Goal: Task Accomplishment & Management: Use online tool/utility

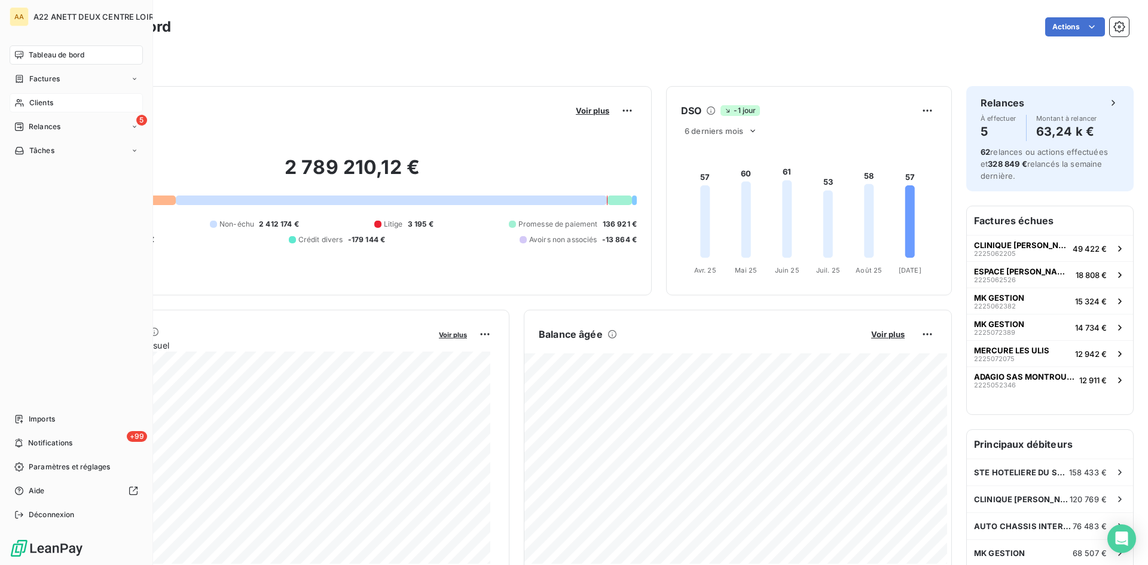
click at [35, 97] on span "Clients" at bounding box center [41, 102] width 24 height 11
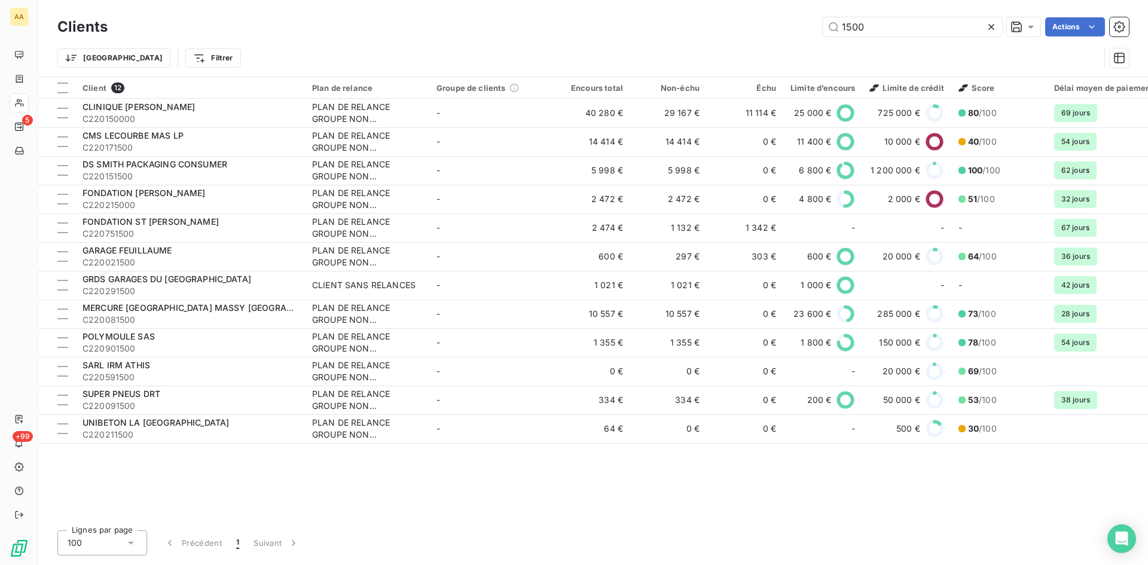
drag, startPoint x: 894, startPoint y: 28, endPoint x: 802, endPoint y: 30, distance: 92.7
click at [802, 30] on div "1500 Actions" at bounding box center [625, 26] width 1007 height 19
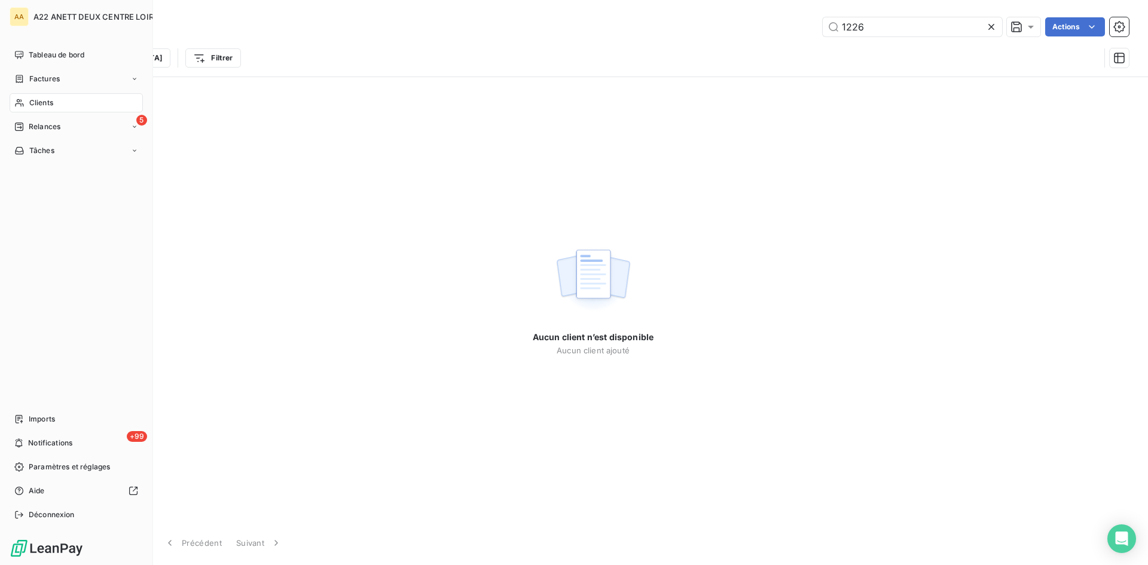
click at [45, 109] on div "Clients" at bounding box center [76, 102] width 133 height 19
click at [54, 99] on div "Clients" at bounding box center [76, 102] width 133 height 19
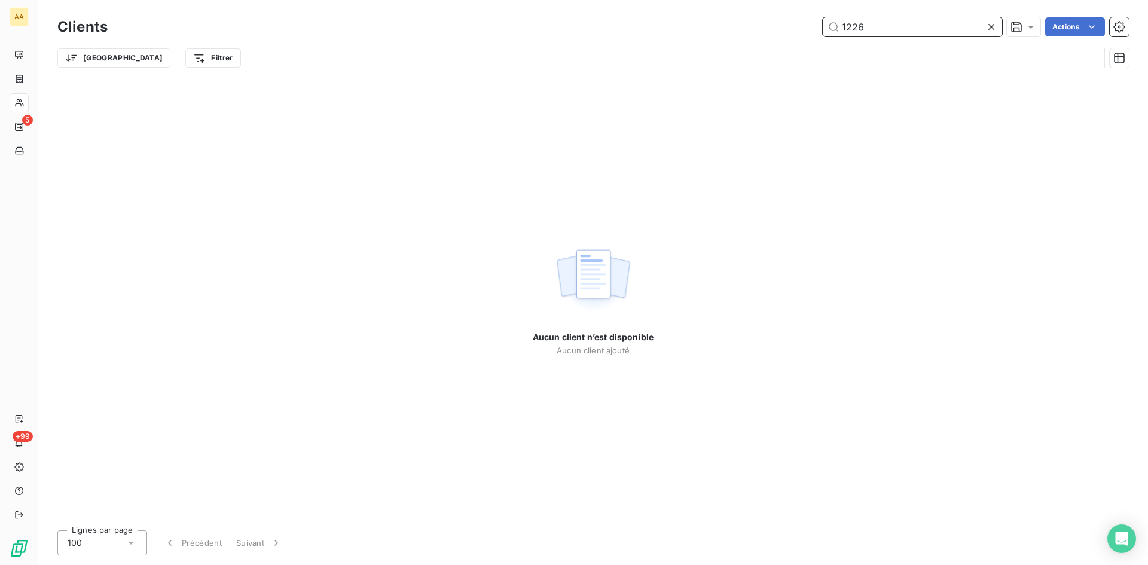
drag, startPoint x: 844, startPoint y: 29, endPoint x: 758, endPoint y: 32, distance: 85.6
click at [758, 32] on div "1226 Actions" at bounding box center [625, 26] width 1007 height 19
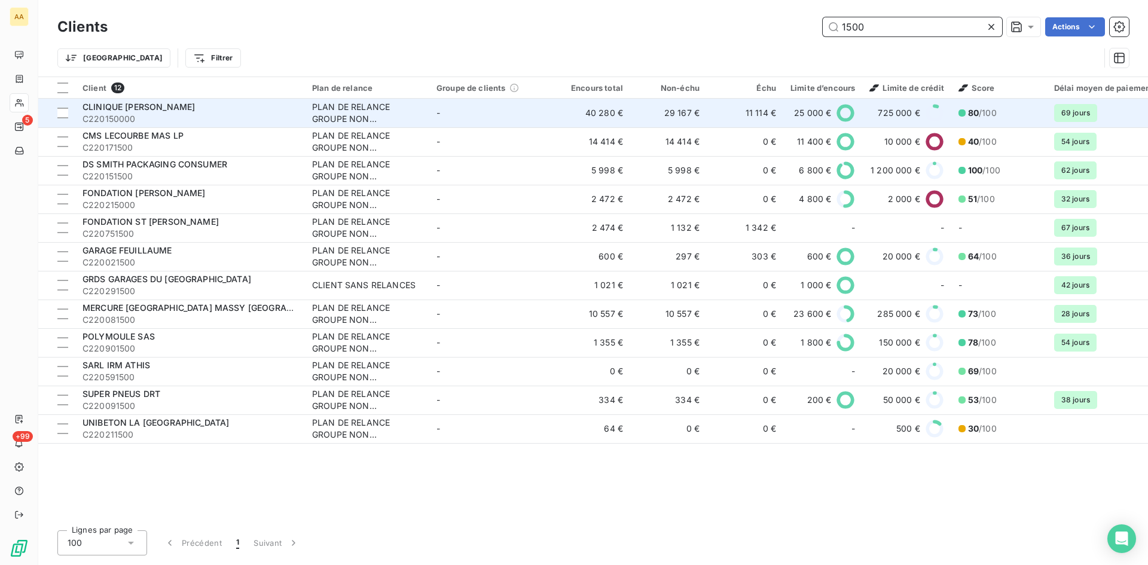
type input "1500"
click at [340, 111] on div "PLAN DE RELANCE GROUPE NON AUTOMATIQUE" at bounding box center [367, 113] width 110 height 24
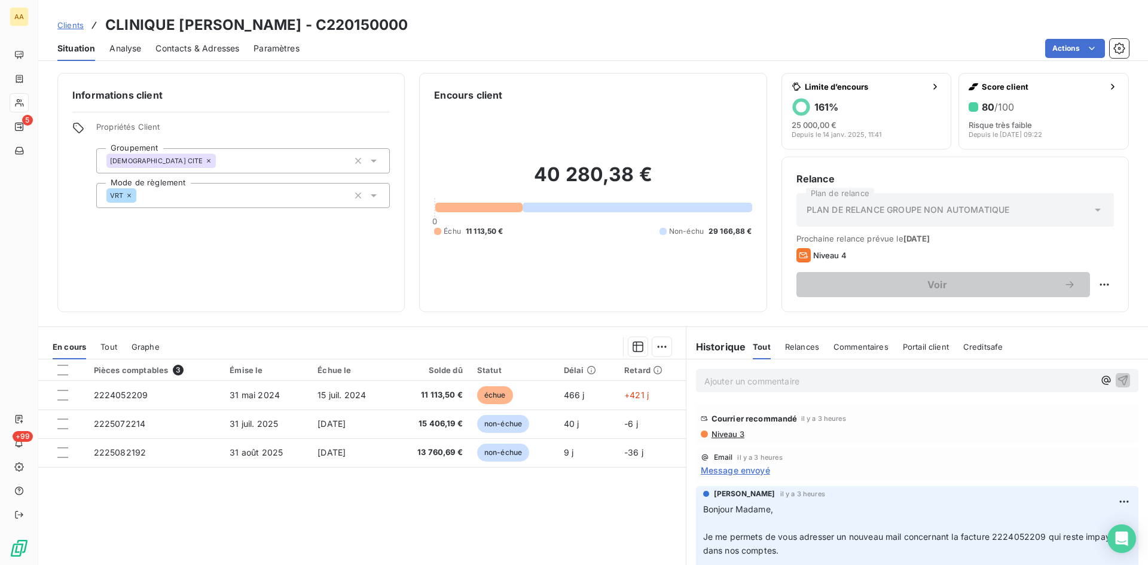
click at [726, 383] on p "Ajouter un commentaire ﻿" at bounding box center [899, 381] width 390 height 15
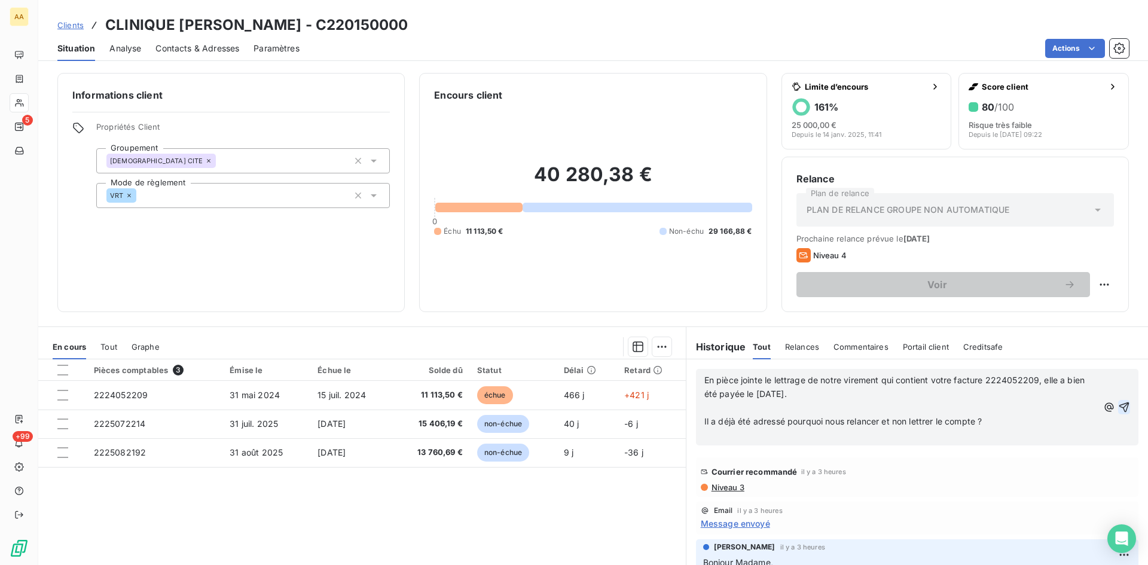
click at [1119, 408] on icon "button" at bounding box center [1124, 407] width 10 height 10
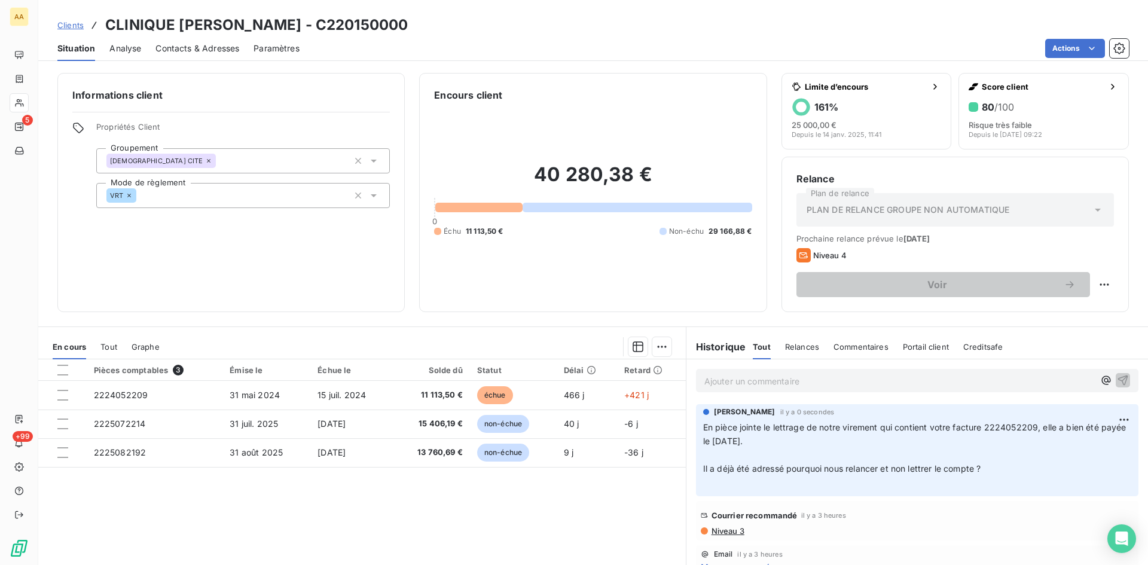
click at [722, 375] on p "Ajouter un commentaire ﻿" at bounding box center [899, 381] width 390 height 15
click at [1117, 377] on icon "button" at bounding box center [1123, 380] width 12 height 12
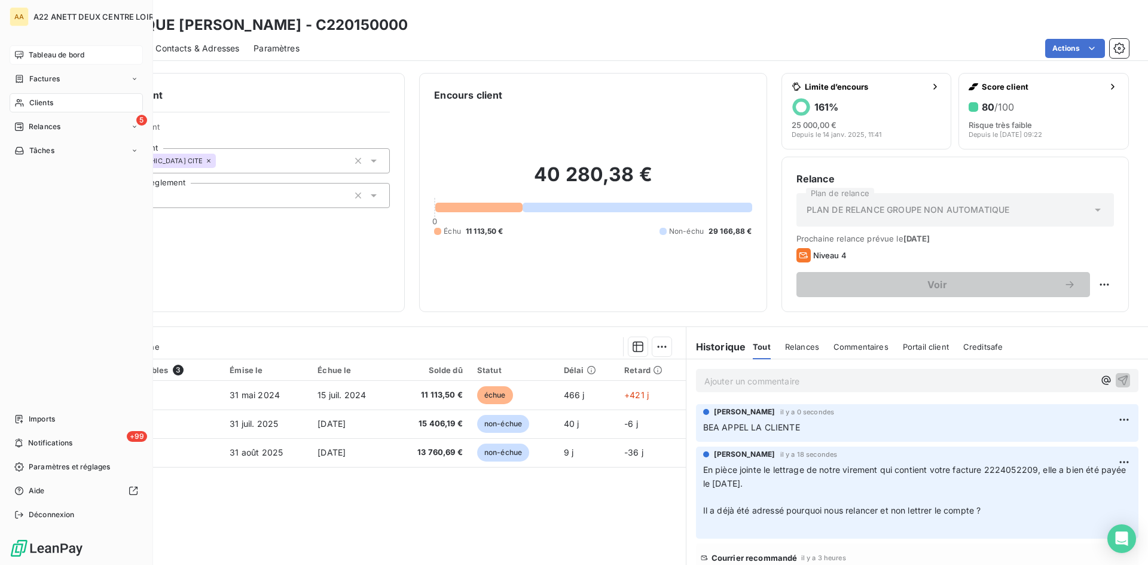
click at [45, 51] on span "Tableau de bord" at bounding box center [57, 55] width 56 height 11
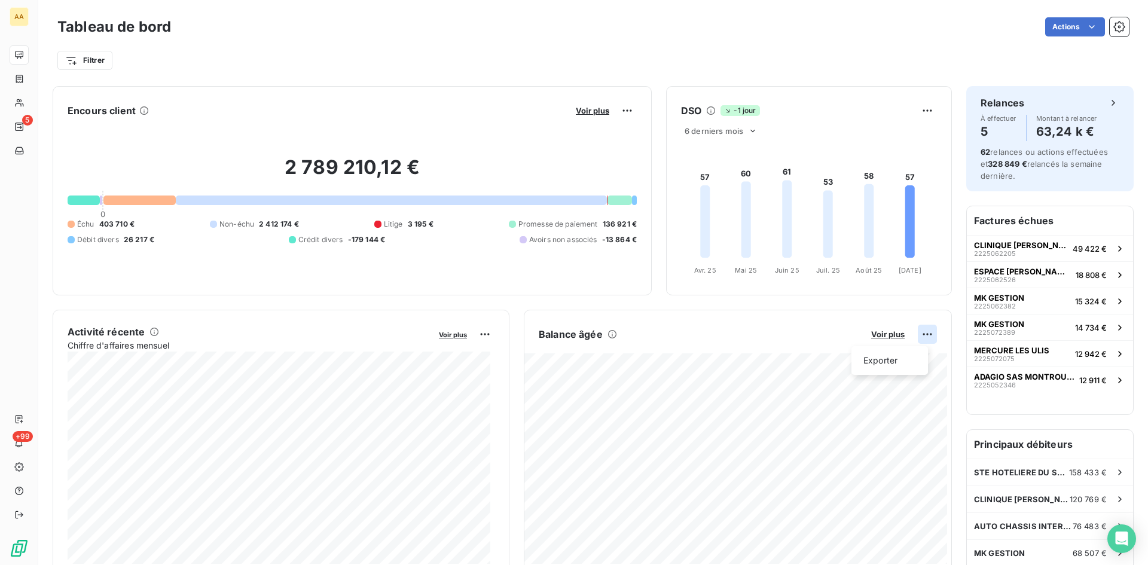
click at [919, 336] on html "AA 5 +99 Tableau de bord Actions Filtrer Encours client Voir plus 2 789 210,12 …" at bounding box center [574, 282] width 1148 height 565
click at [879, 368] on div "Exporter" at bounding box center [889, 360] width 67 height 19
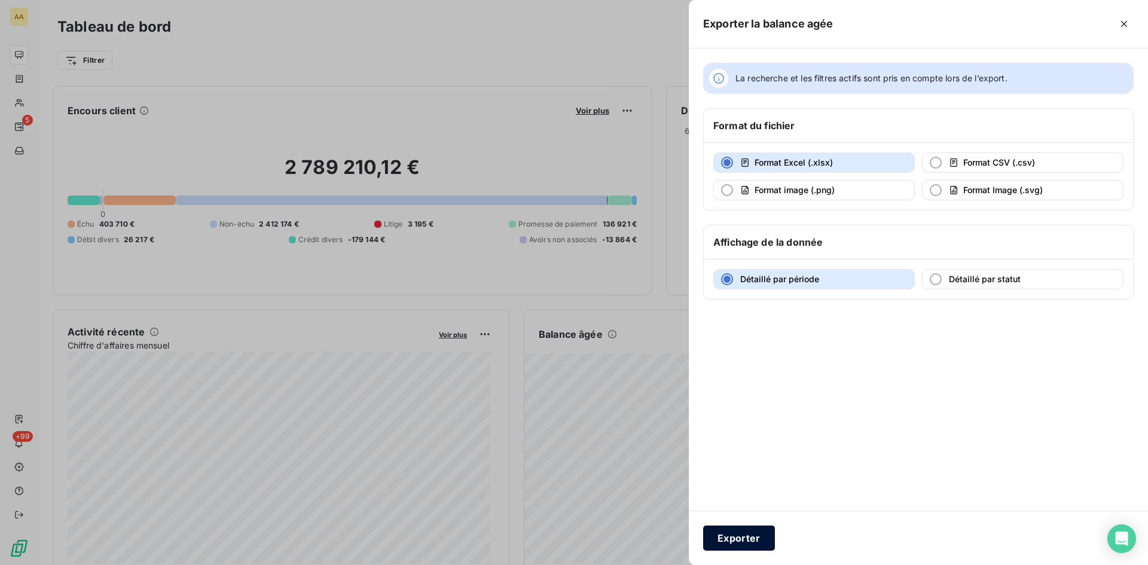
click at [741, 540] on button "Exporter" at bounding box center [739, 538] width 72 height 25
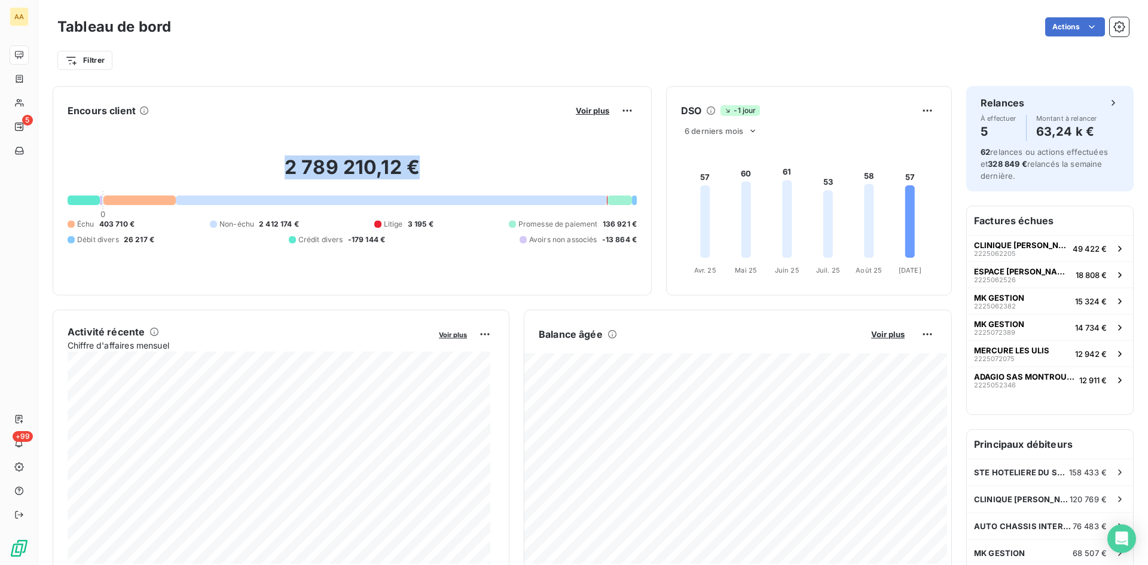
drag, startPoint x: 419, startPoint y: 167, endPoint x: 273, endPoint y: 167, distance: 146.5
click at [273, 167] on h2 "2 789 210,12 €" at bounding box center [352, 173] width 569 height 36
copy h2 "2 789 210,12 €"
drag, startPoint x: 136, startPoint y: 222, endPoint x: 100, endPoint y: 221, distance: 35.3
click at [100, 221] on div "Échu 403 710 € Non-échu 2 412 174 € Litige 3 195 € Promesse de paiement 136 921…" at bounding box center [352, 232] width 569 height 26
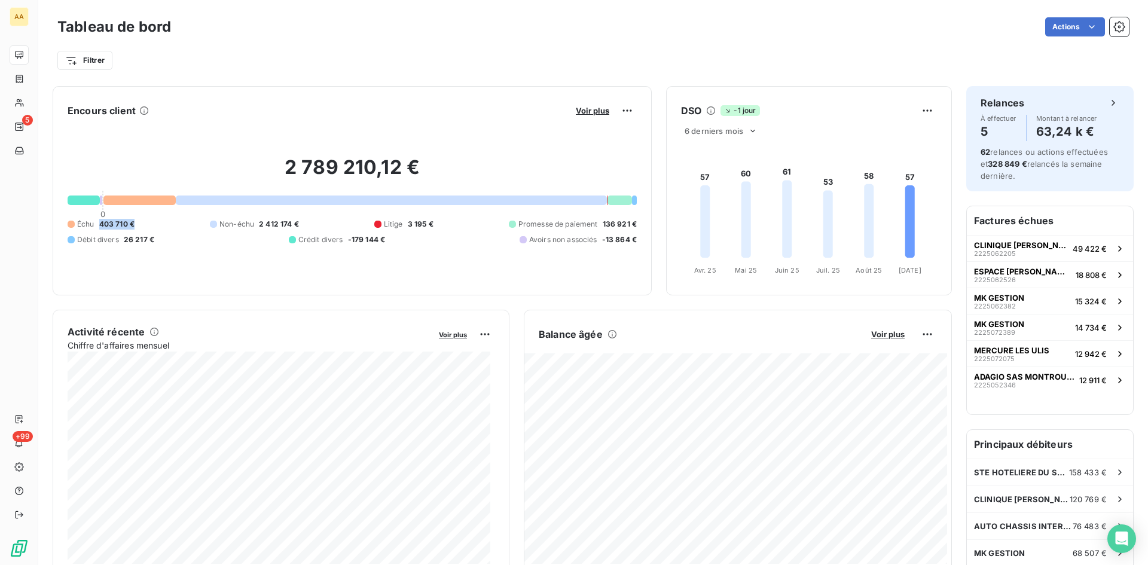
copy span "403 710 €"
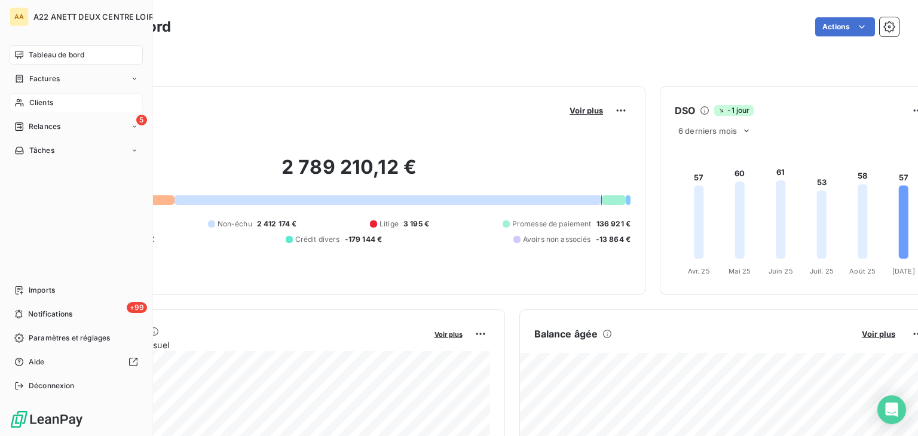
click at [33, 99] on span "Clients" at bounding box center [41, 102] width 24 height 11
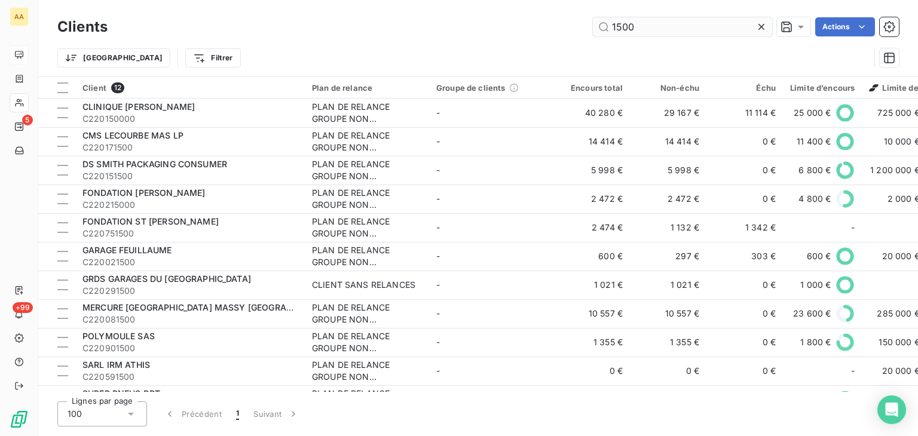
drag, startPoint x: 612, startPoint y: 31, endPoint x: 603, endPoint y: 32, distance: 9.0
click at [603, 32] on input "1500" at bounding box center [682, 26] width 179 height 19
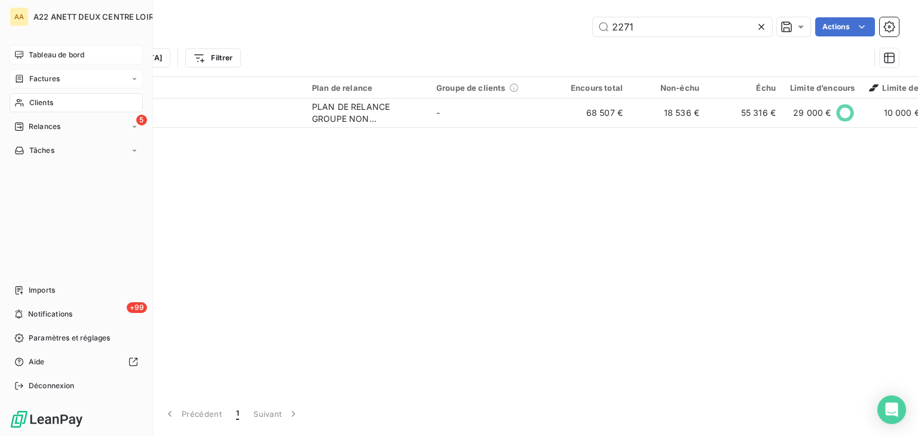
click at [37, 100] on span "Clients" at bounding box center [41, 102] width 24 height 11
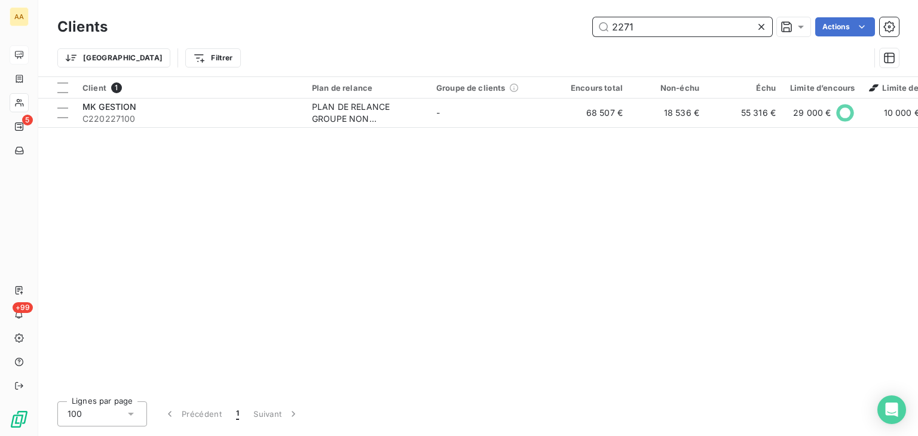
drag, startPoint x: 643, startPoint y: 28, endPoint x: 590, endPoint y: 28, distance: 53.8
click at [590, 28] on div "2271 Actions" at bounding box center [510, 26] width 777 height 19
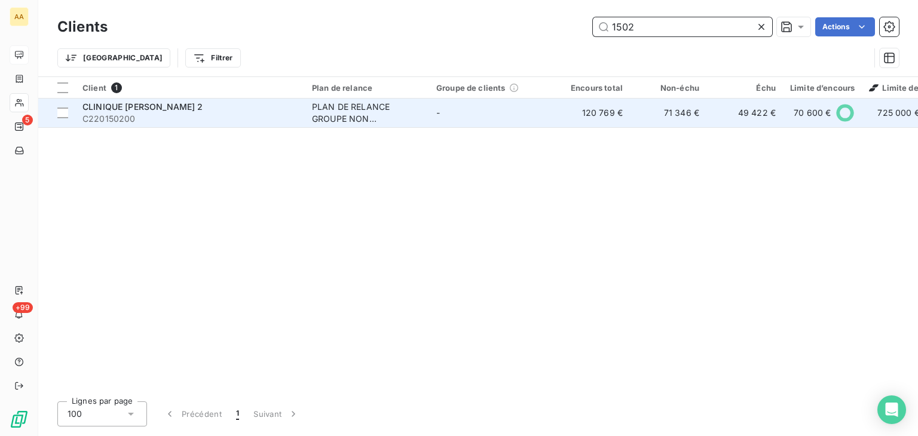
type input "1502"
click at [342, 115] on div "PLAN DE RELANCE GROUPE NON AUTOMATIQUE" at bounding box center [367, 113] width 110 height 24
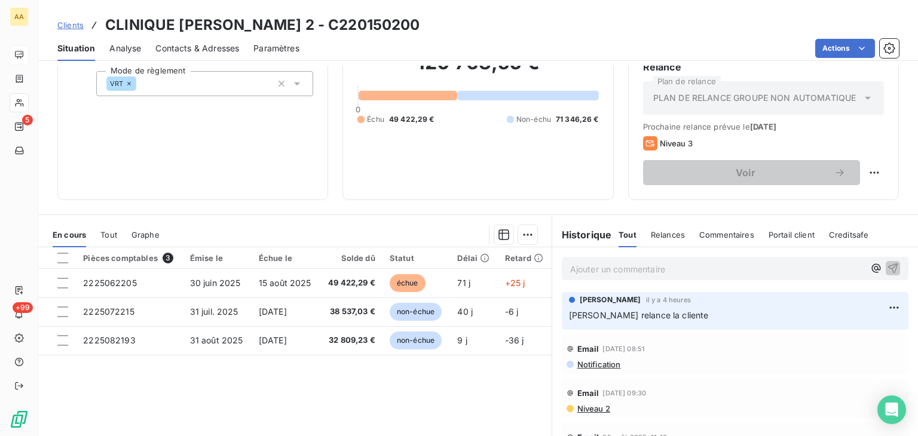
scroll to position [120, 0]
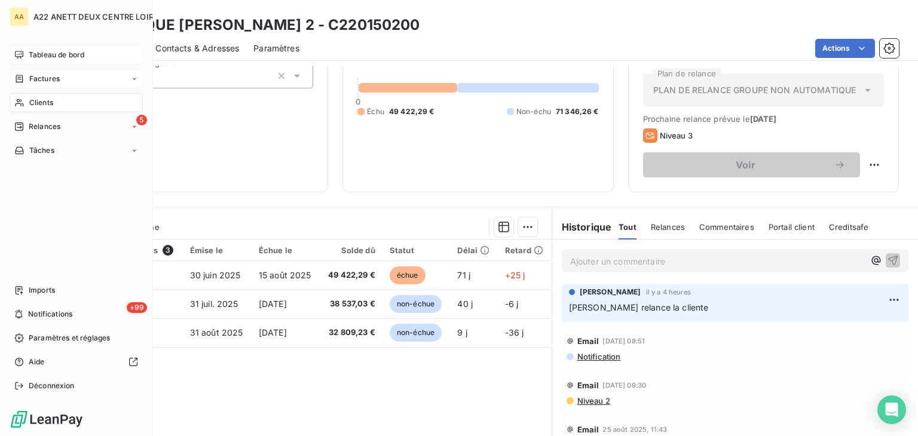
drag, startPoint x: 34, startPoint y: 99, endPoint x: 85, endPoint y: 80, distance: 54.9
click at [34, 99] on span "Clients" at bounding box center [41, 102] width 24 height 11
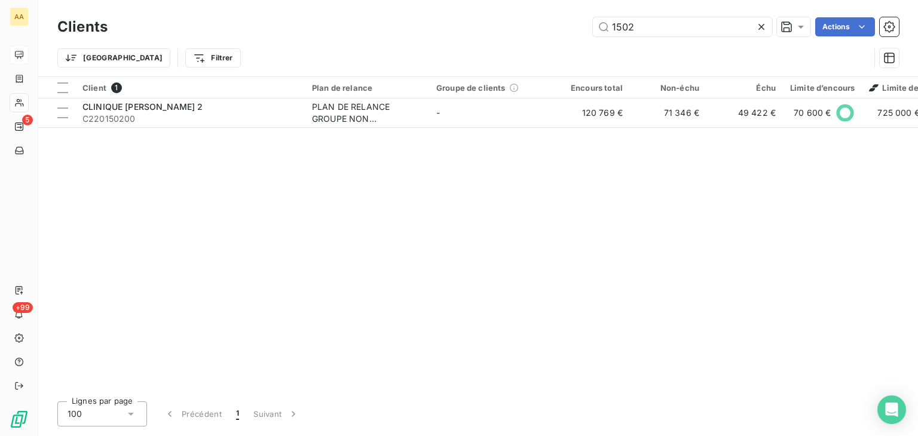
drag, startPoint x: 645, startPoint y: 25, endPoint x: 524, endPoint y: 65, distance: 127.6
click at [538, 55] on div "Clients 1502 Actions Trier Filtrer" at bounding box center [478, 45] width 842 height 62
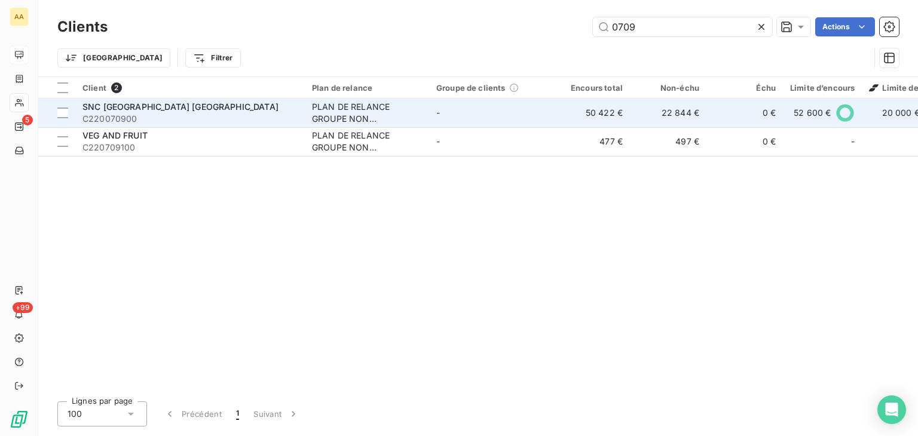
type input "0709"
click at [339, 111] on div "PLAN DE RELANCE GROUPE NON AUTOMATIQUE" at bounding box center [367, 113] width 110 height 24
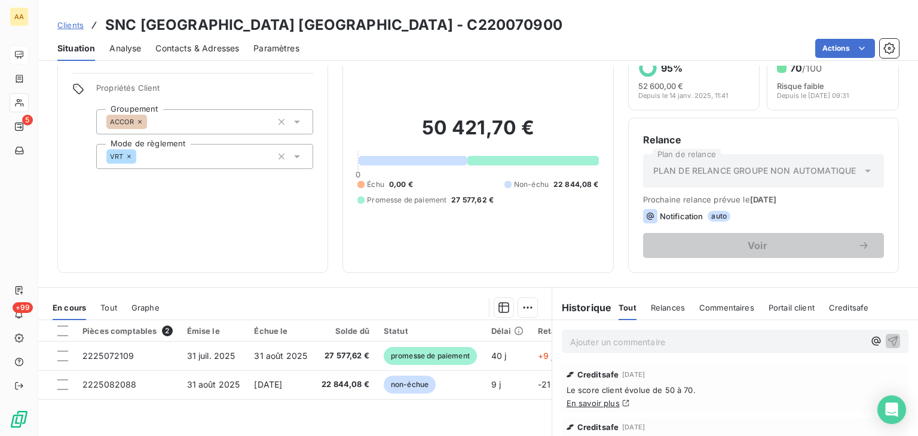
scroll to position [120, 0]
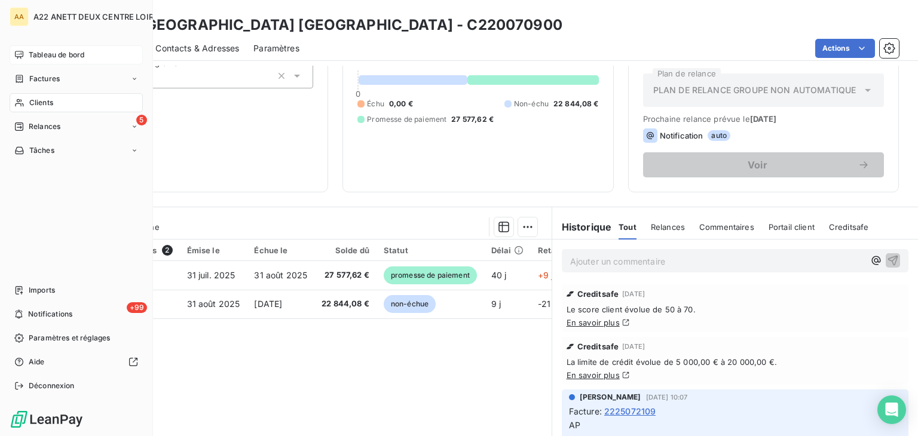
click at [8, 274] on div "AA A22 ANETT DEUX CENTRE LOIRE Tableau de bord Factures Clients 5 Relances Tâch…" at bounding box center [76, 218] width 153 height 436
click at [32, 101] on span "Clients" at bounding box center [41, 102] width 24 height 11
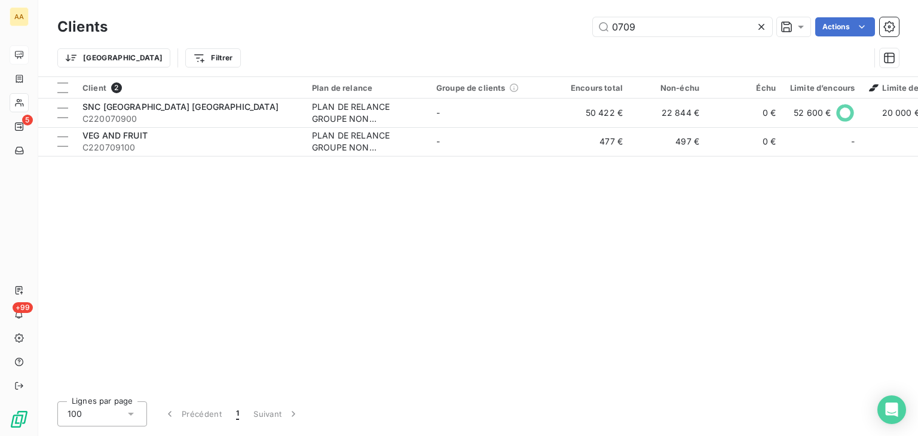
drag, startPoint x: 636, startPoint y: 25, endPoint x: 562, endPoint y: 36, distance: 75.1
click at [564, 35] on div "0709 Actions" at bounding box center [510, 26] width 777 height 19
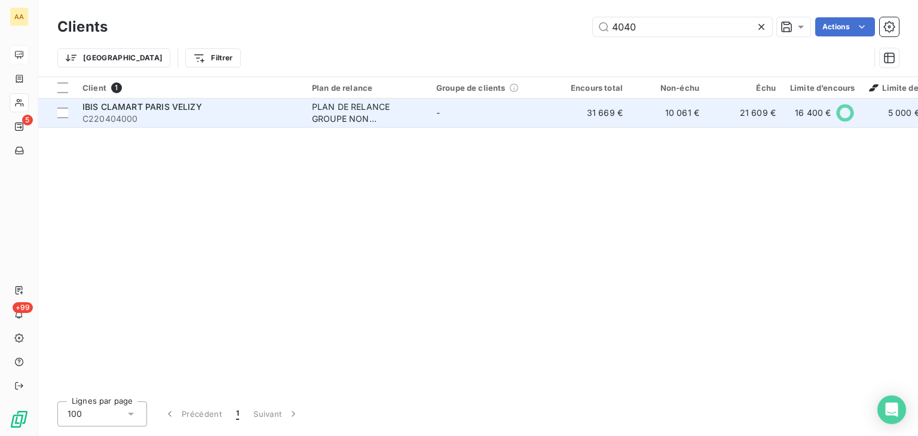
type input "4040"
click at [321, 118] on div "PLAN DE RELANCE GROUPE NON AUTOMATIQUE" at bounding box center [367, 113] width 110 height 24
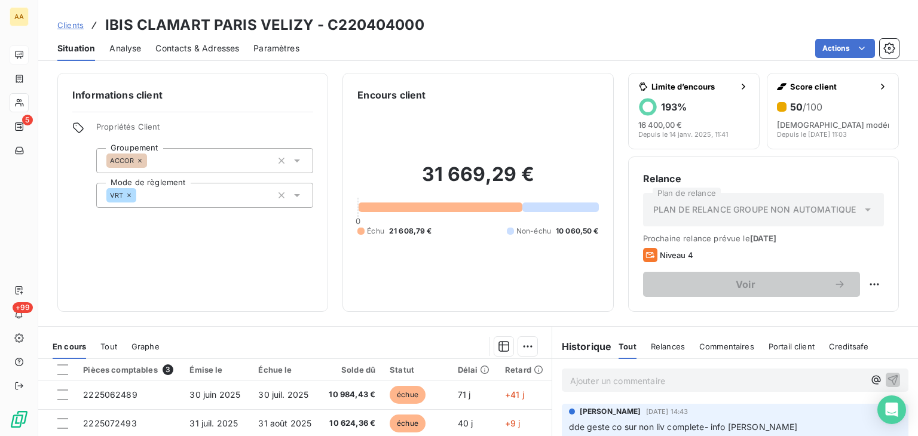
scroll to position [120, 0]
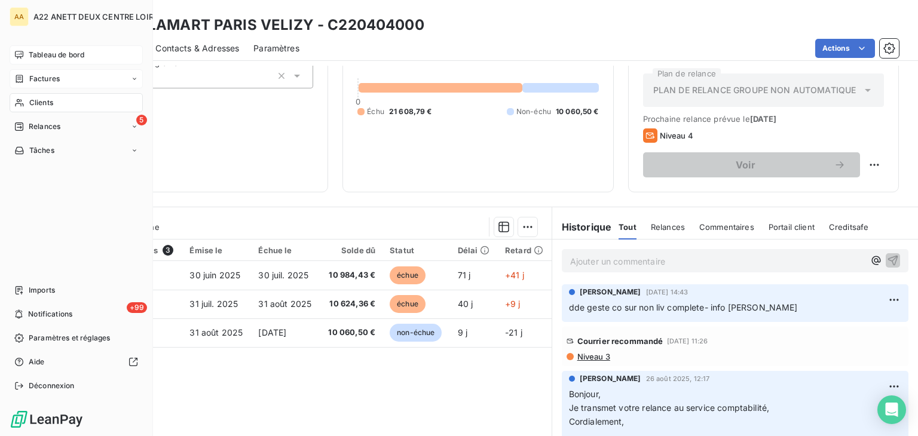
drag, startPoint x: 38, startPoint y: 102, endPoint x: 121, endPoint y: 72, distance: 88.5
click at [38, 102] on span "Clients" at bounding box center [41, 102] width 24 height 11
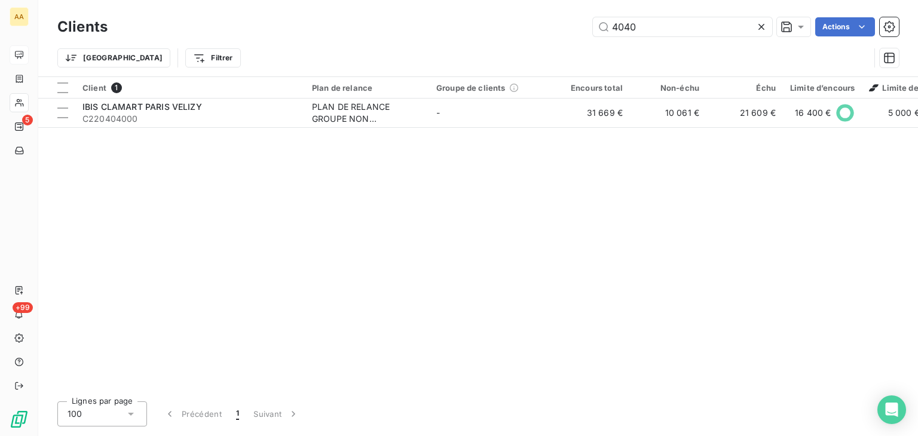
drag, startPoint x: 652, startPoint y: 22, endPoint x: 552, endPoint y: 25, distance: 99.9
click at [552, 25] on div "4040 Actions" at bounding box center [510, 26] width 777 height 19
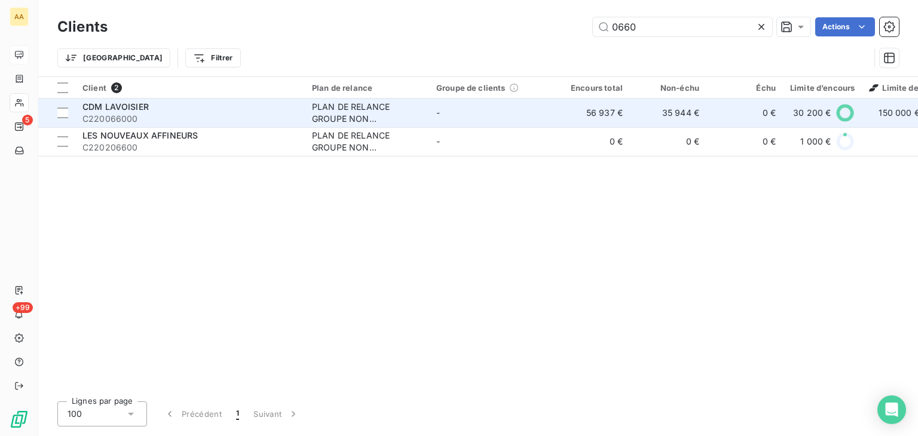
type input "0660"
click at [334, 115] on div "PLAN DE RELANCE GROUPE NON AUTOMATIQUE" at bounding box center [367, 113] width 110 height 24
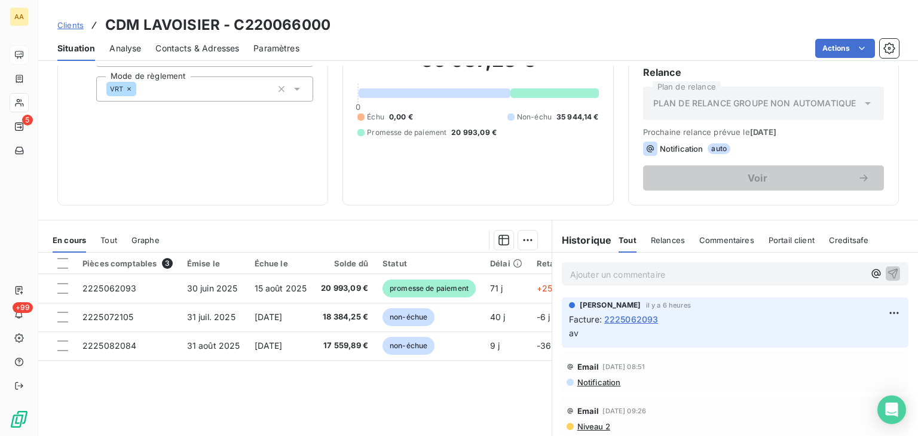
scroll to position [120, 0]
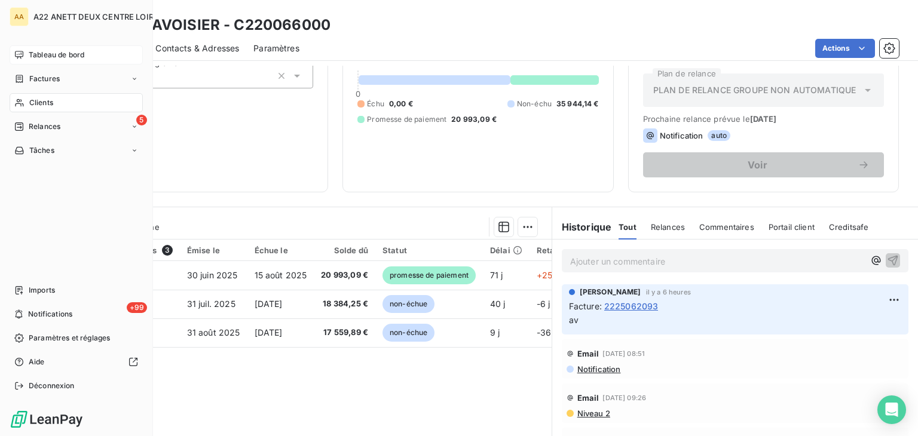
click at [36, 102] on span "Clients" at bounding box center [41, 102] width 24 height 11
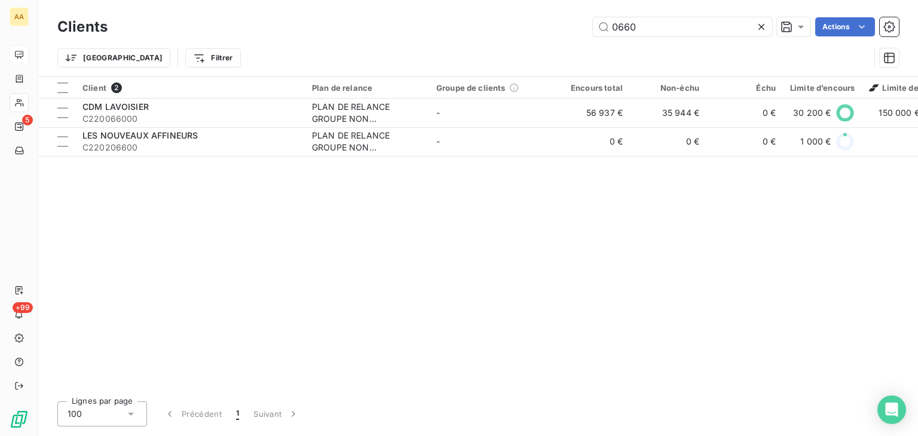
drag, startPoint x: 653, startPoint y: 29, endPoint x: 530, endPoint y: 42, distance: 123.2
click at [537, 38] on div "Clients 0660 Actions" at bounding box center [478, 26] width 842 height 25
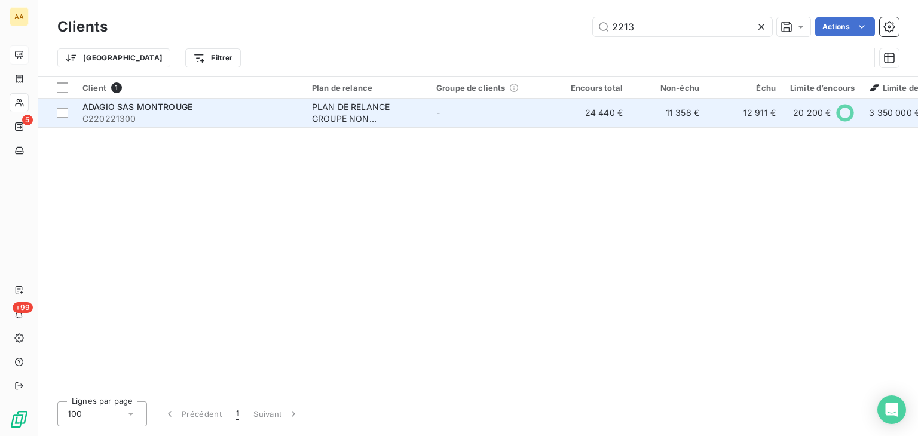
type input "2213"
click at [342, 112] on div "PLAN DE RELANCE GROUPE NON AUTOMATIQUE" at bounding box center [367, 113] width 110 height 24
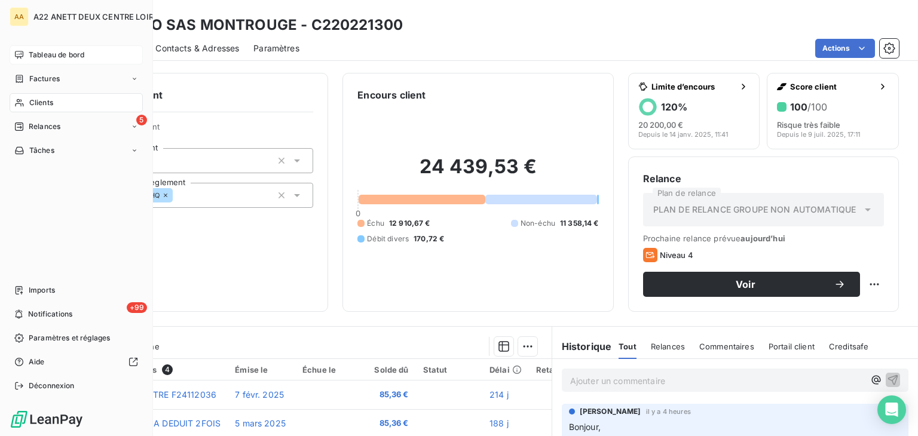
click at [31, 97] on span "Clients" at bounding box center [41, 102] width 24 height 11
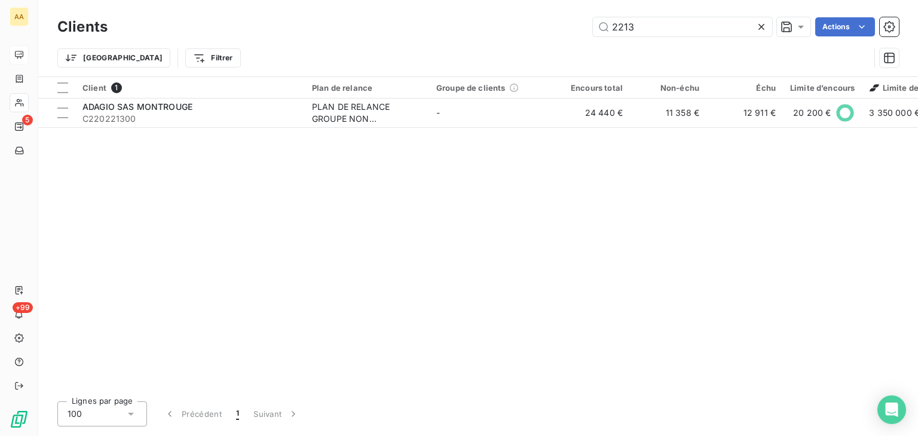
drag, startPoint x: 635, startPoint y: 29, endPoint x: 553, endPoint y: 29, distance: 81.9
click at [553, 29] on div "2213 Actions" at bounding box center [510, 26] width 777 height 19
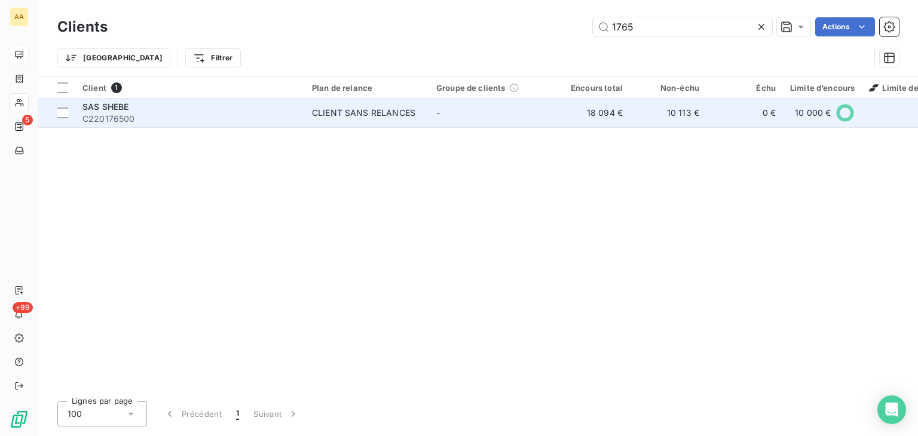
type input "1765"
click at [341, 118] on div "CLIENT SANS RELANCES" at bounding box center [363, 113] width 103 height 12
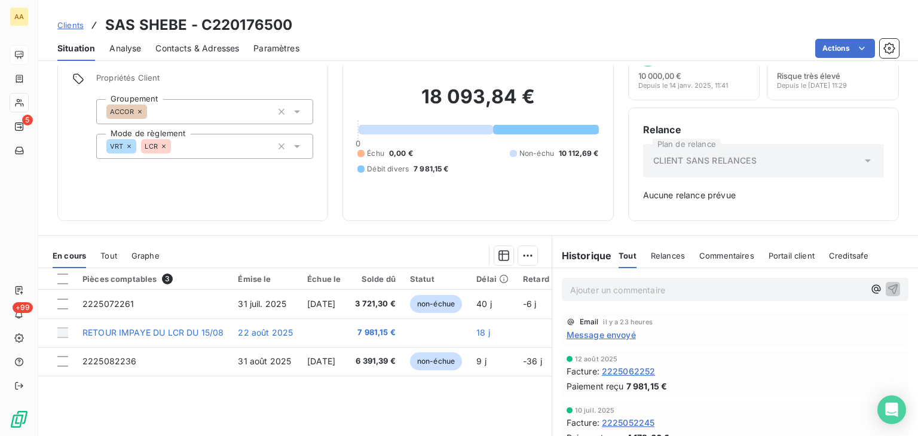
scroll to position [120, 0]
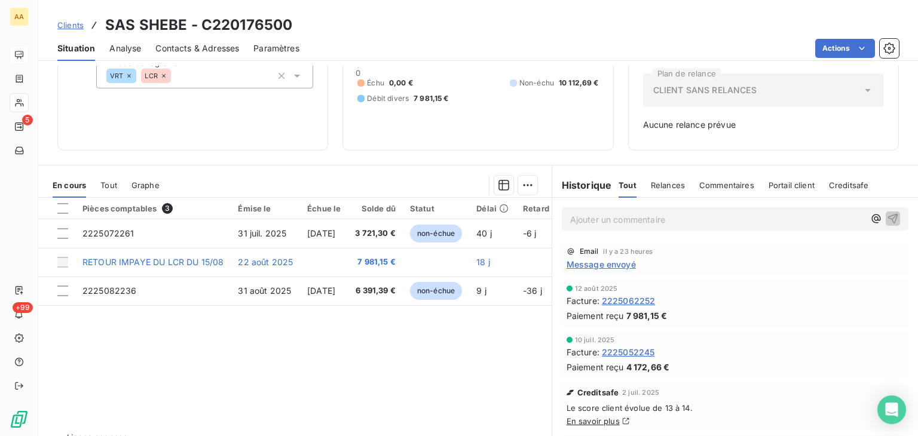
click at [602, 261] on span "Message envoyé" at bounding box center [601, 264] width 69 height 13
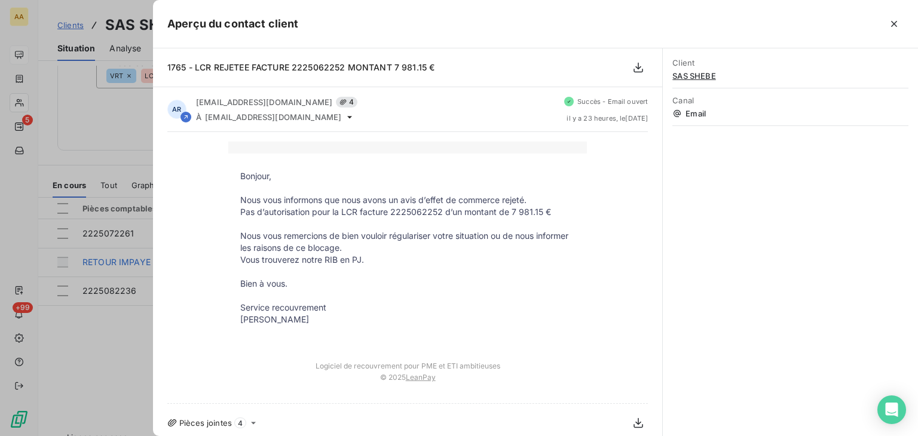
click at [79, 155] on div at bounding box center [459, 218] width 918 height 436
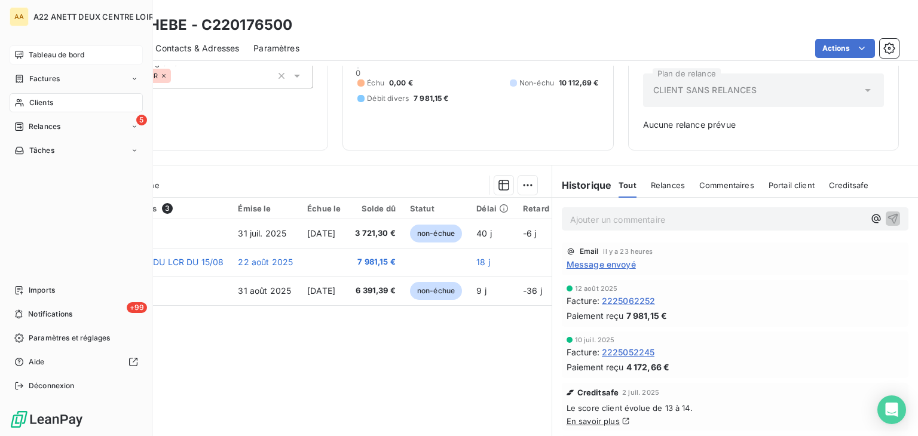
click at [34, 99] on span "Clients" at bounding box center [41, 102] width 24 height 11
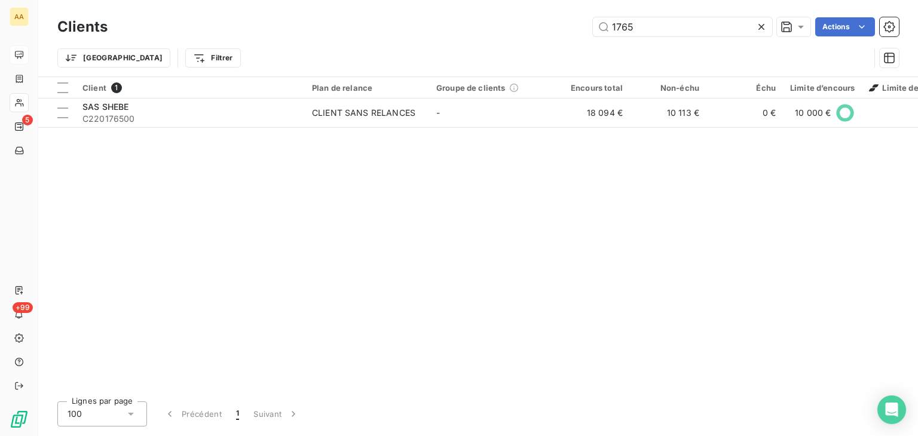
drag, startPoint x: 642, startPoint y: 28, endPoint x: 562, endPoint y: 32, distance: 79.7
click at [564, 32] on div "1765 Actions" at bounding box center [510, 26] width 777 height 19
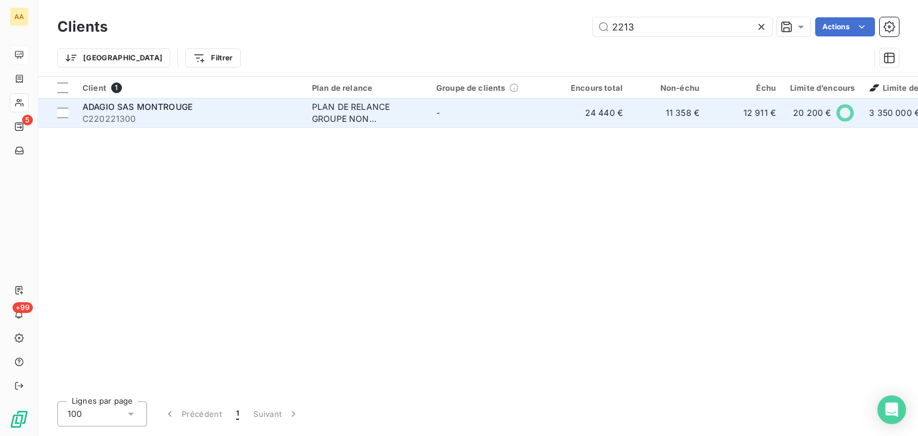
type input "2213"
click at [337, 120] on div "PLAN DE RELANCE GROUPE NON AUTOMATIQUE" at bounding box center [367, 113] width 110 height 24
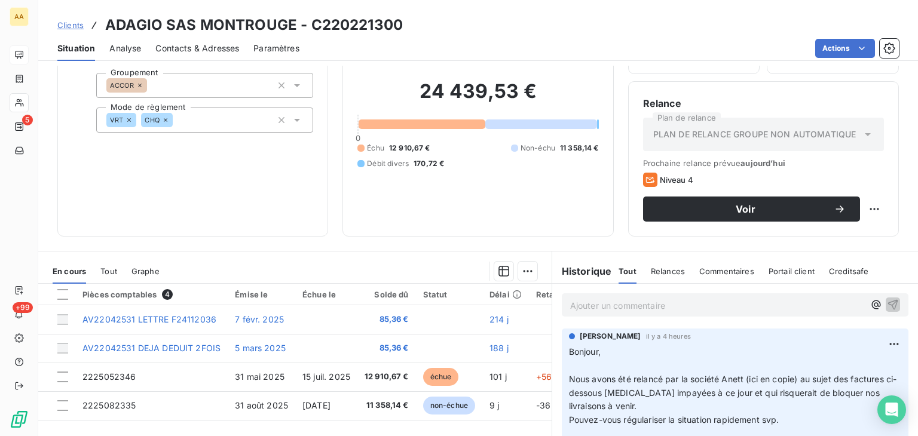
scroll to position [179, 0]
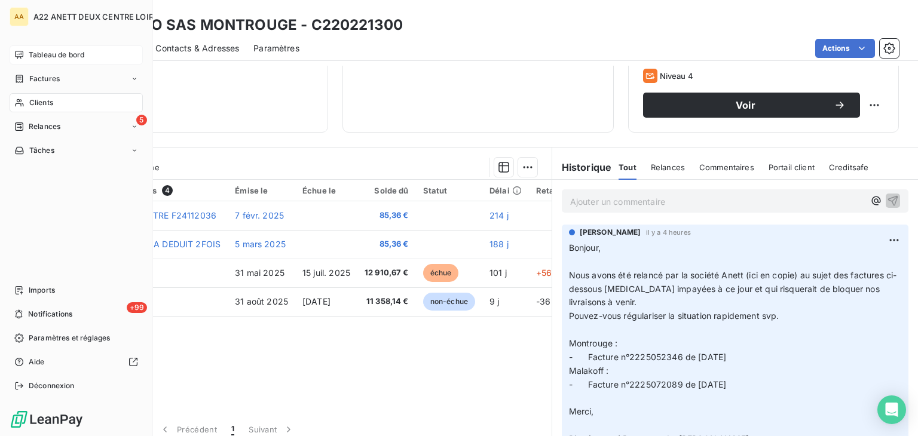
click at [40, 102] on span "Clients" at bounding box center [41, 102] width 24 height 11
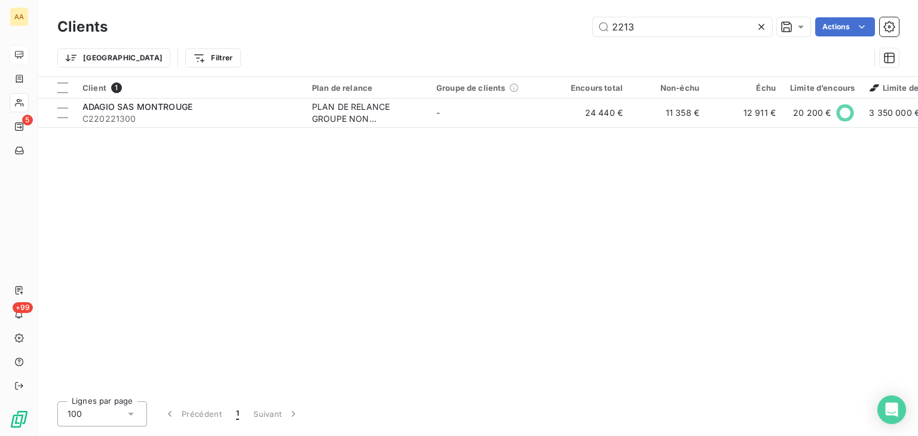
drag, startPoint x: 644, startPoint y: 25, endPoint x: 541, endPoint y: 27, distance: 102.9
click at [541, 27] on div "2213 Actions" at bounding box center [510, 26] width 777 height 19
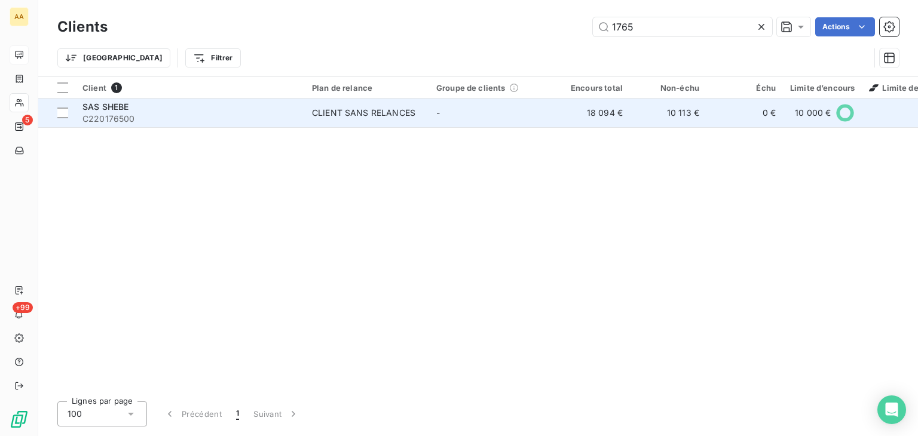
type input "1765"
click at [342, 111] on div "CLIENT SANS RELANCES" at bounding box center [363, 113] width 103 height 12
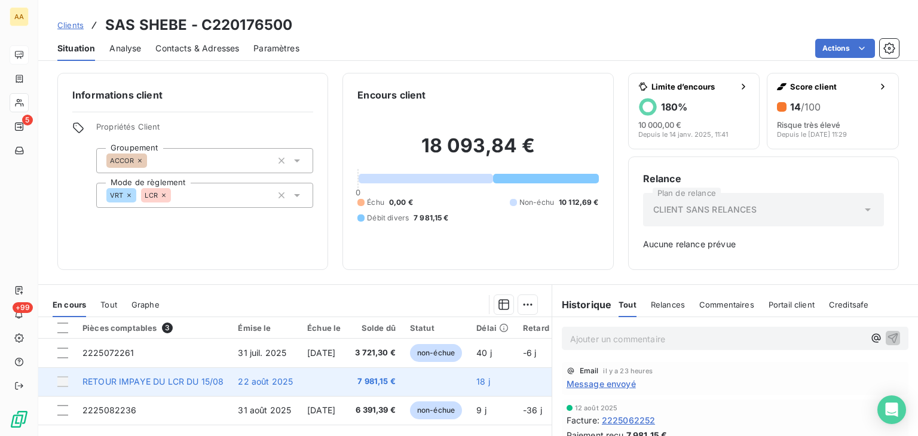
scroll to position [60, 0]
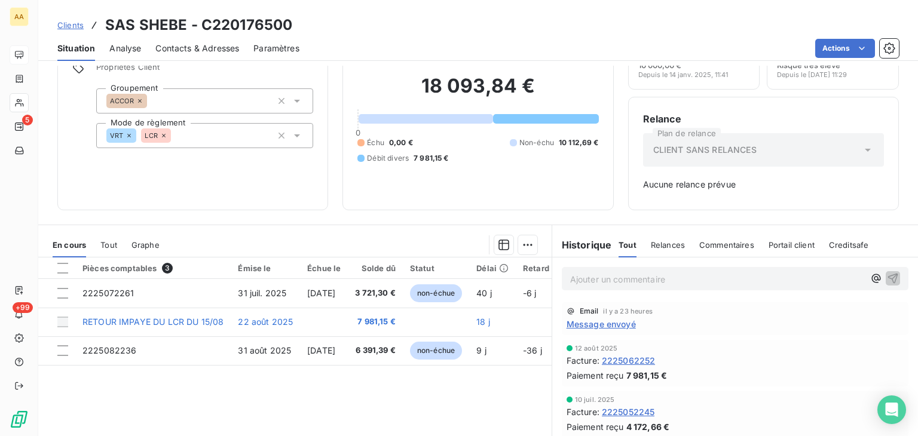
click at [575, 285] on p "Ajouter un commentaire ﻿" at bounding box center [717, 279] width 294 height 15
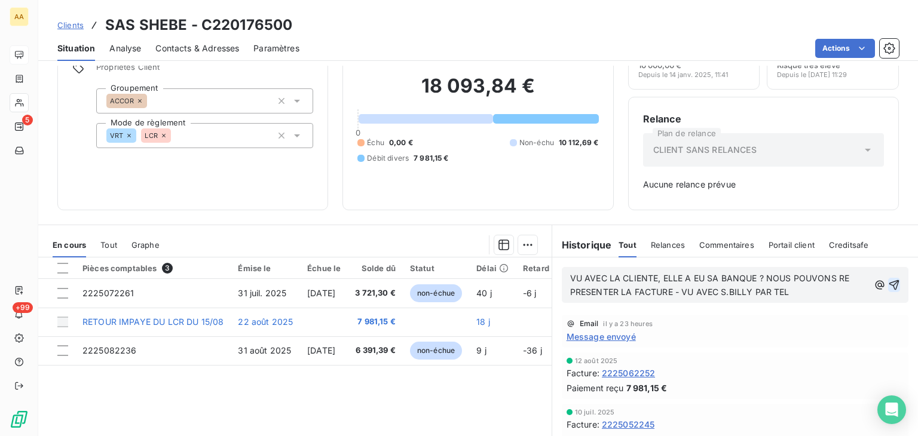
click at [888, 280] on icon "button" at bounding box center [894, 285] width 12 height 12
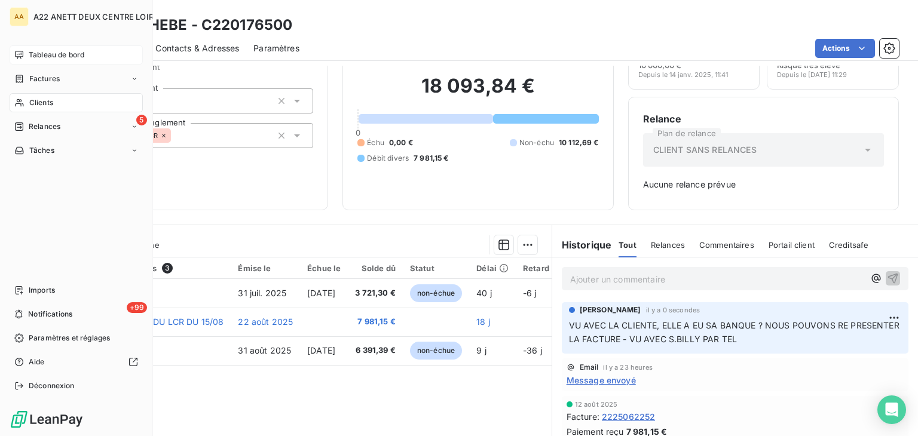
click at [33, 101] on span "Clients" at bounding box center [41, 102] width 24 height 11
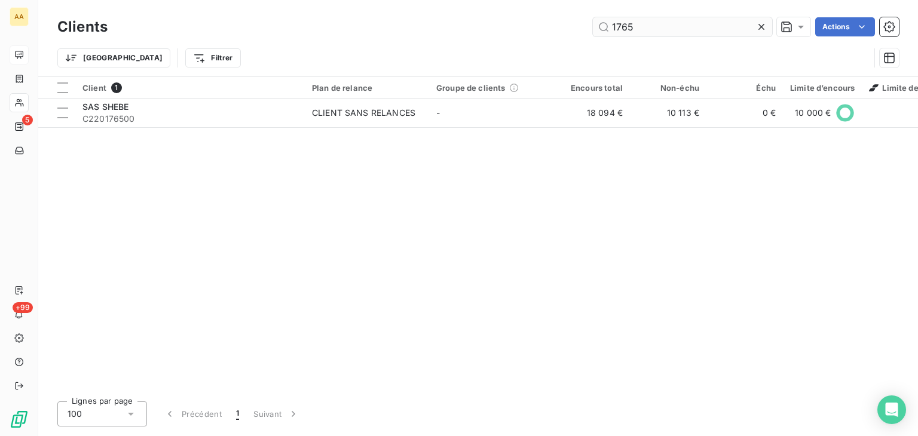
drag, startPoint x: 630, startPoint y: 29, endPoint x: 606, endPoint y: 28, distance: 23.9
click at [606, 28] on input "1765" at bounding box center [682, 26] width 179 height 19
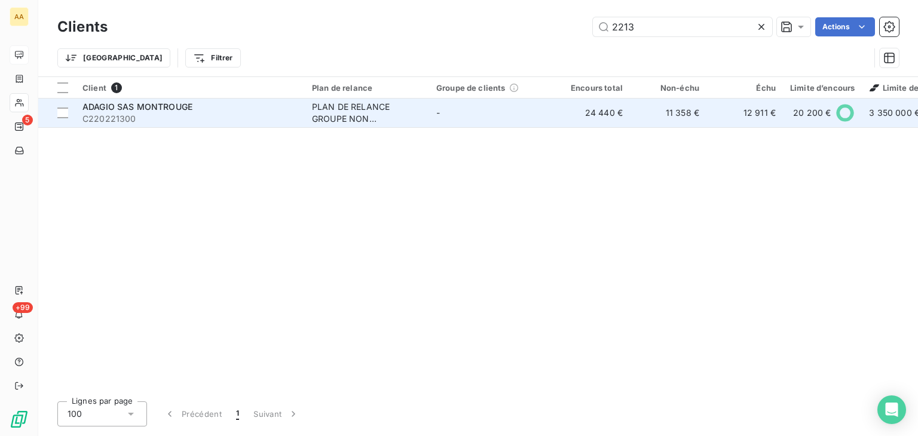
type input "2213"
click at [355, 111] on div "PLAN DE RELANCE GROUPE NON AUTOMATIQUE" at bounding box center [367, 113] width 110 height 24
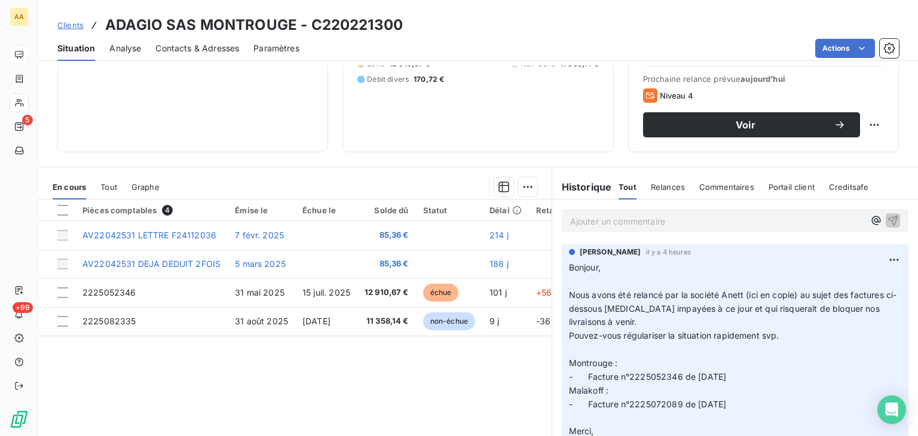
scroll to position [189, 0]
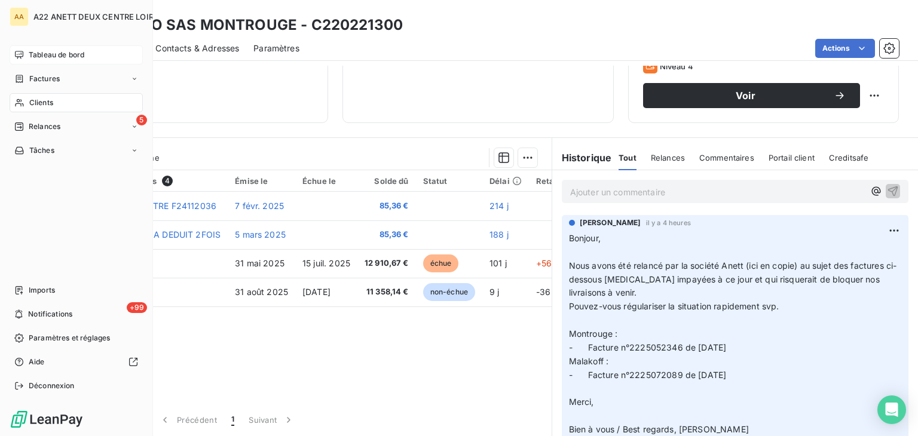
click at [33, 99] on span "Clients" at bounding box center [41, 102] width 24 height 11
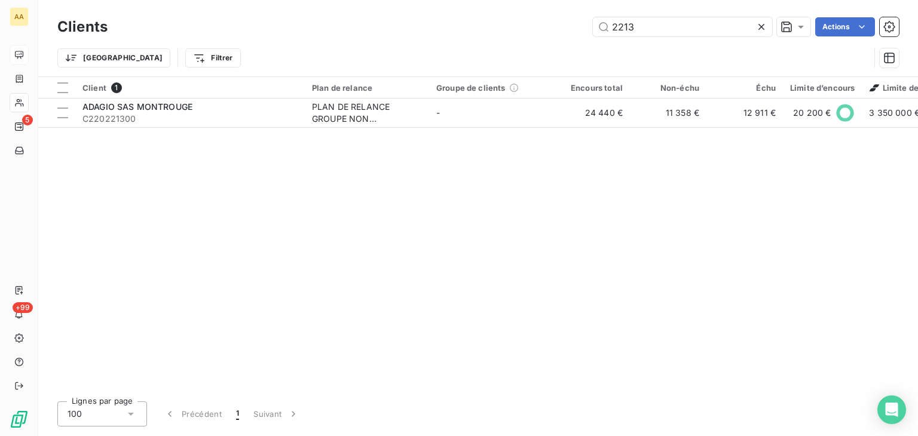
drag, startPoint x: 600, startPoint y: 29, endPoint x: 538, endPoint y: 27, distance: 61.6
click at [538, 27] on div "2213 Actions" at bounding box center [510, 26] width 777 height 19
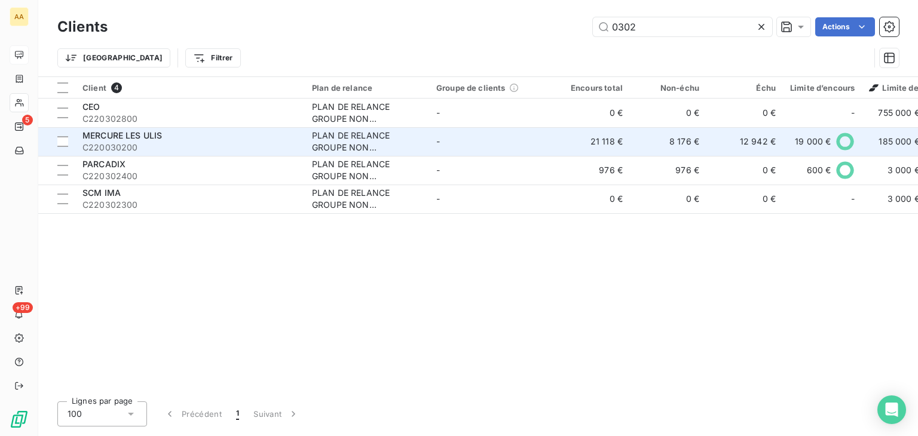
type input "0302"
click at [331, 142] on div "PLAN DE RELANCE GROUPE NON AUTOMATIQUE" at bounding box center [367, 142] width 110 height 24
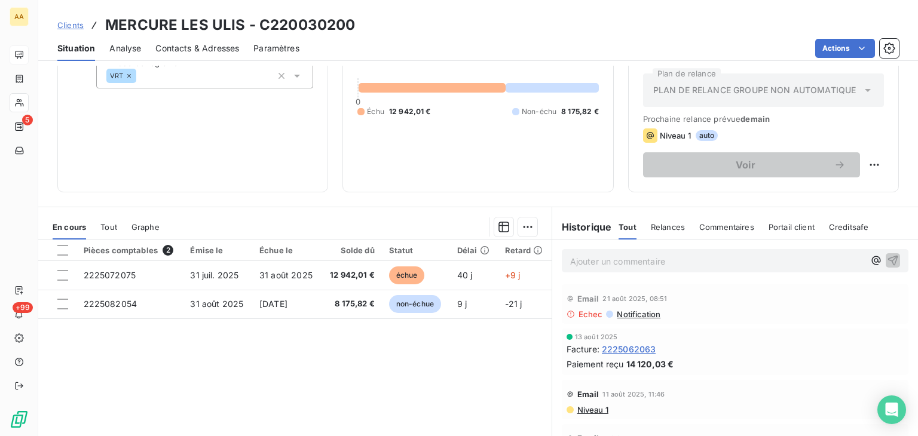
click at [627, 316] on span "Notification" at bounding box center [638, 315] width 45 height 10
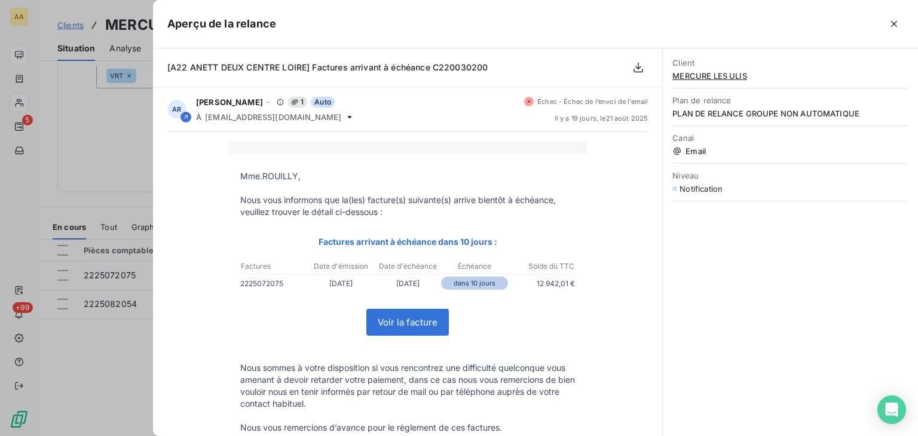
click at [107, 176] on div at bounding box center [459, 218] width 918 height 436
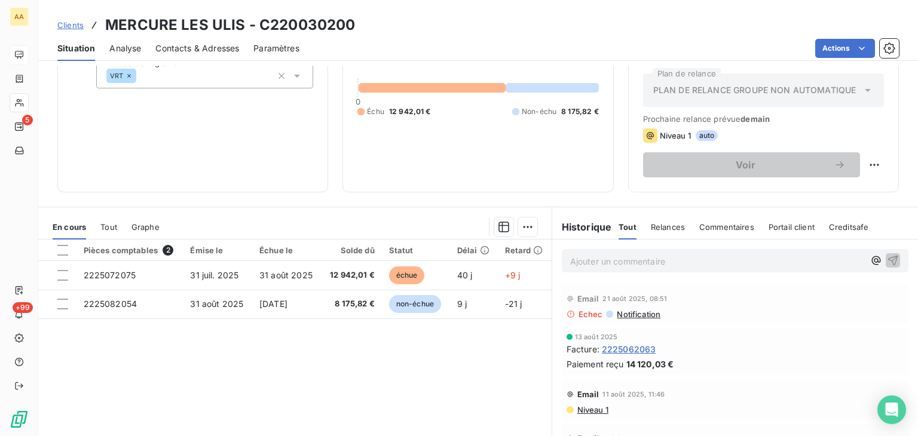
click at [582, 408] on span "Niveau 1" at bounding box center [592, 410] width 32 height 10
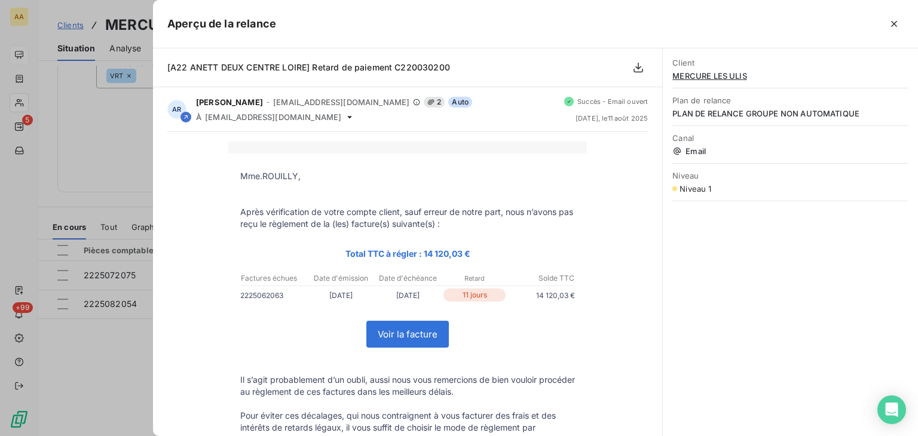
click at [110, 187] on div at bounding box center [459, 218] width 918 height 436
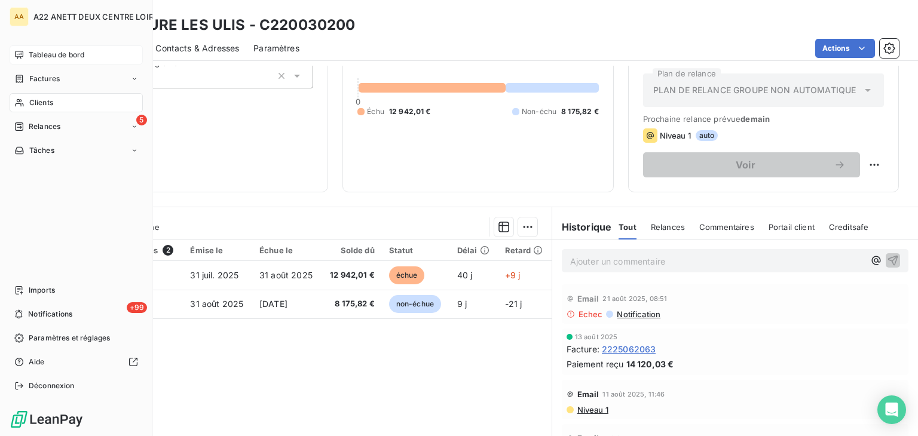
drag, startPoint x: 32, startPoint y: 100, endPoint x: 67, endPoint y: 91, distance: 36.4
click at [32, 100] on span "Clients" at bounding box center [41, 102] width 24 height 11
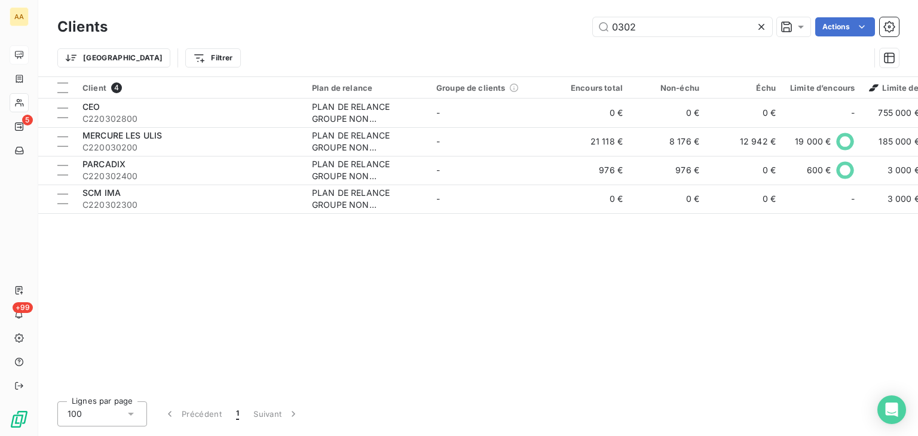
drag, startPoint x: 555, startPoint y: 28, endPoint x: 543, endPoint y: 29, distance: 12.0
click at [543, 29] on div "0302 Actions" at bounding box center [510, 26] width 777 height 19
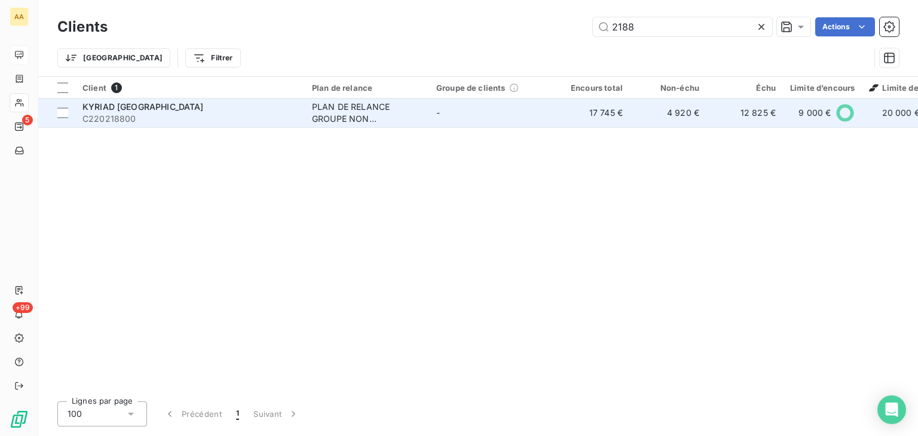
type input "2188"
click at [325, 117] on div "PLAN DE RELANCE GROUPE NON AUTOMATIQUE" at bounding box center [367, 113] width 110 height 24
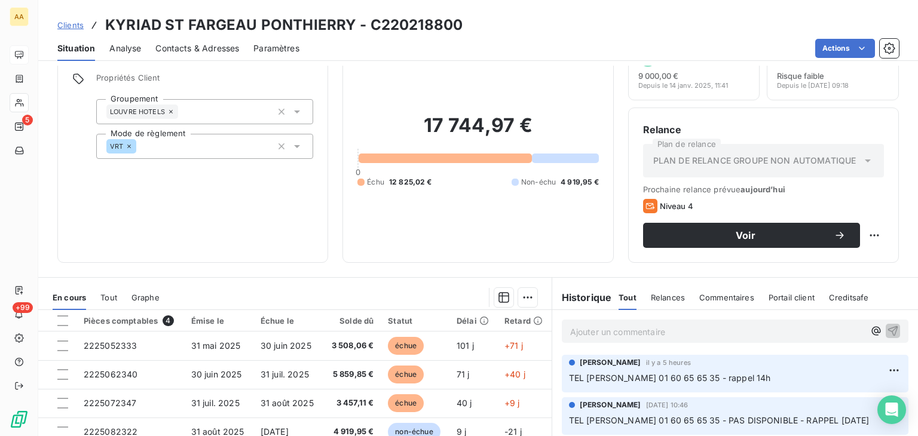
scroll to position [120, 0]
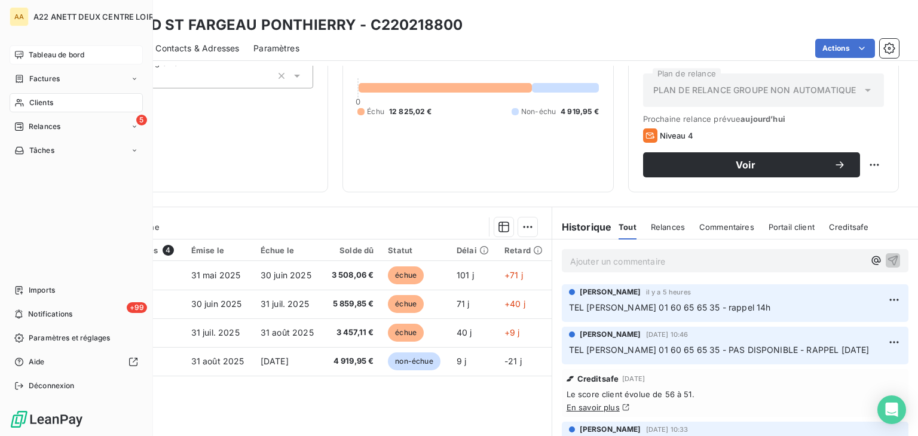
drag, startPoint x: 29, startPoint y: 103, endPoint x: 50, endPoint y: 94, distance: 23.1
click at [29, 103] on span "Clients" at bounding box center [41, 102] width 24 height 11
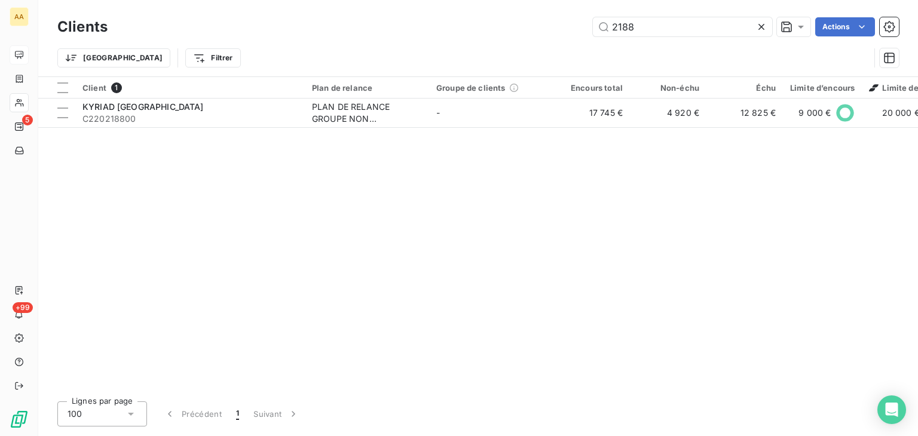
drag, startPoint x: 584, startPoint y: 25, endPoint x: 559, endPoint y: 26, distance: 25.2
click at [559, 26] on div "2188 Actions" at bounding box center [510, 26] width 777 height 19
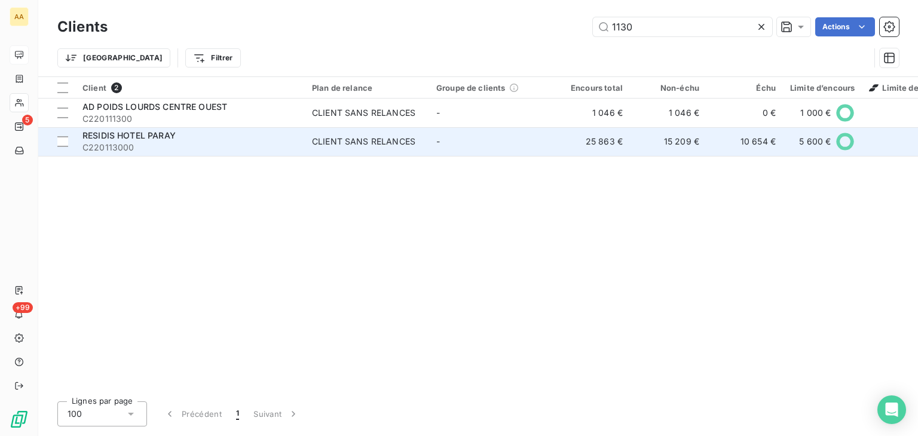
type input "1130"
click at [334, 139] on div "CLIENT SANS RELANCES" at bounding box center [363, 142] width 103 height 12
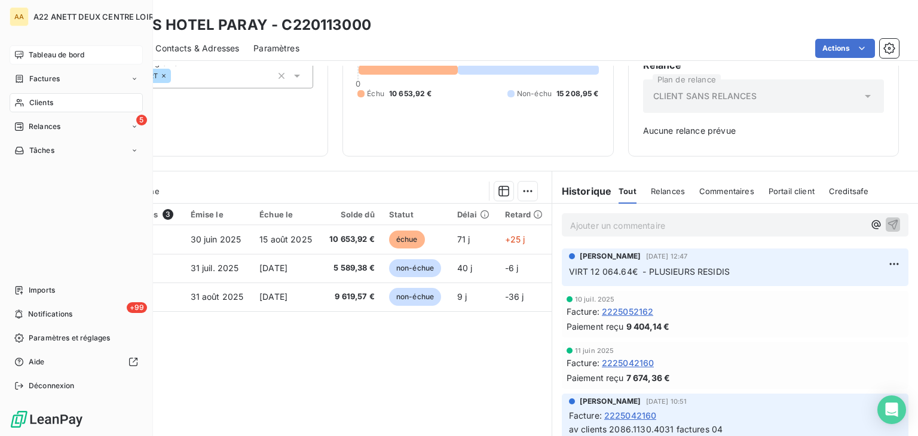
click at [39, 106] on span "Clients" at bounding box center [41, 102] width 24 height 11
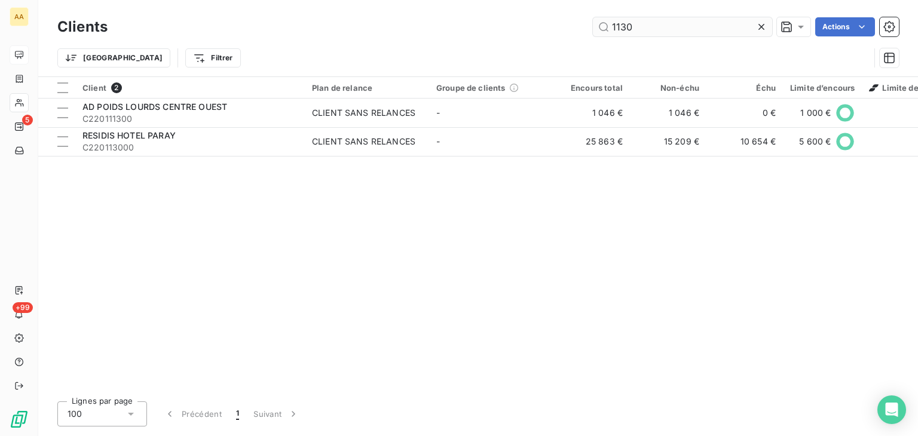
drag, startPoint x: 632, startPoint y: 25, endPoint x: 592, endPoint y: 26, distance: 39.5
click at [593, 26] on input "1130" at bounding box center [682, 26] width 179 height 19
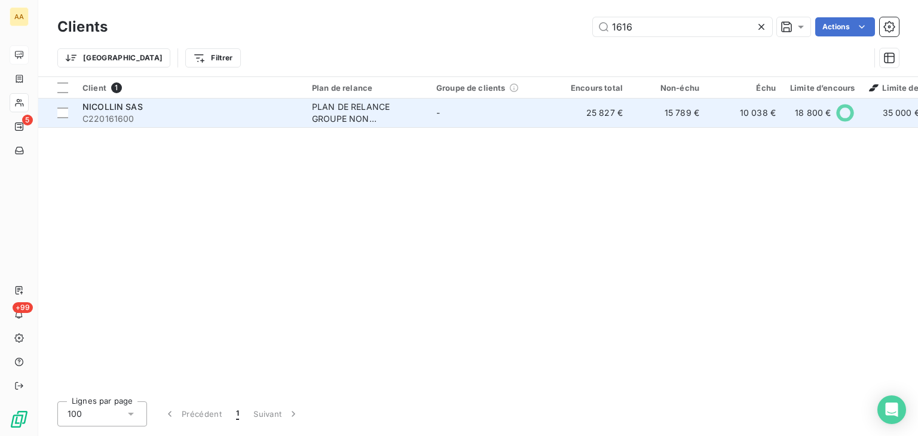
type input "1616"
click at [324, 117] on div "PLAN DE RELANCE GROUPE NON AUTOMATIQUE" at bounding box center [367, 113] width 110 height 24
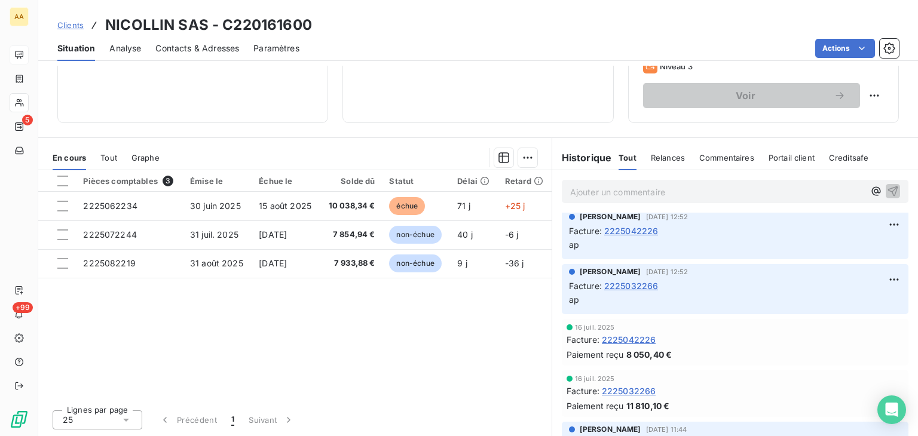
scroll to position [179, 0]
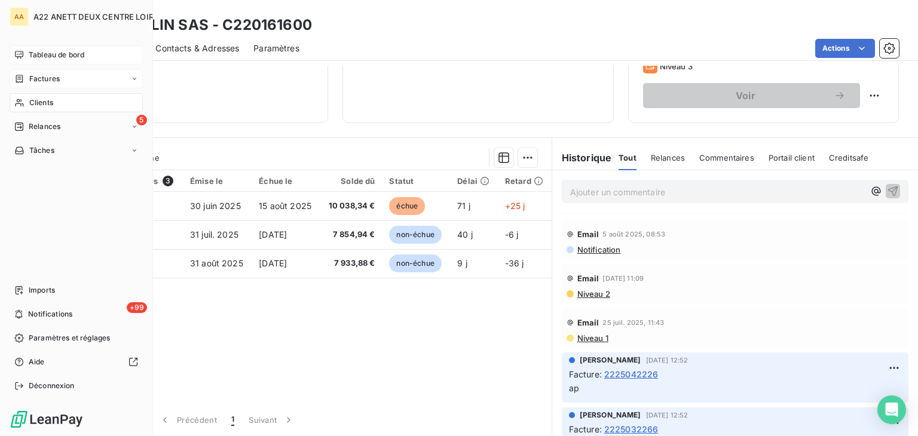
click at [22, 100] on icon at bounding box center [19, 103] width 10 height 10
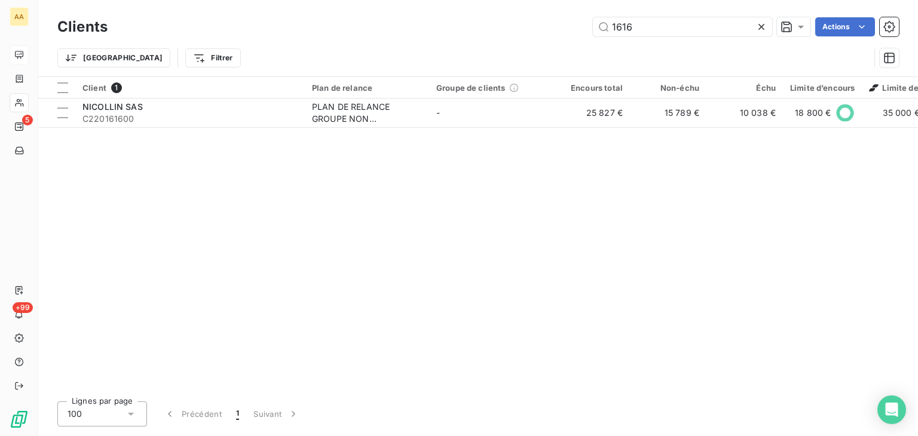
drag, startPoint x: 659, startPoint y: 25, endPoint x: 578, endPoint y: 26, distance: 80.7
click at [578, 26] on div "1616 Actions" at bounding box center [510, 26] width 777 height 19
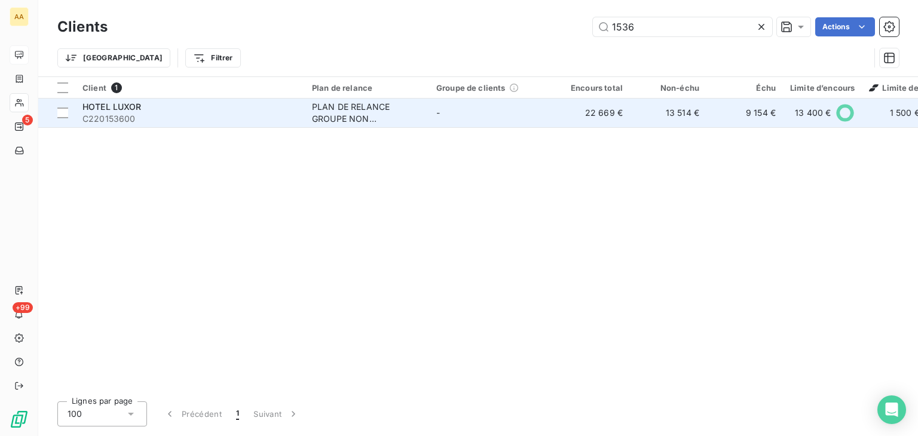
type input "1536"
click at [355, 110] on div "PLAN DE RELANCE GROUPE NON AUTOMATIQUE" at bounding box center [367, 113] width 110 height 24
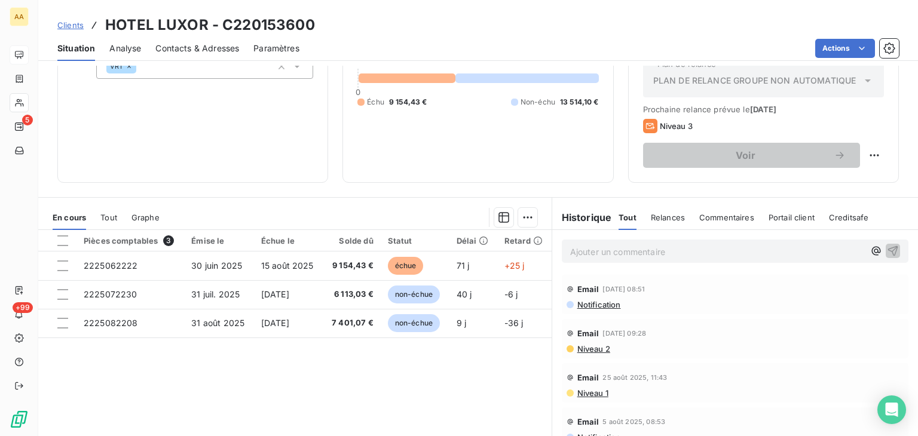
click at [585, 393] on span "Niveau 1" at bounding box center [592, 394] width 32 height 10
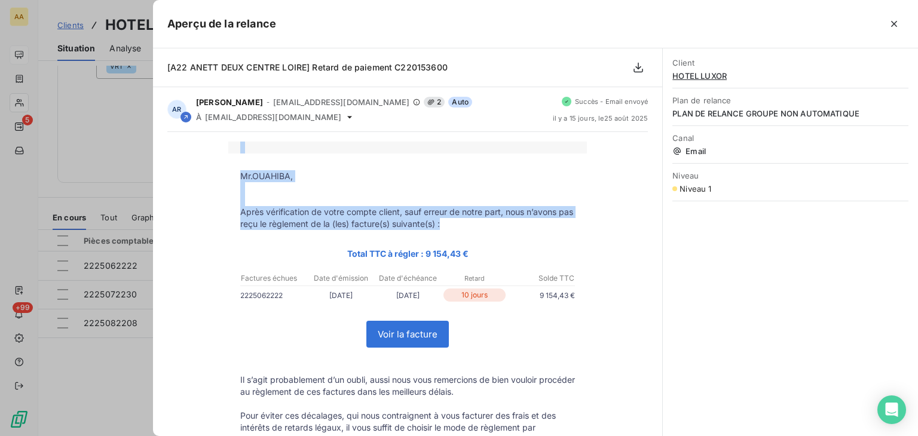
drag, startPoint x: 469, startPoint y: 222, endPoint x: 223, endPoint y: 176, distance: 250.6
click at [223, 176] on div "Mr.OUAHIBA, Après vérification de votre compte client, sauf erreur de notre par…" at bounding box center [407, 384] width 481 height 485
click at [264, 218] on p "Après vérification de votre compte client, sauf erreur de notre part, nous n’av…" at bounding box center [407, 218] width 335 height 24
drag, startPoint x: 471, startPoint y: 226, endPoint x: 239, endPoint y: 187, distance: 235.2
click at [237, 175] on tbody "Mr.OUAHIBA, Après vérification de votre compte client, sauf erreur de notre par…" at bounding box center [407, 370] width 359 height 400
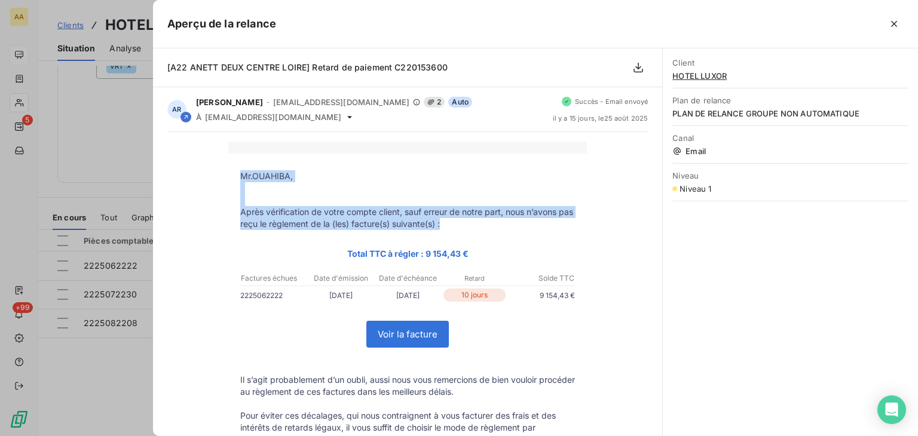
copy tbody "Mr.OUAHIBA, Après vérification de votre compte client, sauf erreur de notre par…"
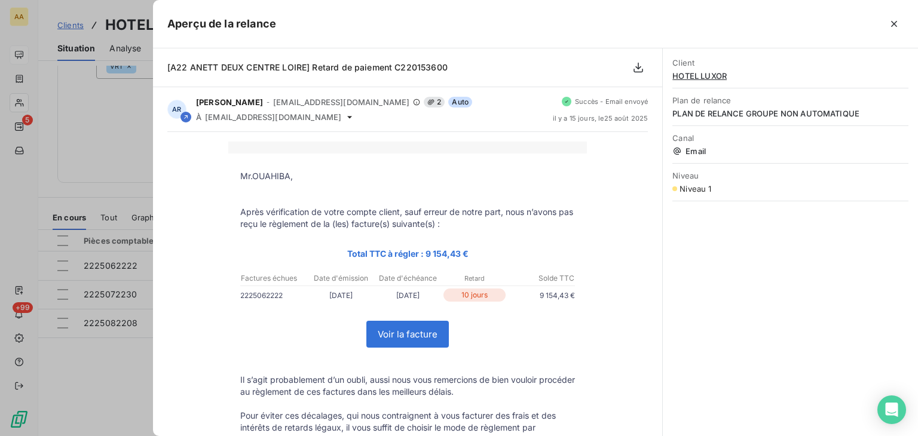
click at [118, 261] on div at bounding box center [459, 218] width 918 height 436
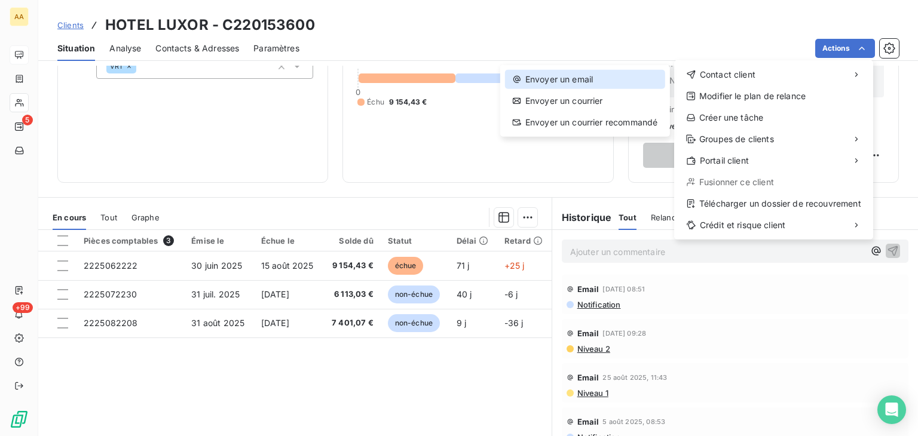
click at [593, 82] on div "Envoyer un email" at bounding box center [585, 79] width 160 height 19
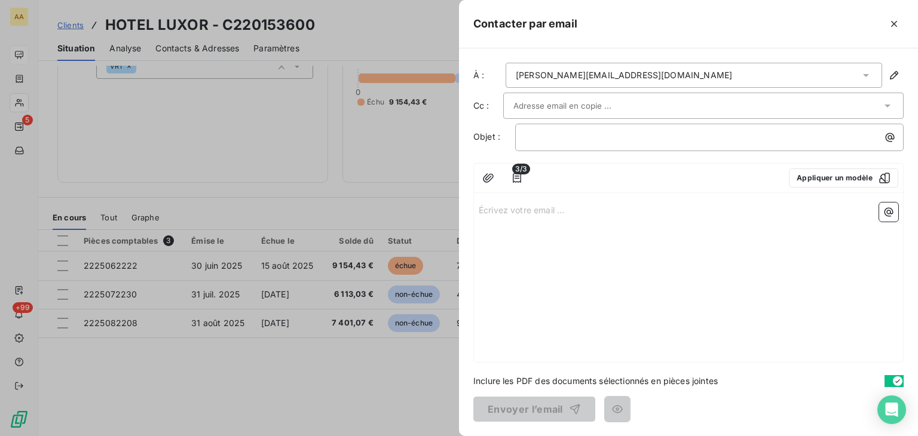
click at [488, 213] on p "Écrivez votre email ... ﻿" at bounding box center [689, 210] width 420 height 14
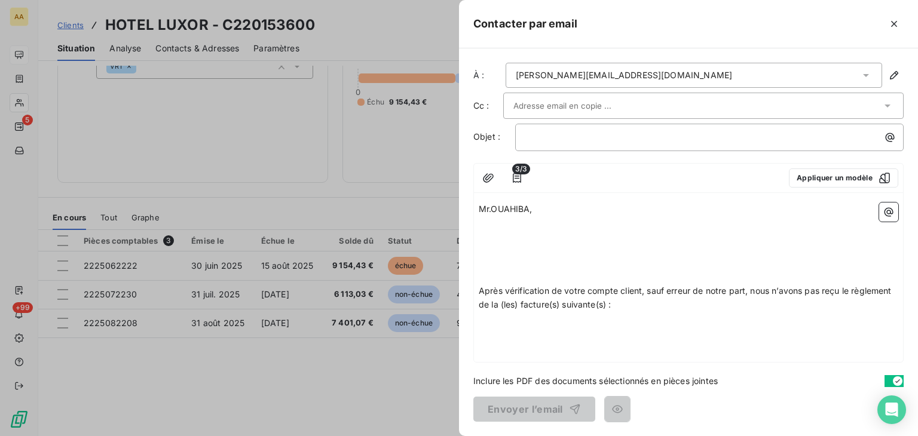
click at [538, 207] on p "Mr.OUAHIBA," at bounding box center [689, 210] width 420 height 14
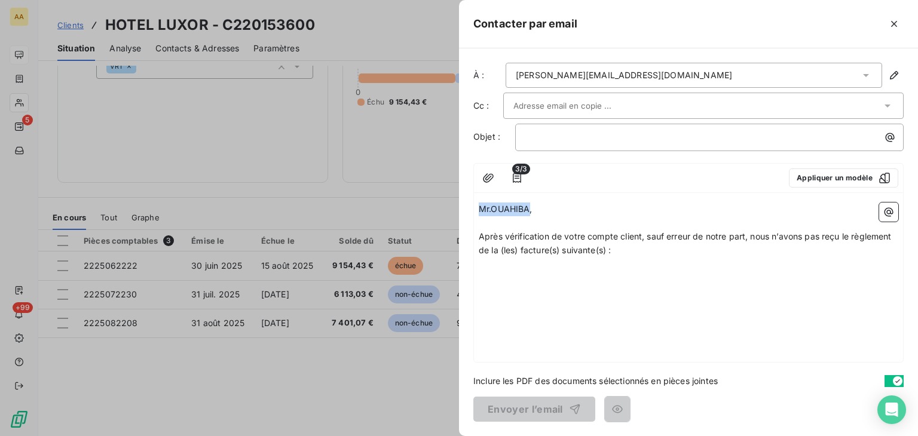
drag, startPoint x: 530, startPoint y: 208, endPoint x: 457, endPoint y: 222, distance: 74.8
click at [476, 212] on div "Mr.OUAHIBA, ﻿ Après vérification de votre compte client, sauf erreur de notre p…" at bounding box center [688, 280] width 429 height 164
drag, startPoint x: 483, startPoint y: 210, endPoint x: 481, endPoint y: 204, distance: 6.4
click at [481, 204] on span "bonjour," at bounding box center [495, 209] width 32 height 10
drag, startPoint x: 515, startPoint y: 249, endPoint x: 501, endPoint y: 245, distance: 14.4
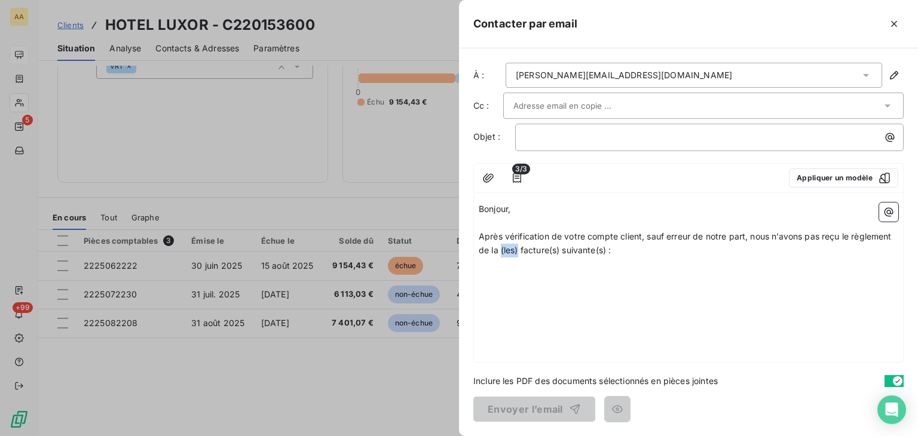
click at [501, 245] on span "Après vérification de votre compte client, sauf erreur de notre part, nous n’av…" at bounding box center [687, 243] width 416 height 24
drag, startPoint x: 543, startPoint y: 248, endPoint x: 532, endPoint y: 245, distance: 11.2
click at [531, 245] on span "Après vérification de votre compte client, sauf erreur de notre part, nous n’av…" at bounding box center [687, 243] width 416 height 24
drag, startPoint x: 588, startPoint y: 247, endPoint x: 534, endPoint y: 249, distance: 54.4
click at [534, 249] on p "Après vérification de votre compte client, sauf erreur de notre part, nous n’av…" at bounding box center [689, 244] width 420 height 28
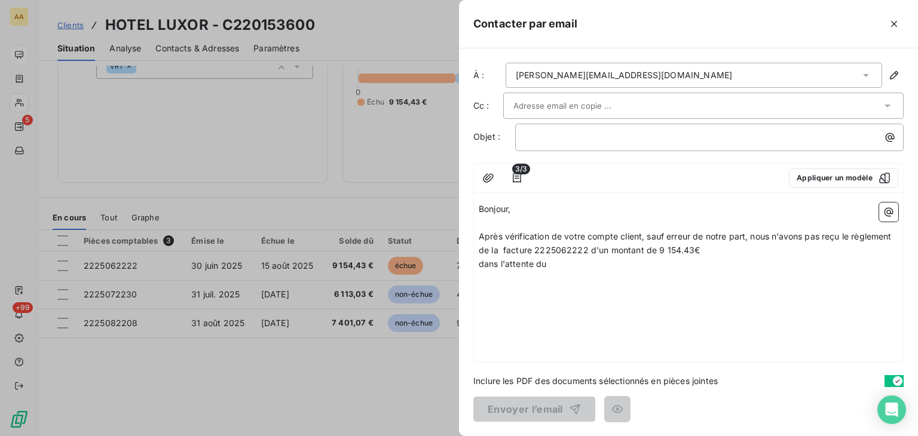
click at [707, 249] on p "Après vérification de votre compte client, sauf erreur de notre part, nous n’av…" at bounding box center [689, 244] width 420 height 28
drag, startPoint x: 567, startPoint y: 259, endPoint x: 479, endPoint y: 263, distance: 87.4
click at [479, 263] on p "dans l'attente du" at bounding box center [689, 265] width 420 height 14
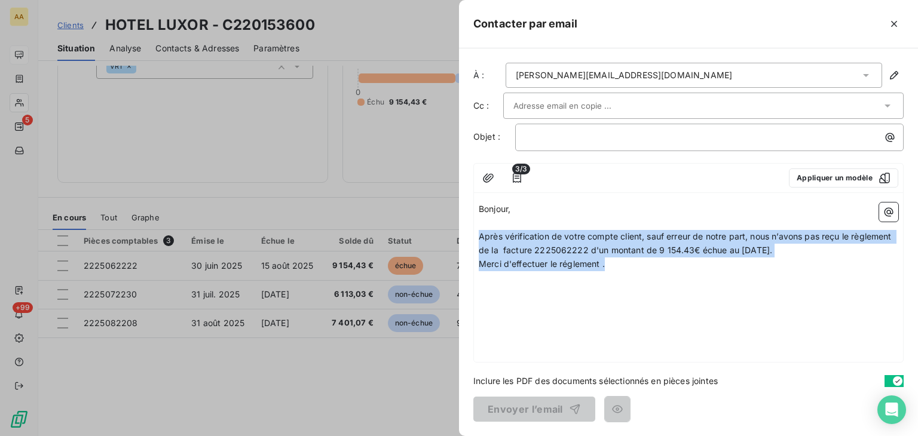
drag, startPoint x: 612, startPoint y: 262, endPoint x: 475, endPoint y: 235, distance: 138.9
click at [475, 234] on div "Bonjour, ﻿ Après vérification de votre compte client, sauf erreur de notre part…" at bounding box center [688, 280] width 429 height 164
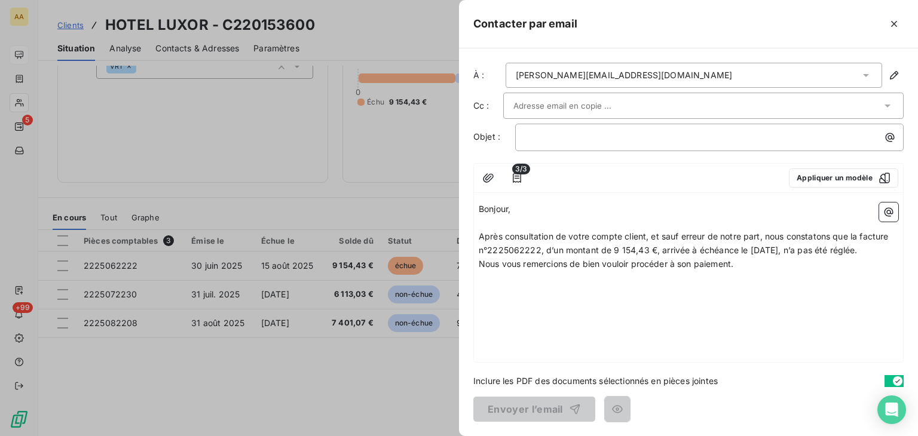
drag, startPoint x: 766, startPoint y: 264, endPoint x: 746, endPoint y: 254, distance: 22.2
click at [766, 264] on p "Nous vous remercions de bien vouloir procéder à son paiement." at bounding box center [689, 265] width 420 height 14
click at [526, 131] on p "﻿" at bounding box center [713, 137] width 374 height 14
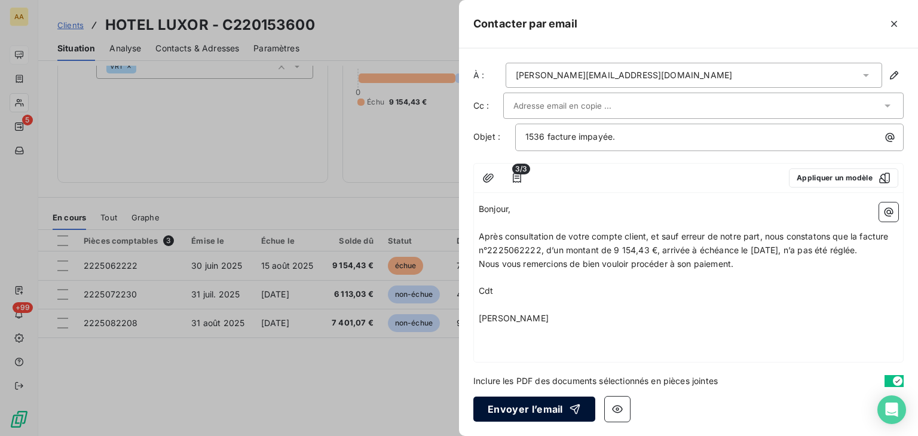
click at [509, 411] on button "Envoyer l’email" at bounding box center [535, 409] width 122 height 25
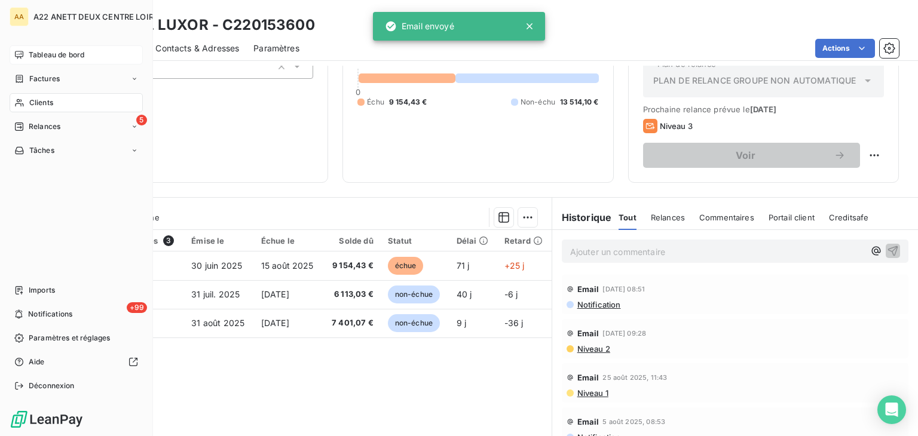
click at [36, 101] on span "Clients" at bounding box center [41, 102] width 24 height 11
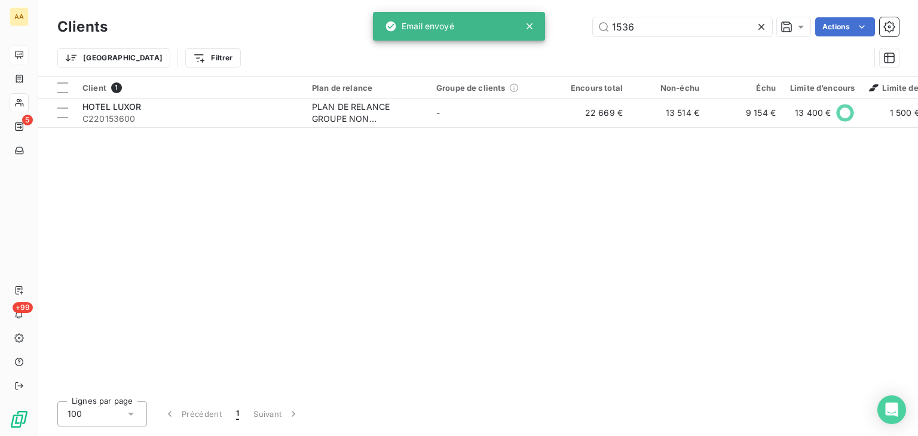
drag, startPoint x: 634, startPoint y: 29, endPoint x: 590, endPoint y: 29, distance: 44.8
click at [590, 29] on div "1536 Actions" at bounding box center [510, 26] width 777 height 19
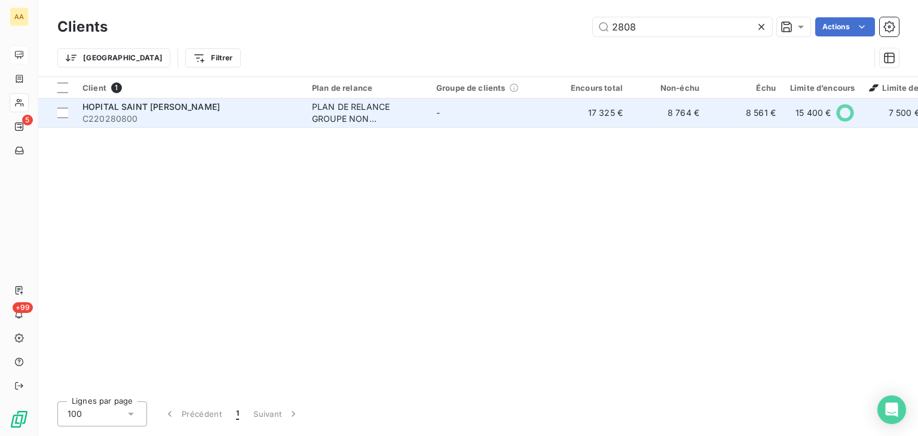
type input "2808"
click at [352, 113] on div "PLAN DE RELANCE GROUPE NON AUTOMATIQUE" at bounding box center [367, 113] width 110 height 24
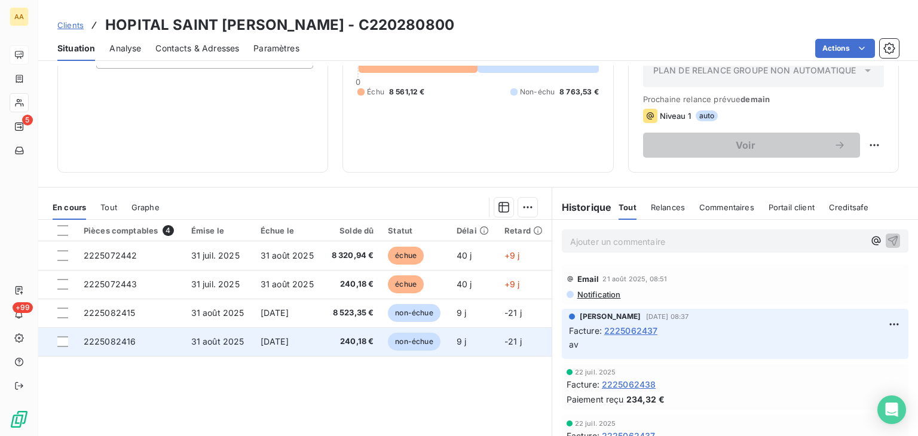
scroll to position [120, 0]
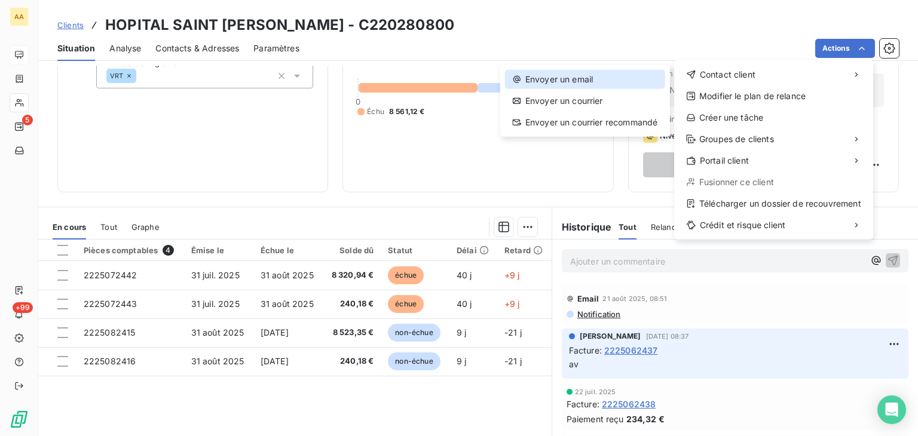
click at [556, 83] on div "Envoyer un email" at bounding box center [585, 79] width 160 height 19
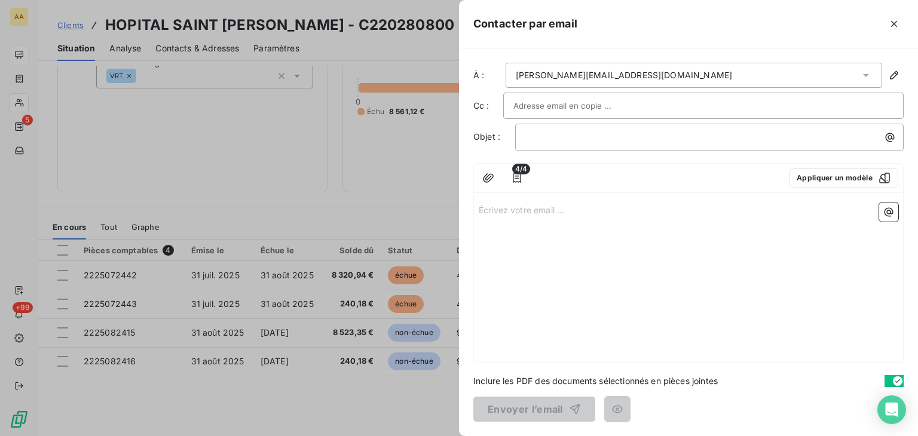
click at [487, 212] on p "Écrivez votre email ... ﻿" at bounding box center [689, 210] width 420 height 14
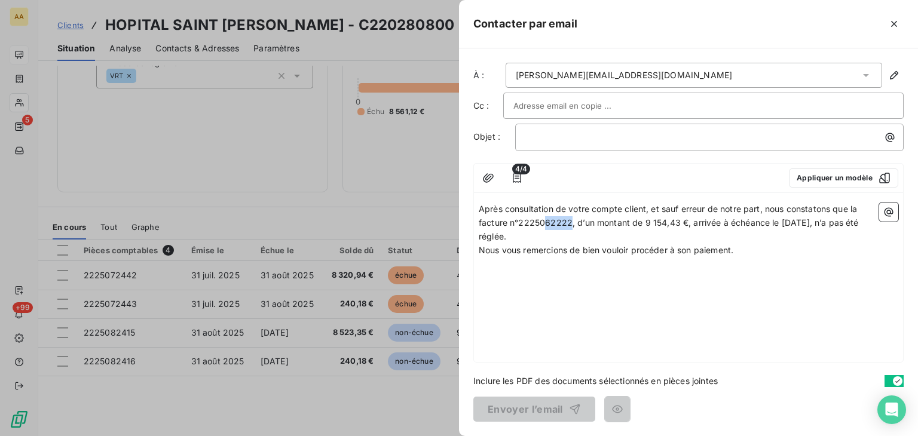
drag, startPoint x: 569, startPoint y: 217, endPoint x: 542, endPoint y: 218, distance: 26.9
click at [542, 218] on span "Après consultation de votre compte client, et sauf erreur de notre part, nous c…" at bounding box center [670, 223] width 383 height 38
click at [695, 221] on span "Après consultation de votre compte client, et sauf erreur de notre part, nous c…" at bounding box center [680, 223] width 402 height 38
drag, startPoint x: 762, startPoint y: 218, endPoint x: 730, endPoint y: 221, distance: 32.4
click at [730, 221] on span "Après consultation de votre compte client, et sauf erreur de notre part, nous c…" at bounding box center [674, 223] width 390 height 38
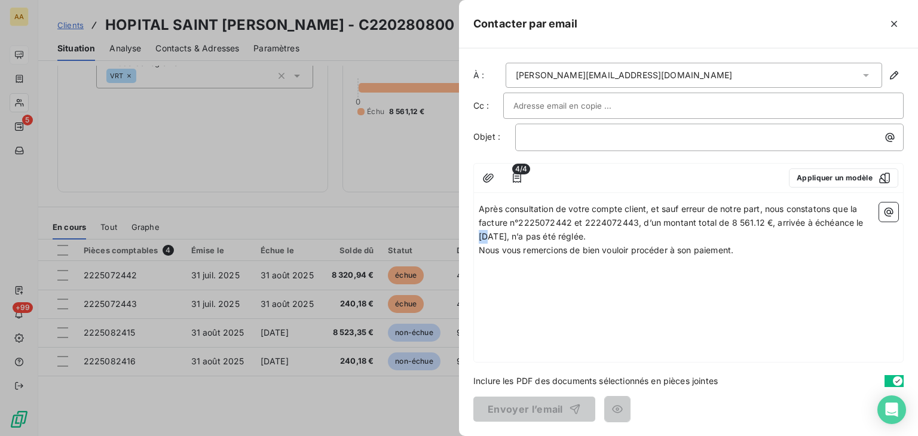
drag, startPoint x: 871, startPoint y: 219, endPoint x: 863, endPoint y: 217, distance: 7.6
click at [863, 217] on span "Après consultation de votre compte client, et sauf erreur de notre part, nous c…" at bounding box center [672, 223] width 387 height 38
click at [532, 233] on span "Après consultation de votre compte client, et sauf erreur de notre part, nous c…" at bounding box center [672, 223] width 387 height 38
click at [604, 234] on span "Après consultation de votre compte client, et sauf erreur de notre part, nous c…" at bounding box center [672, 223] width 387 height 38
drag, startPoint x: 695, startPoint y: 247, endPoint x: 673, endPoint y: 245, distance: 21.7
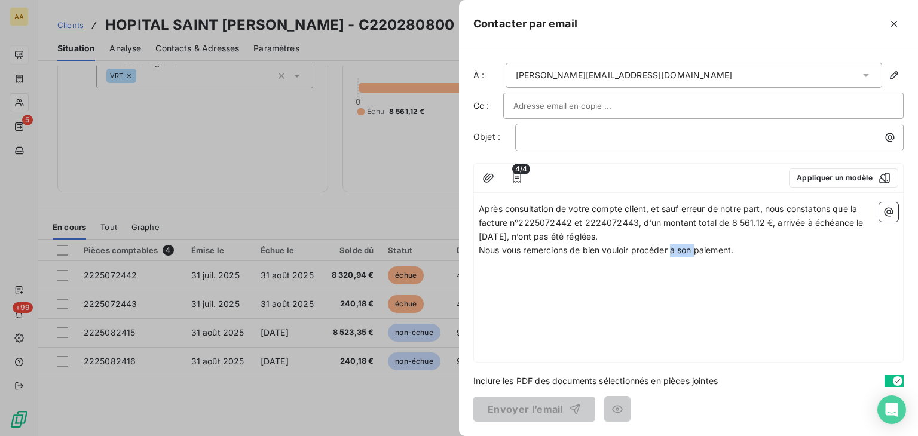
click at [673, 245] on span "Nous vous remercions de bien vouloir procéder à son paiement." at bounding box center [606, 250] width 255 height 10
click at [726, 251] on p "Nous vous remercions de bien vouloir procéder au paiement." at bounding box center [689, 251] width 420 height 14
click at [557, 137] on p "﻿" at bounding box center [713, 137] width 374 height 14
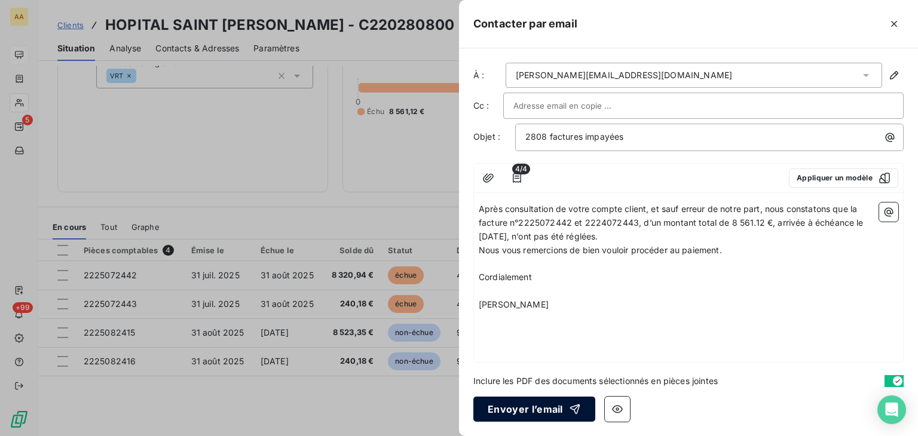
click at [490, 406] on button "Envoyer l’email" at bounding box center [535, 409] width 122 height 25
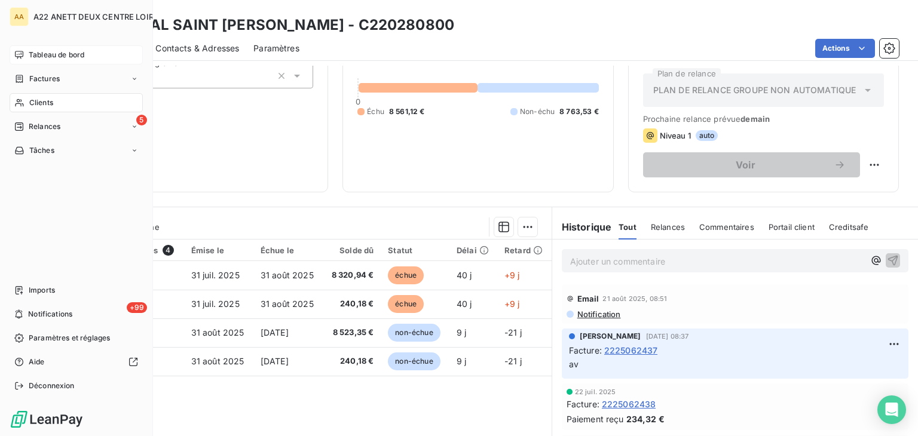
click at [35, 102] on span "Clients" at bounding box center [41, 102] width 24 height 11
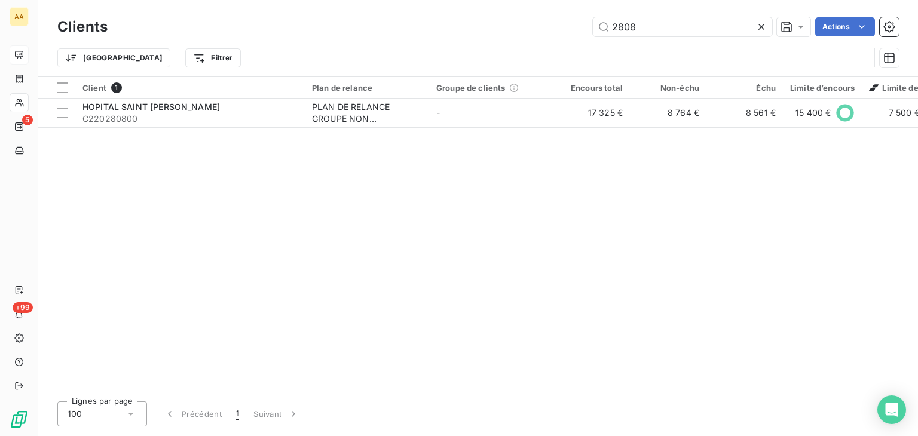
drag, startPoint x: 634, startPoint y: 32, endPoint x: 587, endPoint y: 30, distance: 47.8
click at [587, 30] on div "2808 Actions" at bounding box center [510, 26] width 777 height 19
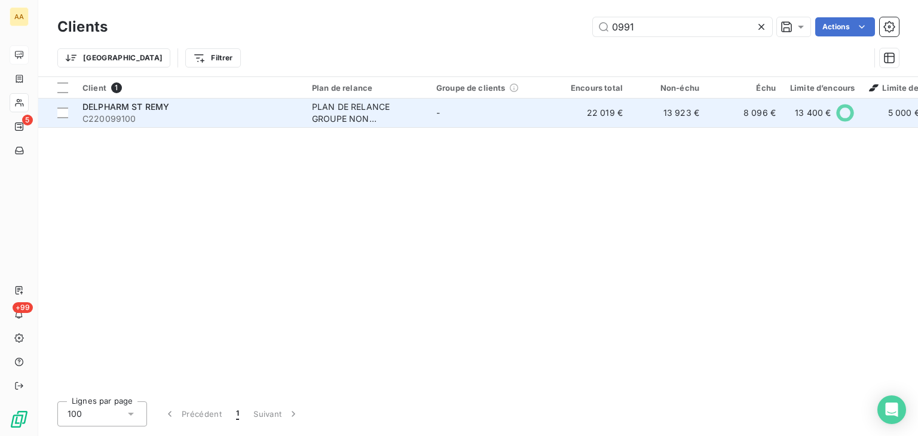
type input "0991"
click at [381, 102] on div "PLAN DE RELANCE GROUPE NON AUTOMATIQUE" at bounding box center [367, 113] width 110 height 24
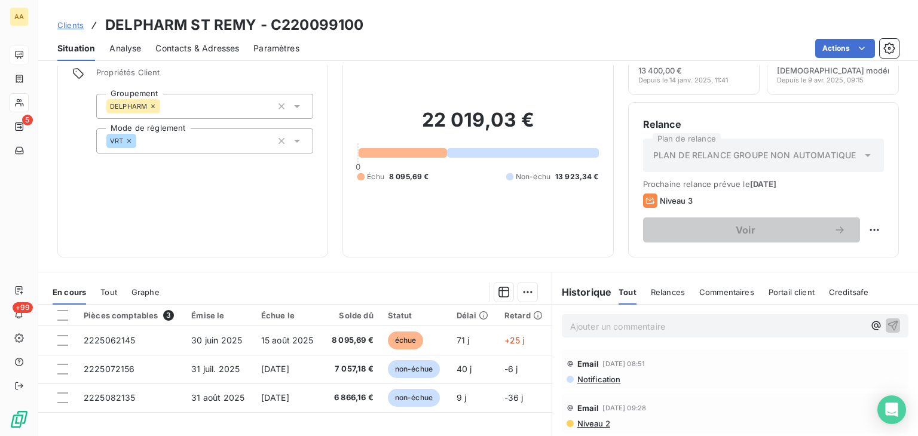
scroll to position [120, 0]
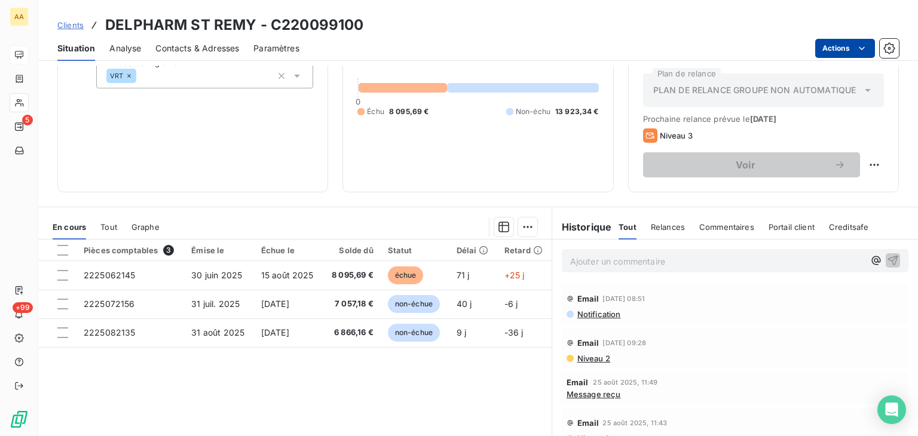
click at [862, 40] on html "AA 5 +99 Clients DELPHARM ST REMY - C220099100 Situation Analyse Contacts & Adr…" at bounding box center [459, 218] width 918 height 436
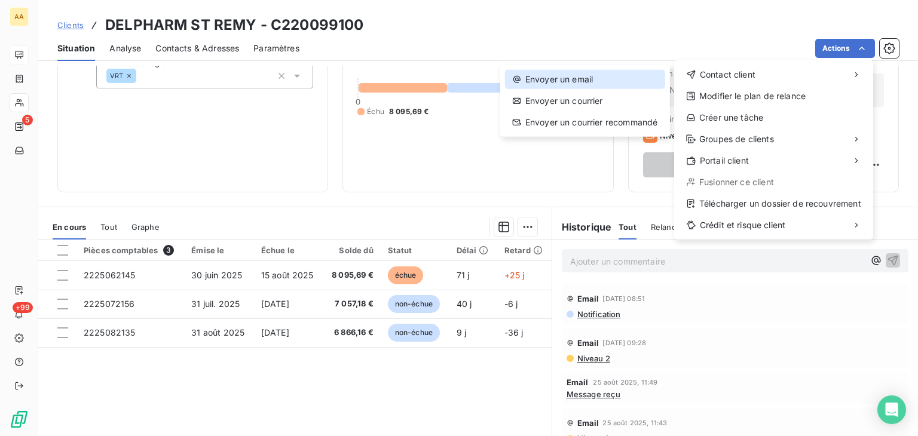
click at [564, 82] on div "Envoyer un email" at bounding box center [585, 79] width 160 height 19
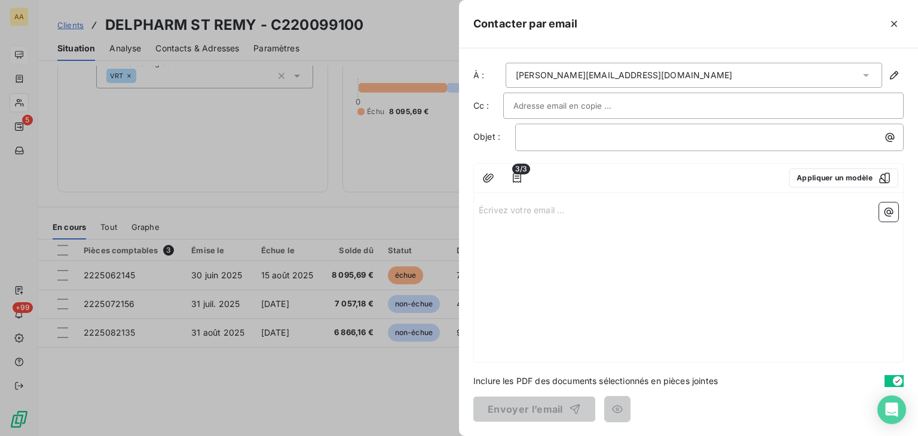
click at [497, 205] on p "Écrivez votre email ... ﻿" at bounding box center [689, 210] width 420 height 14
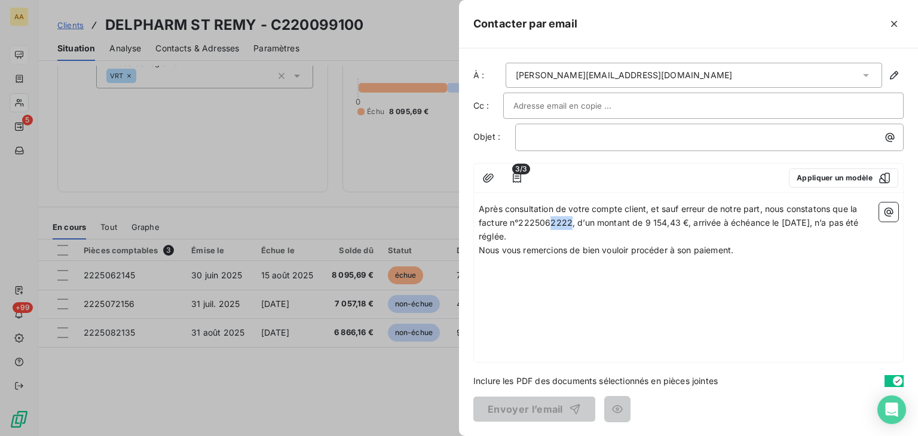
drag, startPoint x: 569, startPoint y: 219, endPoint x: 552, endPoint y: 220, distance: 16.8
click at [552, 220] on span "Après consultation de votre compte client, et sauf erreur de notre part, nous c…" at bounding box center [670, 223] width 383 height 38
drag, startPoint x: 674, startPoint y: 219, endPoint x: 643, endPoint y: 222, distance: 31.2
click at [643, 222] on span "Après consultation de votre compte client, et sauf erreur de notre part, nous c…" at bounding box center [669, 223] width 381 height 38
click at [531, 135] on p "﻿" at bounding box center [713, 137] width 374 height 14
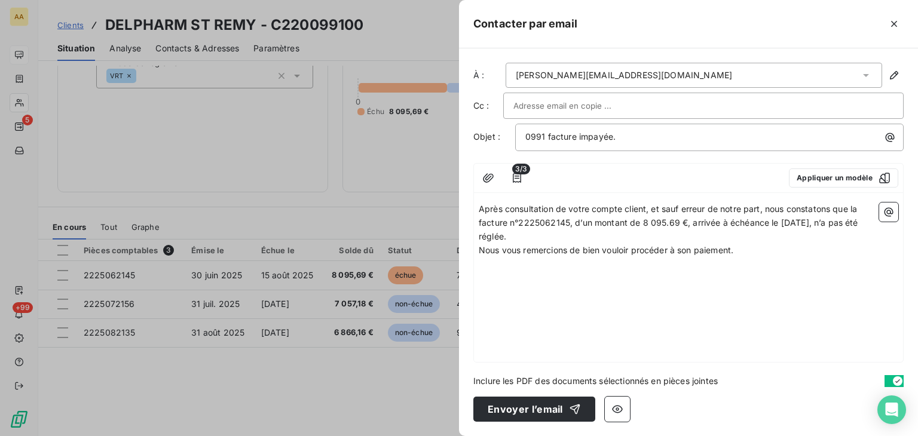
click at [749, 249] on p "Nous vous remercions de bien vouloir procéder à son paiement." at bounding box center [689, 251] width 420 height 14
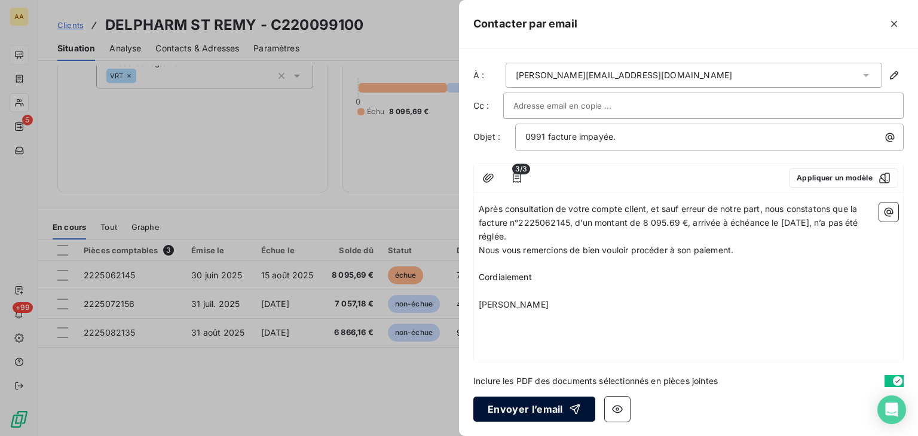
click at [529, 402] on button "Envoyer l’email" at bounding box center [535, 409] width 122 height 25
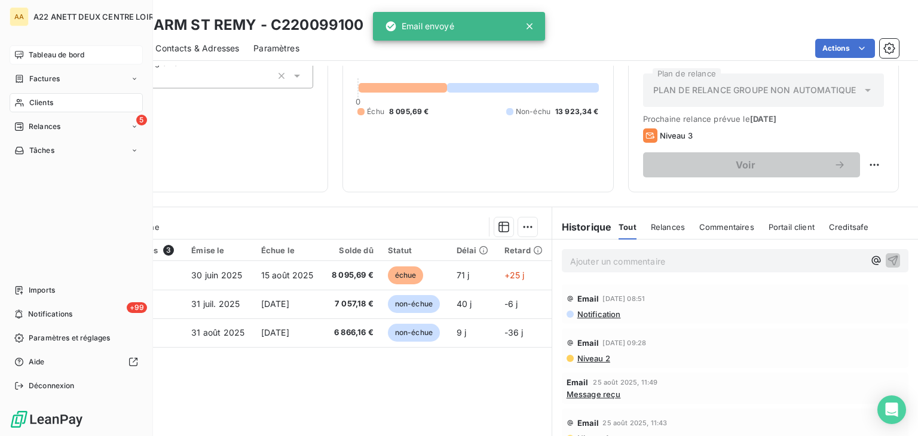
drag, startPoint x: 36, startPoint y: 101, endPoint x: 290, endPoint y: 4, distance: 271.9
click at [36, 101] on span "Clients" at bounding box center [41, 102] width 24 height 11
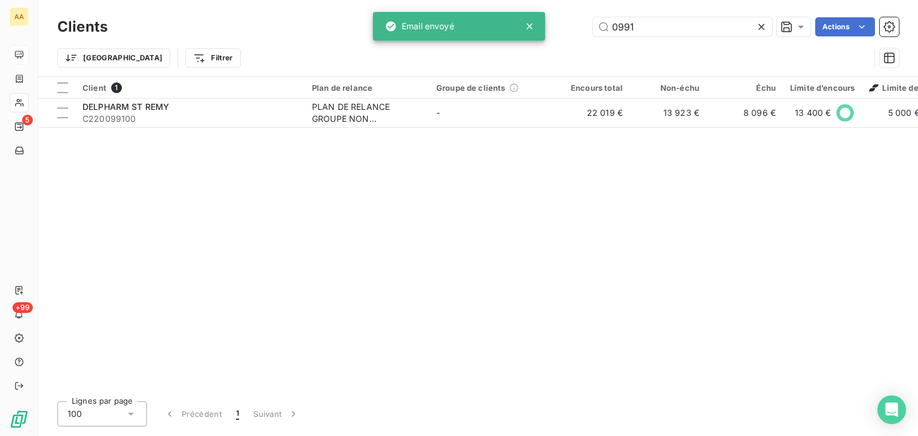
drag, startPoint x: 652, startPoint y: 27, endPoint x: 536, endPoint y: 30, distance: 116.0
click at [536, 30] on div "AA 5 +99 Clients 0991 Actions Trier Filtrer Client 1 Plan de relance Groupe de …" at bounding box center [459, 218] width 918 height 436
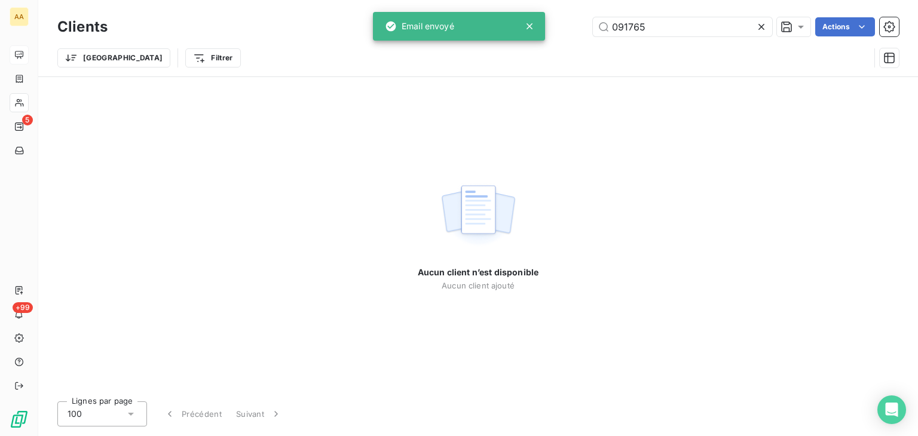
drag, startPoint x: 648, startPoint y: 28, endPoint x: 588, endPoint y: 28, distance: 59.8
click at [588, 28] on div "091765 Actions" at bounding box center [510, 26] width 777 height 19
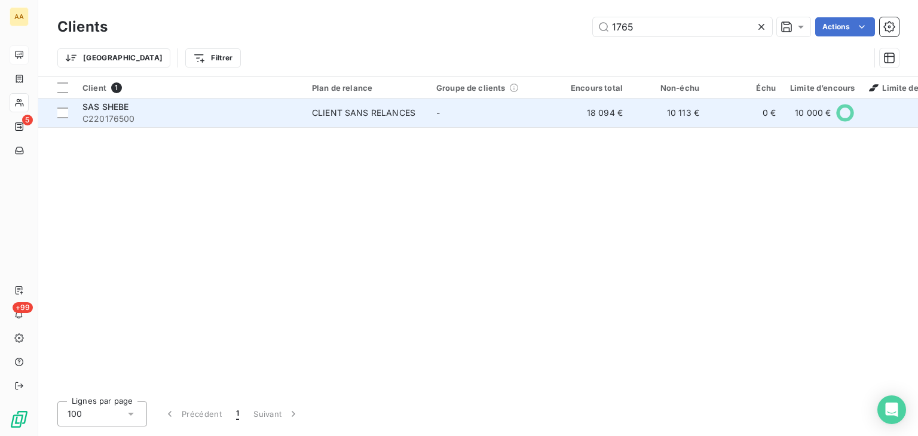
type input "1765"
click at [390, 111] on div "CLIENT SANS RELANCES" at bounding box center [363, 113] width 103 height 12
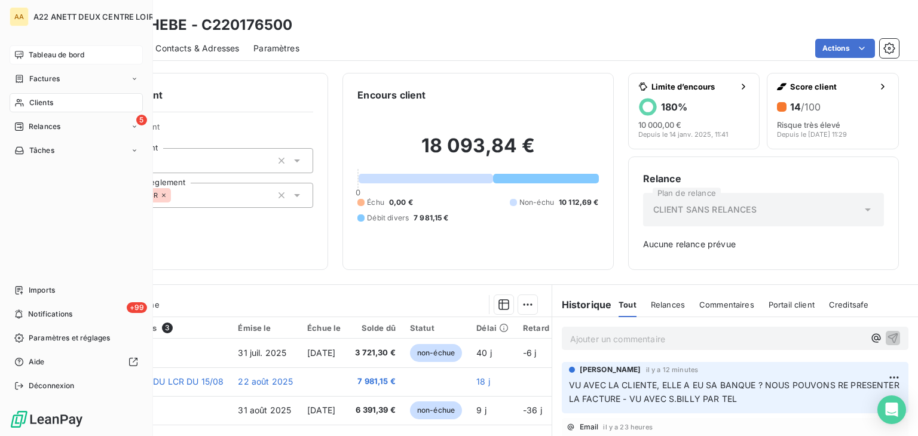
click at [33, 103] on span "Clients" at bounding box center [41, 102] width 24 height 11
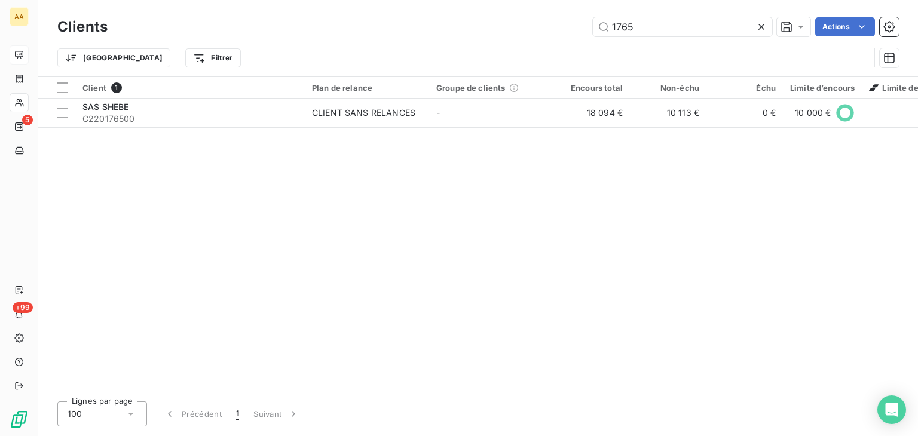
drag, startPoint x: 601, startPoint y: 29, endPoint x: 540, endPoint y: 51, distance: 65.1
click at [568, 33] on div "1765 Actions" at bounding box center [510, 26] width 777 height 19
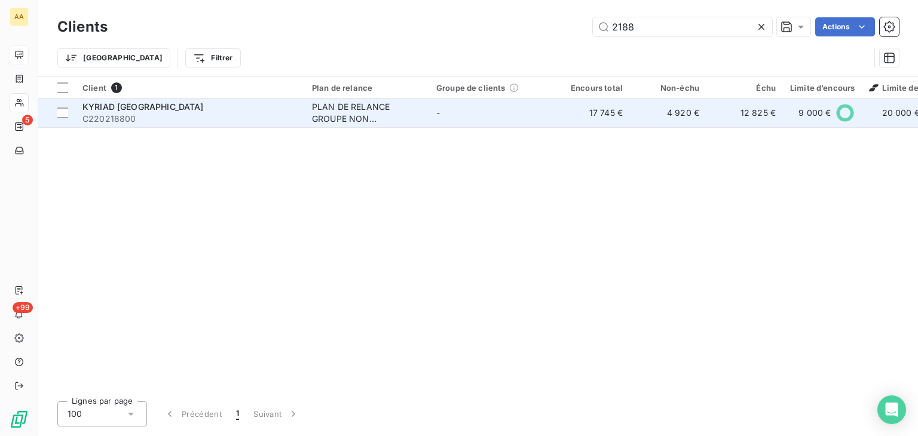
type input "2188"
click at [353, 105] on div "PLAN DE RELANCE GROUPE NON AUTOMATIQUE" at bounding box center [367, 113] width 110 height 24
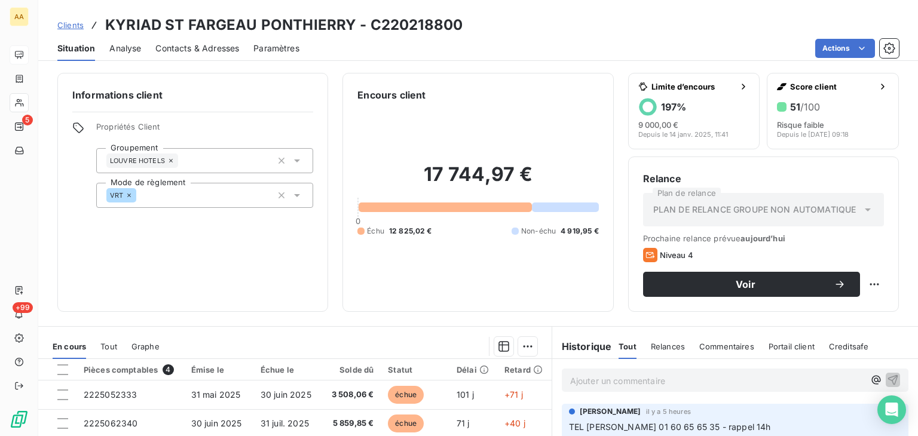
click at [585, 383] on p "Ajouter un commentaire ﻿" at bounding box center [717, 381] width 294 height 15
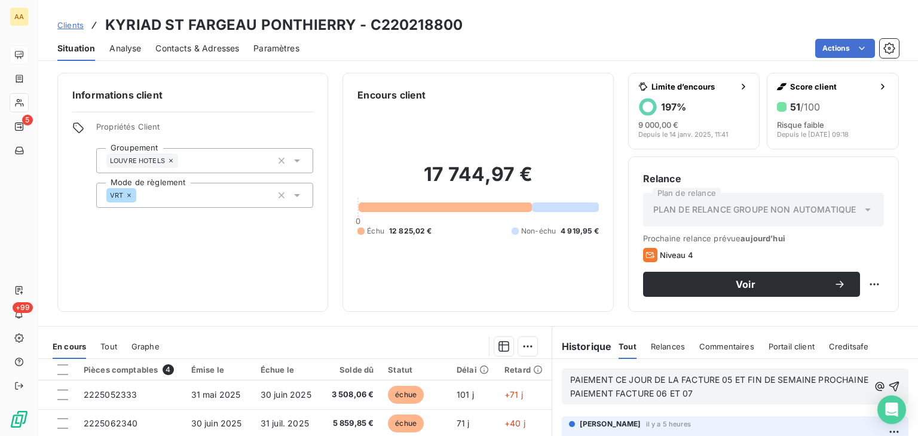
click at [444, 314] on div "Informations client Propriétés Client Groupement LOUVRE HOTELS Mode de règlemen…" at bounding box center [478, 251] width 880 height 371
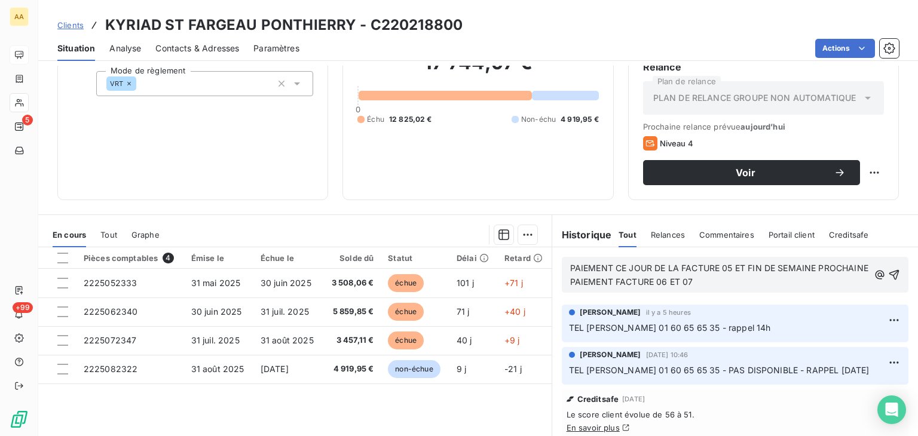
scroll to position [120, 0]
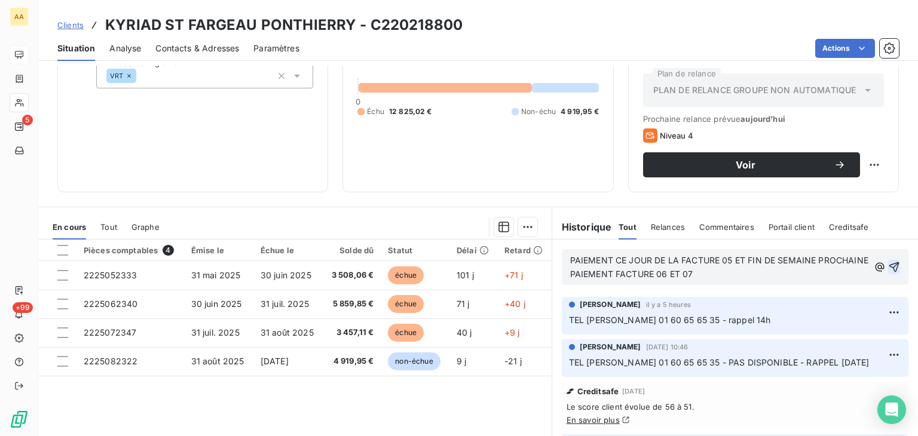
click at [888, 261] on icon "button" at bounding box center [894, 267] width 12 height 12
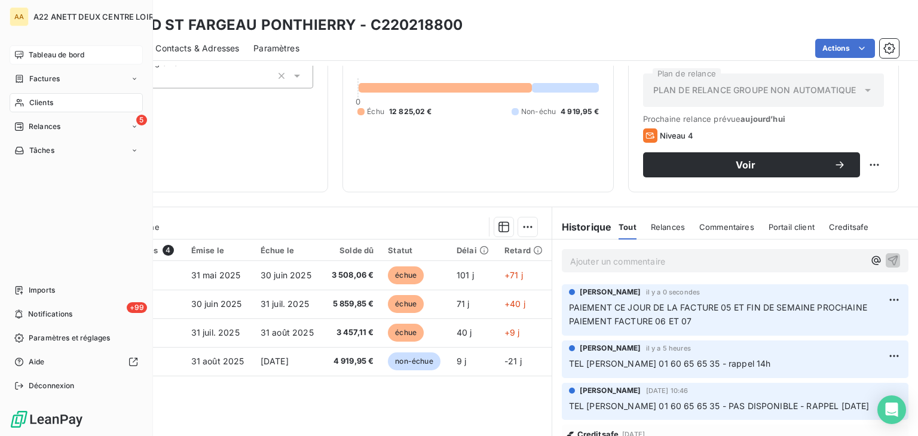
click at [33, 101] on span "Clients" at bounding box center [41, 102] width 24 height 11
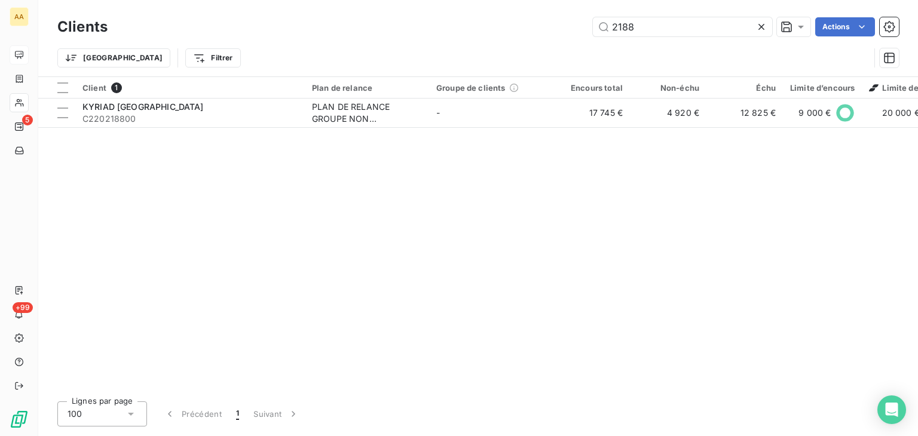
drag, startPoint x: 554, startPoint y: 34, endPoint x: 533, endPoint y: 34, distance: 21.5
click at [533, 34] on div "2188 Actions" at bounding box center [510, 26] width 777 height 19
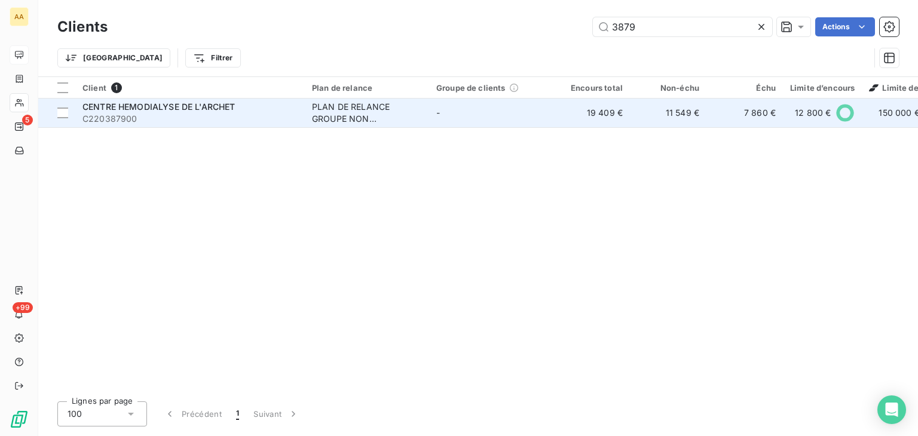
type input "3879"
click at [375, 102] on div "PLAN DE RELANCE GROUPE NON AUTOMATIQUE" at bounding box center [367, 113] width 110 height 24
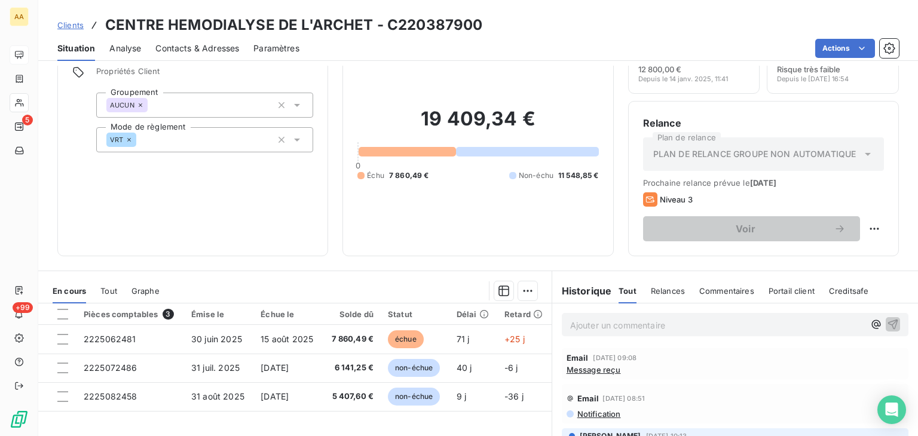
scroll to position [120, 0]
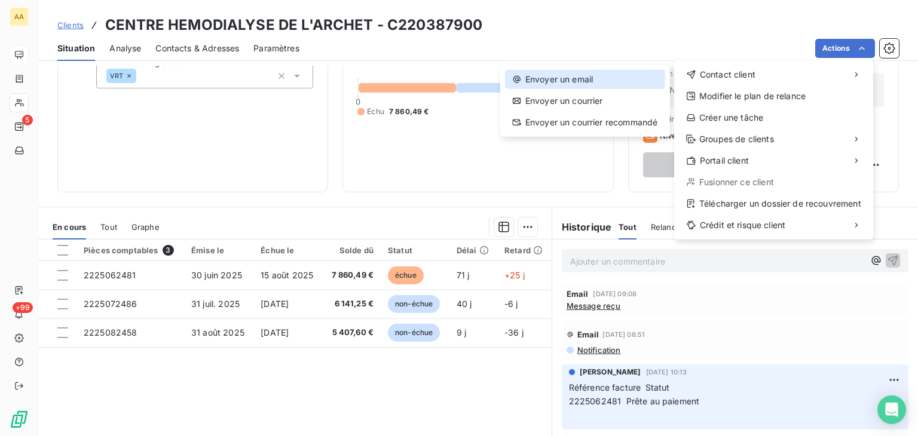
click at [569, 78] on div "Envoyer un email" at bounding box center [585, 79] width 160 height 19
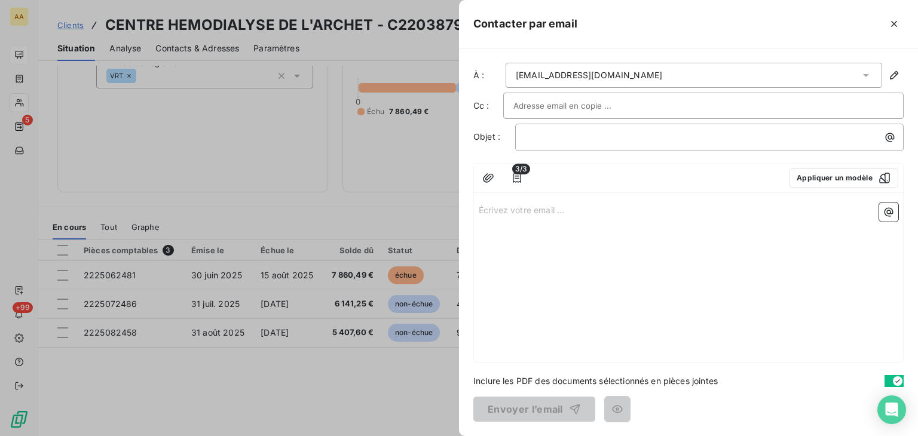
click at [505, 204] on p "Écrivez votre email ... ﻿" at bounding box center [689, 210] width 420 height 14
drag, startPoint x: 505, startPoint y: 204, endPoint x: 326, endPoint y: 161, distance: 183.9
click at [326, 161] on div at bounding box center [459, 218] width 918 height 436
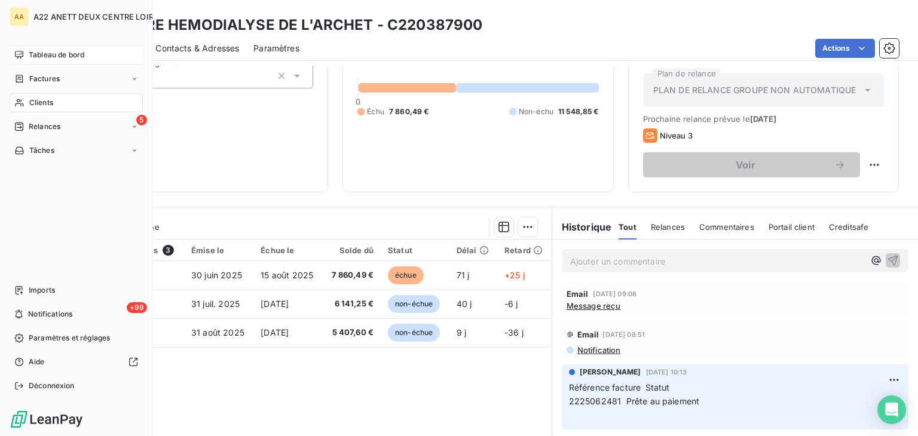
click at [33, 100] on span "Clients" at bounding box center [41, 102] width 24 height 11
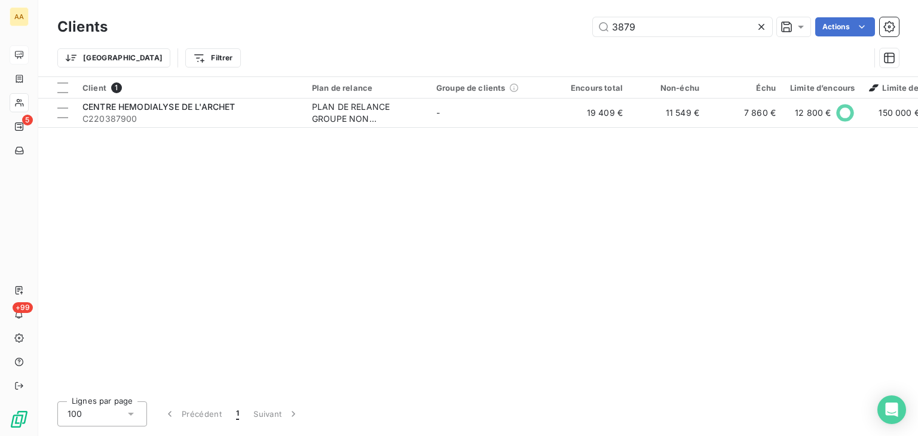
drag, startPoint x: 645, startPoint y: 31, endPoint x: 591, endPoint y: 27, distance: 53.4
click at [591, 27] on div "3879 Actions" at bounding box center [510, 26] width 777 height 19
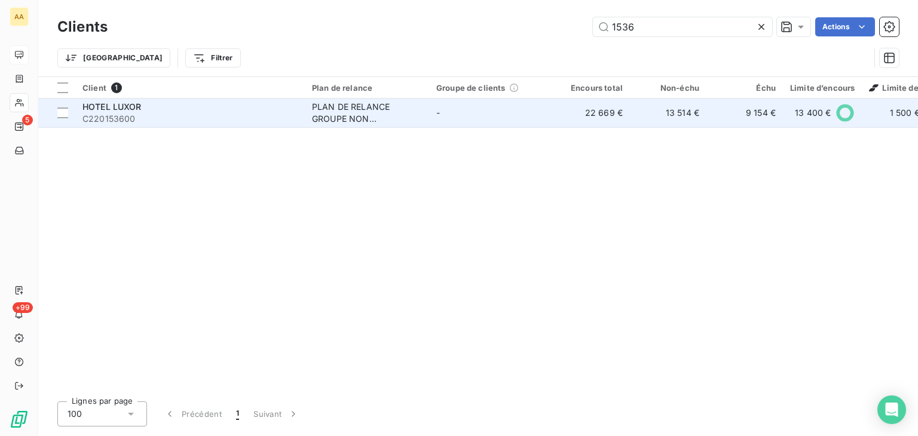
type input "1536"
click at [337, 112] on div "PLAN DE RELANCE GROUPE NON AUTOMATIQUE" at bounding box center [367, 113] width 110 height 24
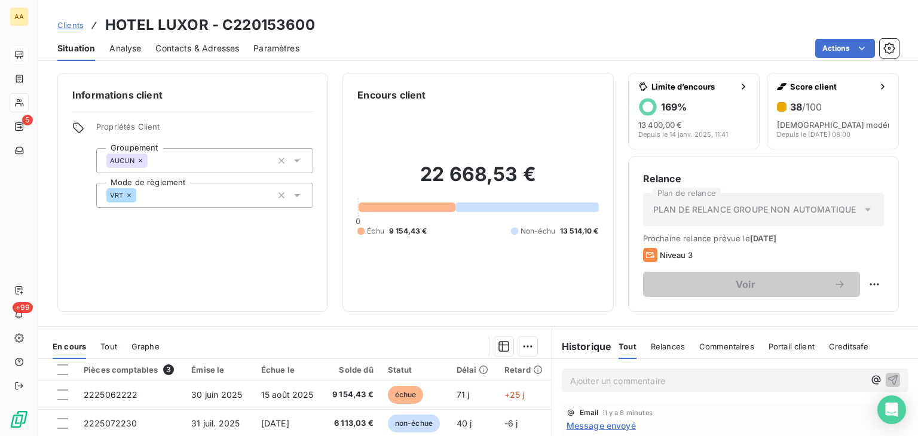
click at [601, 429] on span "Message envoyé" at bounding box center [601, 426] width 69 height 13
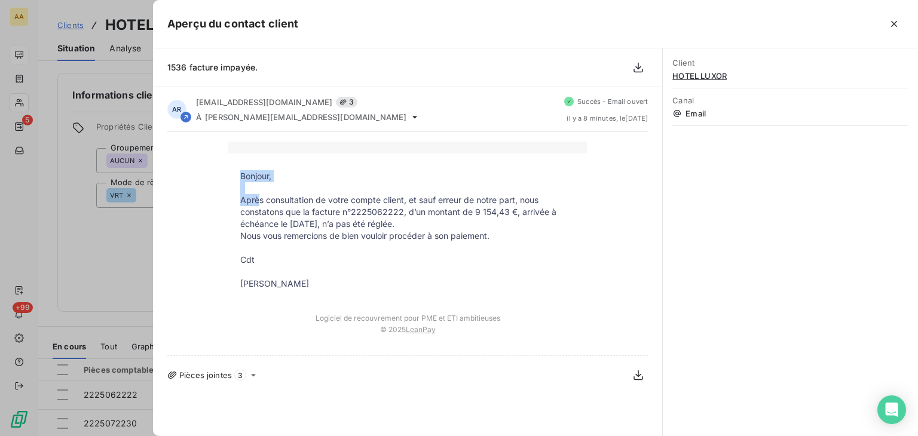
drag, startPoint x: 325, startPoint y: 292, endPoint x: 306, endPoint y: 242, distance: 54.0
click at [257, 201] on td "Bonjour, Après consultation de votre compte client, et sauf erreur de notre par…" at bounding box center [407, 228] width 359 height 148
click at [329, 277] on p at bounding box center [407, 272] width 335 height 12
drag, startPoint x: 318, startPoint y: 284, endPoint x: 233, endPoint y: 168, distance: 144.1
click at [233, 168] on td "Bonjour, Après consultation de votre compte client, et sauf erreur de notre par…" at bounding box center [407, 228] width 359 height 148
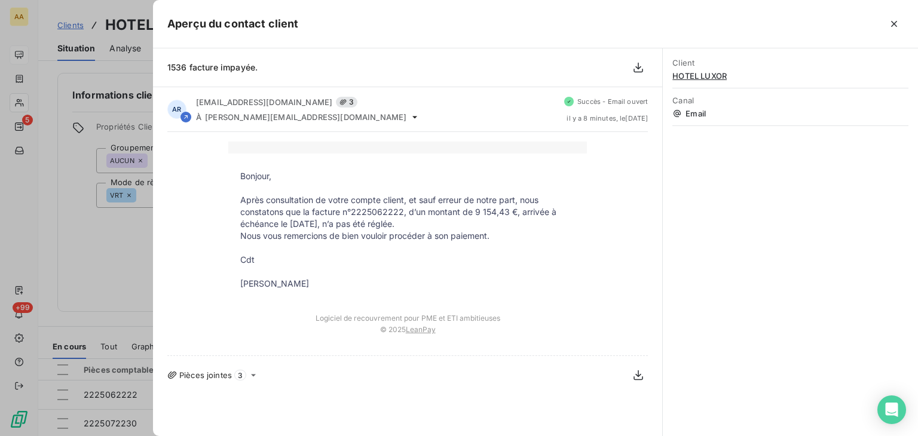
copy td "Bonjour, Après consultation de votre compte client, et sauf erreur de notre par…"
click at [28, 99] on div at bounding box center [459, 218] width 918 height 436
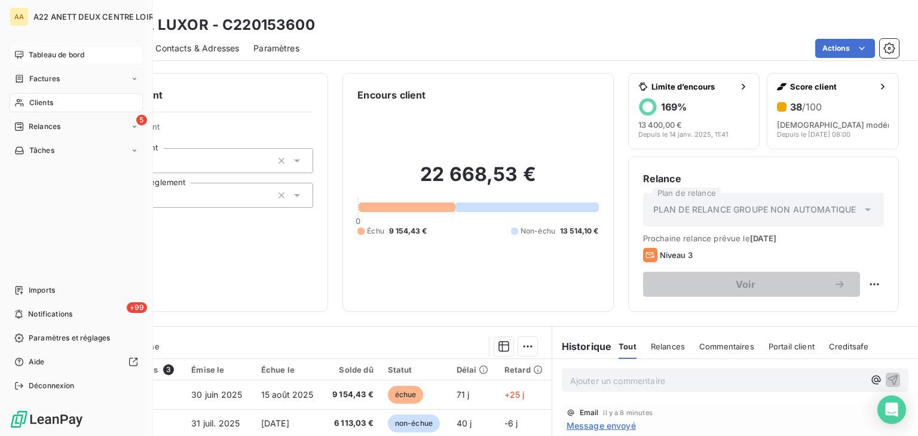
click at [30, 102] on span "Clients" at bounding box center [41, 102] width 24 height 11
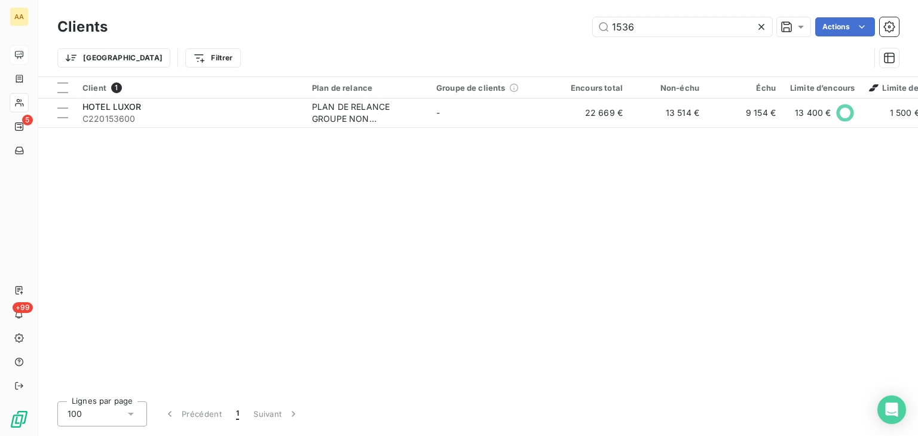
drag, startPoint x: 644, startPoint y: 29, endPoint x: 528, endPoint y: 29, distance: 116.0
click at [528, 29] on div "1536 Actions" at bounding box center [510, 26] width 777 height 19
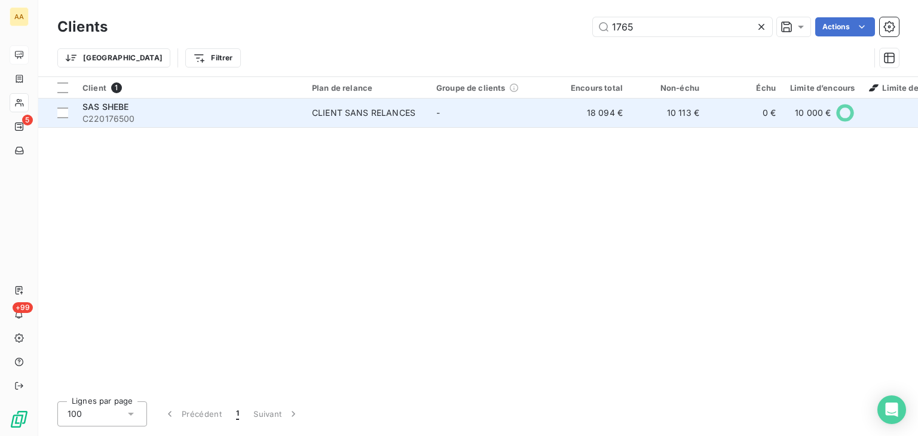
type input "1765"
click at [384, 114] on div "CLIENT SANS RELANCES" at bounding box center [363, 113] width 103 height 12
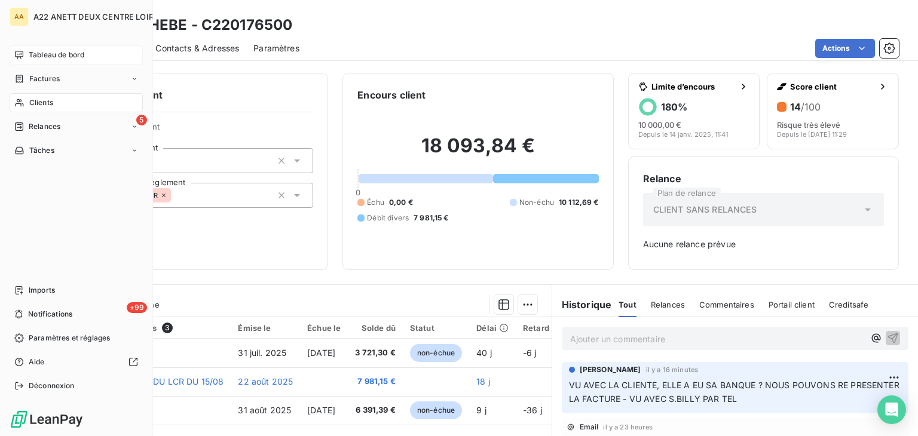
click at [47, 102] on span "Clients" at bounding box center [41, 102] width 24 height 11
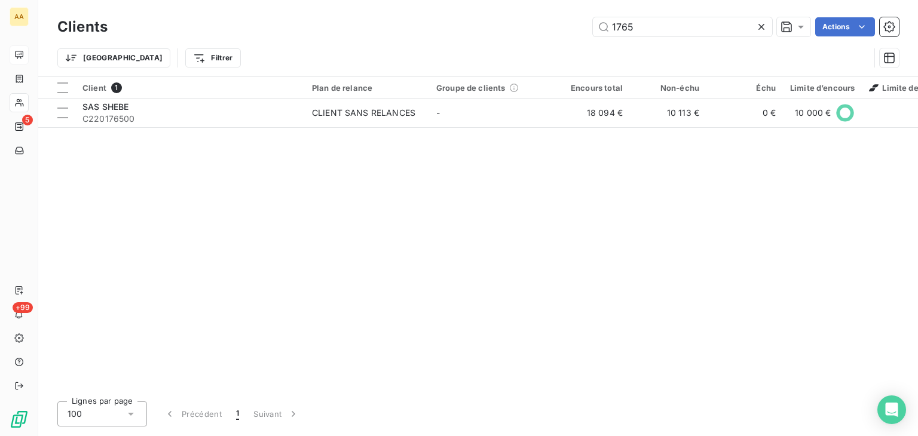
drag, startPoint x: 632, startPoint y: 29, endPoint x: 575, endPoint y: 29, distance: 56.8
click at [575, 29] on div "1765 Actions" at bounding box center [510, 26] width 777 height 19
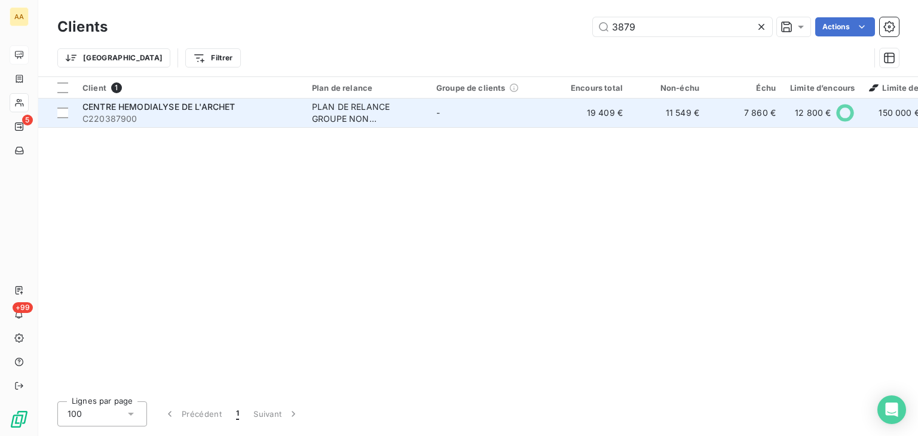
type input "3879"
click at [335, 117] on div "PLAN DE RELANCE GROUPE NON AUTOMATIQUE" at bounding box center [367, 113] width 110 height 24
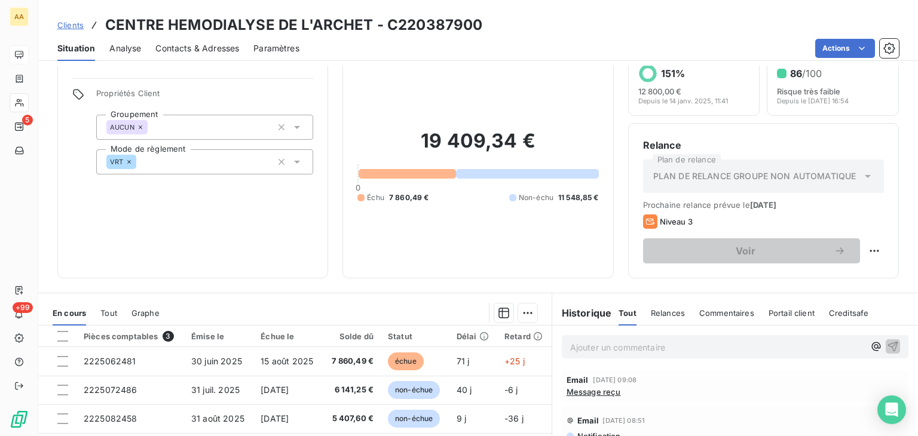
scroll to position [60, 0]
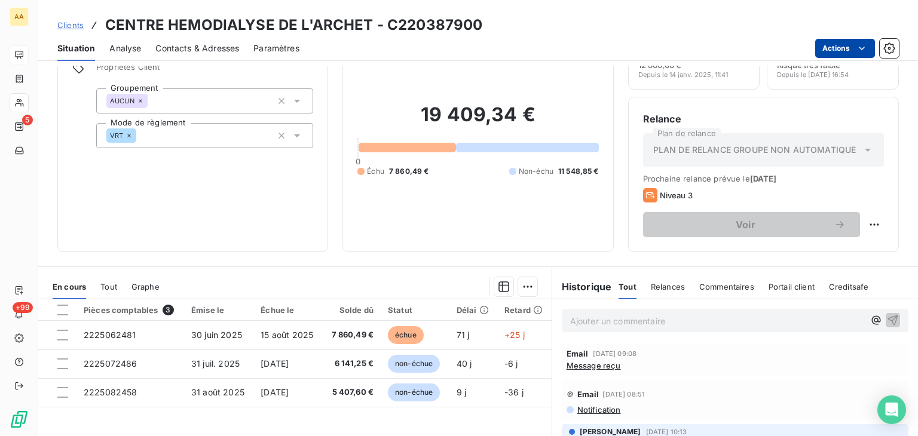
click at [870, 45] on html "AA 5 +99 Clients CENTRE HEMODIALYSE DE L'ARCHET - C220387900 Situation Analyse …" at bounding box center [459, 218] width 918 height 436
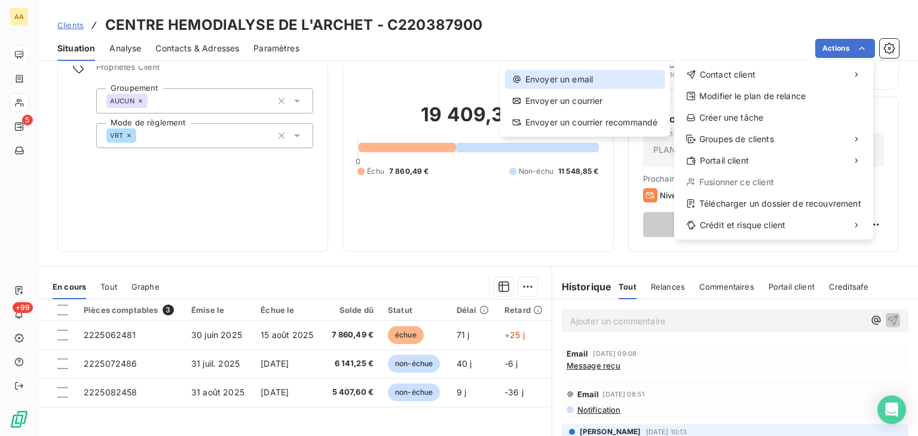
click at [562, 82] on div "Envoyer un email" at bounding box center [585, 79] width 160 height 19
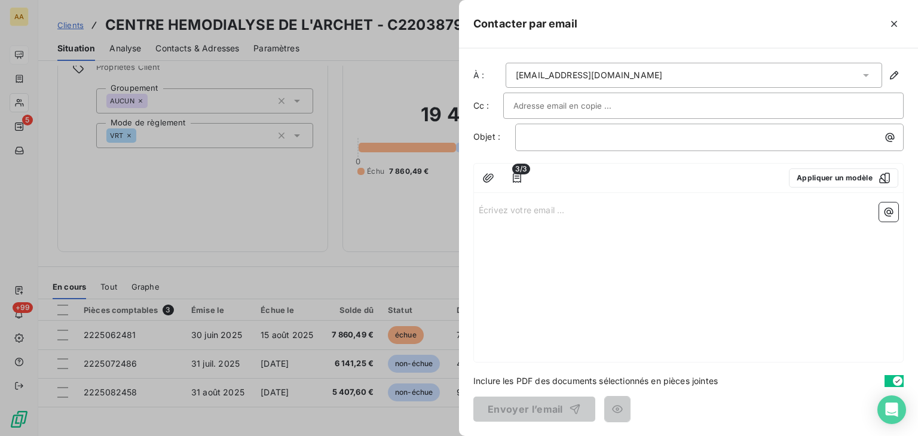
click at [486, 211] on p "Écrivez votre email ... ﻿" at bounding box center [689, 210] width 420 height 14
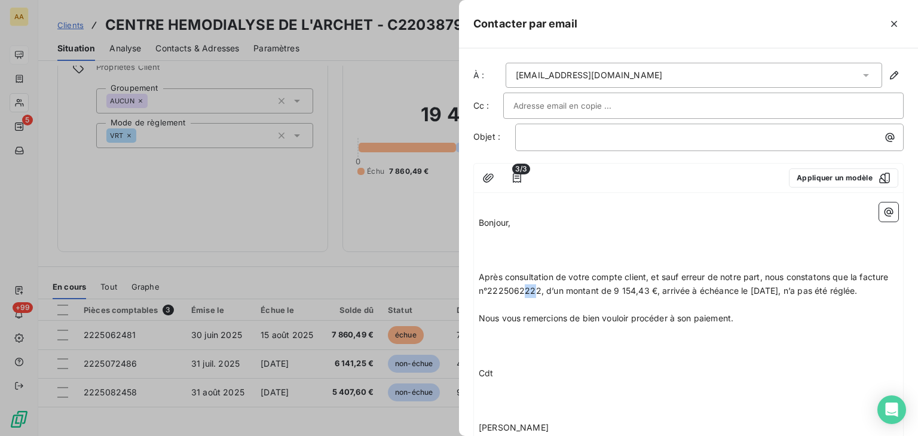
drag, startPoint x: 569, startPoint y: 287, endPoint x: 557, endPoint y: 284, distance: 11.7
click at [554, 285] on span "Après consultation de votre compte client, et sauf erreur de notre part, nous c…" at bounding box center [685, 284] width 413 height 24
click at [569, 285] on span "Après consultation de votre compte client, et sauf erreur de notre part, nous c…" at bounding box center [685, 284] width 413 height 24
drag, startPoint x: 570, startPoint y: 286, endPoint x: 548, endPoint y: 278, distance: 24.2
click at [551, 285] on span "Après consultation de votre compte client, et sauf erreur de notre part, nous c…" at bounding box center [685, 284] width 413 height 24
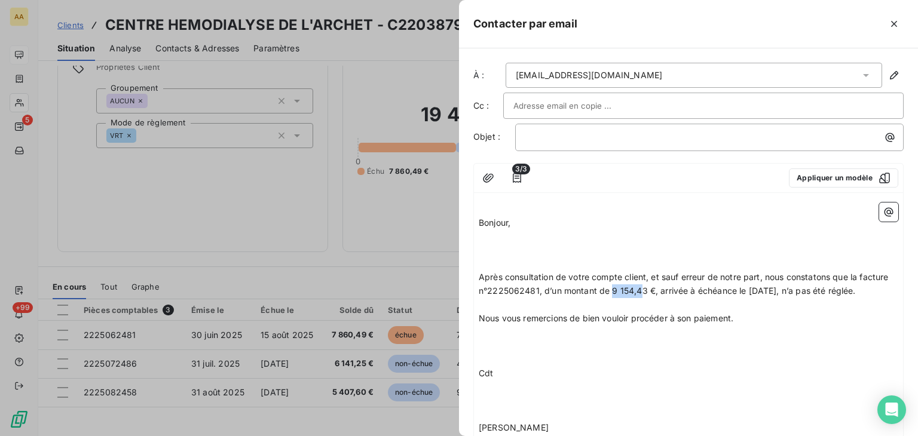
drag, startPoint x: 674, startPoint y: 290, endPoint x: 643, endPoint y: 290, distance: 30.5
click at [643, 290] on span "Après consultation de votre compte client, et sauf erreur de notre part, nous c…" at bounding box center [685, 284] width 413 height 24
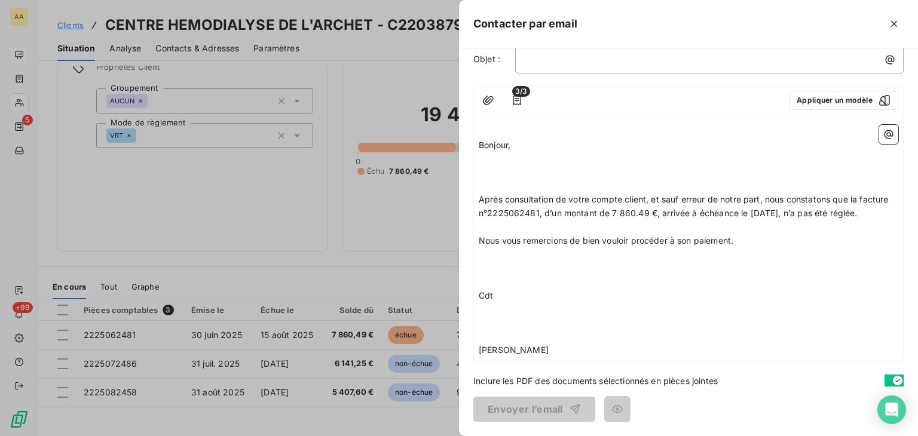
scroll to position [90, 0]
click at [489, 262] on p at bounding box center [689, 269] width 420 height 14
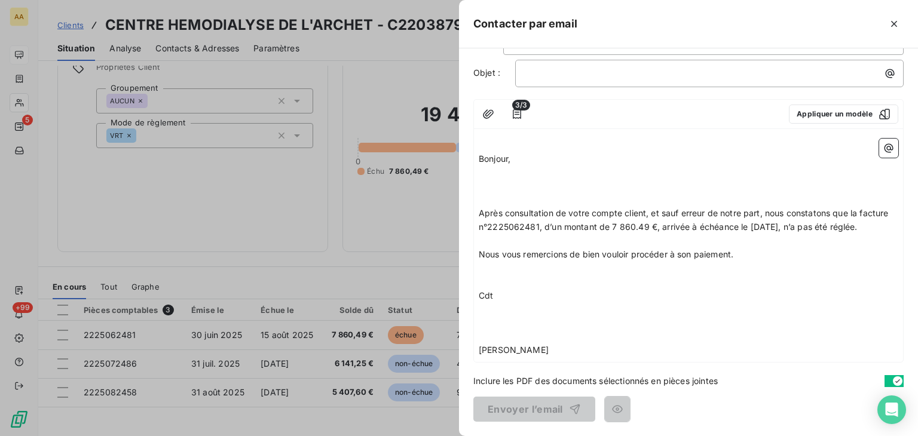
scroll to position [63, 0]
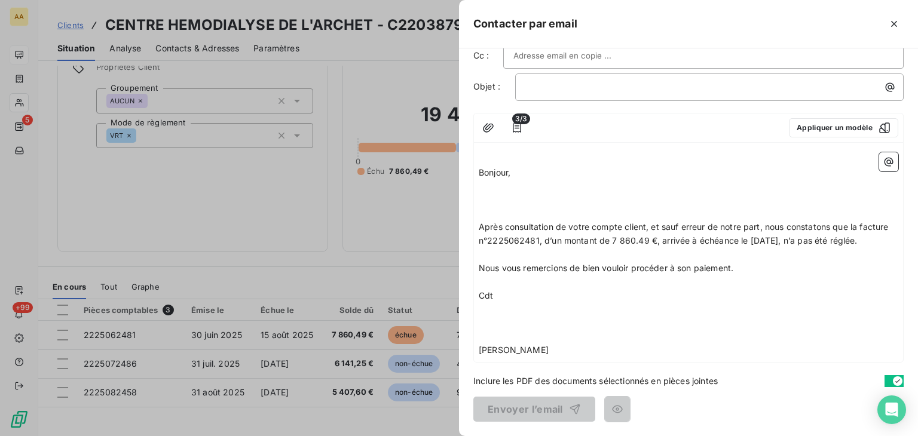
click at [483, 309] on p "﻿" at bounding box center [689, 310] width 420 height 14
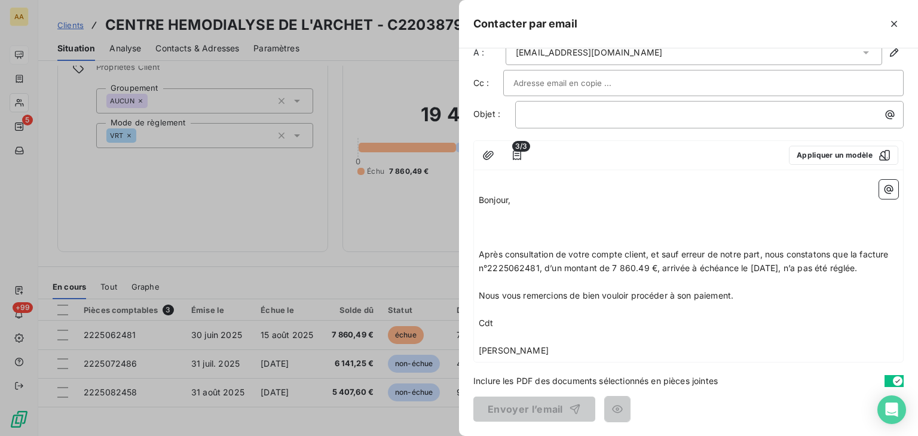
scroll to position [36, 0]
click at [482, 321] on span "Cdt" at bounding box center [486, 323] width 14 height 10
click at [521, 194] on p "Bonjour," at bounding box center [689, 201] width 420 height 14
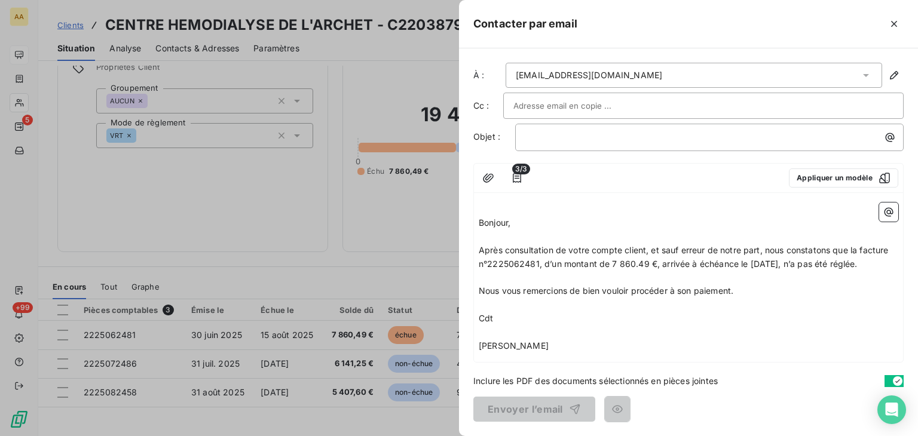
scroll to position [8, 0]
click at [526, 130] on p "﻿" at bounding box center [713, 137] width 374 height 14
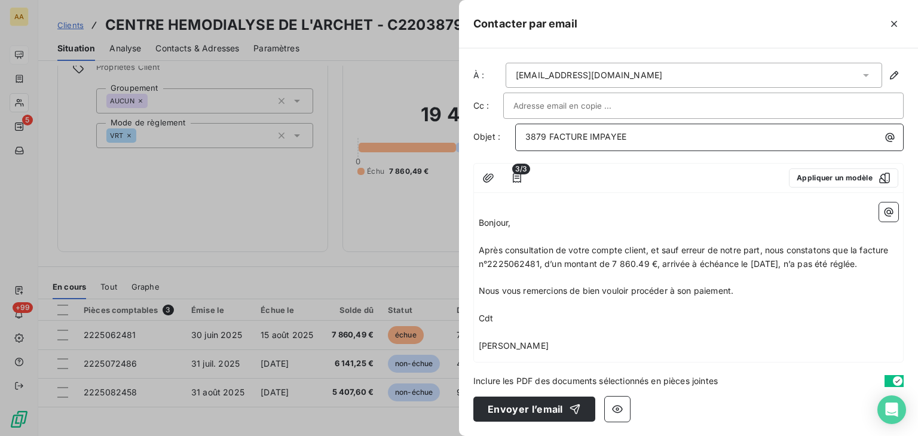
scroll to position [0, 0]
click at [531, 416] on button "Envoyer l’email" at bounding box center [535, 409] width 122 height 25
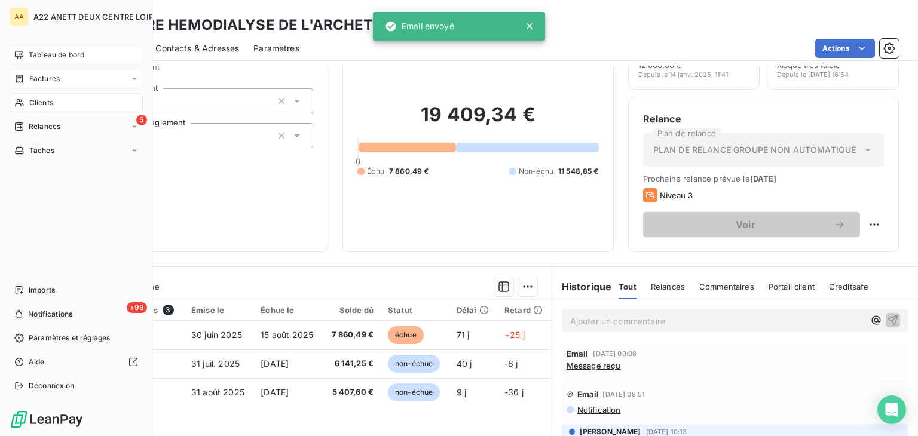
drag, startPoint x: 35, startPoint y: 106, endPoint x: 66, endPoint y: 82, distance: 38.8
click at [35, 106] on span "Clients" at bounding box center [41, 102] width 24 height 11
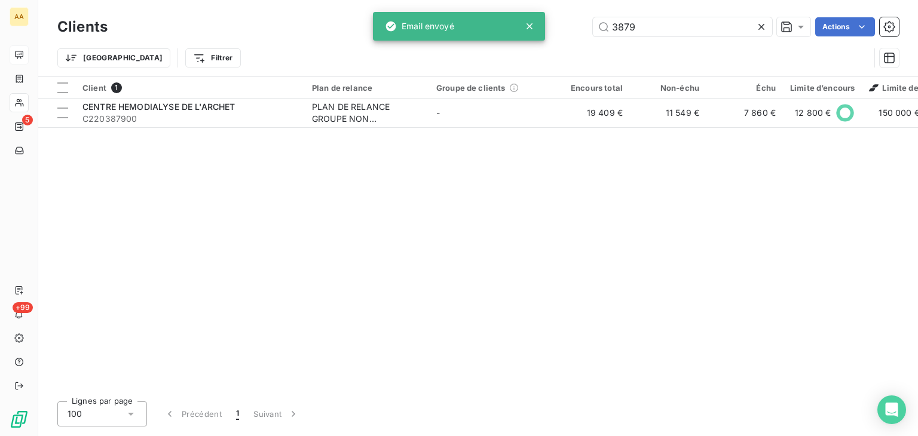
drag, startPoint x: 641, startPoint y: 31, endPoint x: 550, endPoint y: 37, distance: 91.1
click at [554, 37] on div "Clients 3879 Actions" at bounding box center [478, 26] width 842 height 25
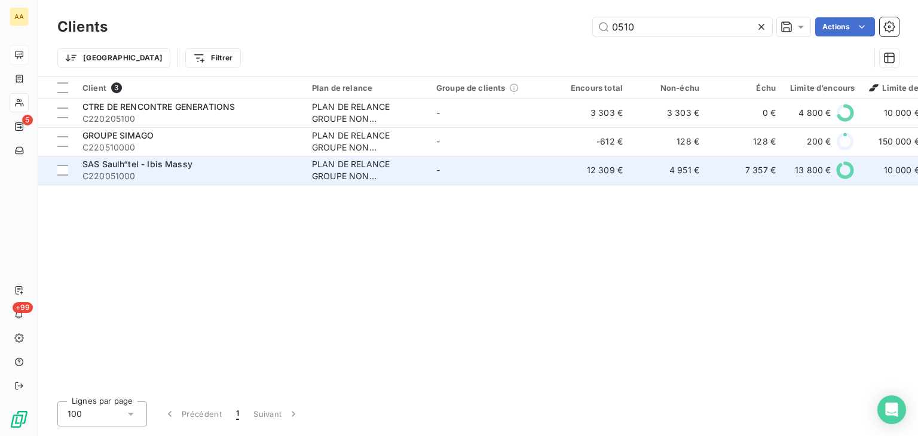
type input "0510"
click at [341, 170] on div "PLAN DE RELANCE GROUPE NON AUTOMATIQUE" at bounding box center [367, 170] width 110 height 24
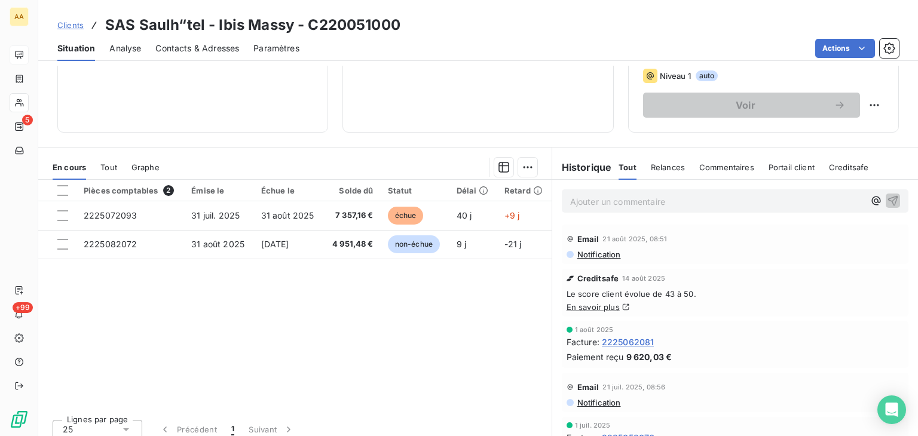
scroll to position [60, 0]
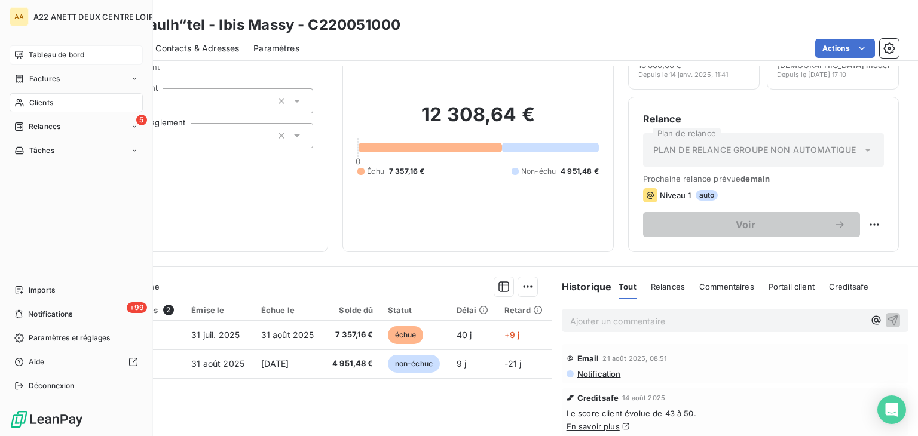
drag, startPoint x: 30, startPoint y: 97, endPoint x: 212, endPoint y: 51, distance: 187.9
click at [30, 97] on span "Clients" at bounding box center [41, 102] width 24 height 11
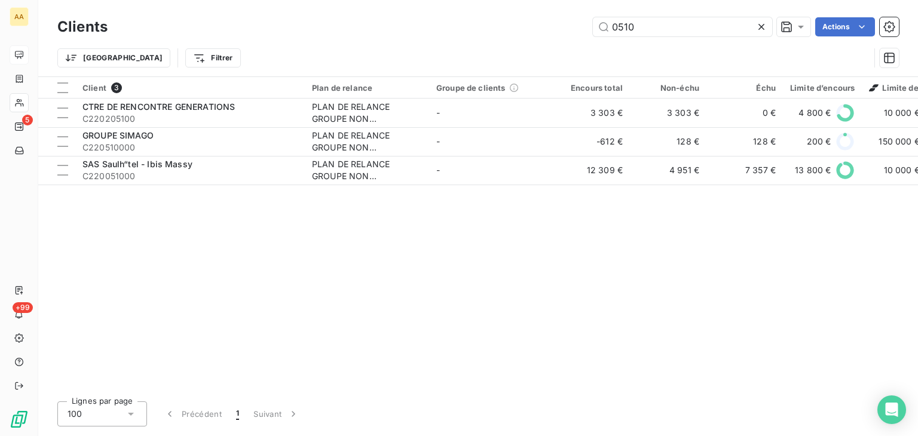
drag, startPoint x: 640, startPoint y: 22, endPoint x: 541, endPoint y: 27, distance: 99.4
click at [543, 26] on div "0510 Actions" at bounding box center [510, 26] width 777 height 19
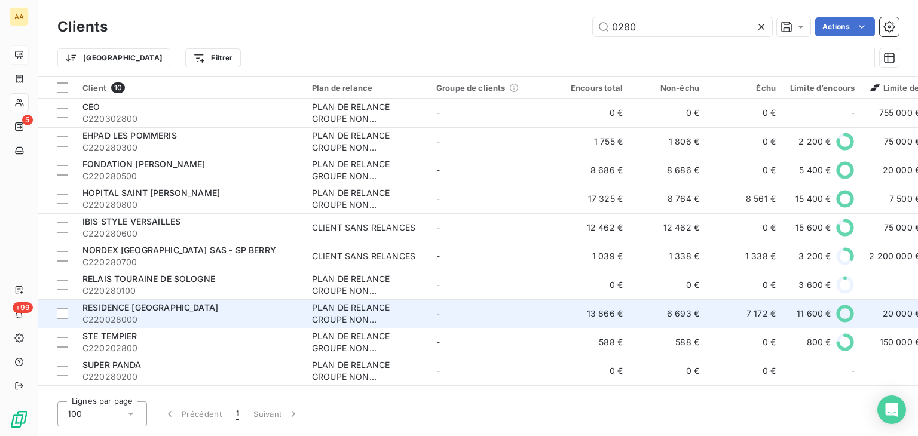
type input "0280"
click at [335, 319] on div "PLAN DE RELANCE GROUPE NON AUTOMATIQUE" at bounding box center [367, 314] width 110 height 24
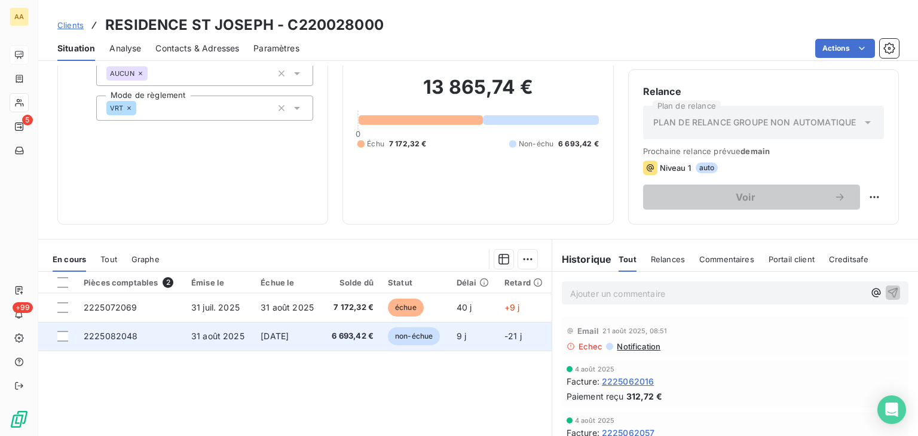
scroll to position [60, 0]
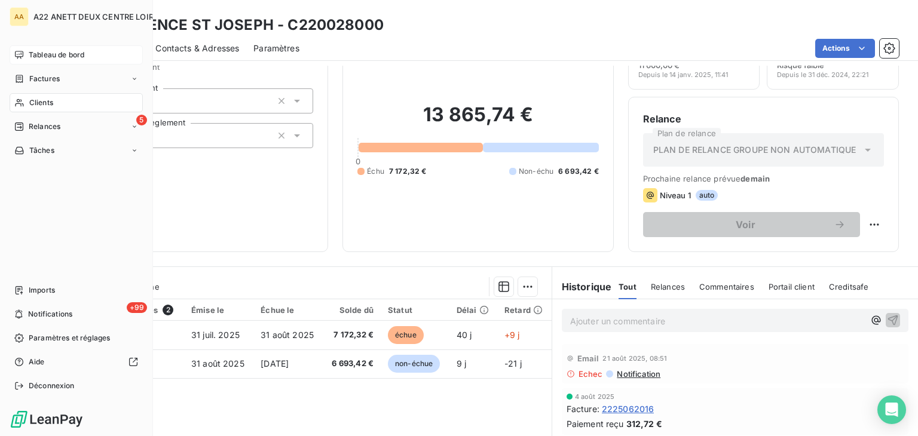
click at [31, 102] on span "Clients" at bounding box center [41, 102] width 24 height 11
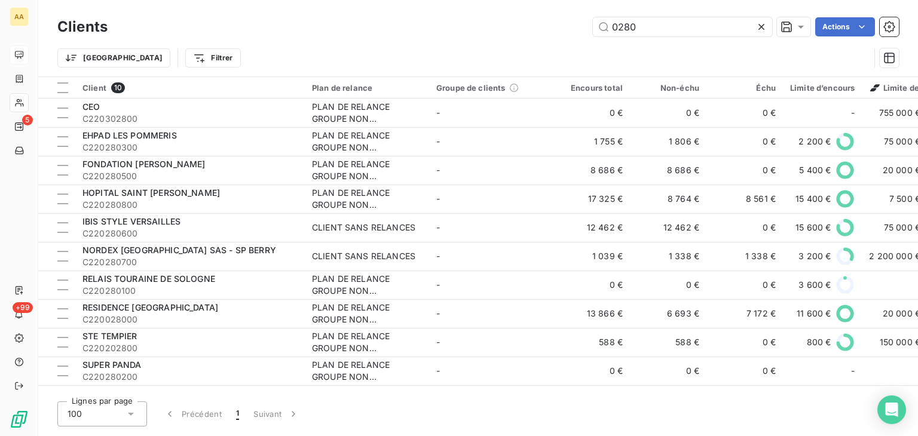
drag, startPoint x: 650, startPoint y: 26, endPoint x: 560, endPoint y: 26, distance: 89.7
click at [560, 26] on div "0280 Actions" at bounding box center [510, 26] width 777 height 19
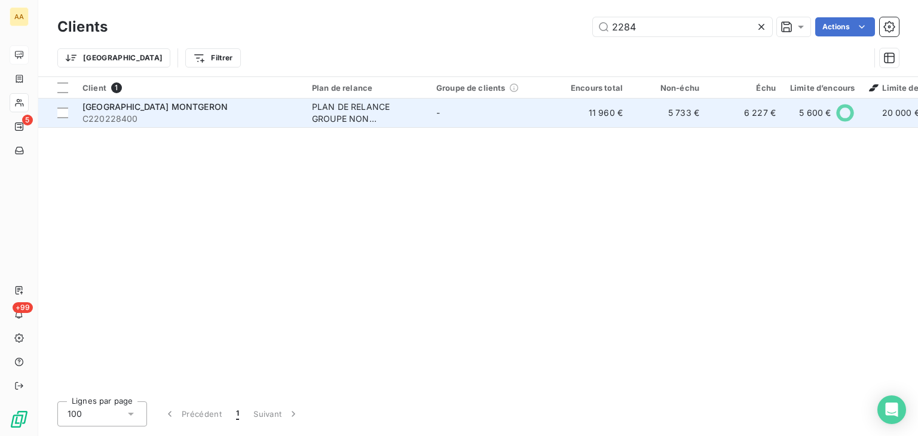
type input "2284"
click at [321, 111] on div "PLAN DE RELANCE GROUPE NON AUTOMATIQUE" at bounding box center [367, 113] width 110 height 24
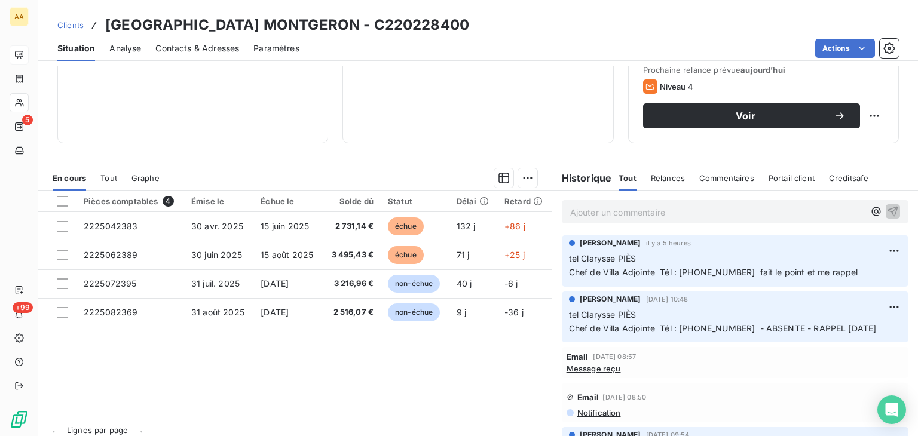
scroll to position [179, 0]
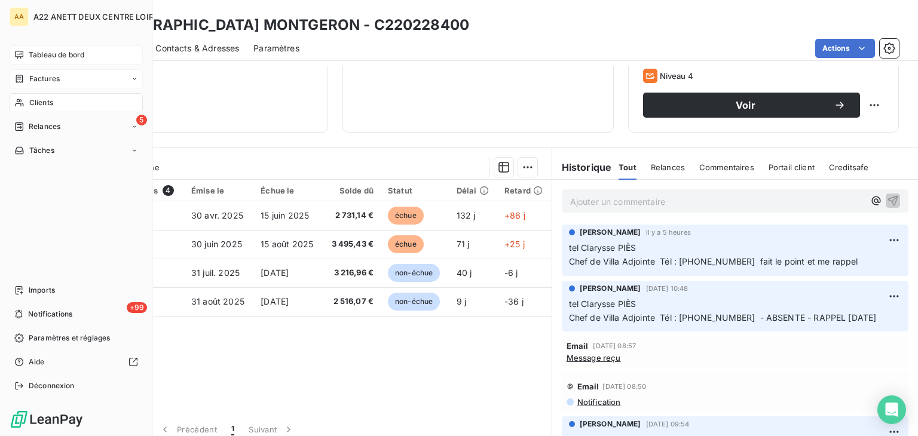
click at [36, 101] on span "Clients" at bounding box center [41, 102] width 24 height 11
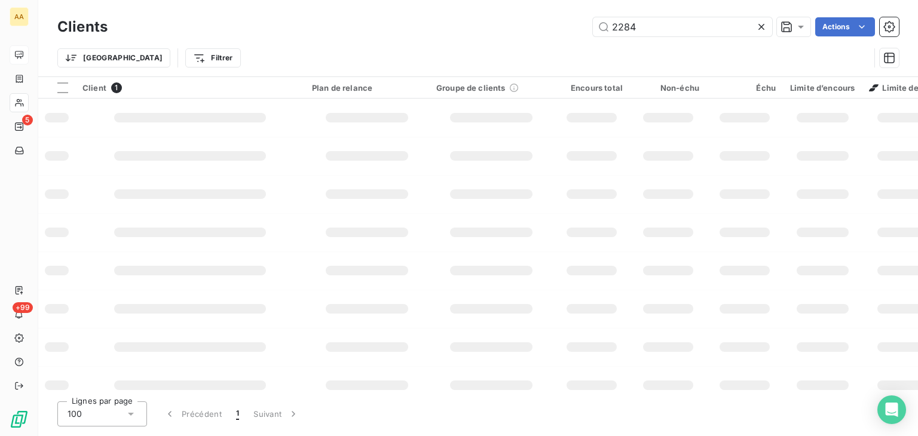
drag, startPoint x: 662, startPoint y: 25, endPoint x: 554, endPoint y: 28, distance: 108.9
click at [554, 28] on div "2284 Actions" at bounding box center [510, 26] width 777 height 19
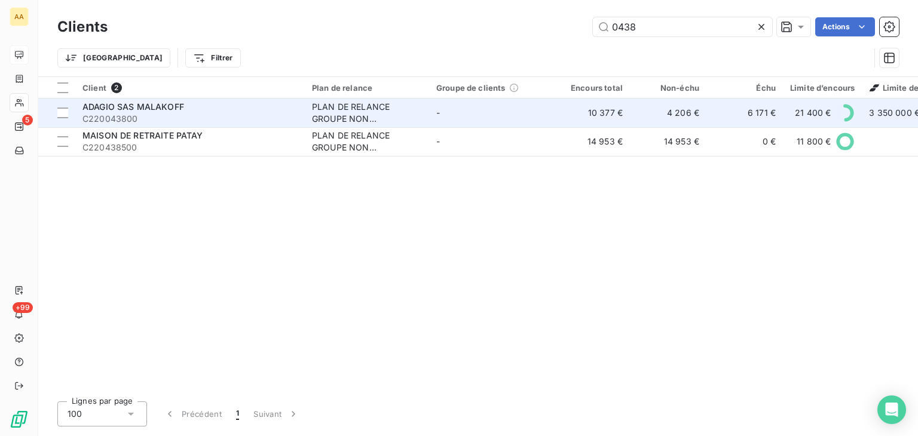
type input "0438"
click at [336, 121] on div "PLAN DE RELANCE GROUPE NON AUTOMATIQUE" at bounding box center [367, 113] width 110 height 24
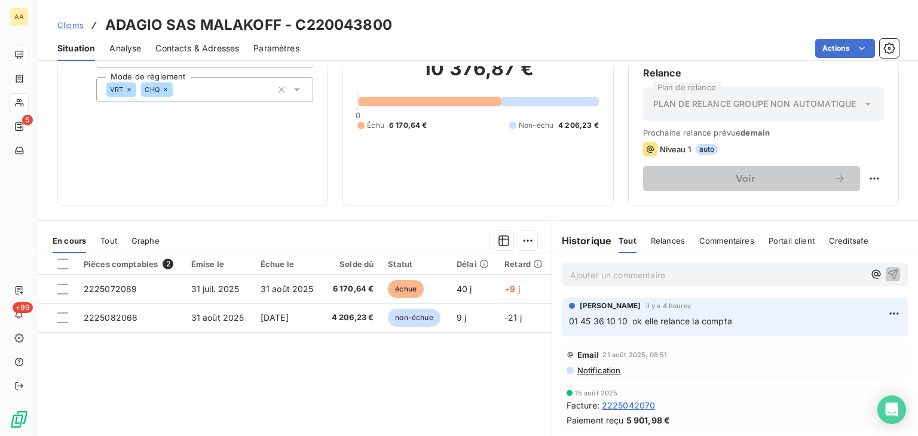
scroll to position [120, 0]
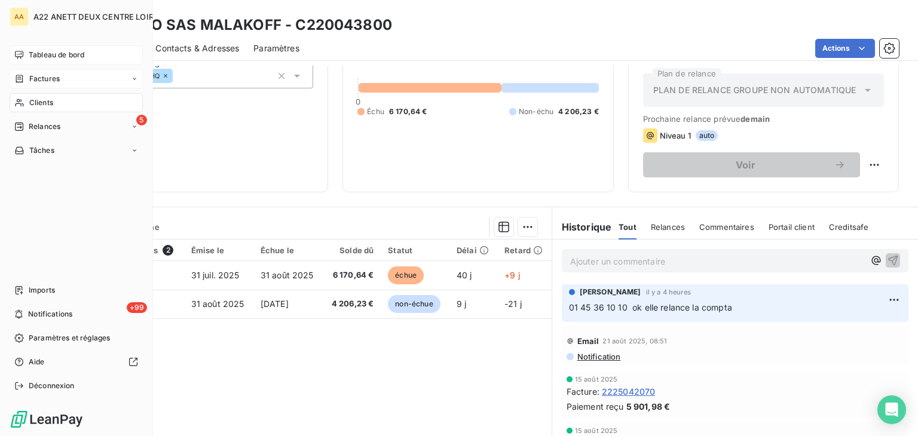
drag, startPoint x: 37, startPoint y: 100, endPoint x: 86, endPoint y: 79, distance: 53.5
click at [37, 100] on span "Clients" at bounding box center [41, 102] width 24 height 11
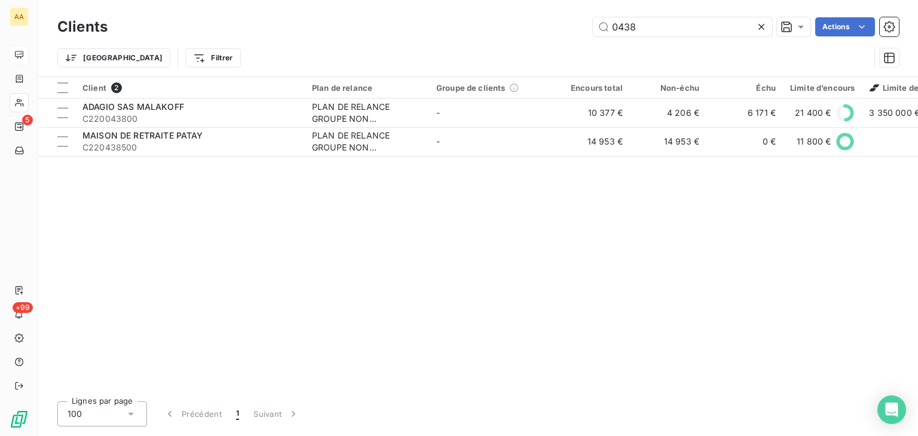
drag, startPoint x: 645, startPoint y: 27, endPoint x: 562, endPoint y: 27, distance: 83.1
click at [562, 27] on div "0438 Actions" at bounding box center [510, 26] width 777 height 19
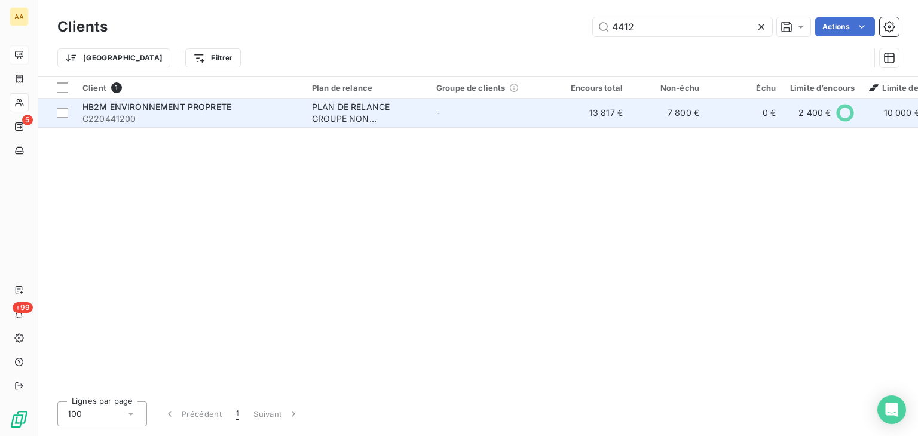
type input "4412"
click at [361, 114] on div "PLAN DE RELANCE GROUPE NON AUTOMATIQUE" at bounding box center [367, 113] width 110 height 24
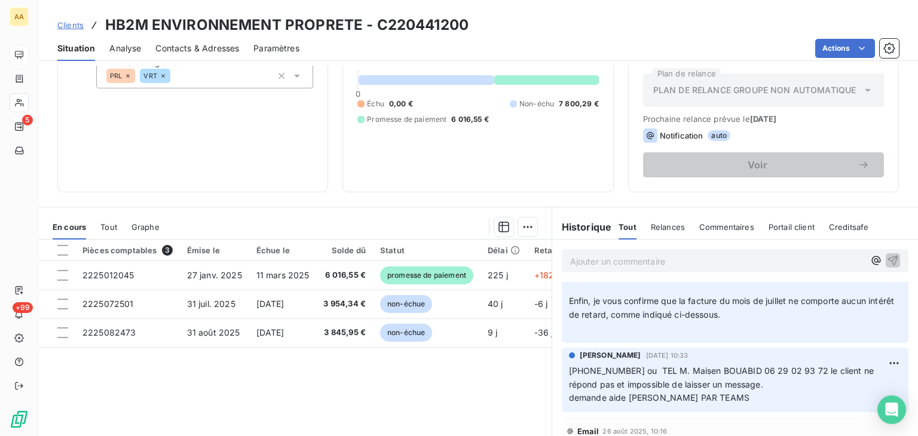
scroll to position [419, 0]
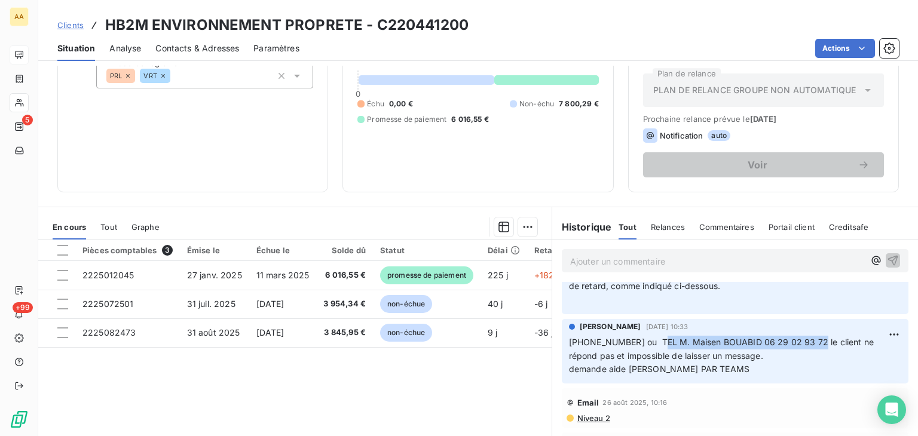
drag, startPoint x: 645, startPoint y: 339, endPoint x: 790, endPoint y: 334, distance: 145.4
click at [804, 333] on div "[PERSON_NAME] [DATE] 10:[PHONE_NUMBER] ou TEL M. Maisen BOUABID 06 29 02 93 72 …" at bounding box center [735, 350] width 332 height 56
copy span "EL M. Maisen BOUABID 06 29 02 93 72"
click at [576, 263] on p "Ajouter un commentaire ﻿" at bounding box center [717, 261] width 294 height 15
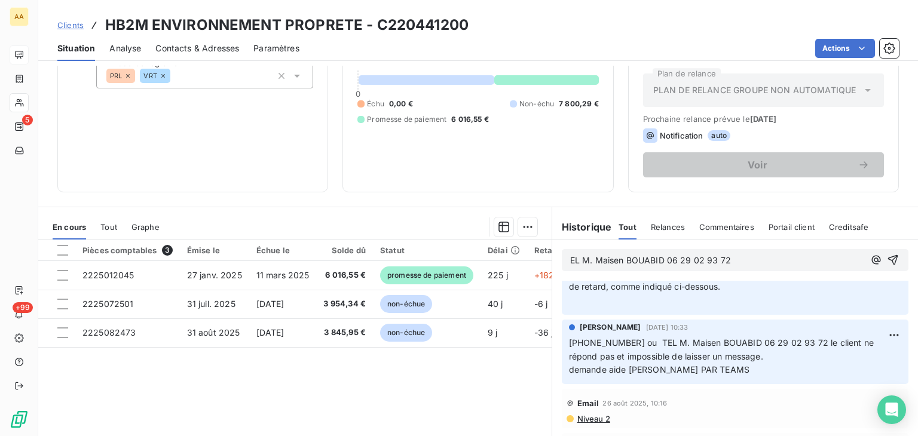
click at [570, 259] on span "EL M. Maisen BOUABID 06 29 02 93 72" at bounding box center [650, 260] width 161 height 10
click at [741, 259] on p "TEL M. Maisen BOUABID 06 29 02 93 72" at bounding box center [717, 261] width 294 height 14
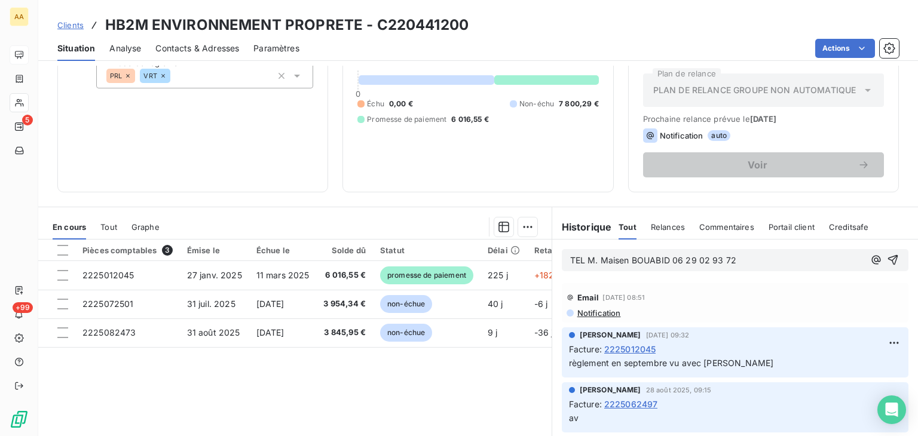
scroll to position [0, 0]
click at [759, 270] on div "TEL M. Maisen BOUABID 06 29 02 93 72" at bounding box center [735, 260] width 347 height 22
click at [744, 262] on p "TEL M. Maisen BOUABID 06 29 02 93 72" at bounding box center [717, 261] width 294 height 14
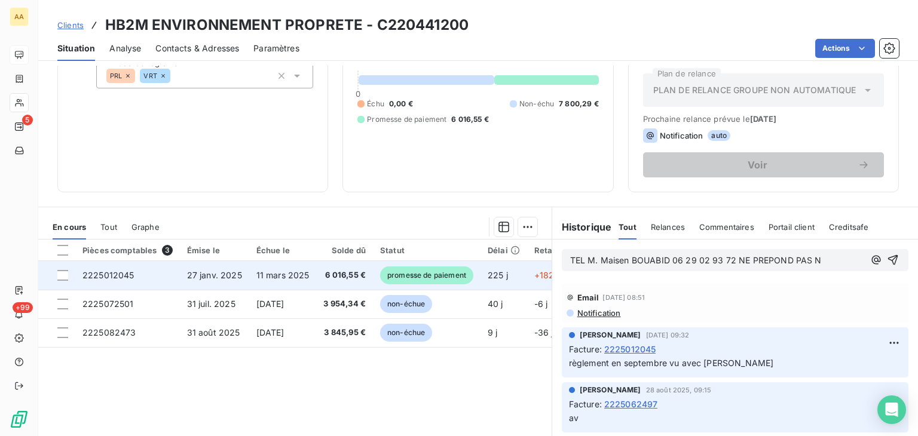
click at [115, 276] on span "2225012045" at bounding box center [109, 275] width 52 height 10
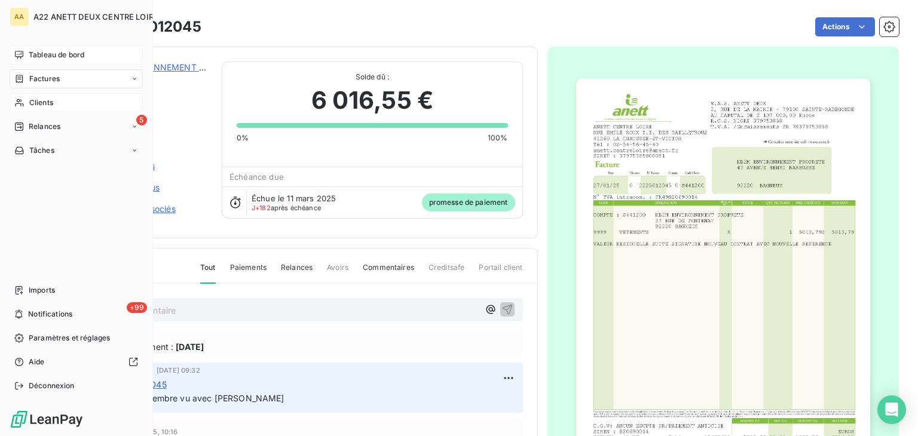
click at [45, 102] on span "Clients" at bounding box center [41, 102] width 24 height 11
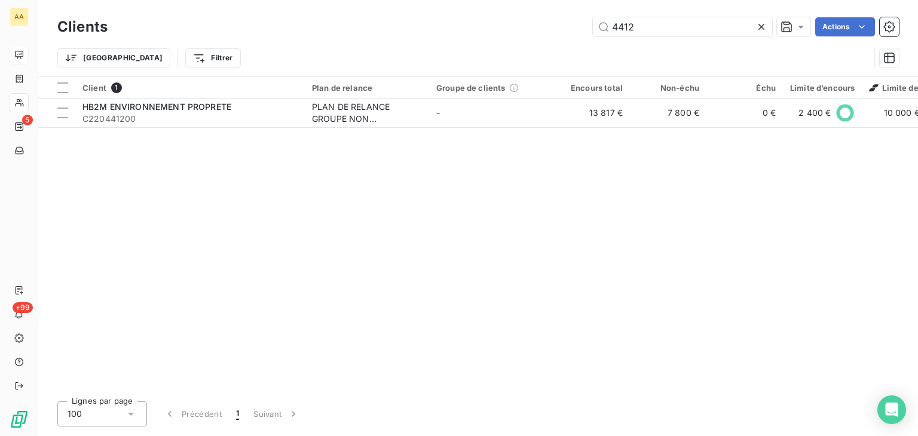
drag, startPoint x: 643, startPoint y: 26, endPoint x: 551, endPoint y: 30, distance: 91.6
click at [551, 30] on div "4412 Actions" at bounding box center [510, 26] width 777 height 19
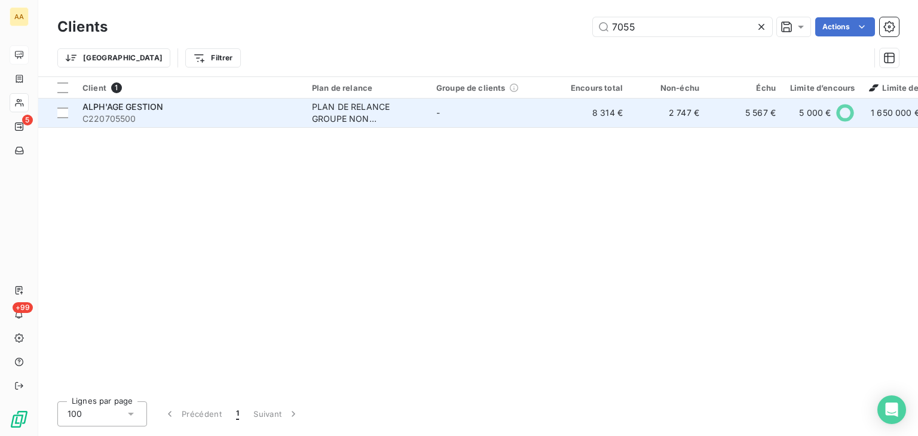
type input "7055"
click at [343, 108] on div "PLAN DE RELANCE GROUPE NON AUTOMATIQUE" at bounding box center [367, 113] width 110 height 24
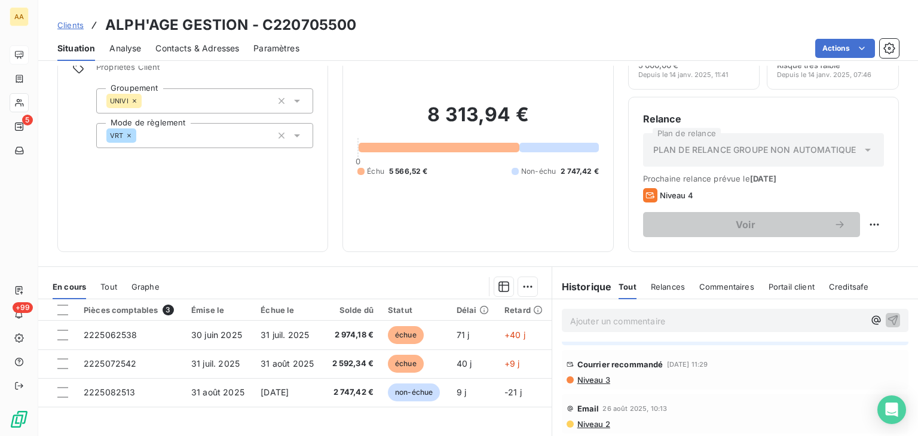
scroll to position [239, 0]
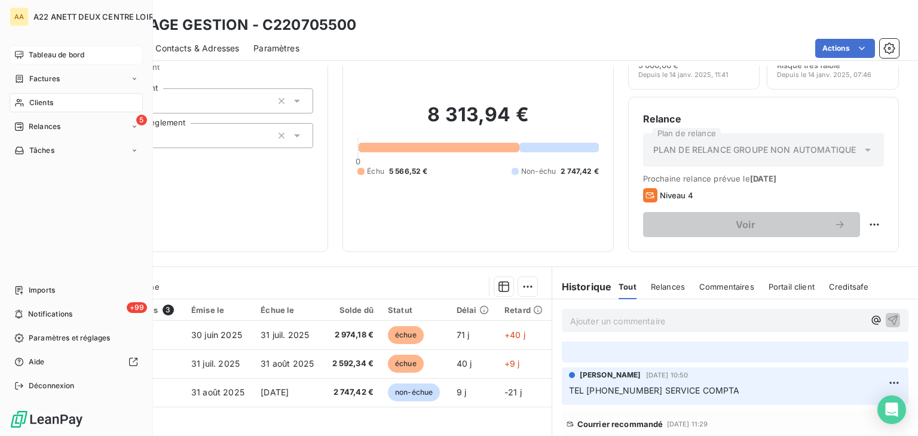
drag, startPoint x: 36, startPoint y: 105, endPoint x: 41, endPoint y: 96, distance: 9.9
click at [32, 103] on span "Clients" at bounding box center [41, 102] width 24 height 11
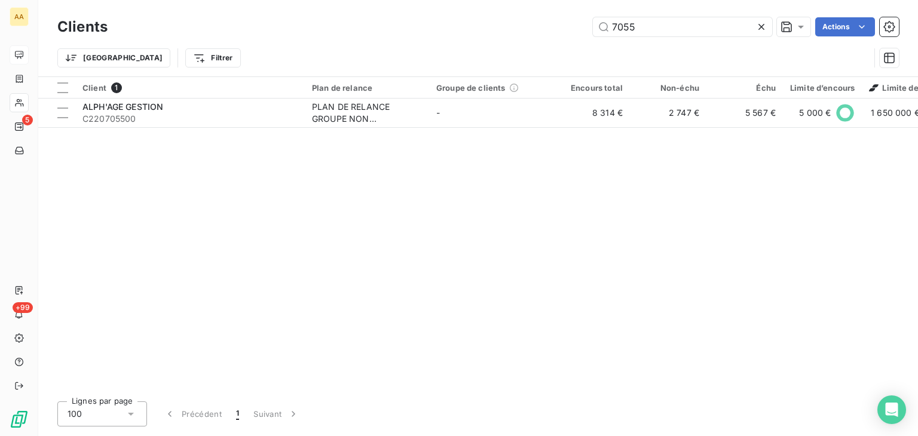
drag, startPoint x: 641, startPoint y: 25, endPoint x: 548, endPoint y: 26, distance: 93.3
click at [548, 26] on div "7055 Actions" at bounding box center [510, 26] width 777 height 19
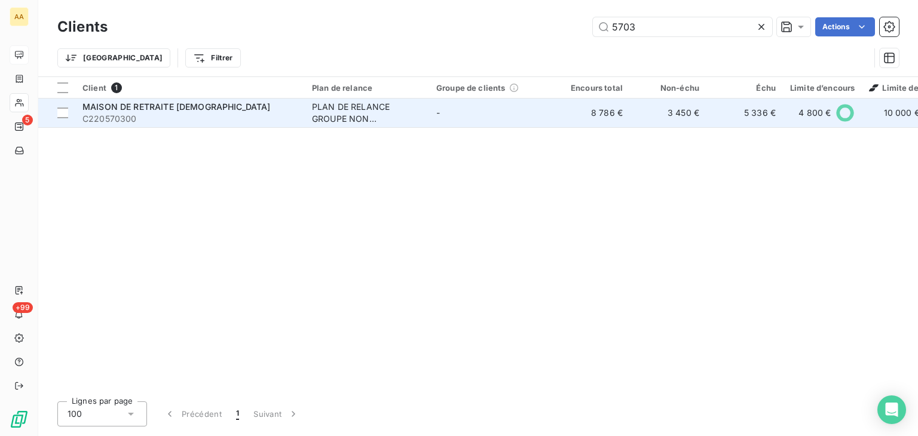
type input "5703"
click at [349, 102] on div "PLAN DE RELANCE GROUPE NON AUTOMATIQUE" at bounding box center [367, 113] width 110 height 24
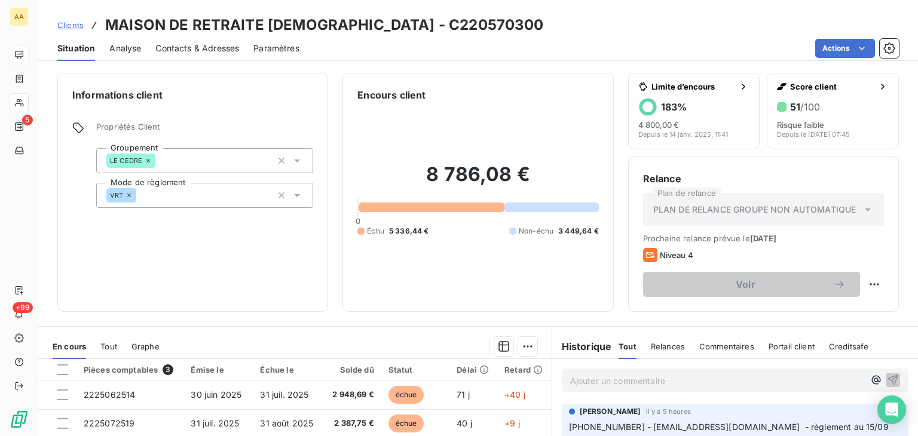
scroll to position [179, 0]
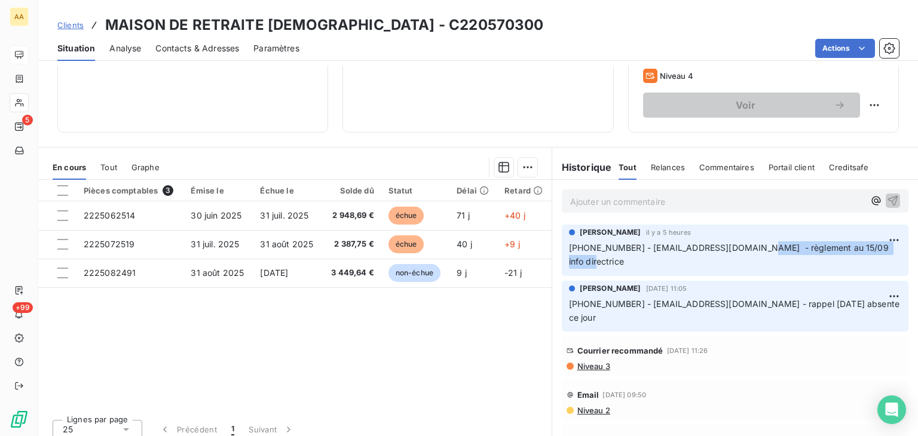
drag, startPoint x: 866, startPoint y: 249, endPoint x: 727, endPoint y: 252, distance: 138.7
click at [727, 252] on span "[PHONE_NUMBER] - [EMAIL_ADDRESS][DOMAIN_NAME] - règlement au 15/09 info directr…" at bounding box center [730, 255] width 322 height 24
copy span "règlement au 15/09 info directrice"
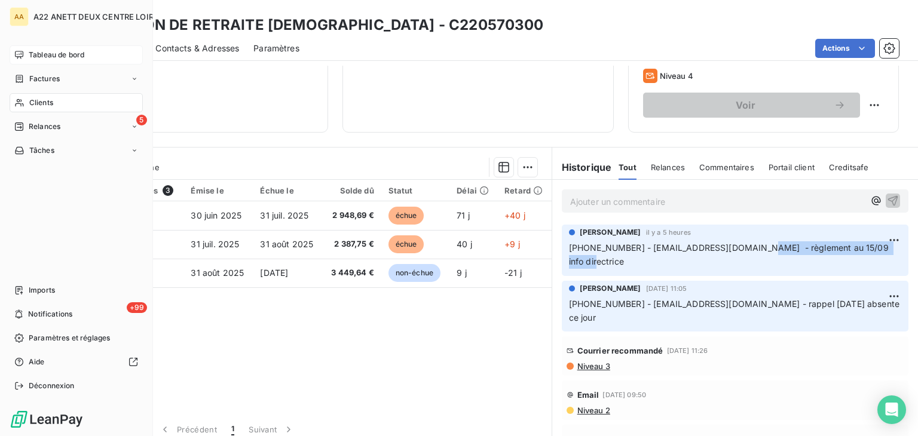
drag, startPoint x: 43, startPoint y: 102, endPoint x: 48, endPoint y: 98, distance: 6.4
click at [43, 102] on span "Clients" at bounding box center [41, 102] width 24 height 11
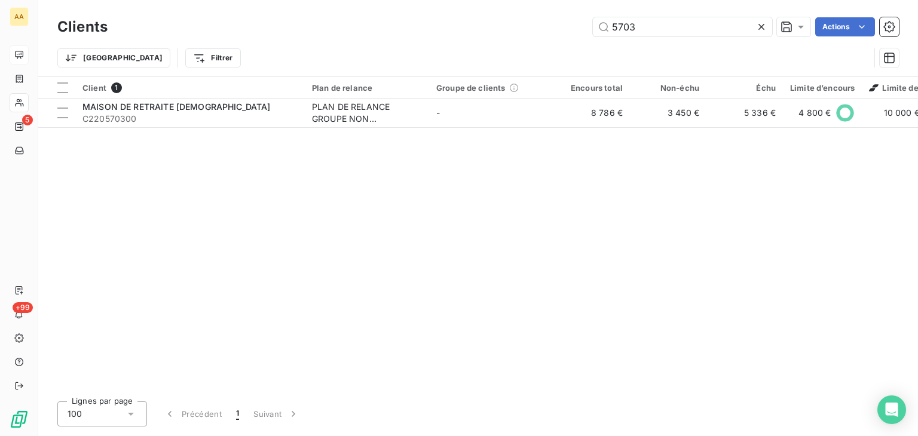
drag, startPoint x: 637, startPoint y: 23, endPoint x: 554, endPoint y: 26, distance: 83.1
click at [554, 26] on div "5703 Actions" at bounding box center [510, 26] width 777 height 19
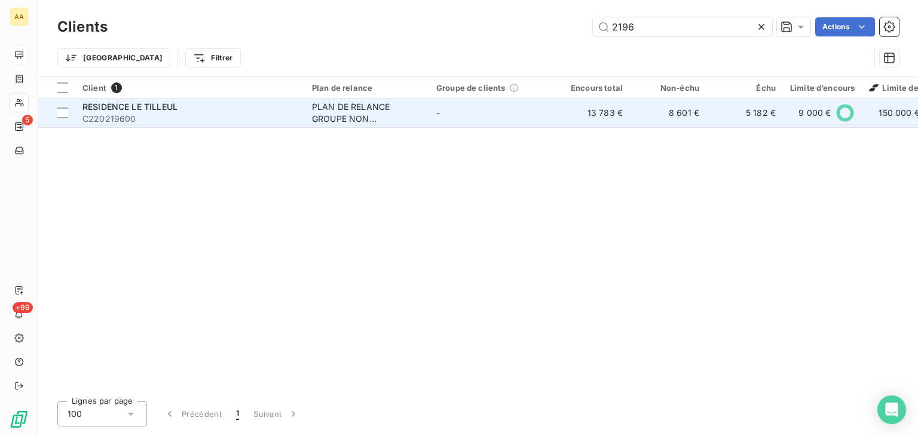
type input "2196"
click at [338, 113] on div "PLAN DE RELANCE GROUPE NON AUTOMATIQUE" at bounding box center [367, 113] width 110 height 24
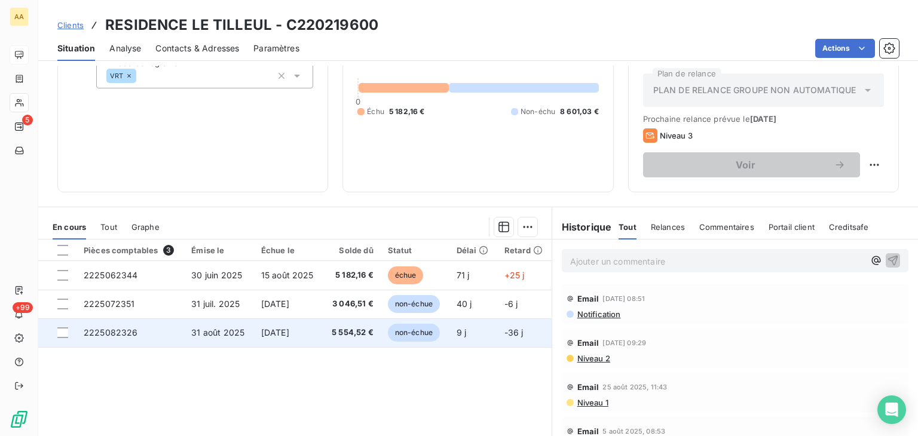
scroll to position [60, 0]
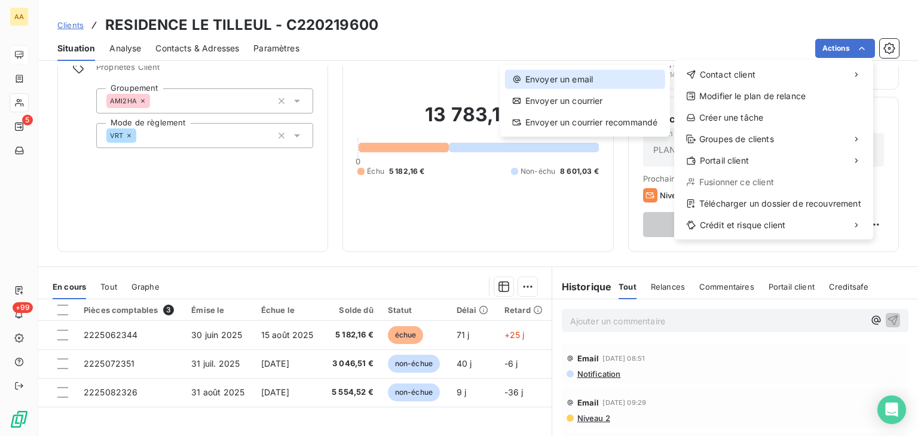
click at [550, 80] on div "Envoyer un email" at bounding box center [585, 79] width 160 height 19
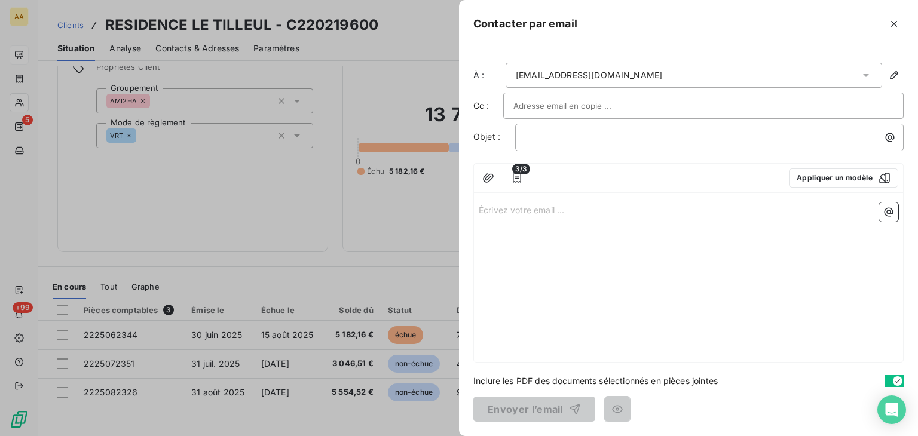
click at [500, 209] on p "Écrivez votre email ... ﻿" at bounding box center [689, 210] width 420 height 14
drag, startPoint x: 590, startPoint y: 209, endPoint x: 468, endPoint y: 212, distance: 122.0
click at [470, 209] on div "À : [EMAIL_ADDRESS][DOMAIN_NAME] Cc : Objet : ﻿ 3/3 Appliquer un modèle règleme…" at bounding box center [688, 242] width 459 height 388
click at [38, 103] on div at bounding box center [459, 218] width 918 height 436
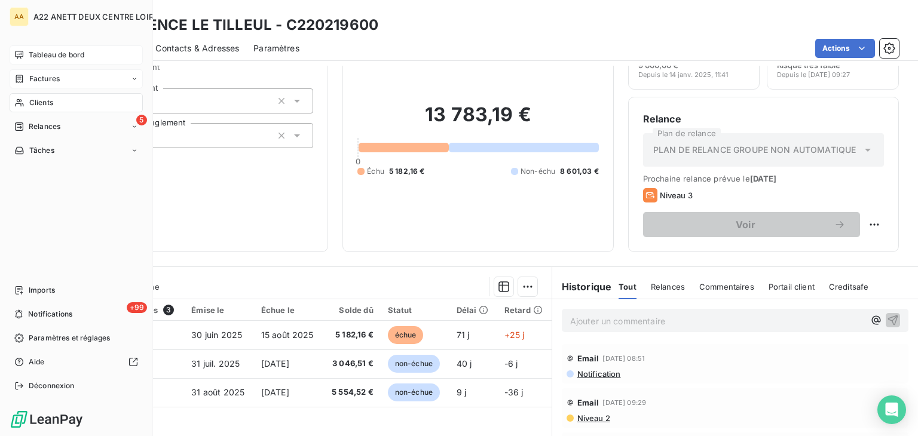
drag, startPoint x: 35, startPoint y: 102, endPoint x: 117, endPoint y: 80, distance: 85.4
click at [35, 102] on span "Clients" at bounding box center [41, 102] width 24 height 11
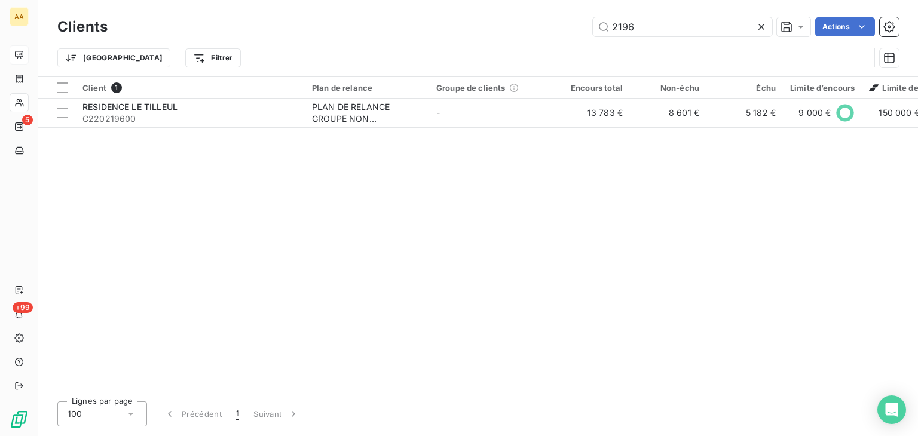
drag, startPoint x: 642, startPoint y: 25, endPoint x: 557, endPoint y: 25, distance: 84.9
click at [557, 25] on div "2196 Actions" at bounding box center [510, 26] width 777 height 19
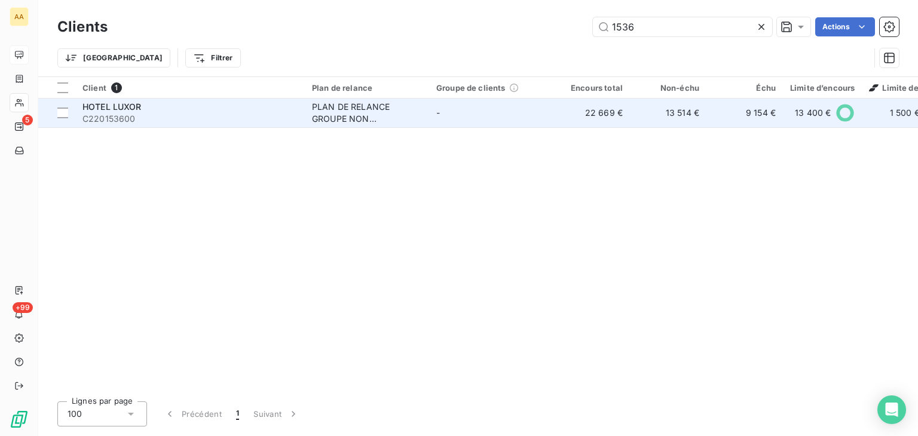
type input "1536"
click at [340, 115] on div "PLAN DE RELANCE GROUPE NON AUTOMATIQUE" at bounding box center [367, 113] width 110 height 24
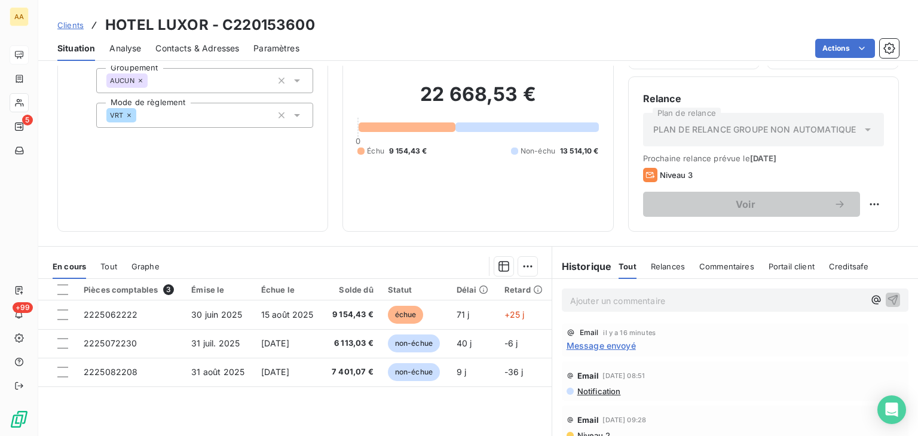
scroll to position [179, 0]
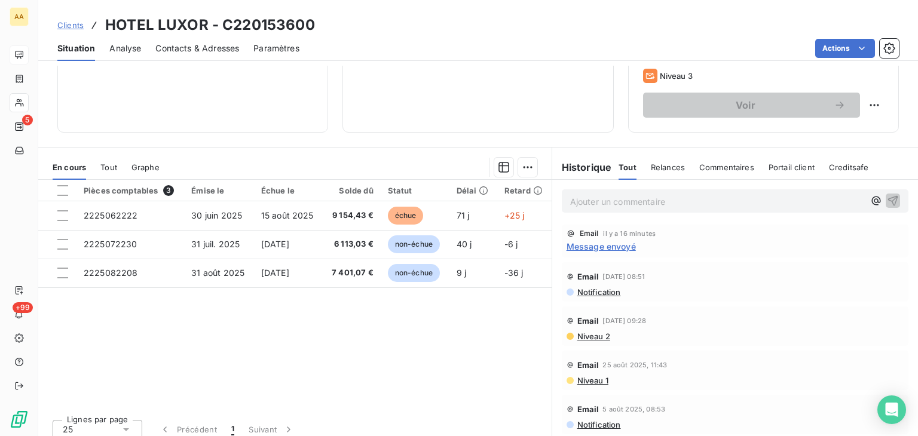
click at [588, 245] on span "Message envoyé" at bounding box center [601, 246] width 69 height 13
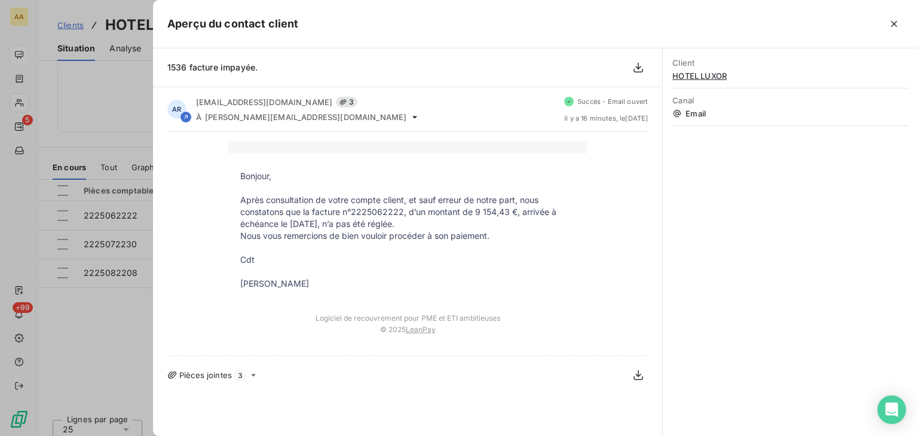
drag, startPoint x: 309, startPoint y: 268, endPoint x: 234, endPoint y: 174, distance: 120.5
click at [234, 174] on tbody "Bonjour, Après consultation de votre compte client, et sauf erreur de notre par…" at bounding box center [407, 230] width 359 height 120
copy tbody "Bonjour, Après consultation de votre compte client, et sauf erreur de notre par…"
click at [33, 99] on div at bounding box center [459, 218] width 918 height 436
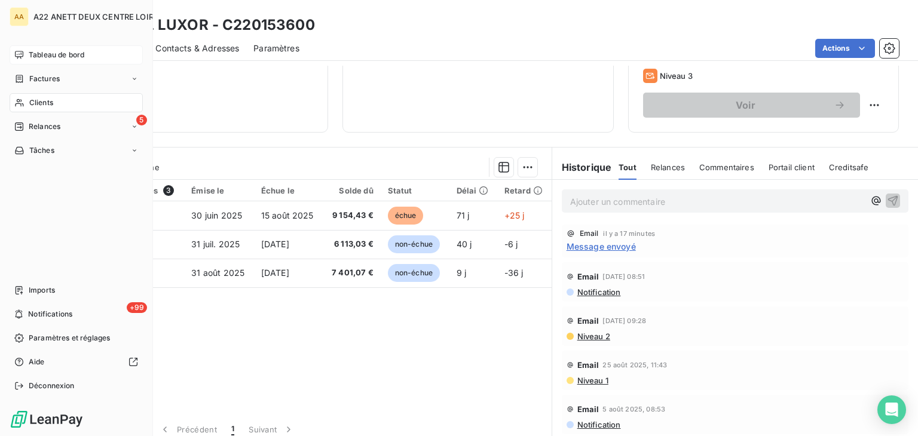
click at [30, 104] on span "Clients" at bounding box center [41, 102] width 24 height 11
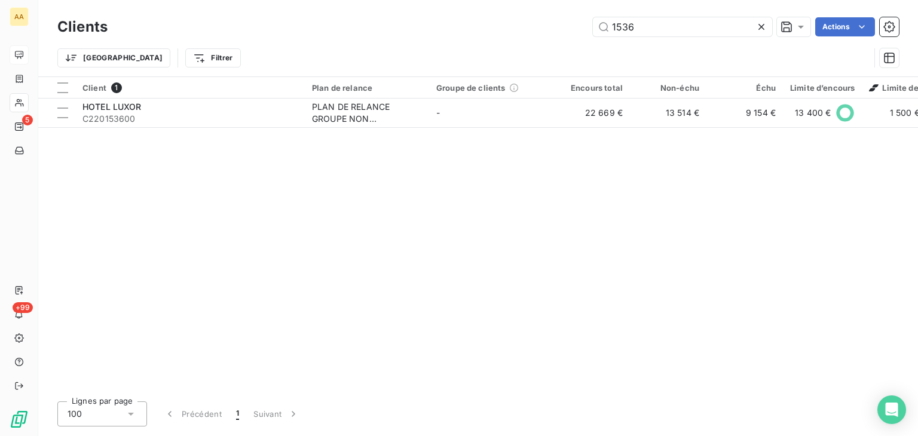
drag, startPoint x: 638, startPoint y: 26, endPoint x: 573, endPoint y: 25, distance: 65.2
click at [573, 25] on div "1536 Actions" at bounding box center [510, 26] width 777 height 19
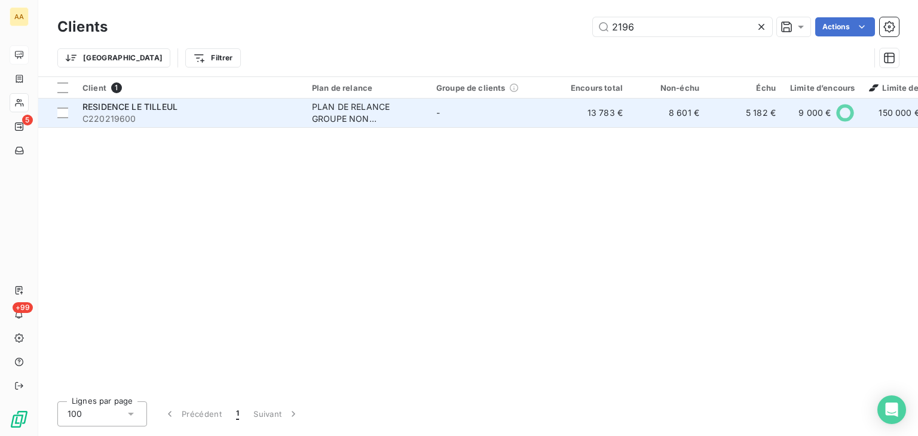
type input "2196"
click at [360, 112] on div "PLAN DE RELANCE GROUPE NON AUTOMATIQUE" at bounding box center [367, 113] width 110 height 24
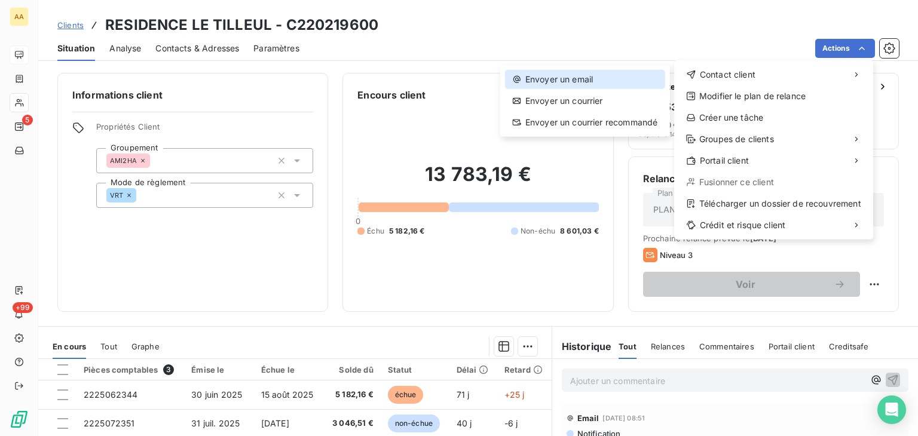
click at [595, 80] on div "Envoyer un email" at bounding box center [585, 79] width 160 height 19
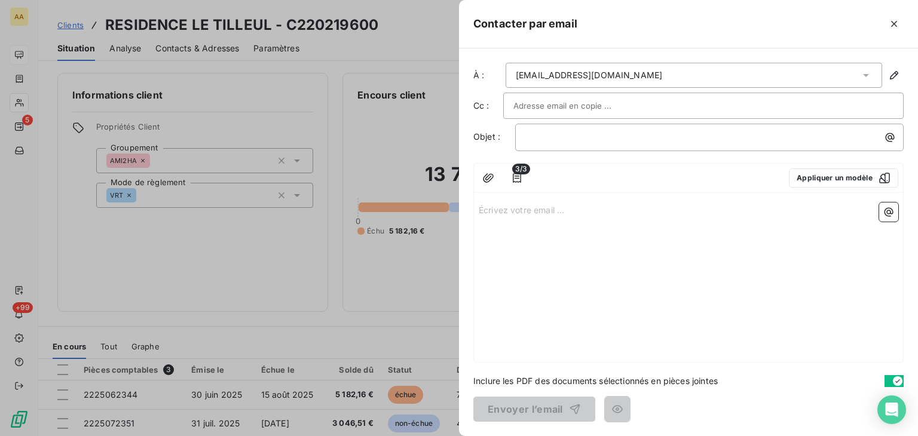
click at [520, 208] on p "Écrivez votre email ... ﻿" at bounding box center [689, 210] width 420 height 14
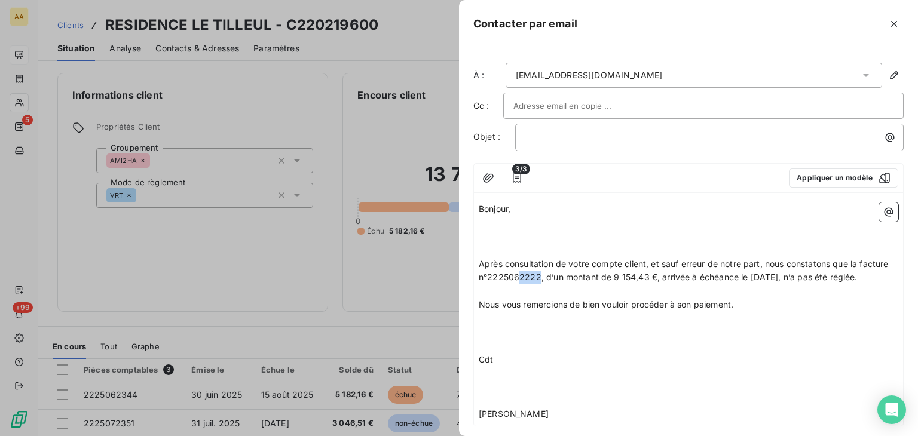
drag, startPoint x: 569, startPoint y: 276, endPoint x: 550, endPoint y: 279, distance: 18.8
click at [550, 279] on span "Après consultation de votre compte client, et sauf erreur de notre part, nous c…" at bounding box center [685, 271] width 413 height 24
drag, startPoint x: 678, startPoint y: 274, endPoint x: 644, endPoint y: 273, distance: 34.1
click at [644, 273] on span "Après consultation de votre compte client, et sauf erreur de notre part, nous c…" at bounding box center [685, 271] width 413 height 24
click at [520, 326] on p "﻿" at bounding box center [689, 319] width 420 height 14
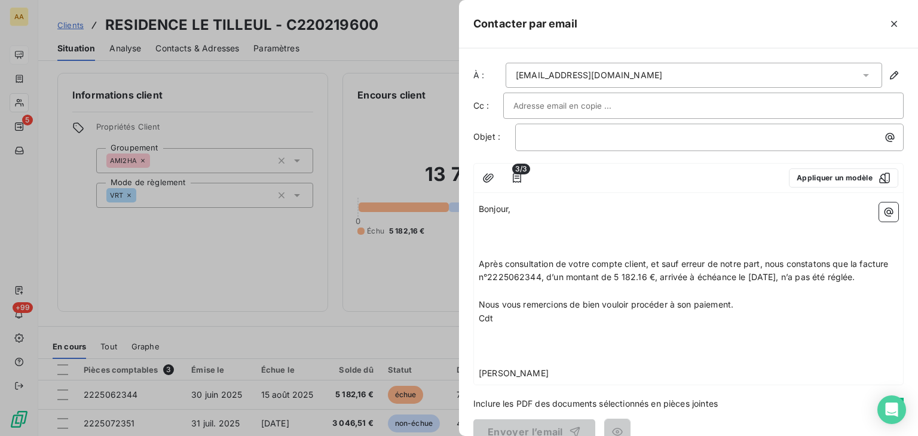
click at [488, 340] on p "﻿" at bounding box center [689, 333] width 420 height 14
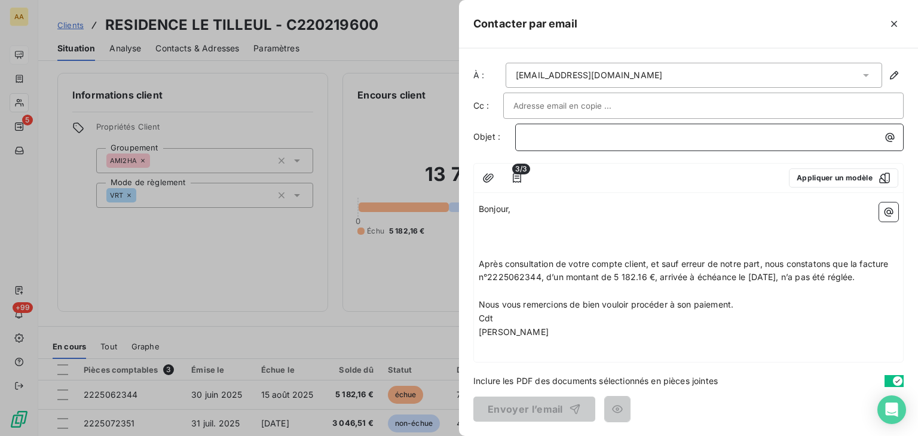
click at [546, 132] on p "﻿" at bounding box center [713, 137] width 374 height 14
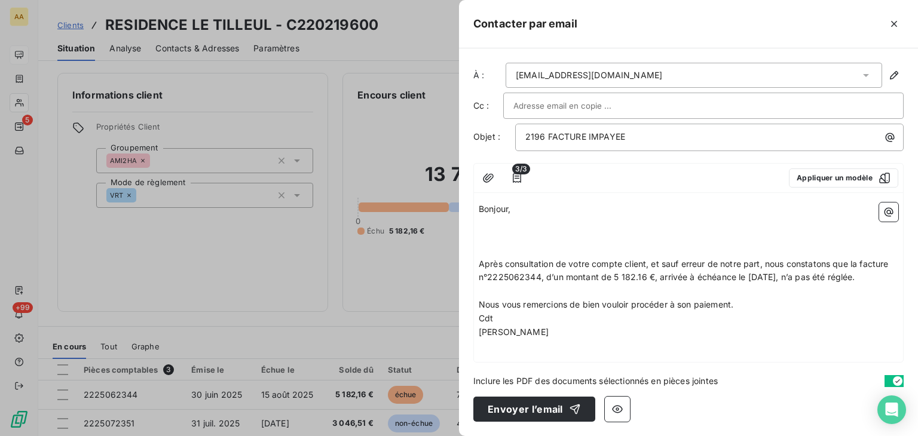
click at [540, 198] on div "Bonjour, ﻿ ﻿ Après consultation de votre compte client, et sauf erreur de notre…" at bounding box center [688, 280] width 429 height 164
click at [527, 207] on p "Bonjour," at bounding box center [689, 210] width 420 height 14
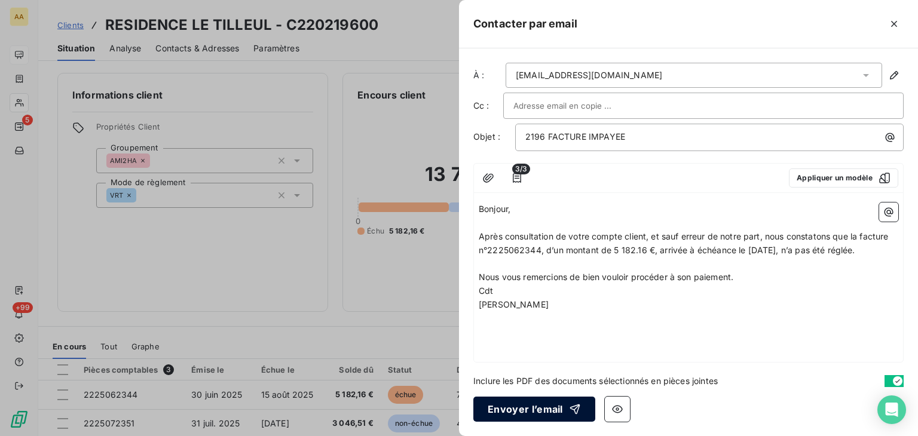
click at [517, 411] on button "Envoyer l’email" at bounding box center [535, 409] width 122 height 25
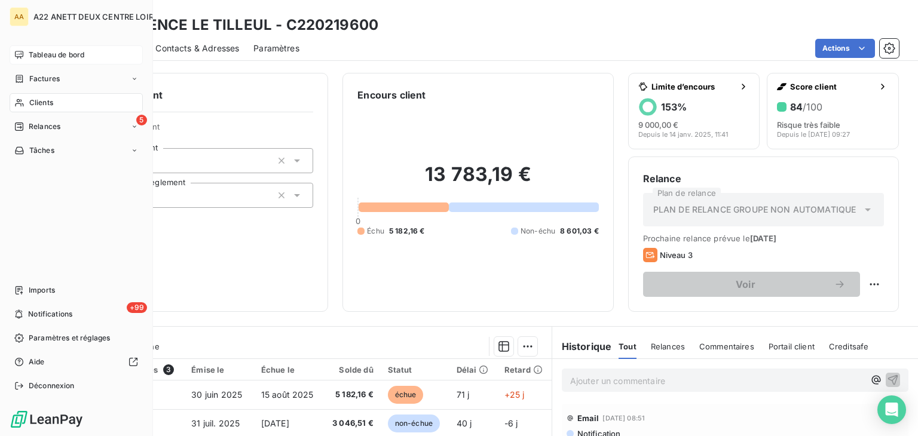
click at [34, 104] on span "Clients" at bounding box center [41, 102] width 24 height 11
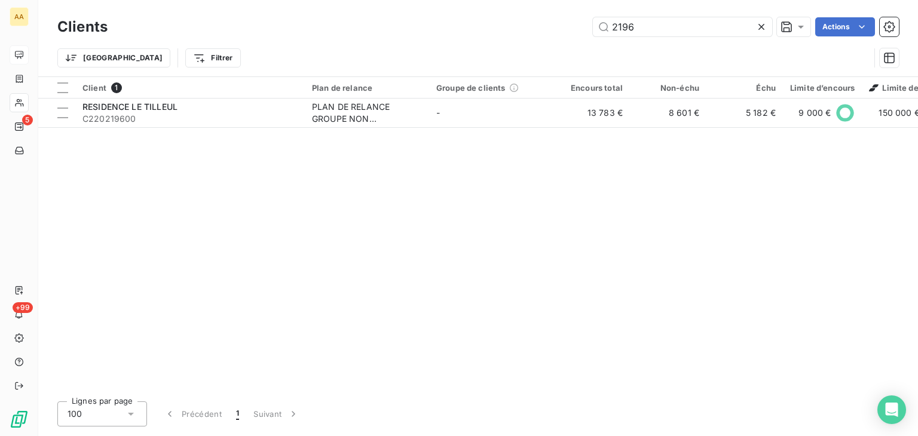
drag, startPoint x: 648, startPoint y: 32, endPoint x: 560, endPoint y: 35, distance: 87.9
click at [562, 32] on div "2196 Actions" at bounding box center [510, 26] width 777 height 19
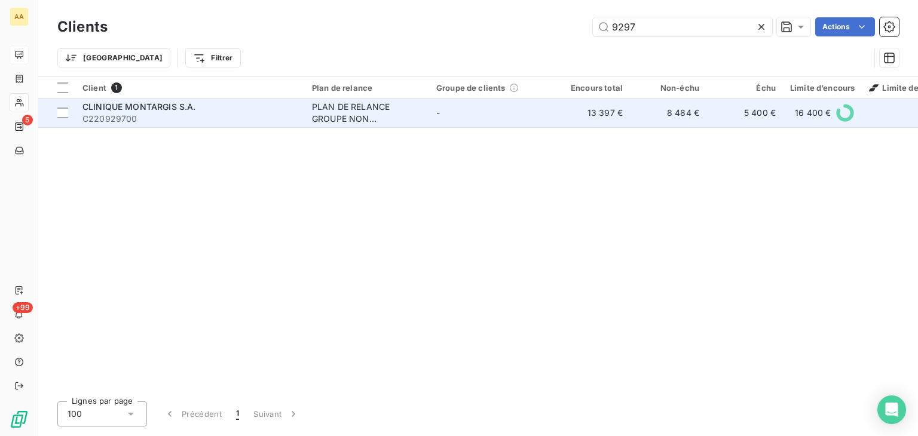
type input "9297"
click at [335, 118] on div "PLAN DE RELANCE GROUPE NON AUTOMATIQUE" at bounding box center [367, 113] width 110 height 24
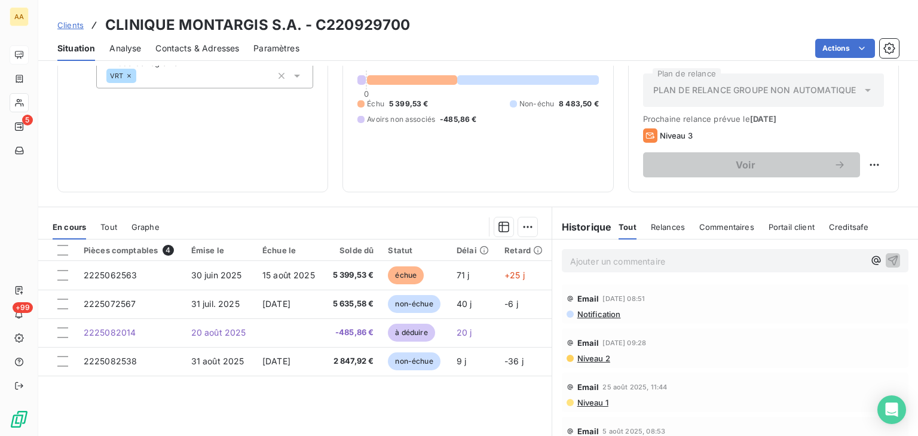
scroll to position [120, 0]
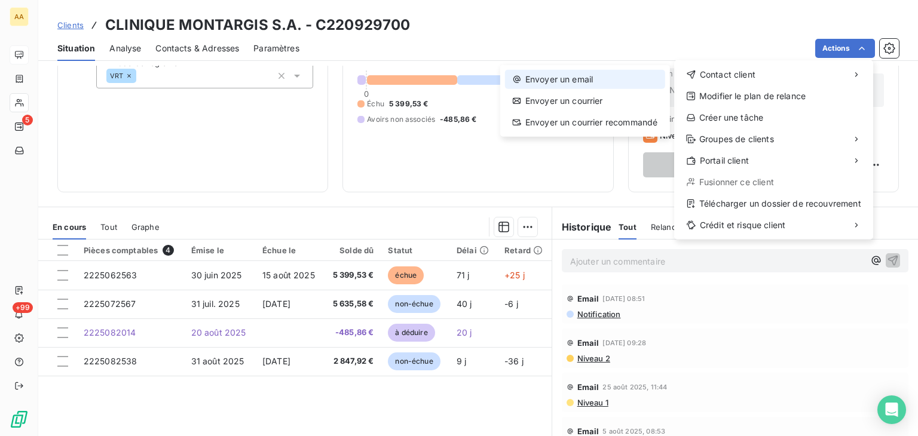
click at [568, 84] on div "Envoyer un email" at bounding box center [585, 79] width 160 height 19
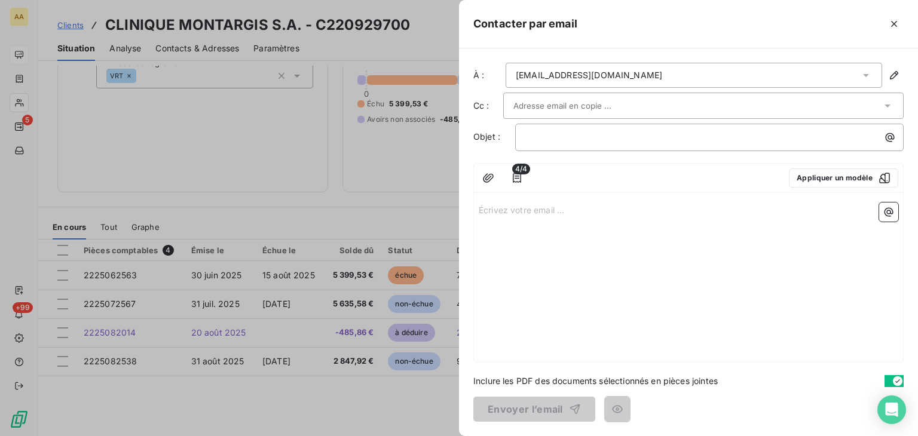
click at [493, 210] on p "Écrivez votre email ... ﻿" at bounding box center [689, 210] width 420 height 14
drag, startPoint x: 627, startPoint y: 212, endPoint x: 466, endPoint y: 215, distance: 160.9
click at [466, 215] on div "À : [EMAIL_ADDRESS][DOMAIN_NAME] Cc : Objet : ﻿ 4/4 Appliquer un modèle relance…" at bounding box center [688, 242] width 459 height 388
click at [29, 103] on div at bounding box center [459, 218] width 918 height 436
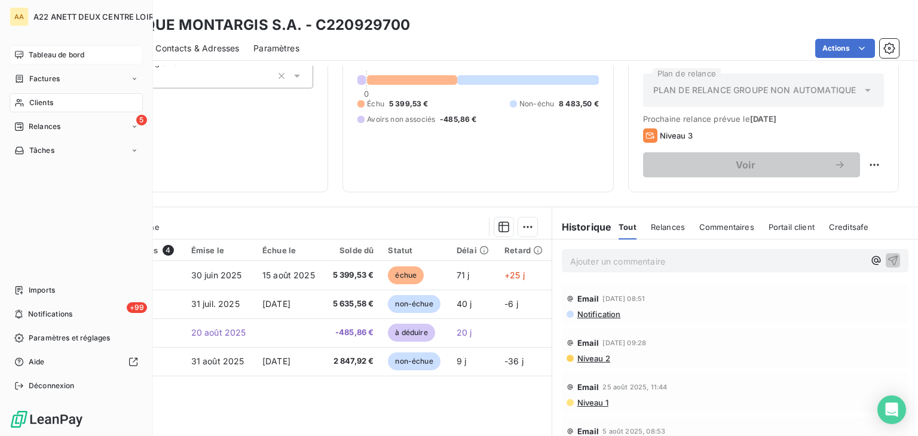
click at [29, 103] on span "Clients" at bounding box center [41, 102] width 24 height 11
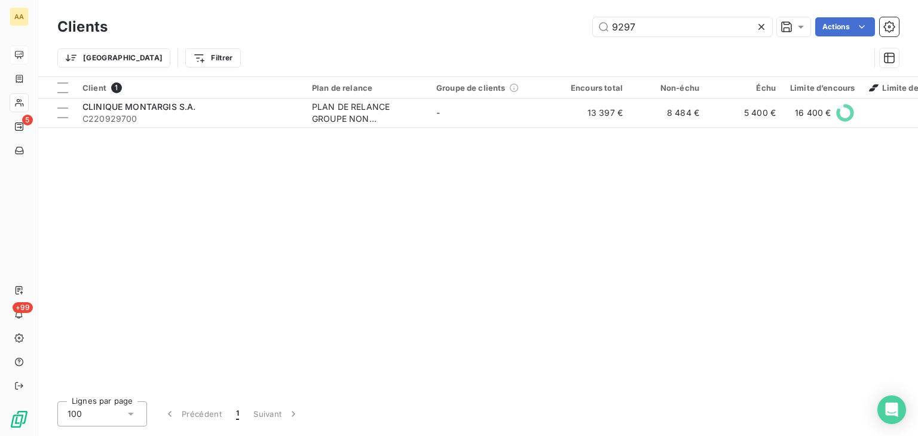
drag, startPoint x: 637, startPoint y: 25, endPoint x: 588, endPoint y: 28, distance: 48.5
click at [588, 28] on div "9297 Actions" at bounding box center [510, 26] width 777 height 19
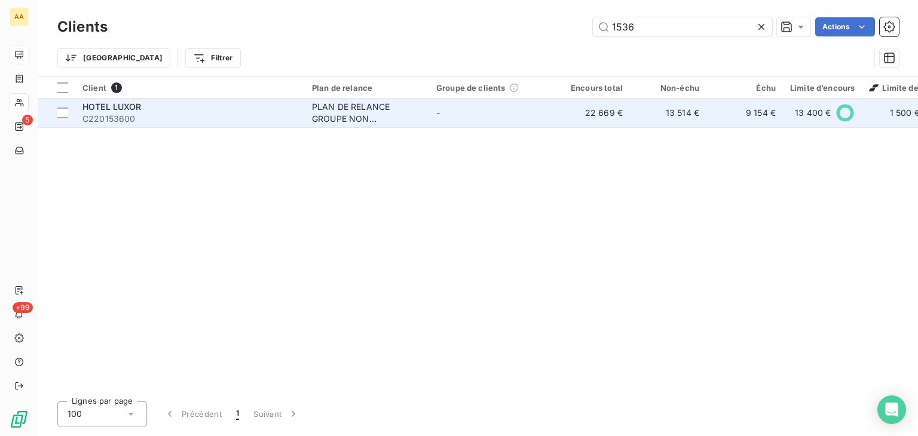
type input "1536"
click at [335, 115] on div "PLAN DE RELANCE GROUPE NON AUTOMATIQUE" at bounding box center [367, 113] width 110 height 24
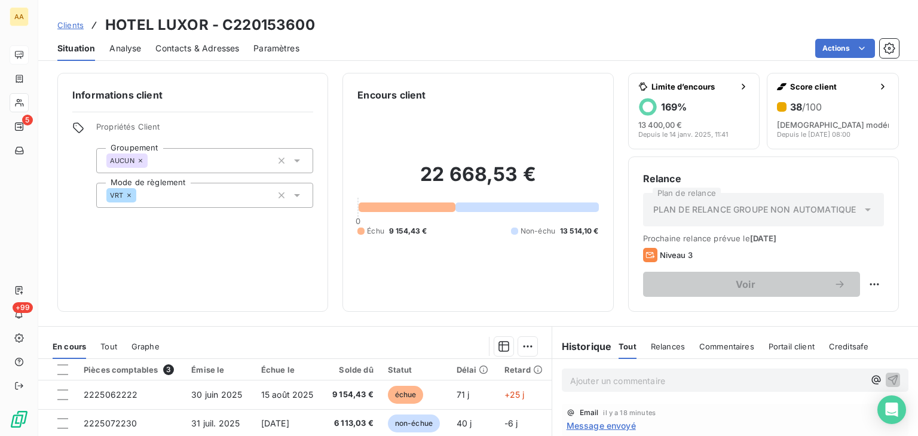
click at [595, 424] on span "Message envoyé" at bounding box center [601, 426] width 69 height 13
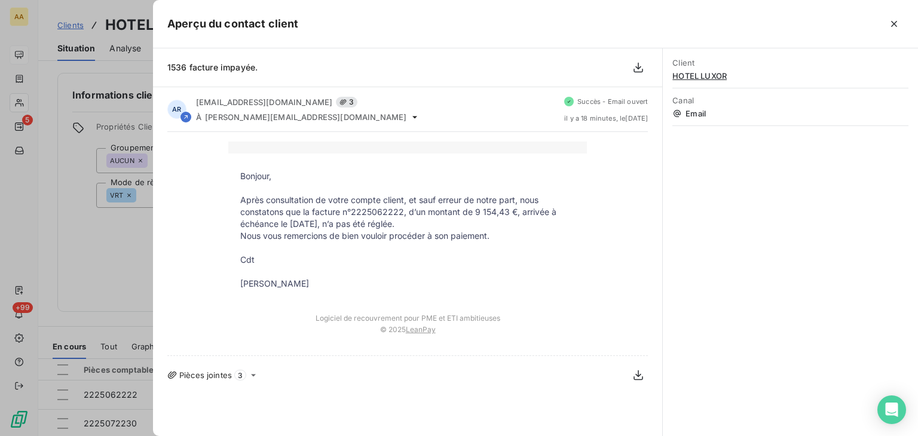
drag, startPoint x: 324, startPoint y: 283, endPoint x: 244, endPoint y: 175, distance: 134.2
click at [244, 175] on tbody "Bonjour, Après consultation de votre compte client, et sauf erreur de notre par…" at bounding box center [407, 230] width 359 height 120
click at [243, 175] on p "Bonjour," at bounding box center [407, 176] width 335 height 12
click at [361, 272] on p at bounding box center [407, 272] width 335 height 12
drag, startPoint x: 313, startPoint y: 286, endPoint x: 239, endPoint y: 175, distance: 133.3
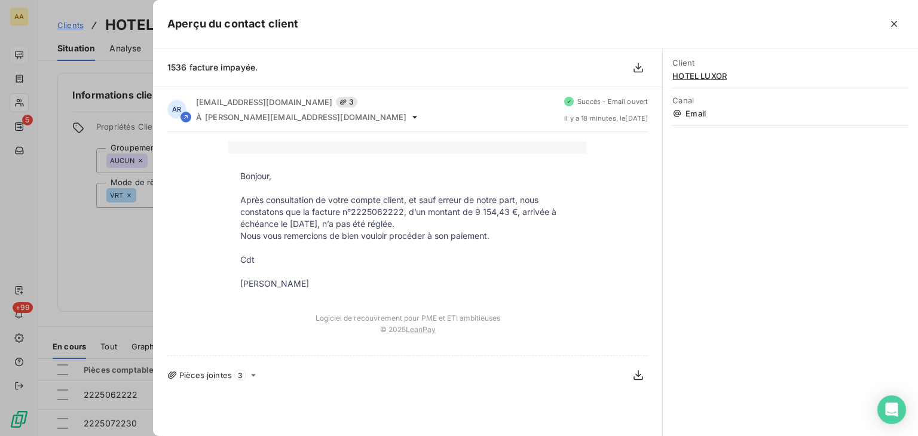
click at [239, 175] on tbody "Bonjour, Après consultation de votre compte client, et sauf erreur de notre par…" at bounding box center [407, 230] width 359 height 120
copy tbody "Bonjour, Après consultation de votre compte client, et sauf erreur de notre par…"
click at [25, 97] on div at bounding box center [459, 218] width 918 height 436
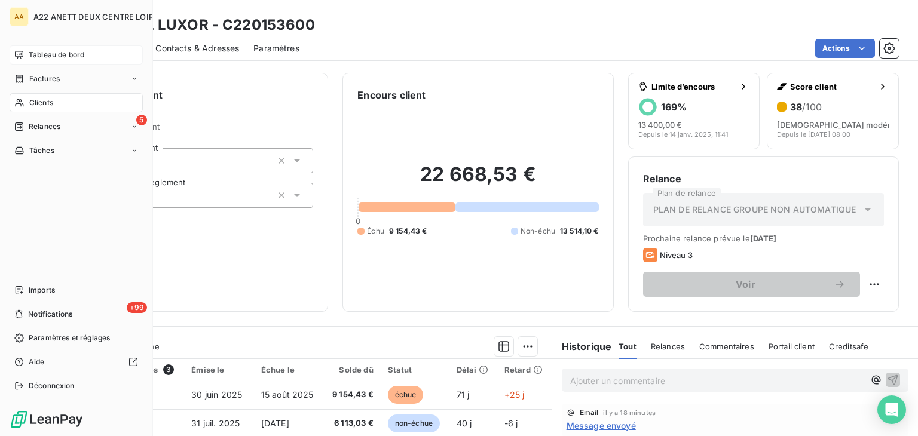
click at [30, 103] on span "Clients" at bounding box center [41, 102] width 24 height 11
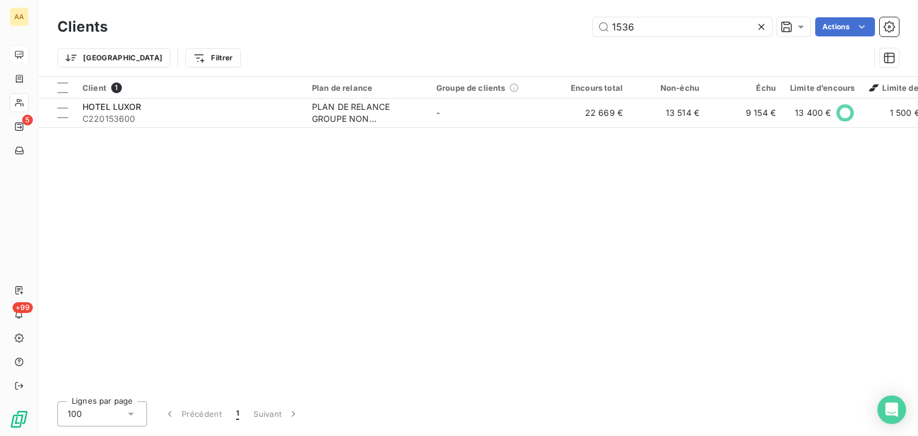
drag, startPoint x: 633, startPoint y: 26, endPoint x: 584, endPoint y: 29, distance: 49.1
click at [584, 29] on div "1536 Actions" at bounding box center [510, 26] width 777 height 19
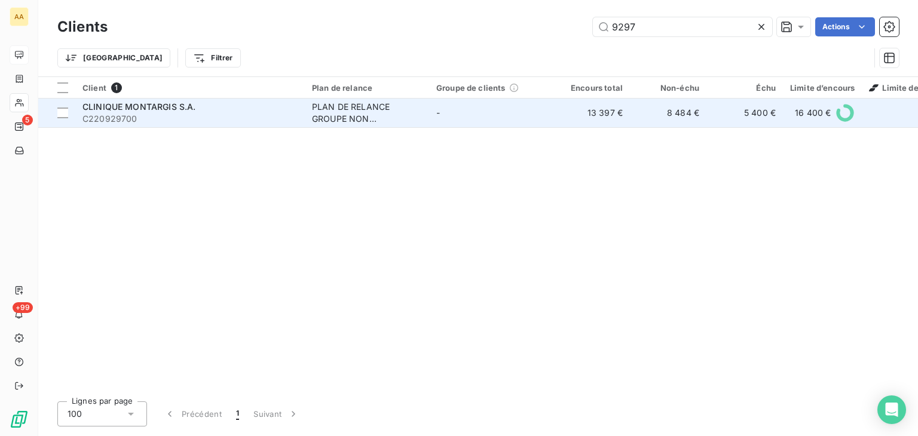
type input "9297"
click at [361, 113] on div "PLAN DE RELANCE GROUPE NON AUTOMATIQUE" at bounding box center [367, 113] width 110 height 24
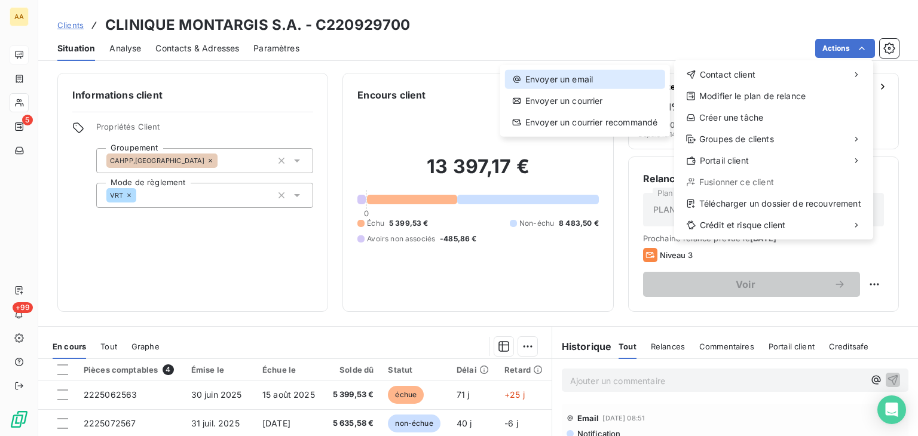
click at [560, 80] on div "Envoyer un email" at bounding box center [585, 79] width 160 height 19
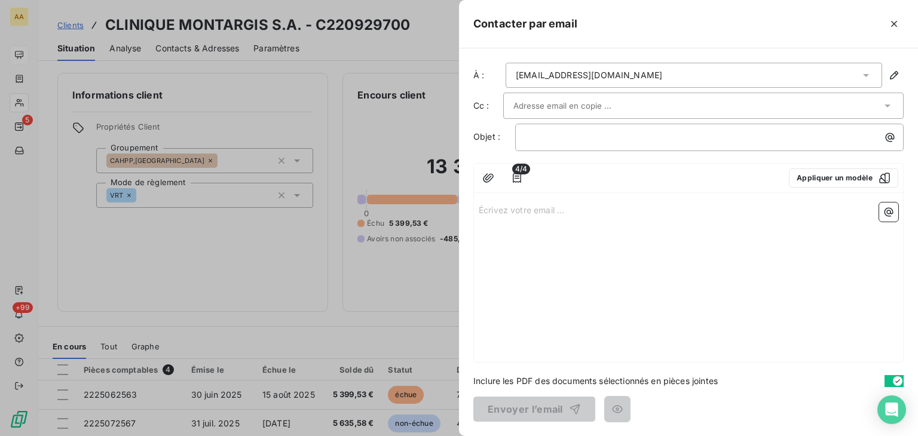
click at [496, 203] on p "Écrivez votre email ... ﻿" at bounding box center [689, 210] width 420 height 14
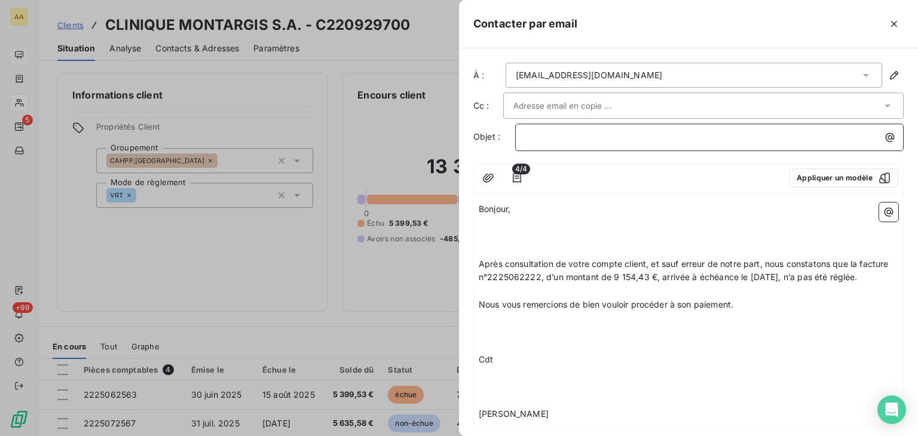
click at [548, 139] on p "﻿" at bounding box center [713, 137] width 374 height 14
click at [536, 210] on p "Bonjour," at bounding box center [689, 210] width 420 height 14
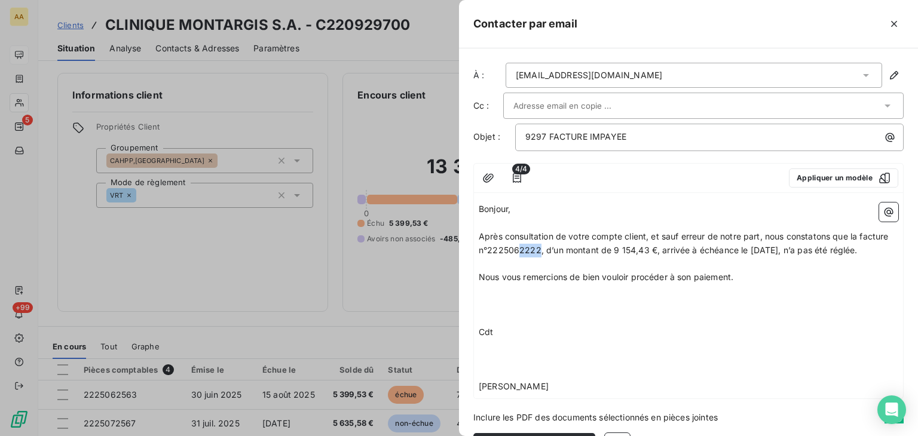
drag, startPoint x: 569, startPoint y: 250, endPoint x: 548, endPoint y: 248, distance: 21.6
click at [548, 248] on span "Après consultation de votre compte client, et sauf erreur de notre part, nous c…" at bounding box center [685, 243] width 413 height 24
drag, startPoint x: 678, startPoint y: 245, endPoint x: 646, endPoint y: 246, distance: 32.3
click at [646, 246] on span "Après consultation de votre compte client, et sauf erreur de notre part, nous c…" at bounding box center [685, 243] width 413 height 24
click at [488, 312] on p at bounding box center [689, 305] width 420 height 14
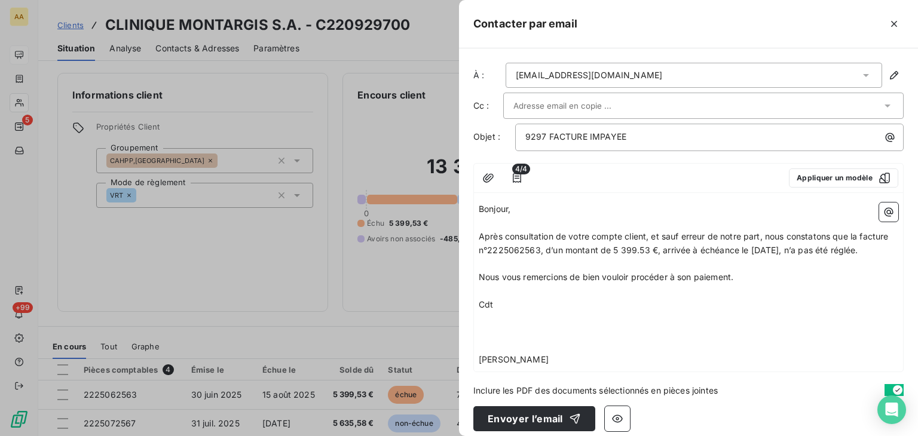
click at [485, 326] on p "﻿" at bounding box center [689, 319] width 420 height 14
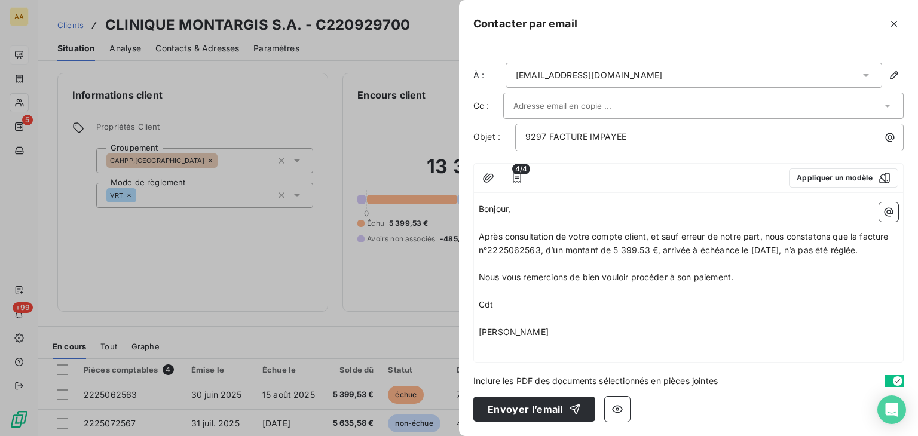
click at [561, 335] on p "[PERSON_NAME]" at bounding box center [689, 333] width 420 height 14
click at [679, 316] on p "﻿" at bounding box center [689, 319] width 420 height 14
click at [519, 410] on button "Envoyer l’email" at bounding box center [535, 409] width 122 height 25
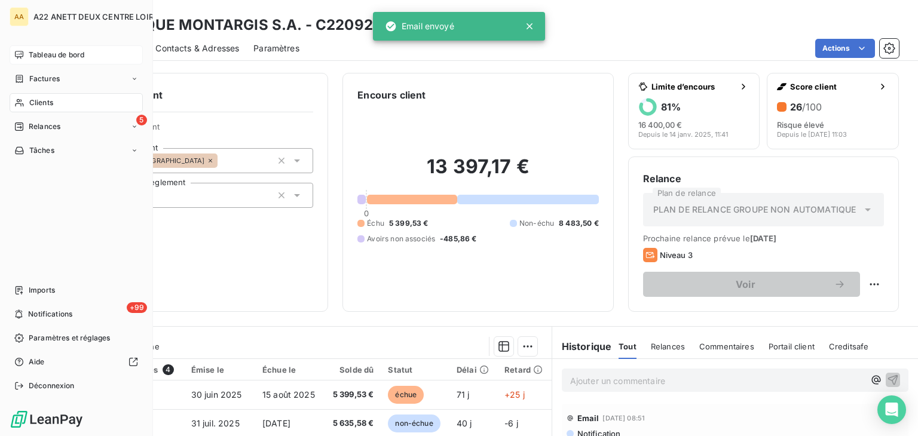
click at [33, 103] on span "Clients" at bounding box center [41, 102] width 24 height 11
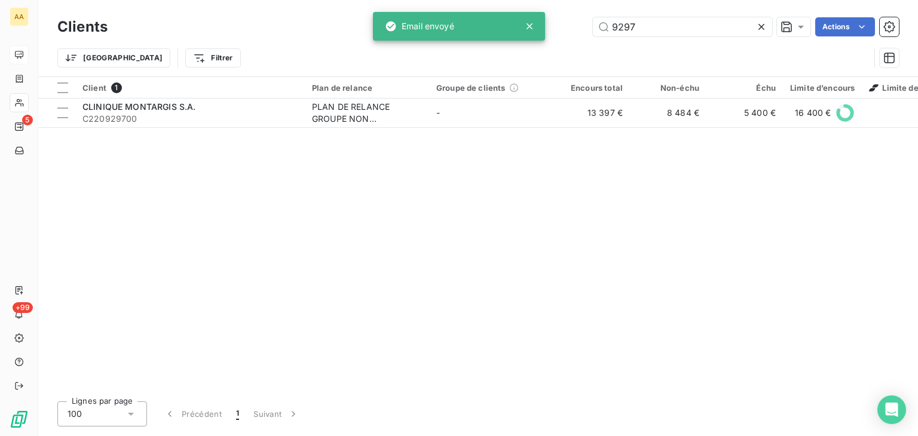
drag, startPoint x: 646, startPoint y: 32, endPoint x: 495, endPoint y: 31, distance: 150.7
click at [496, 31] on div "AA 5 +99 Clients 9297 Actions Trier Filtrer Client 1 Plan de relance Groupe de …" at bounding box center [459, 218] width 918 height 436
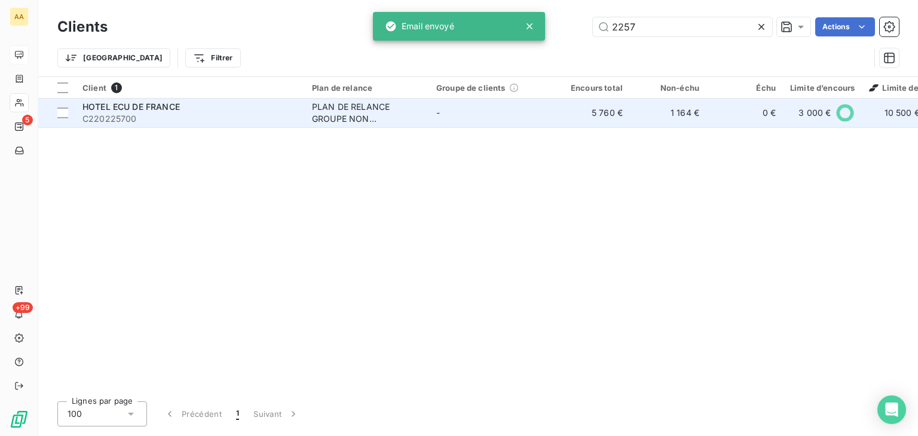
type input "2257"
click at [332, 108] on div "PLAN DE RELANCE GROUPE NON AUTOMATIQUE" at bounding box center [367, 113] width 110 height 24
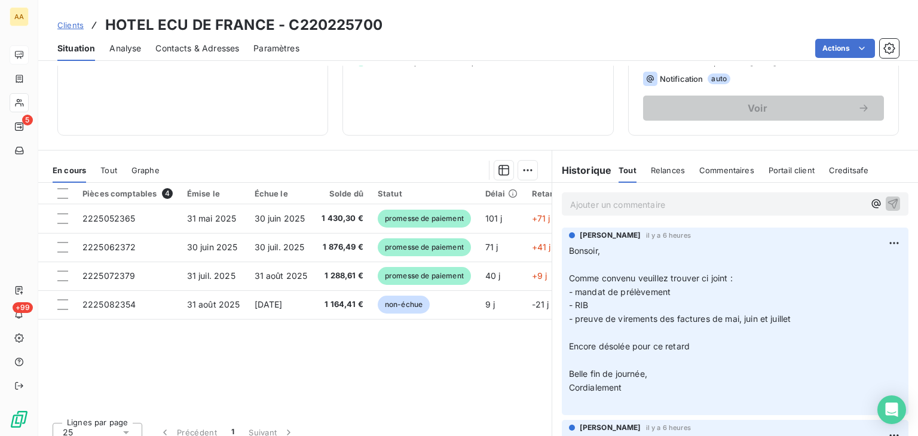
scroll to position [179, 0]
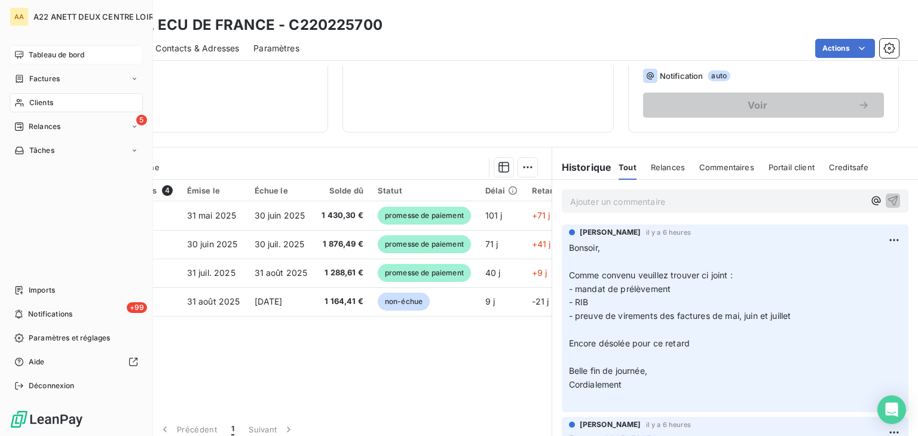
click at [39, 100] on span "Clients" at bounding box center [41, 102] width 24 height 11
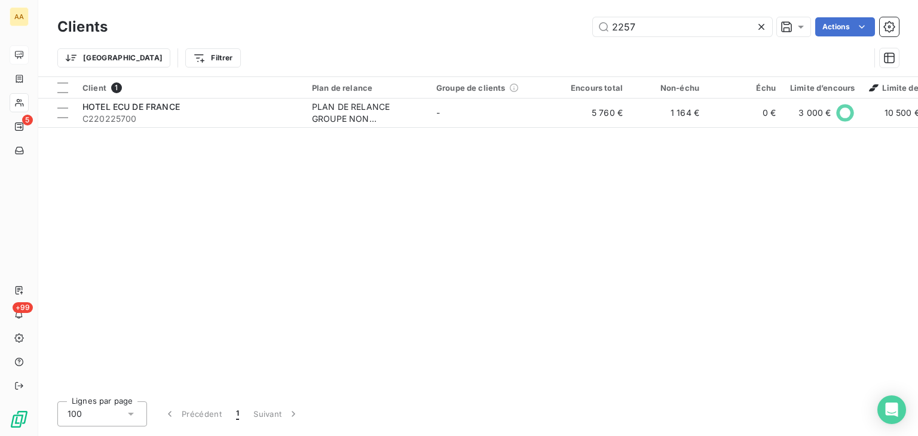
drag, startPoint x: 590, startPoint y: 33, endPoint x: 554, endPoint y: 33, distance: 35.9
click at [554, 33] on div "2257 Actions" at bounding box center [510, 26] width 777 height 19
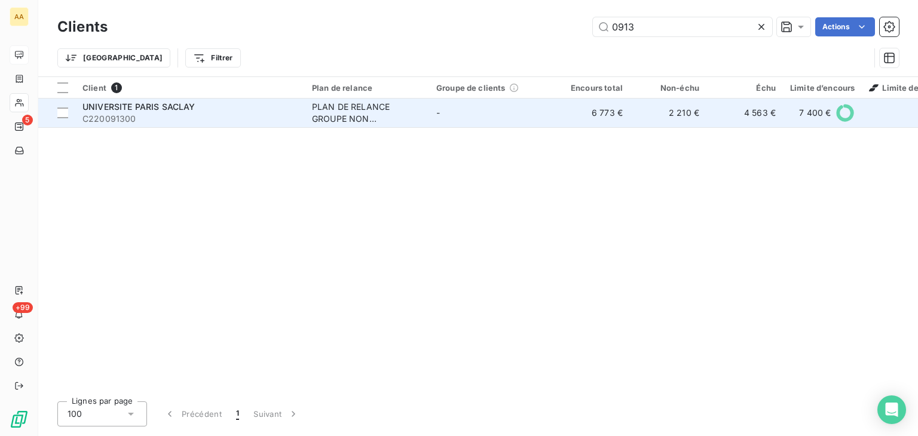
type input "0913"
click at [317, 115] on div "PLAN DE RELANCE GROUPE NON AUTOMATIQUE" at bounding box center [367, 113] width 110 height 24
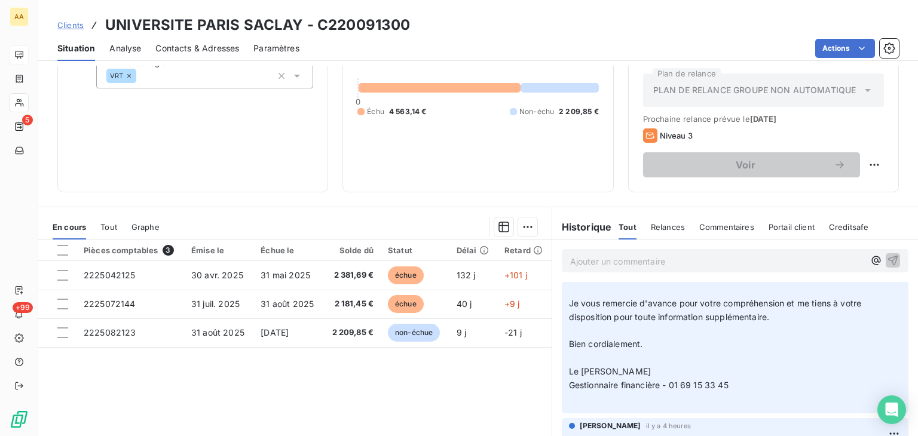
scroll to position [60, 0]
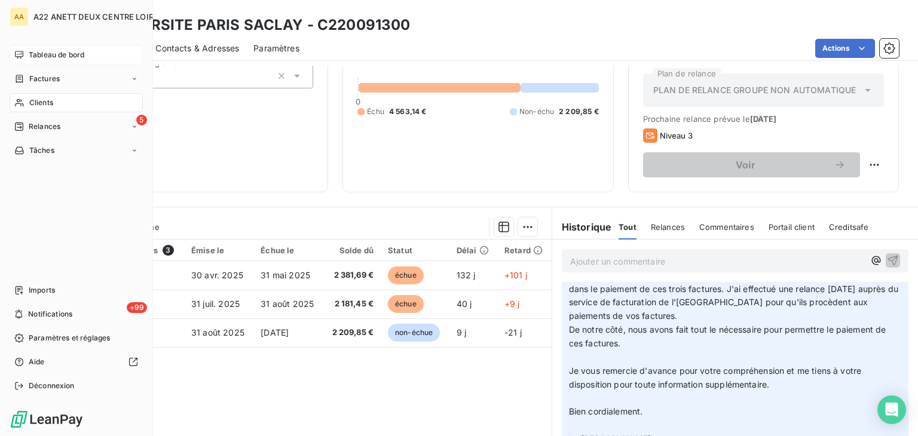
click at [33, 100] on span "Clients" at bounding box center [41, 102] width 24 height 11
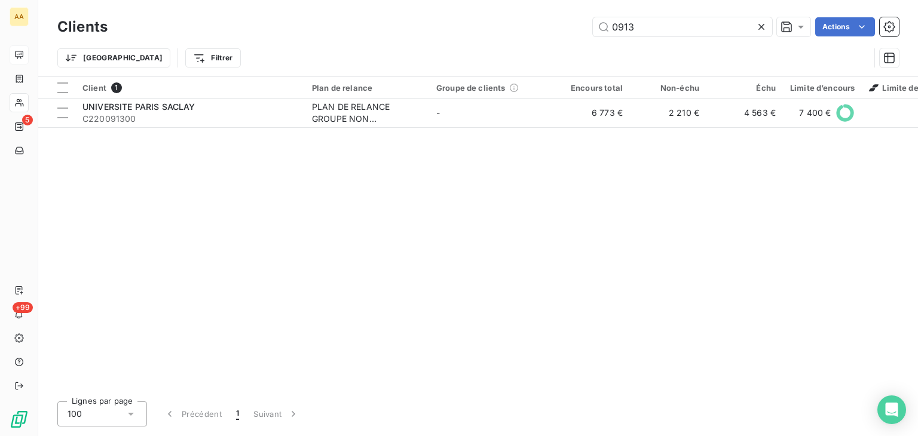
drag, startPoint x: 651, startPoint y: 25, endPoint x: 566, endPoint y: 26, distance: 84.9
click at [566, 26] on div "0913 Actions" at bounding box center [510, 26] width 777 height 19
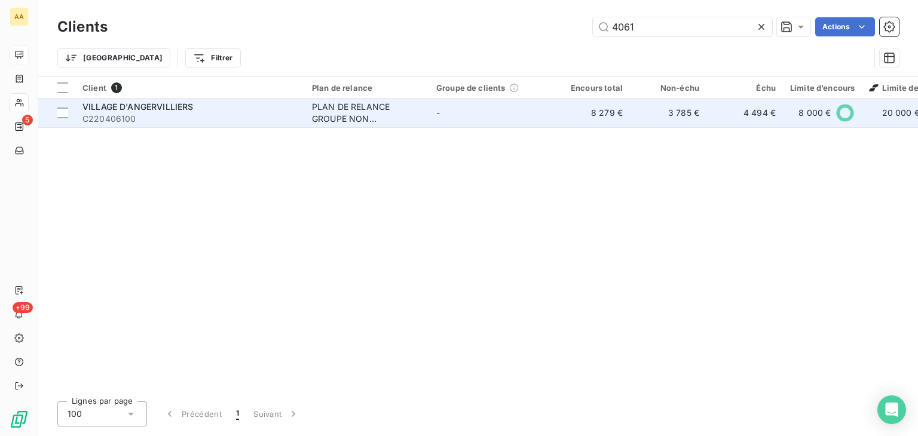
type input "4061"
click at [319, 118] on div "PLAN DE RELANCE GROUPE NON AUTOMATIQUE" at bounding box center [367, 113] width 110 height 24
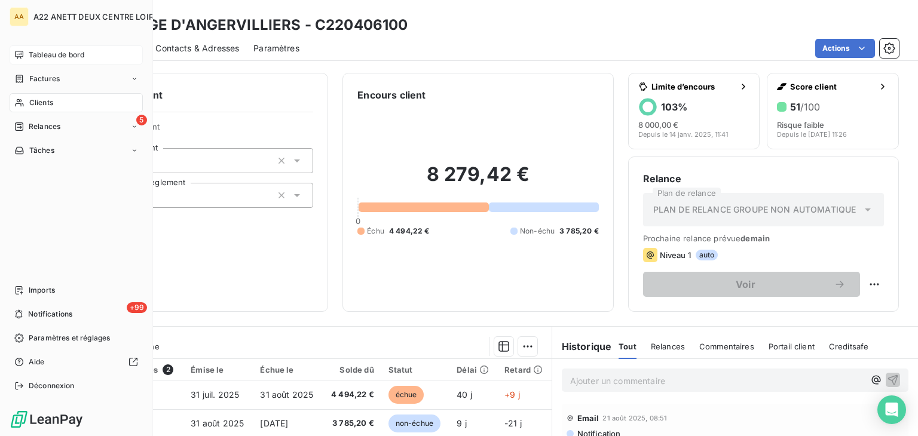
click at [36, 103] on span "Clients" at bounding box center [41, 102] width 24 height 11
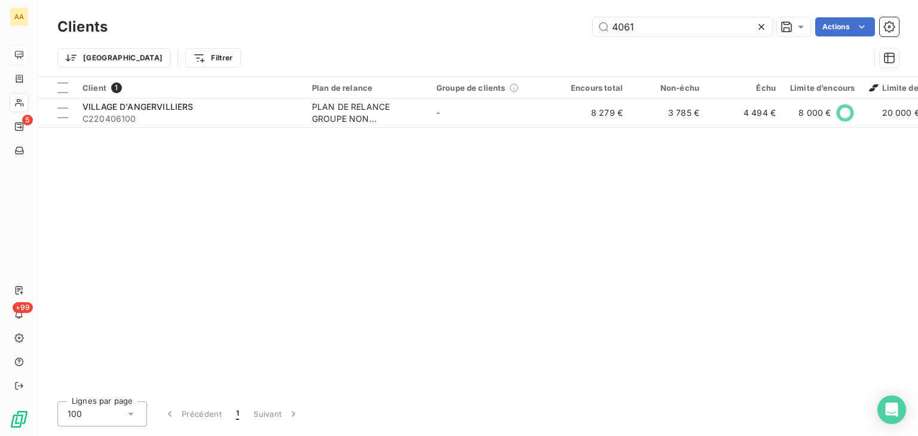
drag, startPoint x: 648, startPoint y: 23, endPoint x: 575, endPoint y: 32, distance: 73.5
click at [575, 32] on div "4061 Actions" at bounding box center [510, 26] width 777 height 19
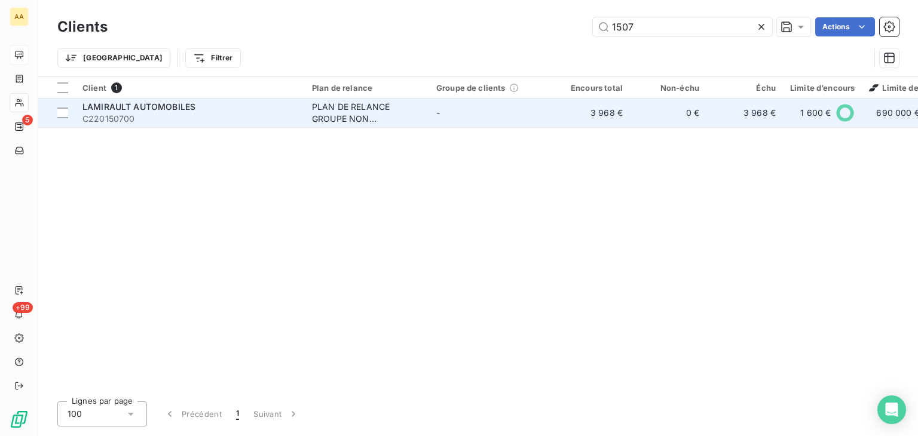
type input "1507"
click at [349, 118] on div "PLAN DE RELANCE GROUPE NON AUTOMATIQUE" at bounding box center [367, 113] width 110 height 24
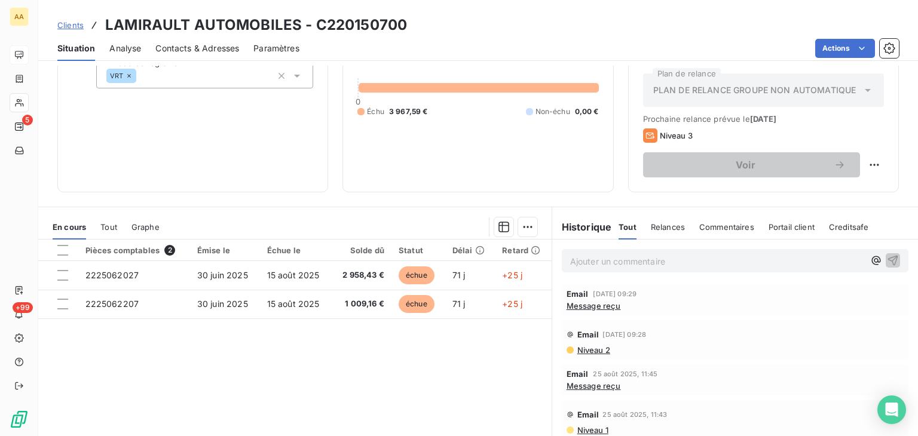
click at [581, 307] on span "Message reçu" at bounding box center [594, 306] width 54 height 10
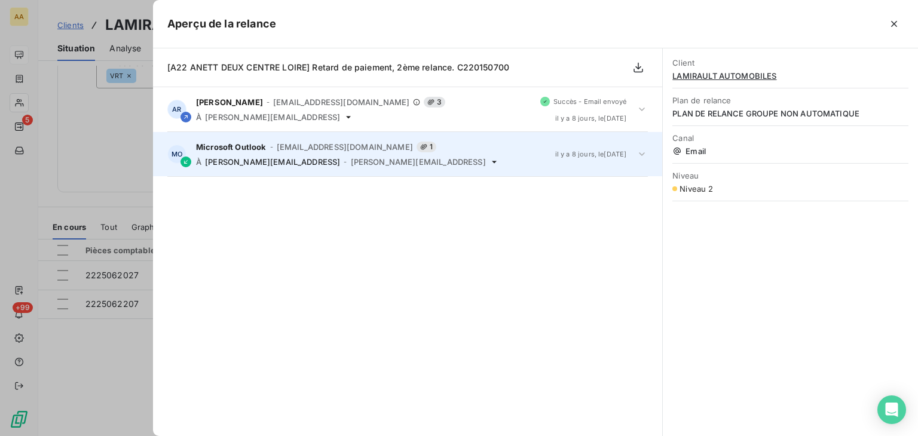
click at [293, 160] on span "[PERSON_NAME][EMAIL_ADDRESS]" at bounding box center [272, 162] width 135 height 10
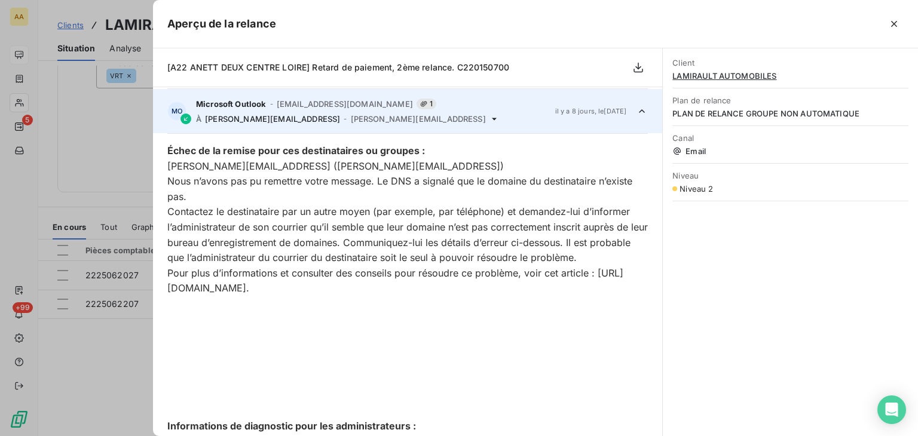
scroll to position [45, 0]
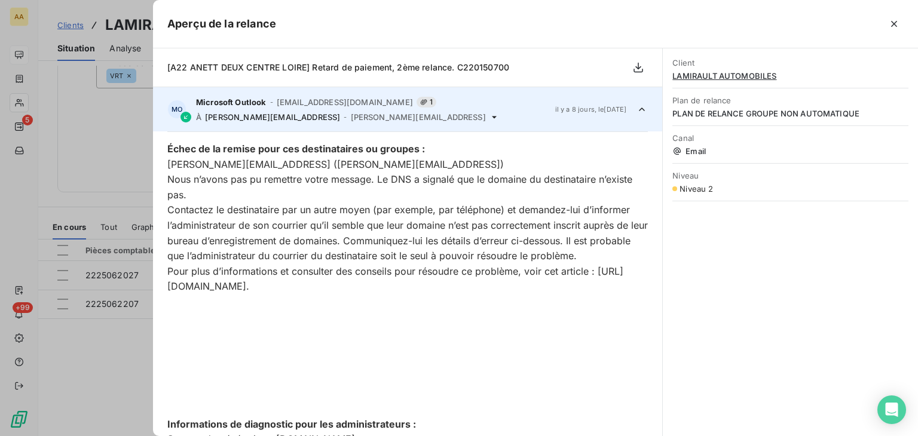
click at [22, 199] on div at bounding box center [459, 218] width 918 height 436
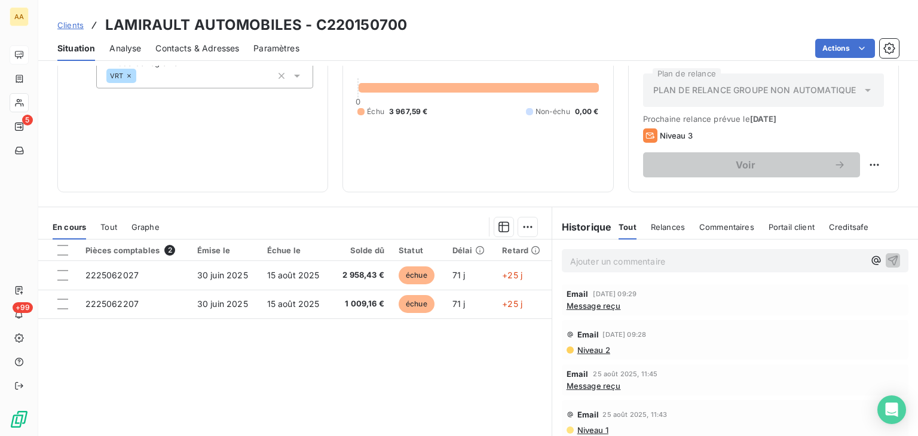
click at [586, 353] on span "Niveau 2" at bounding box center [593, 351] width 34 height 10
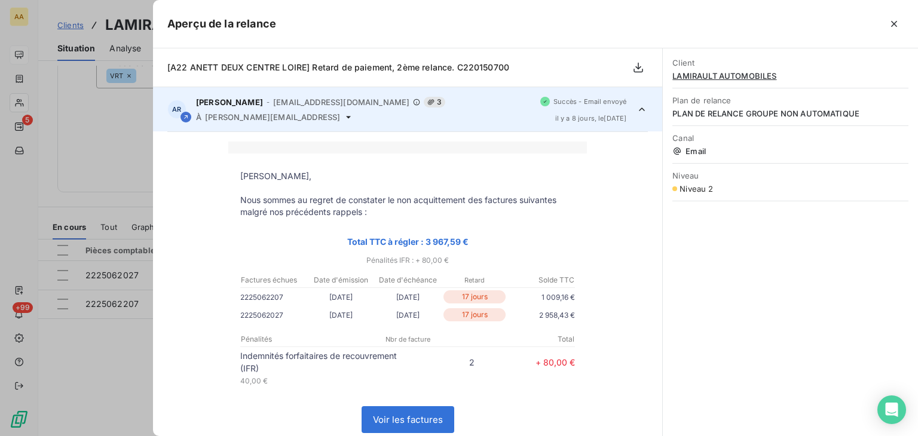
click at [33, 215] on div at bounding box center [459, 218] width 918 height 436
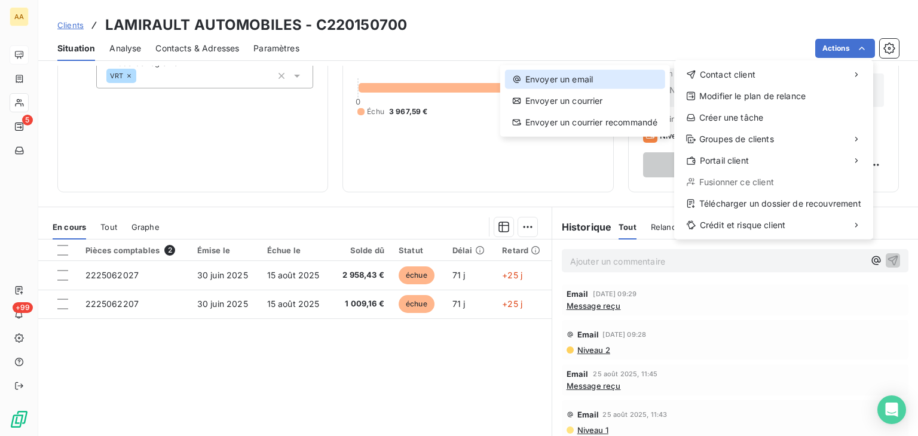
click at [582, 78] on div "Envoyer un email" at bounding box center [585, 79] width 160 height 19
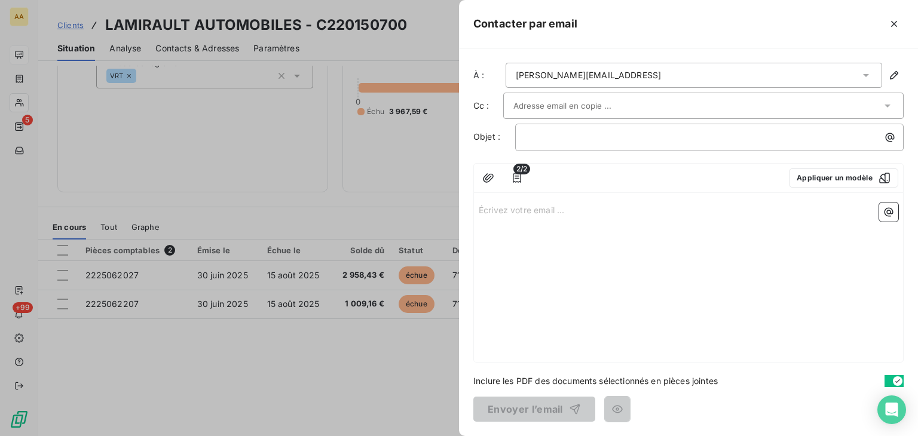
click at [488, 209] on p "Écrivez votre email ... ﻿" at bounding box center [689, 210] width 420 height 14
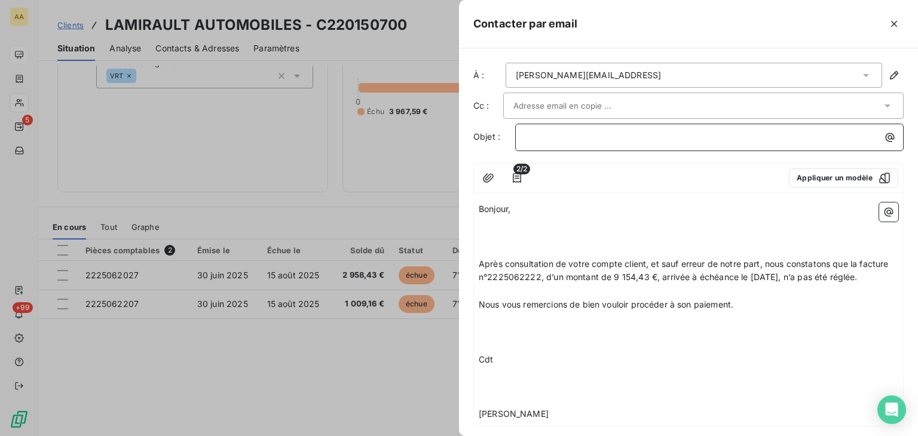
click at [540, 134] on p "﻿" at bounding box center [713, 137] width 374 height 14
click at [526, 206] on p "Bonjour," at bounding box center [689, 210] width 420 height 14
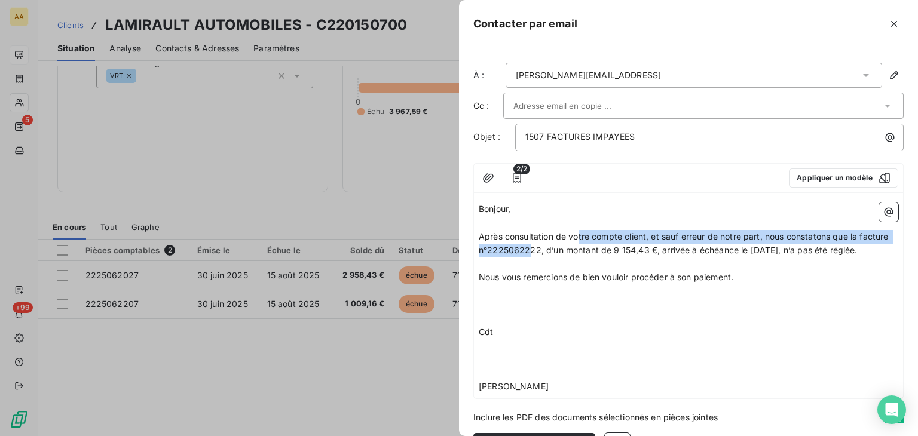
drag, startPoint x: 578, startPoint y: 242, endPoint x: 560, endPoint y: 244, distance: 18.1
click at [560, 244] on p "Après consultation de votre compte client, et sauf erreur de notre part, nous c…" at bounding box center [689, 244] width 420 height 28
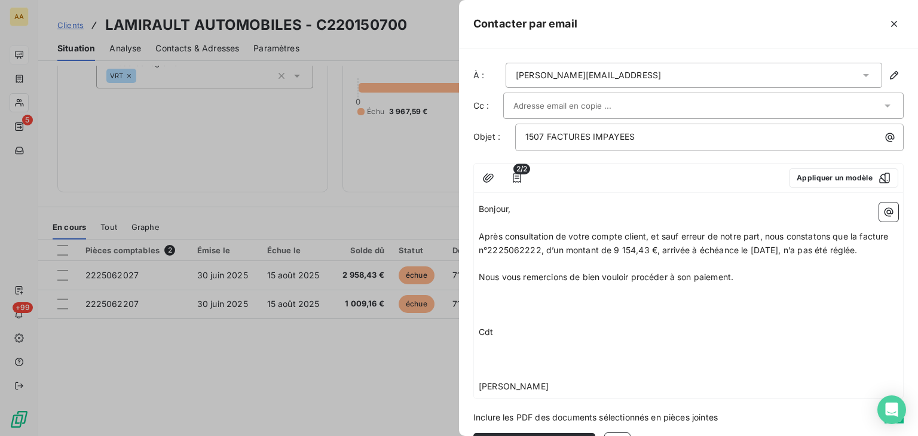
click at [572, 245] on span "Après consultation de votre compte client, et sauf erreur de notre part, nous c…" at bounding box center [685, 243] width 413 height 24
drag, startPoint x: 567, startPoint y: 249, endPoint x: 554, endPoint y: 247, distance: 12.7
click at [554, 247] on span "Après consultation de votre compte client, et sauf erreur de notre part, nous c…" at bounding box center [685, 243] width 413 height 24
drag, startPoint x: 569, startPoint y: 252, endPoint x: 552, endPoint y: 243, distance: 19.0
click at [552, 243] on p "Après consultation de votre compte client, et sauf erreur de notre part, nous c…" at bounding box center [689, 244] width 420 height 28
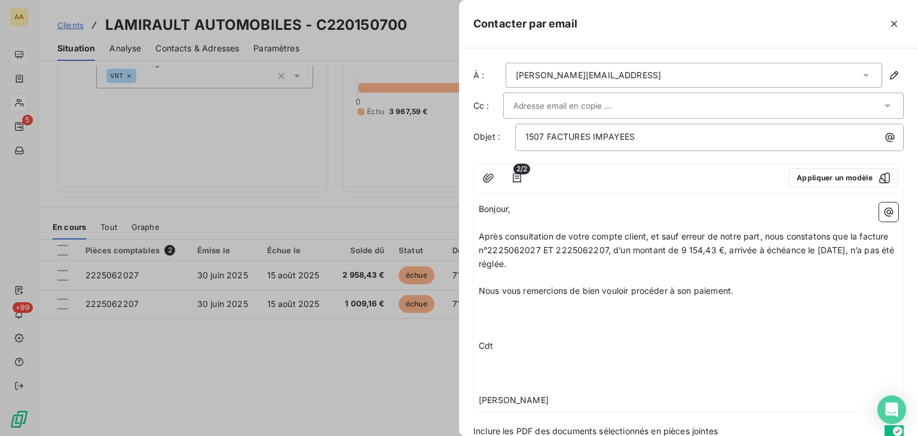
click at [694, 248] on span "Après consultation de votre compte client, et sauf erreur de notre part, nous c…" at bounding box center [688, 250] width 419 height 38
drag, startPoint x: 761, startPoint y: 248, endPoint x: 732, endPoint y: 246, distance: 29.4
click at [732, 246] on span "Après consultation de votre compte client, et sauf erreur de notre part, nous c…" at bounding box center [685, 250] width 413 height 38
drag, startPoint x: 765, startPoint y: 248, endPoint x: 731, endPoint y: 246, distance: 34.8
click at [731, 246] on span "Après consultation de votre compte client, et sauf erreur de notre part, nous c…" at bounding box center [685, 250] width 413 height 38
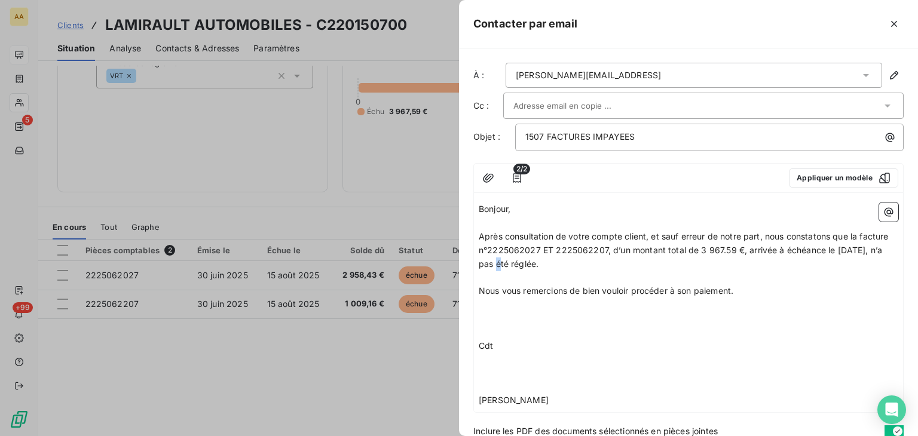
click at [531, 259] on span "Après consultation de votre compte client, et sauf erreur de notre part, nous c…" at bounding box center [685, 250] width 413 height 38
click at [603, 262] on span "Après consultation de votre compte client, et sauf erreur de notre part, nous c…" at bounding box center [686, 250] width 414 height 38
drag, startPoint x: 689, startPoint y: 289, endPoint x: 672, endPoint y: 286, distance: 17.1
click at [672, 286] on span "Nous vous remercions de bien vouloir procéder à son paiement." at bounding box center [606, 291] width 255 height 10
click at [507, 309] on p "﻿" at bounding box center [689, 305] width 420 height 14
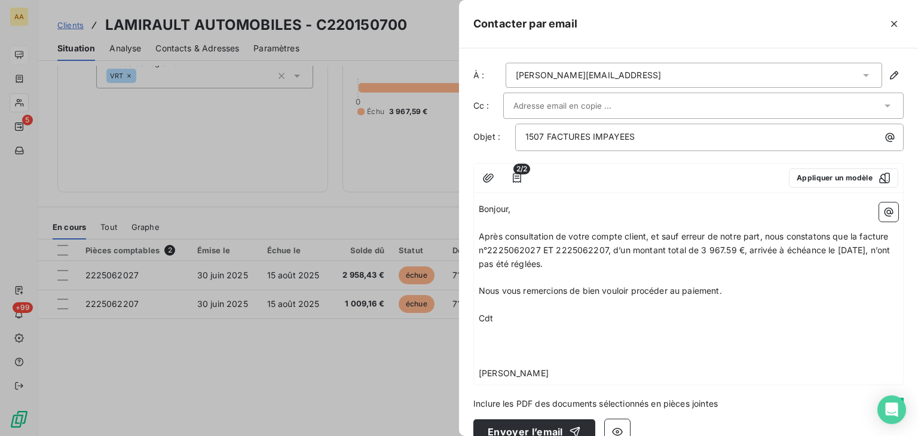
click at [484, 334] on p "﻿" at bounding box center [689, 333] width 420 height 14
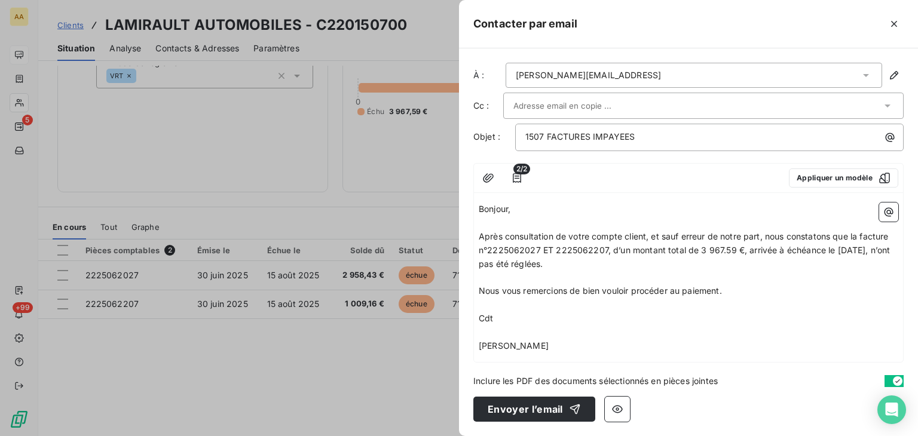
click at [549, 347] on span "[PERSON_NAME]" at bounding box center [514, 346] width 70 height 10
click at [593, 350] on p "[PERSON_NAME]" at bounding box center [689, 347] width 420 height 14
click at [521, 410] on button "Envoyer l’email" at bounding box center [535, 409] width 122 height 25
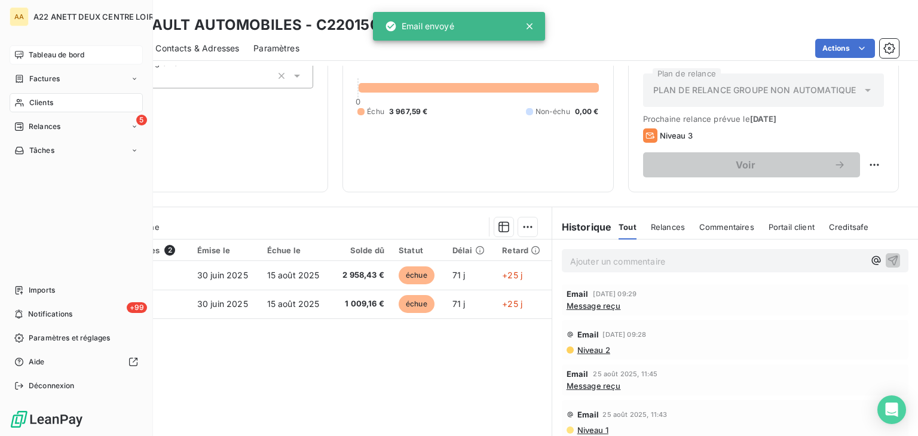
click at [31, 102] on span "Clients" at bounding box center [41, 102] width 24 height 11
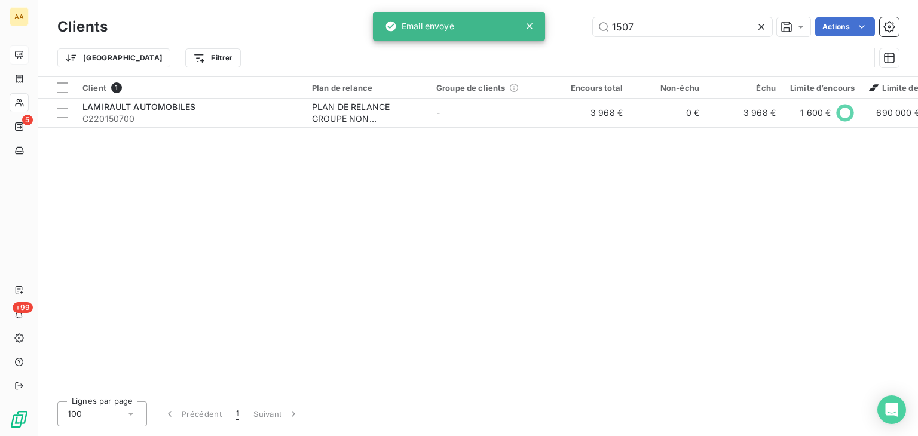
drag, startPoint x: 622, startPoint y: 28, endPoint x: 557, endPoint y: 28, distance: 65.2
click at [557, 28] on div "1507 Actions" at bounding box center [510, 26] width 777 height 19
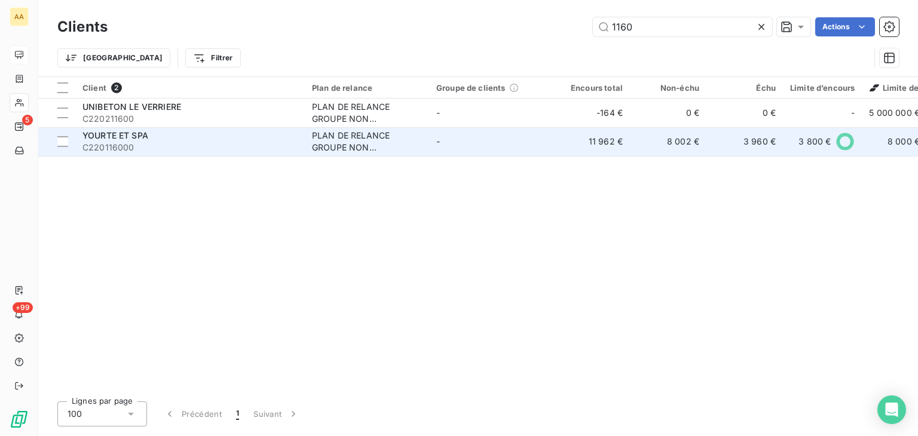
type input "1160"
click at [355, 138] on div "PLAN DE RELANCE GROUPE NON AUTOMATIQUE" at bounding box center [367, 142] width 110 height 24
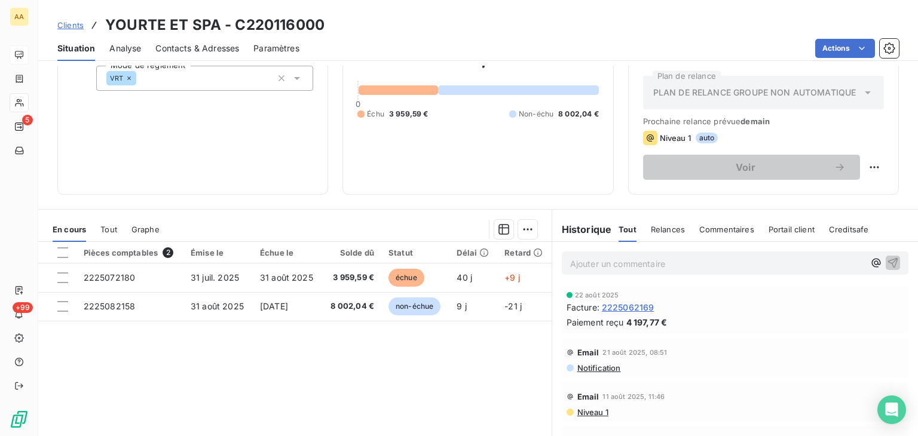
scroll to position [120, 0]
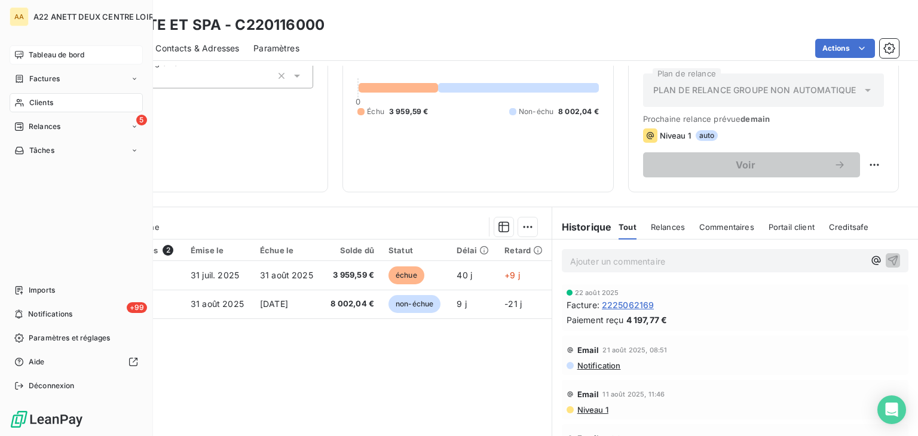
drag, startPoint x: 31, startPoint y: 101, endPoint x: 38, endPoint y: 98, distance: 7.8
click at [31, 101] on span "Clients" at bounding box center [41, 102] width 24 height 11
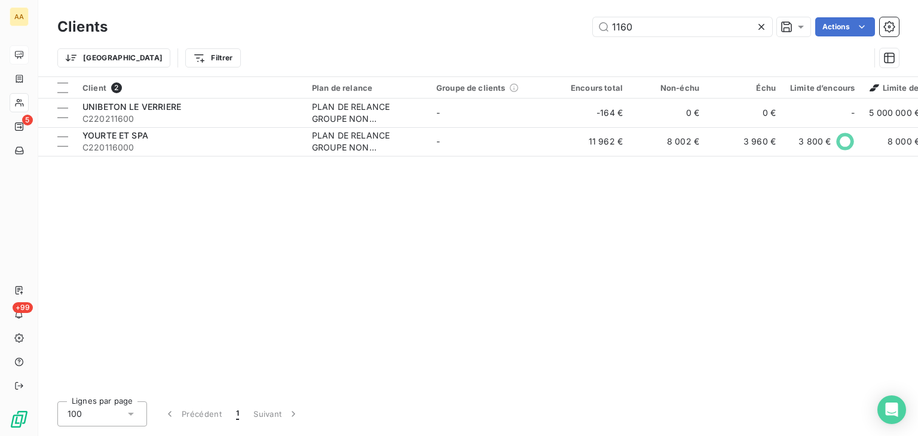
drag, startPoint x: 581, startPoint y: 36, endPoint x: 572, endPoint y: 38, distance: 9.0
click at [572, 38] on div "Clients 1160 Actions" at bounding box center [478, 26] width 842 height 25
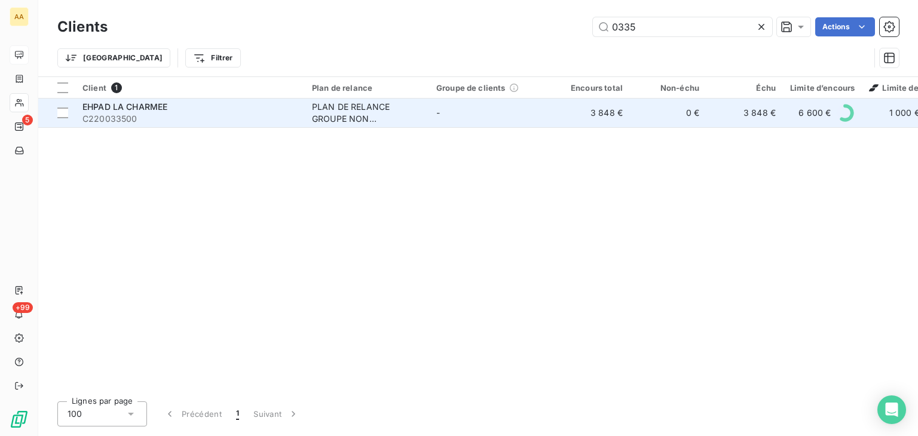
type input "0335"
click at [331, 114] on div "PLAN DE RELANCE GROUPE NON AUTOMATIQUE" at bounding box center [367, 113] width 110 height 24
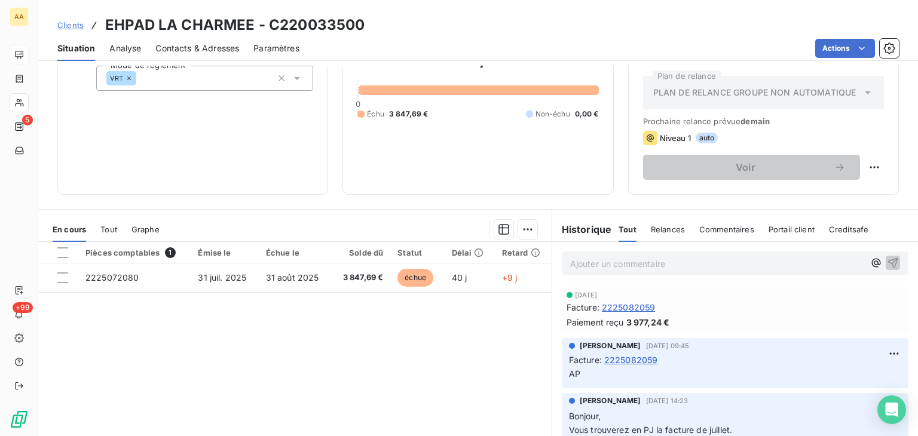
scroll to position [120, 0]
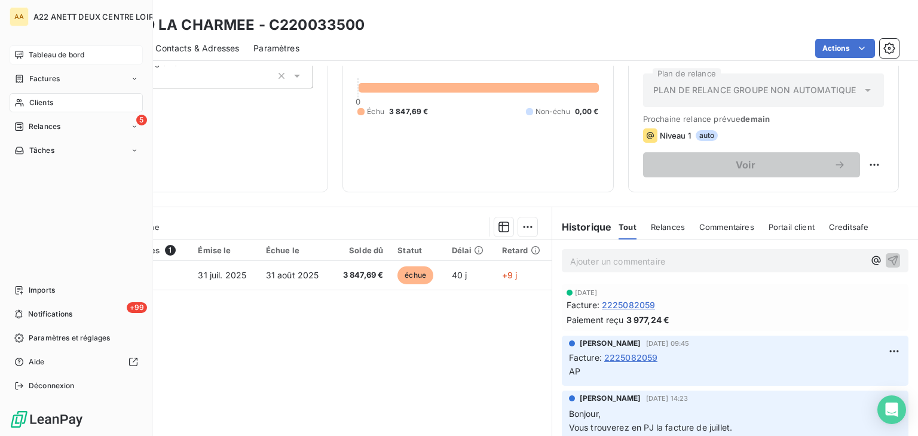
click at [41, 99] on span "Clients" at bounding box center [41, 102] width 24 height 11
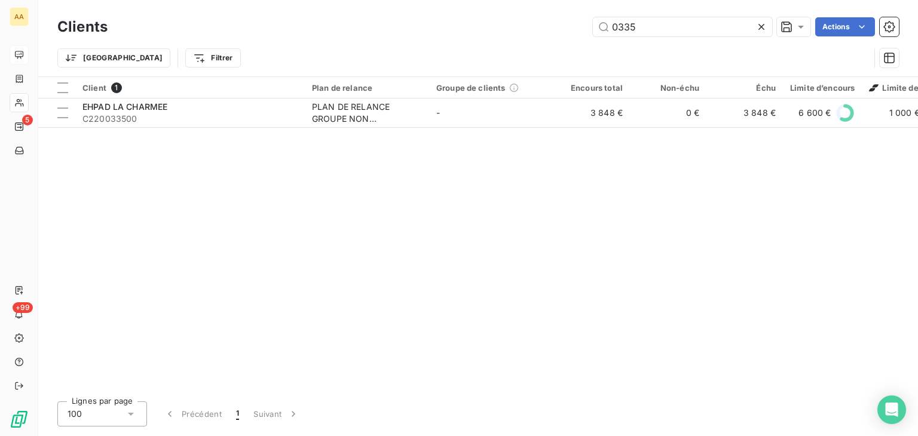
drag, startPoint x: 591, startPoint y: 32, endPoint x: 557, endPoint y: 29, distance: 33.6
click at [558, 29] on div "0335 Actions" at bounding box center [510, 26] width 777 height 19
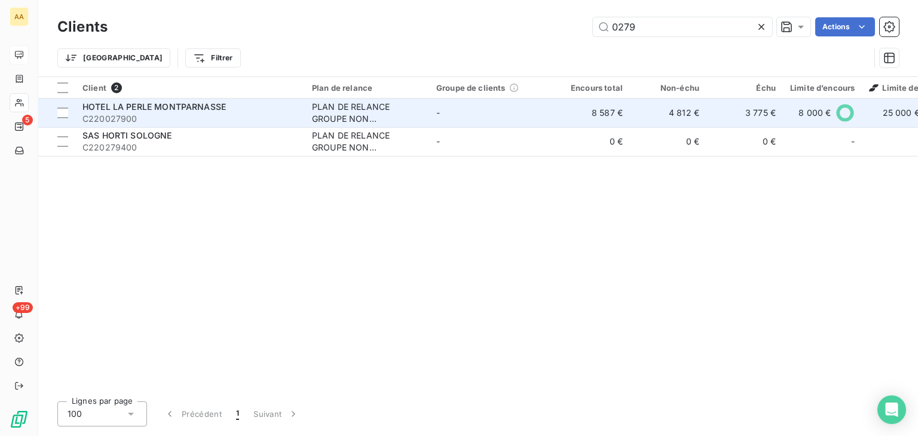
type input "0279"
click at [325, 112] on div "PLAN DE RELANCE GROUPE NON AUTOMATIQUE" at bounding box center [367, 113] width 110 height 24
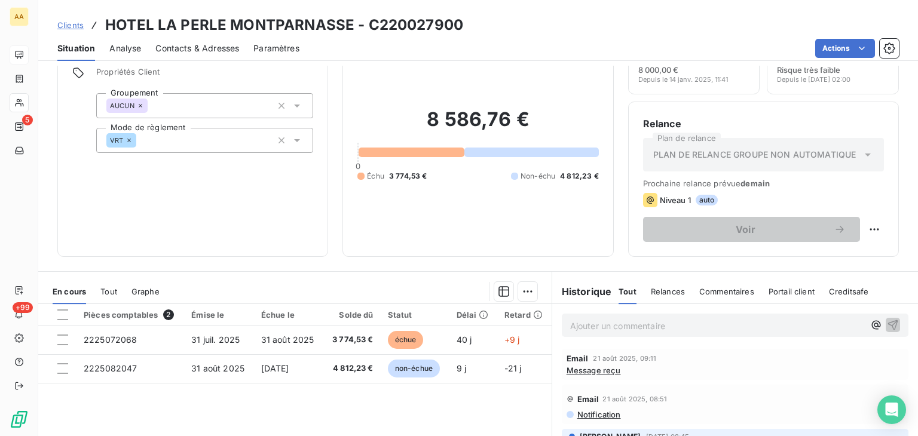
scroll to position [120, 0]
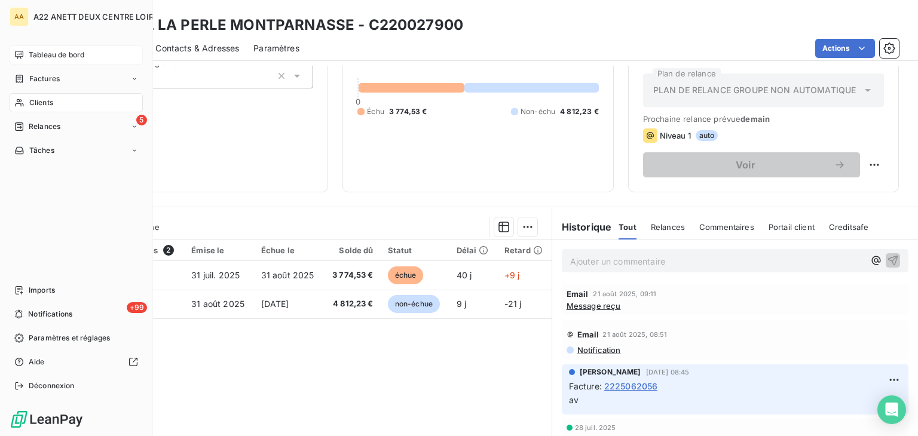
click at [42, 102] on span "Clients" at bounding box center [41, 102] width 24 height 11
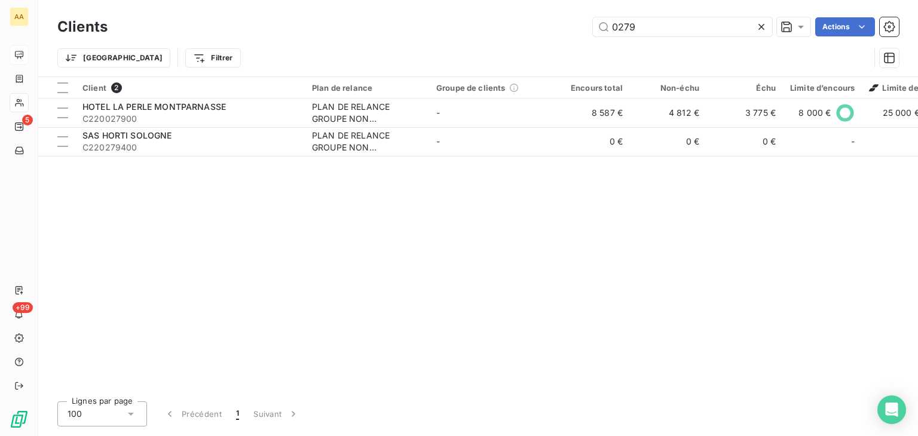
drag, startPoint x: 645, startPoint y: 22, endPoint x: 488, endPoint y: 75, distance: 165.1
click at [514, 46] on div "Clients 0279 Actions Trier Filtrer" at bounding box center [478, 45] width 842 height 62
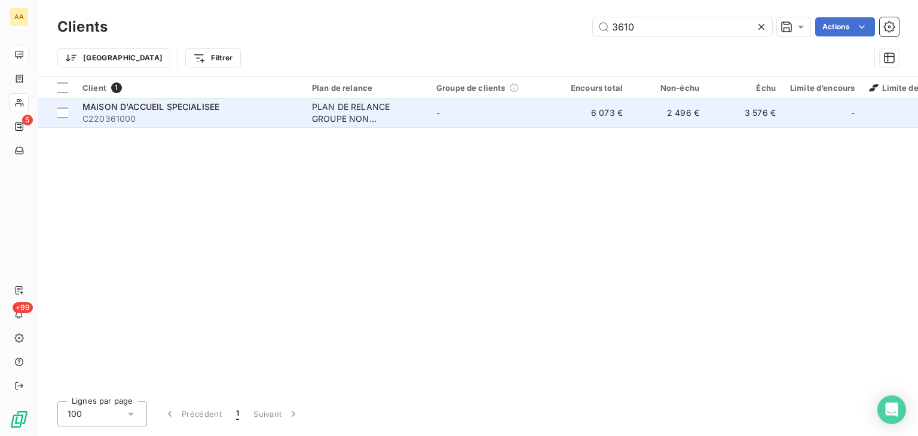
type input "3610"
click at [332, 114] on div "PLAN DE RELANCE GROUPE NON AUTOMATIQUE" at bounding box center [367, 113] width 110 height 24
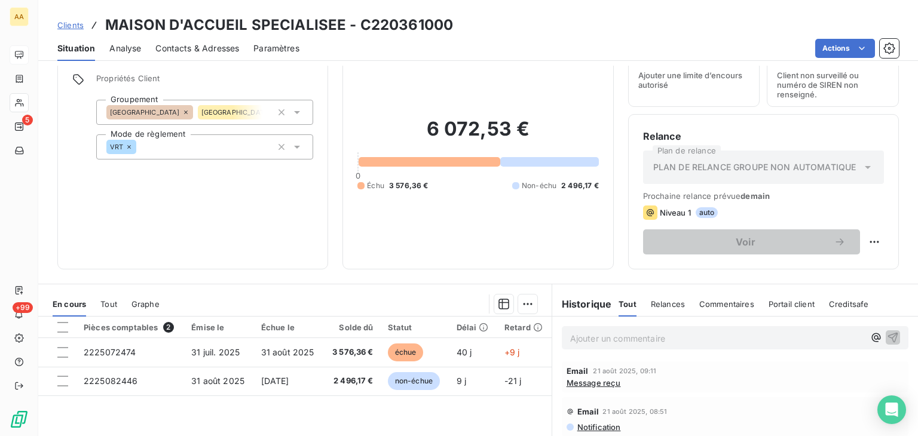
scroll to position [120, 0]
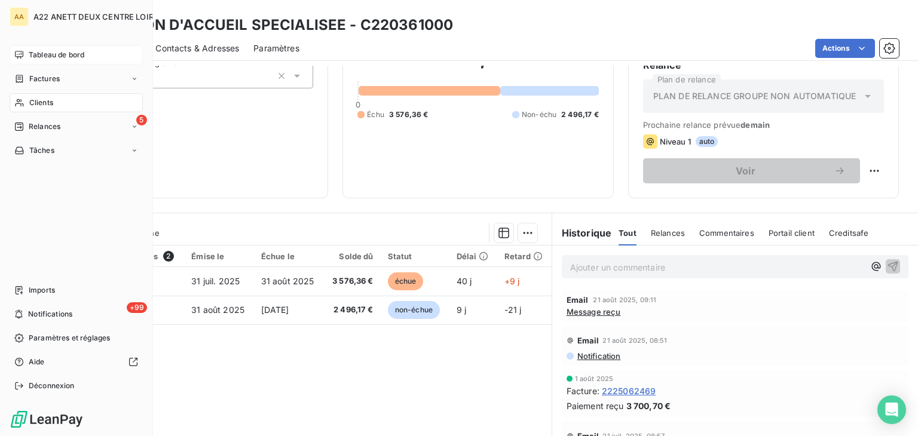
click at [30, 103] on span "Clients" at bounding box center [41, 102] width 24 height 11
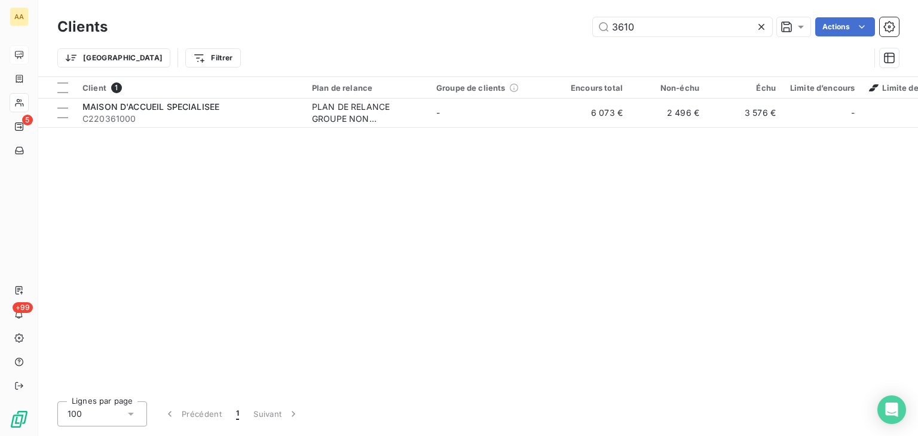
drag, startPoint x: 612, startPoint y: 30, endPoint x: 576, endPoint y: 32, distance: 36.5
click at [576, 32] on div "3610 Actions" at bounding box center [510, 26] width 777 height 19
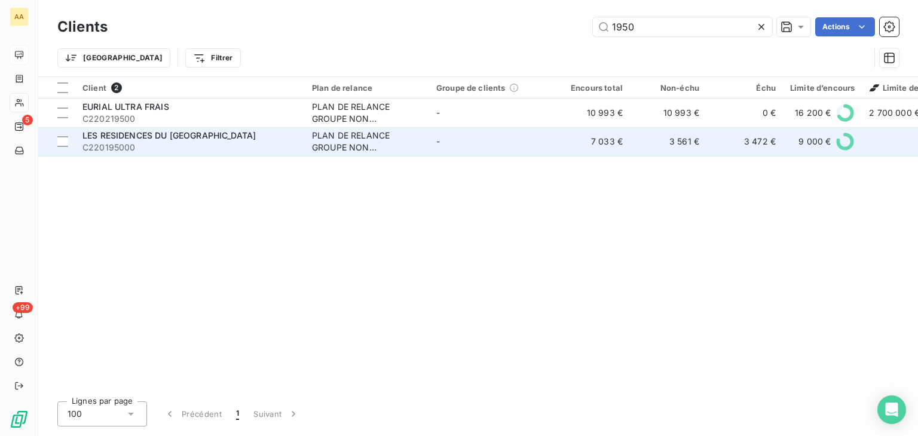
type input "1950"
click at [335, 132] on div "PLAN DE RELANCE GROUPE NON AUTOMATIQUE" at bounding box center [367, 142] width 110 height 24
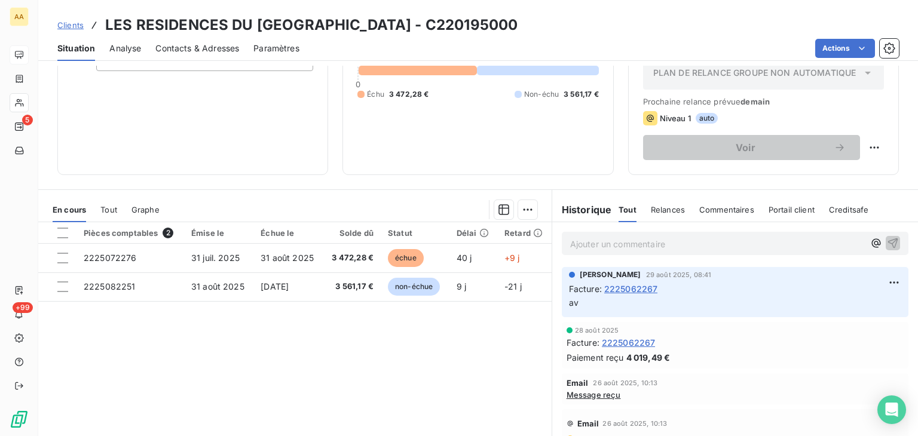
scroll to position [179, 0]
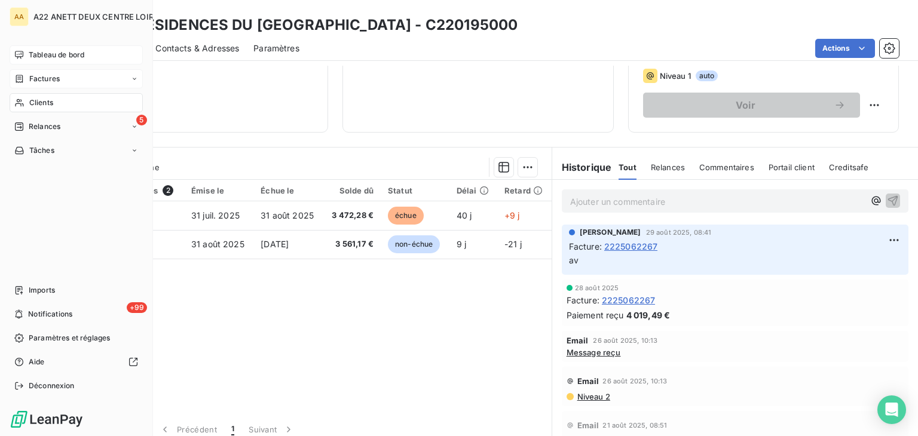
drag, startPoint x: 36, startPoint y: 103, endPoint x: 85, endPoint y: 69, distance: 59.7
click at [36, 103] on span "Clients" at bounding box center [41, 102] width 24 height 11
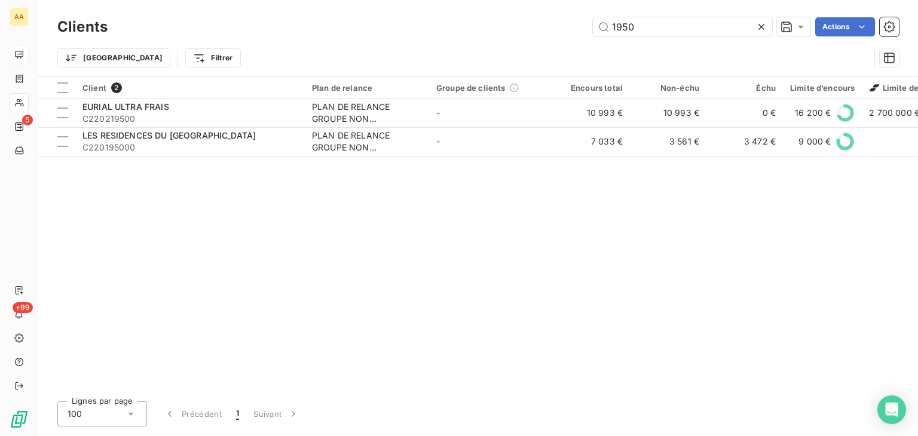
drag, startPoint x: 579, startPoint y: 26, endPoint x: 560, endPoint y: 27, distance: 19.1
click at [560, 27] on div "1950 Actions" at bounding box center [510, 26] width 777 height 19
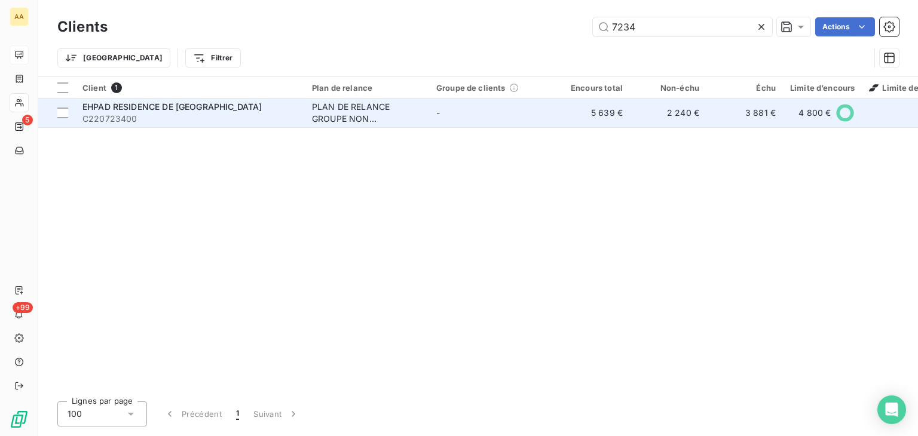
type input "7234"
click at [346, 119] on div "PLAN DE RELANCE GROUPE NON AUTOMATIQUE" at bounding box center [367, 113] width 110 height 24
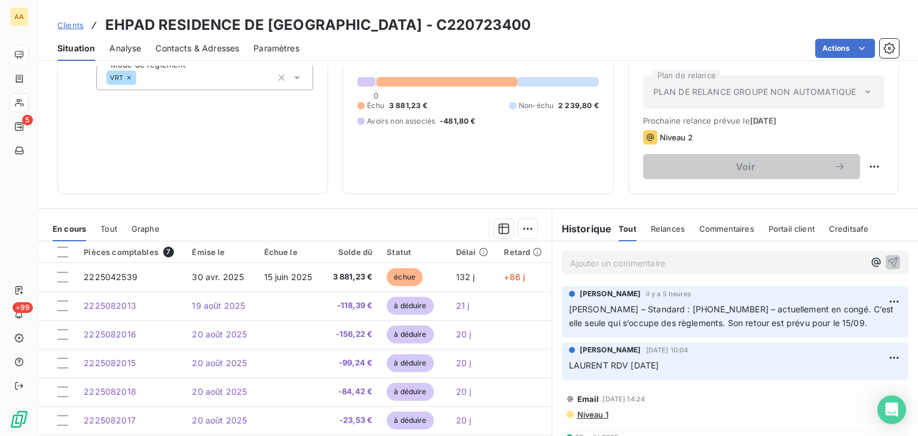
scroll to position [120, 0]
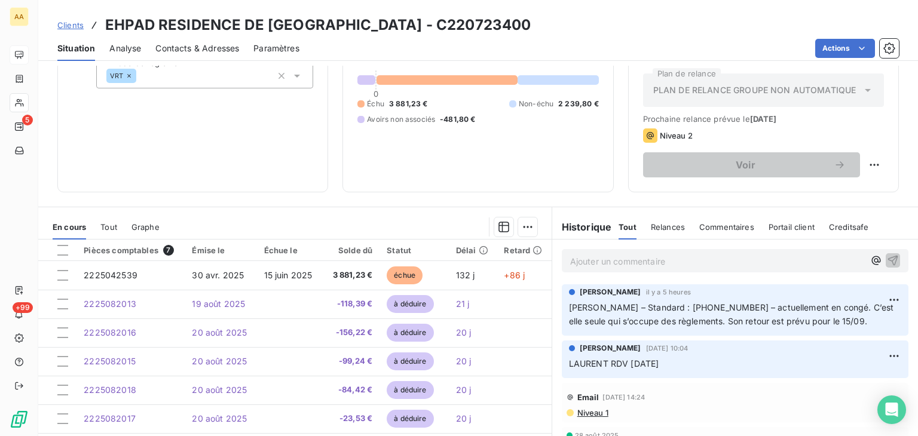
drag, startPoint x: 590, startPoint y: 335, endPoint x: 563, endPoint y: 309, distance: 38.1
click at [563, 309] on div "[PERSON_NAME] il y a 5 heures [PERSON_NAME] – Standard : [PHONE_NUMBER] – actue…" at bounding box center [735, 310] width 347 height 51
copy span "[PERSON_NAME] – Standard : [PHONE_NUMBER] – actuellement en congé. C’est elle s…"
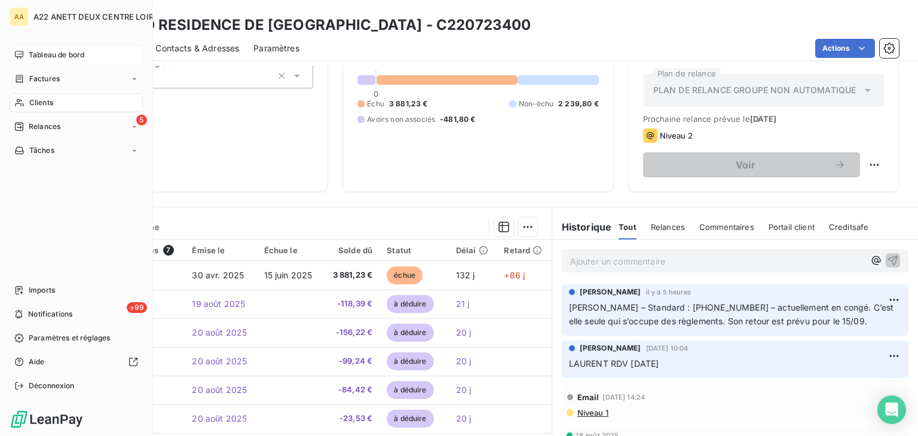
click at [34, 97] on span "Clients" at bounding box center [41, 102] width 24 height 11
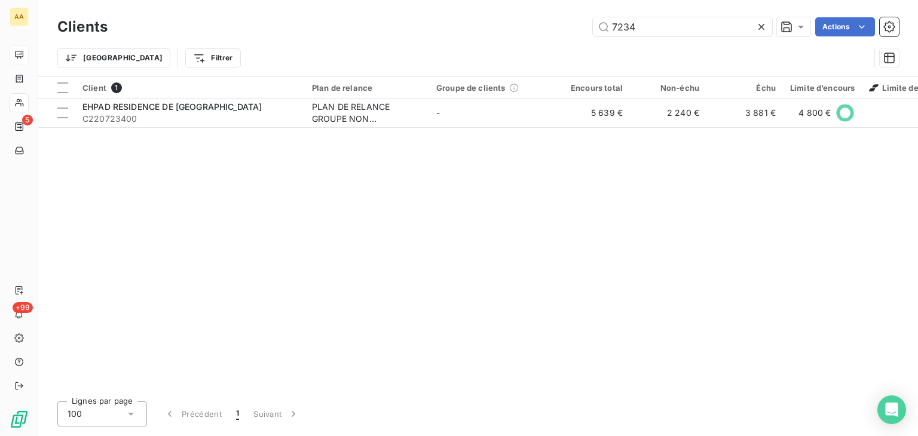
drag, startPoint x: 643, startPoint y: 27, endPoint x: 582, endPoint y: 29, distance: 61.6
click at [582, 29] on div "7234 Actions" at bounding box center [510, 26] width 777 height 19
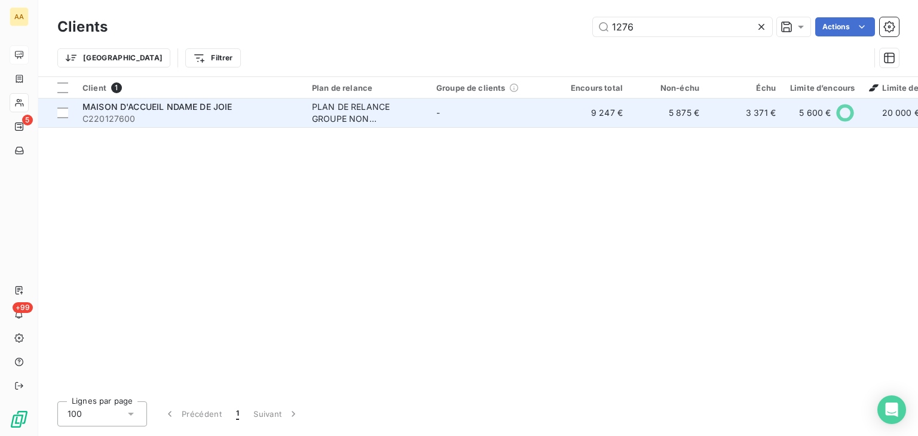
type input "1276"
click at [342, 103] on div "PLAN DE RELANCE GROUPE NON AUTOMATIQUE" at bounding box center [367, 113] width 110 height 24
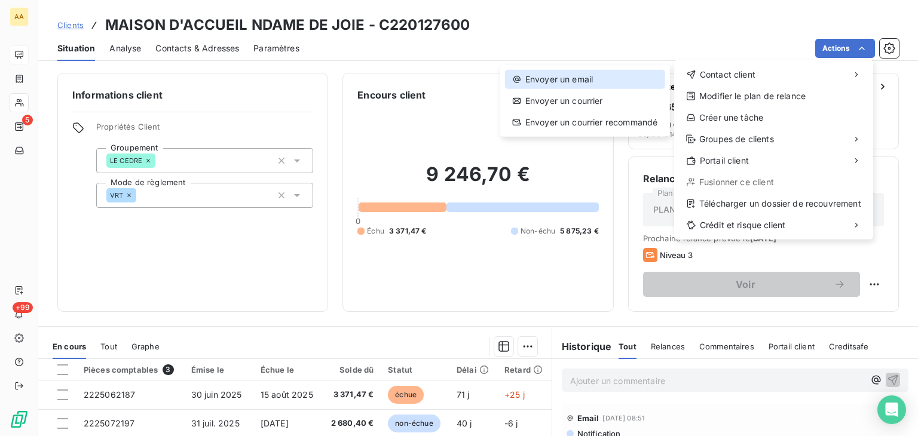
click at [595, 77] on div "Envoyer un email" at bounding box center [585, 79] width 160 height 19
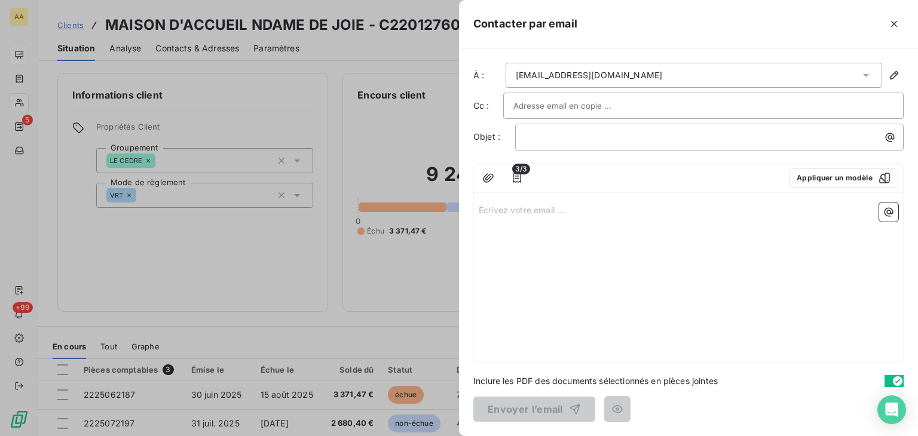
click at [496, 207] on p "Écrivez votre email ... ﻿" at bounding box center [689, 210] width 420 height 14
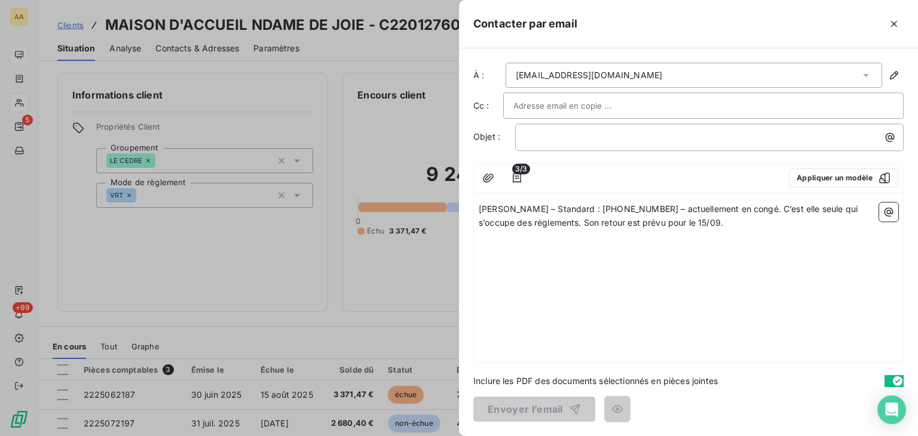
drag, startPoint x: 742, startPoint y: 218, endPoint x: 465, endPoint y: 202, distance: 277.9
click at [465, 202] on div "À : [EMAIL_ADDRESS][DOMAIN_NAME] Cc : Objet : ﻿ 3/3 Appliquer un modèle [PERSON…" at bounding box center [688, 242] width 459 height 388
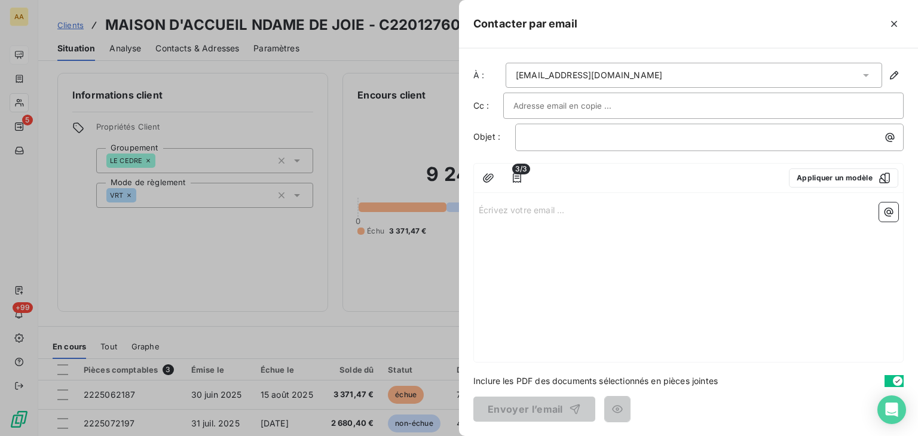
click at [29, 103] on div at bounding box center [459, 218] width 918 height 436
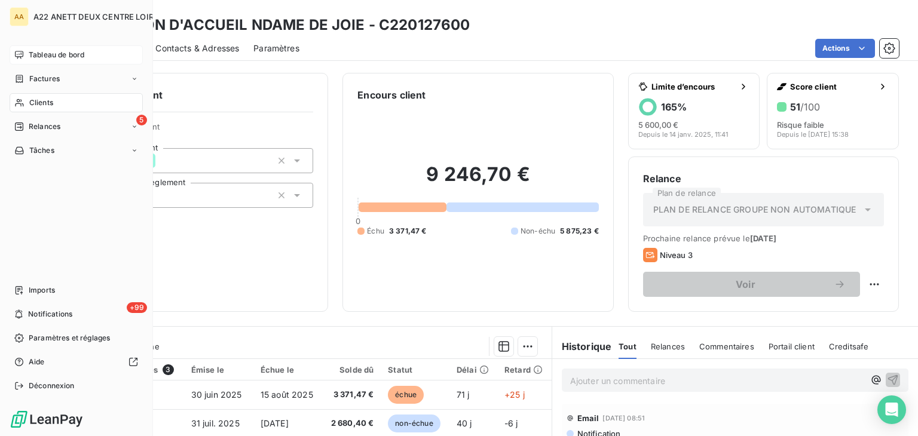
click at [31, 97] on span "Clients" at bounding box center [41, 102] width 24 height 11
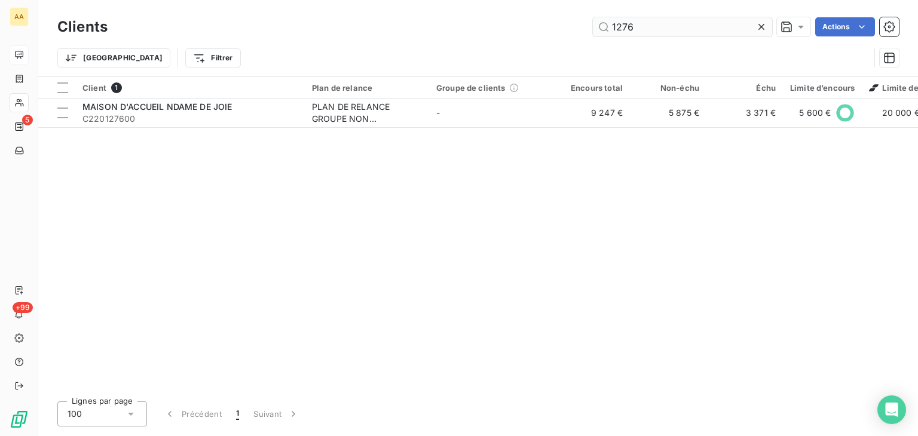
drag, startPoint x: 641, startPoint y: 22, endPoint x: 596, endPoint y: 25, distance: 44.9
click at [596, 25] on input "1276" at bounding box center [682, 26] width 179 height 19
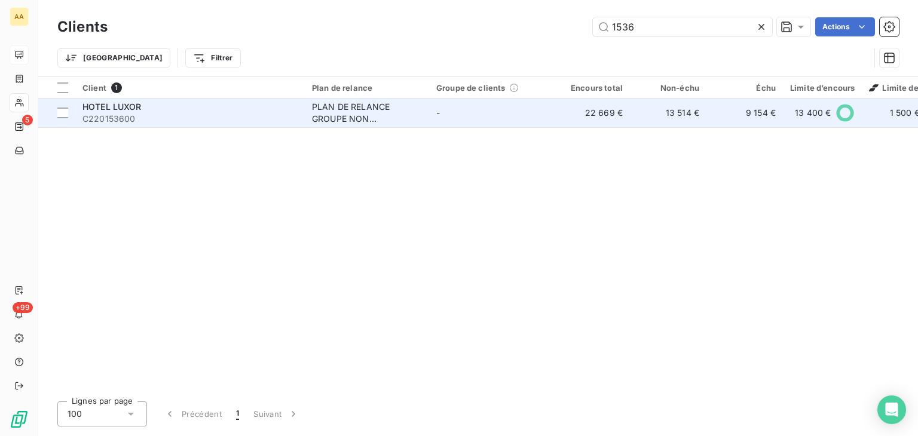
type input "1536"
click at [369, 106] on div "PLAN DE RELANCE GROUPE NON AUTOMATIQUE" at bounding box center [367, 113] width 110 height 24
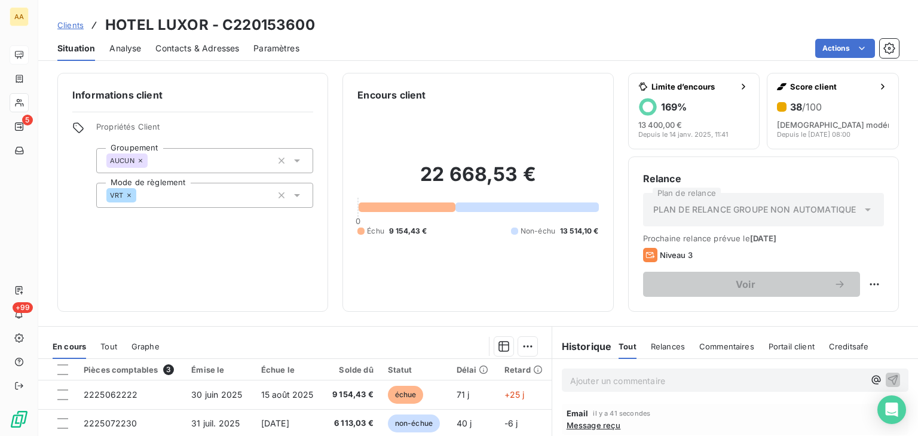
click at [572, 431] on div "Email il y a 41 secondes Message reçu" at bounding box center [735, 419] width 347 height 31
click at [572, 428] on span "Message reçu" at bounding box center [594, 426] width 54 height 10
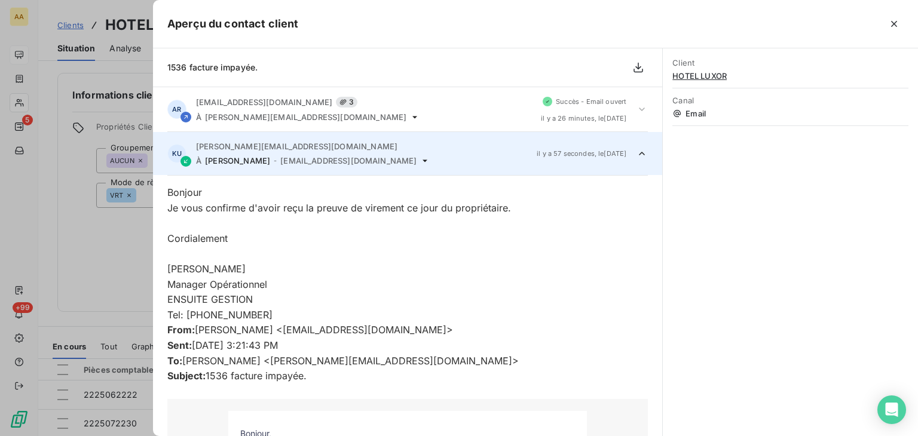
click at [225, 161] on span "[PERSON_NAME]" at bounding box center [237, 161] width 65 height 10
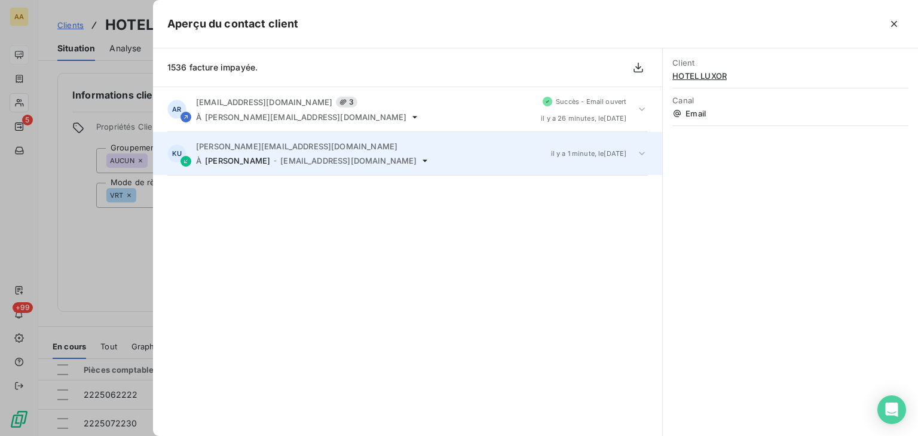
click at [225, 156] on span "[PERSON_NAME]" at bounding box center [237, 161] width 65 height 10
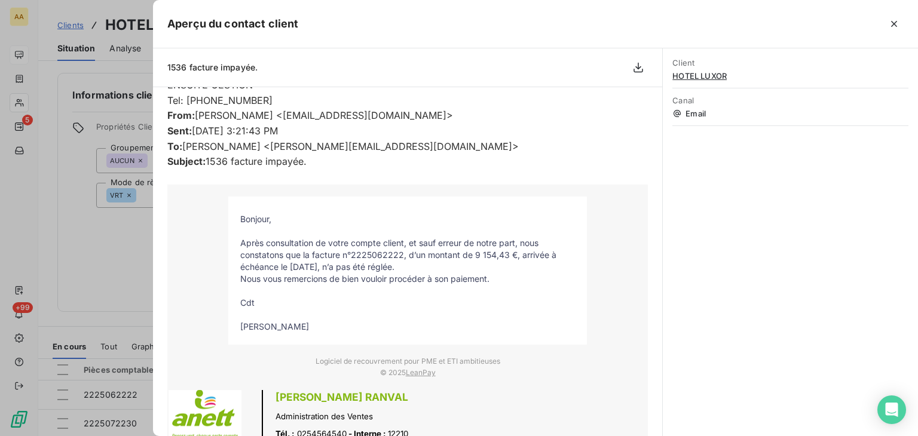
scroll to position [224, 0]
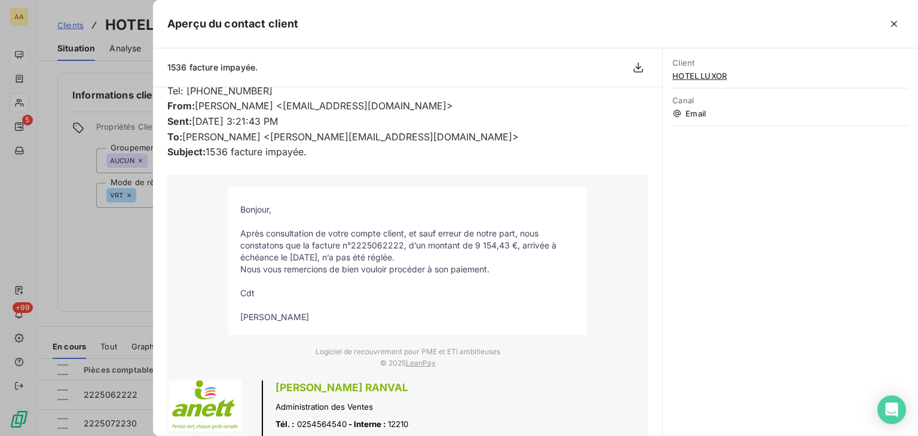
drag, startPoint x: 323, startPoint y: 319, endPoint x: 237, endPoint y: 209, distance: 139.6
click at [237, 209] on tbody "Bonjour, Après consultation de votre compte client, et sauf erreur de notre par…" at bounding box center [407, 264] width 359 height 120
copy tbody "Bonjour, Après consultation de votre compte client, et sauf erreur de notre par…"
click at [36, 101] on div at bounding box center [459, 218] width 918 height 436
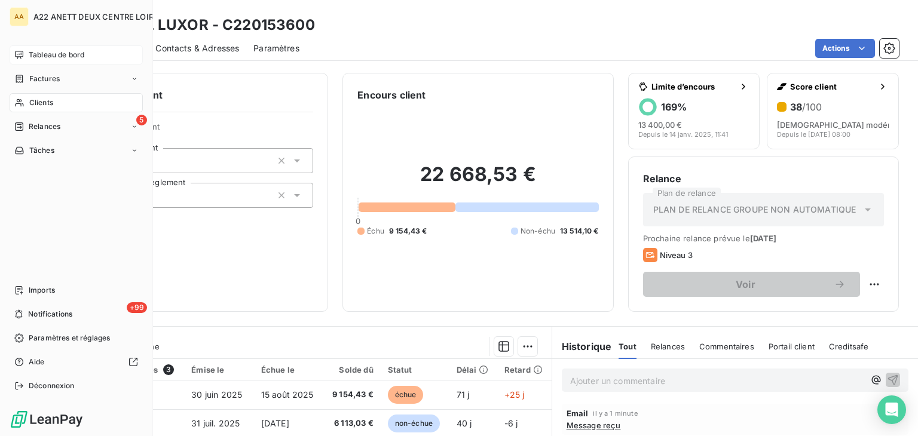
click at [30, 105] on span "Clients" at bounding box center [41, 102] width 24 height 11
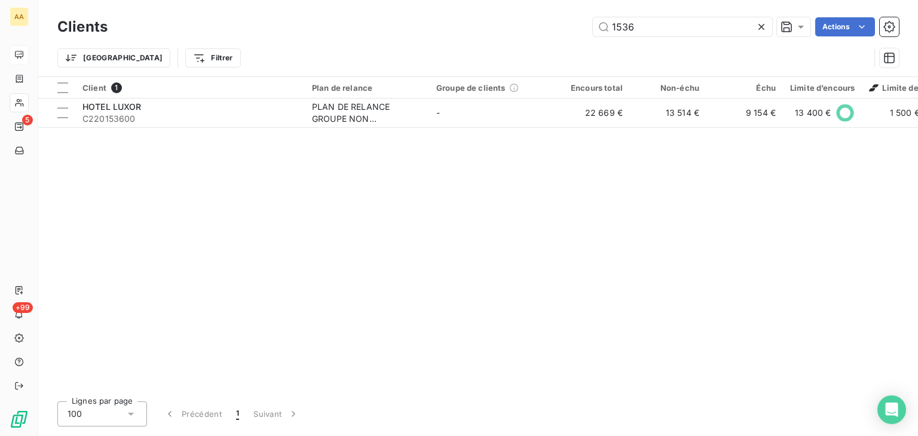
drag, startPoint x: 554, startPoint y: 34, endPoint x: 501, endPoint y: 35, distance: 52.6
click at [502, 34] on div "1536 Actions" at bounding box center [510, 26] width 777 height 19
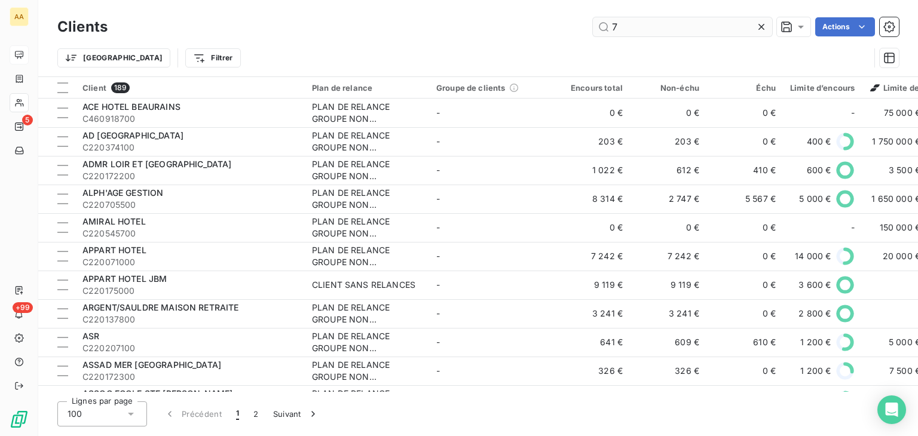
drag, startPoint x: 624, startPoint y: 27, endPoint x: 598, endPoint y: 25, distance: 26.4
click at [598, 25] on input "7" at bounding box center [682, 26] width 179 height 19
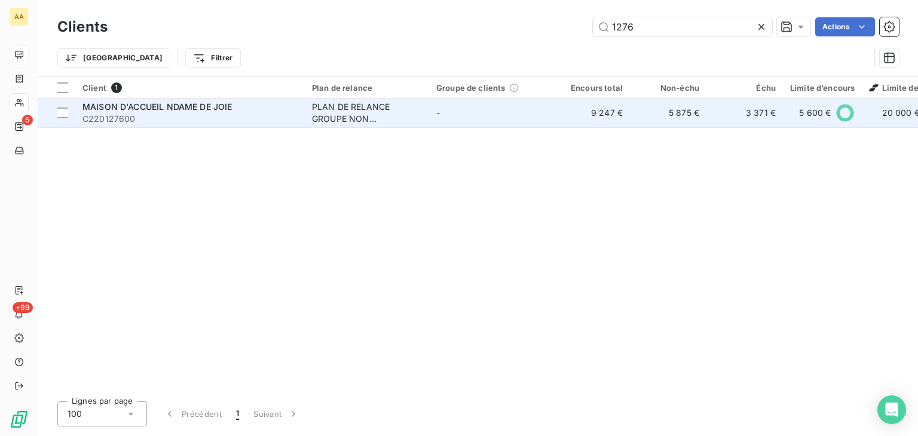
type input "1276"
click at [332, 117] on div "PLAN DE RELANCE GROUPE NON AUTOMATIQUE" at bounding box center [367, 113] width 110 height 24
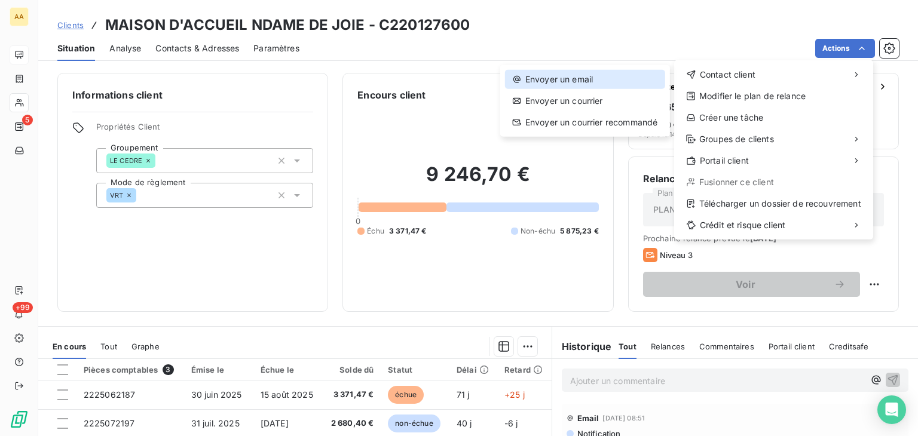
click at [612, 79] on div "Envoyer un email" at bounding box center [585, 79] width 160 height 19
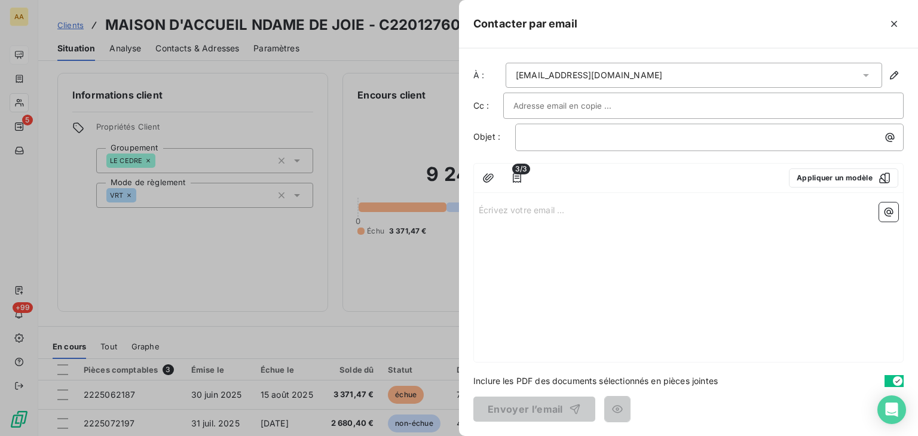
click at [505, 211] on p "Écrivez votre email ... ﻿" at bounding box center [689, 210] width 420 height 14
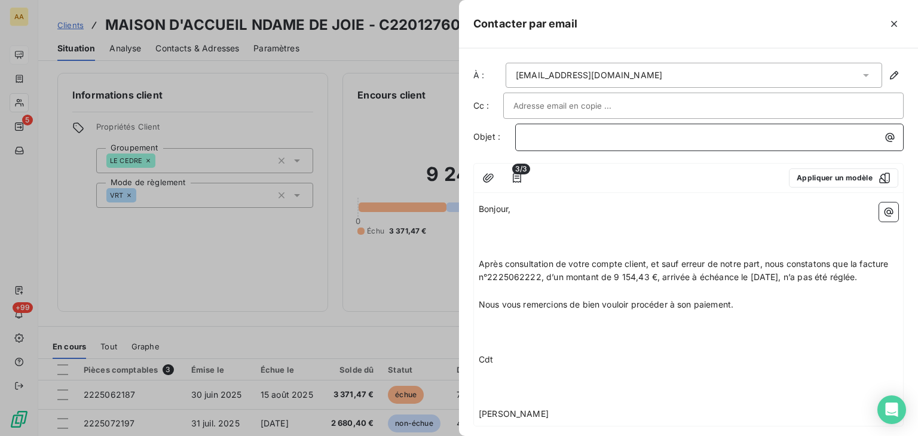
click at [543, 138] on p "﻿" at bounding box center [713, 137] width 374 height 14
click at [499, 222] on p "﻿" at bounding box center [689, 223] width 420 height 14
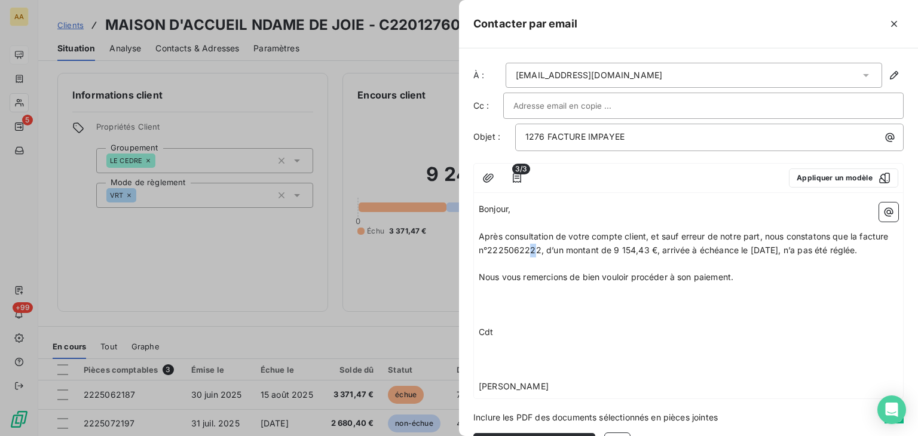
drag, startPoint x: 568, startPoint y: 251, endPoint x: 561, endPoint y: 249, distance: 7.4
click at [561, 249] on span "Après consultation de votre compte client, et sauf erreur de notre part, nous c…" at bounding box center [685, 243] width 413 height 24
drag, startPoint x: 569, startPoint y: 247, endPoint x: 549, endPoint y: 246, distance: 19.2
click at [549, 246] on span "Après consultation de votre compte client, et sauf erreur de notre part, nous c…" at bounding box center [685, 243] width 413 height 24
drag, startPoint x: 676, startPoint y: 245, endPoint x: 641, endPoint y: 245, distance: 34.7
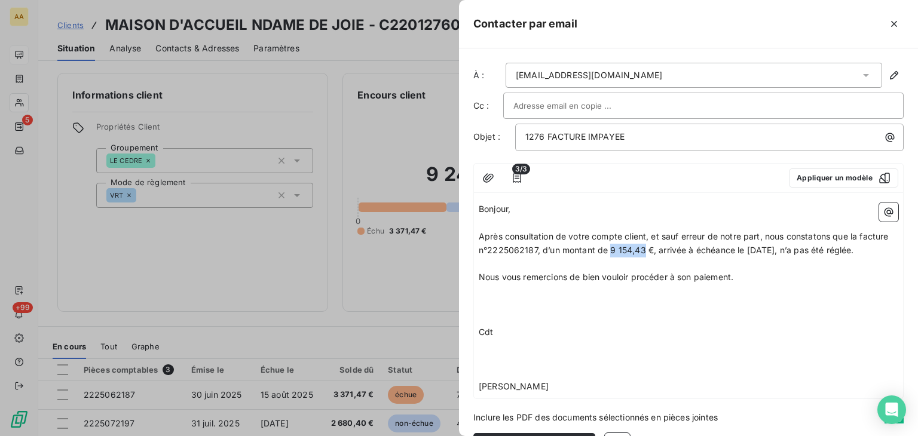
click at [641, 245] on span "Après consultation de votre compte client, et sauf erreur de notre part, nous c…" at bounding box center [685, 243] width 413 height 24
click at [480, 298] on p "﻿" at bounding box center [689, 292] width 420 height 14
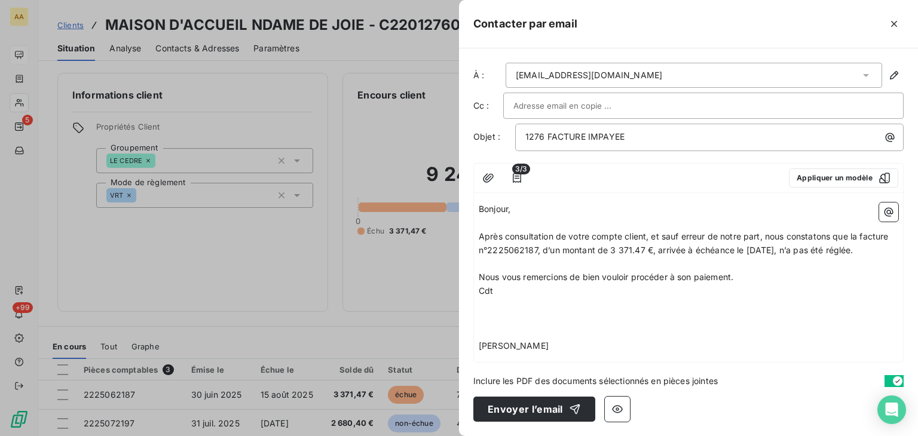
click at [482, 312] on p "﻿" at bounding box center [689, 305] width 420 height 14
click at [613, 204] on p "Bonjour," at bounding box center [689, 210] width 420 height 14
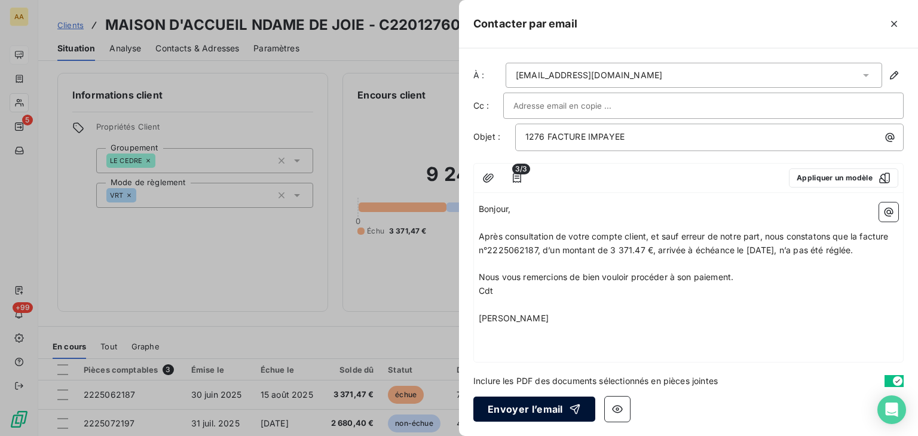
click at [517, 410] on button "Envoyer l’email" at bounding box center [535, 409] width 122 height 25
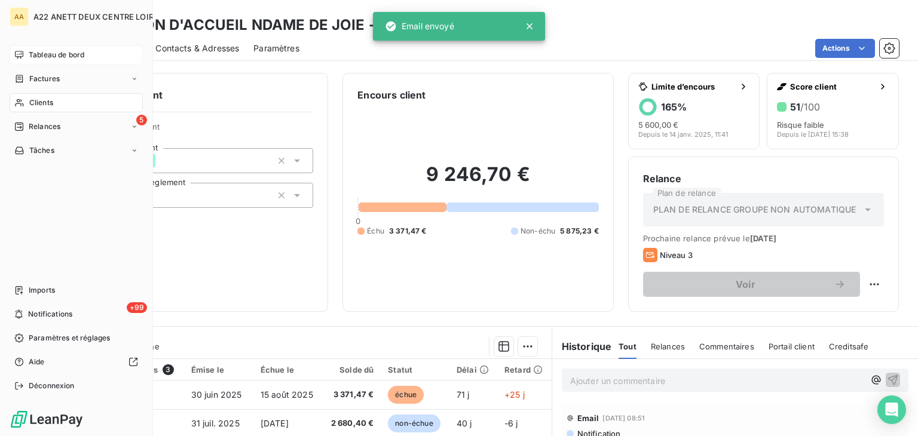
click at [41, 105] on span "Clients" at bounding box center [41, 102] width 24 height 11
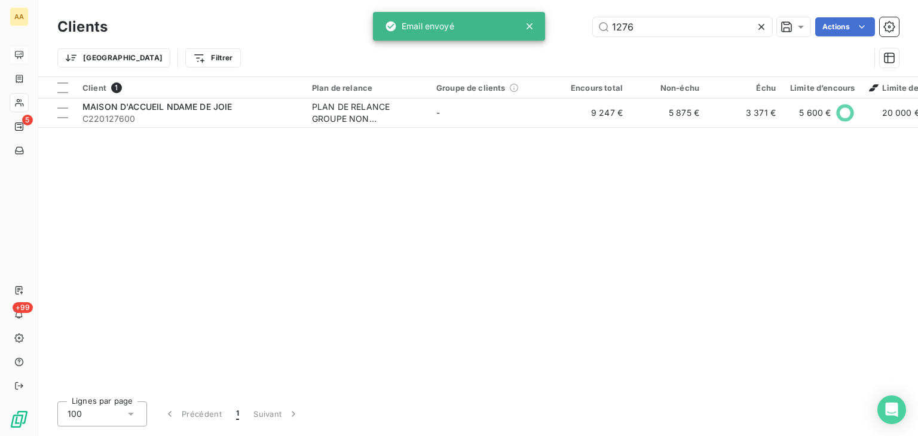
drag, startPoint x: 645, startPoint y: 29, endPoint x: 566, endPoint y: 27, distance: 79.0
click at [566, 27] on div "1276 Actions" at bounding box center [510, 26] width 777 height 19
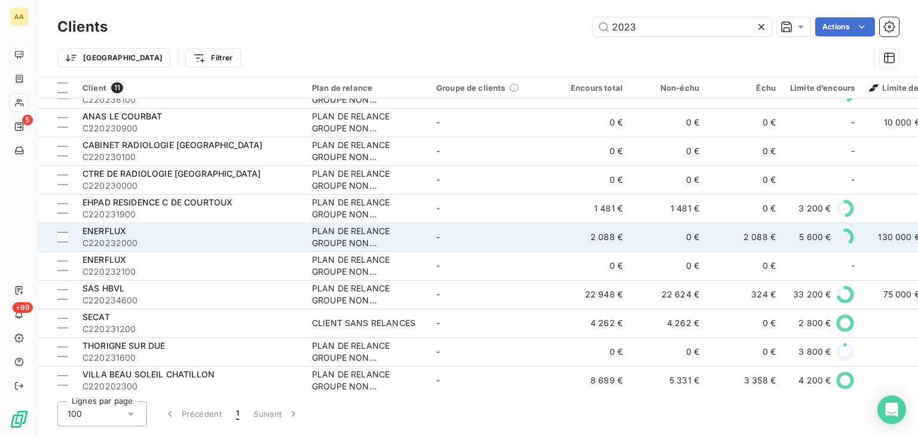
scroll to position [27, 0]
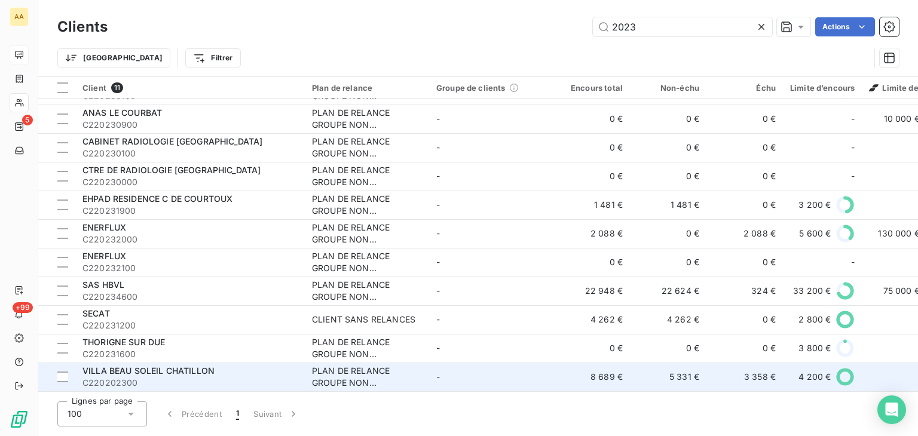
type input "2023"
click at [353, 380] on div "PLAN DE RELANCE GROUPE NON AUTOMATIQUE" at bounding box center [367, 377] width 110 height 24
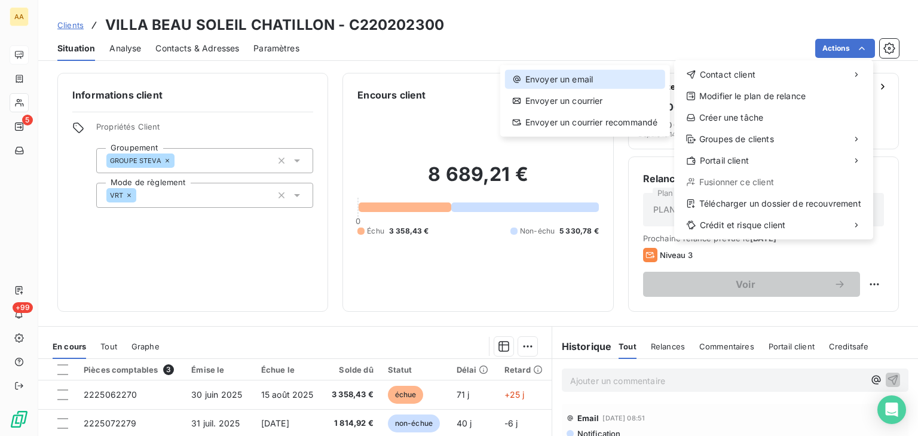
click at [576, 81] on div "Envoyer un email" at bounding box center [585, 79] width 160 height 19
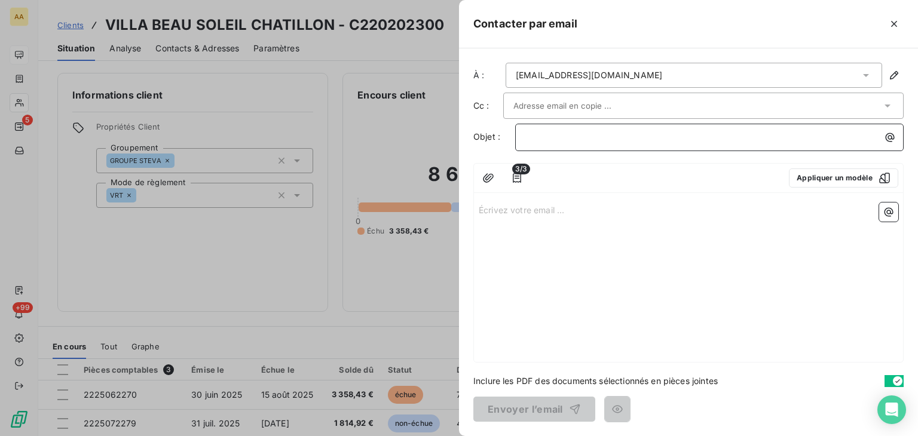
click at [542, 138] on p "﻿" at bounding box center [713, 137] width 374 height 14
click at [499, 206] on p "Écrivez votre email ... ﻿" at bounding box center [689, 210] width 420 height 14
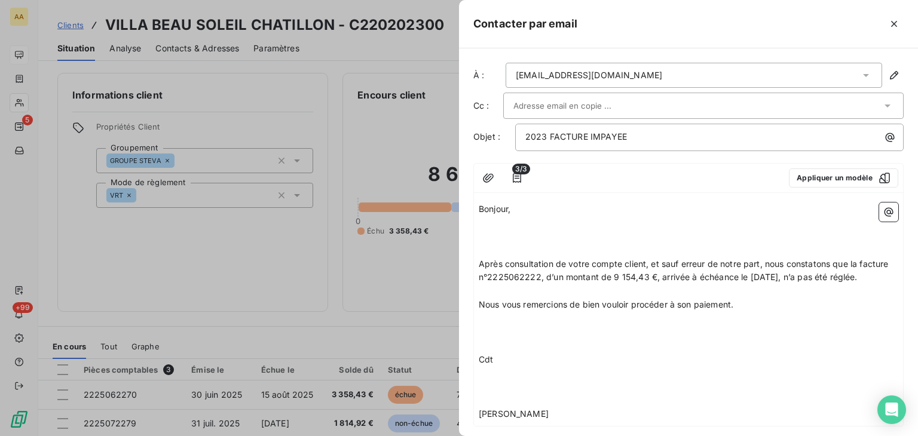
click at [481, 225] on p "﻿" at bounding box center [689, 223] width 420 height 14
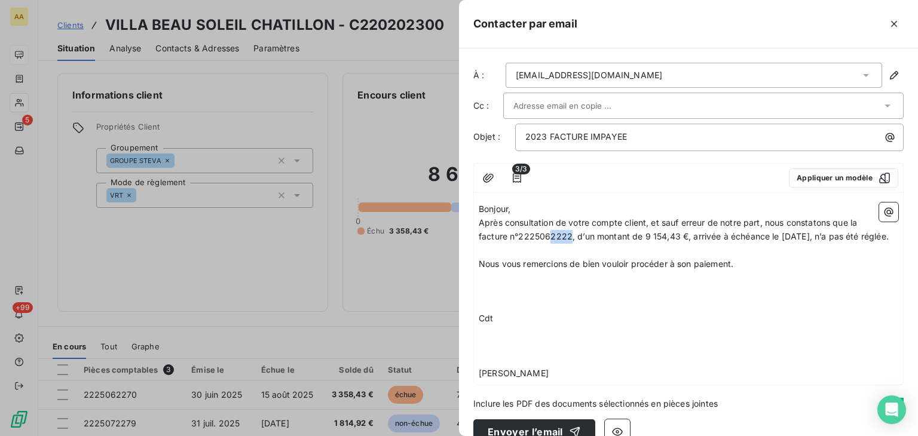
drag, startPoint x: 570, startPoint y: 233, endPoint x: 551, endPoint y: 233, distance: 19.1
click at [551, 233] on span "Après consultation de votre compte client, et sauf erreur de notre part, nous c…" at bounding box center [684, 230] width 410 height 24
drag, startPoint x: 679, startPoint y: 232, endPoint x: 642, endPoint y: 231, distance: 37.1
click at [642, 231] on span "Après consultation de votre compte client, et sauf erreur de notre part, nous c…" at bounding box center [684, 230] width 410 height 24
click at [488, 285] on p "﻿" at bounding box center [689, 278] width 420 height 14
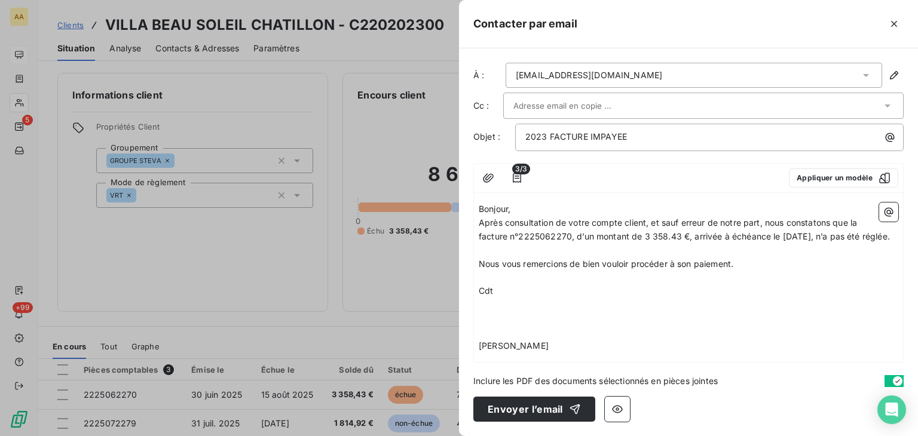
click at [481, 312] on p "﻿" at bounding box center [689, 305] width 420 height 14
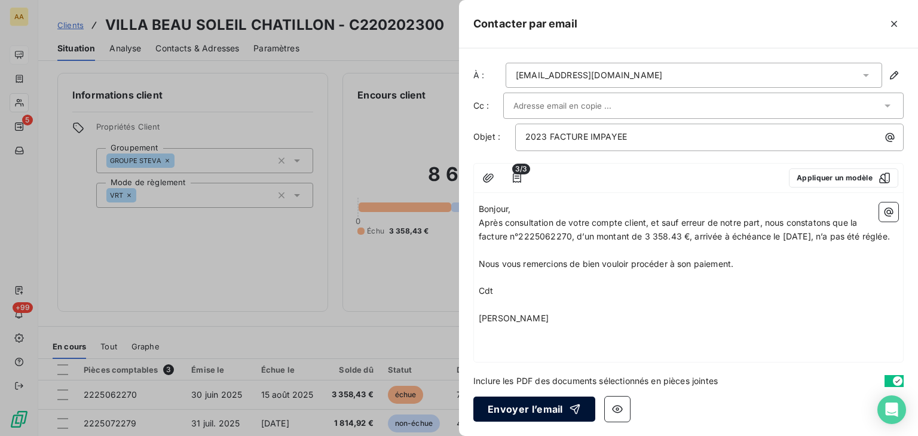
click at [517, 407] on button "Envoyer l’email" at bounding box center [535, 409] width 122 height 25
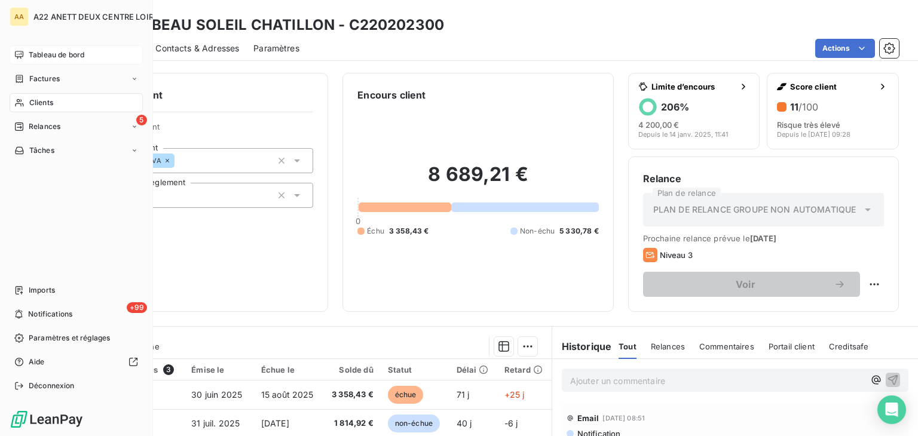
drag, startPoint x: 34, startPoint y: 102, endPoint x: 242, endPoint y: 48, distance: 214.5
click at [34, 102] on span "Clients" at bounding box center [41, 102] width 24 height 11
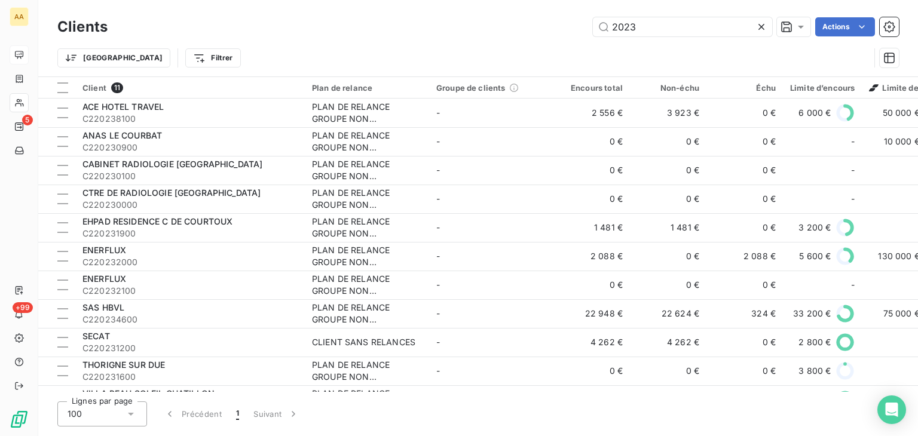
drag, startPoint x: 661, startPoint y: 29, endPoint x: 543, endPoint y: 29, distance: 117.8
click at [543, 29] on div "2023 Actions" at bounding box center [510, 26] width 777 height 19
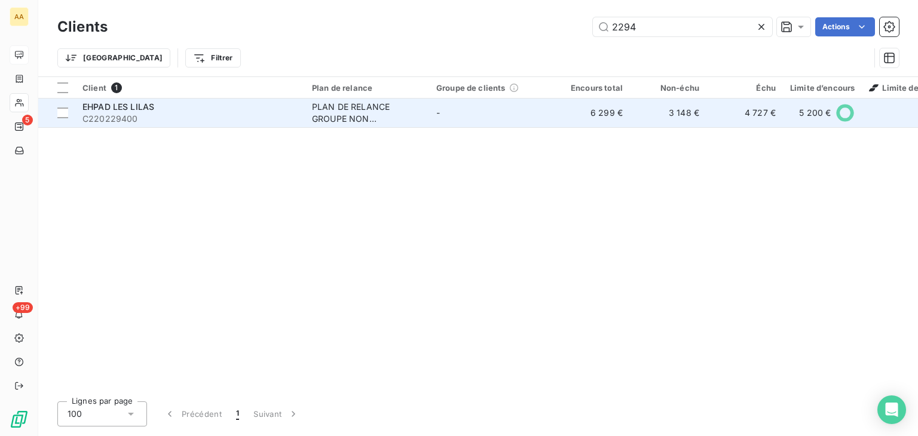
type input "2294"
click at [338, 117] on div "PLAN DE RELANCE GROUPE NON AUTOMATIQUE" at bounding box center [367, 113] width 110 height 24
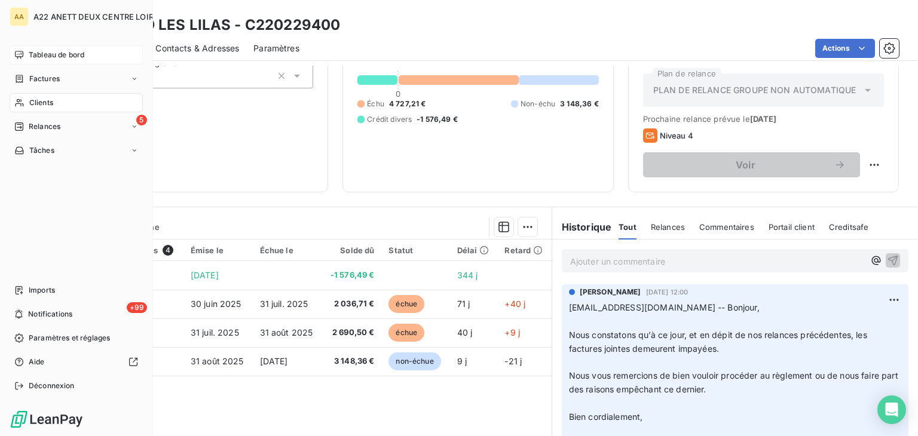
click at [38, 103] on span "Clients" at bounding box center [41, 102] width 24 height 11
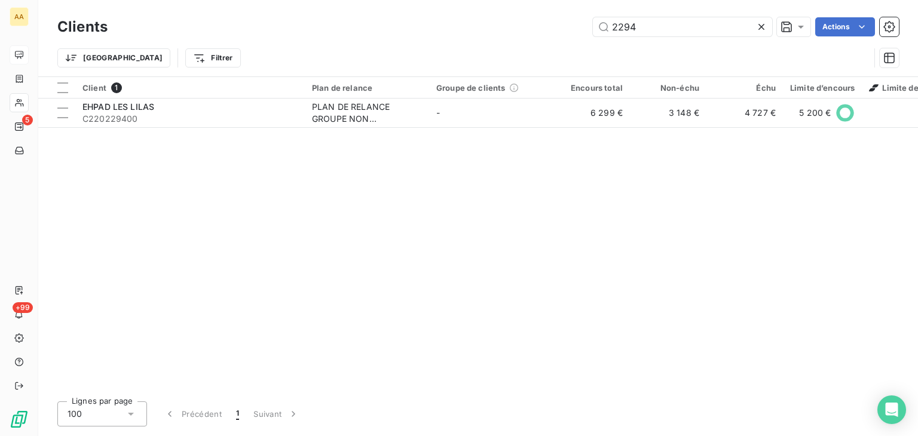
drag, startPoint x: 642, startPoint y: 25, endPoint x: 575, endPoint y: 29, distance: 67.1
click at [575, 29] on div "2294 Actions" at bounding box center [510, 26] width 777 height 19
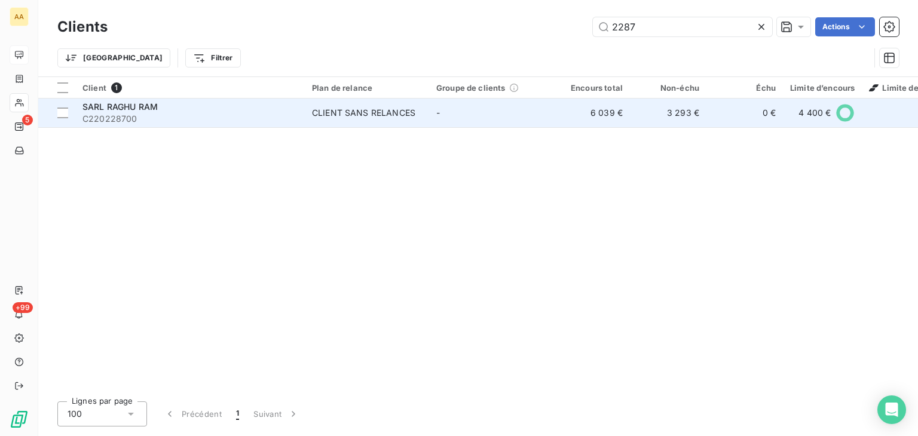
type input "2287"
click at [342, 115] on div "CLIENT SANS RELANCES" at bounding box center [363, 113] width 103 height 12
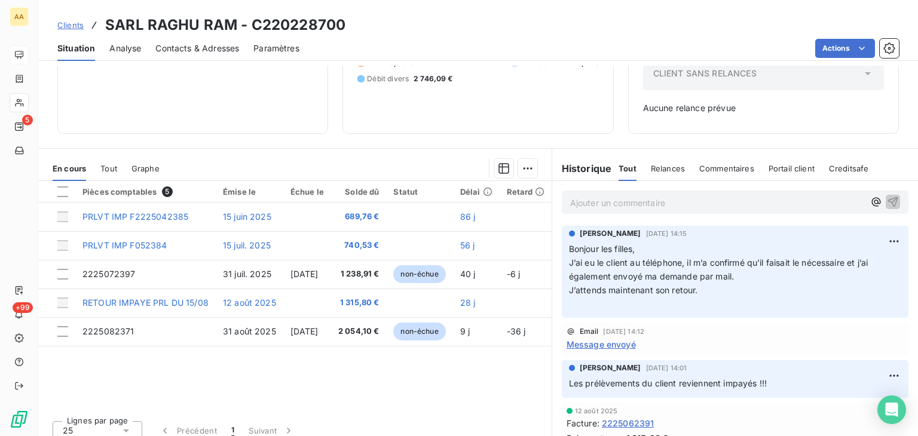
scroll to position [152, 0]
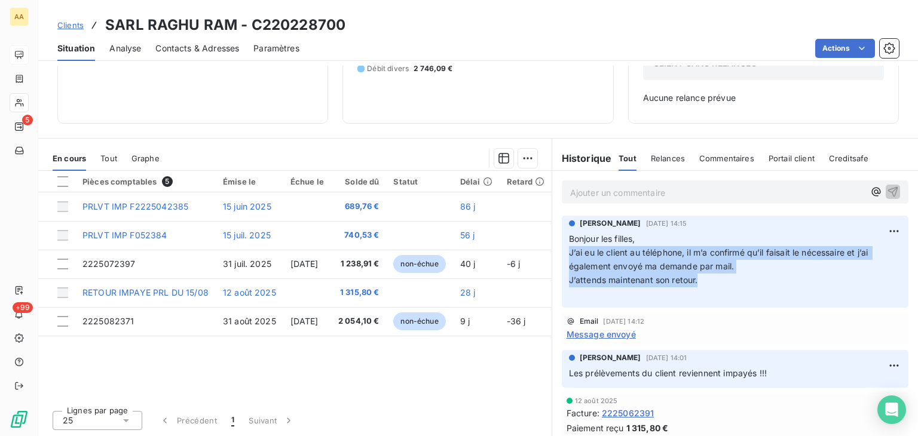
drag, startPoint x: 696, startPoint y: 278, endPoint x: 561, endPoint y: 255, distance: 136.4
click at [562, 255] on div "[PERSON_NAME] [DATE] 14:15 Bonjour les filles, J’ai eu le client au téléphone, …" at bounding box center [735, 262] width 347 height 92
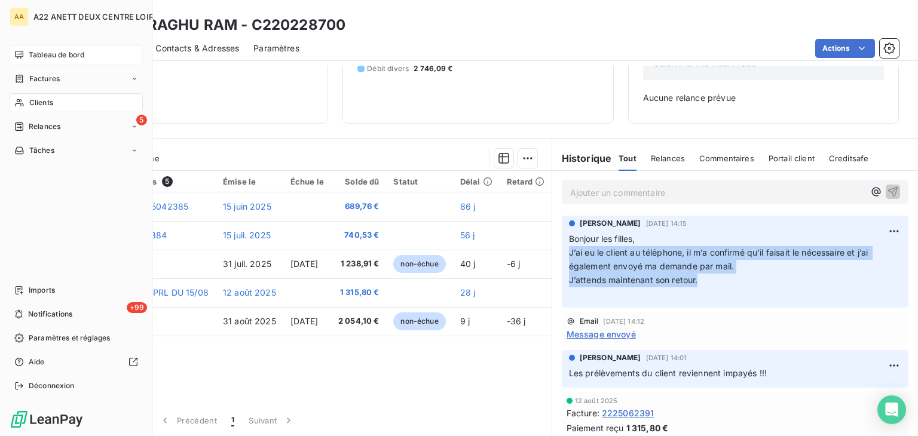
click at [33, 99] on span "Clients" at bounding box center [41, 102] width 24 height 11
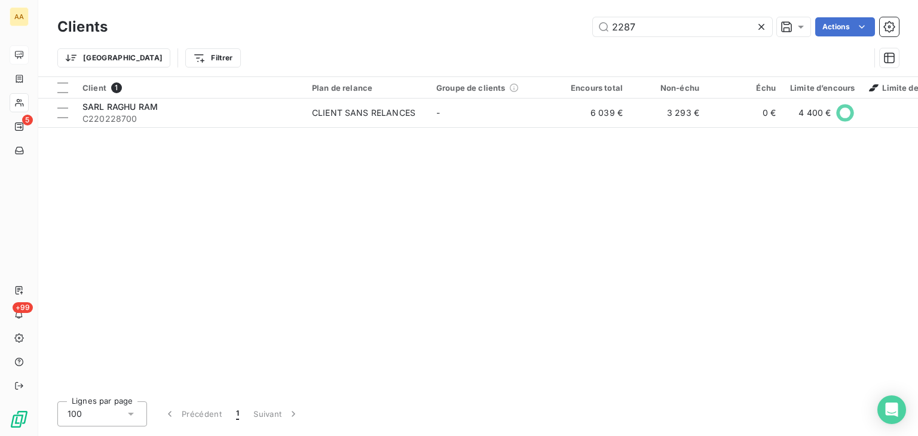
drag, startPoint x: 648, startPoint y: 29, endPoint x: 518, endPoint y: 29, distance: 129.7
click at [518, 29] on div "2287 Actions" at bounding box center [510, 26] width 777 height 19
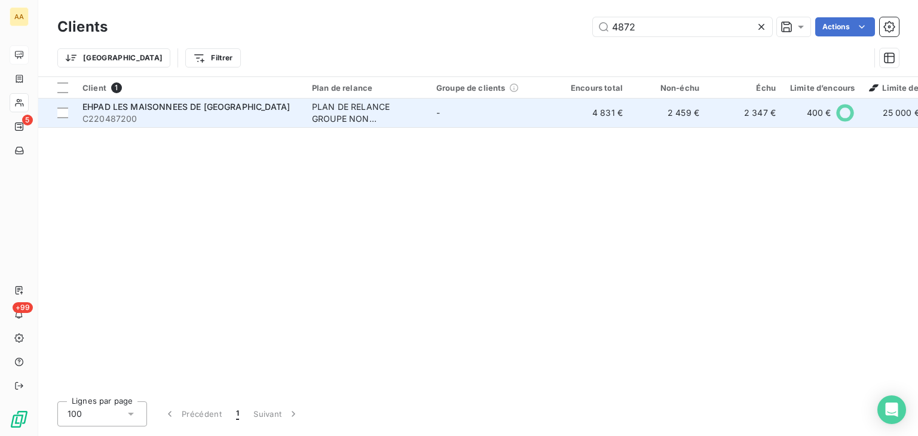
type input "4872"
click at [353, 111] on div "PLAN DE RELANCE GROUPE NON AUTOMATIQUE" at bounding box center [367, 113] width 110 height 24
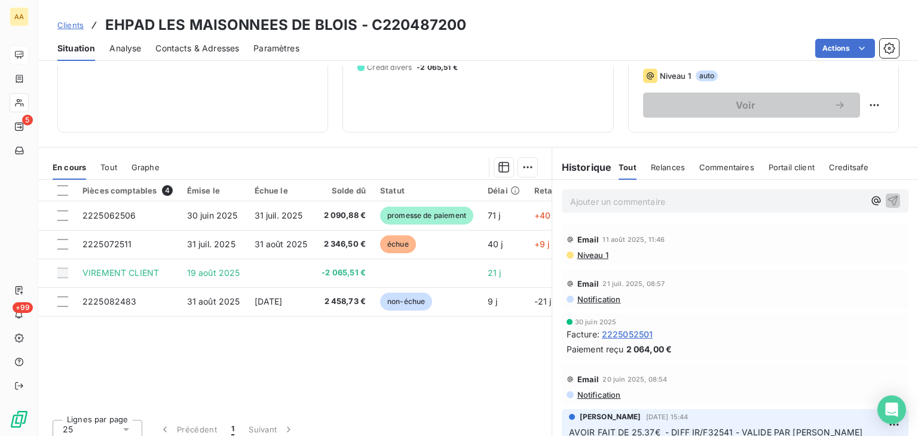
scroll to position [299, 0]
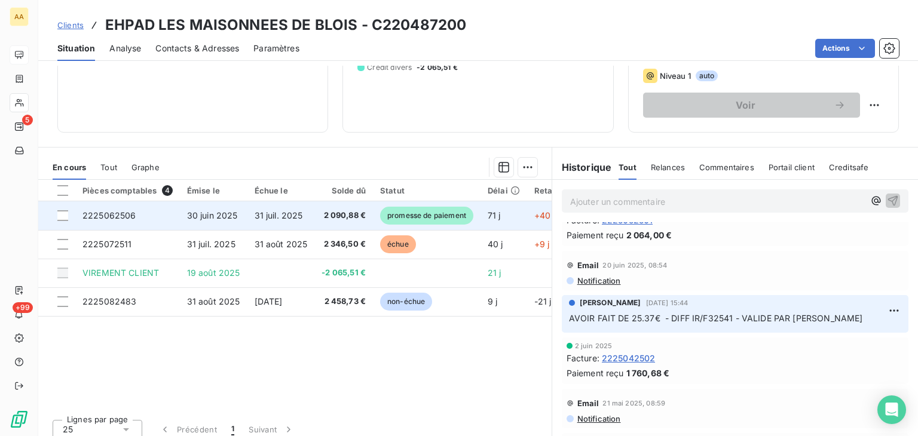
click at [201, 212] on span "30 juin 2025" at bounding box center [212, 215] width 51 height 10
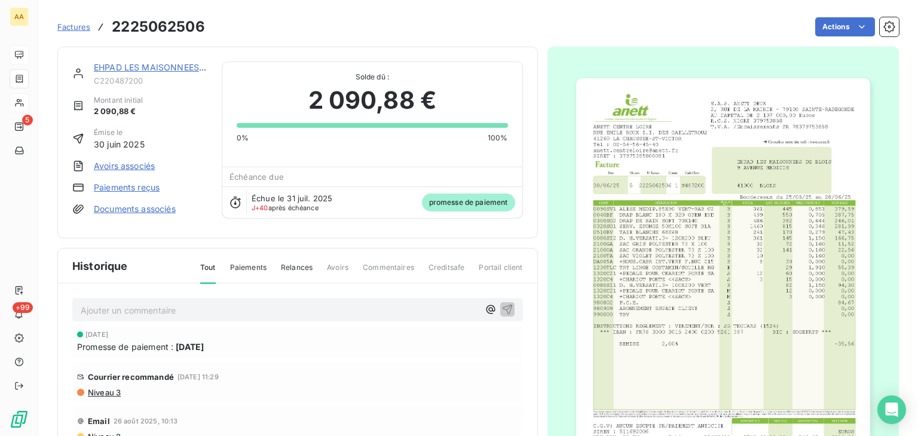
click at [676, 219] on img "button" at bounding box center [723, 286] width 294 height 416
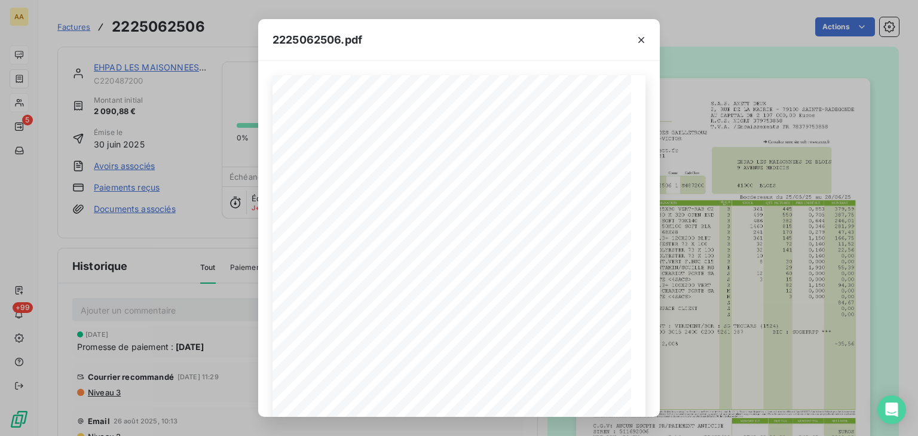
click at [124, 64] on div "2225062506.pdf S.A.S. ANETT DEUX [STREET_ADDRESS] AU CAPITAL DE 2 107 000,00 Eu…" at bounding box center [459, 218] width 918 height 436
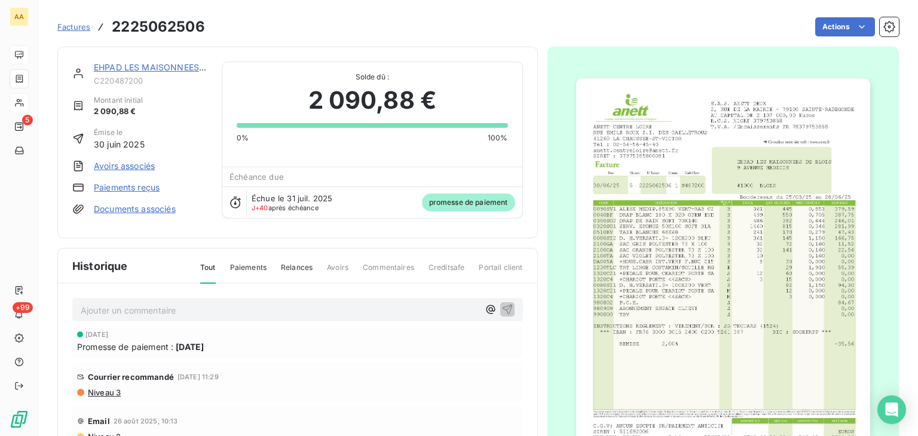
click at [129, 62] on link "EHPAD LES MAISONNEES DE [GEOGRAPHIC_DATA]" at bounding box center [198, 67] width 208 height 10
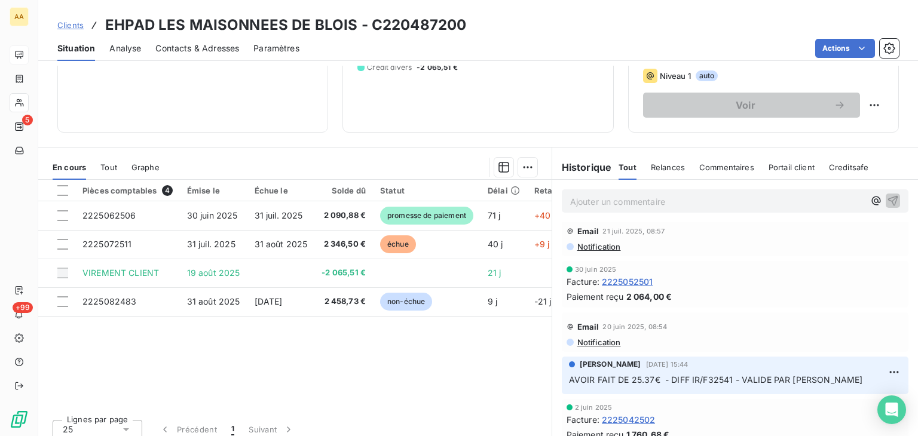
scroll to position [239, 0]
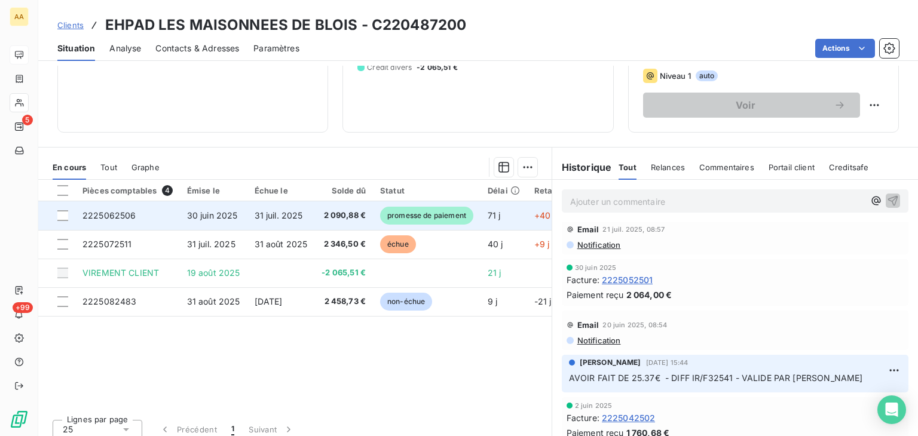
click at [213, 213] on span "30 juin 2025" at bounding box center [212, 215] width 51 height 10
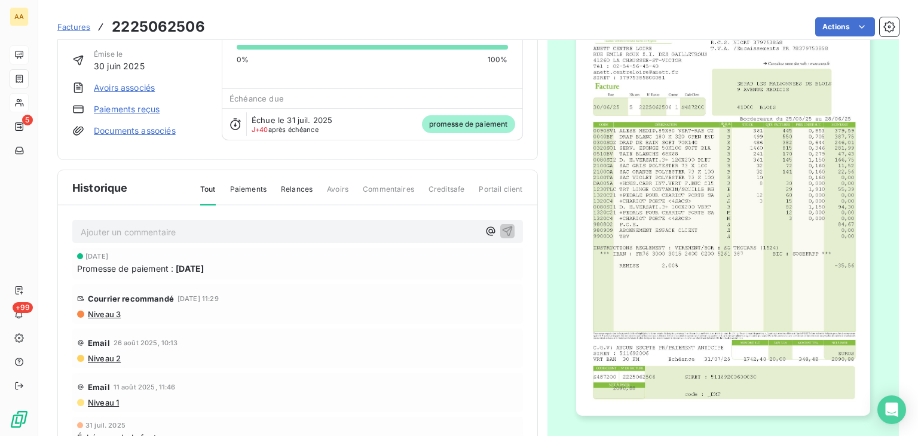
scroll to position [104, 0]
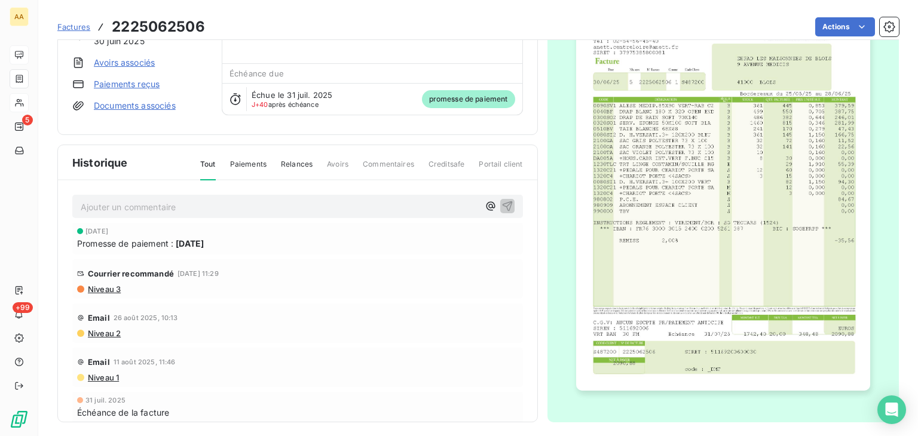
click at [727, 169] on img "button" at bounding box center [723, 183] width 294 height 416
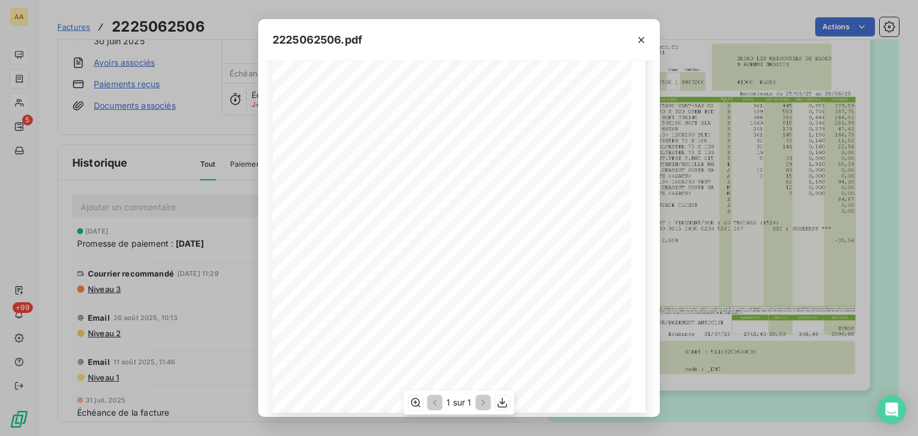
scroll to position [179, 0]
drag, startPoint x: 239, startPoint y: 212, endPoint x: 238, endPoint y: 199, distance: 13.2
click at [239, 212] on div "2225062506.pdf S.A.S. ANETT DEUX [STREET_ADDRESS] AU CAPITAL DE 2 107 000,00 Eu…" at bounding box center [459, 218] width 918 height 436
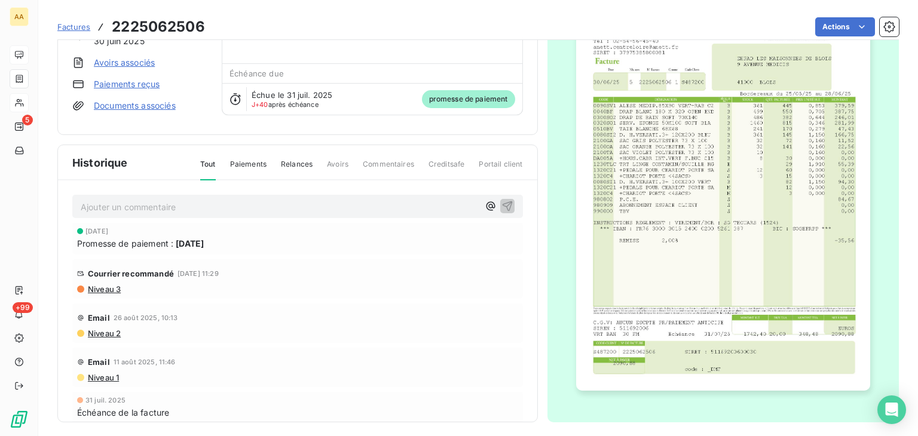
scroll to position [0, 0]
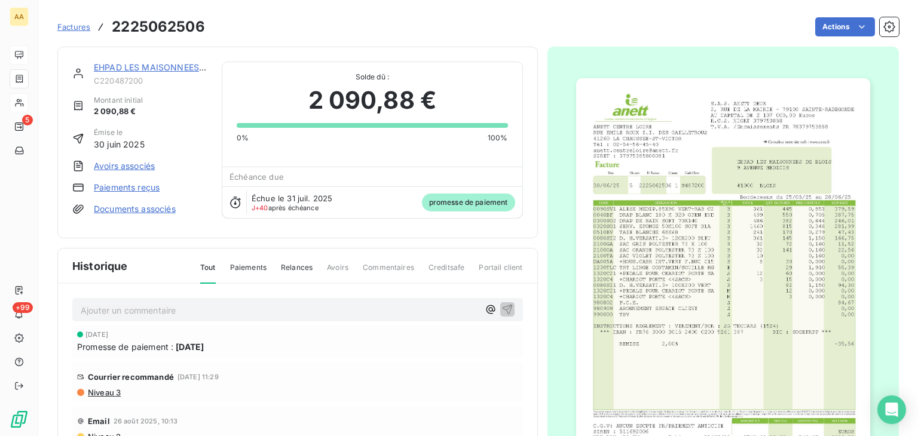
click at [163, 68] on link "EHPAD LES MAISONNEES DE [GEOGRAPHIC_DATA]" at bounding box center [198, 67] width 208 height 10
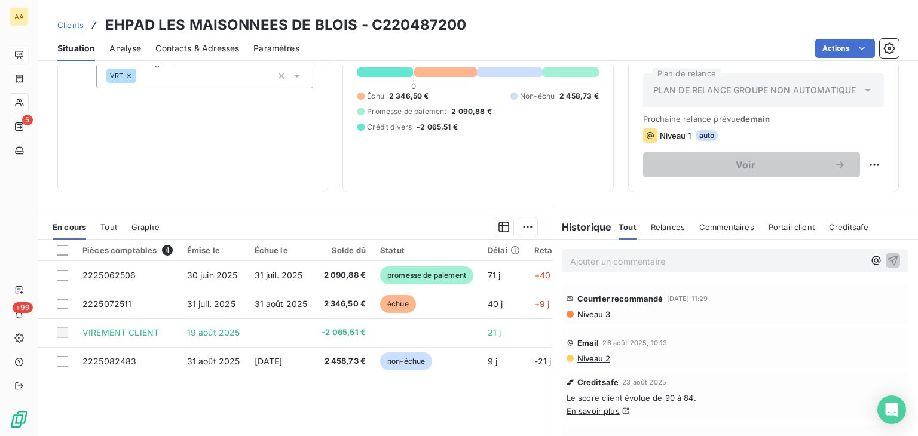
click at [591, 315] on span "Niveau 3" at bounding box center [593, 315] width 34 height 10
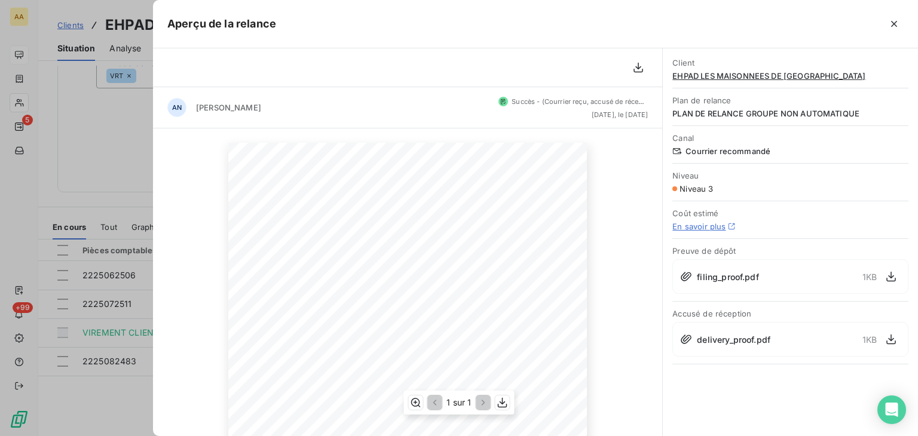
scroll to position [120, 0]
click at [28, 197] on div at bounding box center [459, 218] width 918 height 436
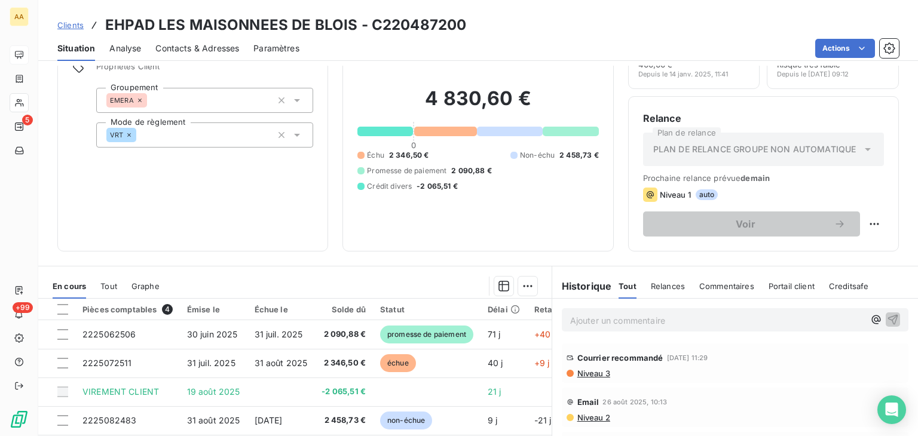
scroll to position [0, 0]
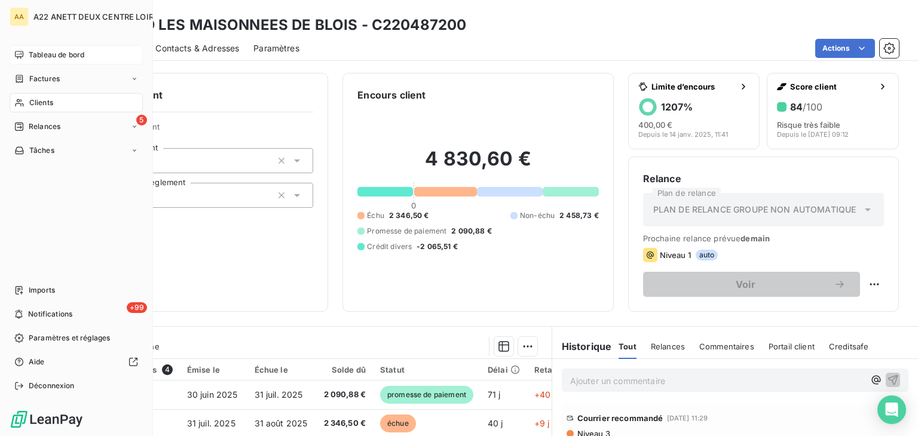
click at [33, 100] on span "Clients" at bounding box center [41, 102] width 24 height 11
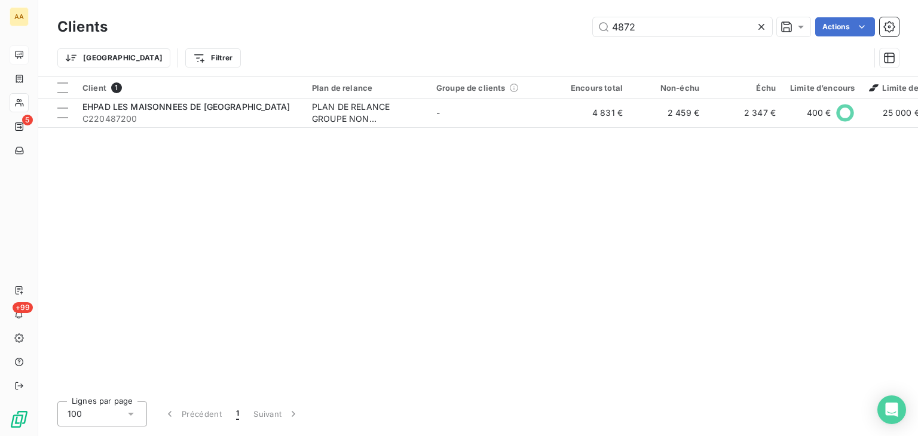
drag, startPoint x: 644, startPoint y: 29, endPoint x: 552, endPoint y: 30, distance: 91.5
click at [552, 30] on div "4872 Actions" at bounding box center [510, 26] width 777 height 19
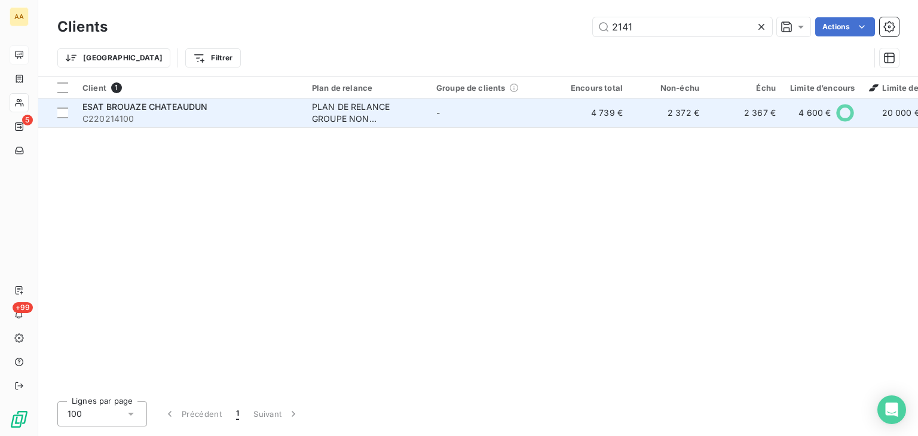
type input "2141"
click at [325, 113] on div "PLAN DE RELANCE GROUPE NON AUTOMATIQUE" at bounding box center [367, 113] width 110 height 24
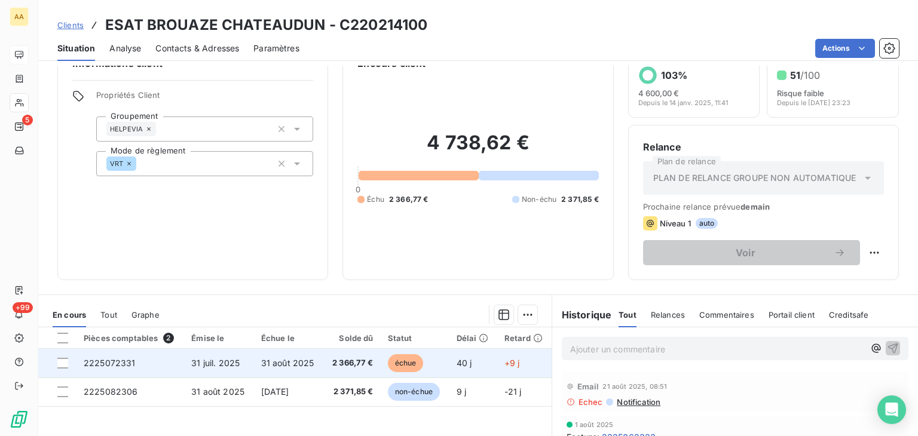
scroll to position [120, 0]
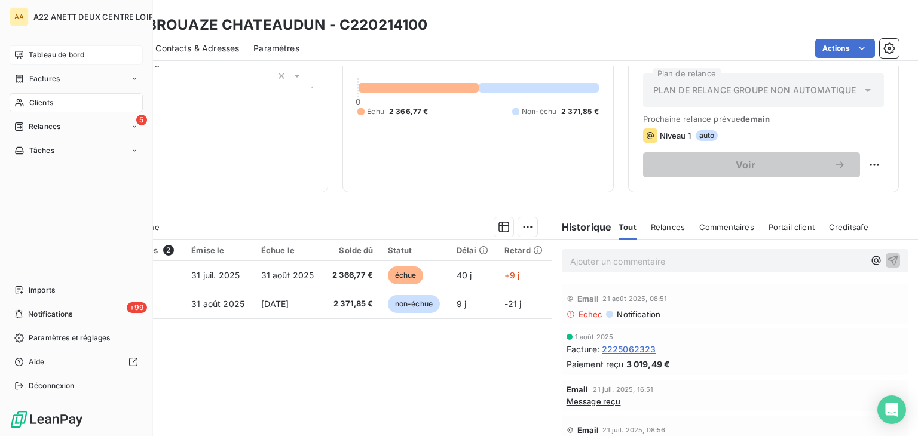
drag, startPoint x: 43, startPoint y: 103, endPoint x: 76, endPoint y: 91, distance: 35.0
click at [43, 103] on span "Clients" at bounding box center [41, 102] width 24 height 11
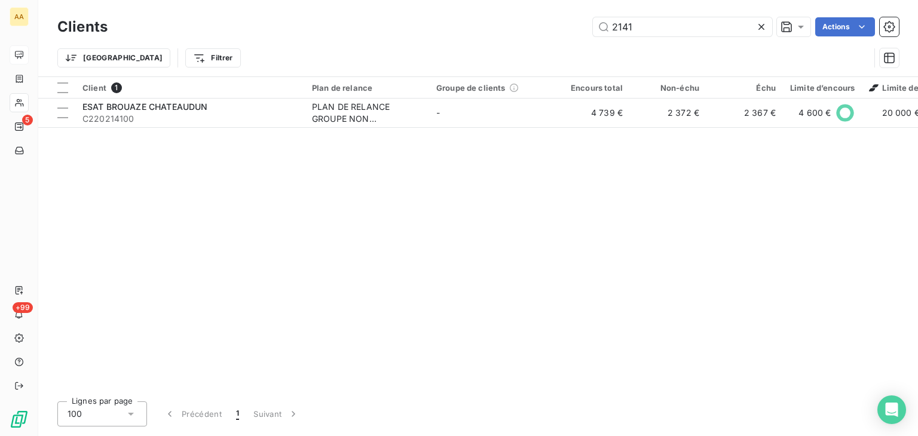
drag, startPoint x: 648, startPoint y: 25, endPoint x: 565, endPoint y: 26, distance: 83.1
click at [565, 26] on div "2141 Actions" at bounding box center [510, 26] width 777 height 19
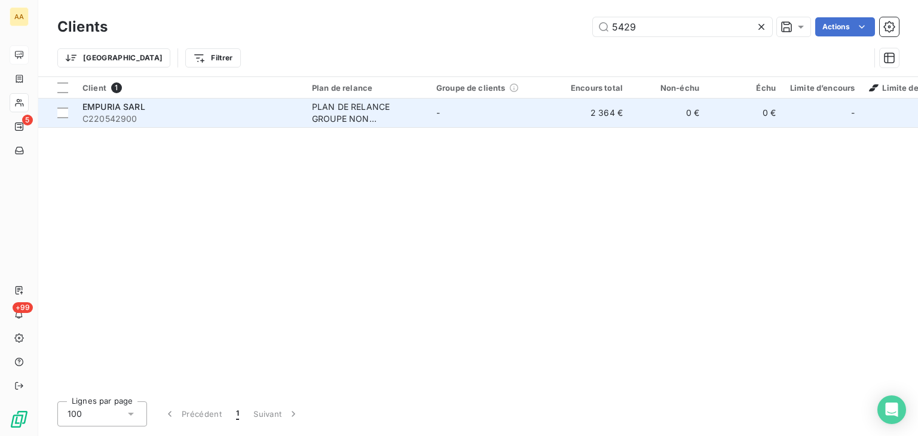
type input "5429"
click at [343, 114] on div "PLAN DE RELANCE GROUPE NON AUTOMATIQUE" at bounding box center [367, 113] width 110 height 24
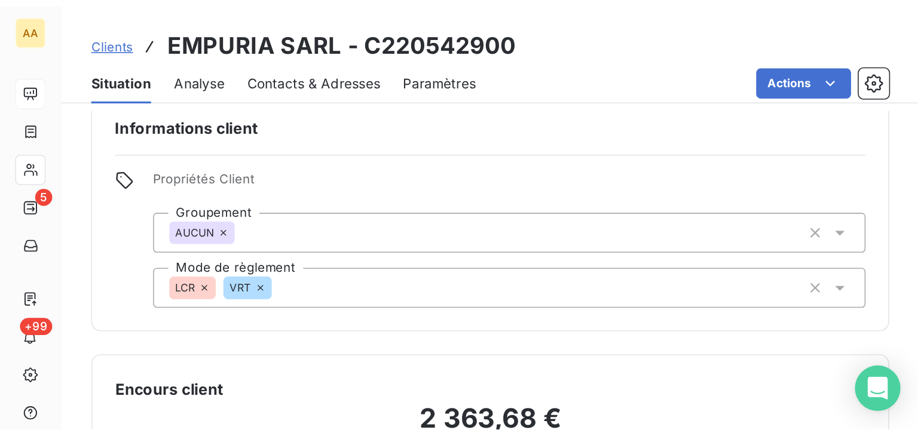
scroll to position [19, 0]
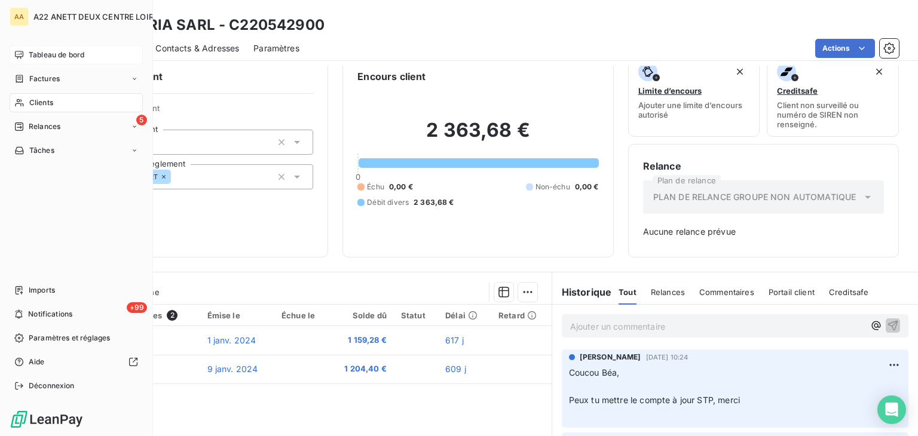
click at [41, 99] on span "Clients" at bounding box center [41, 102] width 24 height 11
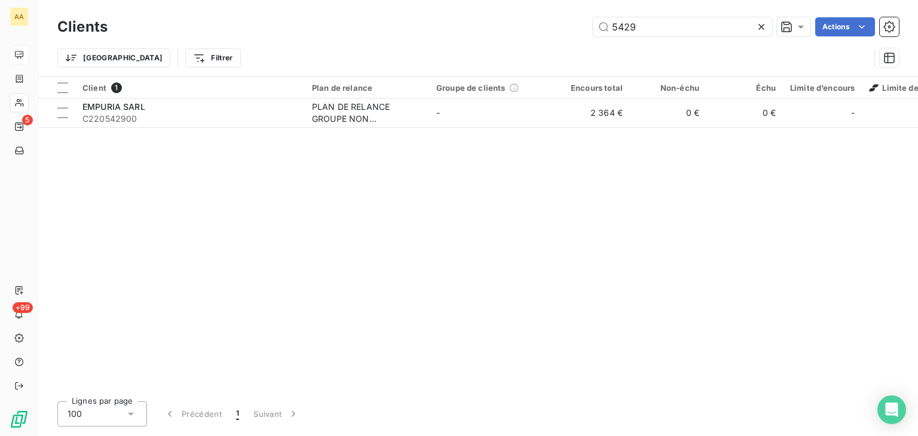
drag, startPoint x: 627, startPoint y: 29, endPoint x: 563, endPoint y: 34, distance: 63.6
click at [564, 33] on div "5429 Actions" at bounding box center [510, 26] width 777 height 19
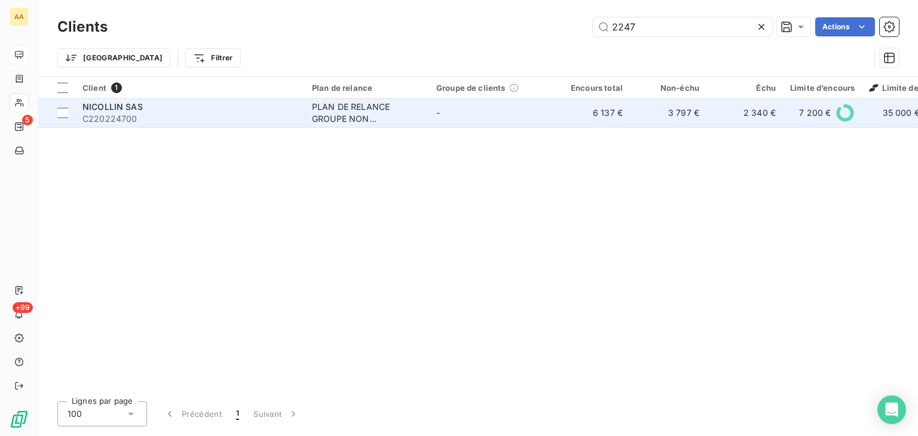
type input "2247"
click at [325, 115] on div "PLAN DE RELANCE GROUPE NON AUTOMATIQUE" at bounding box center [367, 113] width 110 height 24
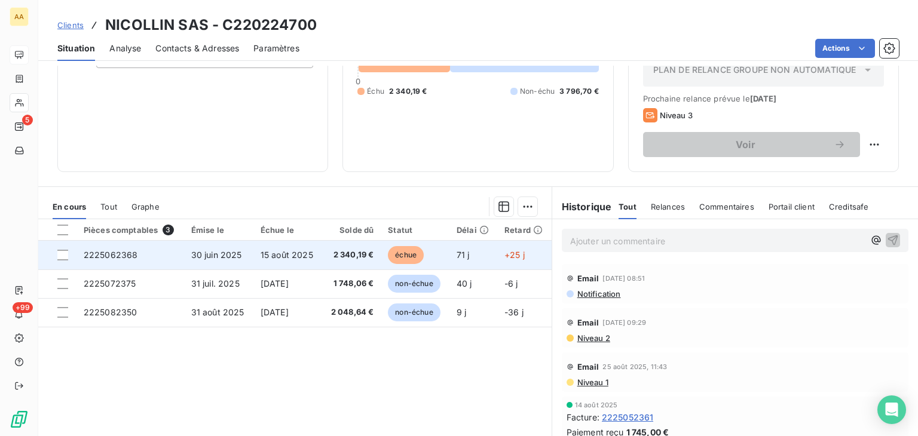
scroll to position [120, 0]
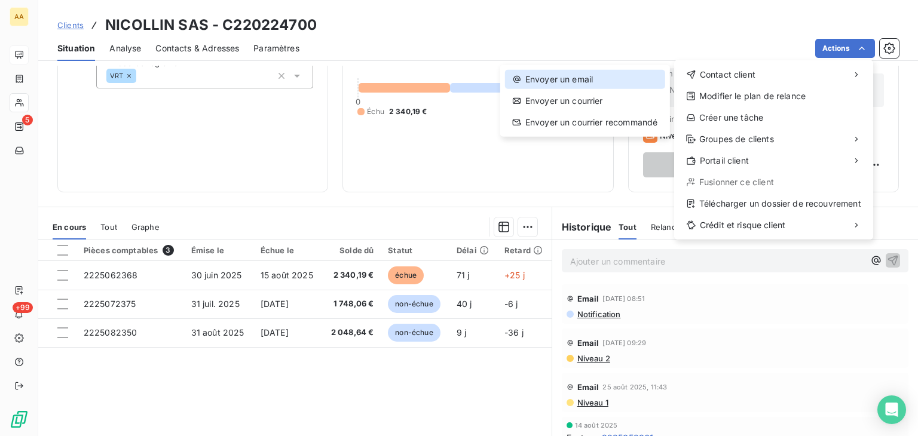
click at [571, 84] on div "Envoyer un email" at bounding box center [585, 79] width 160 height 19
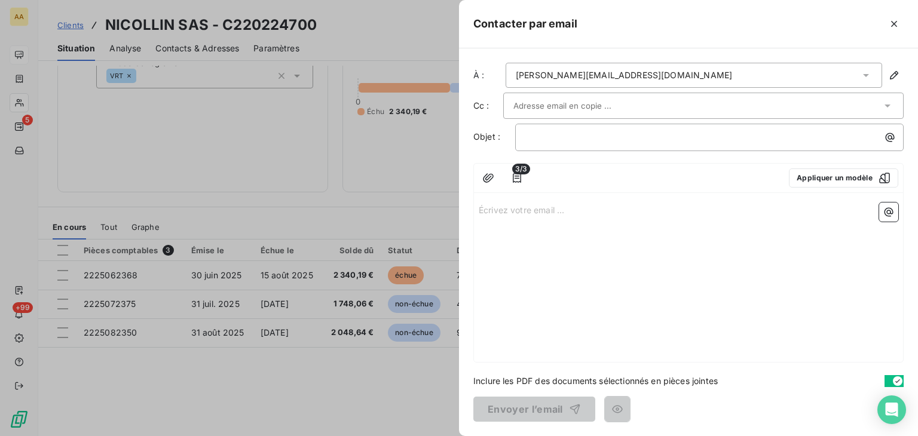
click at [484, 211] on p "Écrivez votre email ... ﻿" at bounding box center [689, 210] width 420 height 14
click at [174, 218] on div at bounding box center [459, 218] width 918 height 436
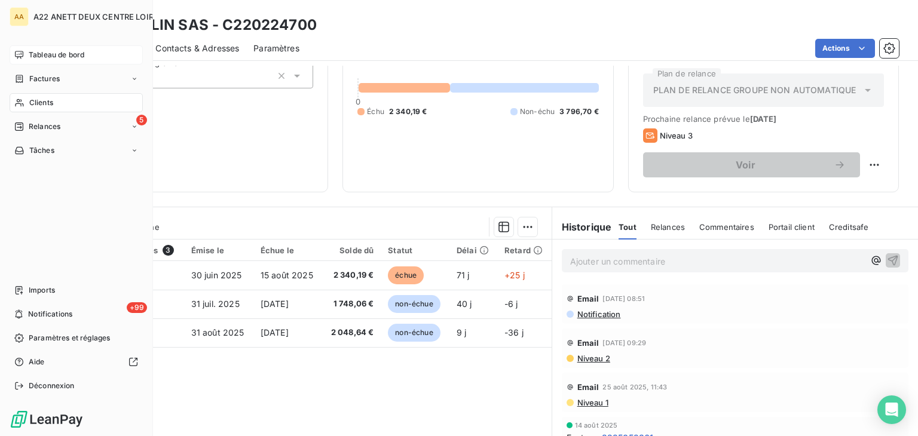
click at [33, 102] on span "Clients" at bounding box center [41, 102] width 24 height 11
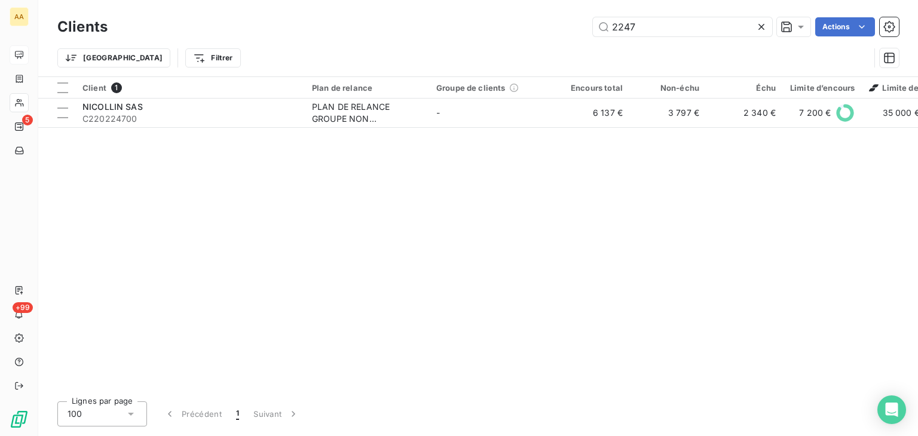
drag, startPoint x: 648, startPoint y: 23, endPoint x: 583, endPoint y: 27, distance: 64.7
click at [584, 25] on div "2247 Actions" at bounding box center [510, 26] width 777 height 19
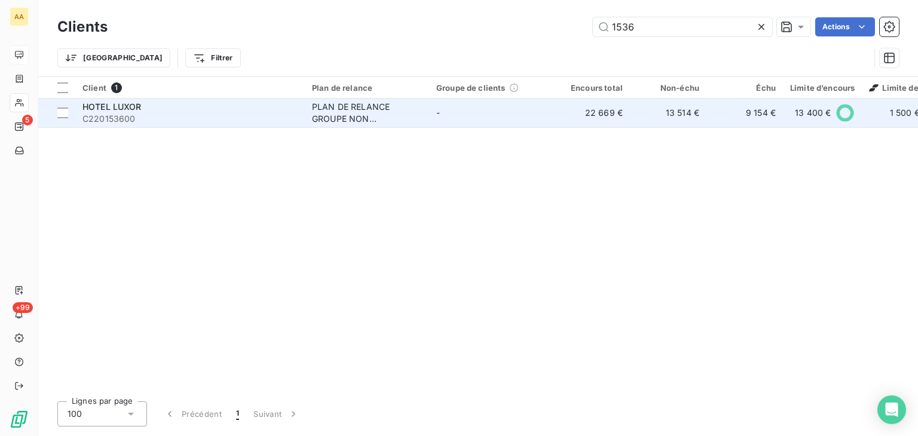
type input "1536"
click at [357, 112] on div "PLAN DE RELANCE GROUPE NON AUTOMATIQUE" at bounding box center [367, 113] width 110 height 24
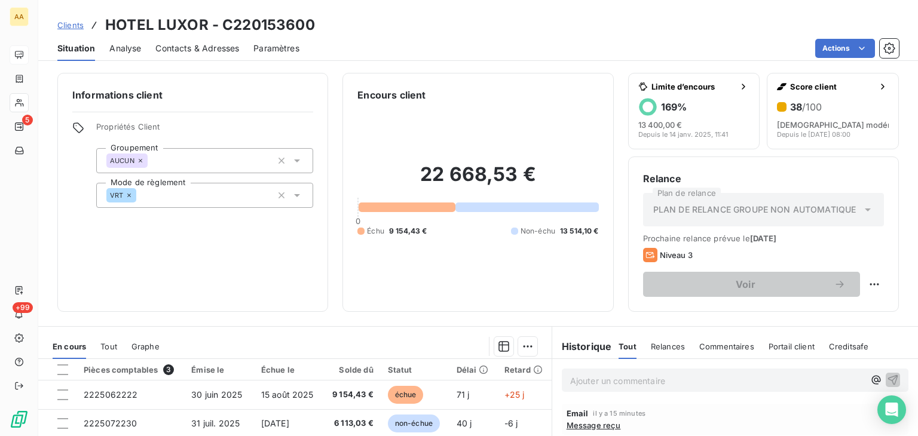
click at [581, 424] on span "Message reçu" at bounding box center [594, 426] width 54 height 10
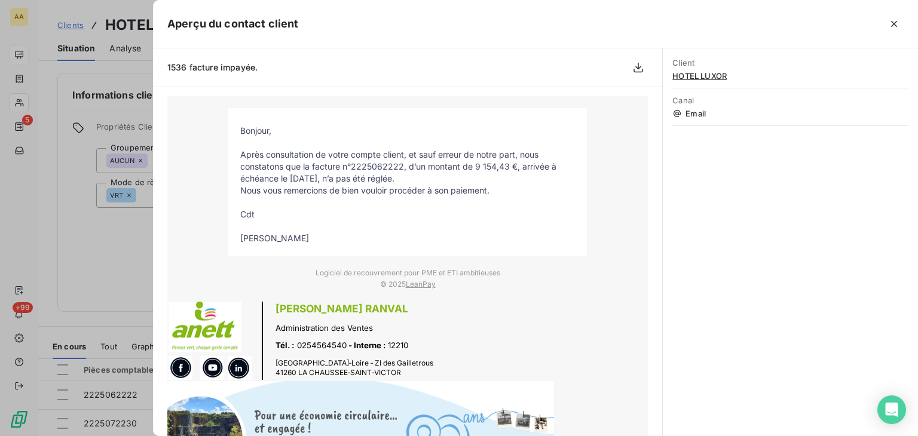
scroll to position [280, 0]
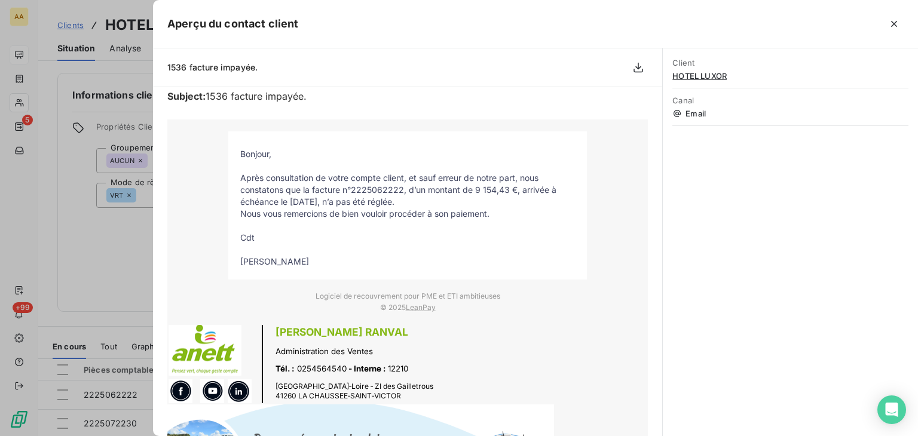
drag, startPoint x: 316, startPoint y: 194, endPoint x: 235, endPoint y: 152, distance: 90.9
click at [235, 152] on tbody "Bonjour, Après consultation de votre compte client, et sauf erreur de notre par…" at bounding box center [407, 208] width 359 height 120
click at [28, 100] on div at bounding box center [459, 218] width 918 height 436
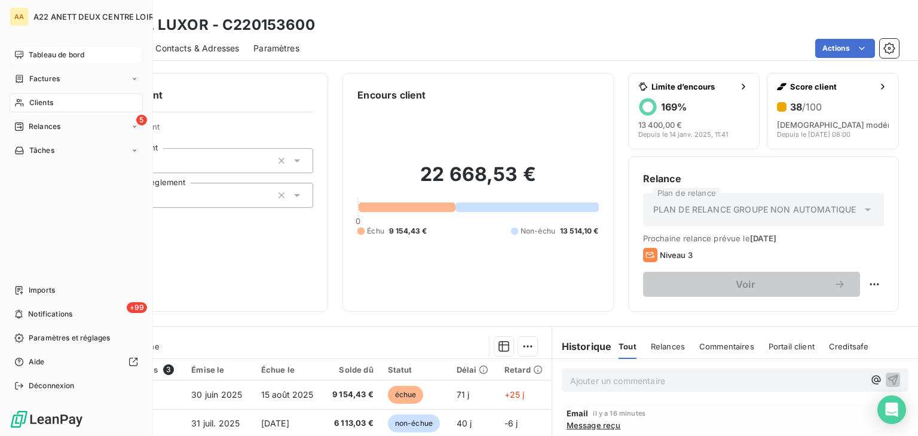
click at [35, 101] on span "Clients" at bounding box center [41, 102] width 24 height 11
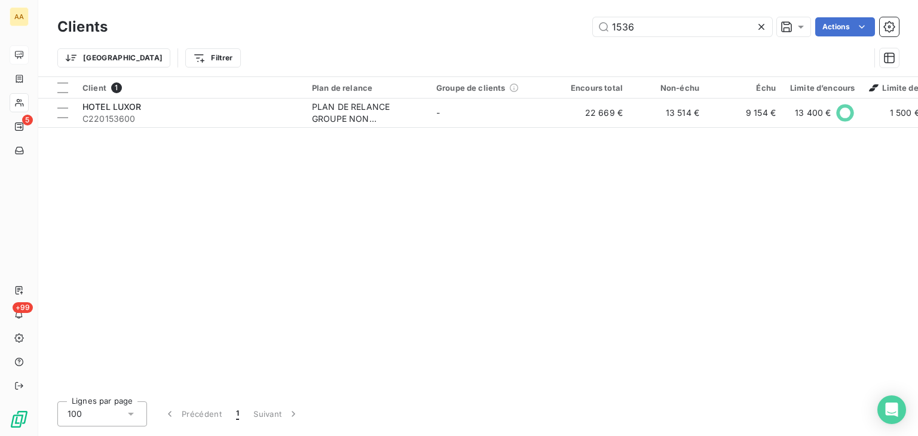
drag, startPoint x: 631, startPoint y: 28, endPoint x: 564, endPoint y: 29, distance: 66.4
click at [564, 29] on div "1536 Actions" at bounding box center [510, 26] width 777 height 19
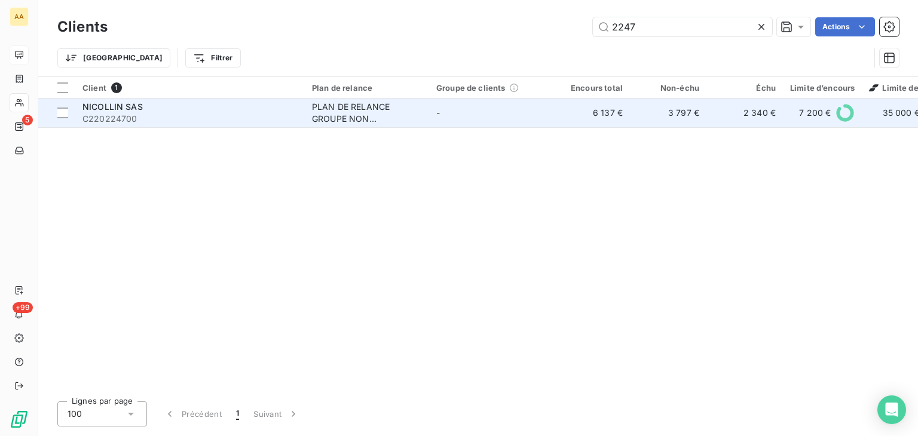
type input "2247"
click at [335, 105] on div "PLAN DE RELANCE GROUPE NON AUTOMATIQUE" at bounding box center [367, 113] width 110 height 24
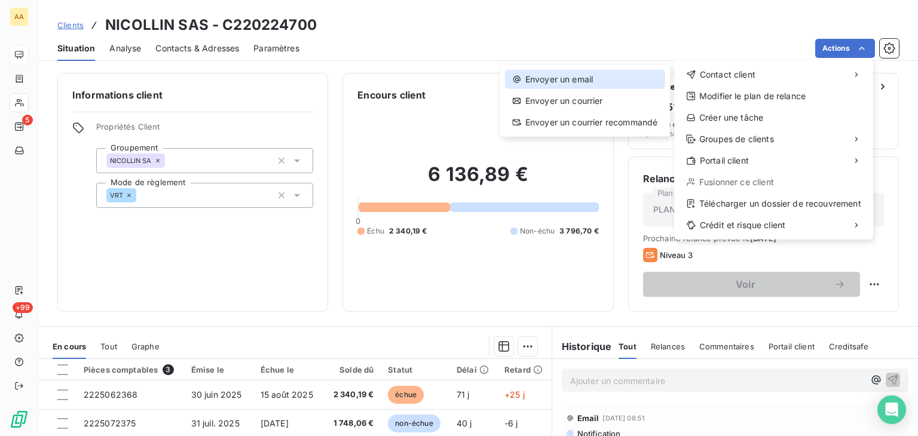
click at [584, 78] on div "Envoyer un email" at bounding box center [585, 79] width 160 height 19
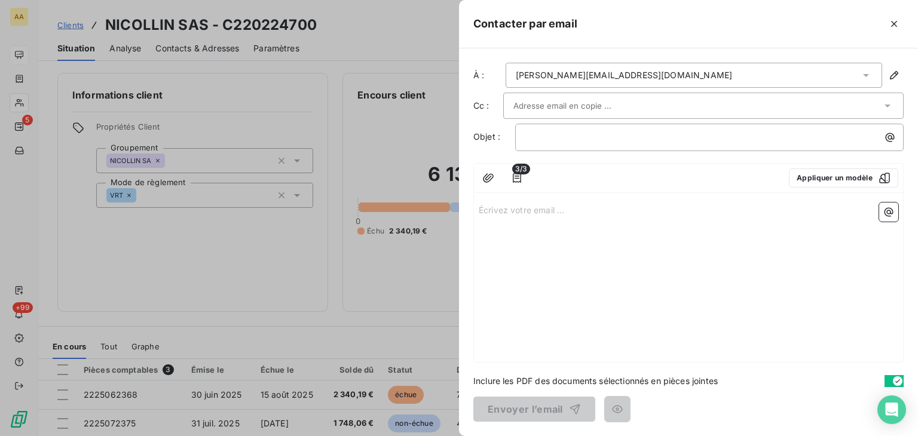
click at [488, 206] on p "Écrivez votre email ... ﻿" at bounding box center [689, 210] width 420 height 14
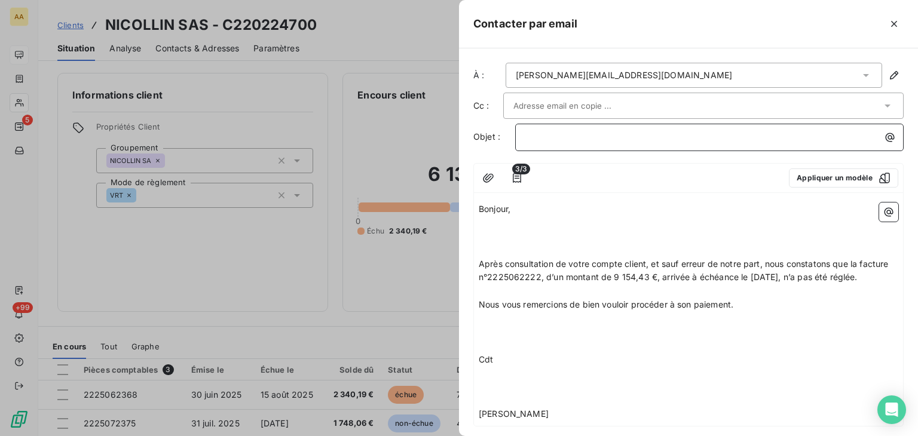
click at [536, 136] on p "﻿" at bounding box center [713, 137] width 374 height 14
click at [512, 228] on p "﻿" at bounding box center [689, 223] width 420 height 14
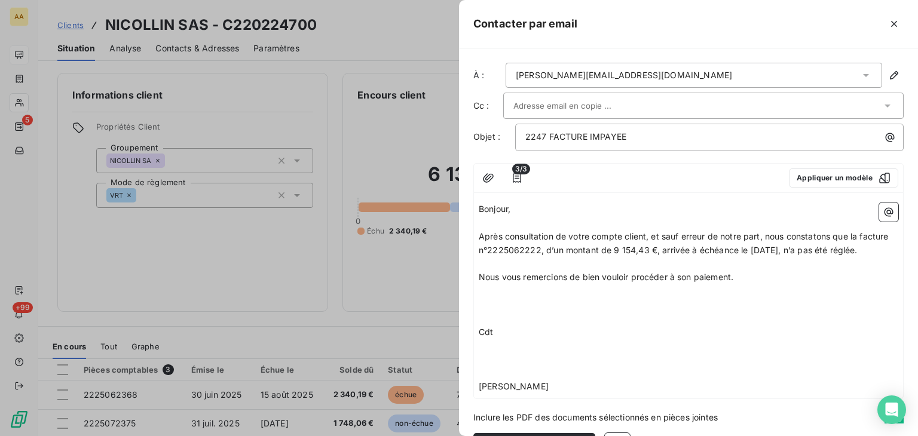
click at [568, 251] on span "Après consultation de votre compte client, et sauf erreur de notre part, nous c…" at bounding box center [685, 243] width 413 height 24
drag, startPoint x: 569, startPoint y: 245, endPoint x: 550, endPoint y: 247, distance: 18.7
click at [550, 247] on span "Après consultation de votre compte client, et sauf erreur de notre part, nous c…" at bounding box center [685, 243] width 413 height 24
drag, startPoint x: 677, startPoint y: 246, endPoint x: 646, endPoint y: 245, distance: 31.1
click at [646, 245] on span "Après consultation de votre compte client, et sauf erreur de notre part, nous c…" at bounding box center [685, 243] width 413 height 24
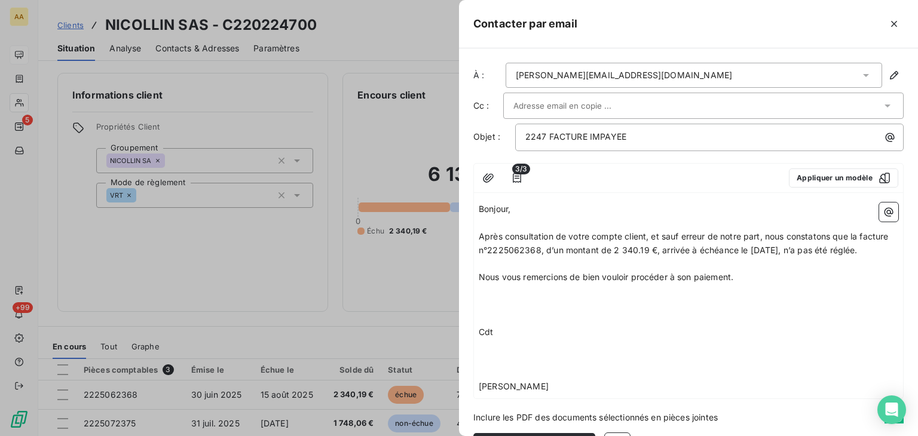
click at [490, 312] on p at bounding box center [689, 305] width 420 height 14
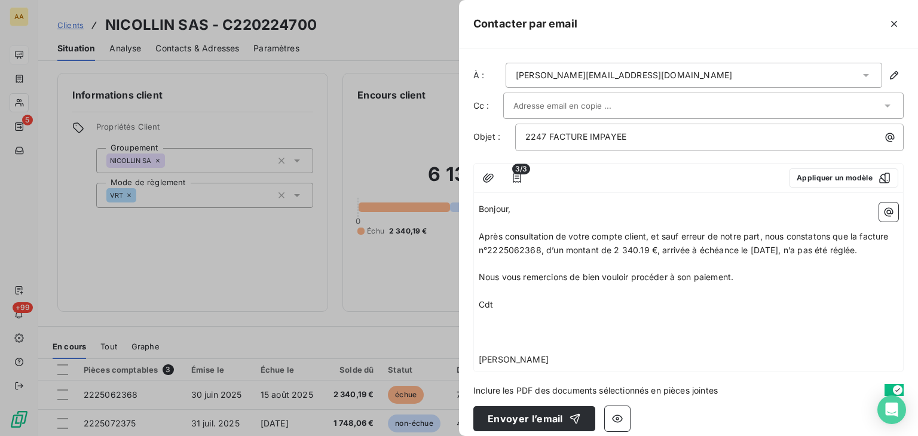
click at [491, 326] on p "﻿" at bounding box center [689, 319] width 420 height 14
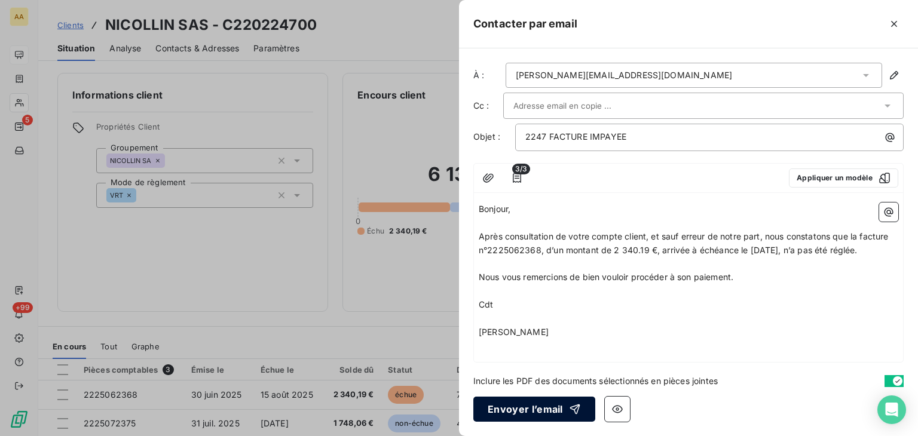
click at [514, 410] on button "Envoyer l’email" at bounding box center [535, 409] width 122 height 25
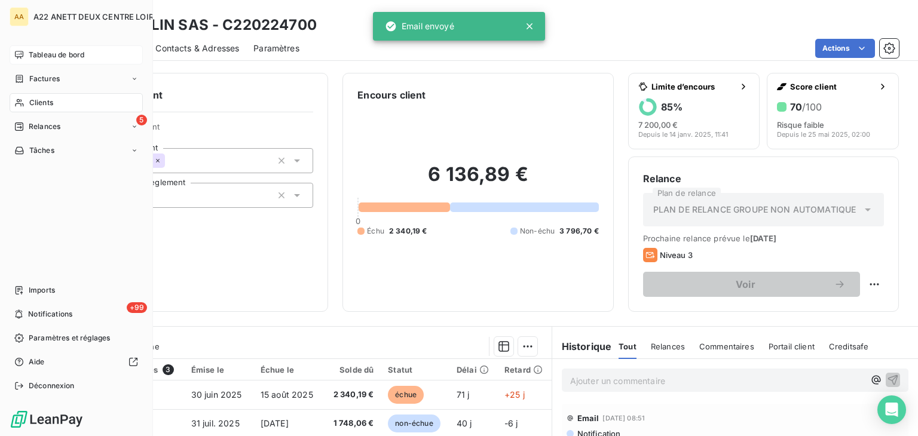
click at [35, 99] on span "Clients" at bounding box center [41, 102] width 24 height 11
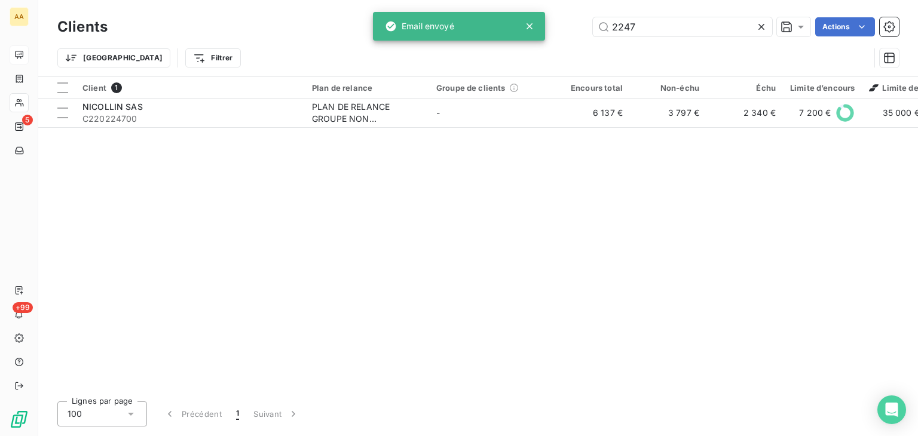
drag, startPoint x: 650, startPoint y: 29, endPoint x: 572, endPoint y: 34, distance: 79.1
click at [572, 34] on div "2247 Actions" at bounding box center [510, 26] width 777 height 19
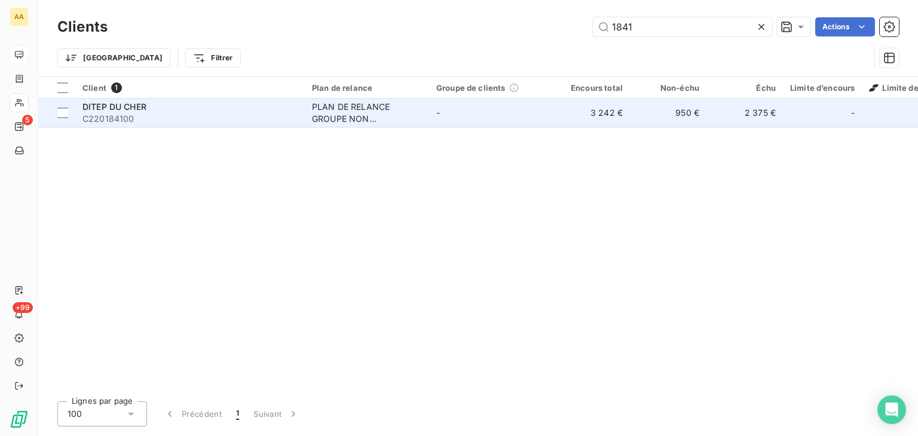
type input "1841"
click at [354, 113] on div "PLAN DE RELANCE GROUPE NON AUTOMATIQUE" at bounding box center [367, 113] width 110 height 24
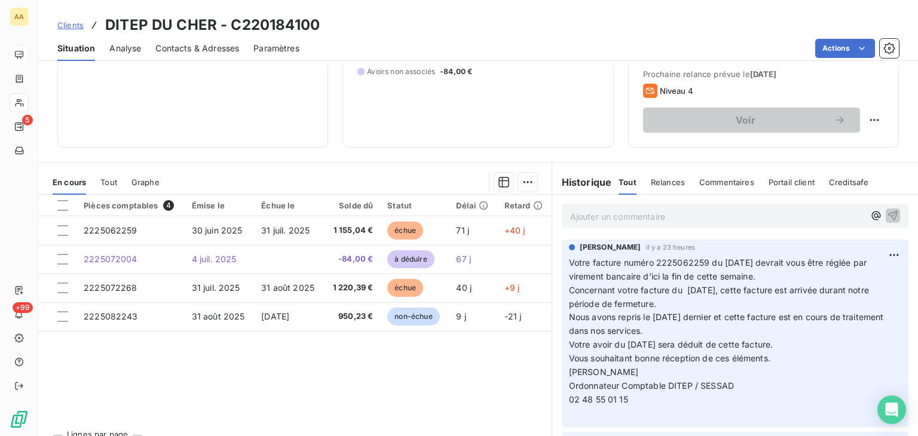
scroll to position [179, 0]
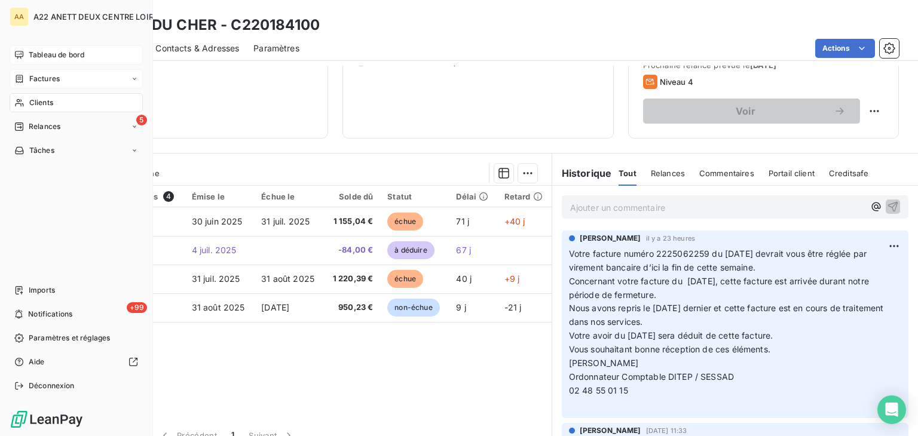
drag, startPoint x: 30, startPoint y: 101, endPoint x: 98, endPoint y: 81, distance: 71.0
click at [30, 101] on span "Clients" at bounding box center [41, 102] width 24 height 11
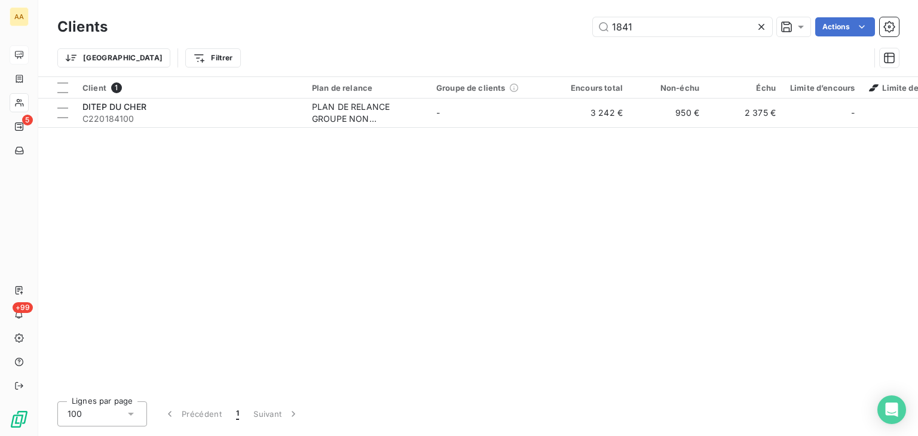
drag, startPoint x: 646, startPoint y: 29, endPoint x: 576, endPoint y: 34, distance: 70.1
click at [578, 32] on div "1841 Actions" at bounding box center [510, 26] width 777 height 19
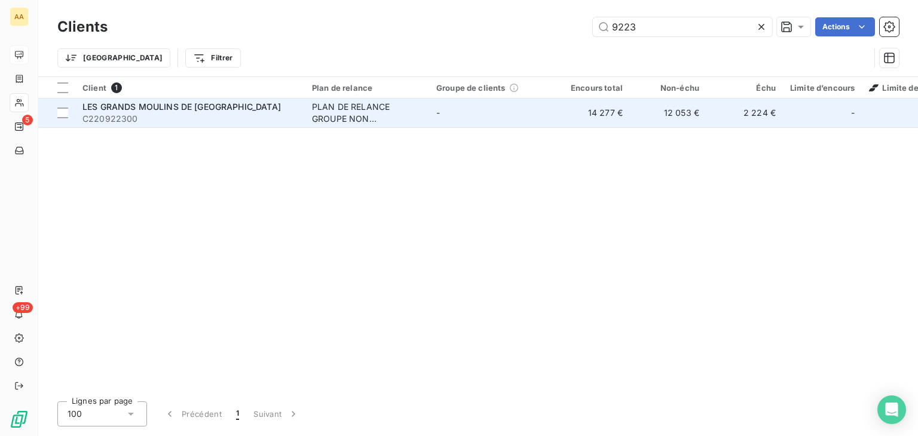
type input "9223"
click at [337, 101] on div "PLAN DE RELANCE GROUPE NON AUTOMATIQUE" at bounding box center [367, 113] width 110 height 24
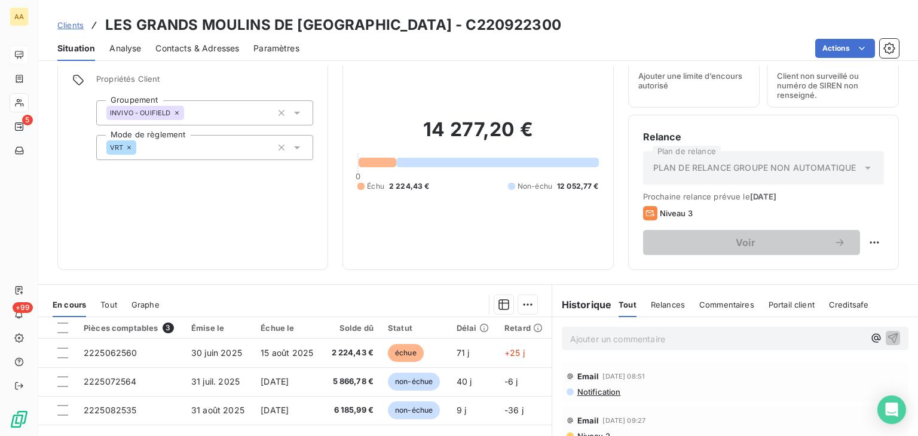
scroll to position [120, 0]
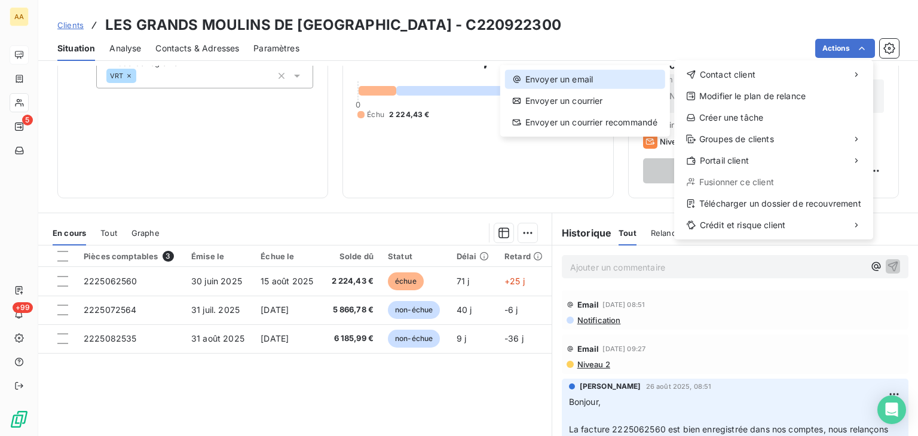
click at [581, 80] on div "Envoyer un email" at bounding box center [585, 79] width 160 height 19
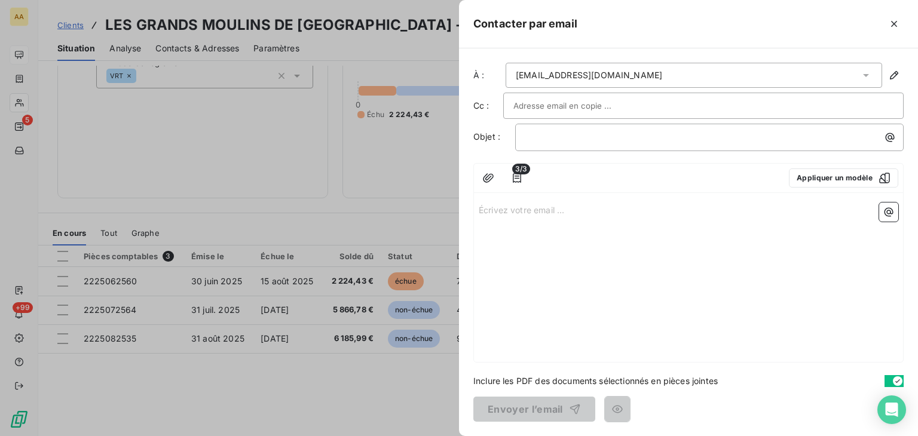
click at [481, 207] on p "Écrivez votre email ... ﻿" at bounding box center [689, 210] width 420 height 14
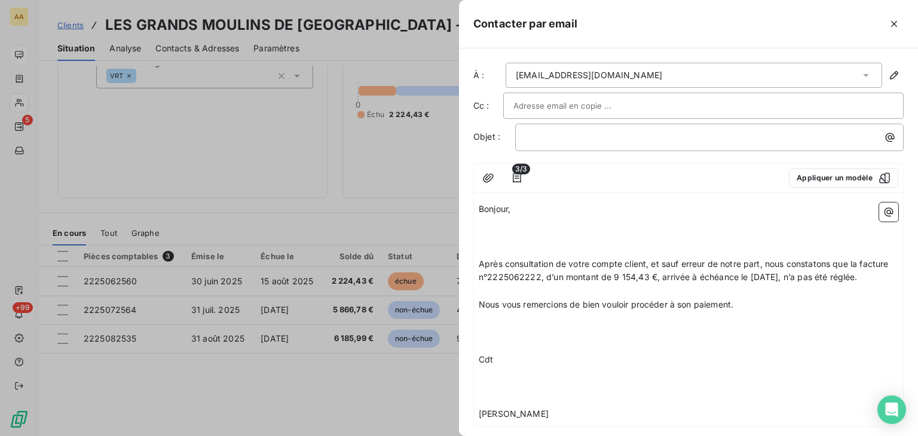
click at [500, 221] on p "﻿" at bounding box center [689, 223] width 420 height 14
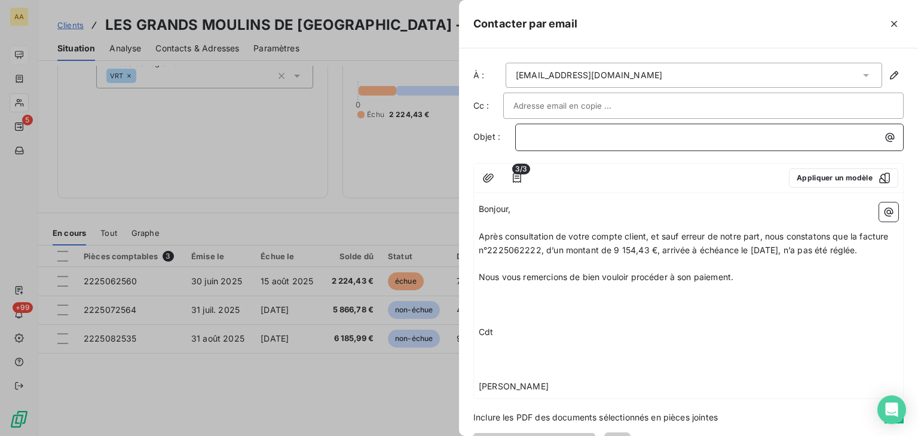
click at [544, 130] on p "﻿" at bounding box center [713, 137] width 374 height 14
click at [490, 298] on p "﻿" at bounding box center [689, 292] width 420 height 14
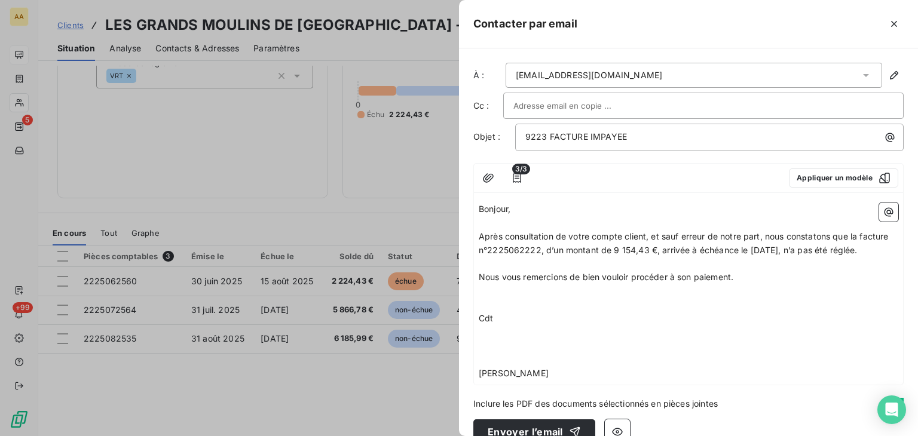
click at [490, 340] on p "﻿" at bounding box center [689, 333] width 420 height 14
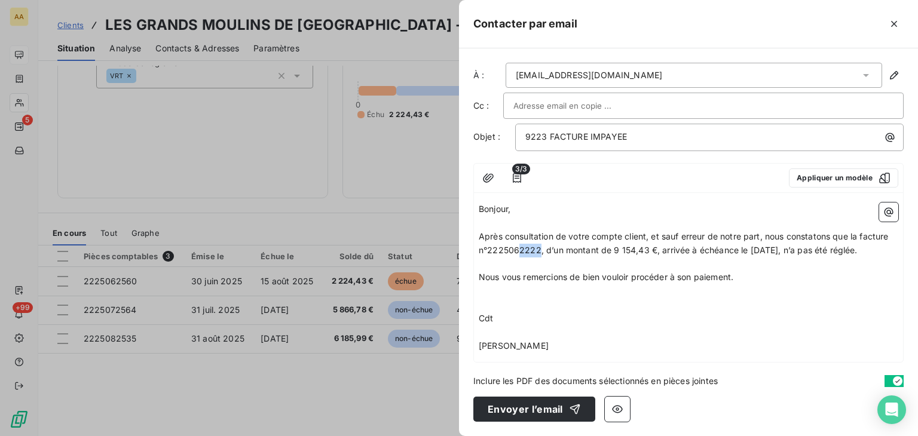
drag, startPoint x: 569, startPoint y: 249, endPoint x: 550, endPoint y: 245, distance: 19.6
click at [550, 245] on span "Après consultation de votre compte client, et sauf erreur de notre part, nous c…" at bounding box center [685, 243] width 413 height 24
drag, startPoint x: 677, startPoint y: 246, endPoint x: 644, endPoint y: 250, distance: 33.7
click at [644, 250] on span "Après consultation de votre compte client, et sauf erreur de notre part, nous c…" at bounding box center [685, 243] width 413 height 24
click at [765, 312] on p "Cdt" at bounding box center [689, 319] width 420 height 14
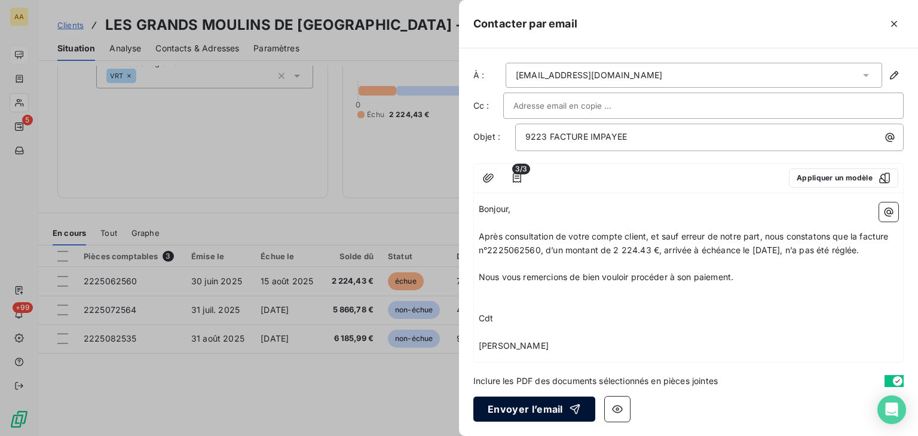
click at [505, 405] on button "Envoyer l’email" at bounding box center [535, 409] width 122 height 25
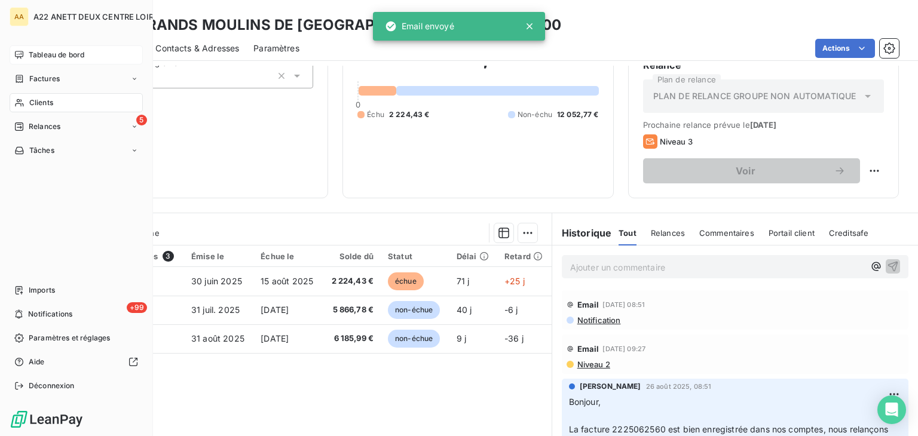
click at [38, 98] on span "Clients" at bounding box center [41, 102] width 24 height 11
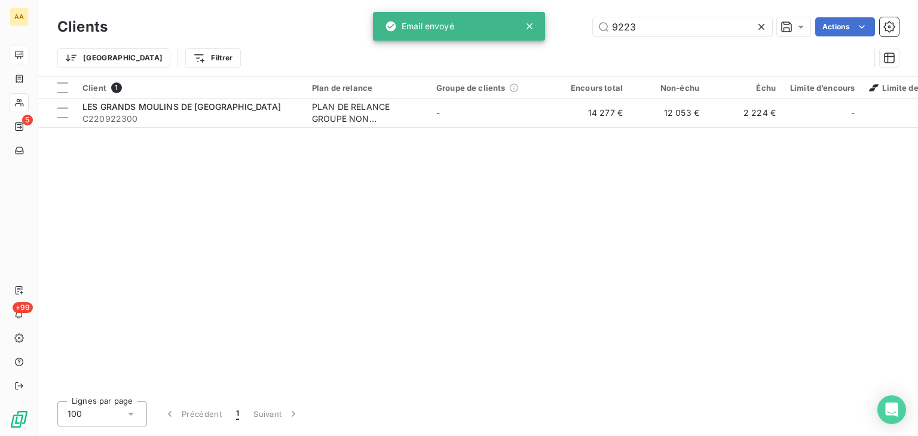
drag, startPoint x: 637, startPoint y: 23, endPoint x: 569, endPoint y: 27, distance: 67.7
click at [569, 27] on div "9223 Actions" at bounding box center [510, 26] width 777 height 19
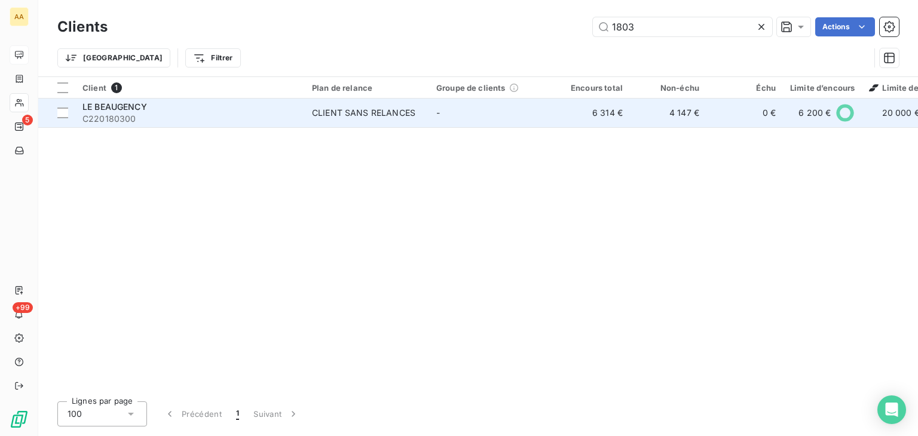
type input "1803"
click at [364, 112] on div "CLIENT SANS RELANCES" at bounding box center [363, 113] width 103 height 12
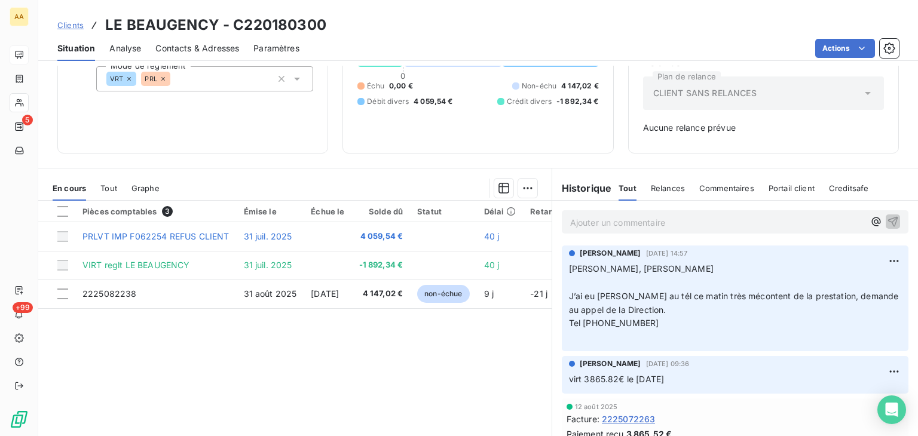
scroll to position [120, 0]
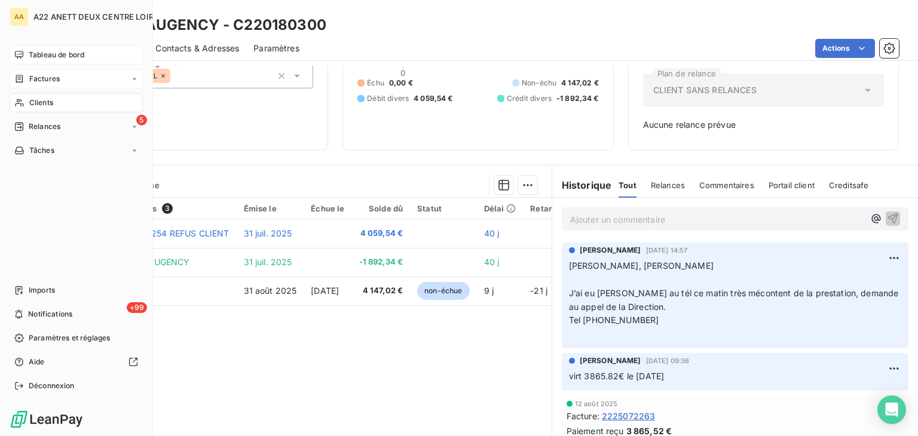
drag, startPoint x: 43, startPoint y: 100, endPoint x: 122, endPoint y: 80, distance: 81.6
click at [43, 100] on span "Clients" at bounding box center [41, 102] width 24 height 11
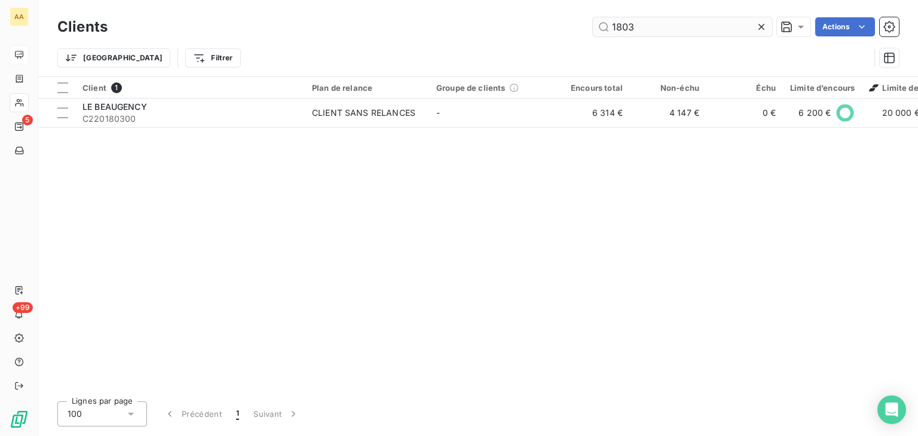
drag, startPoint x: 643, startPoint y: 27, endPoint x: 596, endPoint y: 29, distance: 47.3
click at [596, 29] on input "1803" at bounding box center [682, 26] width 179 height 19
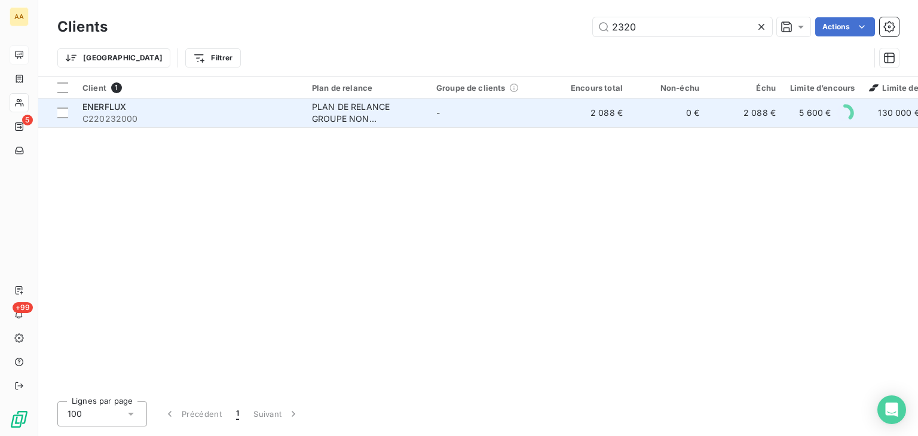
type input "2320"
click at [335, 115] on div "PLAN DE RELANCE GROUPE NON AUTOMATIQUE" at bounding box center [367, 113] width 110 height 24
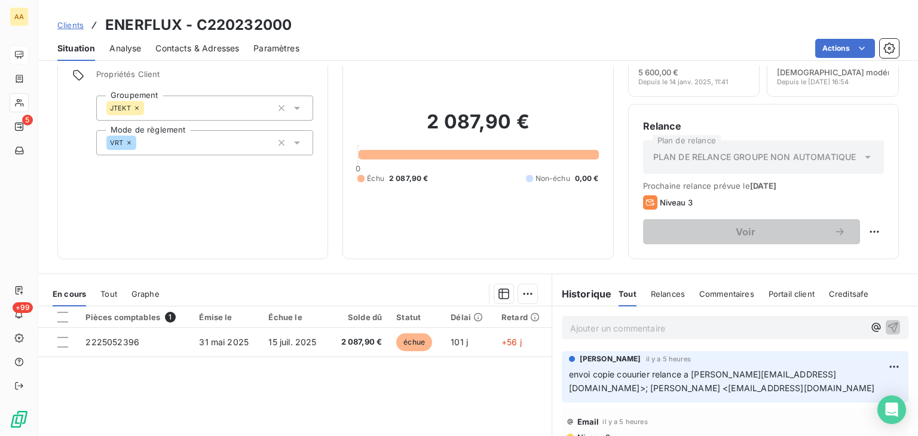
scroll to position [60, 0]
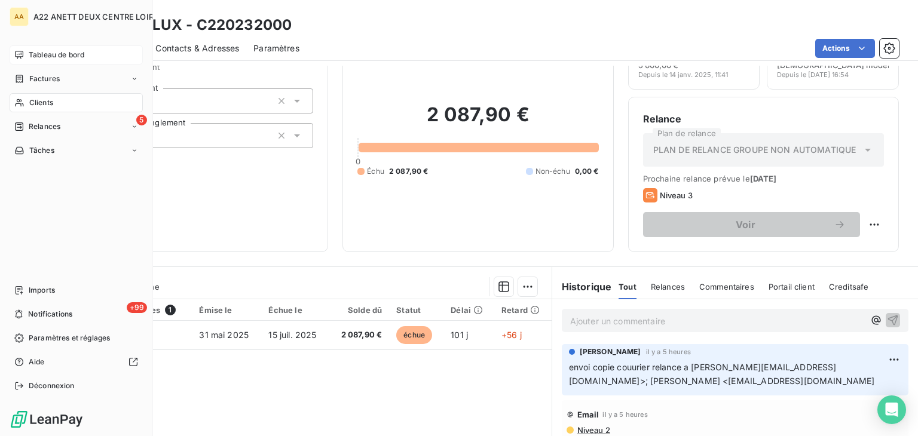
click at [33, 99] on span "Clients" at bounding box center [41, 102] width 24 height 11
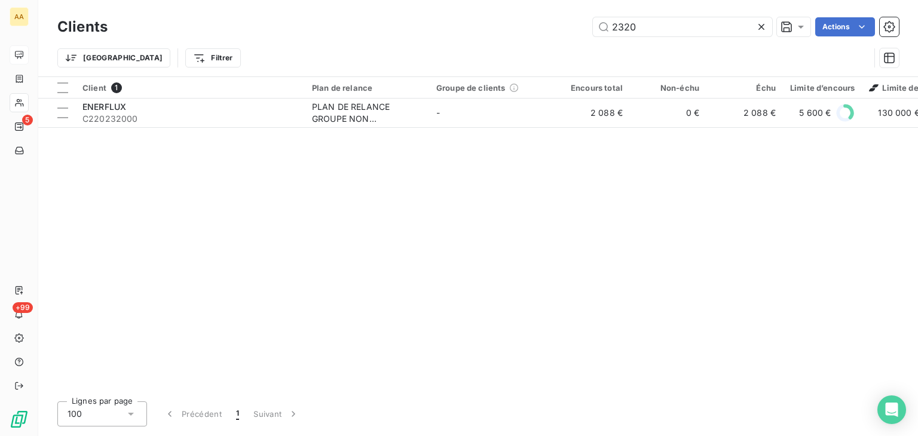
drag, startPoint x: 649, startPoint y: 22, endPoint x: 557, endPoint y: 26, distance: 92.2
click at [557, 26] on div "2320 Actions" at bounding box center [510, 26] width 777 height 19
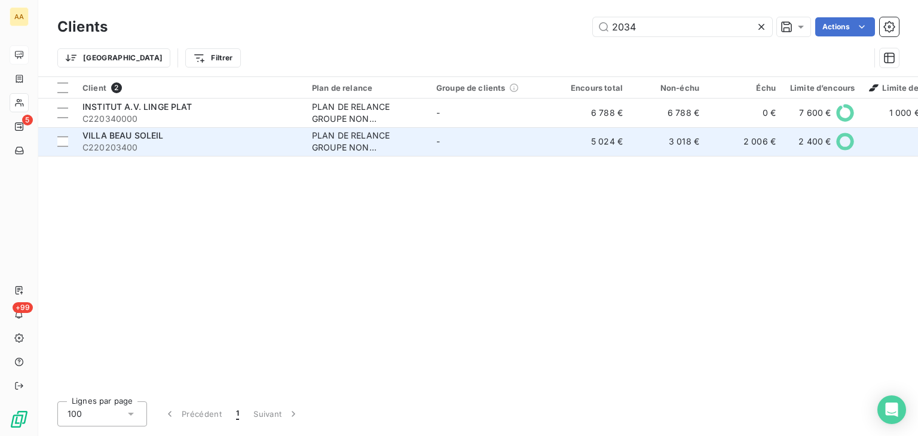
type input "2034"
click at [320, 144] on div "PLAN DE RELANCE GROUPE NON AUTOMATIQUE" at bounding box center [367, 142] width 110 height 24
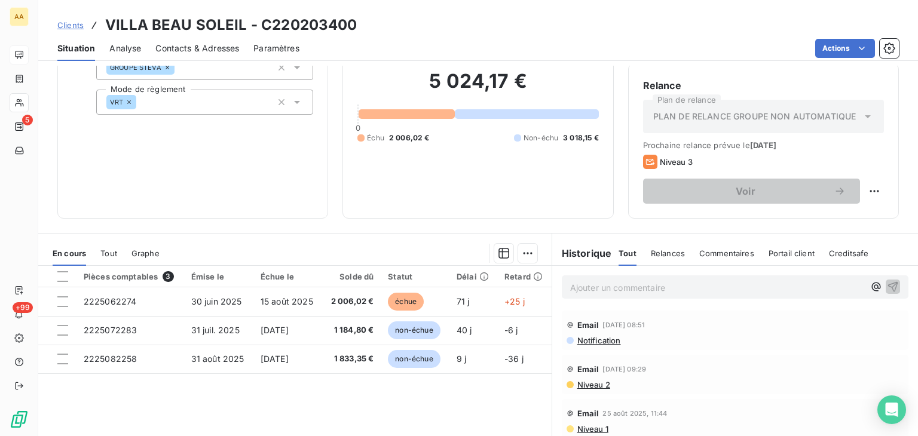
scroll to position [120, 0]
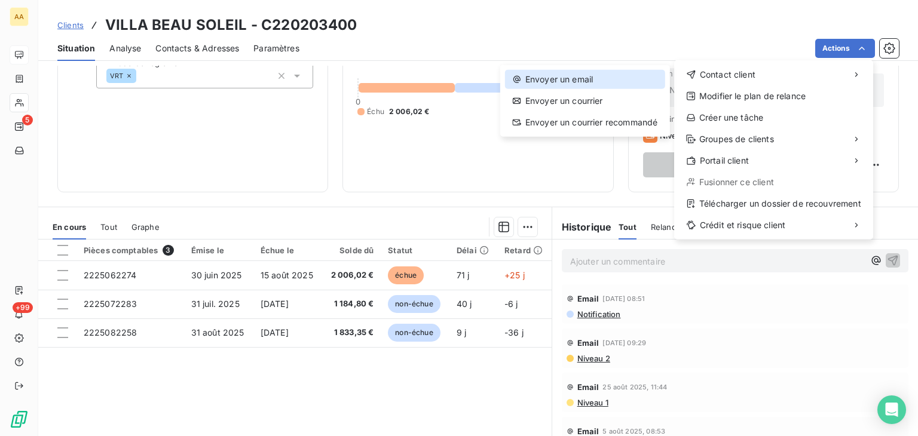
click at [588, 80] on div "Envoyer un email" at bounding box center [585, 79] width 160 height 19
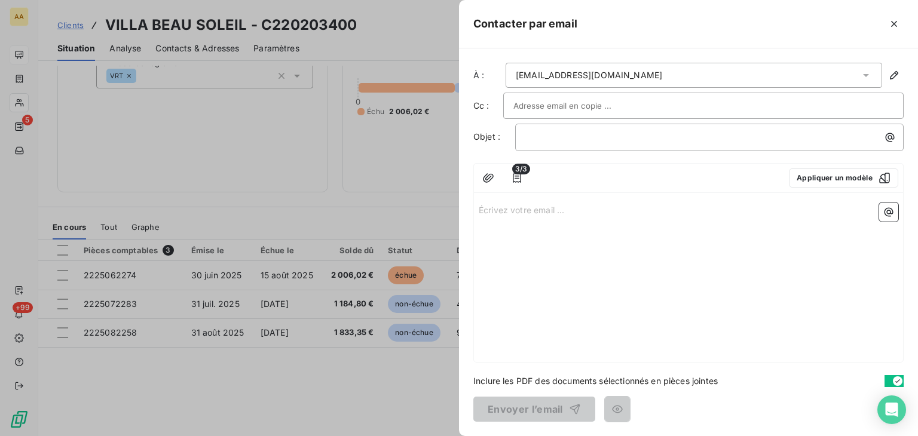
click at [483, 215] on p "Écrivez votre email ... ﻿" at bounding box center [689, 210] width 420 height 14
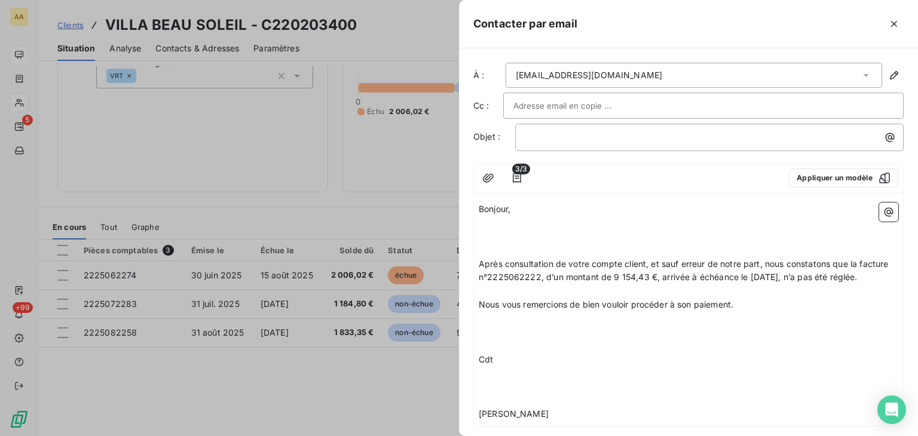
click at [517, 210] on p "Bonjour," at bounding box center [689, 210] width 420 height 14
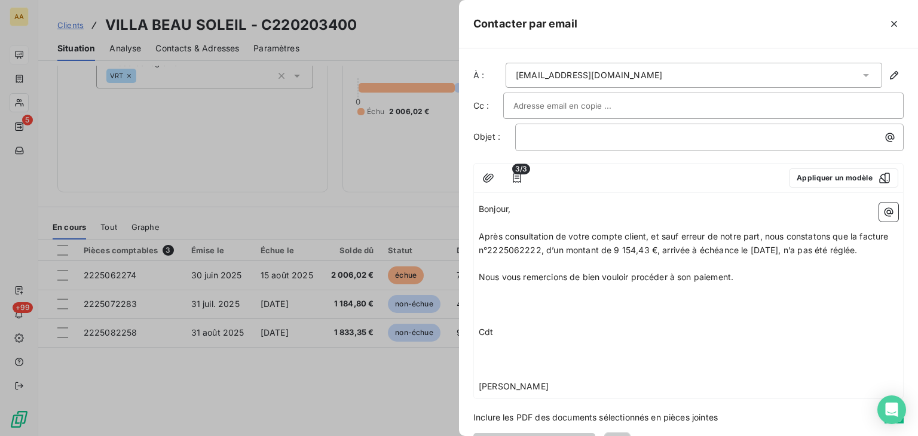
click at [481, 310] on div "Bonjour, ﻿ Après consultation de votre compte client, et sauf erreur de notre p…" at bounding box center [689, 298] width 420 height 191
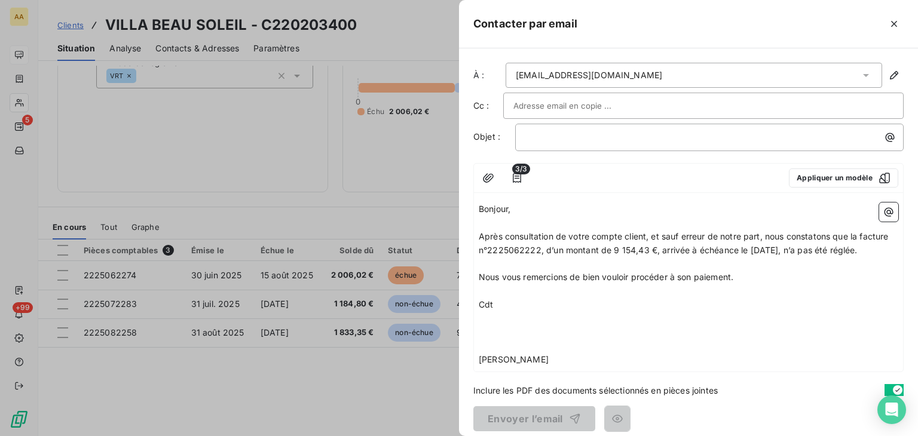
click at [488, 326] on p "﻿" at bounding box center [689, 319] width 420 height 14
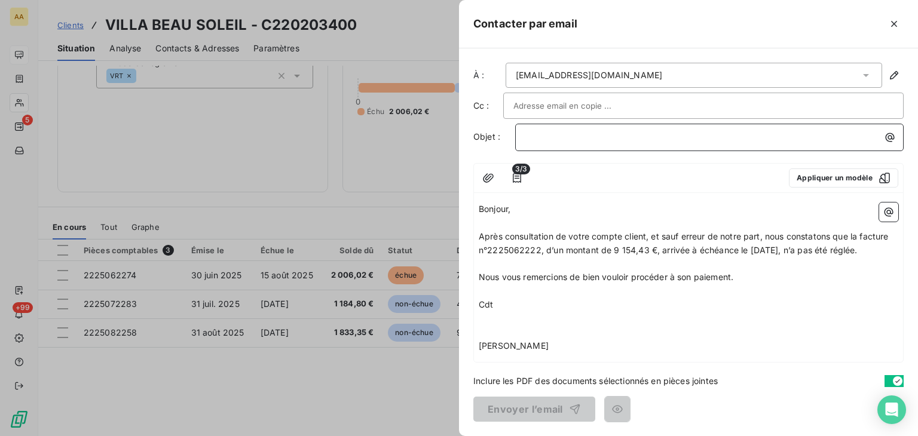
click at [545, 136] on p "﻿" at bounding box center [713, 137] width 374 height 14
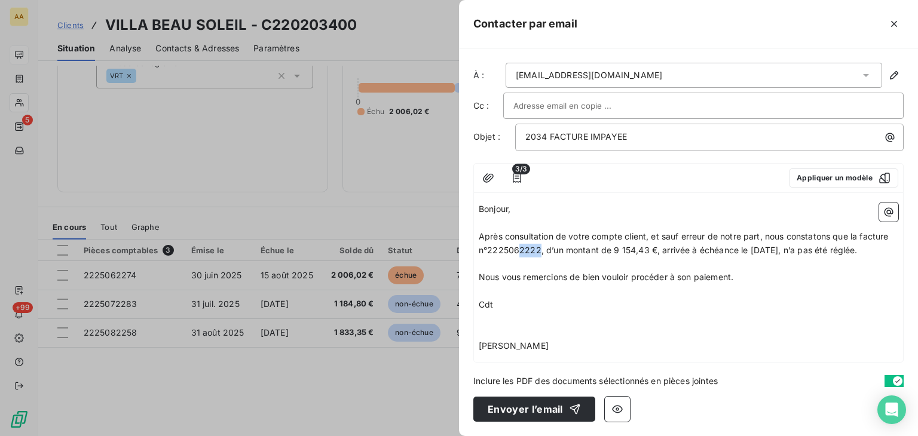
drag, startPoint x: 570, startPoint y: 246, endPoint x: 550, endPoint y: 246, distance: 19.7
click at [550, 246] on span "Après consultation de votre compte client, et sauf erreur de notre part, nous c…" at bounding box center [685, 243] width 413 height 24
drag, startPoint x: 678, startPoint y: 249, endPoint x: 640, endPoint y: 248, distance: 38.3
click at [640, 248] on span "Après consultation de votre compte client, et sauf erreur de notre part, nous c…" at bounding box center [685, 243] width 413 height 24
click at [643, 304] on p "Cdt" at bounding box center [689, 305] width 420 height 14
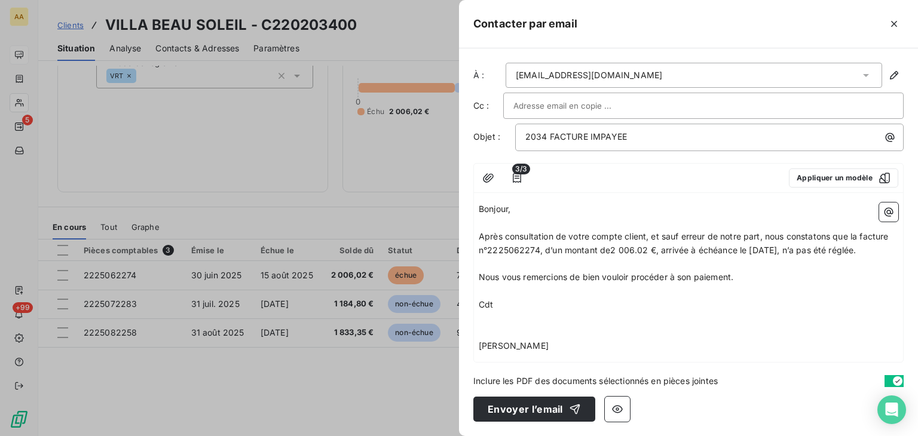
click at [607, 246] on span "Après consultation de votre compte client, et sauf erreur de notre part, nous c…" at bounding box center [685, 243] width 413 height 24
click at [609, 245] on span "Après consultation de votre compte client, et sauf erreur de notre part, nous c…" at bounding box center [685, 243] width 413 height 24
click at [684, 315] on p "﻿" at bounding box center [689, 319] width 420 height 14
click at [505, 406] on button "Envoyer l’email" at bounding box center [535, 409] width 122 height 25
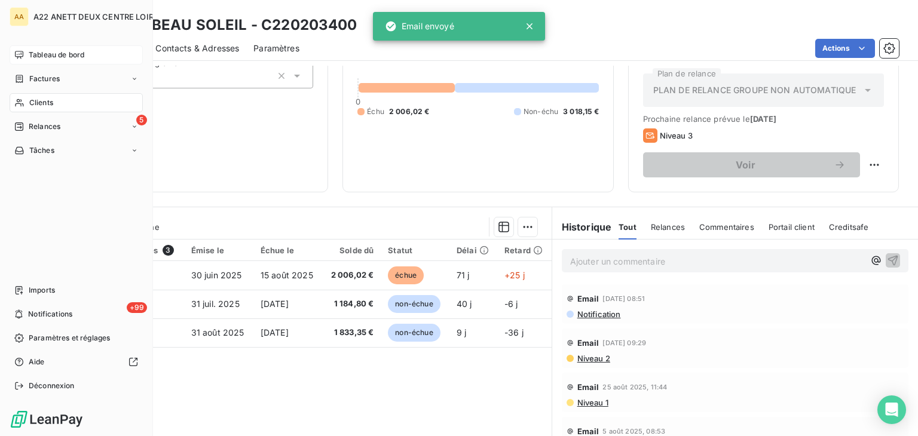
click at [47, 100] on span "Clients" at bounding box center [41, 102] width 24 height 11
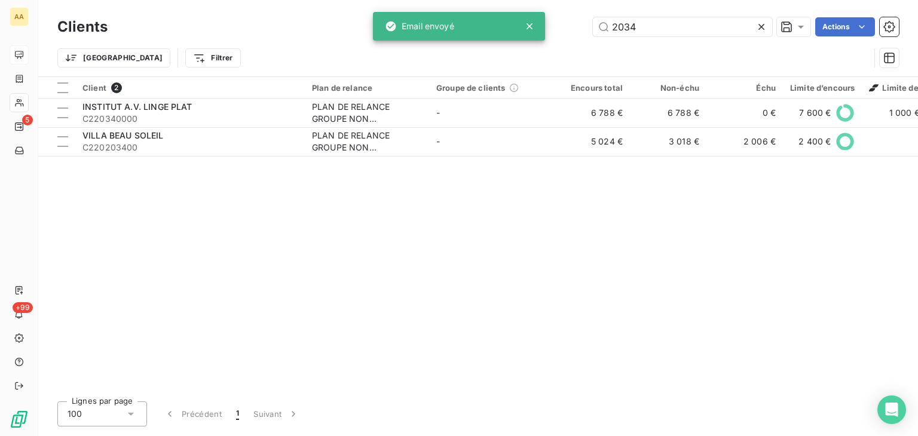
drag, startPoint x: 646, startPoint y: 23, endPoint x: 569, endPoint y: 29, distance: 76.8
click at [569, 29] on div "2034 Actions" at bounding box center [510, 26] width 777 height 19
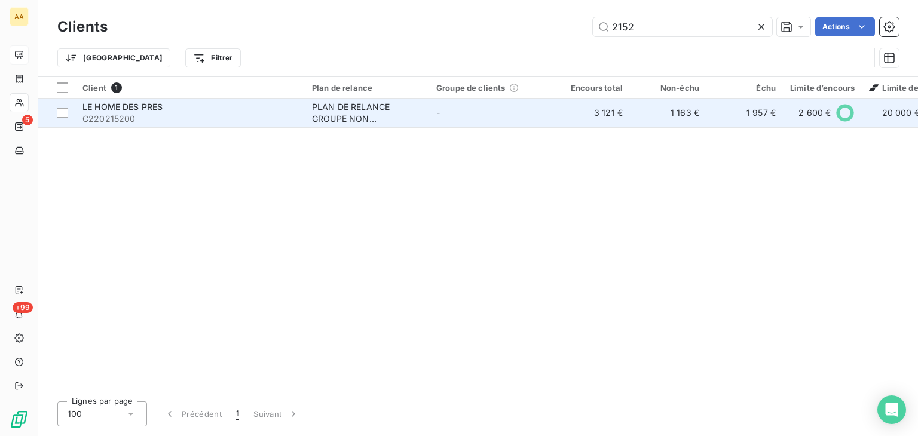
type input "2152"
click at [309, 117] on td "PLAN DE RELANCE GROUPE NON AUTOMATIQUE" at bounding box center [367, 113] width 124 height 29
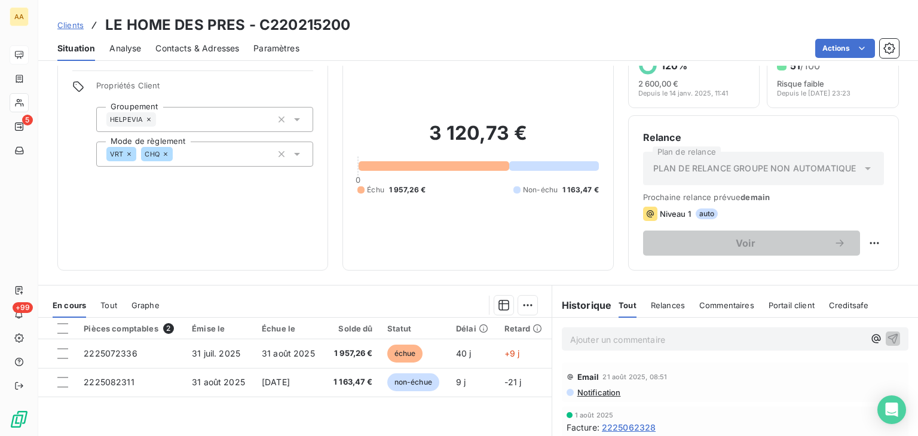
scroll to position [60, 0]
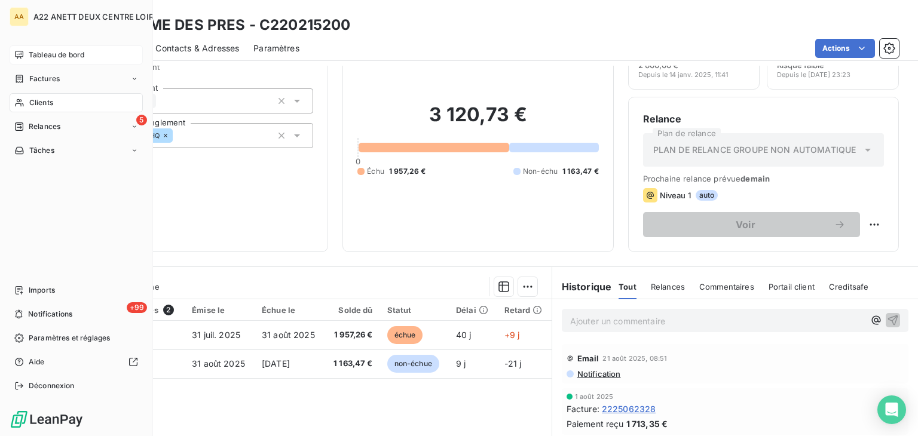
click at [36, 101] on span "Clients" at bounding box center [41, 102] width 24 height 11
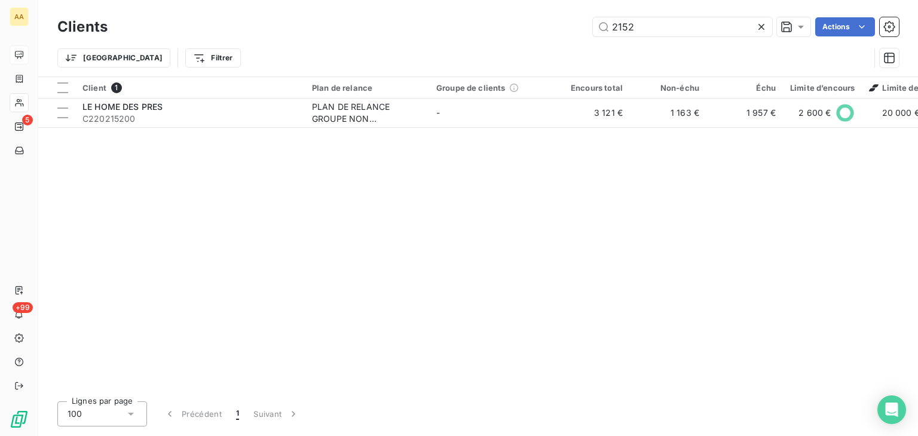
drag, startPoint x: 650, startPoint y: 23, endPoint x: 581, endPoint y: 36, distance: 70.0
click at [585, 34] on div "2152 Actions" at bounding box center [510, 26] width 777 height 19
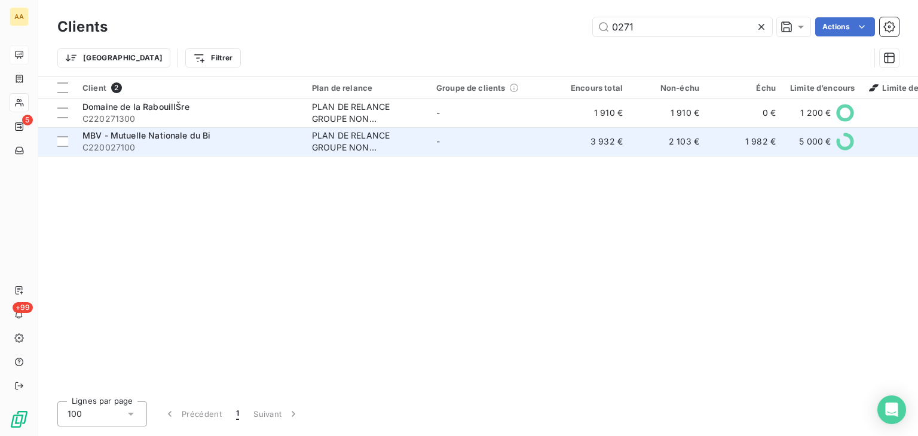
type input "0271"
click at [326, 145] on div "PLAN DE RELANCE GROUPE NON AUTOMATIQUE" at bounding box center [367, 142] width 110 height 24
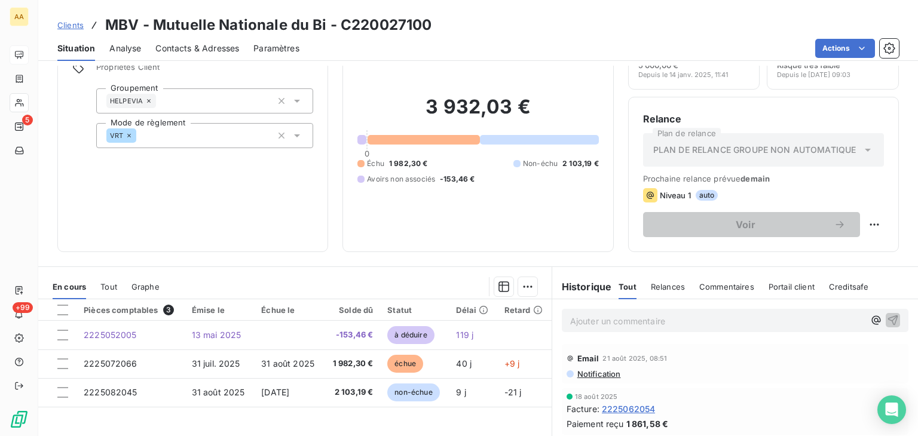
scroll to position [120, 0]
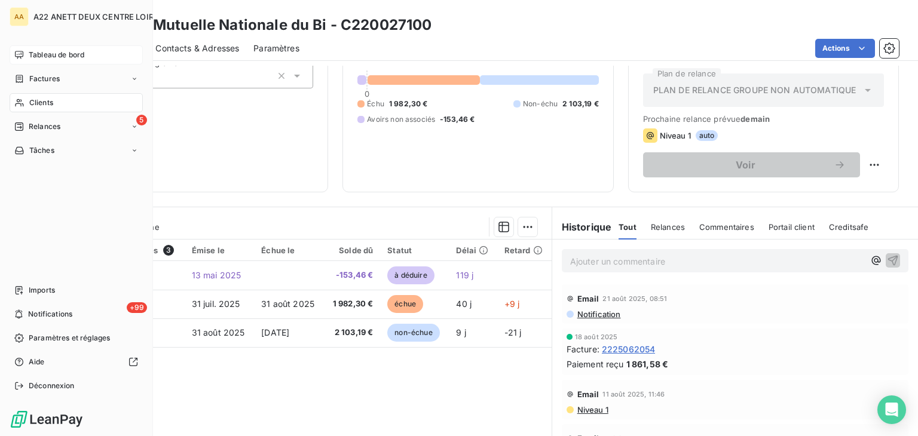
click at [44, 106] on span "Clients" at bounding box center [41, 102] width 24 height 11
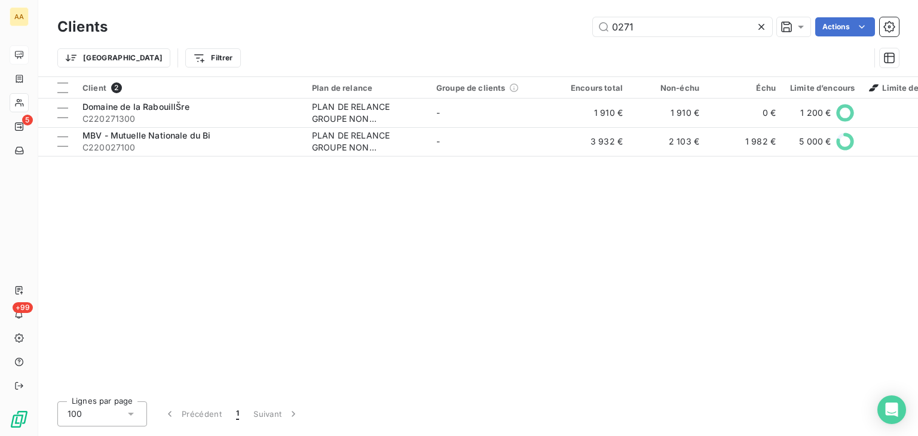
drag, startPoint x: 646, startPoint y: 28, endPoint x: 541, endPoint y: 39, distance: 105.2
click at [545, 34] on div "0271 Actions" at bounding box center [510, 26] width 777 height 19
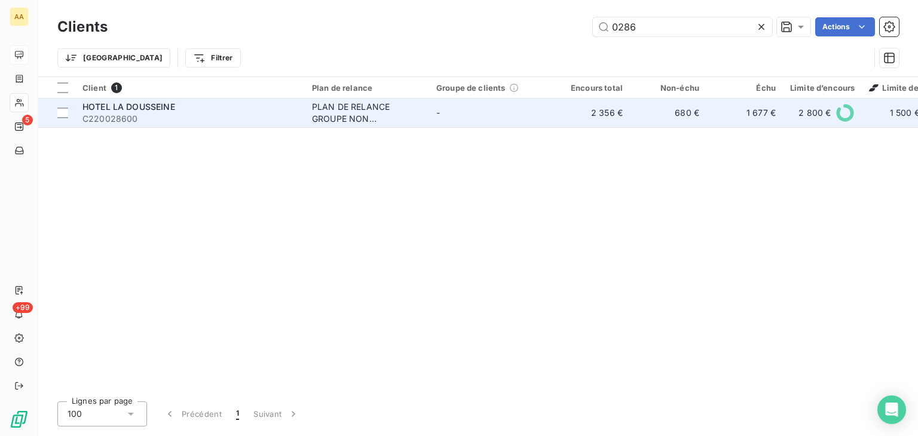
type input "0286"
click at [330, 101] on div "PLAN DE RELANCE GROUPE NON AUTOMATIQUE" at bounding box center [367, 113] width 110 height 24
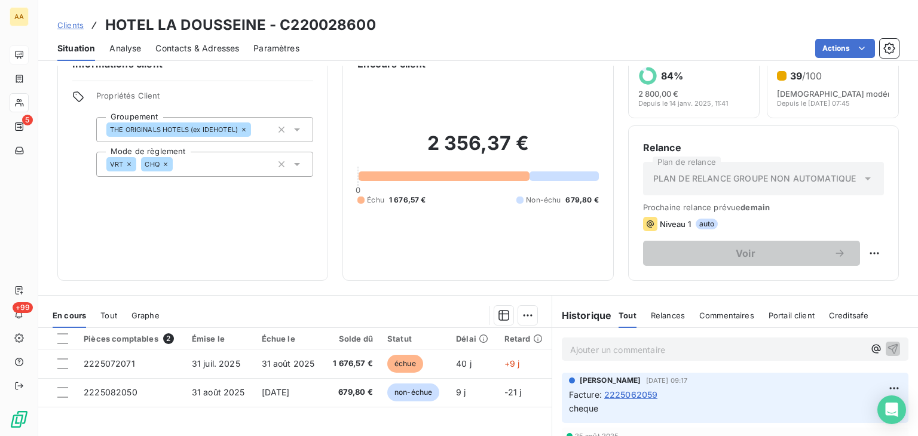
scroll to position [60, 0]
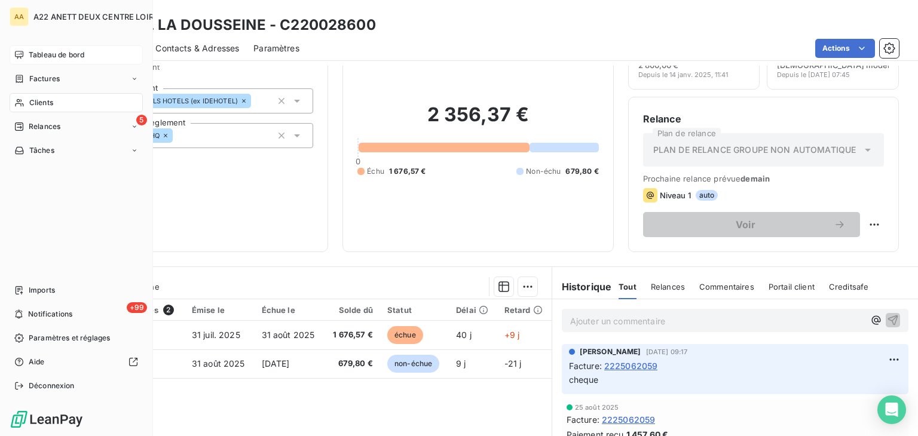
drag, startPoint x: 40, startPoint y: 100, endPoint x: 63, endPoint y: 90, distance: 25.7
click at [40, 100] on span "Clients" at bounding box center [41, 102] width 24 height 11
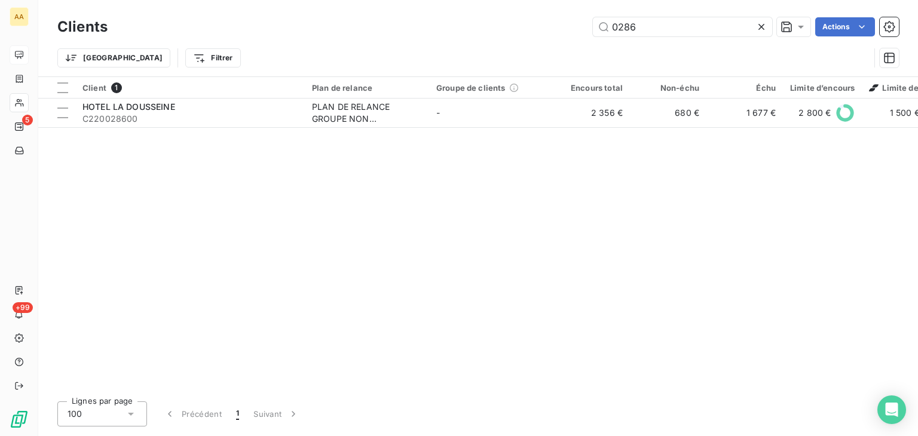
drag, startPoint x: 641, startPoint y: 26, endPoint x: 572, endPoint y: 32, distance: 69.6
click at [572, 32] on div "0286 Actions" at bounding box center [510, 26] width 777 height 19
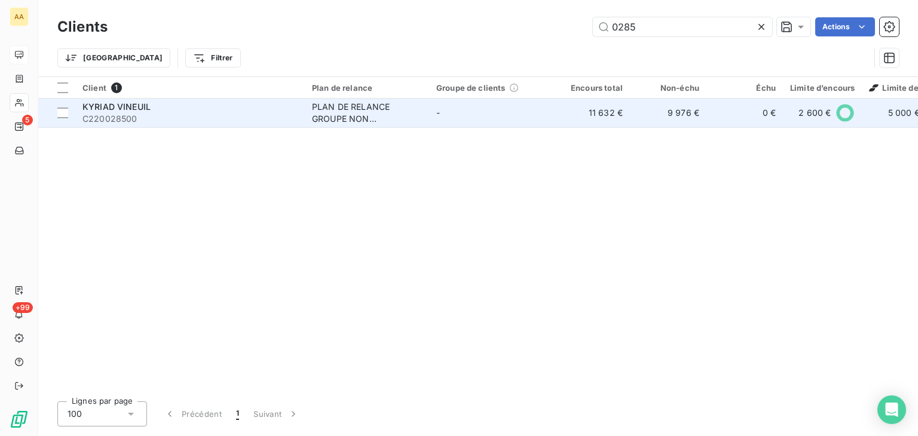
type input "0285"
click at [356, 112] on div "PLAN DE RELANCE GROUPE NON AUTOMATIQUE" at bounding box center [367, 113] width 110 height 24
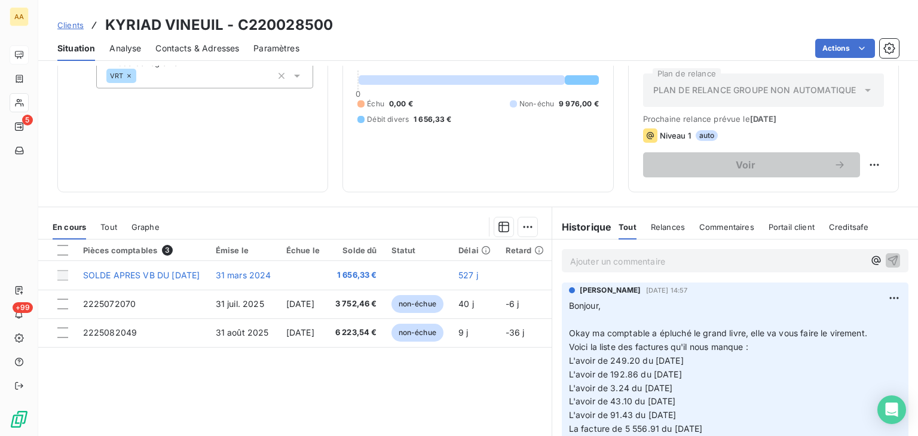
scroll to position [120, 0]
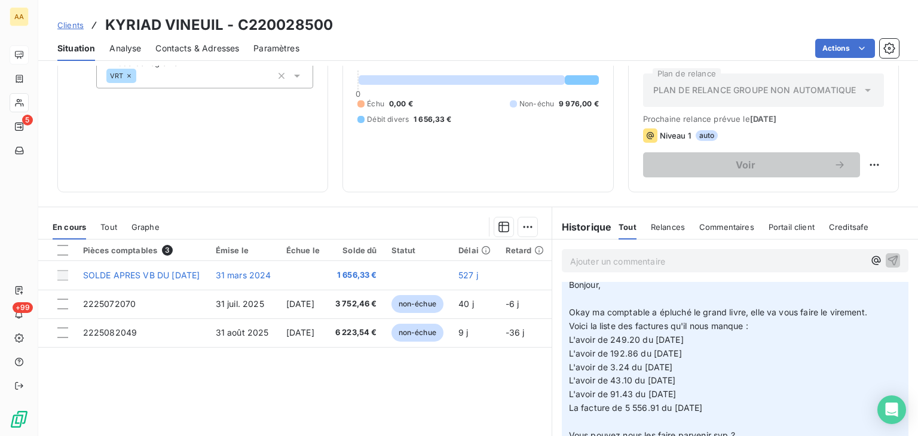
drag, startPoint x: 850, startPoint y: 310, endPoint x: 557, endPoint y: 311, distance: 292.4
click at [562, 311] on div "[PERSON_NAME] [DATE] 14:57 Bonjour, ﻿ Okay ma comptable a épluché le grand livr…" at bounding box center [735, 376] width 347 height 229
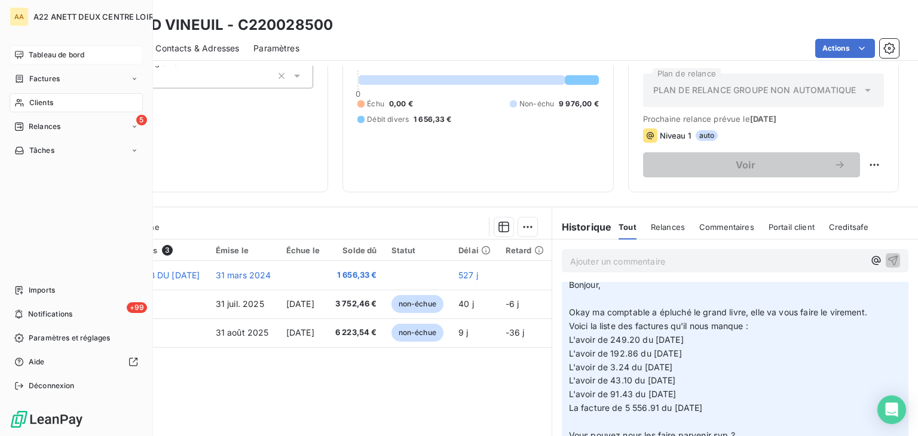
click at [38, 103] on span "Clients" at bounding box center [41, 102] width 24 height 11
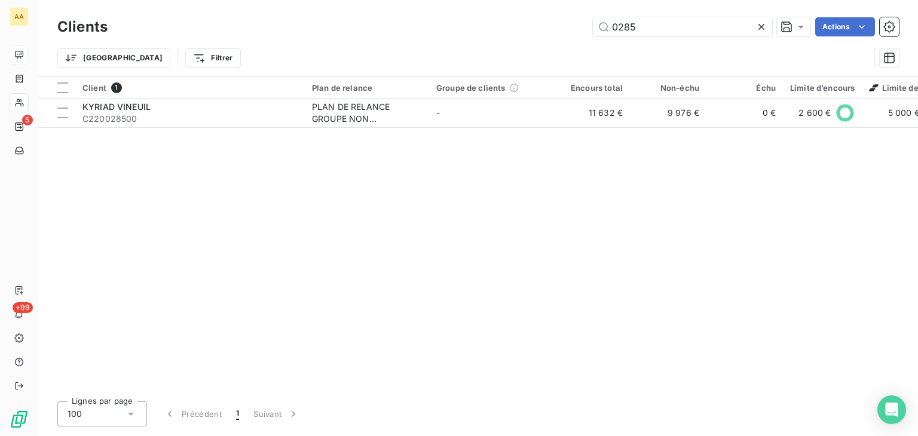
drag, startPoint x: 639, startPoint y: 26, endPoint x: 547, endPoint y: 40, distance: 92.5
click at [559, 36] on div "Clients 0285 Actions" at bounding box center [478, 26] width 842 height 25
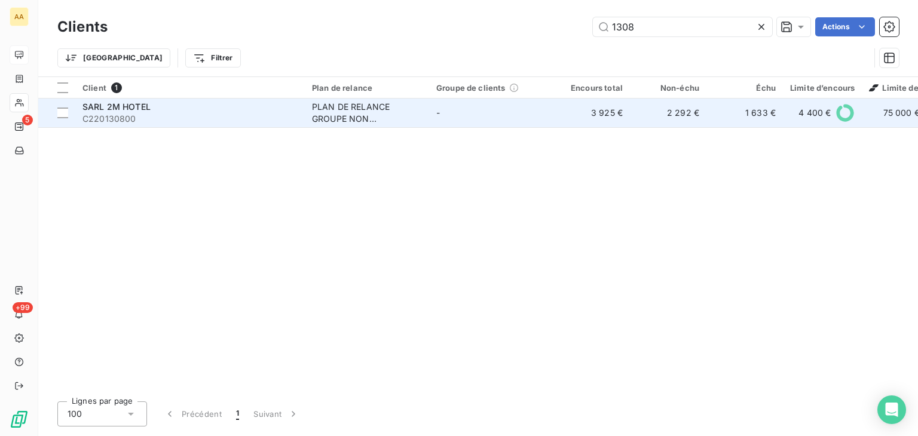
type input "1308"
click at [348, 117] on div "PLAN DE RELANCE GROUPE NON AUTOMATIQUE" at bounding box center [367, 113] width 110 height 24
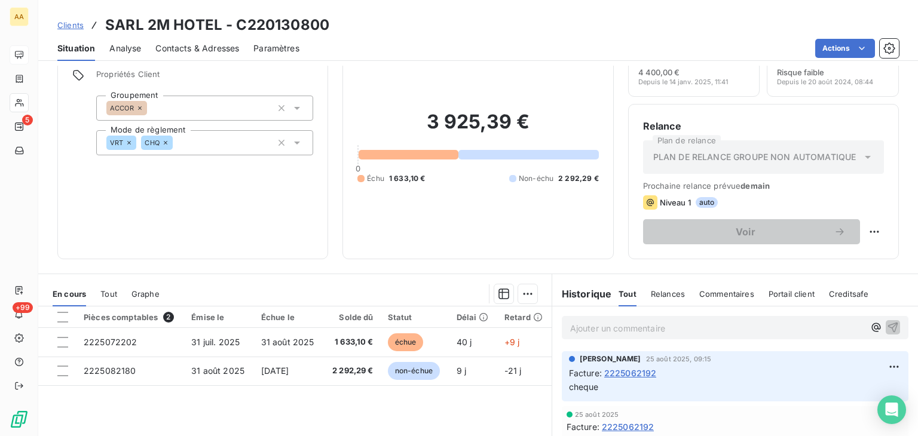
scroll to position [120, 0]
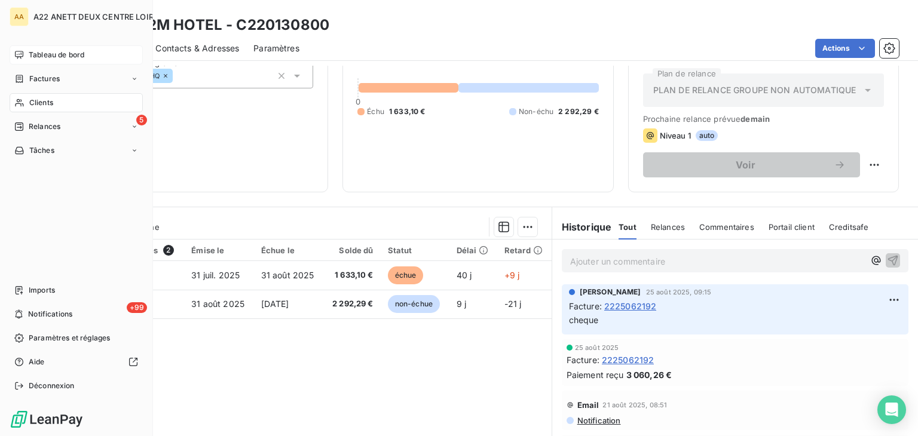
click at [29, 103] on span "Clients" at bounding box center [41, 102] width 24 height 11
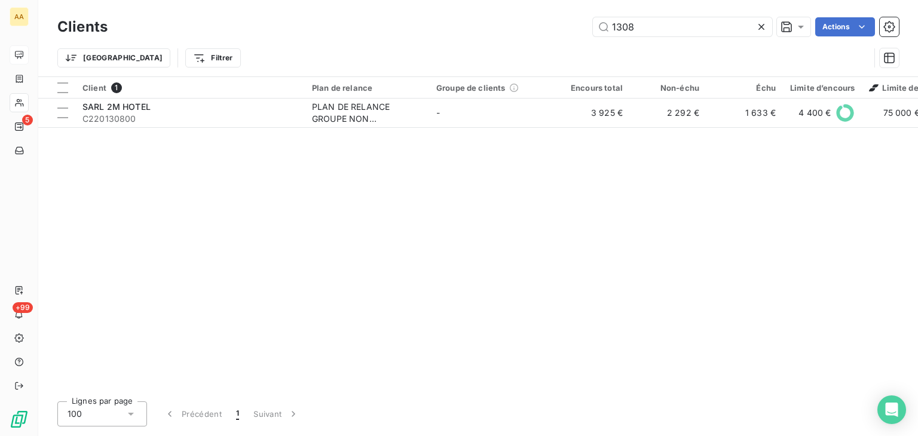
drag, startPoint x: 569, startPoint y: 32, endPoint x: 536, endPoint y: 45, distance: 35.6
click at [561, 32] on div "1308 Actions" at bounding box center [510, 26] width 777 height 19
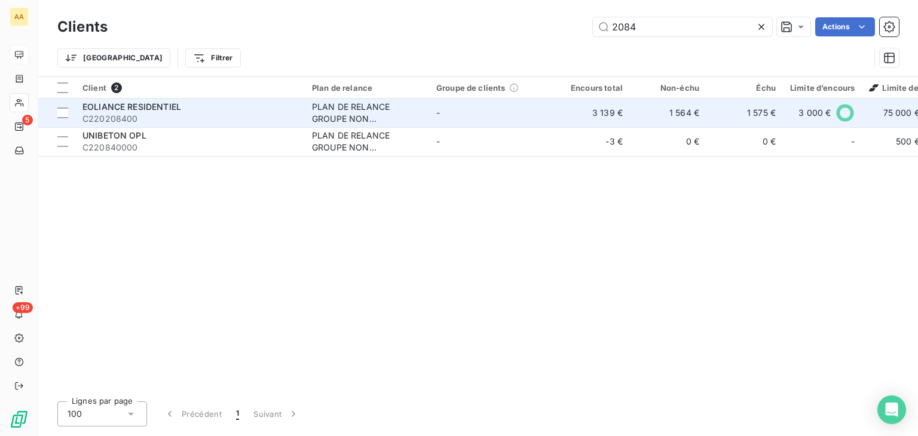
type input "2084"
click at [325, 115] on div "PLAN DE RELANCE GROUPE NON AUTOMATIQUE" at bounding box center [367, 113] width 110 height 24
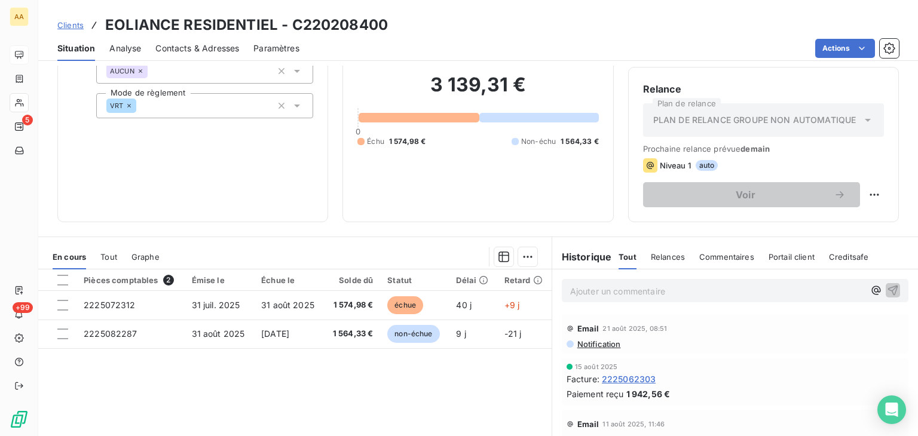
scroll to position [120, 0]
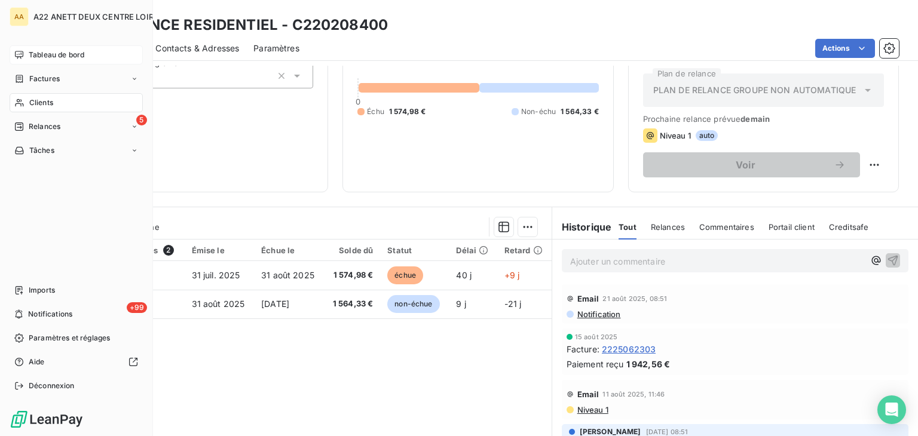
drag, startPoint x: 34, startPoint y: 103, endPoint x: 63, endPoint y: 89, distance: 32.6
click at [34, 103] on span "Clients" at bounding box center [41, 102] width 24 height 11
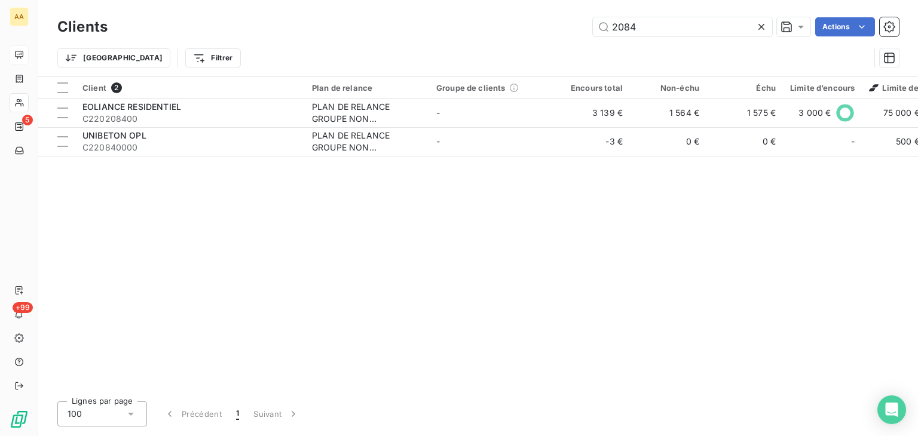
drag, startPoint x: 595, startPoint y: 28, endPoint x: 586, endPoint y: 30, distance: 9.3
click at [586, 30] on div "2084 Actions" at bounding box center [510, 26] width 777 height 19
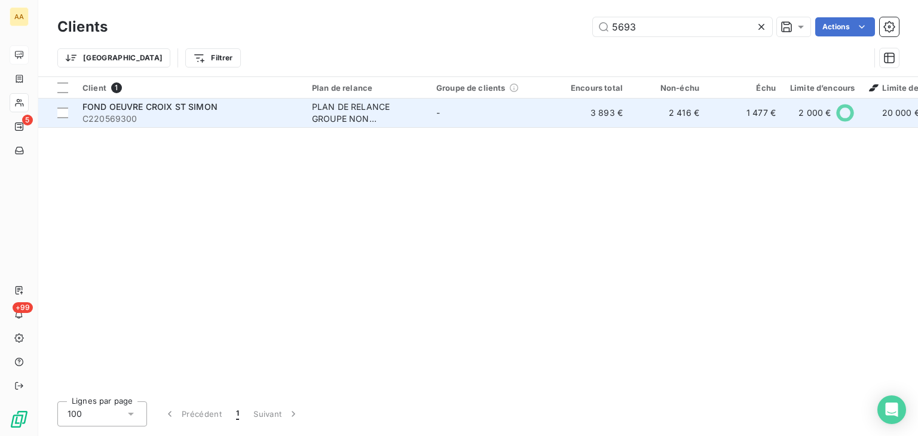
type input "5693"
click at [114, 118] on span "C220569300" at bounding box center [190, 119] width 215 height 12
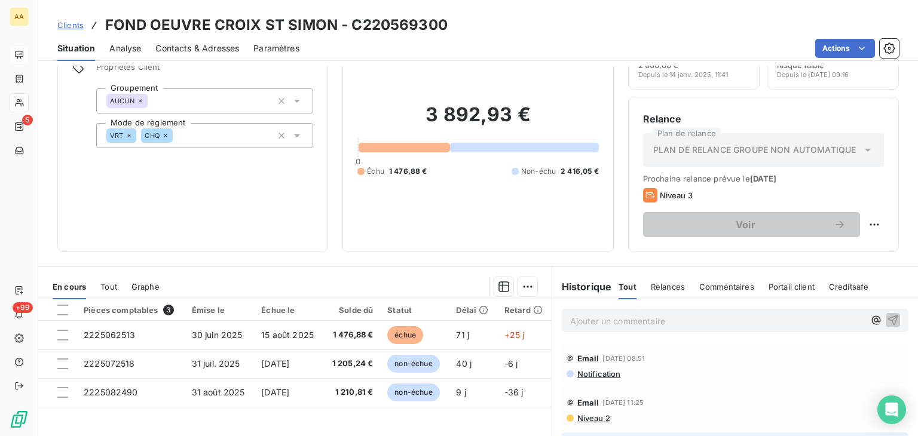
scroll to position [120, 0]
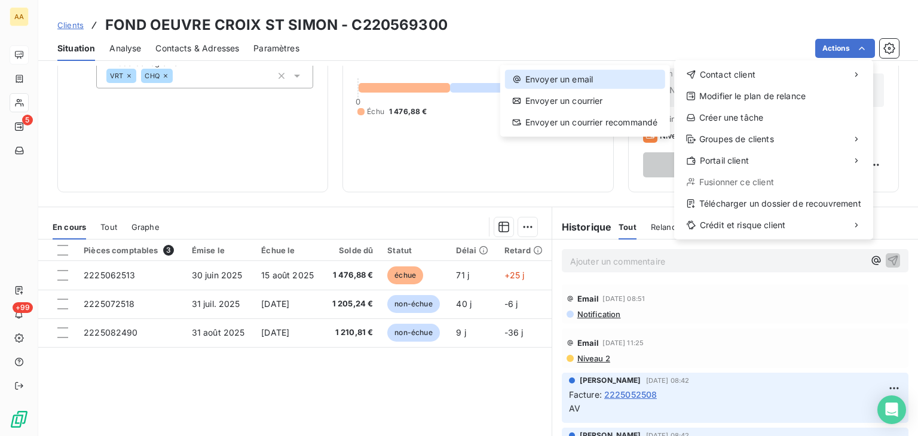
click at [571, 84] on div "Envoyer un email" at bounding box center [585, 79] width 160 height 19
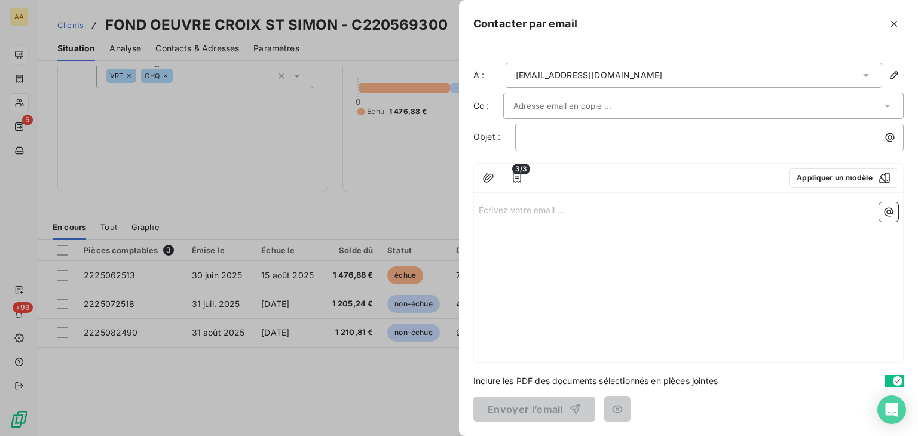
click at [500, 204] on p "Écrivez votre email ... ﻿" at bounding box center [689, 210] width 420 height 14
drag, startPoint x: 792, startPoint y: 213, endPoint x: 460, endPoint y: 212, distance: 332.4
click at [460, 212] on div "À : [EMAIL_ADDRESS][DOMAIN_NAME] Cc : Objet : ﻿ 3/3 Appliquer un modèle Okay ma…" at bounding box center [688, 242] width 459 height 388
click at [39, 103] on div at bounding box center [459, 218] width 918 height 436
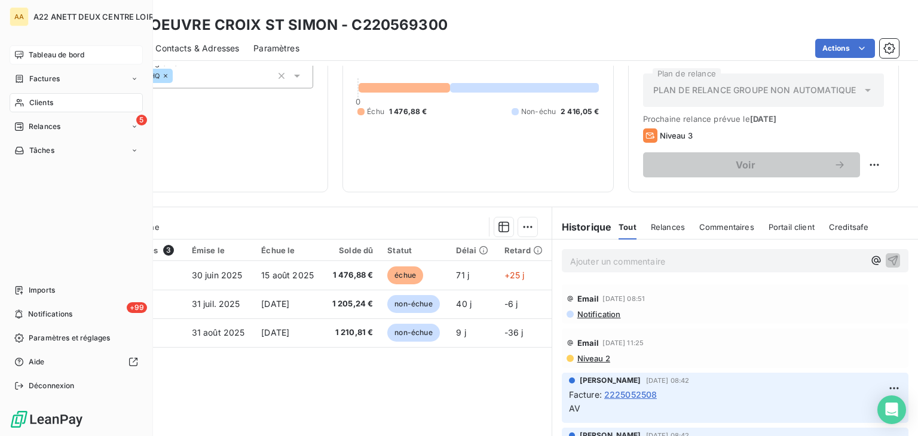
click at [26, 103] on div "Clients" at bounding box center [76, 102] width 133 height 19
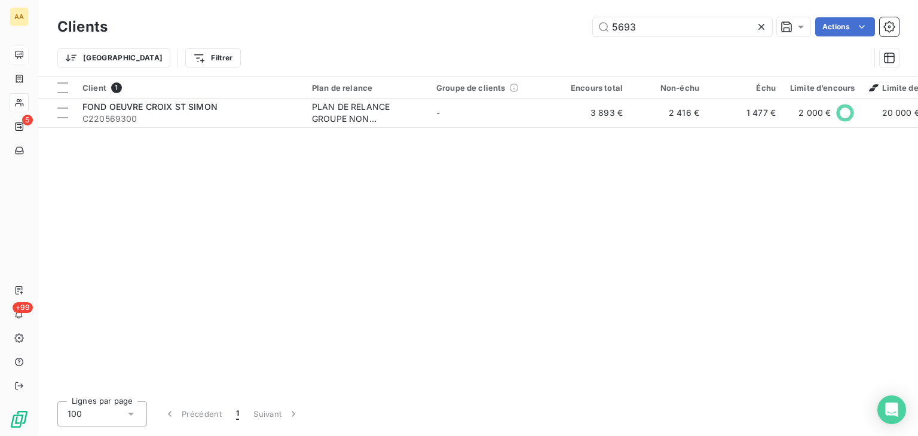
drag, startPoint x: 652, startPoint y: 26, endPoint x: 572, endPoint y: 29, distance: 80.8
click at [575, 27] on div "5693 Actions" at bounding box center [510, 26] width 777 height 19
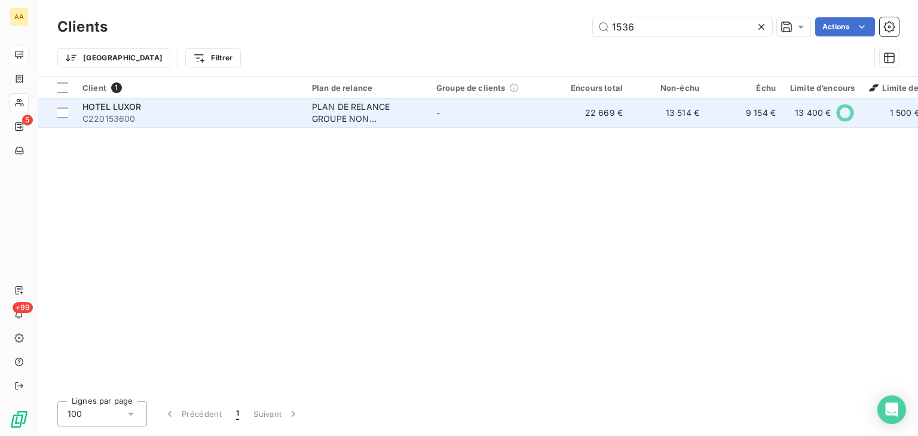
type input "1536"
click at [347, 108] on div "PLAN DE RELANCE GROUPE NON AUTOMATIQUE" at bounding box center [367, 113] width 110 height 24
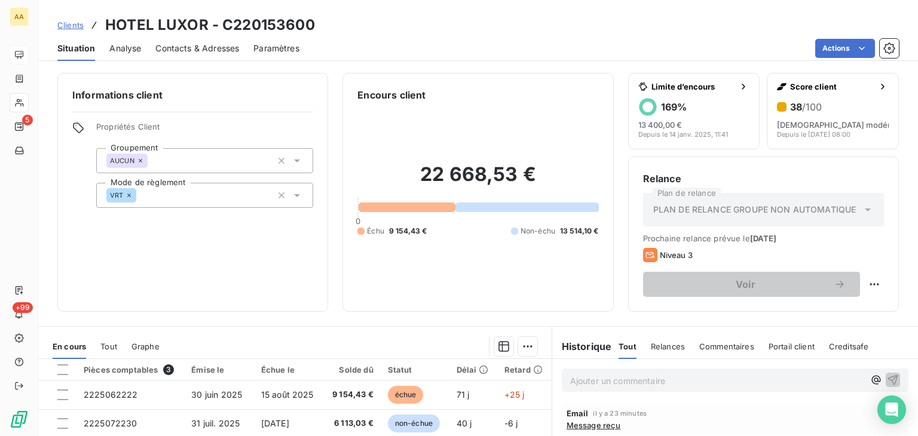
click at [582, 426] on span "Message reçu" at bounding box center [594, 426] width 54 height 10
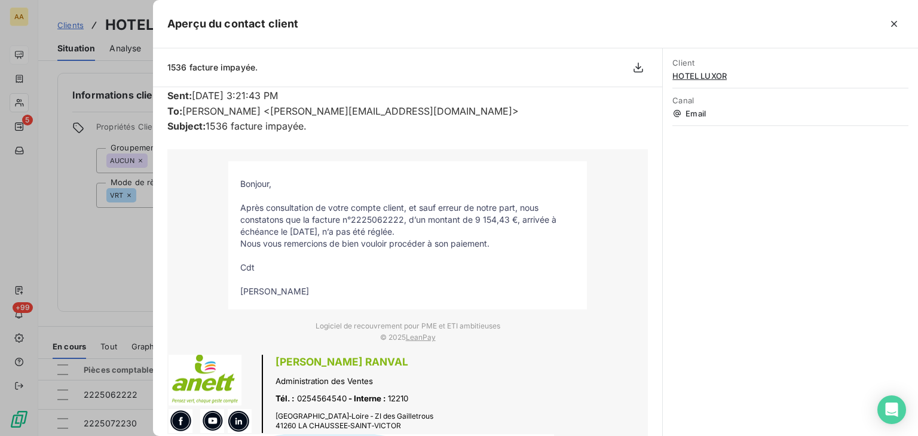
scroll to position [299, 0]
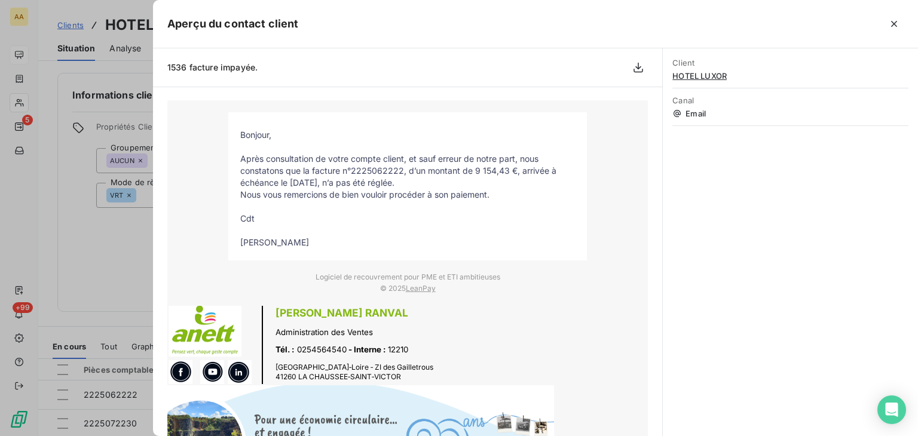
click at [312, 243] on p "[PERSON_NAME]" at bounding box center [407, 243] width 335 height 12
drag, startPoint x: 310, startPoint y: 243, endPoint x: 227, endPoint y: 140, distance: 132.7
click at [228, 140] on tbody "Bonjour, Après consultation de votre compte client, et sauf erreur de notre par…" at bounding box center [407, 189] width 359 height 120
click at [20, 101] on div at bounding box center [459, 218] width 918 height 436
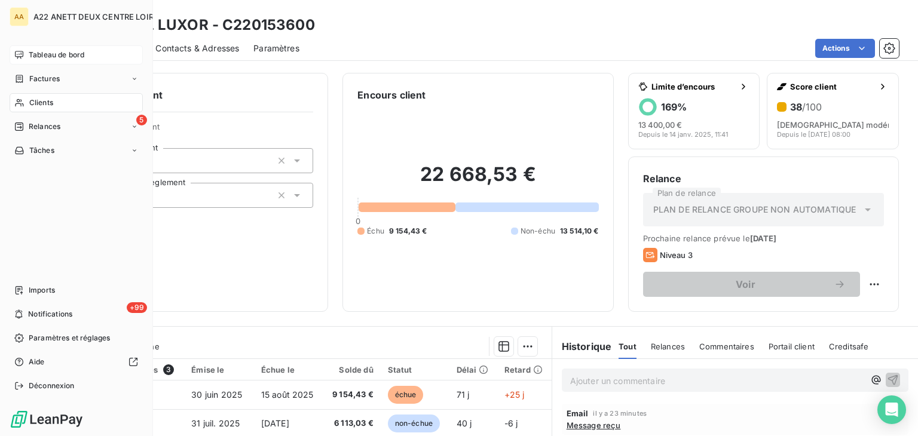
click at [30, 101] on span "Clients" at bounding box center [41, 102] width 24 height 11
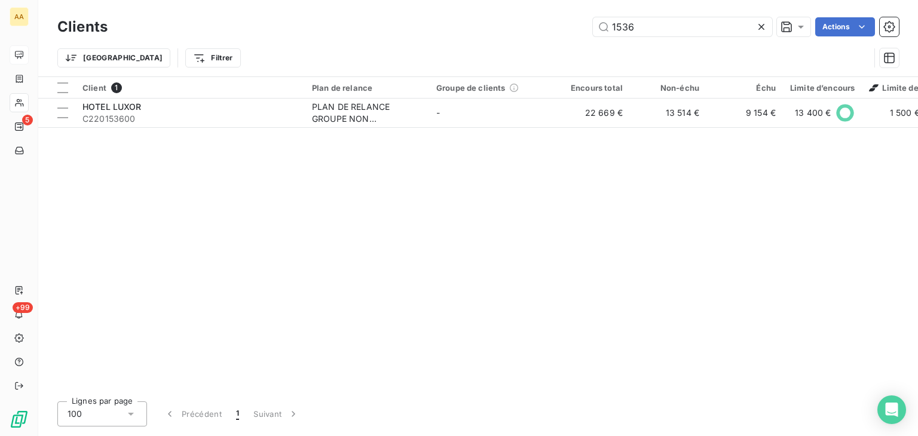
drag, startPoint x: 634, startPoint y: 31, endPoint x: 569, endPoint y: 30, distance: 65.2
click at [569, 30] on div "1536 Actions" at bounding box center [510, 26] width 777 height 19
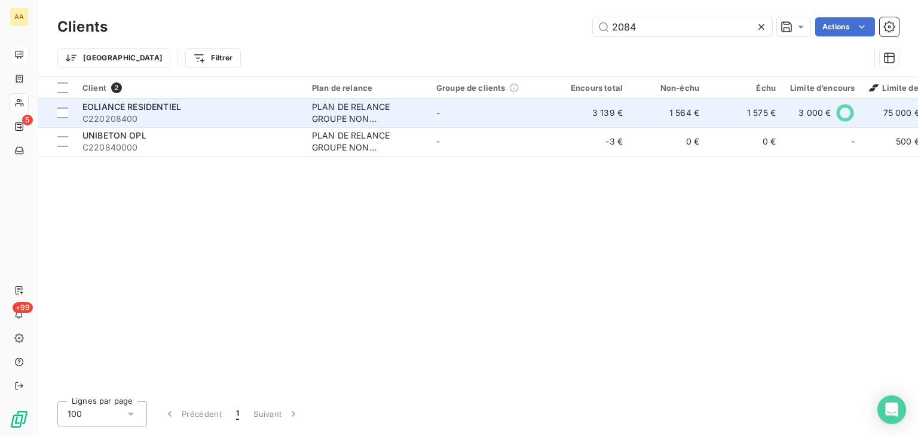
type input "2084"
click at [359, 108] on div "PLAN DE RELANCE GROUPE NON AUTOMATIQUE" at bounding box center [367, 113] width 110 height 24
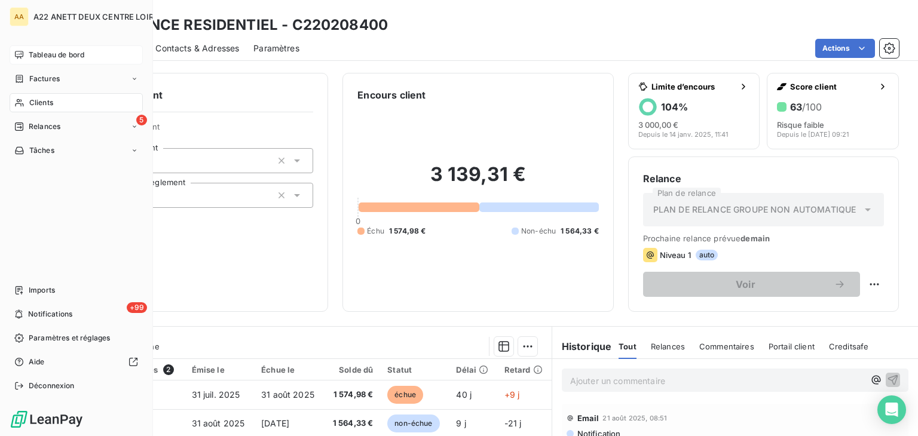
click at [41, 97] on span "Clients" at bounding box center [41, 102] width 24 height 11
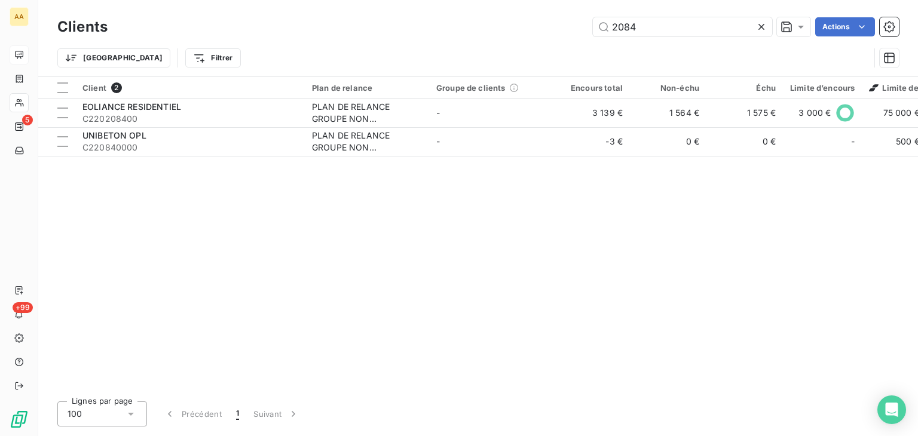
drag, startPoint x: 635, startPoint y: 29, endPoint x: 551, endPoint y: 30, distance: 83.7
click at [551, 30] on div "2084 Actions" at bounding box center [510, 26] width 777 height 19
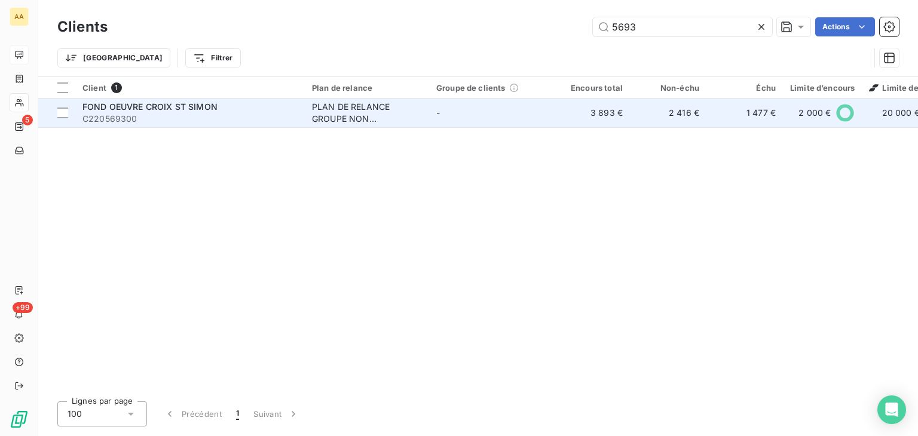
type input "5693"
click at [355, 104] on div "PLAN DE RELANCE GROUPE NON AUTOMATIQUE" at bounding box center [367, 113] width 110 height 24
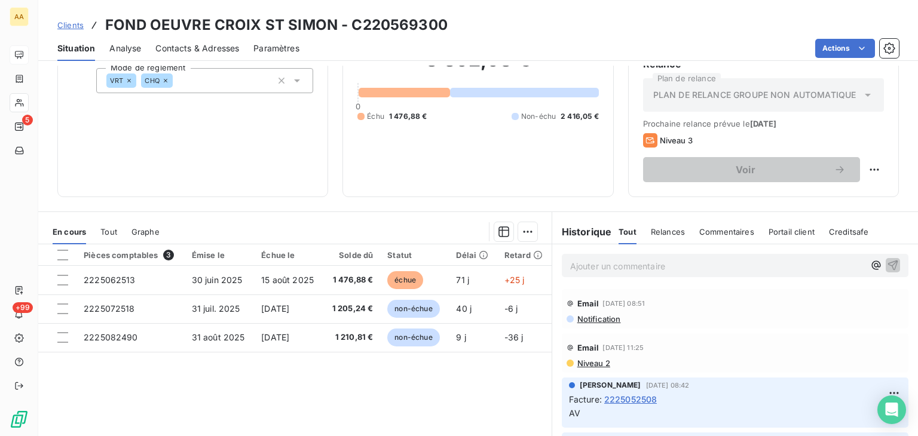
scroll to position [120, 0]
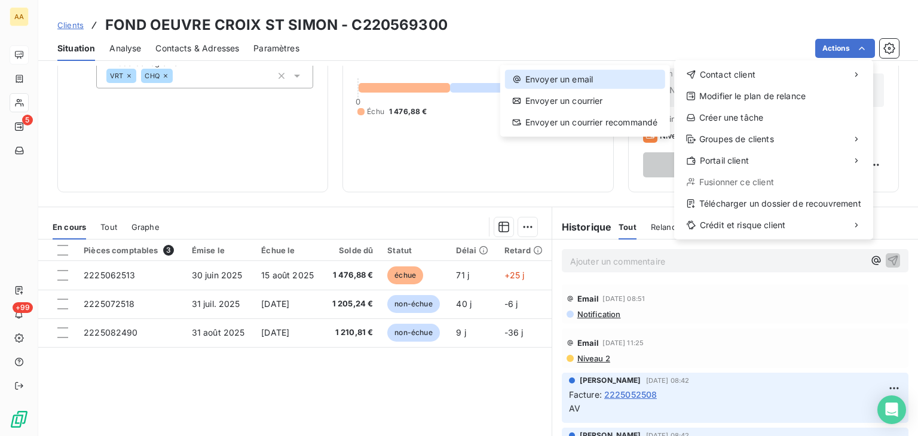
click at [586, 77] on div "Envoyer un email" at bounding box center [585, 79] width 160 height 19
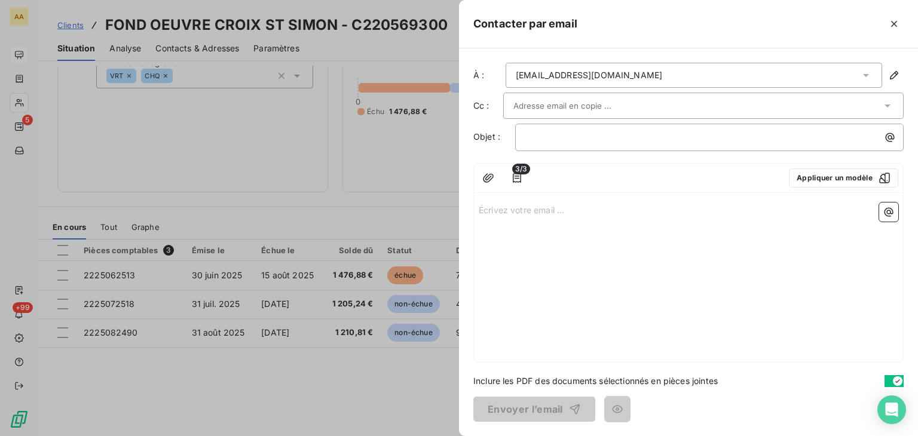
click at [487, 206] on p "Écrivez votre email ... ﻿" at bounding box center [689, 210] width 420 height 14
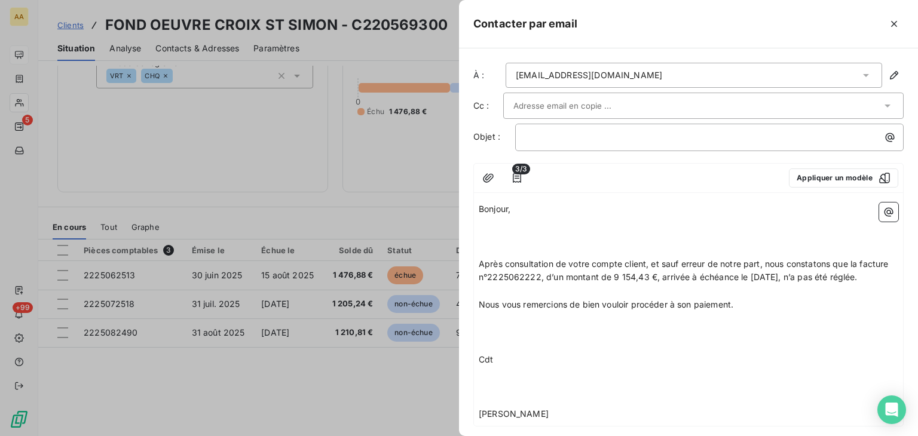
click at [485, 217] on p "﻿" at bounding box center [689, 223] width 420 height 14
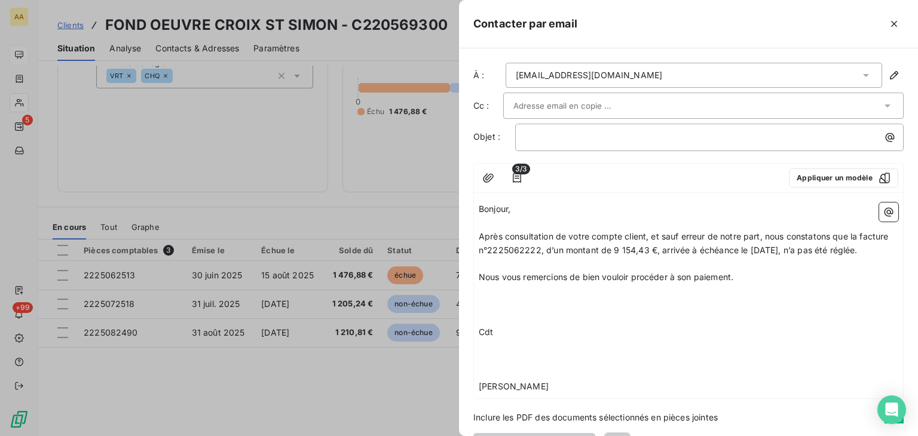
click at [485, 298] on p "﻿" at bounding box center [689, 292] width 420 height 14
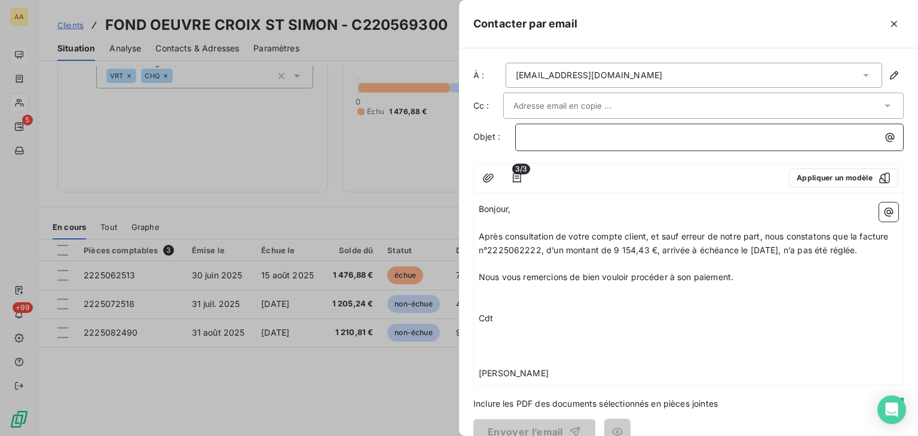
click at [551, 138] on p "﻿" at bounding box center [713, 137] width 374 height 14
drag, startPoint x: 569, startPoint y: 249, endPoint x: 548, endPoint y: 247, distance: 20.4
click at [548, 247] on span "Après consultation de votre compte client, et sauf erreur de notre part, nous c…" at bounding box center [685, 243] width 413 height 24
drag, startPoint x: 674, startPoint y: 246, endPoint x: 643, endPoint y: 248, distance: 31.2
click at [643, 248] on span "Après consultation de votre compte client, et sauf erreur de notre part, nous c…" at bounding box center [685, 243] width 413 height 24
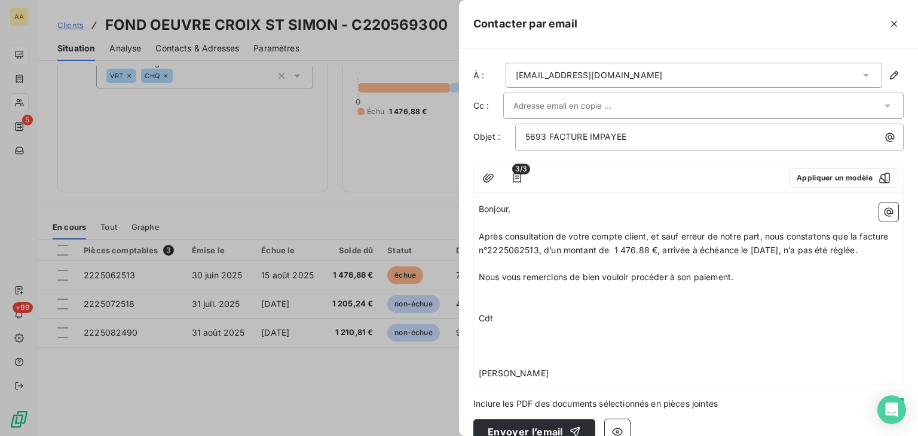
click at [727, 312] on p "﻿" at bounding box center [689, 305] width 420 height 14
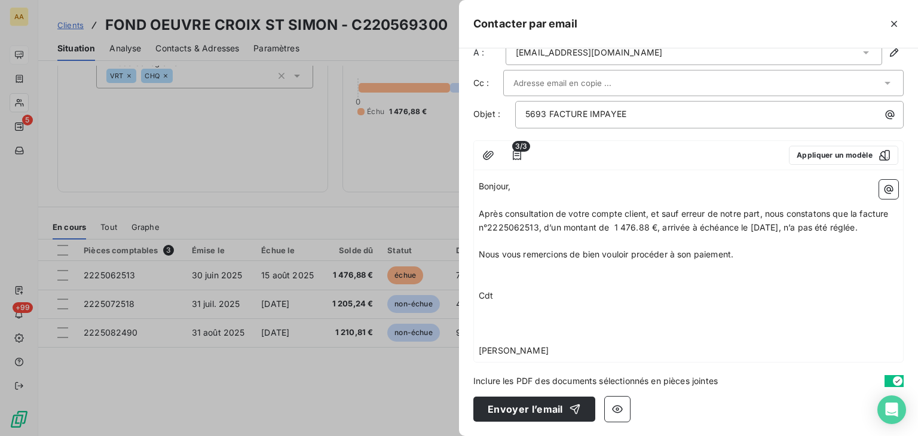
scroll to position [36, 0]
click at [522, 410] on button "Envoyer l’email" at bounding box center [535, 409] width 122 height 25
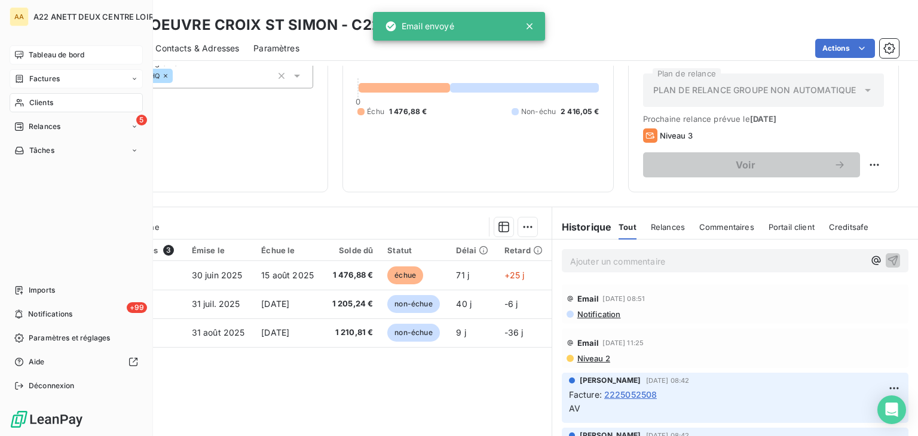
drag, startPoint x: 33, startPoint y: 101, endPoint x: 119, endPoint y: 86, distance: 87.4
click at [33, 101] on span "Clients" at bounding box center [41, 102] width 24 height 11
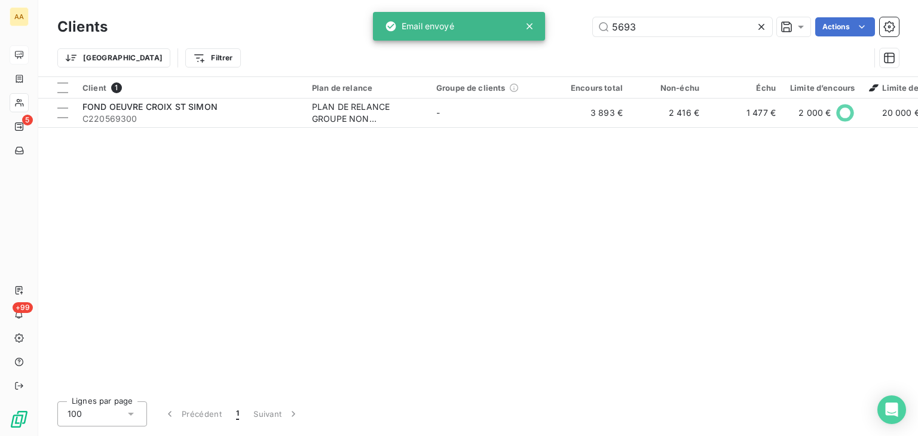
drag, startPoint x: 637, startPoint y: 29, endPoint x: 564, endPoint y: 28, distance: 73.6
click at [564, 28] on div "5693 Actions" at bounding box center [510, 26] width 777 height 19
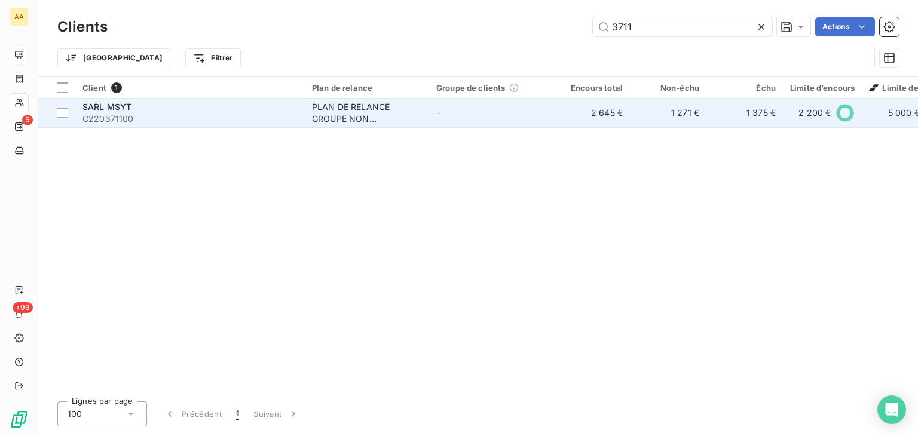
type input "3711"
click at [347, 118] on div "PLAN DE RELANCE GROUPE NON AUTOMATIQUE" at bounding box center [367, 113] width 110 height 24
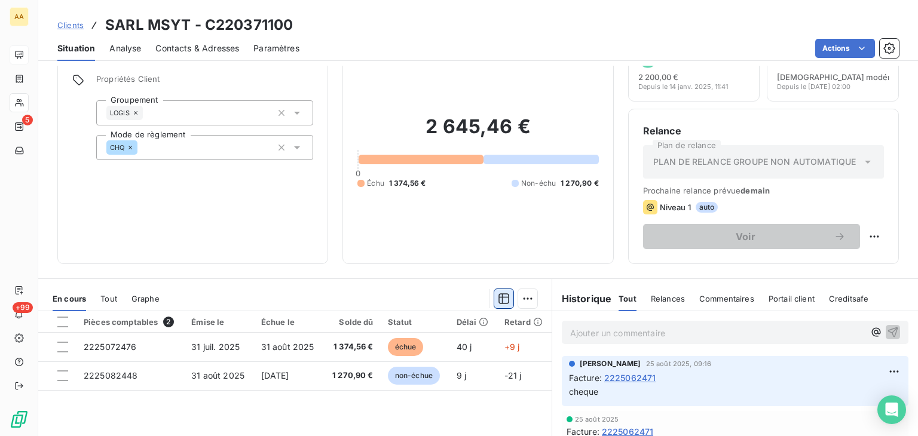
scroll to position [120, 0]
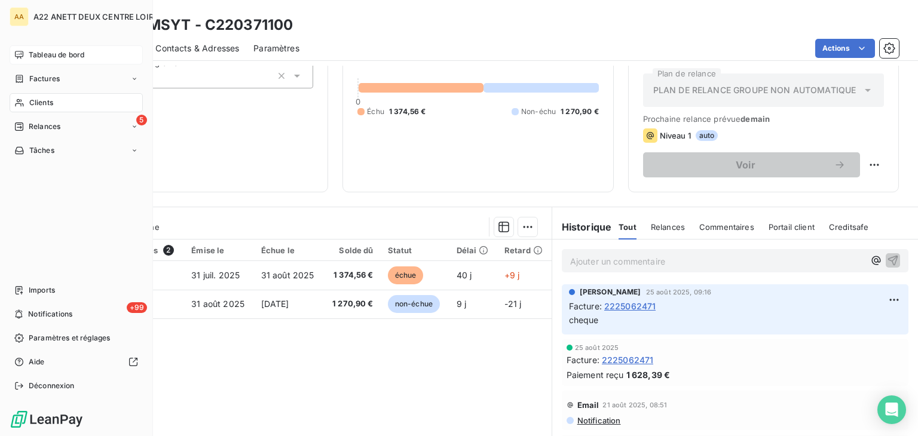
click at [41, 101] on span "Clients" at bounding box center [41, 102] width 24 height 11
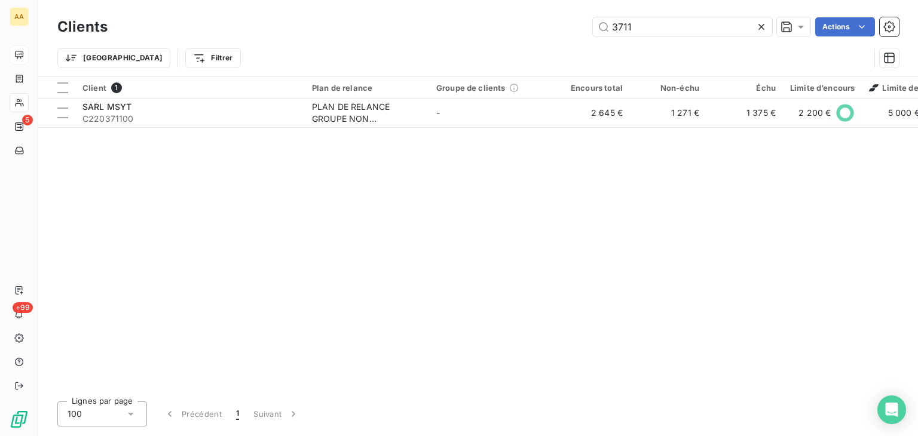
drag, startPoint x: 640, startPoint y: 27, endPoint x: 549, endPoint y: 30, distance: 90.9
click at [549, 30] on div "3711 Actions" at bounding box center [510, 26] width 777 height 19
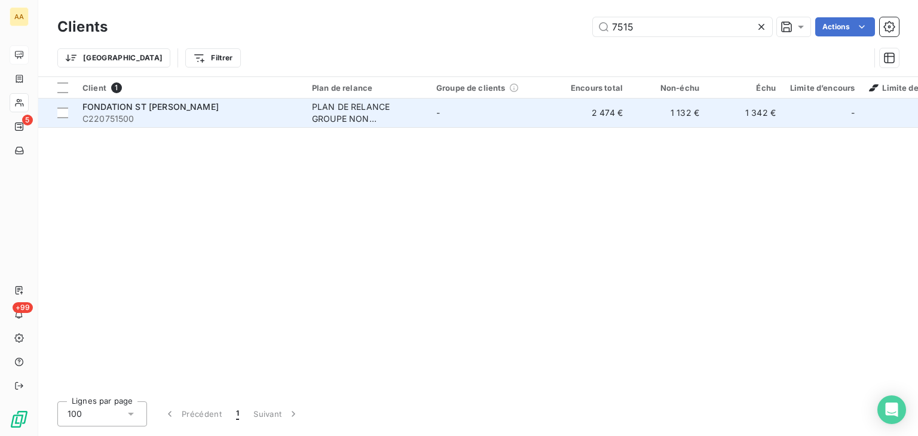
type input "7515"
click at [356, 112] on div "PLAN DE RELANCE GROUPE NON AUTOMATIQUE" at bounding box center [367, 113] width 110 height 24
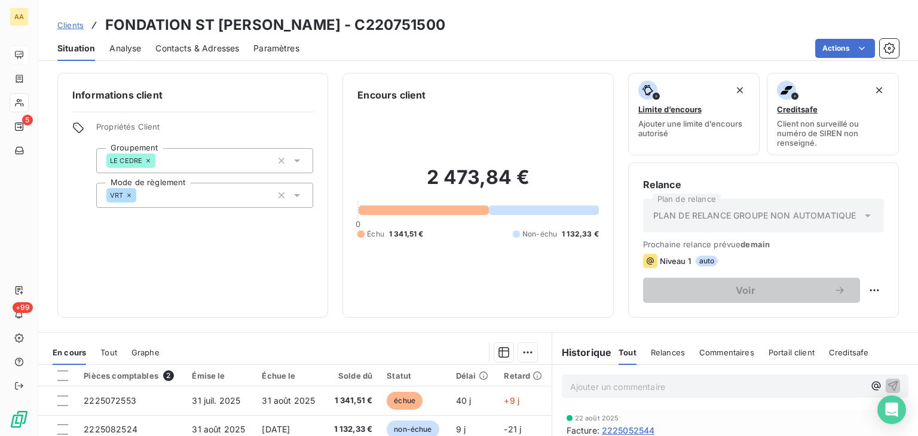
scroll to position [60, 0]
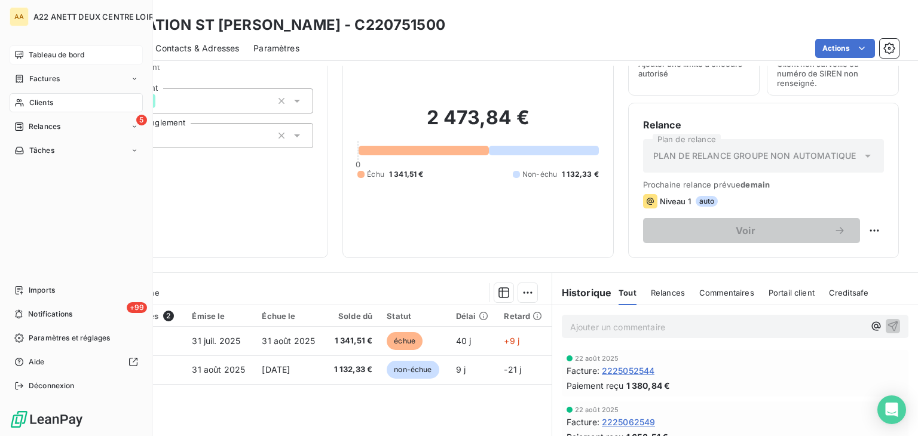
click at [38, 101] on span "Clients" at bounding box center [41, 102] width 24 height 11
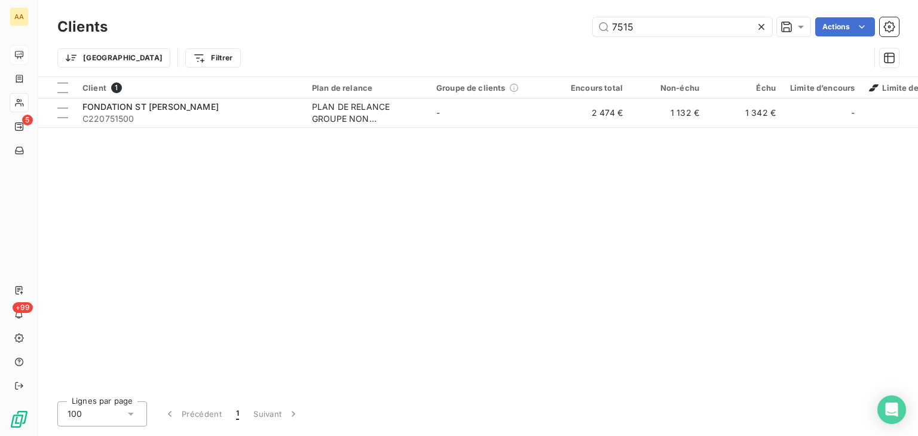
drag, startPoint x: 569, startPoint y: 33, endPoint x: 536, endPoint y: 33, distance: 32.3
click at [536, 33] on div "7515 Actions" at bounding box center [510, 26] width 777 height 19
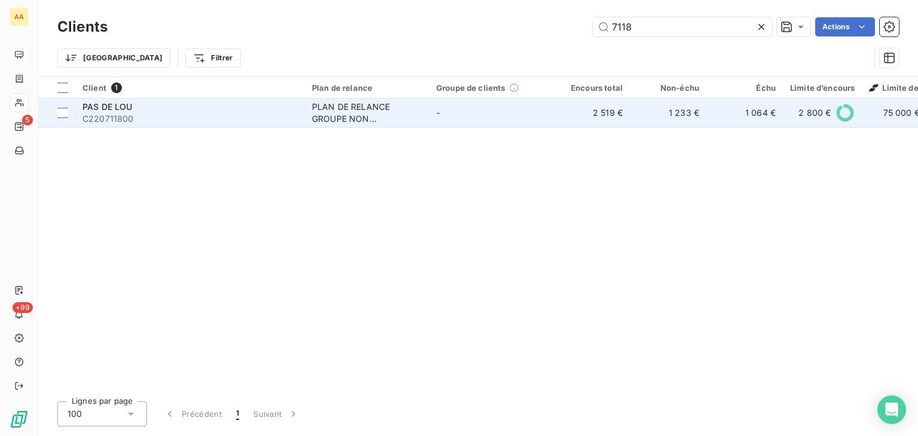
type input "7118"
click at [337, 112] on div "PLAN DE RELANCE GROUPE NON AUTOMATIQUE" at bounding box center [367, 113] width 110 height 24
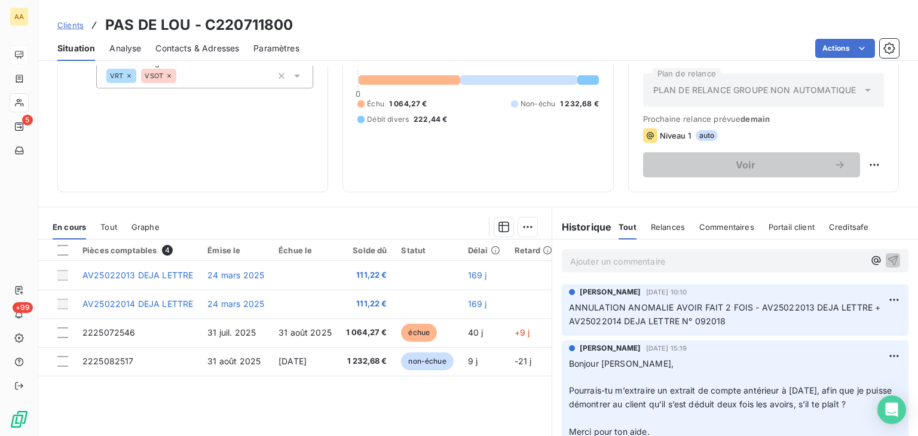
scroll to position [179, 0]
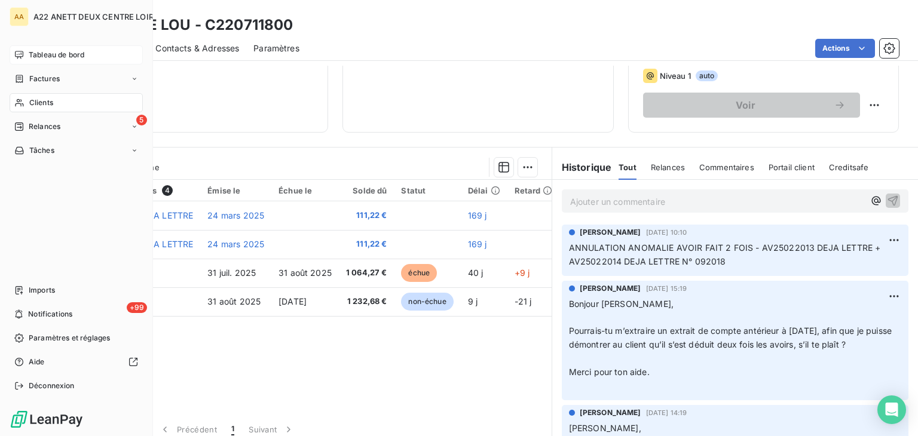
drag, startPoint x: 45, startPoint y: 99, endPoint x: 148, endPoint y: 71, distance: 106.0
click at [45, 99] on span "Clients" at bounding box center [41, 102] width 24 height 11
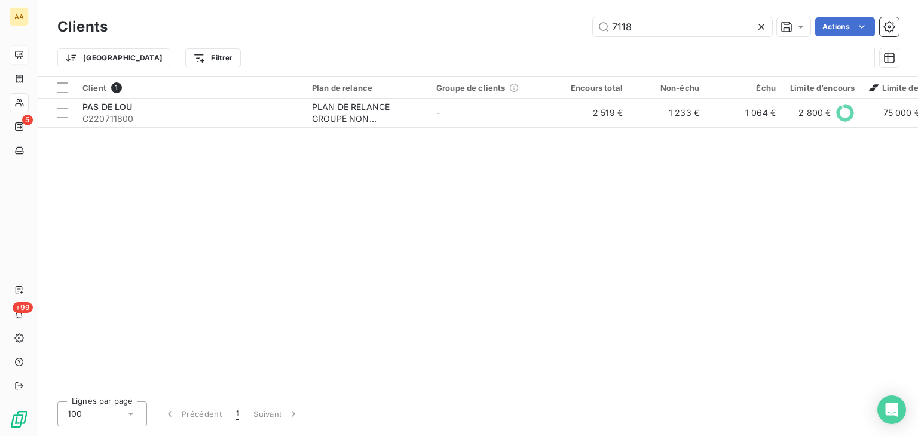
click at [558, 34] on div "7118 Actions" at bounding box center [510, 26] width 777 height 19
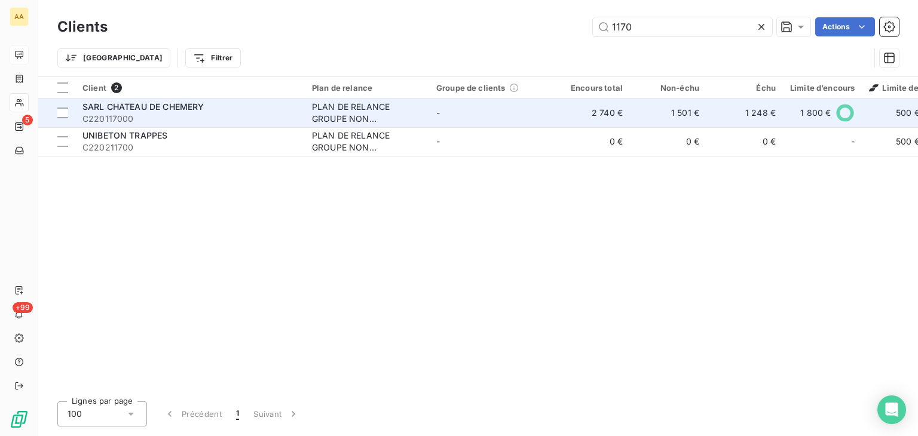
type input "1170"
click at [337, 109] on div "PLAN DE RELANCE GROUPE NON AUTOMATIQUE" at bounding box center [367, 113] width 110 height 24
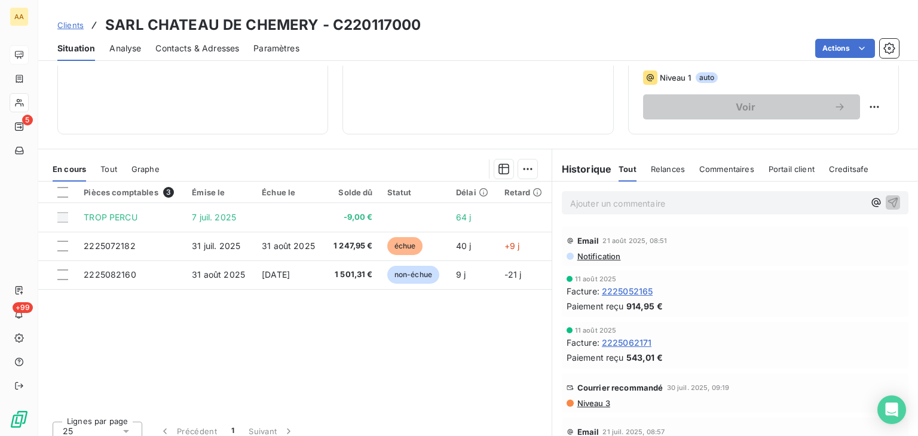
scroll to position [179, 0]
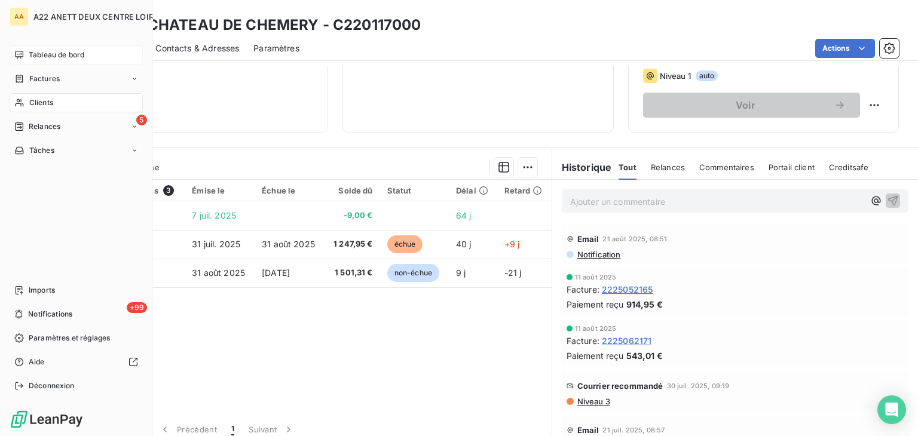
click at [41, 104] on span "Clients" at bounding box center [41, 102] width 24 height 11
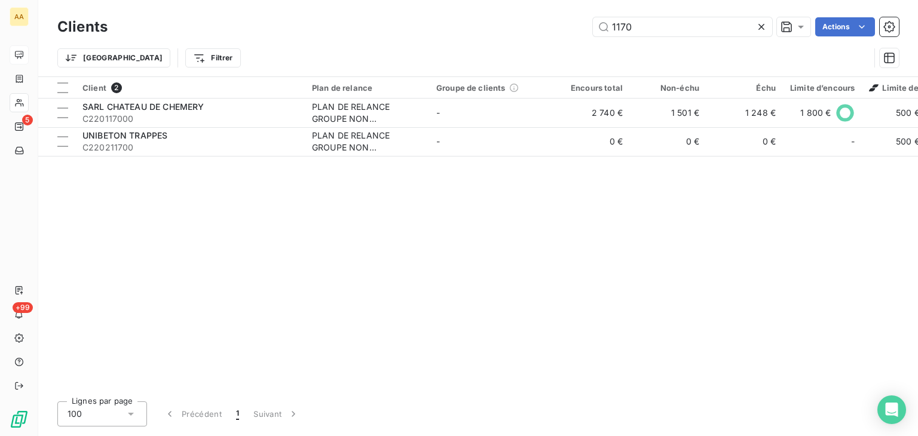
drag, startPoint x: 631, startPoint y: 27, endPoint x: 534, endPoint y: 34, distance: 97.1
click at [535, 33] on div "1170 Actions" at bounding box center [510, 26] width 777 height 19
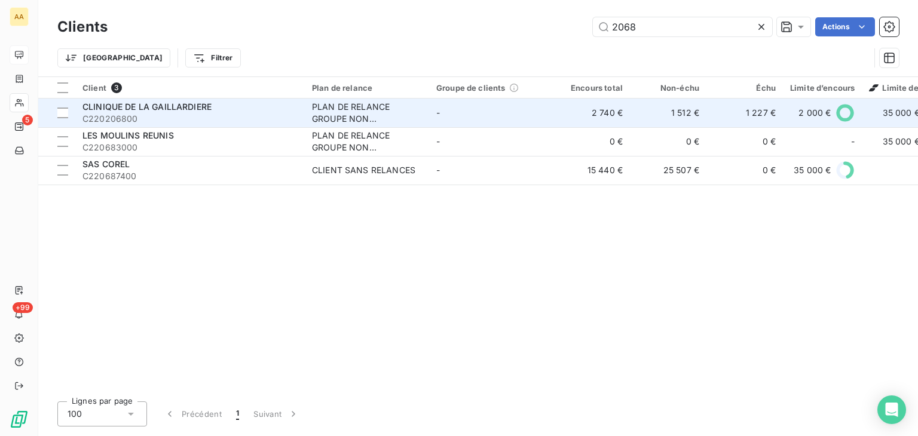
type input "2068"
click at [335, 114] on div "PLAN DE RELANCE GROUPE NON AUTOMATIQUE" at bounding box center [367, 113] width 110 height 24
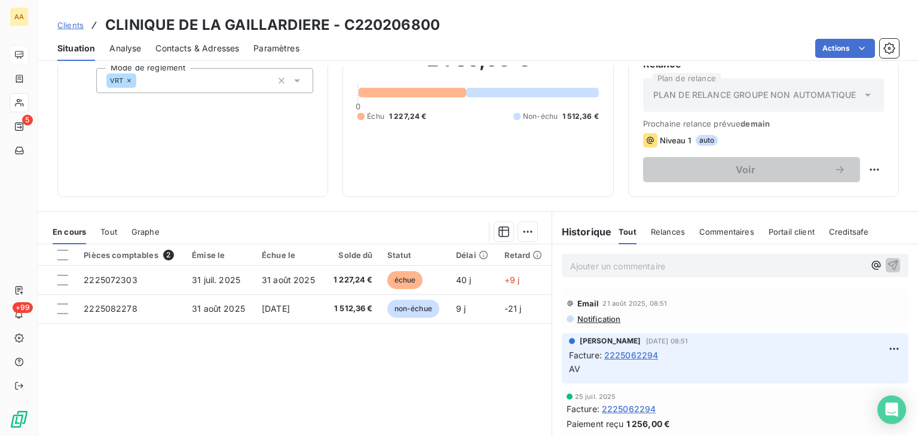
scroll to position [120, 0]
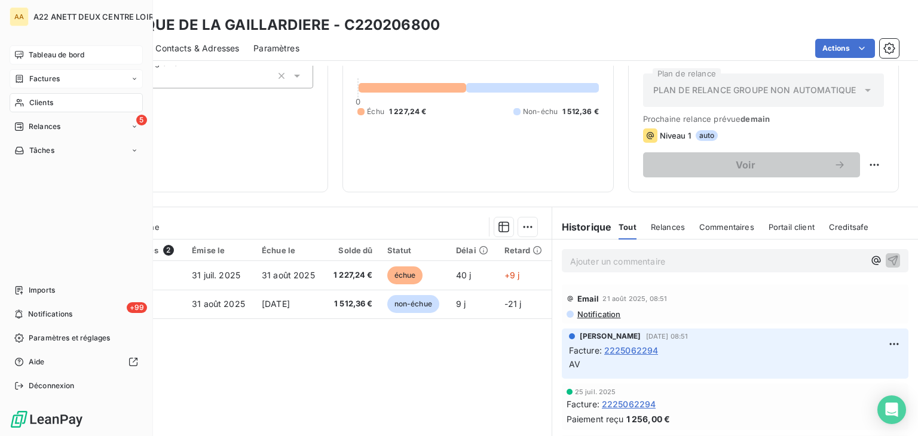
drag, startPoint x: 38, startPoint y: 99, endPoint x: 98, endPoint y: 77, distance: 64.1
click at [38, 99] on span "Clients" at bounding box center [41, 102] width 24 height 11
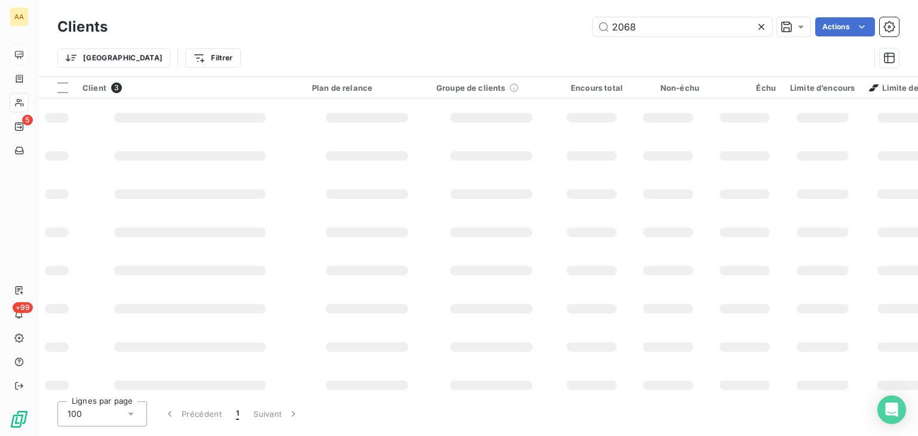
drag, startPoint x: 628, startPoint y: 32, endPoint x: 555, endPoint y: 34, distance: 72.4
click at [555, 34] on div "2068 Actions" at bounding box center [510, 26] width 777 height 19
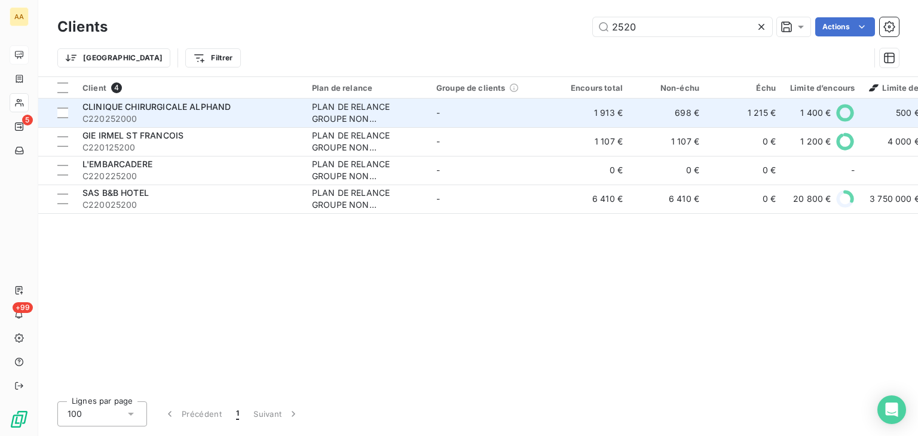
type input "2520"
click at [358, 109] on div "PLAN DE RELANCE GROUPE NON AUTOMATIQUE" at bounding box center [367, 113] width 110 height 24
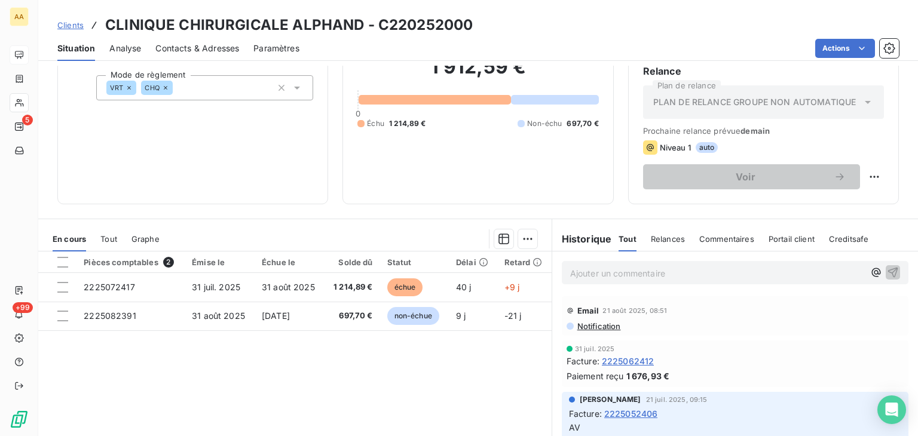
scroll to position [120, 0]
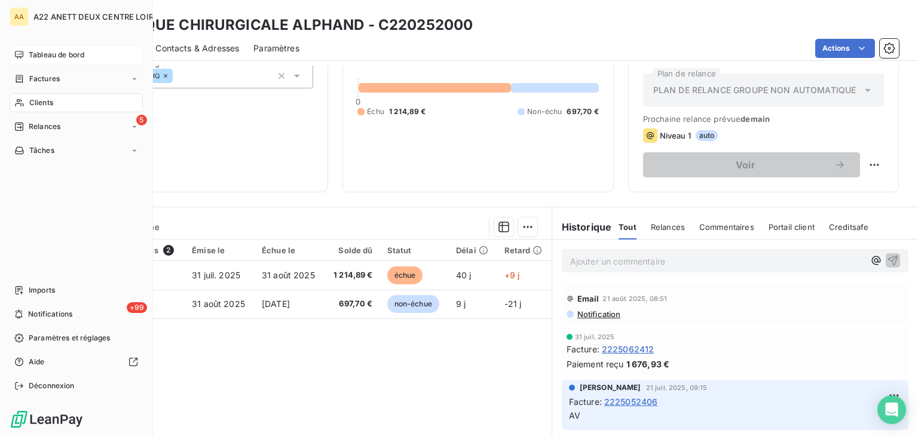
click at [45, 100] on span "Clients" at bounding box center [41, 102] width 24 height 11
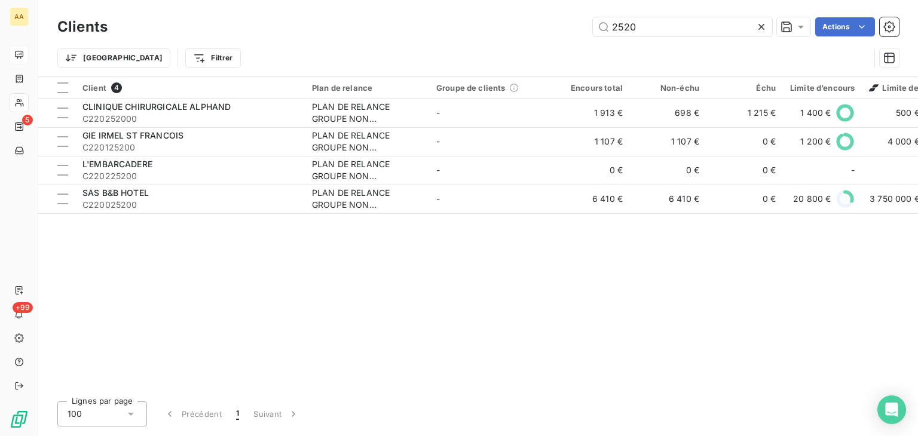
drag, startPoint x: 652, startPoint y: 22, endPoint x: 544, endPoint y: 41, distance: 109.9
click at [544, 41] on div "Clients 2520 Actions Trier Filtrer" at bounding box center [478, 45] width 842 height 62
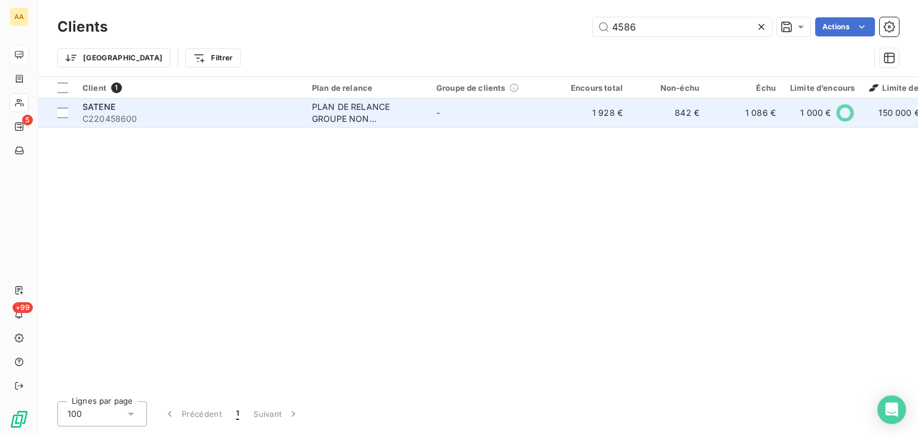
type input "4586"
click at [355, 114] on div "PLAN DE RELANCE GROUPE NON AUTOMATIQUE" at bounding box center [367, 113] width 110 height 24
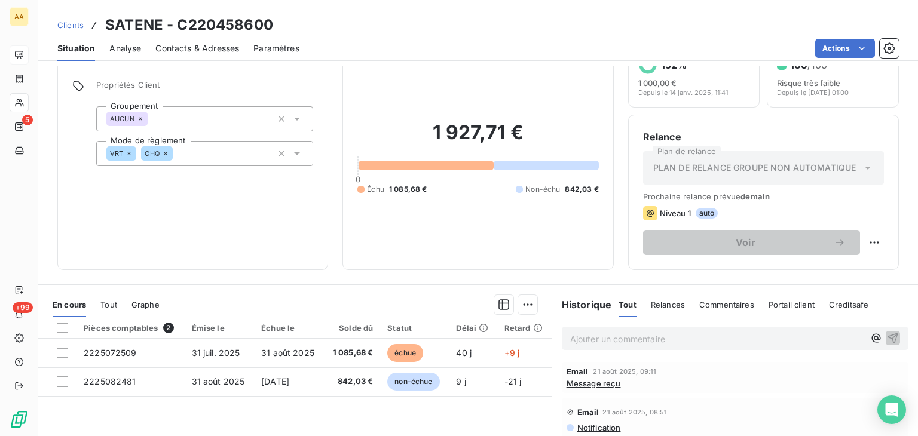
scroll to position [60, 0]
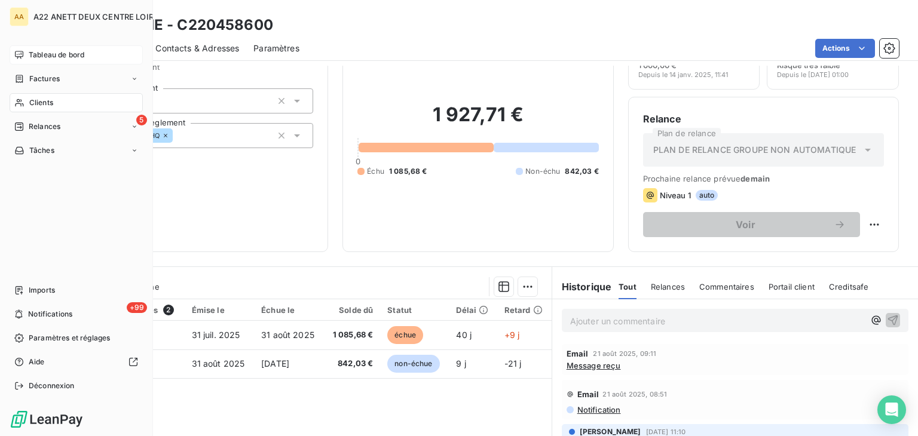
drag, startPoint x: 33, startPoint y: 103, endPoint x: 112, endPoint y: 105, distance: 78.3
click at [33, 103] on span "Clients" at bounding box center [41, 102] width 24 height 11
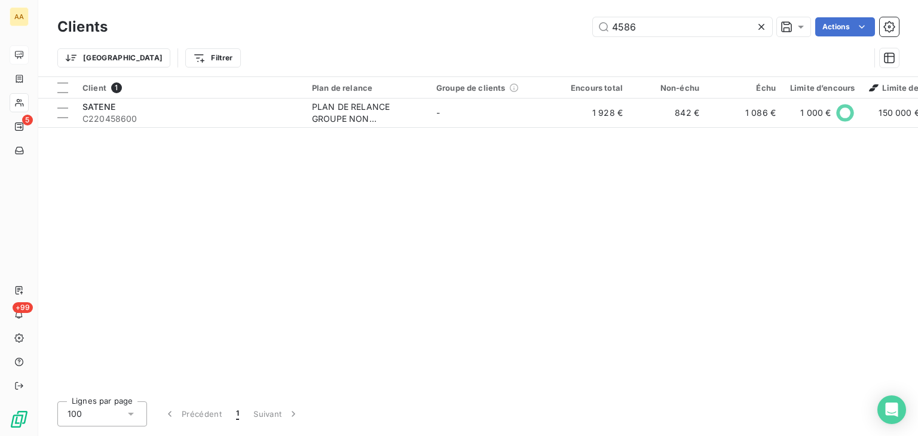
drag, startPoint x: 625, startPoint y: 27, endPoint x: 459, endPoint y: 45, distance: 166.6
click at [475, 35] on div "4586 Actions" at bounding box center [510, 26] width 777 height 19
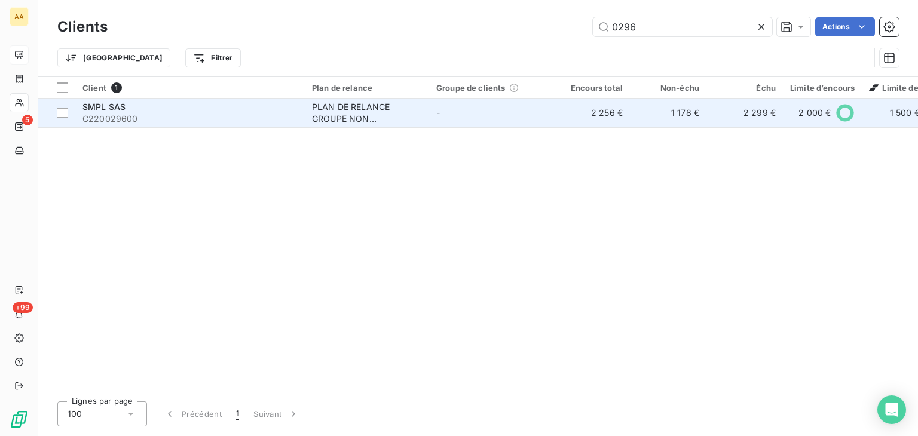
type input "0296"
click at [338, 106] on div "PLAN DE RELANCE GROUPE NON AUTOMATIQUE" at bounding box center [367, 113] width 110 height 24
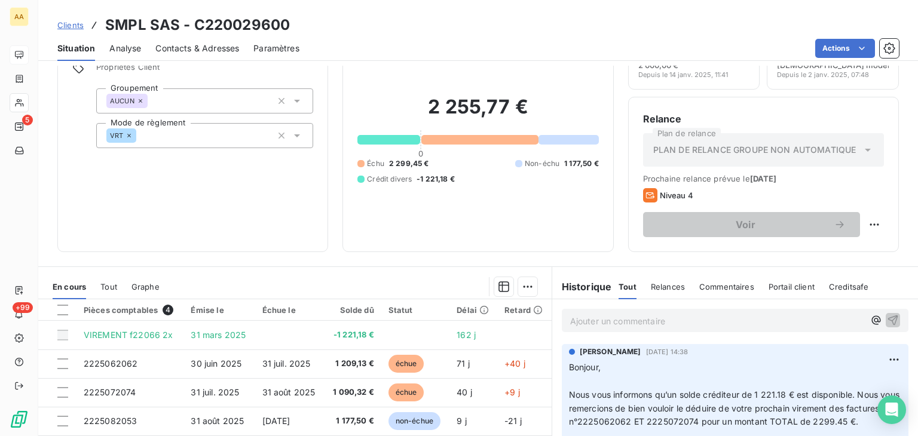
scroll to position [179, 0]
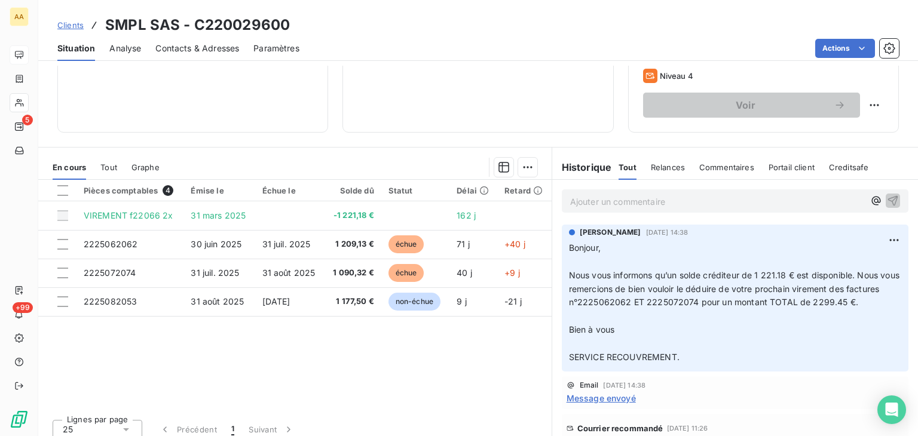
click at [668, 316] on p "Bonjour, ﻿ Nous vous informons qu’un solde créditeur de 1 221.18 € est disponib…" at bounding box center [735, 303] width 332 height 123
drag, startPoint x: 572, startPoint y: 307, endPoint x: 555, endPoint y: 276, distance: 35.6
click at [555, 276] on div "[PERSON_NAME] [DATE] 14:38 Bonjour, ﻿ Nous vous informons qu’un solde créditeur…" at bounding box center [735, 298] width 366 height 152
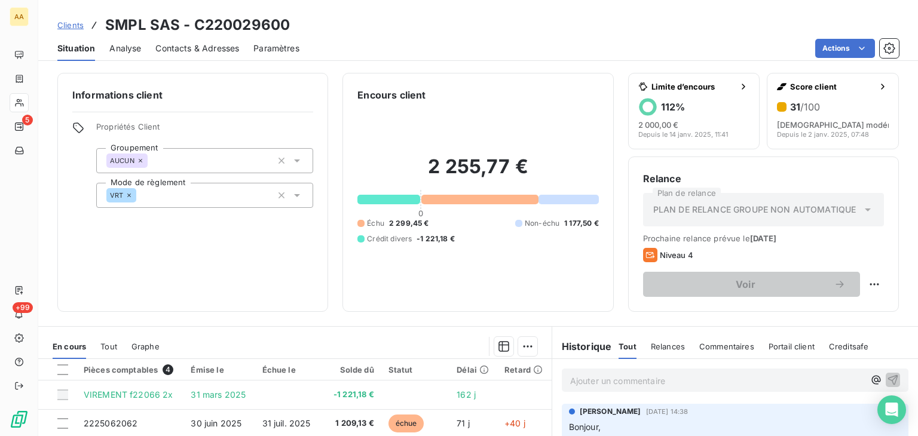
scroll to position [179, 0]
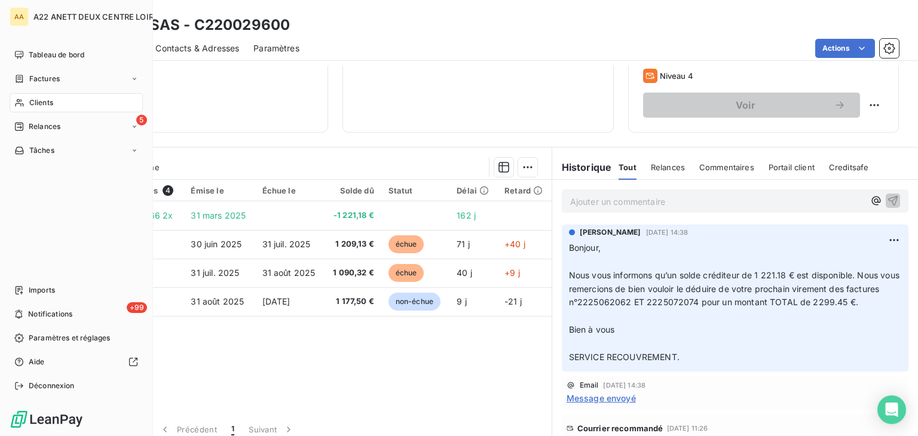
click at [41, 99] on span "Clients" at bounding box center [41, 102] width 24 height 11
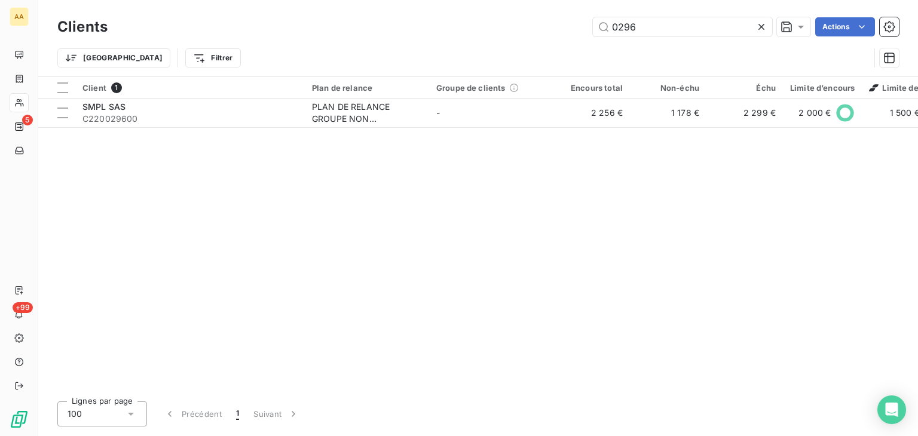
drag, startPoint x: 595, startPoint y: 30, endPoint x: 576, endPoint y: 30, distance: 19.7
click at [576, 30] on div "0296 Actions" at bounding box center [510, 26] width 777 height 19
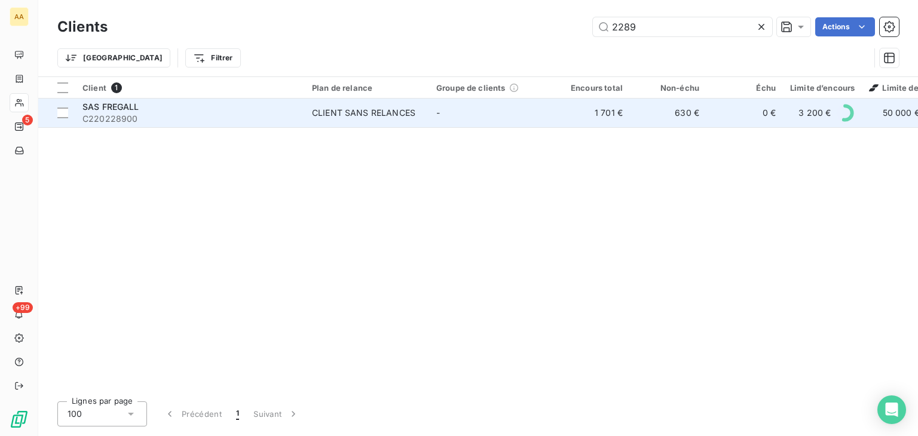
type input "2289"
click at [377, 118] on div "CLIENT SANS RELANCES" at bounding box center [363, 113] width 103 height 12
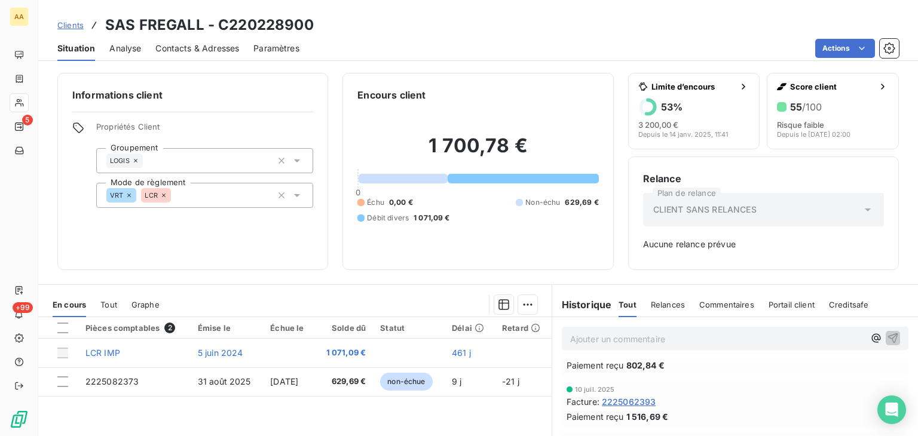
scroll to position [60, 0]
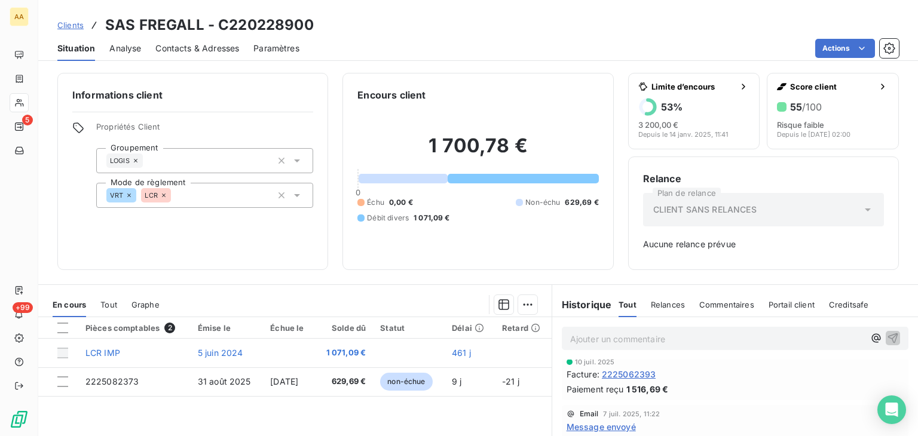
click at [606, 429] on span "Message envoyé" at bounding box center [601, 427] width 69 height 13
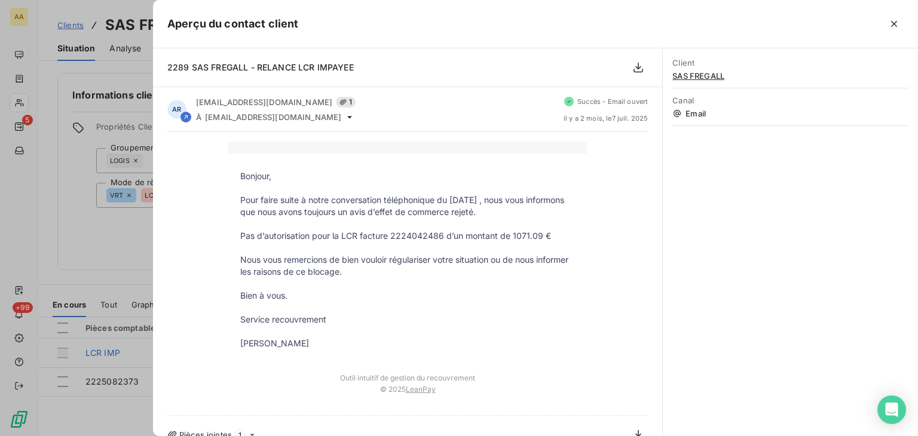
click at [92, 283] on div at bounding box center [459, 218] width 918 height 436
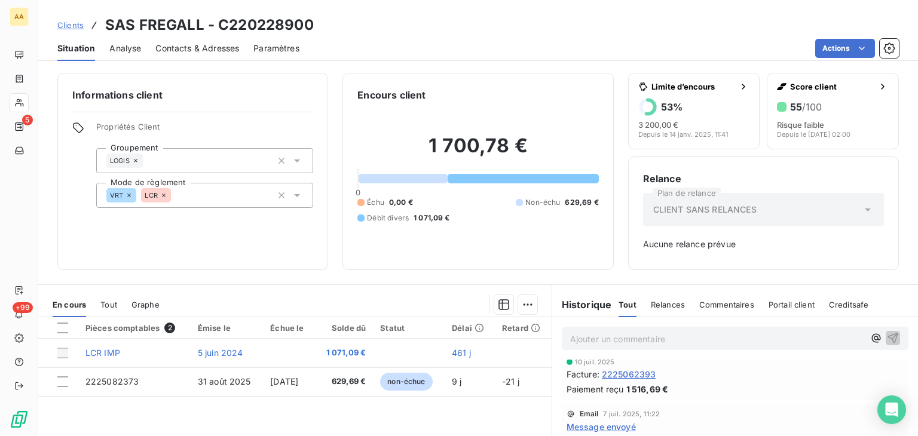
scroll to position [120, 0]
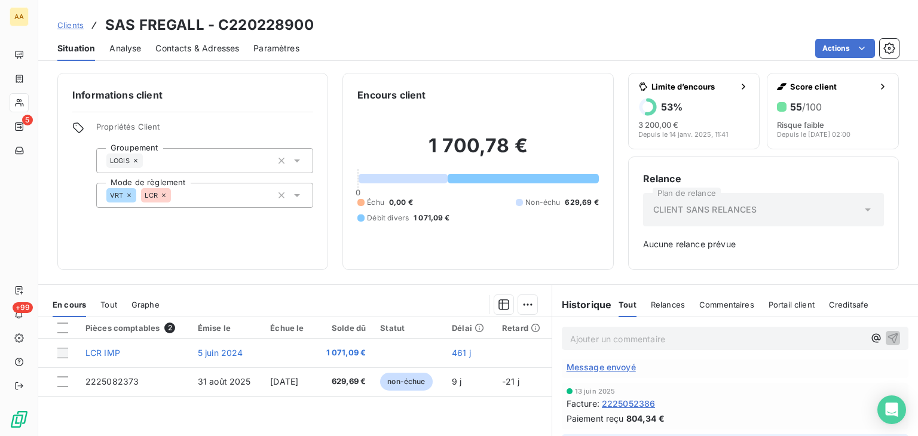
click at [604, 366] on span "Message envoyé" at bounding box center [601, 367] width 69 height 13
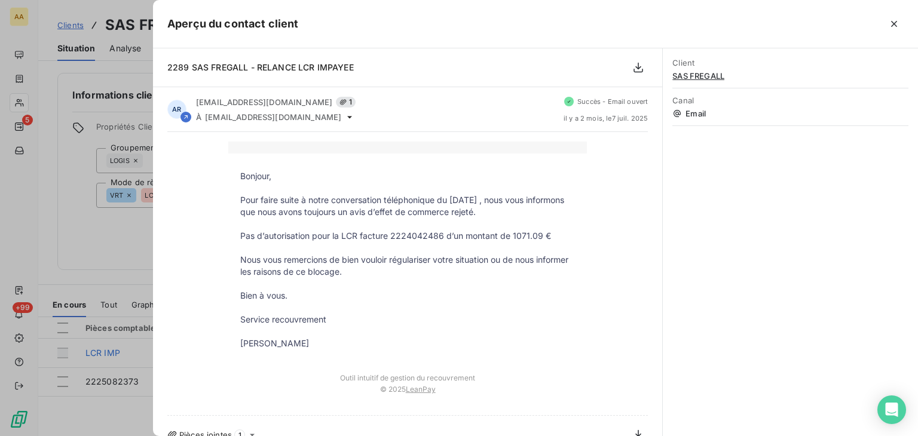
drag, startPoint x: 313, startPoint y: 346, endPoint x: 236, endPoint y: 198, distance: 165.8
click at [236, 198] on tbody "Bonjour, Pour faire suite à notre conversation téléphonique du 17 AVRIL , nous …" at bounding box center [407, 259] width 359 height 179
copy tbody "Pour faire suite à notre conversation téléphonique du 17 AVRIL , nous vous info…"
click at [132, 245] on div at bounding box center [459, 218] width 918 height 436
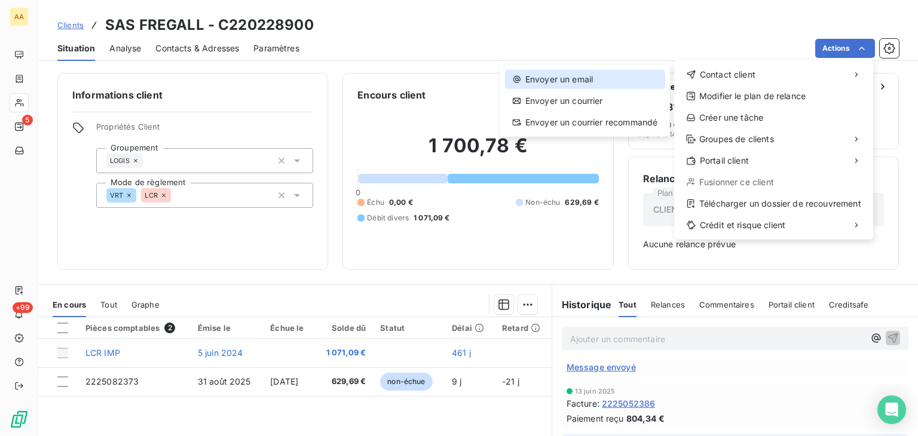
click at [578, 80] on div "Envoyer un email" at bounding box center [585, 79] width 160 height 19
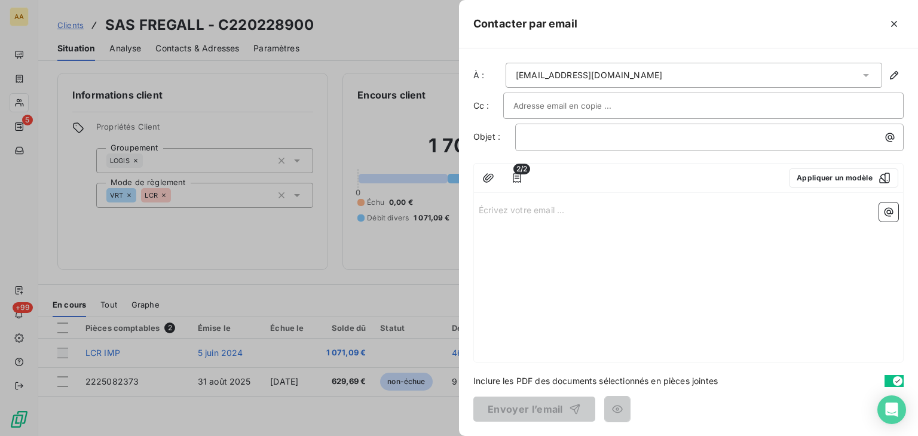
click at [487, 203] on p "Écrivez votre email ... ﻿" at bounding box center [689, 210] width 420 height 14
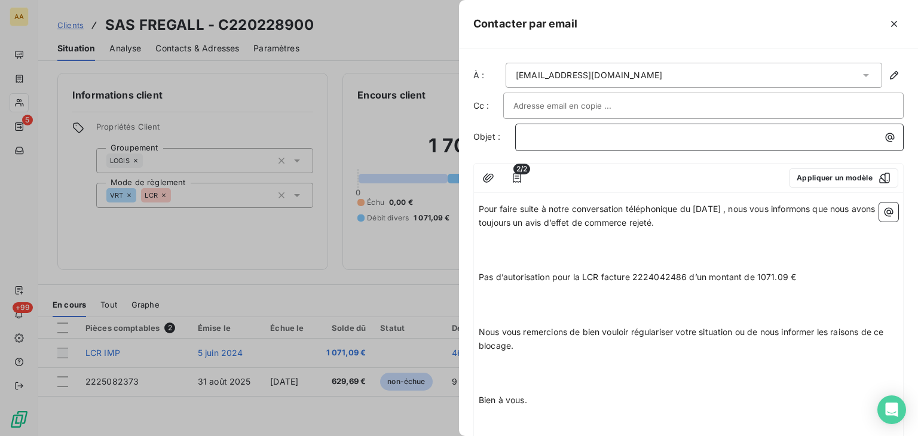
click at [541, 139] on p "﻿" at bounding box center [713, 137] width 374 height 14
click at [479, 204] on span "Pour faire suite à notre conversation téléphonique du 17 AVRIL , nous vous info…" at bounding box center [678, 216] width 399 height 24
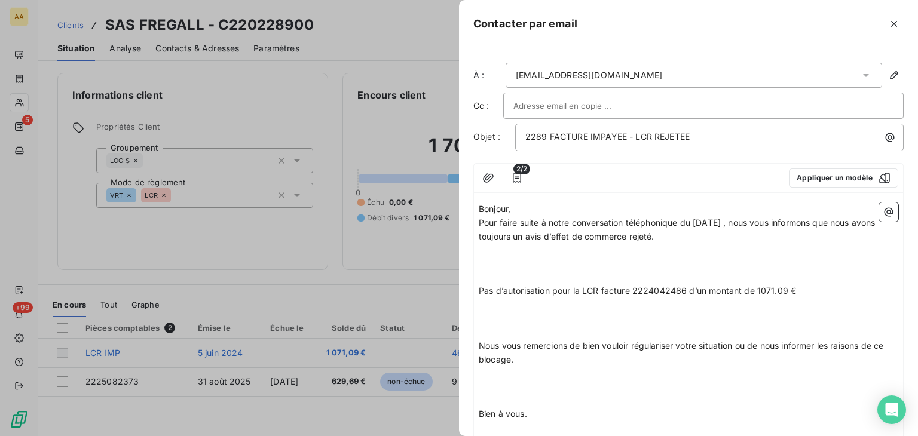
click at [697, 237] on p "Pour faire suite à notre conversation téléphonique du 17 AVRIL , nous vous info…" at bounding box center [689, 230] width 420 height 28
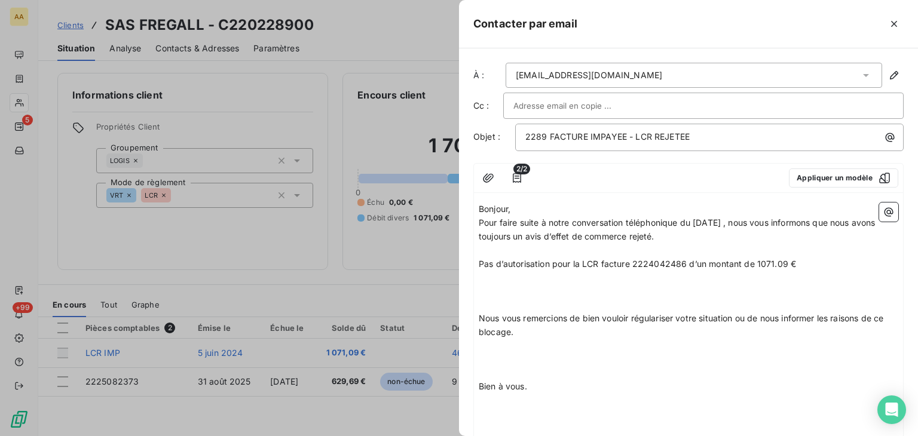
click at [803, 261] on p "Pas d’autorisation pour la LCR facture 2224042486 d’un montant de 1071.09 €" at bounding box center [689, 265] width 420 height 14
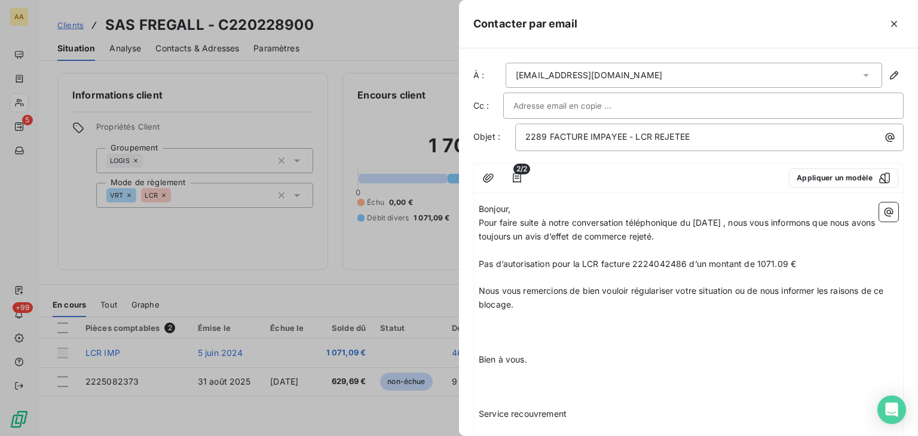
click at [535, 304] on p "Nous vous remercions de bien vouloir régulariser votre situation ou de nous inf…" at bounding box center [689, 299] width 420 height 28
click at [536, 329] on p "Bien à vous." at bounding box center [689, 333] width 420 height 14
click at [503, 378] on p "﻿" at bounding box center [689, 374] width 420 height 14
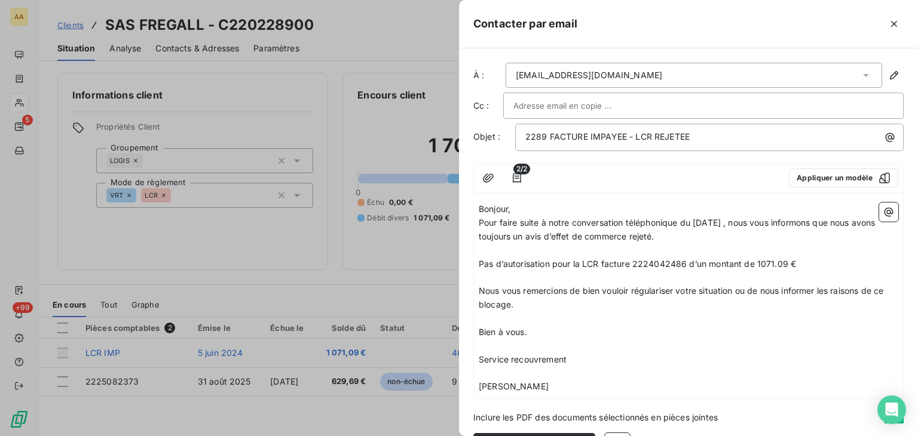
drag, startPoint x: 562, startPoint y: 392, endPoint x: 462, endPoint y: 207, distance: 209.5
click at [462, 207] on div "À : hotel.sully@wanadoo.fr Cc : Objet : 2289 FACTURE IMPAYEE - LCR REJETEE 2/2 …" at bounding box center [688, 242] width 459 height 388
copy div "Bonjour, Pour faire suite à notre conversation téléphonique du 17 AVRIL , nous …"
click at [414, 262] on div at bounding box center [459, 218] width 918 height 436
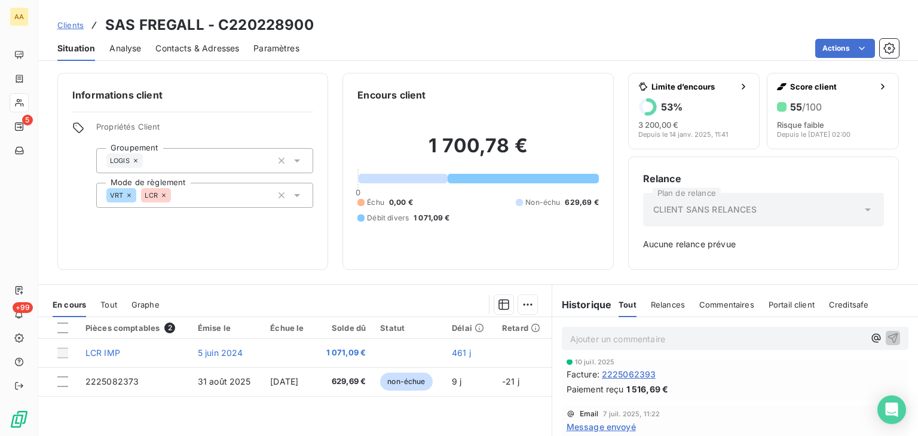
scroll to position [0, 0]
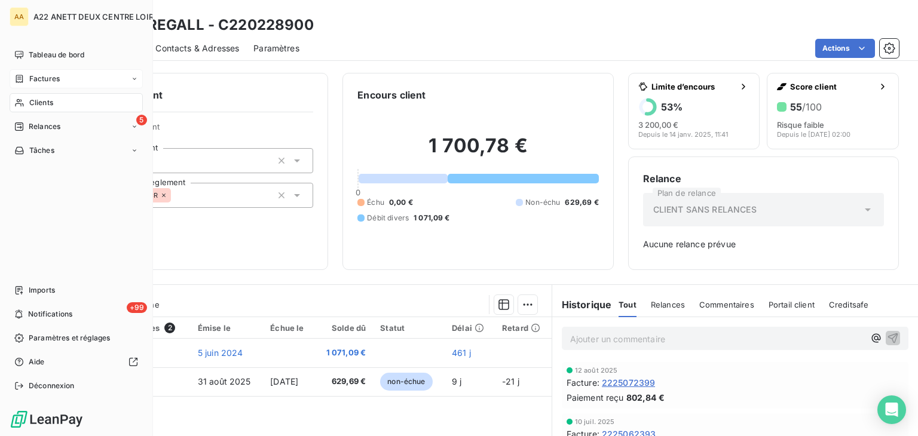
drag, startPoint x: 49, startPoint y: 100, endPoint x: 94, endPoint y: 87, distance: 46.9
click at [49, 100] on span "Clients" at bounding box center [41, 102] width 24 height 11
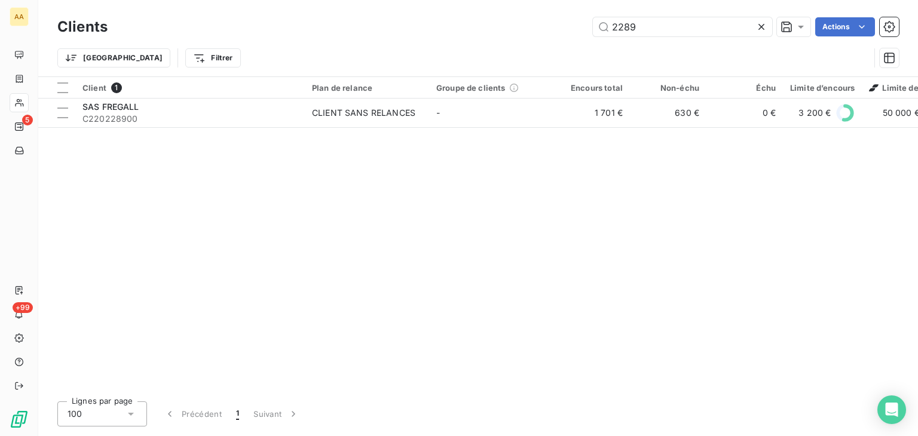
drag, startPoint x: 647, startPoint y: 22, endPoint x: 574, endPoint y: 29, distance: 73.3
click at [574, 29] on div "2289 Actions" at bounding box center [510, 26] width 777 height 19
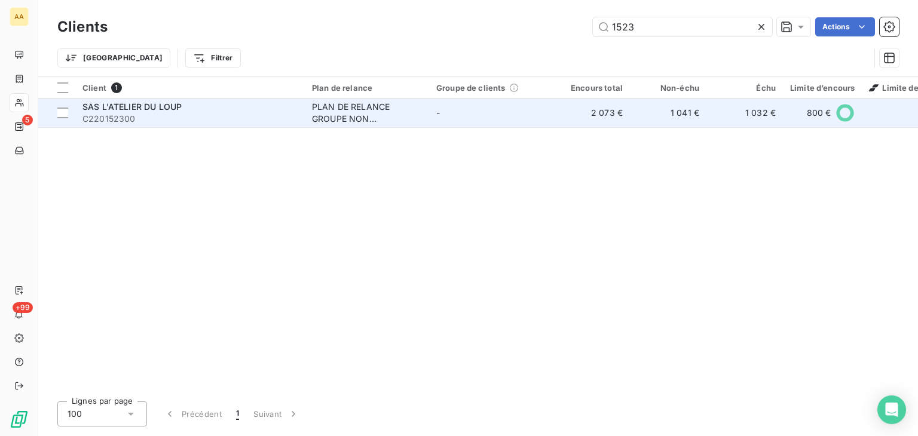
type input "1523"
click at [352, 123] on div "PLAN DE RELANCE GROUPE NON AUTOMATIQUE" at bounding box center [367, 113] width 110 height 24
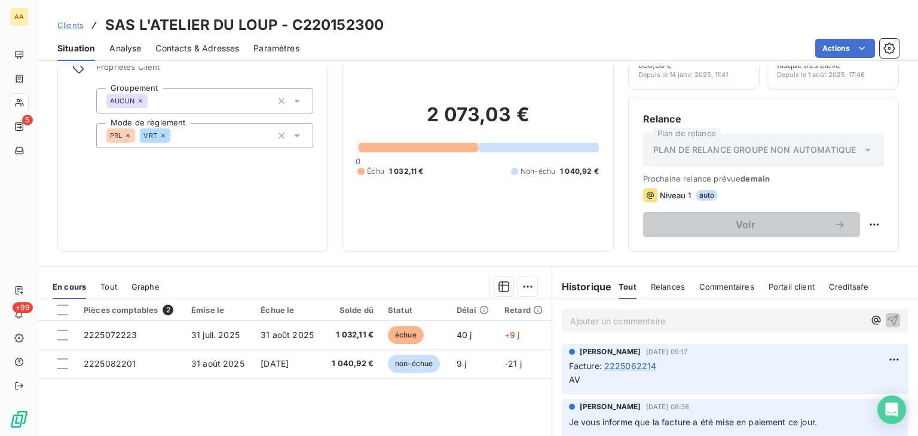
scroll to position [120, 0]
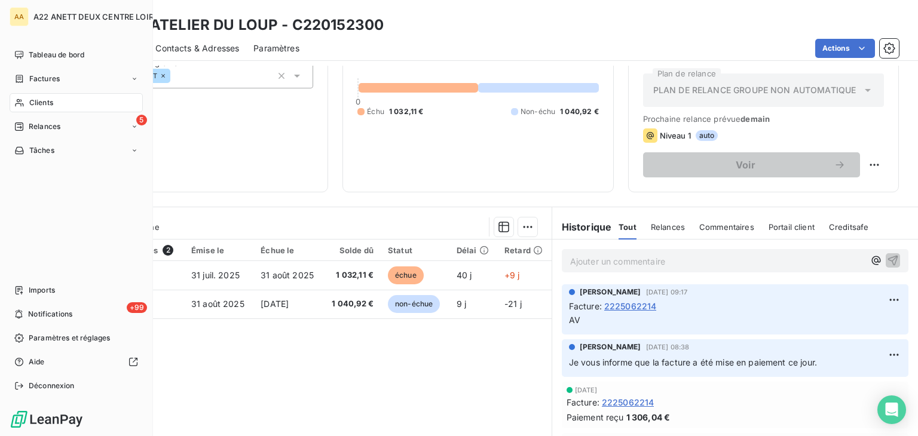
click at [38, 99] on span "Clients" at bounding box center [41, 102] width 24 height 11
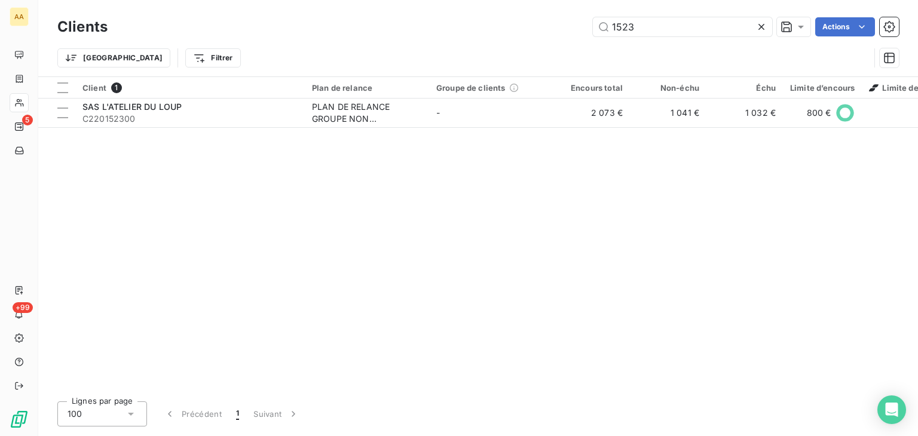
drag, startPoint x: 651, startPoint y: 26, endPoint x: 557, endPoint y: 32, distance: 94.6
click at [557, 30] on div "1523 Actions" at bounding box center [510, 26] width 777 height 19
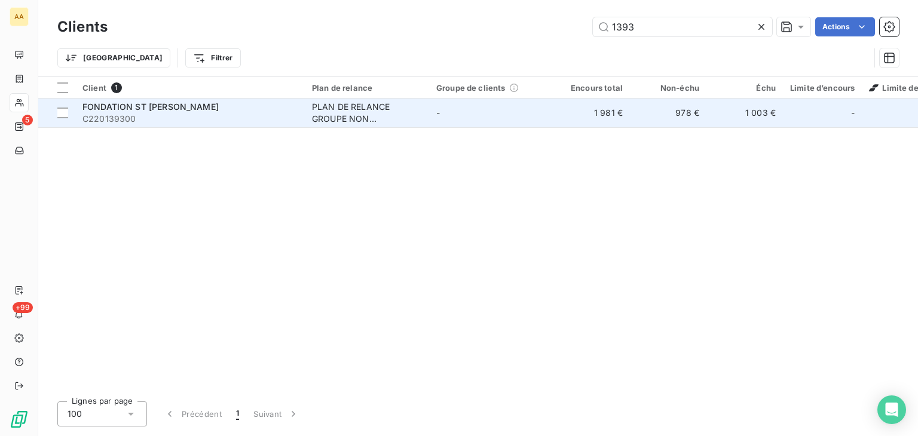
type input "1393"
click at [335, 105] on div "PLAN DE RELANCE GROUPE NON AUTOMATIQUE" at bounding box center [367, 113] width 110 height 24
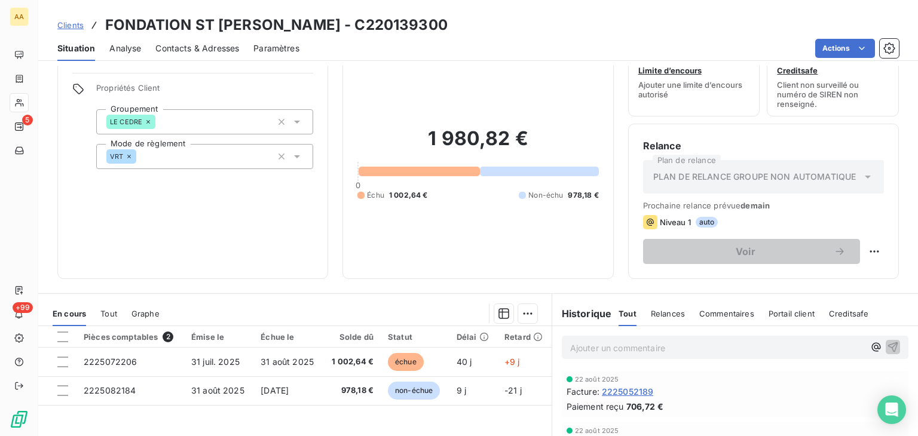
scroll to position [60, 0]
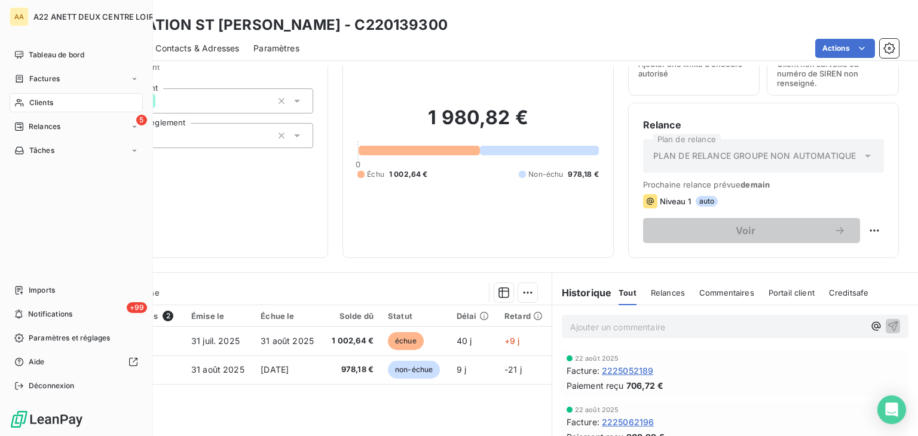
drag, startPoint x: 33, startPoint y: 99, endPoint x: 283, endPoint y: 18, distance: 263.2
click at [33, 99] on span "Clients" at bounding box center [41, 102] width 24 height 11
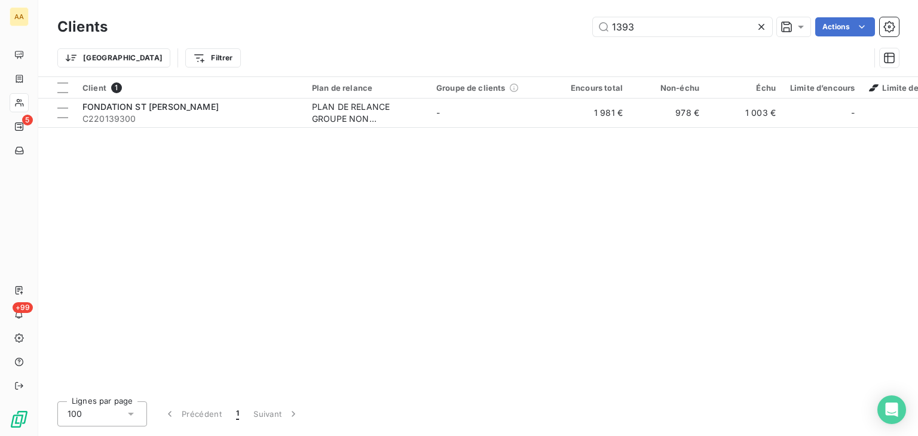
drag, startPoint x: 644, startPoint y: 27, endPoint x: 517, endPoint y: 47, distance: 128.9
click at [521, 41] on div "Clients 1393 Actions Trier Filtrer" at bounding box center [478, 45] width 842 height 62
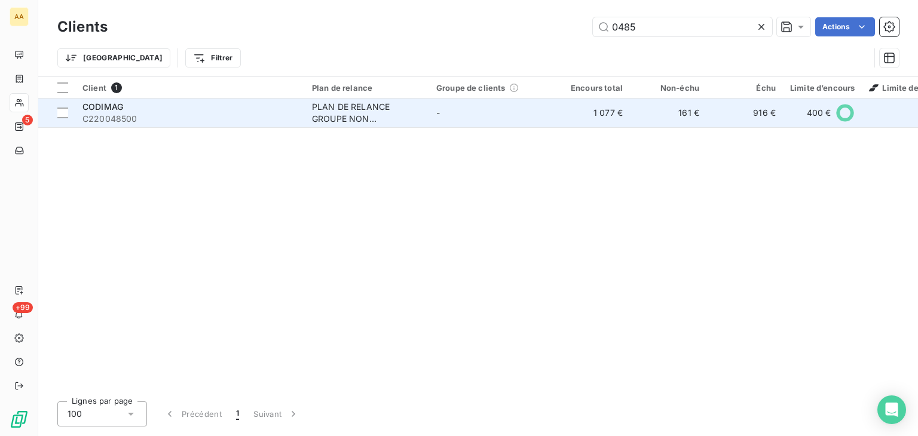
type input "0485"
click at [349, 111] on div "PLAN DE RELANCE GROUPE NON AUTOMATIQUE" at bounding box center [367, 113] width 110 height 24
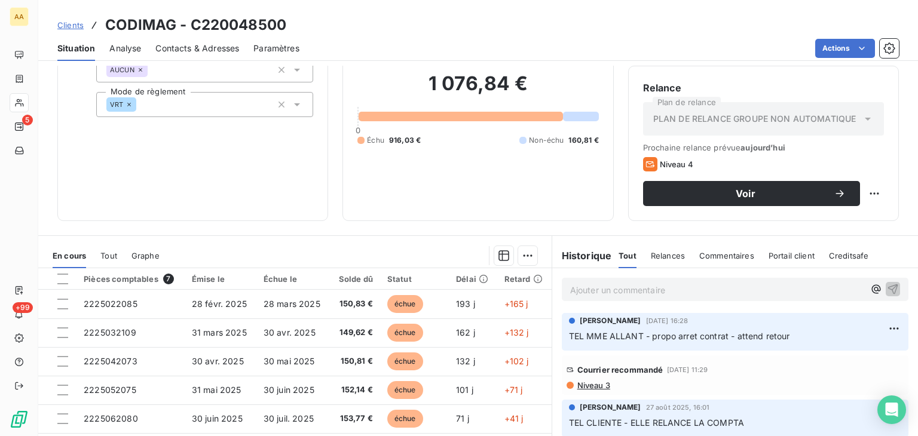
scroll to position [120, 0]
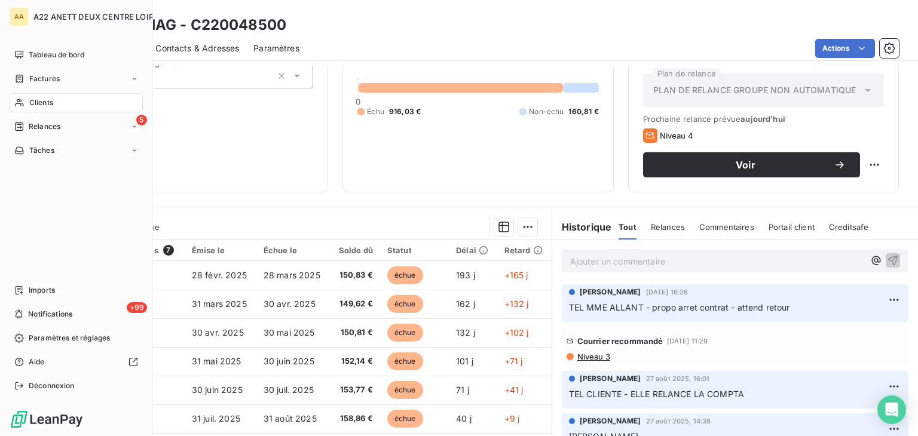
click at [36, 100] on span "Clients" at bounding box center [41, 102] width 24 height 11
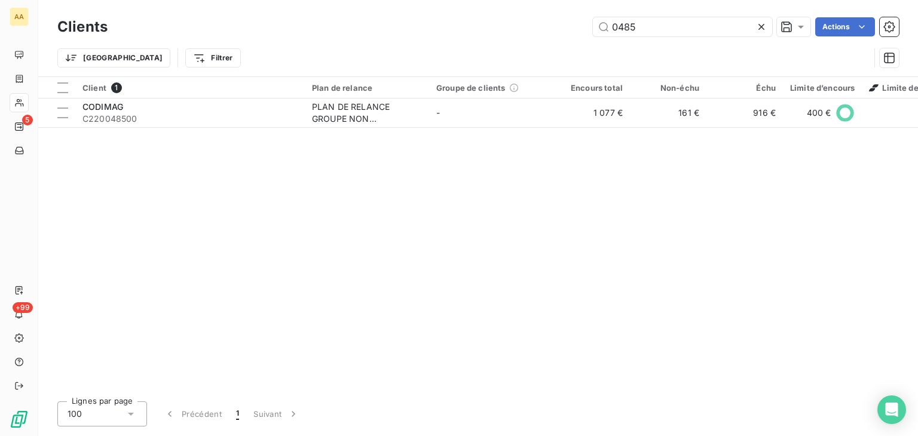
drag, startPoint x: 595, startPoint y: 28, endPoint x: 552, endPoint y: 36, distance: 43.7
click at [562, 28] on div "0485 Actions" at bounding box center [510, 26] width 777 height 19
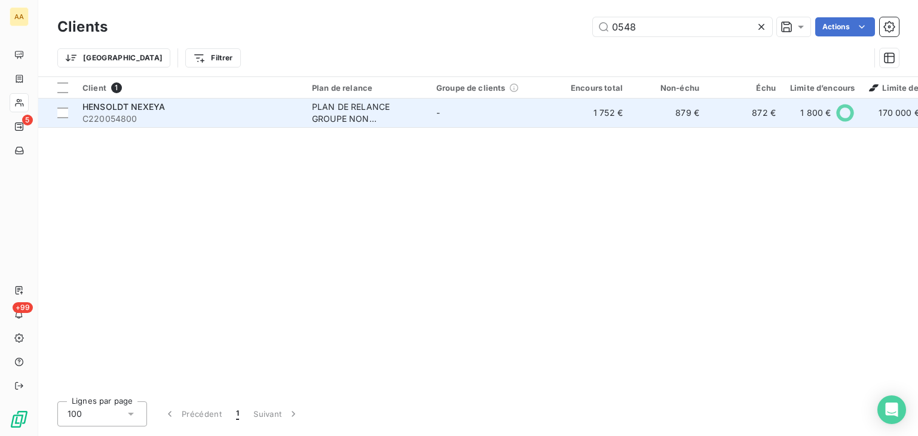
type input "0548"
click at [357, 115] on div "PLAN DE RELANCE GROUPE NON AUTOMATIQUE" at bounding box center [367, 113] width 110 height 24
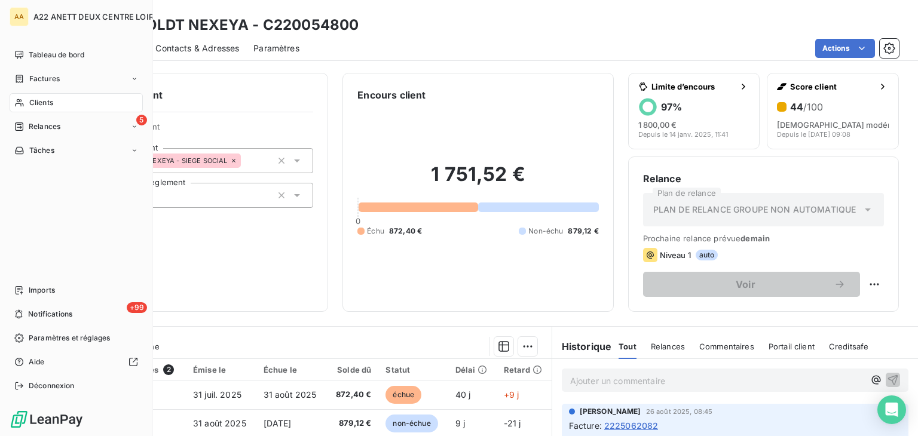
drag, startPoint x: 32, startPoint y: 100, endPoint x: 149, endPoint y: 68, distance: 122.3
click at [32, 100] on span "Clients" at bounding box center [41, 102] width 24 height 11
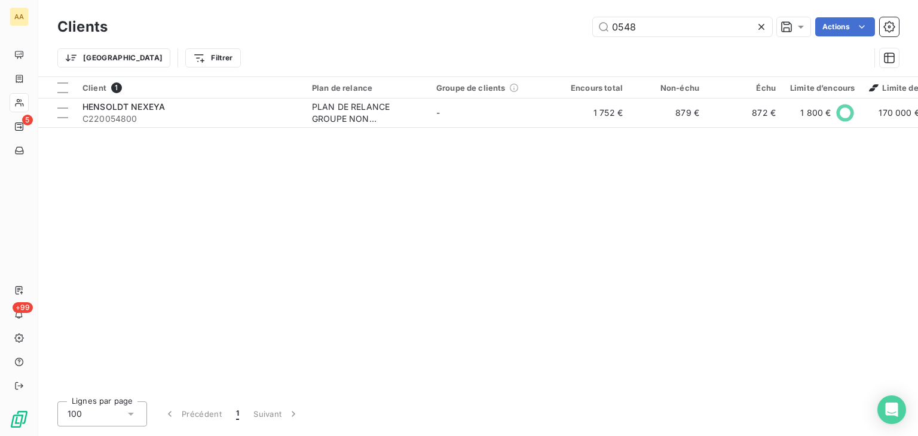
drag, startPoint x: 640, startPoint y: 25, endPoint x: 541, endPoint y: 34, distance: 99.1
click at [552, 26] on div "0548 Actions" at bounding box center [510, 26] width 777 height 19
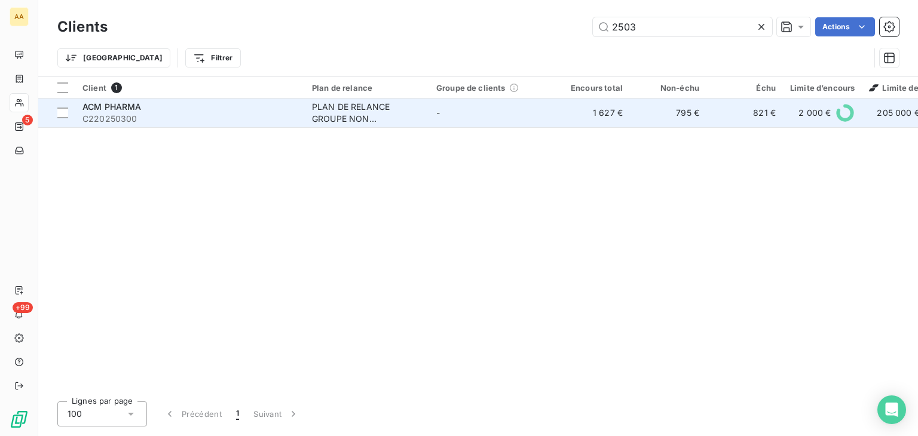
type input "2503"
click at [328, 106] on div "PLAN DE RELANCE GROUPE NON AUTOMATIQUE" at bounding box center [367, 113] width 110 height 24
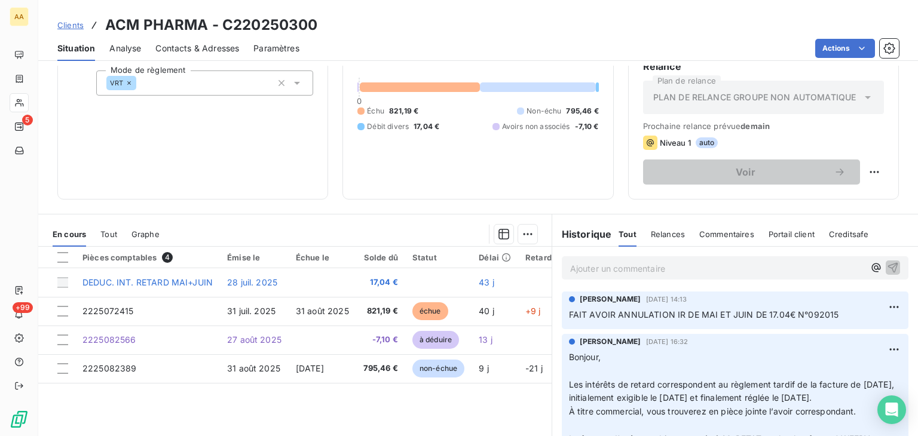
scroll to position [120, 0]
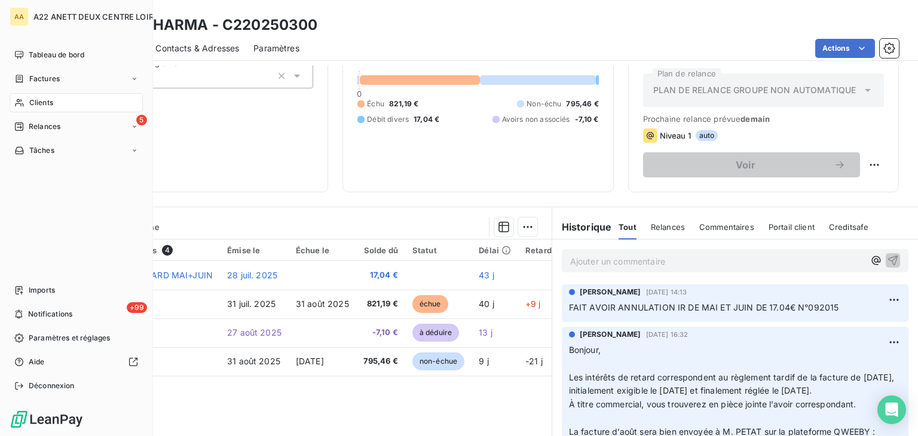
click at [38, 99] on span "Clients" at bounding box center [41, 102] width 24 height 11
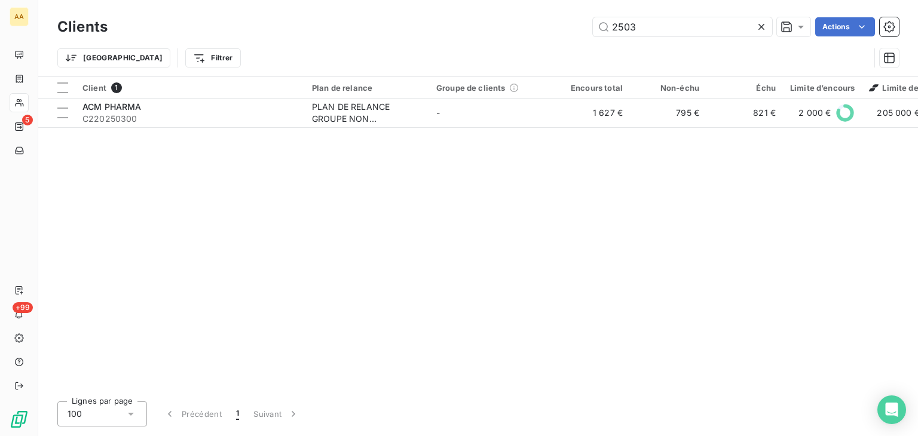
drag, startPoint x: 575, startPoint y: 30, endPoint x: 520, endPoint y: 32, distance: 55.6
click at [520, 32] on div "2503 Actions" at bounding box center [510, 26] width 777 height 19
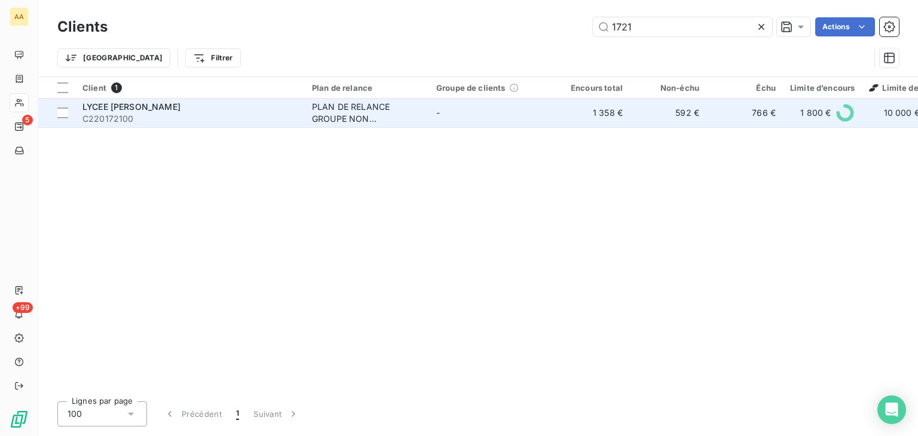
type input "1721"
click at [329, 113] on div "PLAN DE RELANCE GROUPE NON AUTOMATIQUE" at bounding box center [367, 113] width 110 height 24
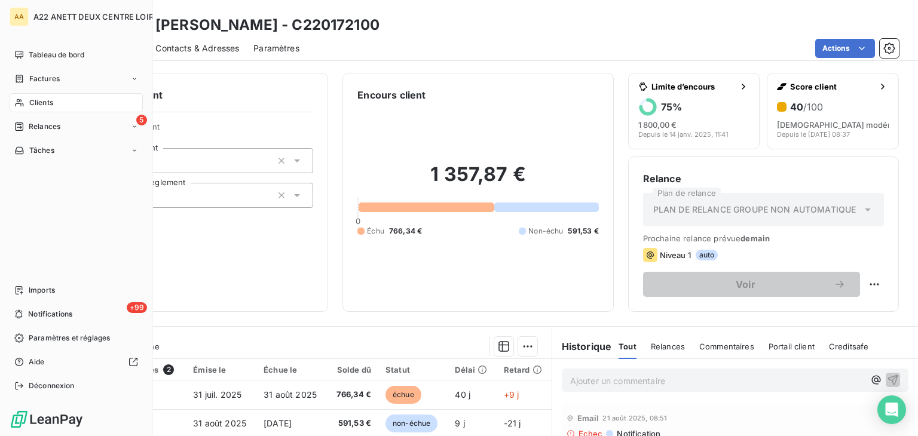
drag, startPoint x: 42, startPoint y: 103, endPoint x: 125, endPoint y: 89, distance: 84.2
click at [42, 103] on span "Clients" at bounding box center [41, 102] width 24 height 11
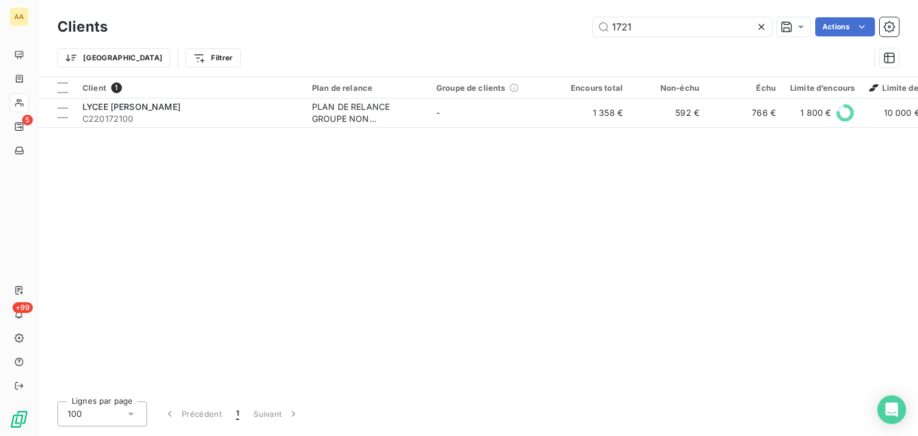
drag, startPoint x: 630, startPoint y: 25, endPoint x: 566, endPoint y: 30, distance: 64.8
click at [566, 30] on div "1721 Actions" at bounding box center [510, 26] width 777 height 19
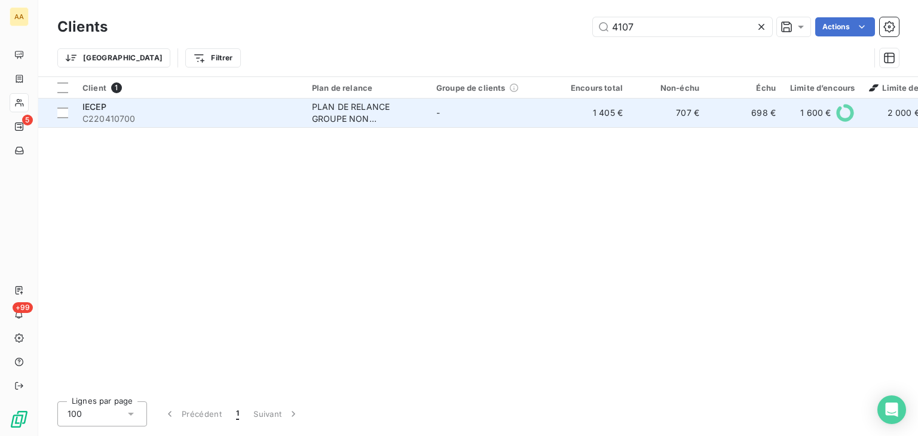
type input "4107"
click at [355, 113] on div "PLAN DE RELANCE GROUPE NON AUTOMATIQUE" at bounding box center [367, 113] width 110 height 24
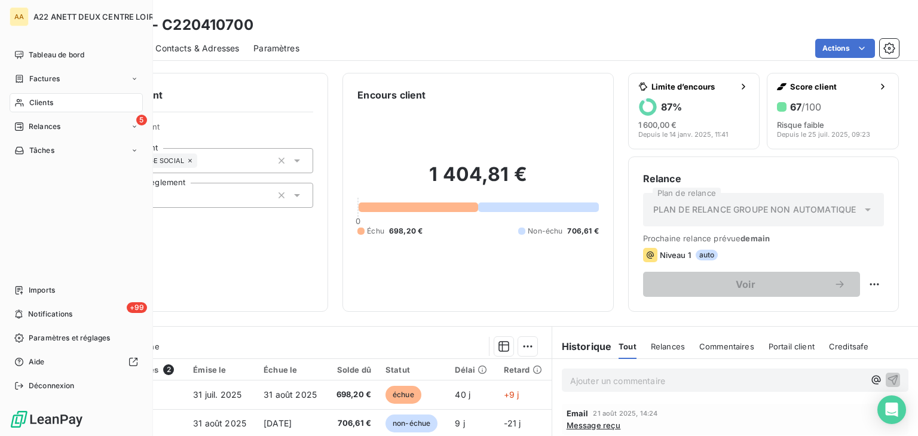
drag, startPoint x: 37, startPoint y: 99, endPoint x: 31, endPoint y: 102, distance: 6.7
click at [30, 102] on span "Clients" at bounding box center [41, 102] width 24 height 11
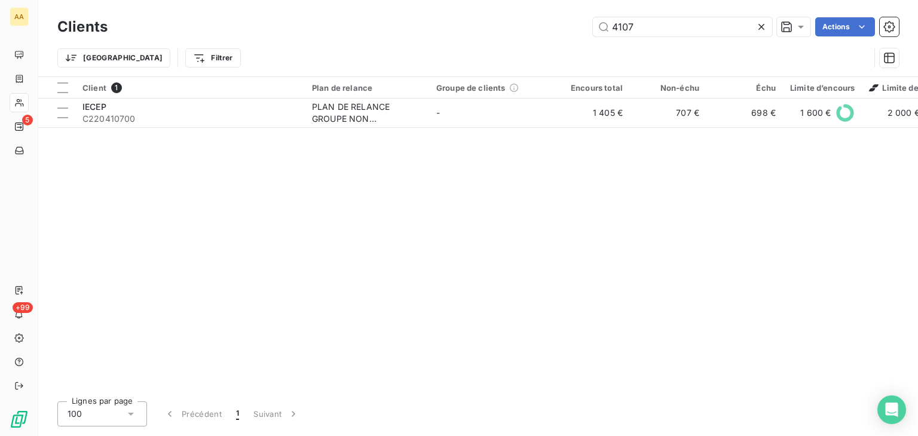
drag, startPoint x: 646, startPoint y: 21, endPoint x: 543, endPoint y: 28, distance: 103.0
click at [543, 28] on div "4107 Actions" at bounding box center [510, 26] width 777 height 19
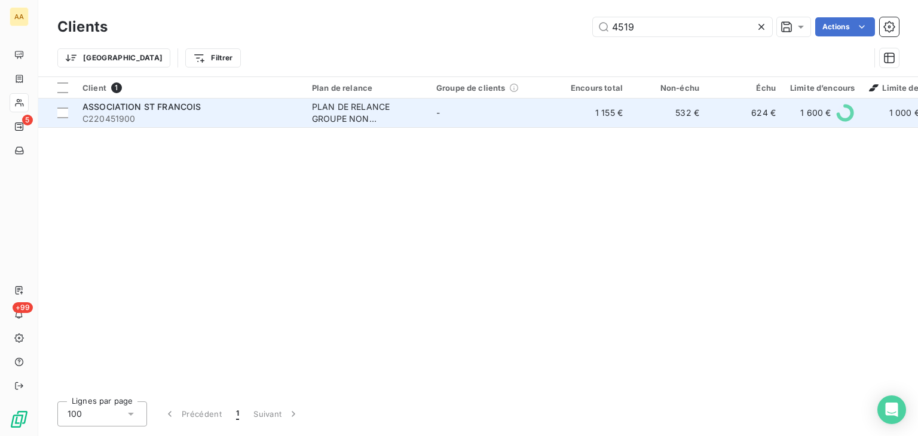
type input "4519"
click at [328, 111] on div "PLAN DE RELANCE GROUPE NON AUTOMATIQUE" at bounding box center [367, 113] width 110 height 24
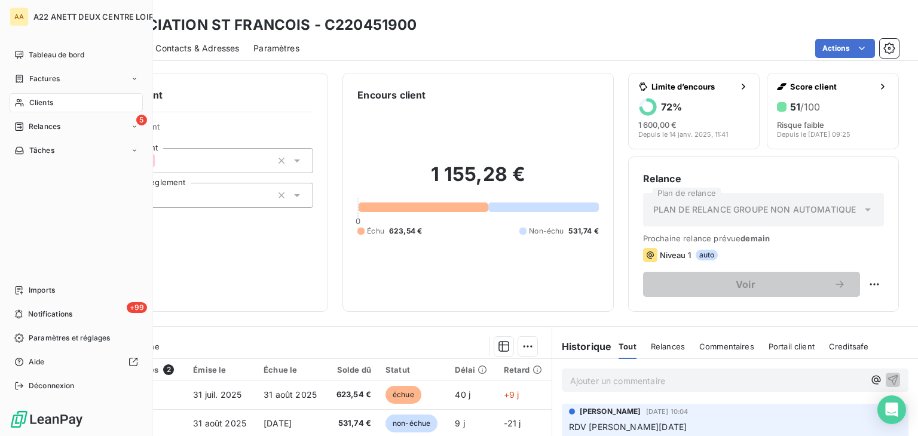
drag, startPoint x: 38, startPoint y: 96, endPoint x: 55, endPoint y: 94, distance: 17.5
click at [38, 96] on div "Clients" at bounding box center [76, 102] width 133 height 19
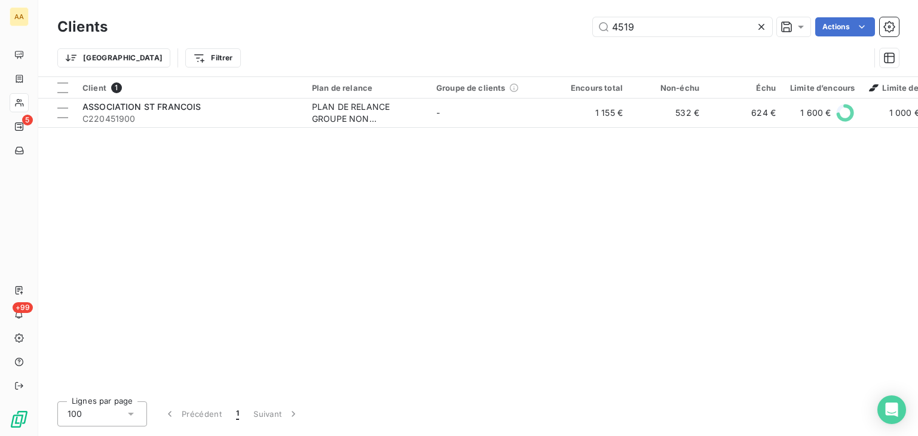
drag, startPoint x: 648, startPoint y: 30, endPoint x: 488, endPoint y: 39, distance: 160.4
click at [488, 39] on div "Clients 4519 Actions" at bounding box center [478, 26] width 842 height 25
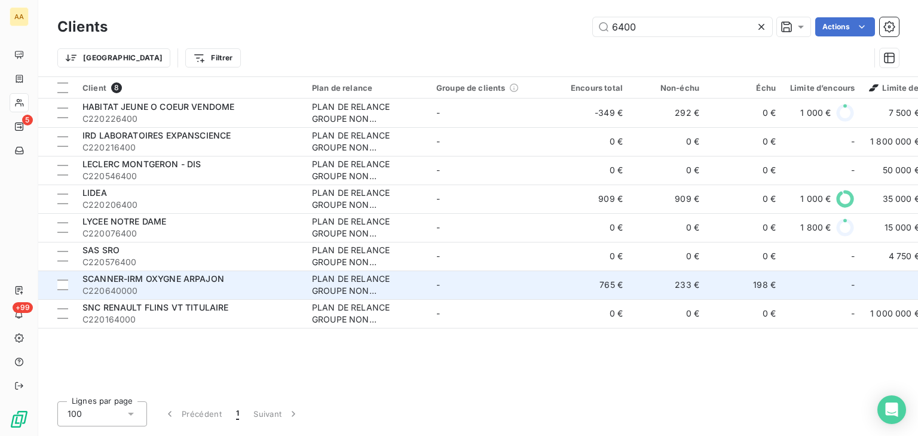
type input "6400"
click at [351, 295] on div "PLAN DE RELANCE GROUPE NON AUTOMATIQUE" at bounding box center [367, 285] width 110 height 24
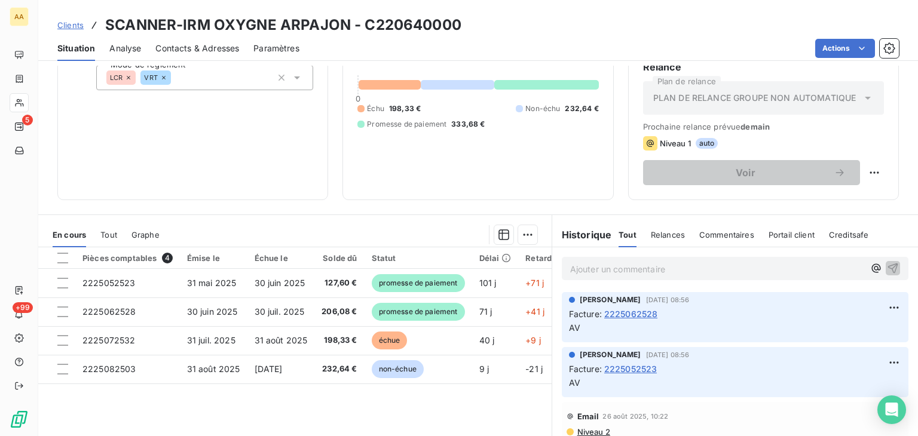
scroll to position [120, 0]
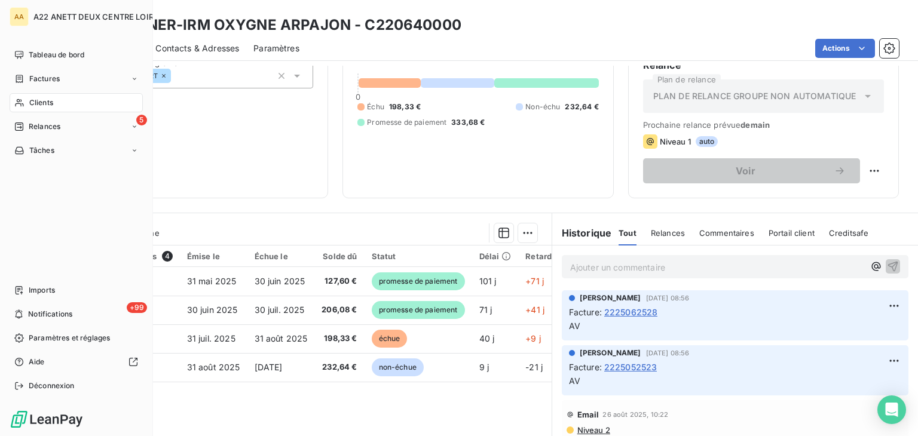
click at [33, 100] on span "Clients" at bounding box center [41, 102] width 24 height 11
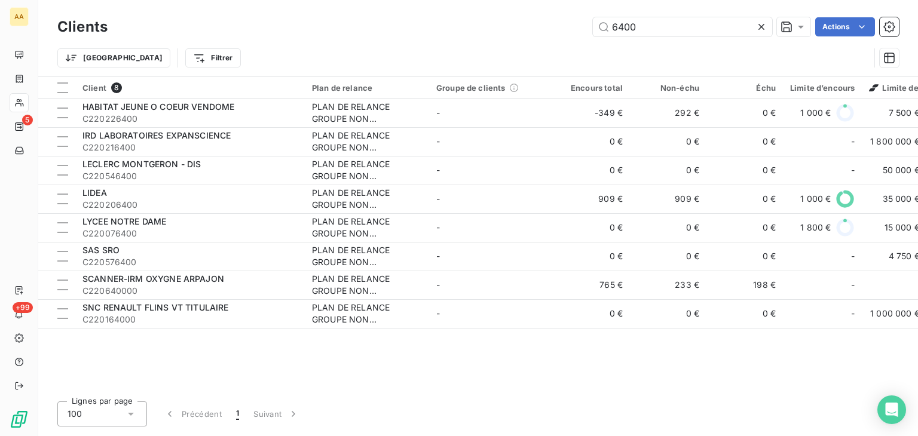
drag, startPoint x: 642, startPoint y: 25, endPoint x: 566, endPoint y: 26, distance: 75.4
click at [566, 26] on div "6400 Actions" at bounding box center [510, 26] width 777 height 19
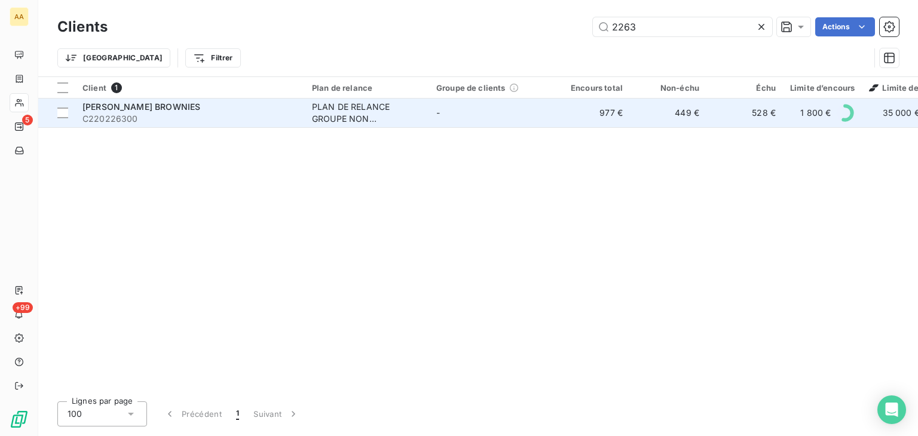
type input "2263"
click at [355, 114] on div "PLAN DE RELANCE GROUPE NON AUTOMATIQUE" at bounding box center [367, 113] width 110 height 24
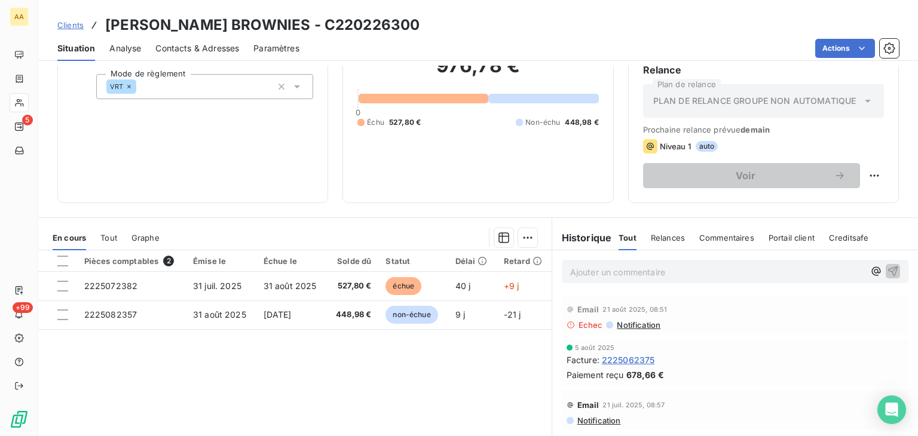
scroll to position [120, 0]
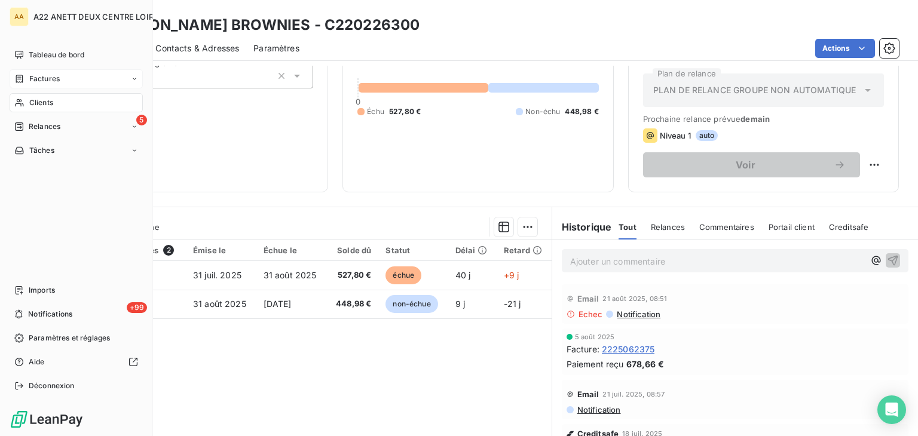
drag, startPoint x: 44, startPoint y: 102, endPoint x: 138, endPoint y: 72, distance: 97.8
click at [44, 102] on span "Clients" at bounding box center [41, 102] width 24 height 11
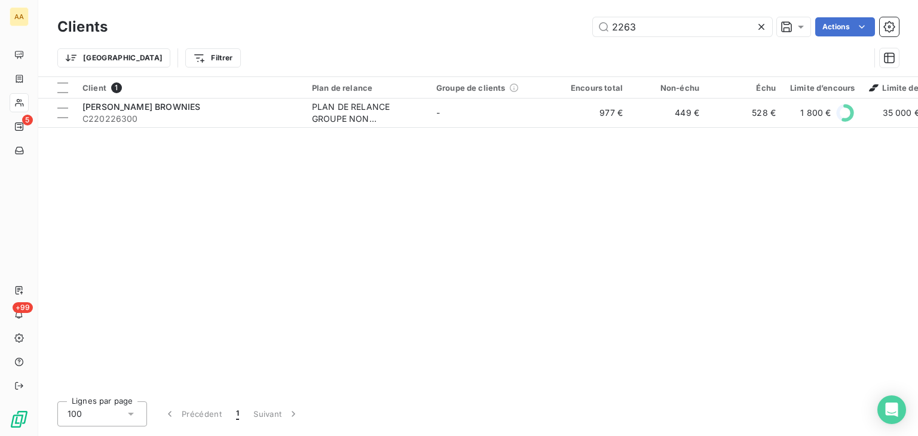
drag, startPoint x: 662, startPoint y: 21, endPoint x: 512, endPoint y: 38, distance: 151.0
click at [512, 36] on div "Clients 2263 Actions" at bounding box center [478, 26] width 842 height 25
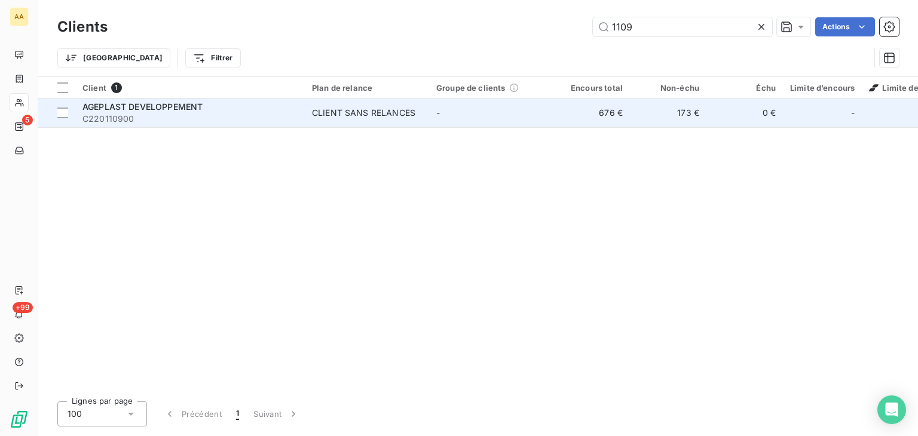
type input "1109"
click at [334, 112] on div "CLIENT SANS RELANCES" at bounding box center [363, 113] width 103 height 12
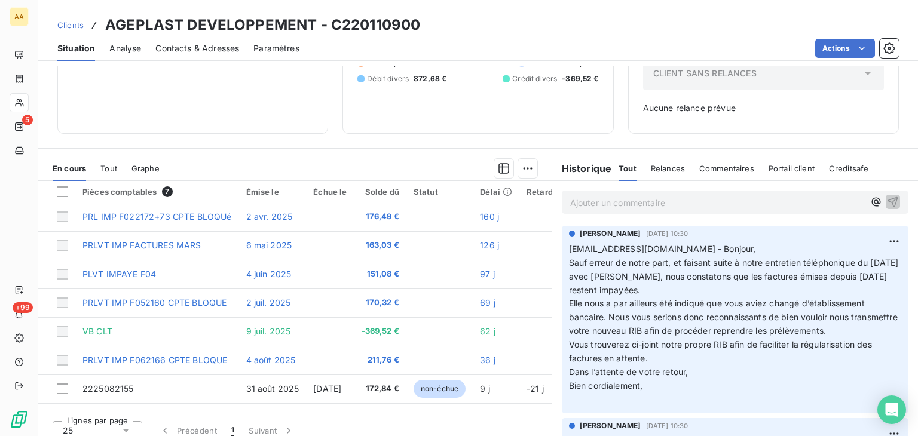
scroll to position [152, 0]
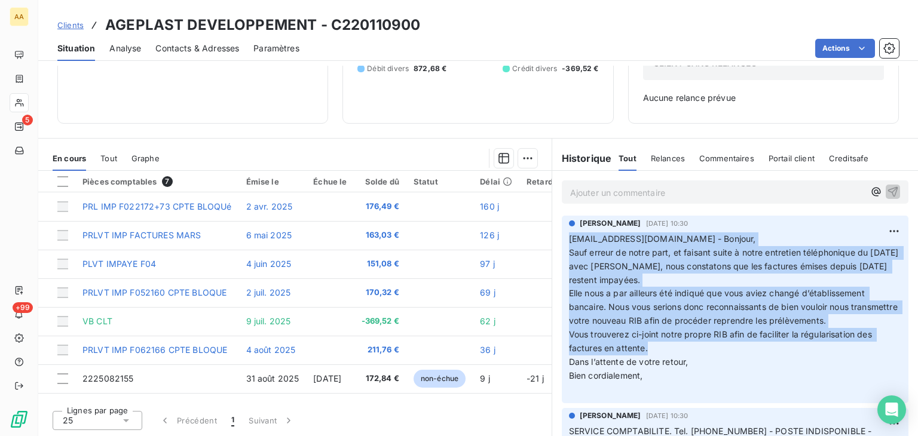
drag, startPoint x: 646, startPoint y: 349, endPoint x: 563, endPoint y: 242, distance: 135.5
click at [563, 242] on div "ANNABELLE RANVAL 8 sept. 2025, 10:30 comptabilite@ageplast.eu - Bonjour, Sauf e…" at bounding box center [735, 310] width 347 height 188
copy p "comptabilite@ageplast.eu - Bonjour, Sauf erreur de notre part, et faisant suite…"
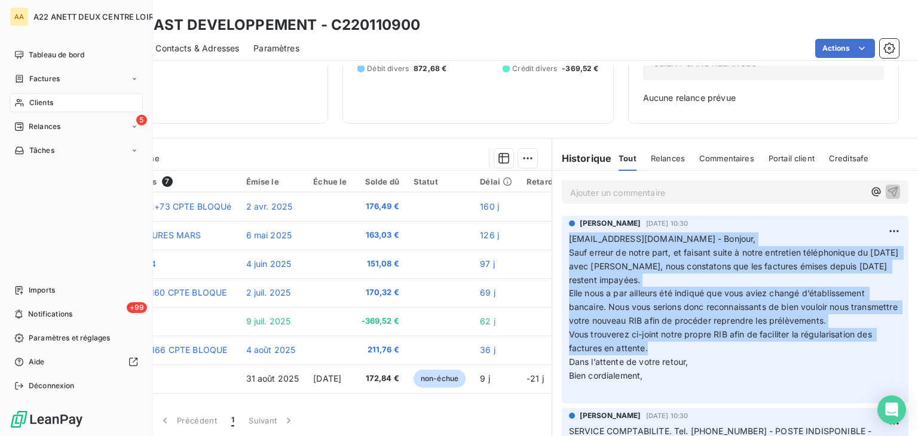
click at [37, 99] on span "Clients" at bounding box center [41, 102] width 24 height 11
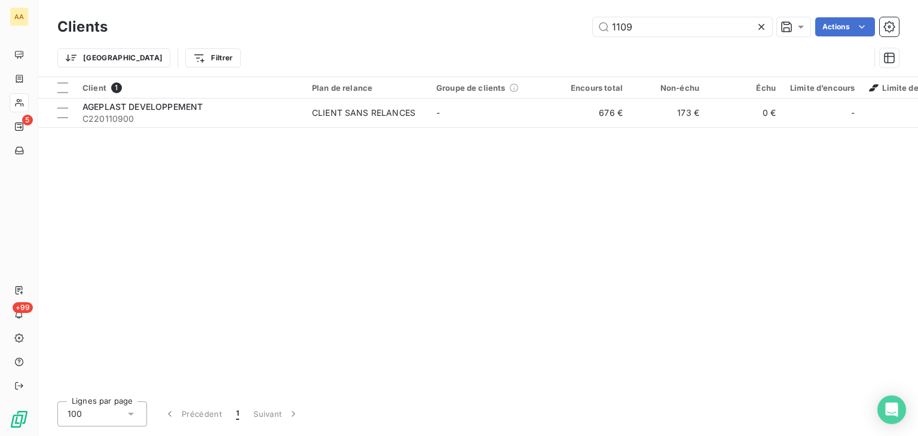
drag, startPoint x: 634, startPoint y: 28, endPoint x: 540, endPoint y: 30, distance: 93.9
click at [540, 30] on div "1109 Actions" at bounding box center [510, 26] width 777 height 19
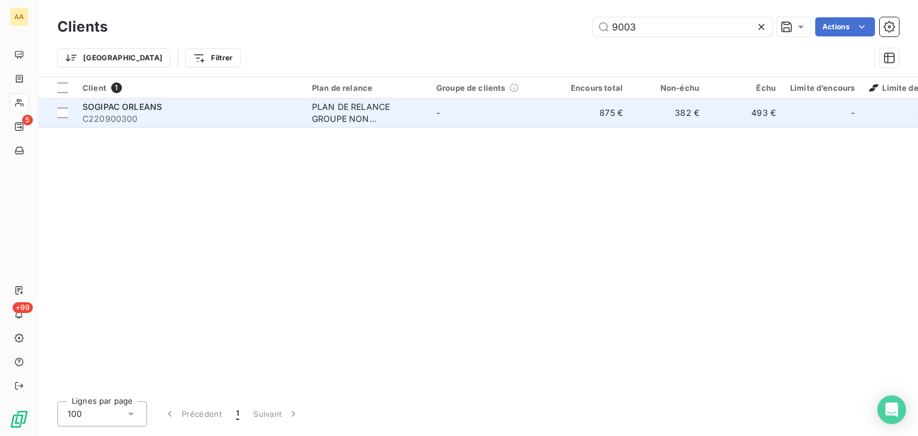
type input "9003"
click at [341, 110] on div "PLAN DE RELANCE GROUPE NON AUTOMATIQUE" at bounding box center [367, 113] width 110 height 24
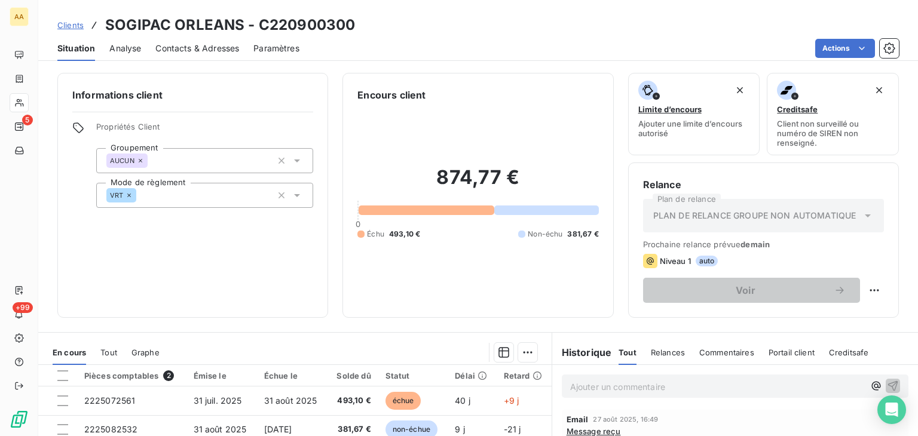
scroll to position [120, 0]
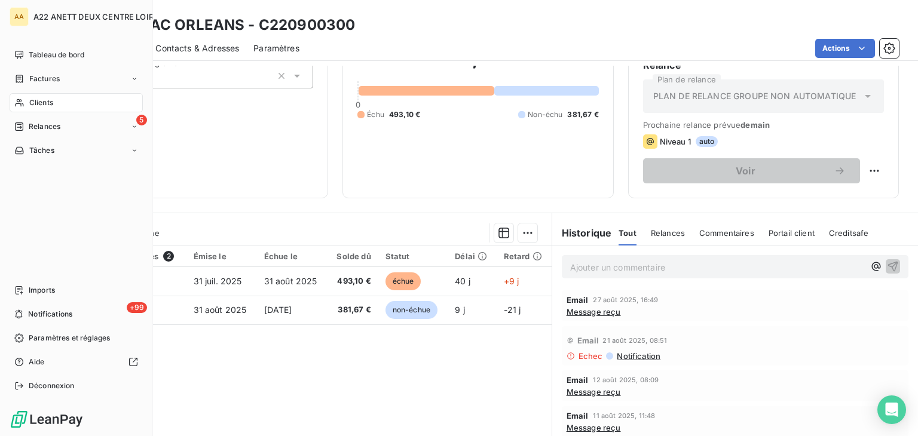
click at [35, 102] on span "Clients" at bounding box center [41, 102] width 24 height 11
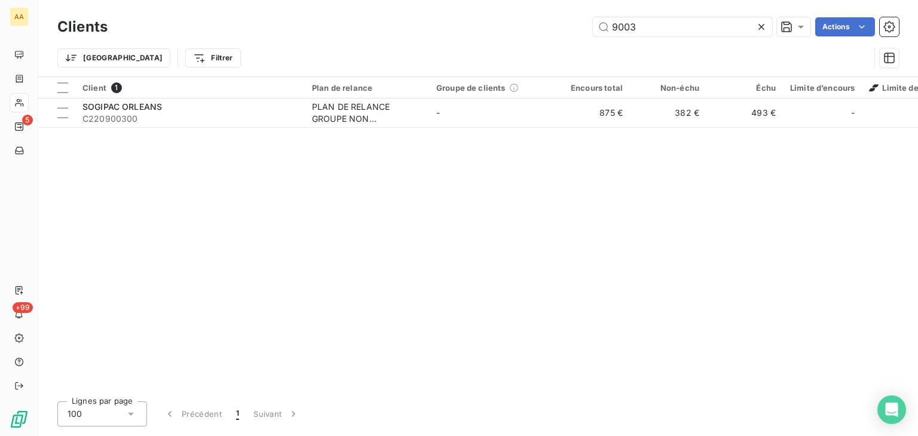
drag, startPoint x: 646, startPoint y: 25, endPoint x: 570, endPoint y: 35, distance: 77.2
click at [574, 32] on div "9003 Actions" at bounding box center [510, 26] width 777 height 19
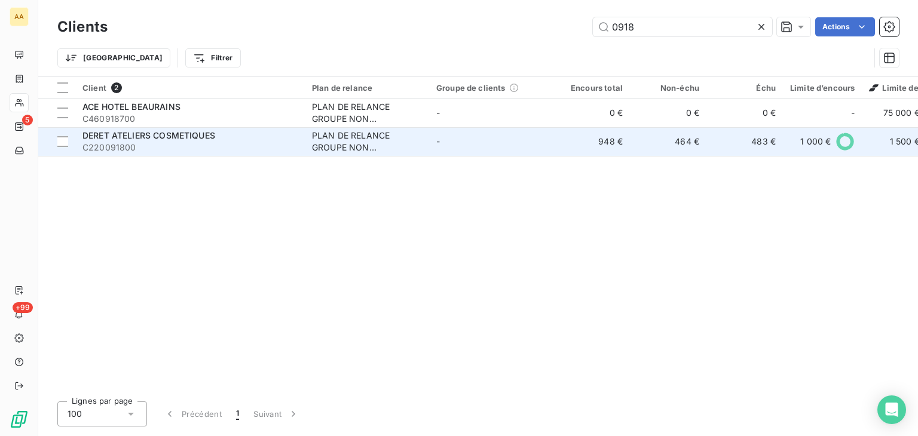
type input "0918"
click at [330, 137] on div "PLAN DE RELANCE GROUPE NON AUTOMATIQUE" at bounding box center [367, 142] width 110 height 24
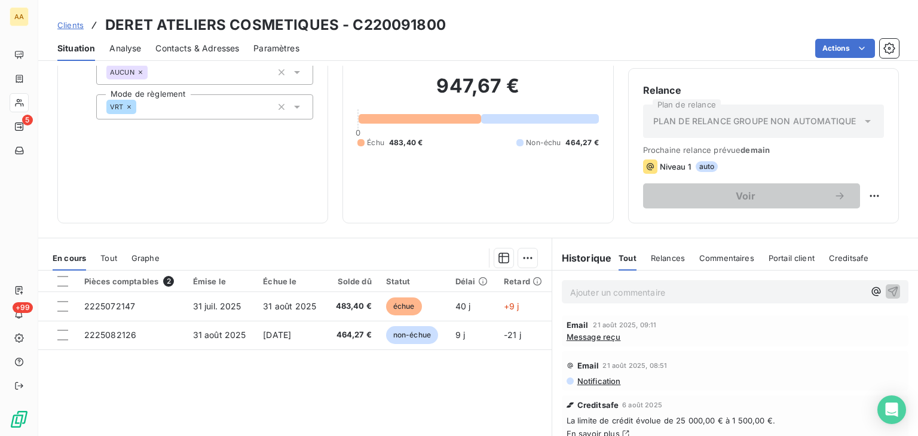
scroll to position [120, 0]
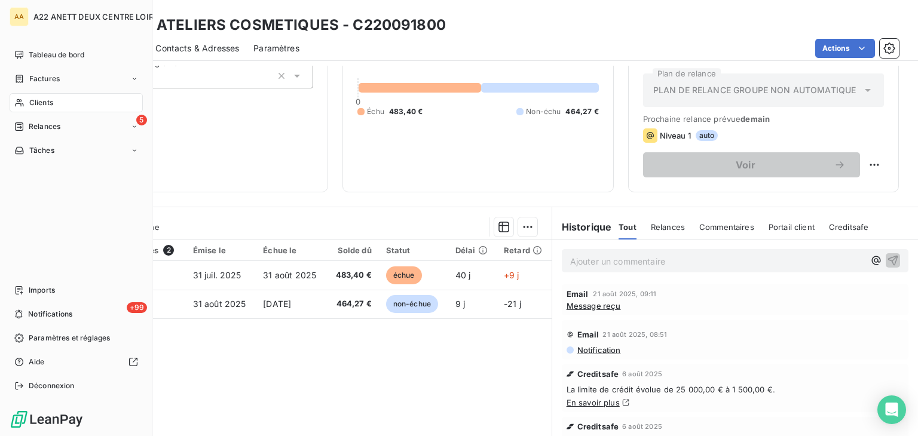
click at [47, 100] on span "Clients" at bounding box center [41, 102] width 24 height 11
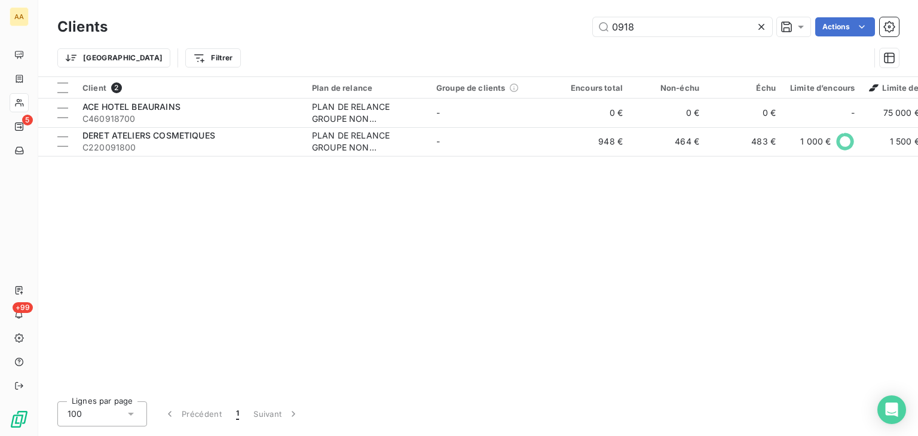
drag, startPoint x: 639, startPoint y: 21, endPoint x: 517, endPoint y: 58, distance: 128.0
click at [531, 48] on div "Clients 0918 Actions Trier Filtrer" at bounding box center [478, 45] width 842 height 62
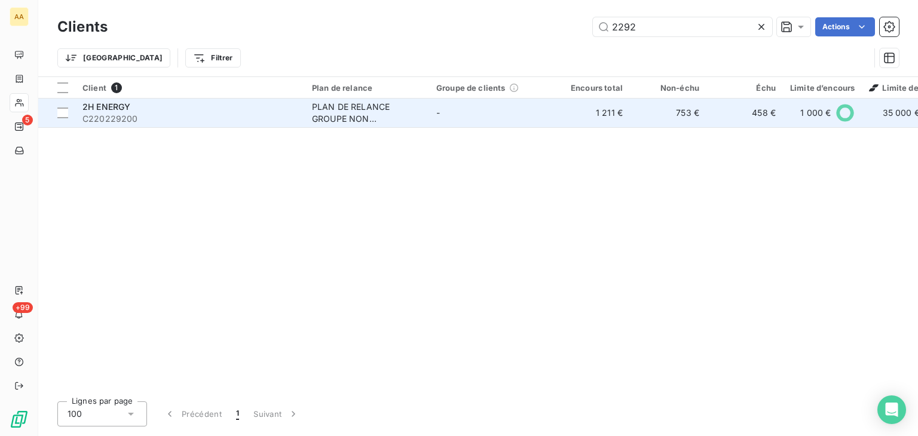
type input "2292"
click at [348, 117] on div "PLAN DE RELANCE GROUPE NON AUTOMATIQUE" at bounding box center [367, 113] width 110 height 24
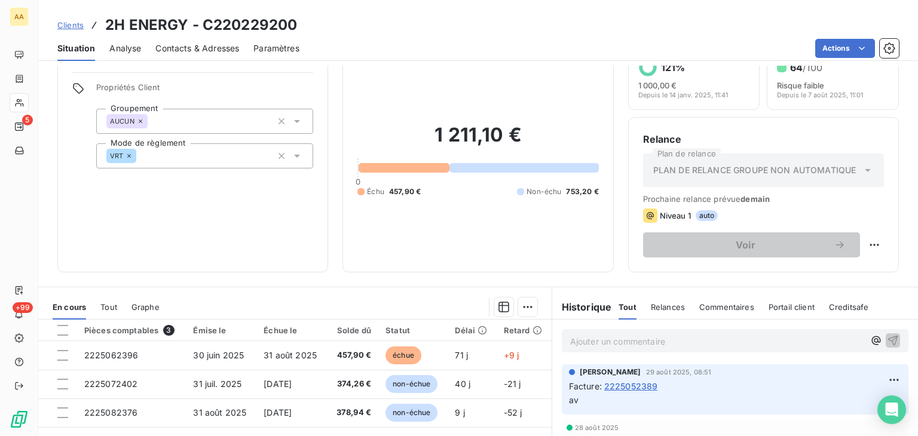
scroll to position [60, 0]
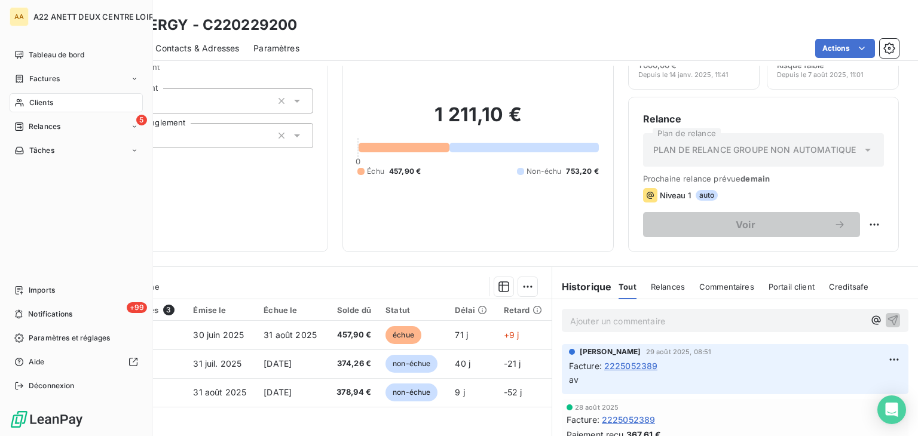
click at [33, 103] on span "Clients" at bounding box center [41, 102] width 24 height 11
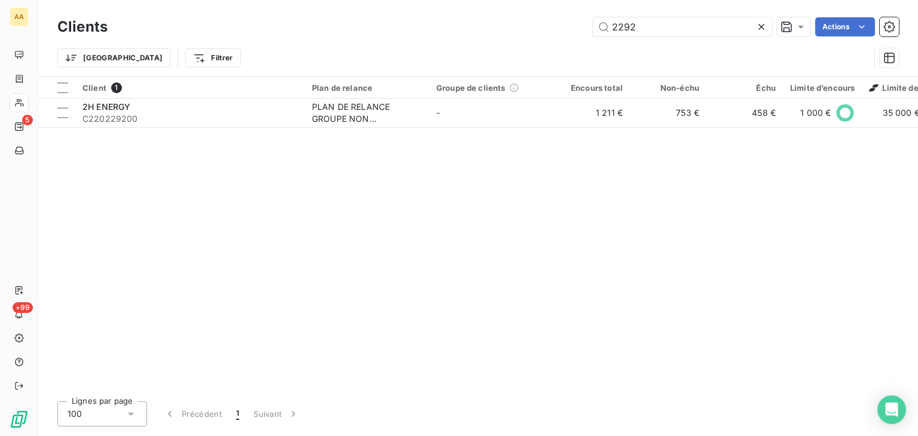
drag, startPoint x: 630, startPoint y: 30, endPoint x: 560, endPoint y: 38, distance: 69.8
click at [560, 38] on div "Clients 2292 Actions" at bounding box center [478, 26] width 842 height 25
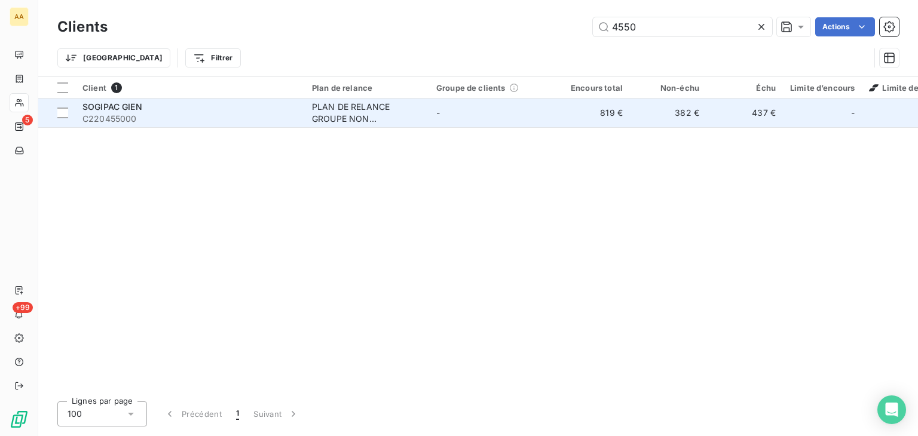
type input "4550"
click at [338, 115] on div "PLAN DE RELANCE GROUPE NON AUTOMATIQUE" at bounding box center [367, 113] width 110 height 24
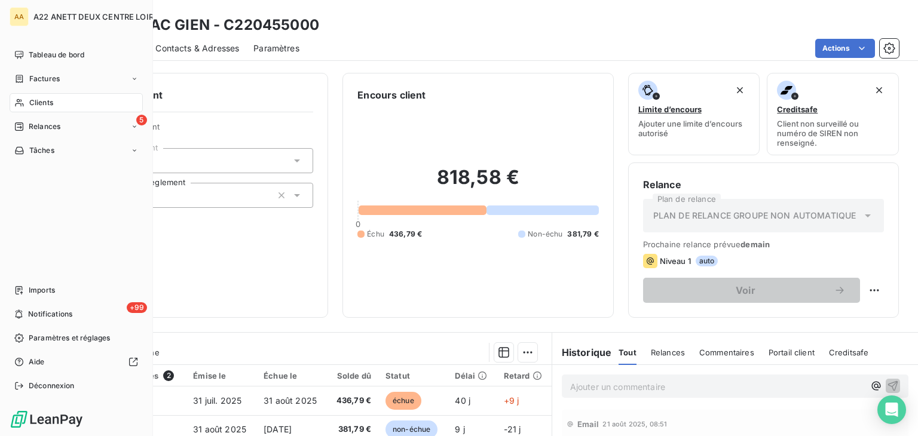
click at [38, 99] on span "Clients" at bounding box center [41, 102] width 24 height 11
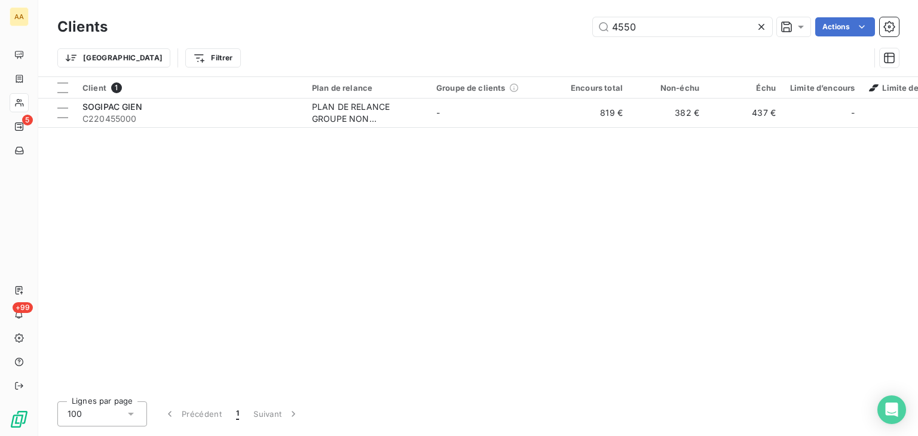
drag, startPoint x: 649, startPoint y: 18, endPoint x: 553, endPoint y: 36, distance: 97.4
click at [553, 36] on div "Clients 4550 Actions" at bounding box center [478, 26] width 842 height 25
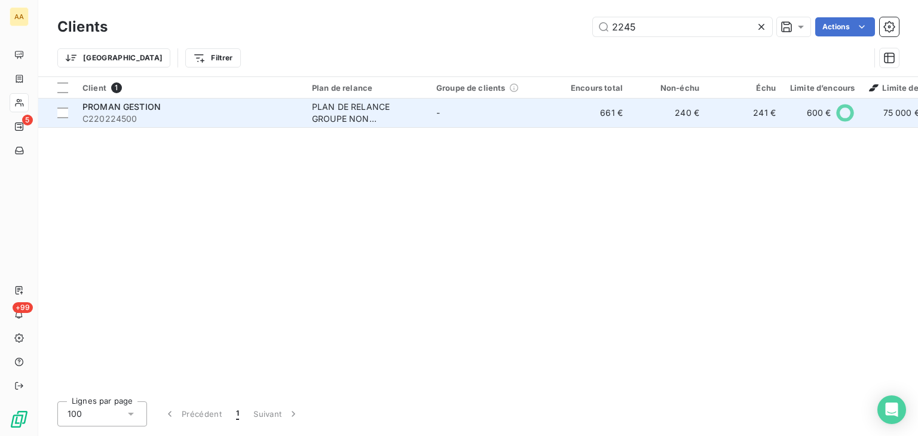
type input "2245"
click at [367, 114] on div "PLAN DE RELANCE GROUPE NON AUTOMATIQUE" at bounding box center [367, 113] width 110 height 24
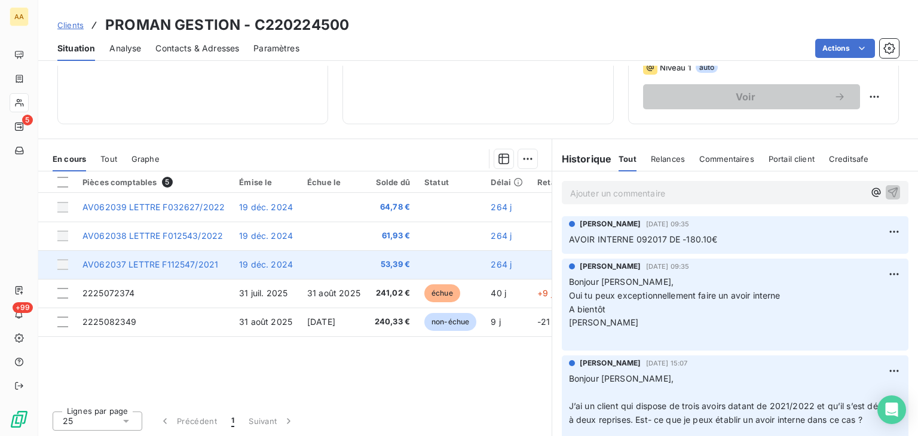
scroll to position [189, 0]
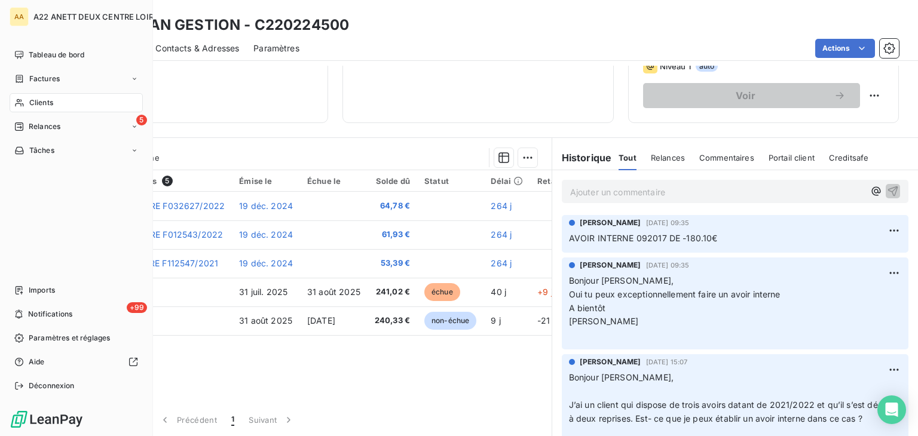
click at [47, 100] on span "Clients" at bounding box center [41, 102] width 24 height 11
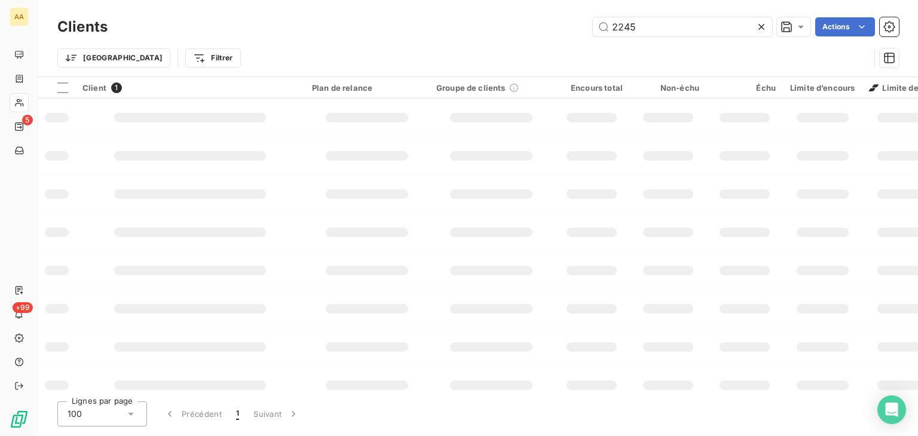
drag, startPoint x: 639, startPoint y: 27, endPoint x: 551, endPoint y: 32, distance: 88.0
click at [551, 32] on div "2245 Actions" at bounding box center [510, 26] width 777 height 19
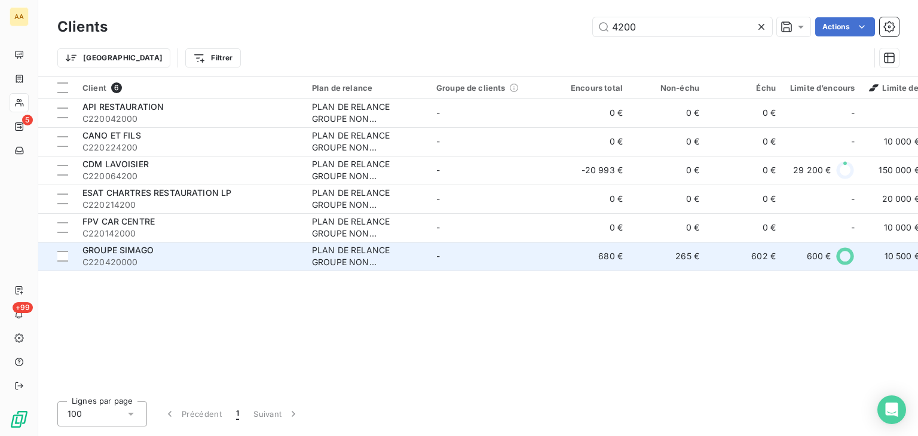
type input "4200"
click at [334, 254] on div "PLAN DE RELANCE GROUPE NON AUTOMATIQUE" at bounding box center [367, 257] width 110 height 24
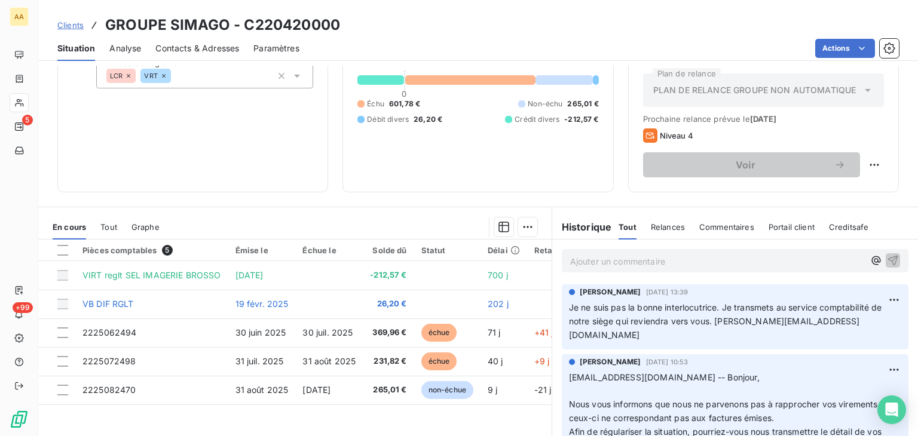
scroll to position [189, 0]
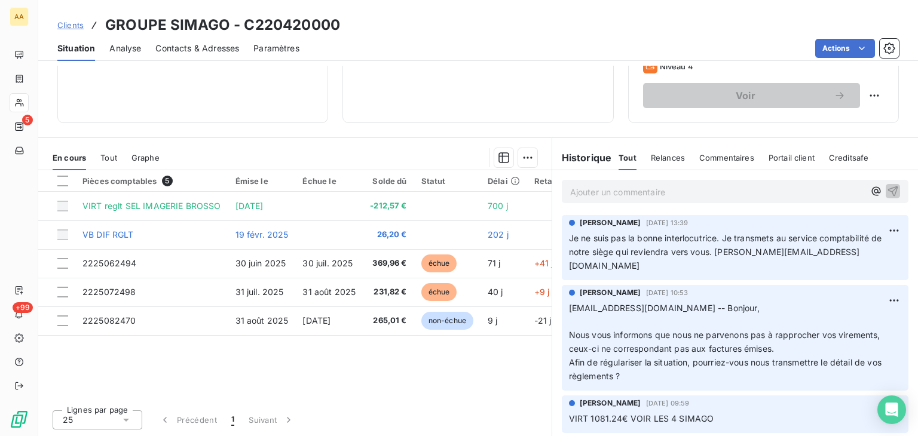
click at [852, 249] on p "Je ne suis pas la bonne interlocutrice. Je transmets au service comptabilité de…" at bounding box center [735, 252] width 332 height 41
click at [598, 246] on span "Je ne suis pas la bonne interlocutrice. Je transmets au service comptabilité de…" at bounding box center [727, 252] width 316 height 38
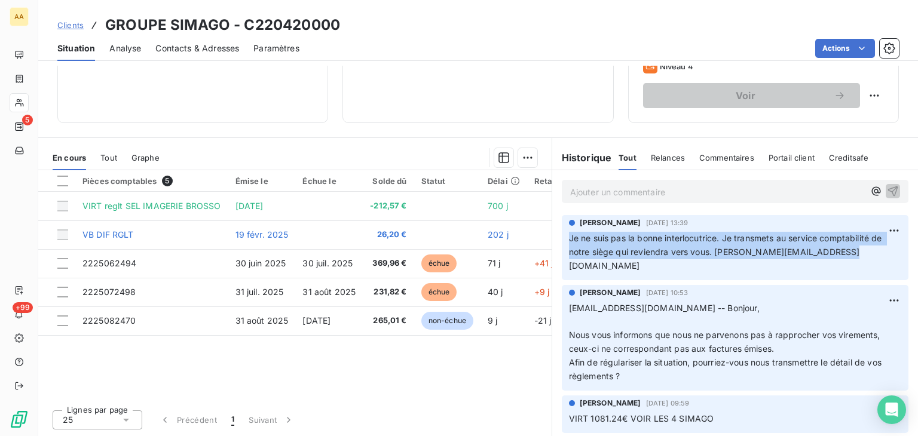
drag, startPoint x: 564, startPoint y: 238, endPoint x: 772, endPoint y: 251, distance: 208.5
click at [846, 252] on p "Je ne suis pas la bonne interlocutrice. Je transmets au service comptabilité de…" at bounding box center [735, 252] width 332 height 41
copy span "Je ne suis pas la bonne interlocutrice. Je transmets au service comptabilité de…"
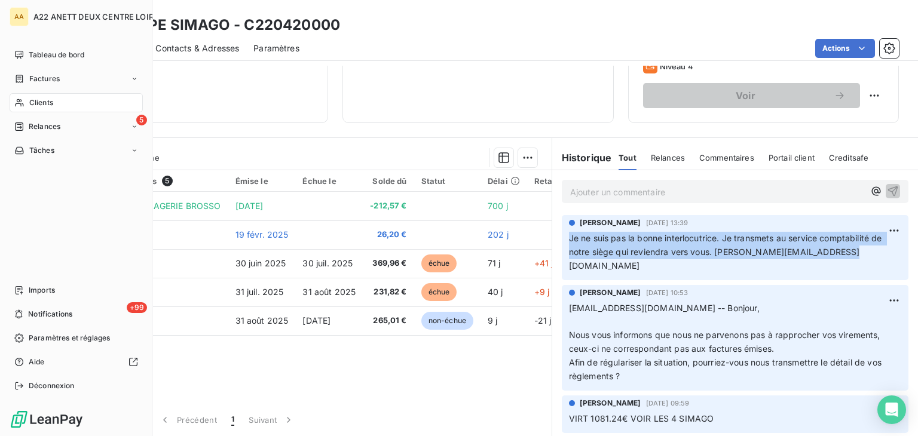
click at [33, 100] on span "Clients" at bounding box center [41, 102] width 24 height 11
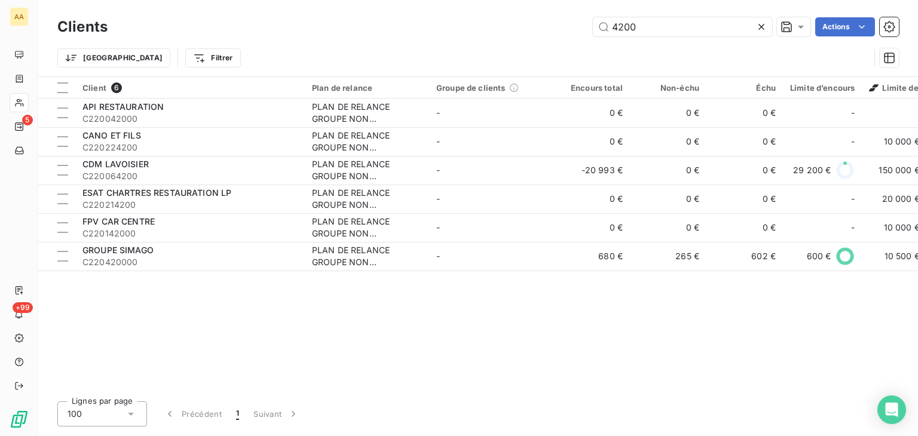
drag, startPoint x: 607, startPoint y: 32, endPoint x: 563, endPoint y: 33, distance: 43.7
click at [563, 33] on div "4200 Actions" at bounding box center [510, 26] width 777 height 19
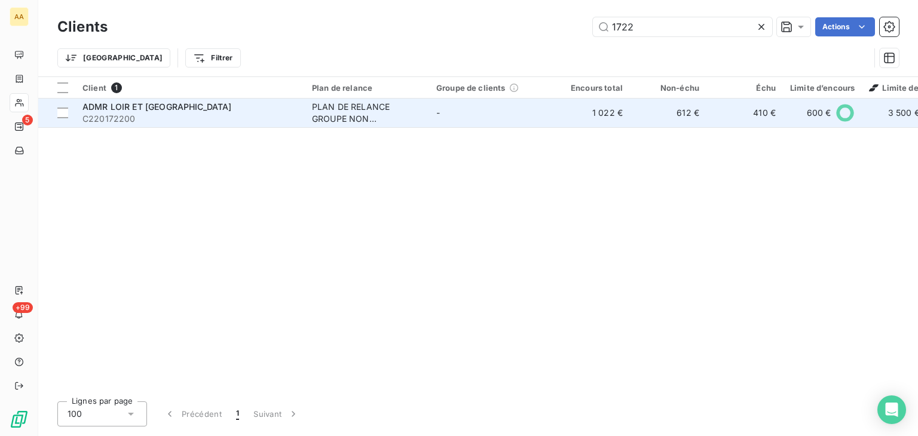
type input "1722"
click at [347, 115] on div "PLAN DE RELANCE GROUPE NON AUTOMATIQUE" at bounding box center [367, 113] width 110 height 24
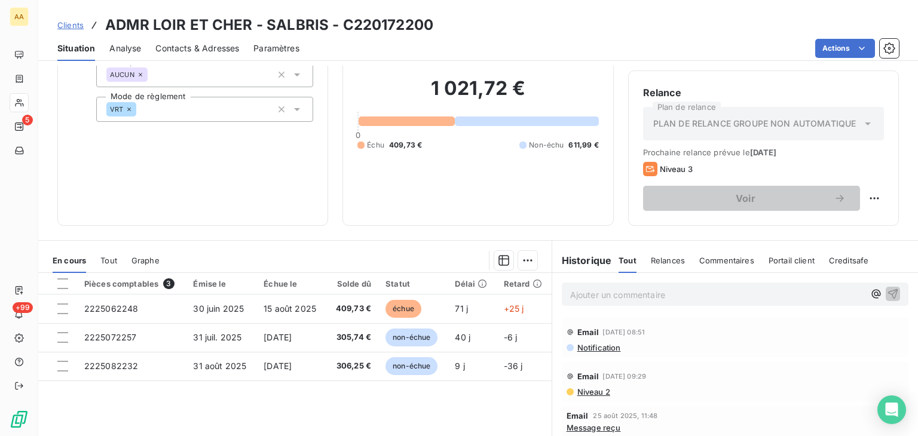
scroll to position [60, 0]
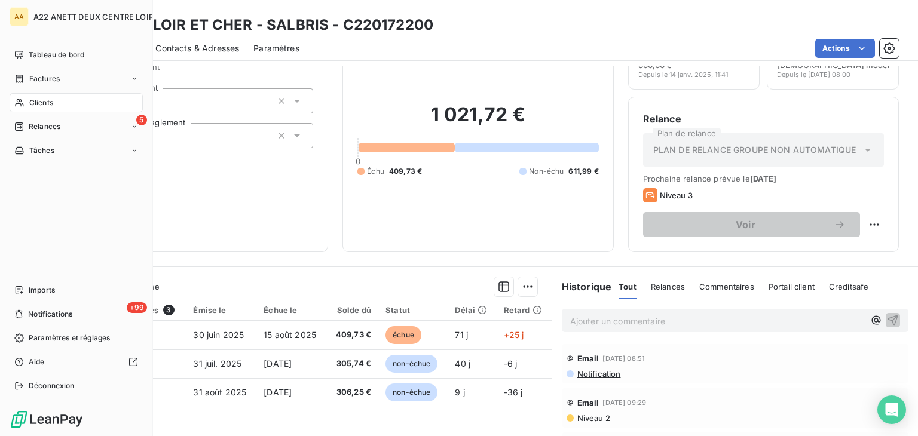
click at [29, 100] on span "Clients" at bounding box center [41, 102] width 24 height 11
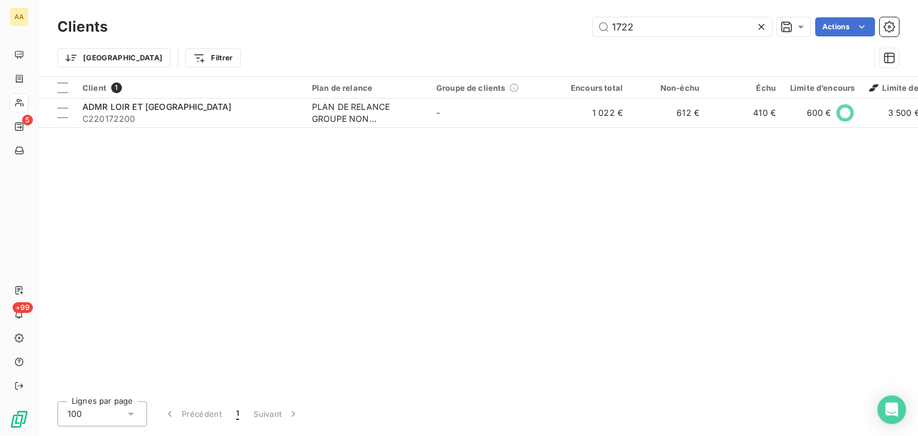
drag, startPoint x: 633, startPoint y: 36, endPoint x: 555, endPoint y: 36, distance: 77.1
click at [555, 36] on div "Clients 1722 Actions" at bounding box center [478, 26] width 842 height 25
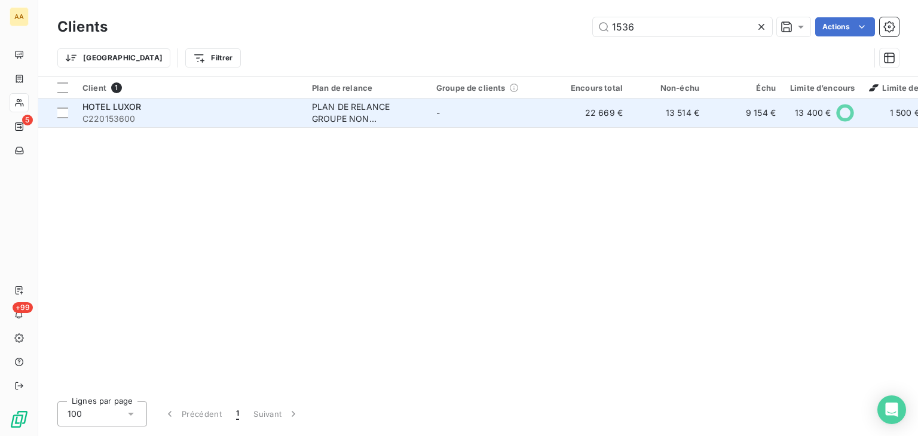
type input "1536"
click at [352, 112] on div "PLAN DE RELANCE GROUPE NON AUTOMATIQUE" at bounding box center [367, 113] width 110 height 24
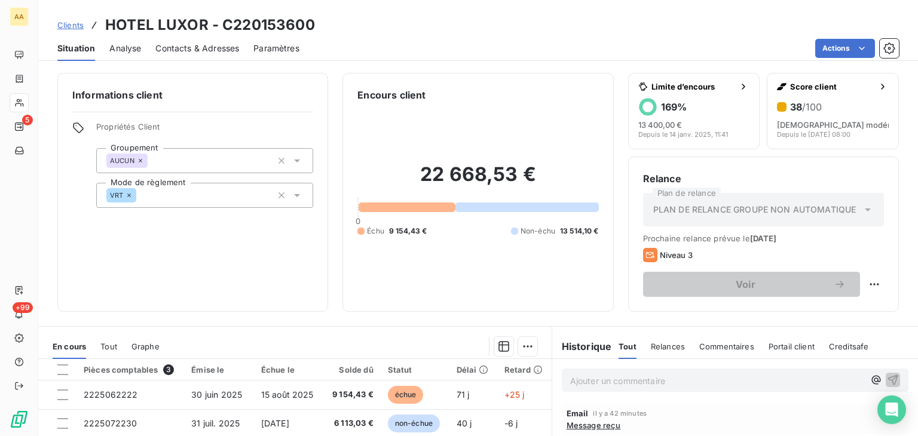
click at [590, 427] on span "Message reçu" at bounding box center [594, 426] width 54 height 10
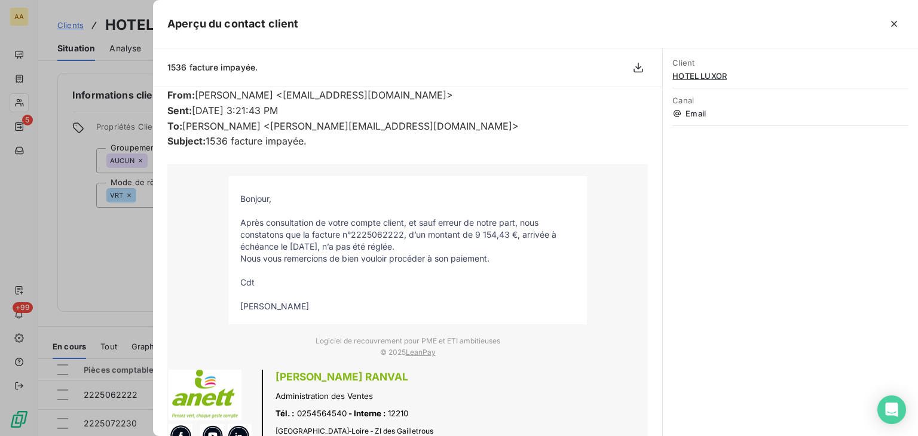
scroll to position [299, 0]
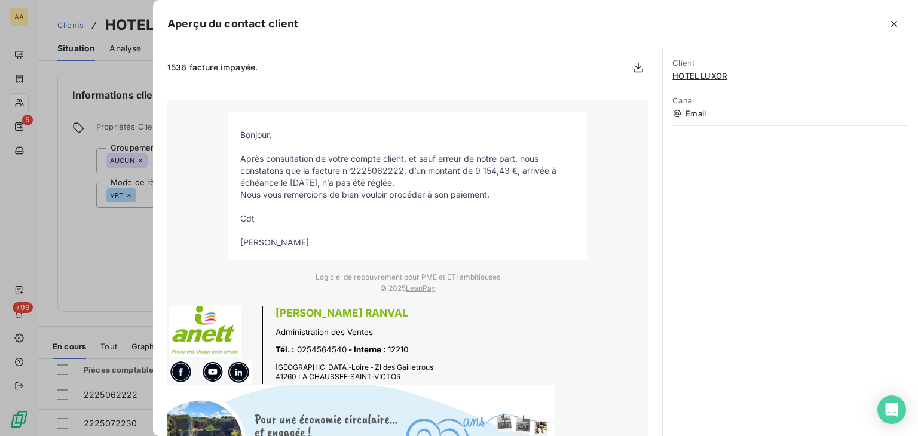
drag, startPoint x: 314, startPoint y: 240, endPoint x: 237, endPoint y: 136, distance: 129.4
click at [237, 136] on tbody "Bonjour, Après consultation de votre compte client, et sauf erreur de notre par…" at bounding box center [407, 189] width 359 height 120
copy tbody "Bonjour, Après consultation de votre compte client, et sauf erreur de notre par…"
click at [29, 103] on div at bounding box center [459, 218] width 918 height 436
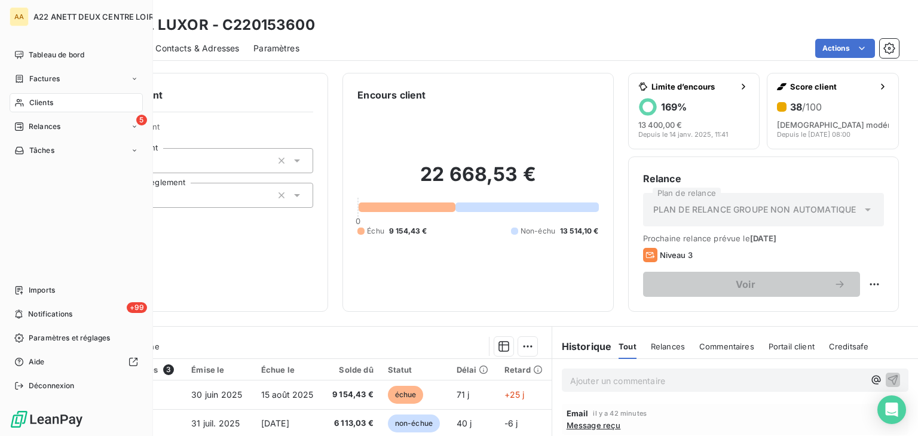
click at [30, 100] on span "Clients" at bounding box center [41, 102] width 24 height 11
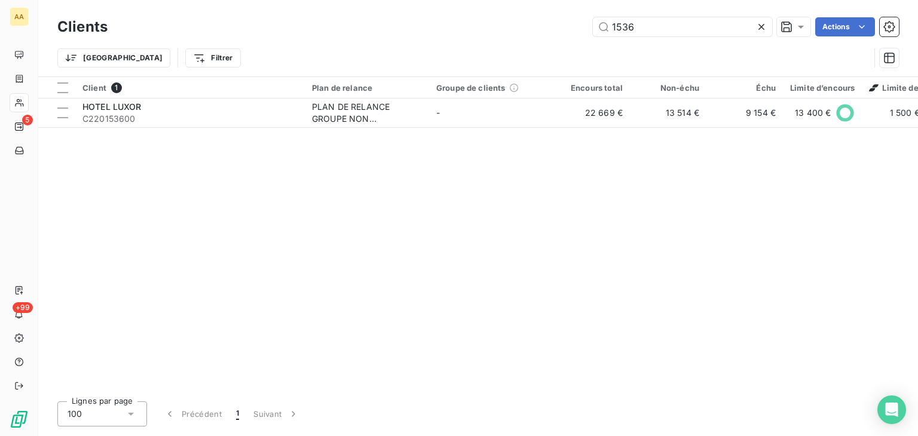
click at [567, 33] on div "1536 Actions" at bounding box center [510, 26] width 777 height 19
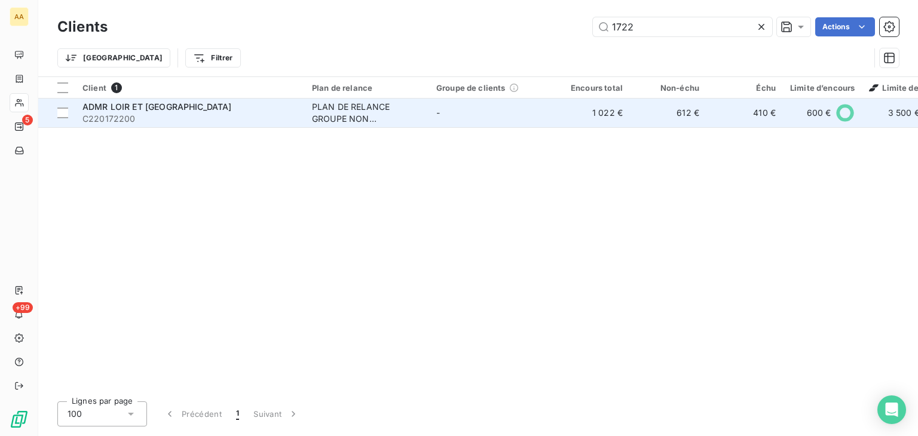
type input "1722"
click at [364, 117] on div "PLAN DE RELANCE GROUPE NON AUTOMATIQUE" at bounding box center [367, 113] width 110 height 24
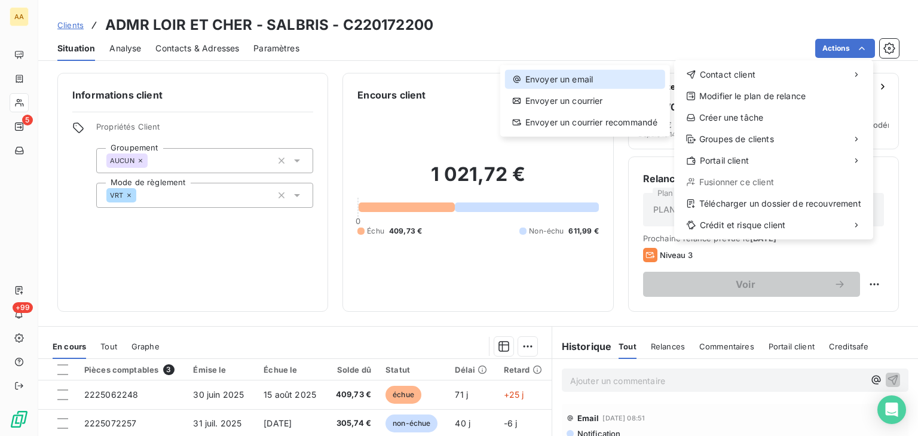
click at [558, 74] on div "Envoyer un email" at bounding box center [585, 79] width 160 height 19
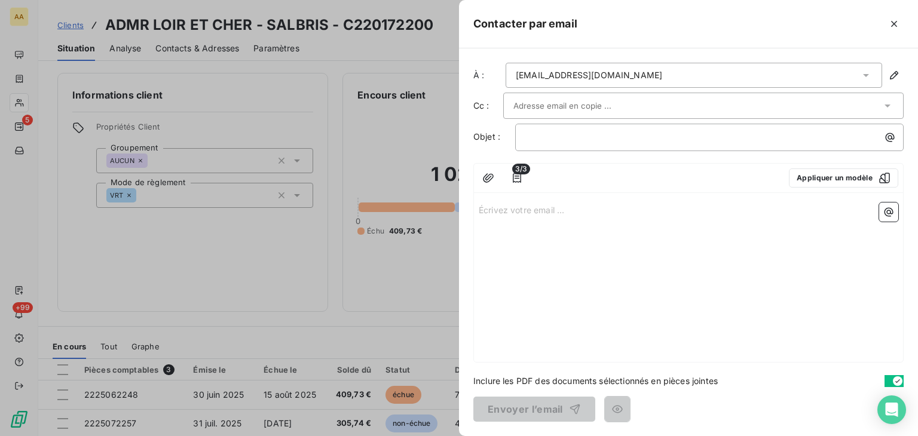
click at [503, 208] on p "Écrivez votre email ... ﻿" at bounding box center [689, 210] width 420 height 14
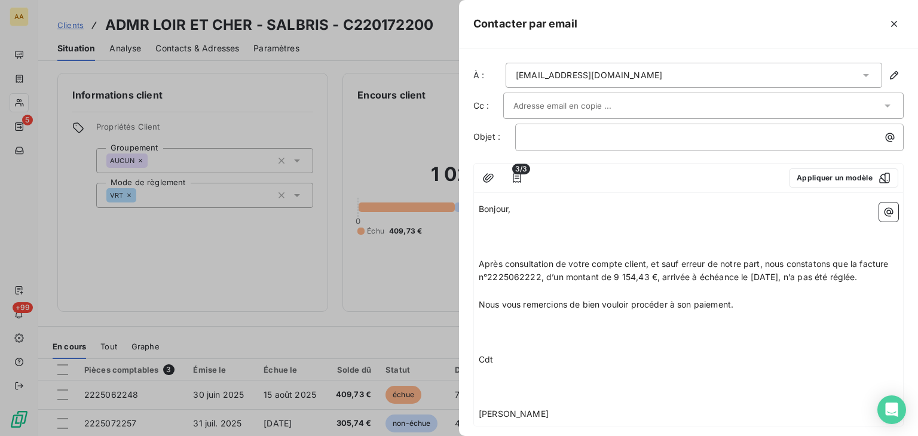
click at [489, 225] on p "﻿" at bounding box center [689, 223] width 420 height 14
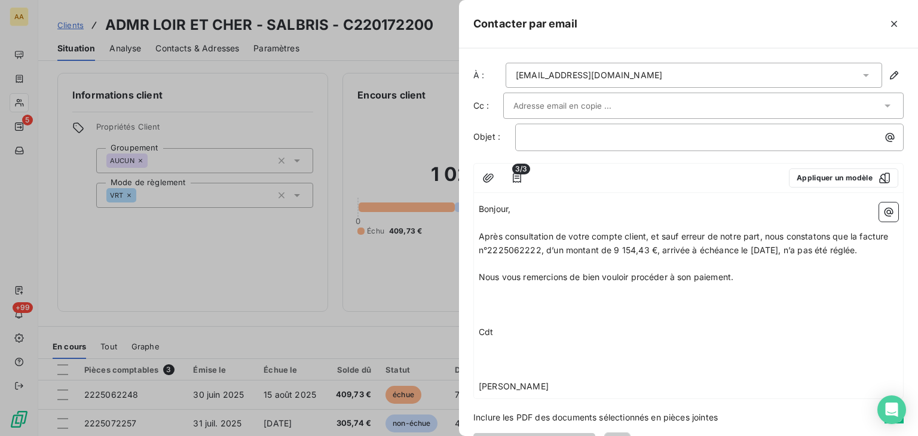
click at [483, 298] on p "﻿" at bounding box center [689, 292] width 420 height 14
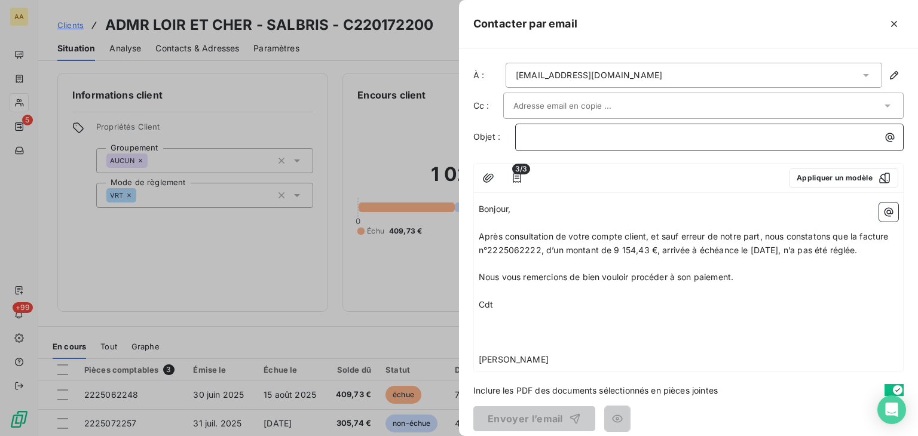
click at [526, 138] on p "﻿" at bounding box center [713, 137] width 374 height 14
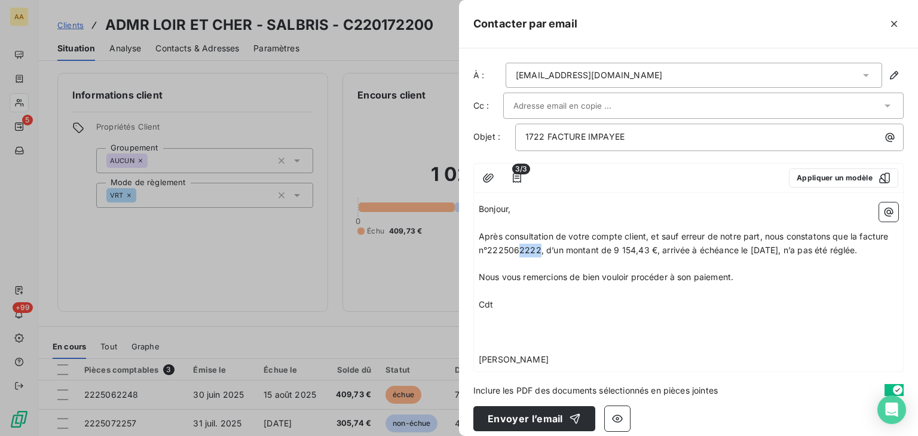
drag, startPoint x: 570, startPoint y: 243, endPoint x: 550, endPoint y: 245, distance: 19.8
click at [550, 245] on p "Après consultation de votre compte client, et sauf erreur de notre part, nous c…" at bounding box center [689, 244] width 420 height 28
drag, startPoint x: 679, startPoint y: 249, endPoint x: 645, endPoint y: 245, distance: 34.9
click at [645, 245] on span "Après consultation de votre compte client, et sauf erreur de notre part, nous c…" at bounding box center [685, 243] width 413 height 24
click at [584, 312] on p "Cdt" at bounding box center [689, 305] width 420 height 14
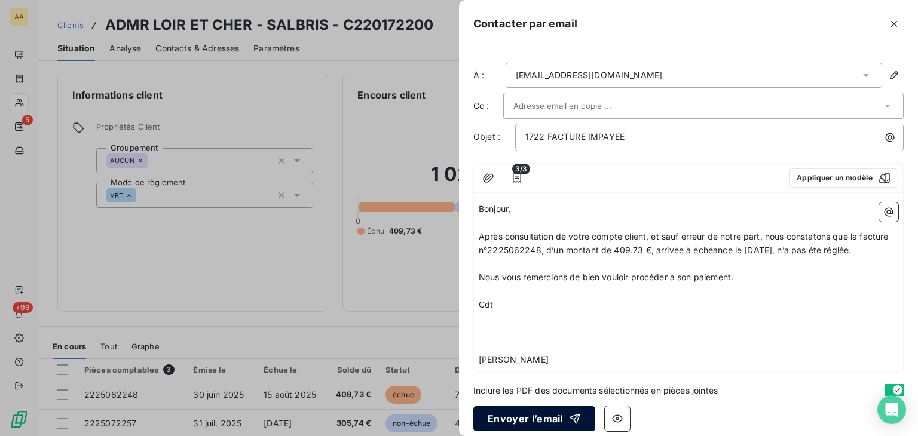
click at [521, 424] on button "Envoyer l’email" at bounding box center [535, 419] width 122 height 25
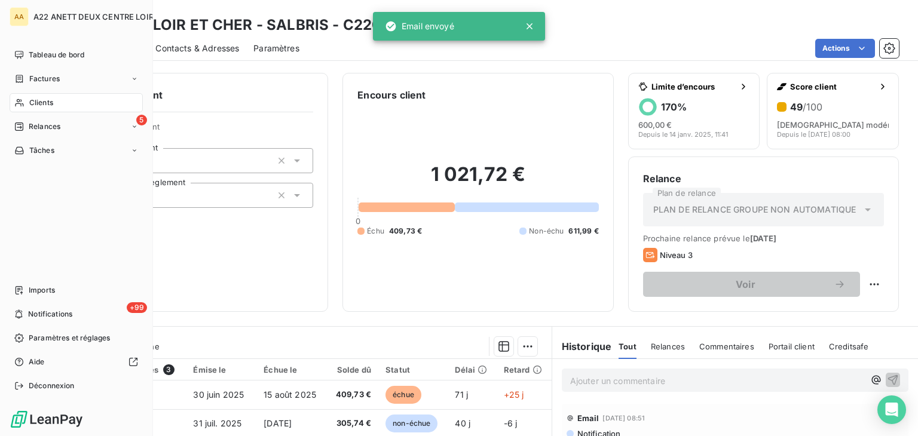
drag, startPoint x: 71, startPoint y: 89, endPoint x: 62, endPoint y: 96, distance: 11.6
click at [71, 89] on nav "Tableau de bord Factures Clients 5 Relances Tâches" at bounding box center [76, 102] width 133 height 115
click at [40, 103] on span "Clients" at bounding box center [41, 102] width 24 height 11
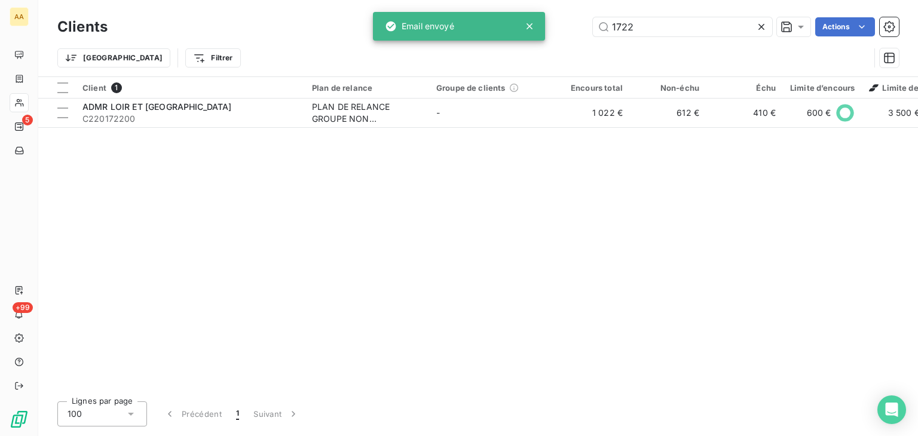
click at [573, 35] on div "1722 Actions" at bounding box center [510, 26] width 777 height 19
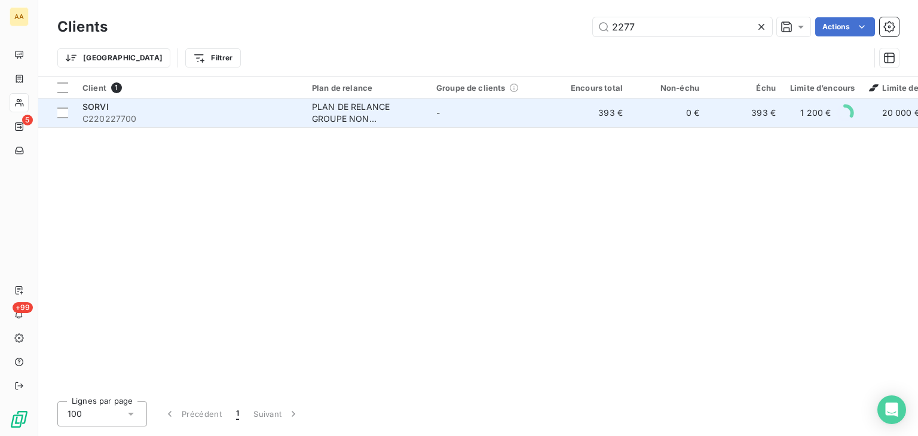
type input "2277"
click at [346, 117] on div "PLAN DE RELANCE GROUPE NON AUTOMATIQUE" at bounding box center [367, 113] width 110 height 24
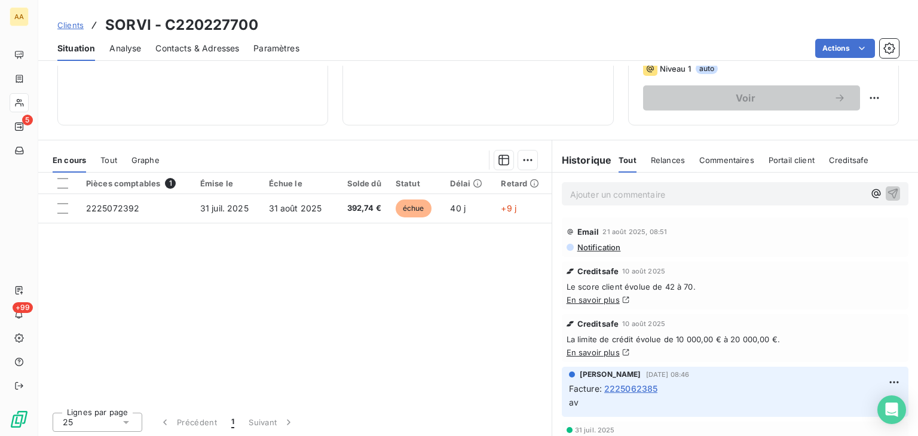
scroll to position [189, 0]
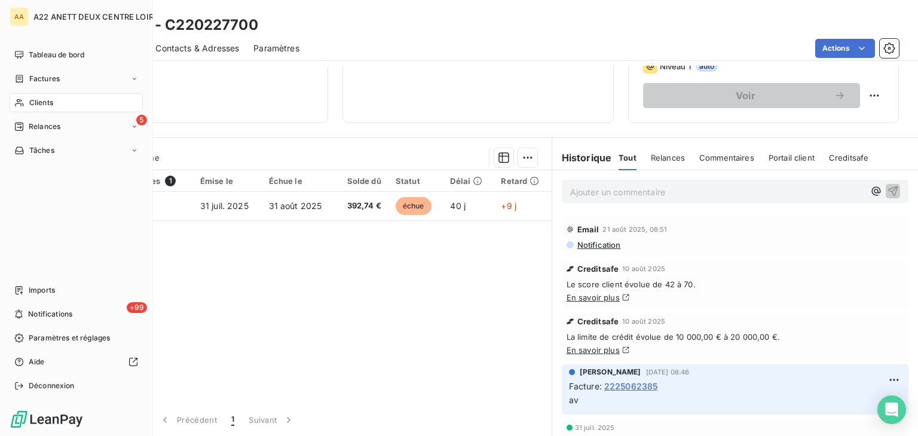
drag, startPoint x: 27, startPoint y: 106, endPoint x: 96, endPoint y: 99, distance: 69.8
click at [50, 99] on span "Clients" at bounding box center [41, 102] width 24 height 11
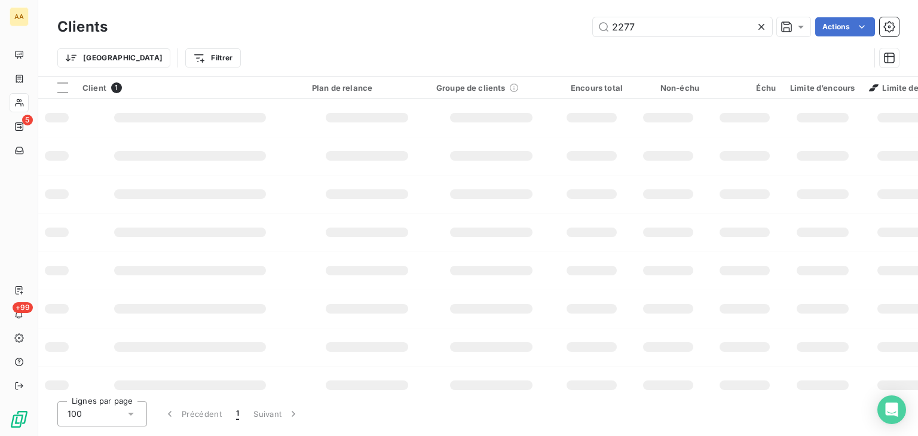
drag, startPoint x: 537, startPoint y: 48, endPoint x: 523, endPoint y: 51, distance: 14.7
click at [523, 51] on div "Clients 2277 Actions Trier Filtrer" at bounding box center [478, 45] width 842 height 62
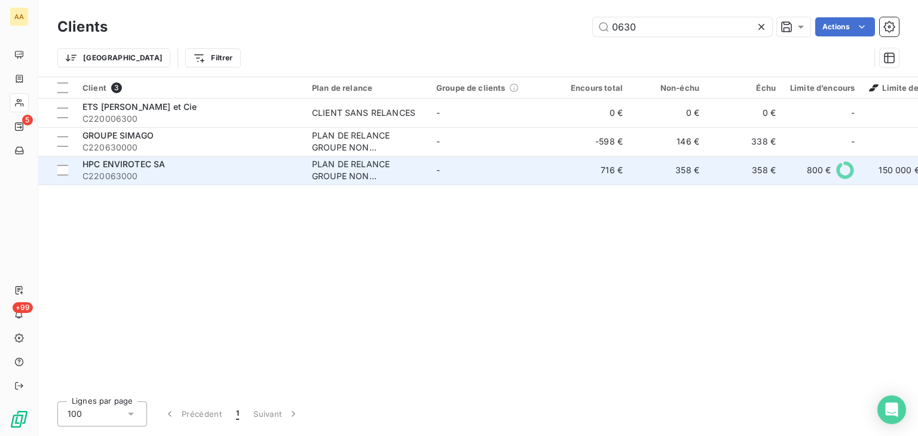
type input "0630"
click at [339, 169] on div "PLAN DE RELANCE GROUPE NON AUTOMATIQUE" at bounding box center [367, 170] width 110 height 24
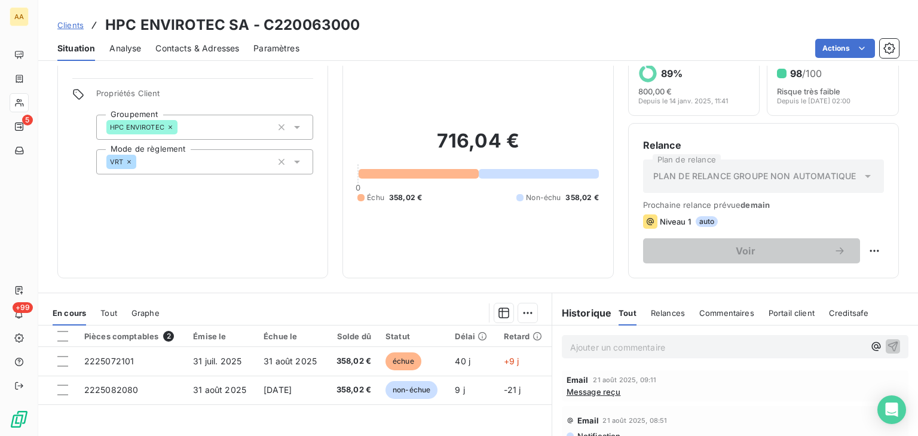
scroll to position [60, 0]
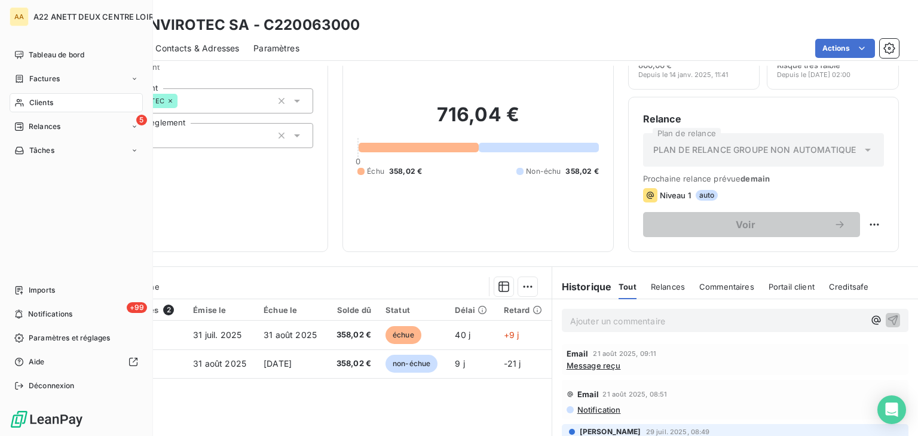
click at [41, 99] on span "Clients" at bounding box center [41, 102] width 24 height 11
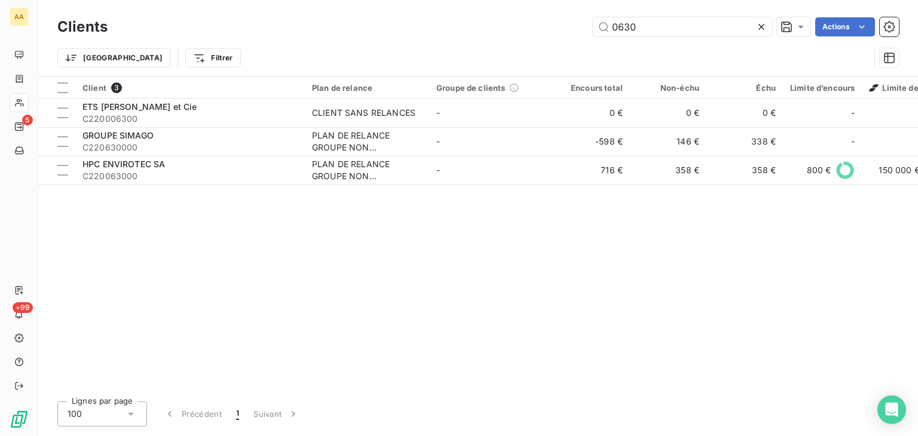
drag, startPoint x: 653, startPoint y: 25, endPoint x: 526, endPoint y: 36, distance: 127.3
click at [526, 36] on div "0630 Actions" at bounding box center [510, 26] width 777 height 19
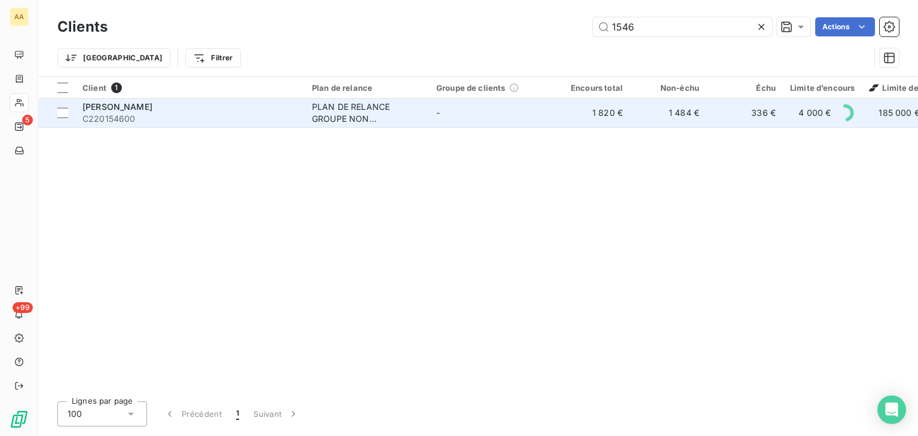
type input "1546"
click at [353, 113] on div "PLAN DE RELANCE GROUPE NON AUTOMATIQUE" at bounding box center [367, 113] width 110 height 24
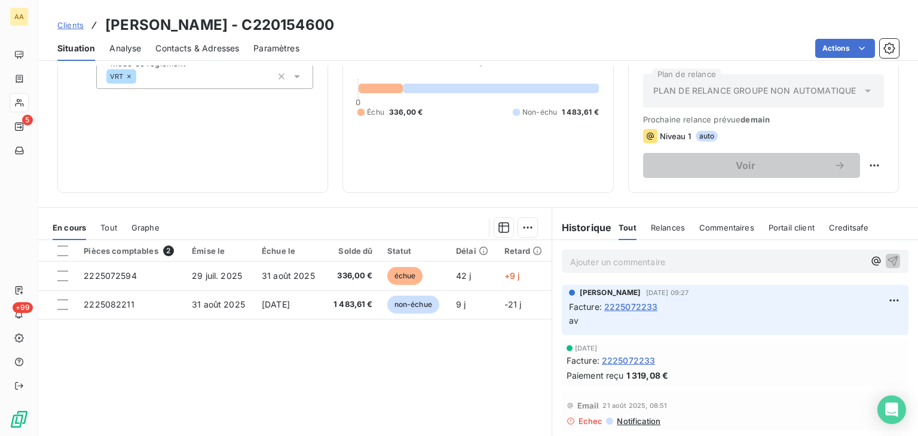
scroll to position [120, 0]
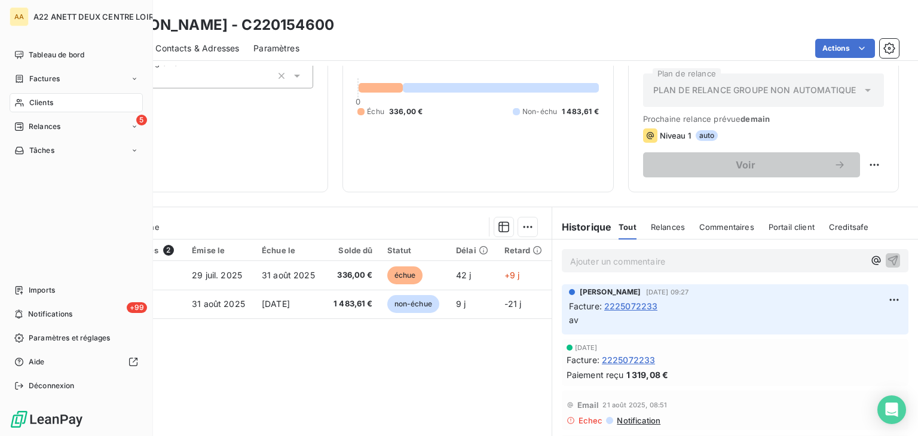
click at [41, 106] on span "Clients" at bounding box center [41, 102] width 24 height 11
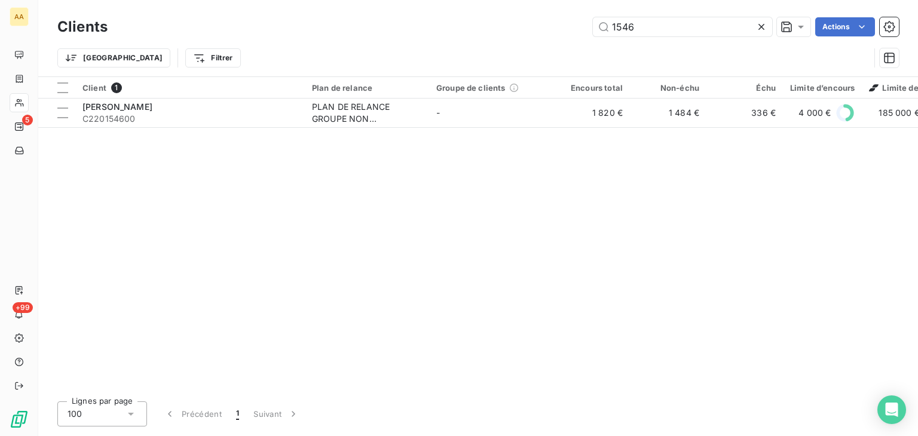
drag, startPoint x: 644, startPoint y: 25, endPoint x: 563, endPoint y: 46, distance: 83.4
click at [567, 41] on div "Clients 1546 Actions Trier Filtrer" at bounding box center [478, 45] width 842 height 62
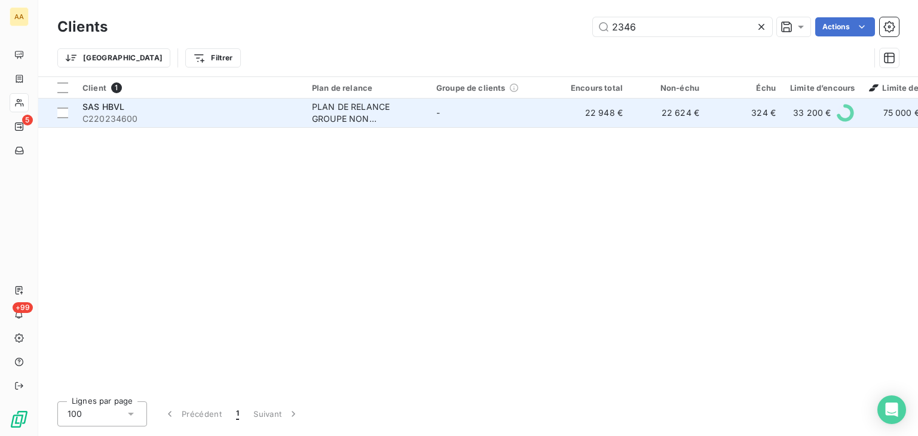
type input "2346"
click at [354, 116] on div "PLAN DE RELANCE GROUPE NON AUTOMATIQUE" at bounding box center [367, 113] width 110 height 24
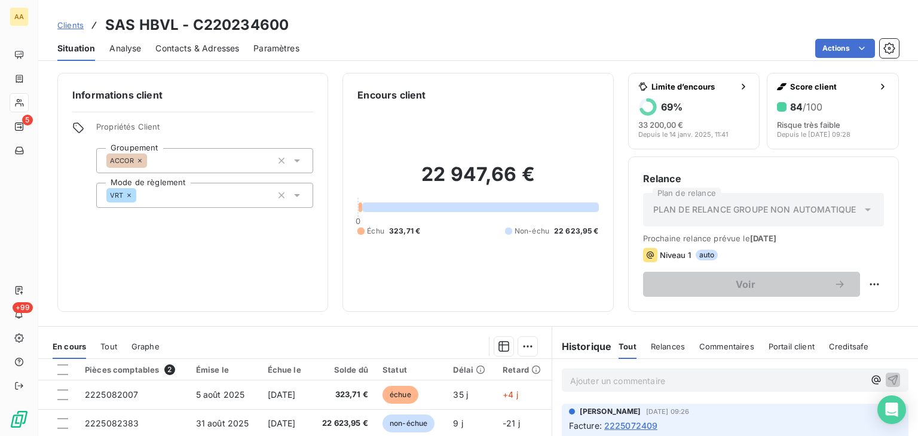
scroll to position [60, 0]
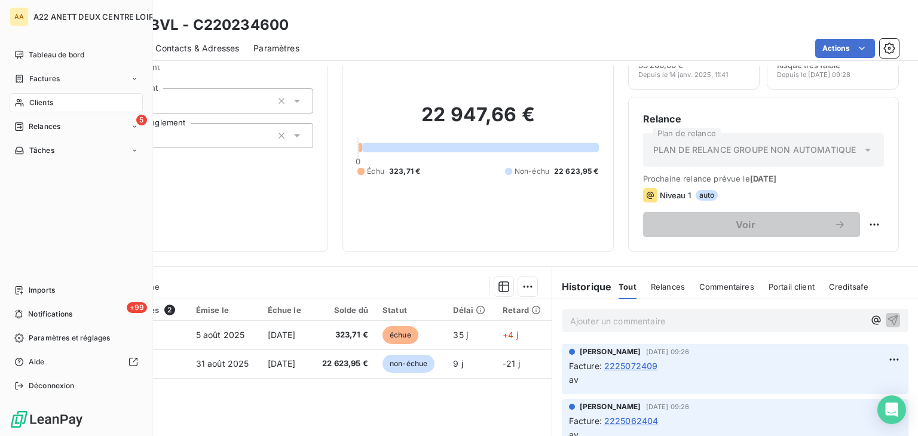
drag, startPoint x: 41, startPoint y: 101, endPoint x: 63, endPoint y: 95, distance: 23.5
click at [41, 101] on span "Clients" at bounding box center [41, 102] width 24 height 11
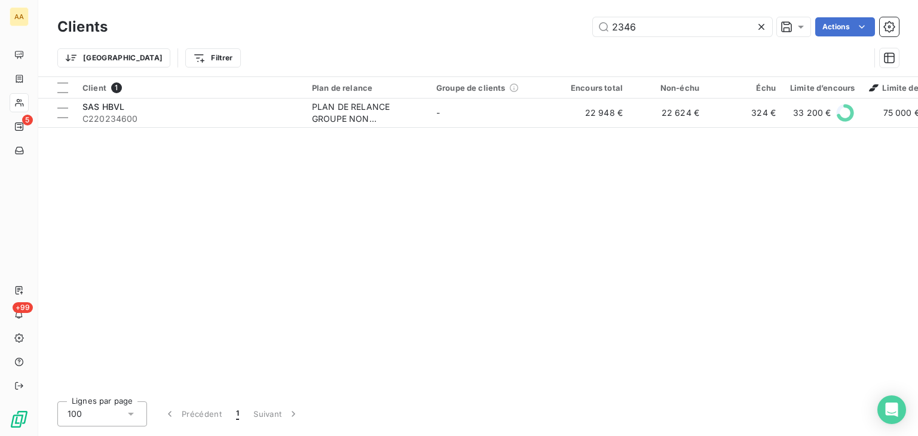
click at [525, 30] on div "2346 Actions" at bounding box center [510, 26] width 777 height 19
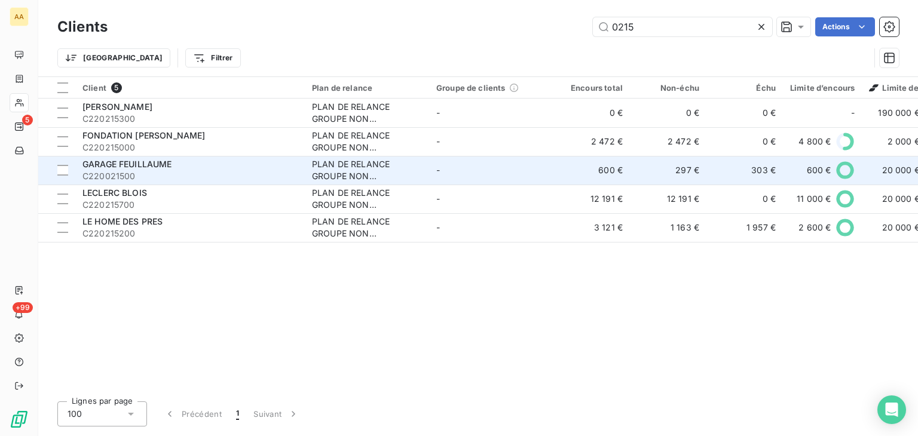
type input "0215"
click at [343, 170] on div "PLAN DE RELANCE GROUPE NON AUTOMATIQUE" at bounding box center [367, 170] width 110 height 24
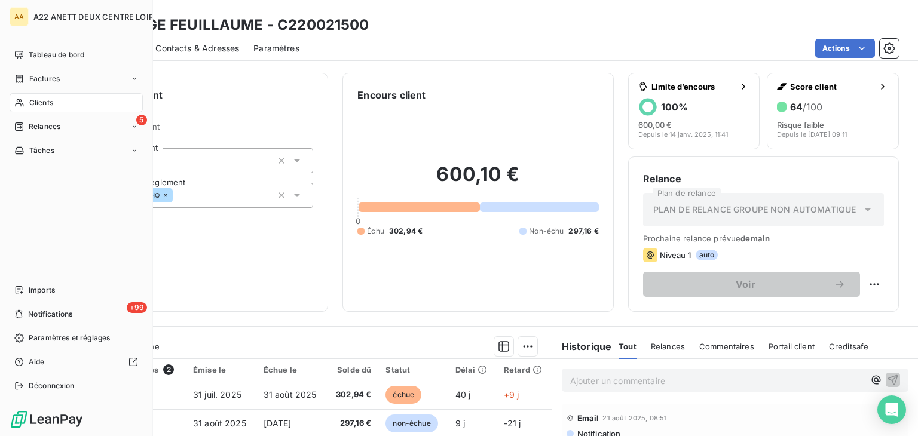
click at [29, 100] on span "Clients" at bounding box center [41, 102] width 24 height 11
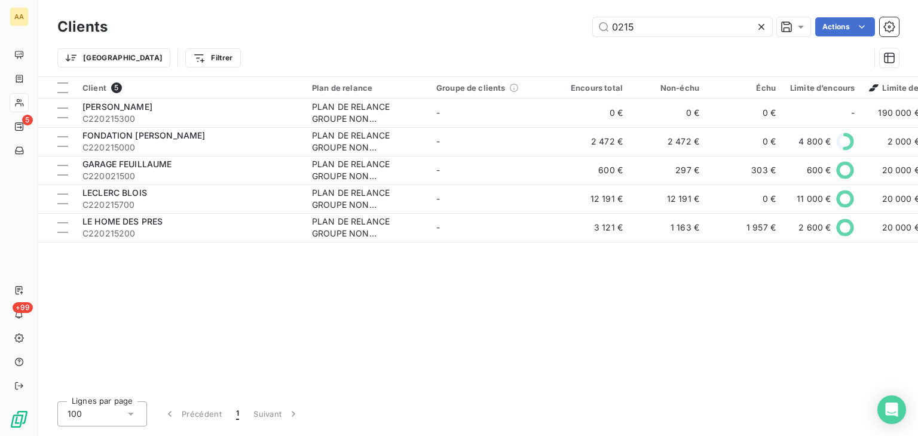
drag, startPoint x: 569, startPoint y: 28, endPoint x: 558, endPoint y: 29, distance: 10.8
click at [558, 29] on div "0215 Actions" at bounding box center [510, 26] width 777 height 19
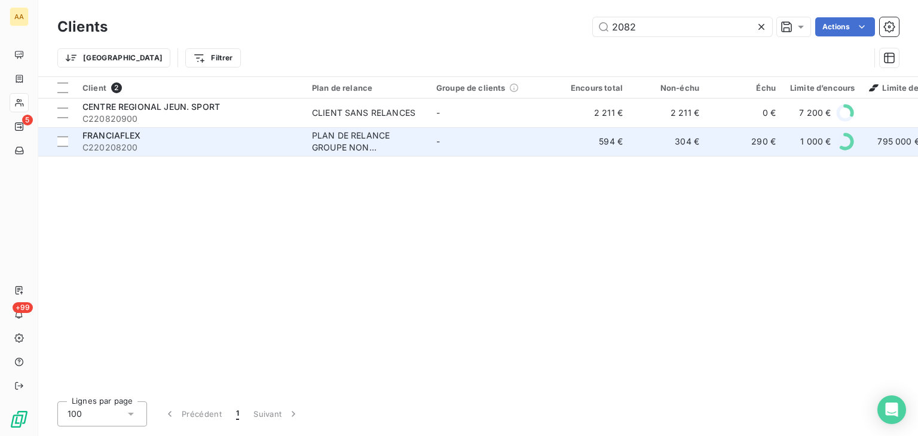
type input "2082"
click at [335, 142] on div "PLAN DE RELANCE GROUPE NON AUTOMATIQUE" at bounding box center [367, 142] width 110 height 24
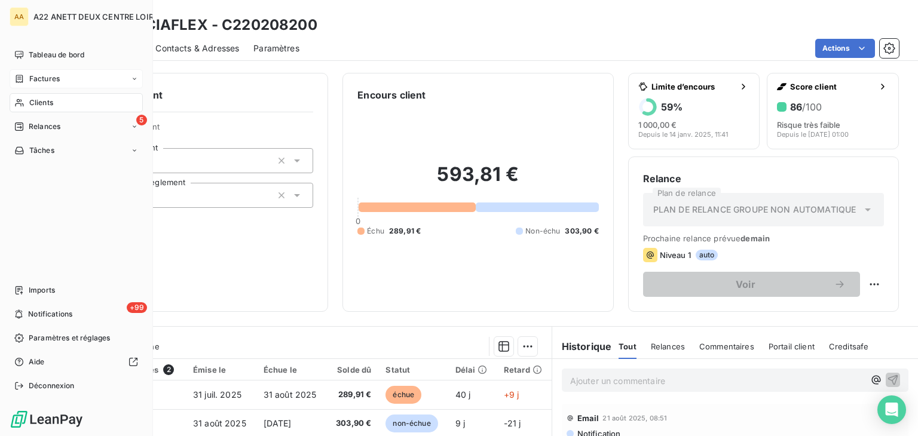
drag, startPoint x: 50, startPoint y: 99, endPoint x: 140, endPoint y: 71, distance: 94.6
click at [50, 99] on span "Clients" at bounding box center [41, 102] width 24 height 11
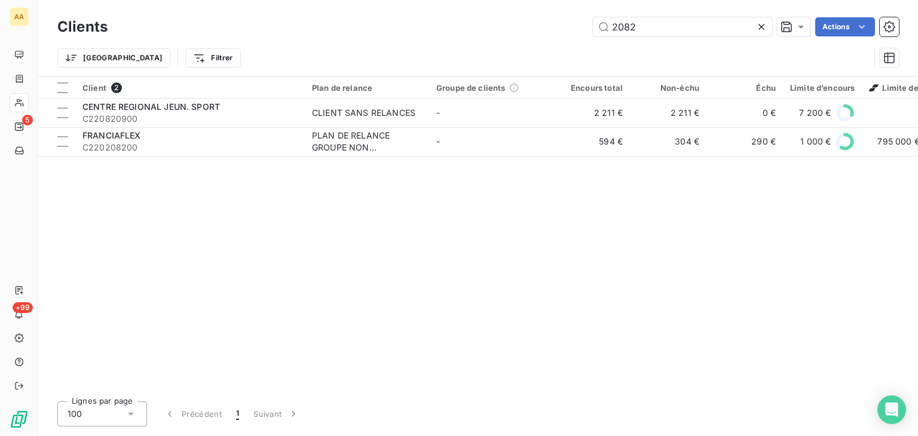
drag, startPoint x: 646, startPoint y: 35, endPoint x: 543, endPoint y: 35, distance: 102.2
click at [543, 35] on div "2082 Actions" at bounding box center [510, 26] width 777 height 19
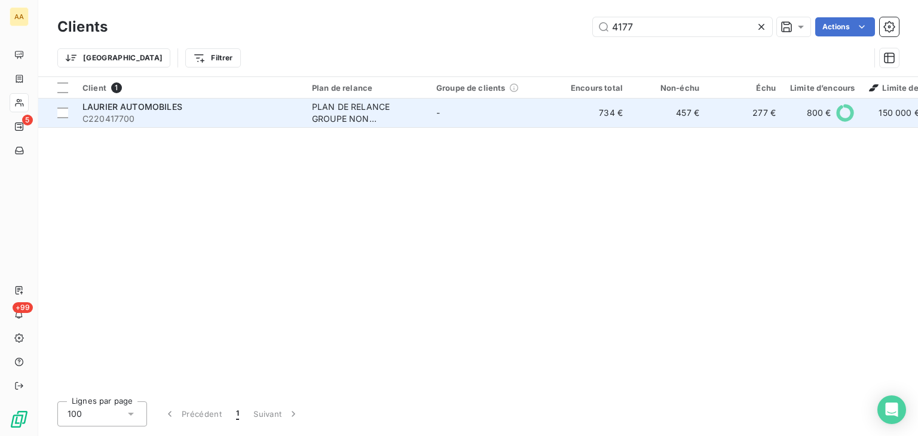
type input "4177"
click at [316, 119] on div "PLAN DE RELANCE GROUPE NON AUTOMATIQUE" at bounding box center [367, 113] width 110 height 24
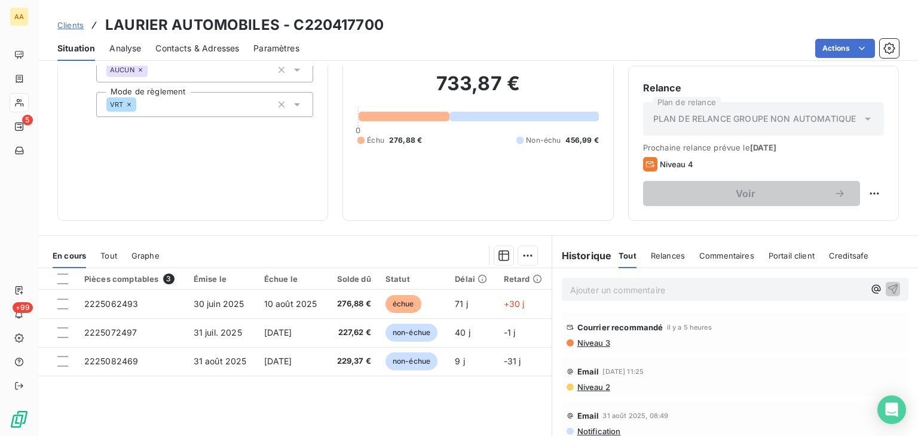
scroll to position [120, 0]
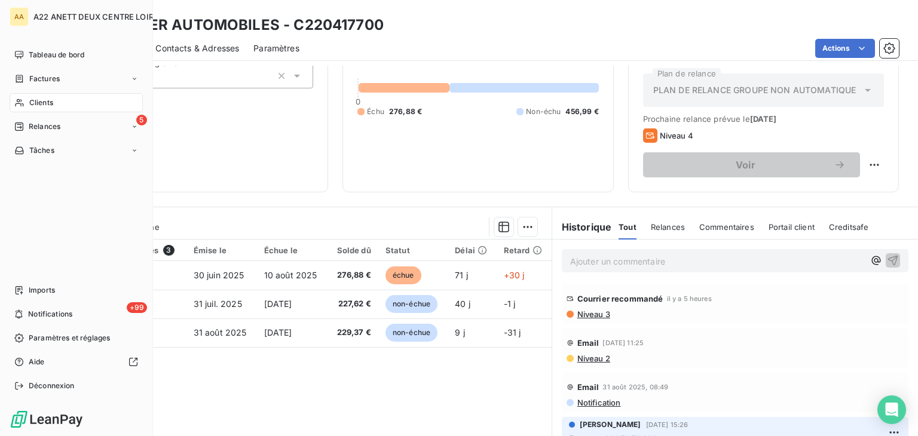
click at [33, 100] on span "Clients" at bounding box center [41, 102] width 24 height 11
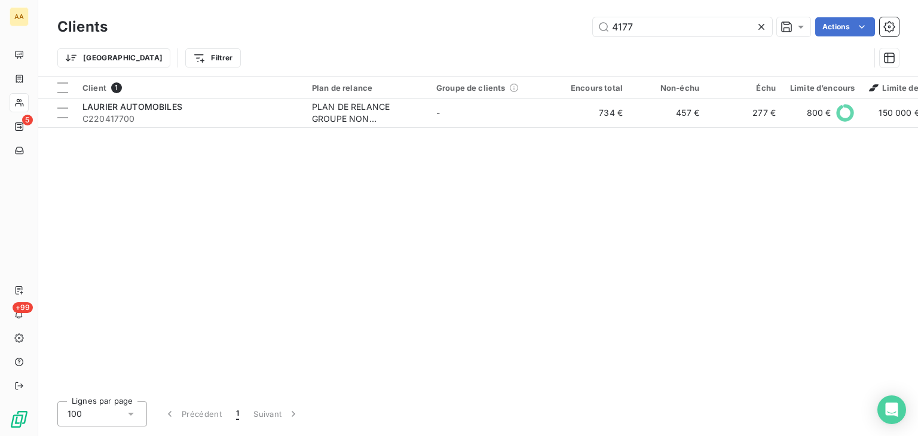
drag, startPoint x: 627, startPoint y: 28, endPoint x: 580, endPoint y: 30, distance: 46.7
click at [580, 30] on div "4177 Actions" at bounding box center [510, 26] width 777 height 19
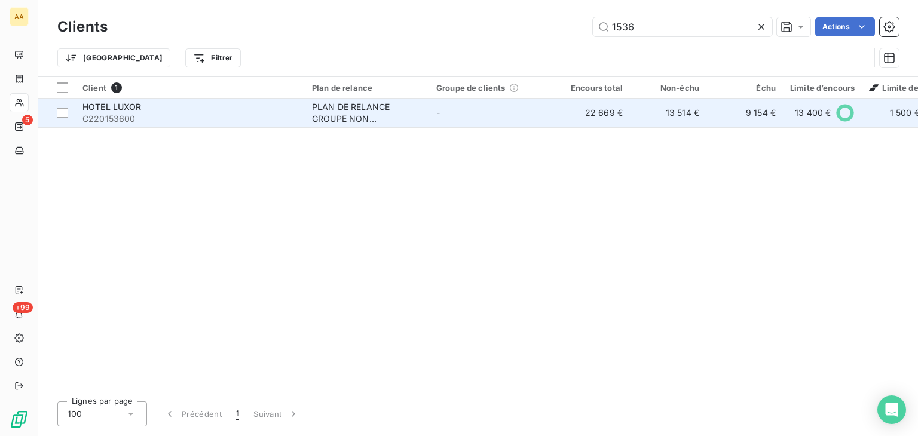
type input "1536"
click at [322, 115] on div "PLAN DE RELANCE GROUPE NON AUTOMATIQUE" at bounding box center [367, 113] width 110 height 24
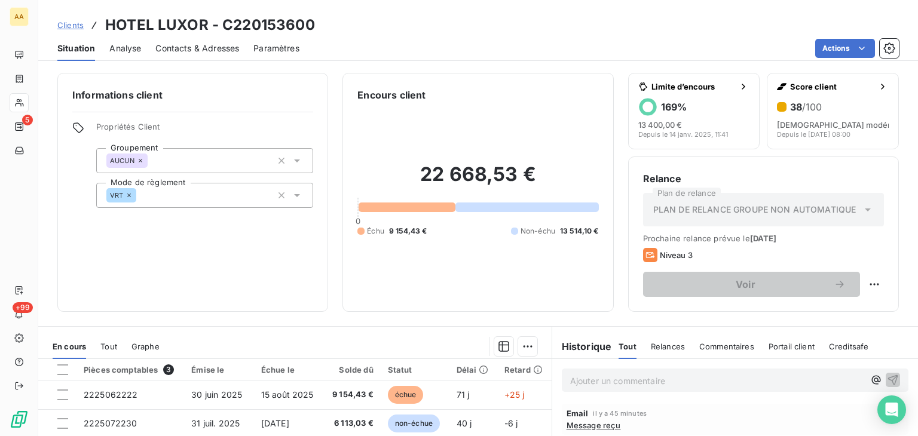
click at [582, 427] on span "Message reçu" at bounding box center [594, 426] width 54 height 10
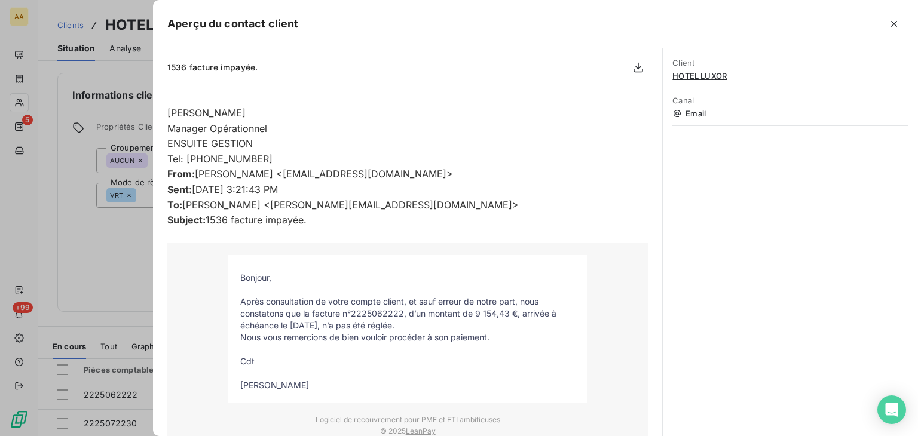
scroll to position [239, 0]
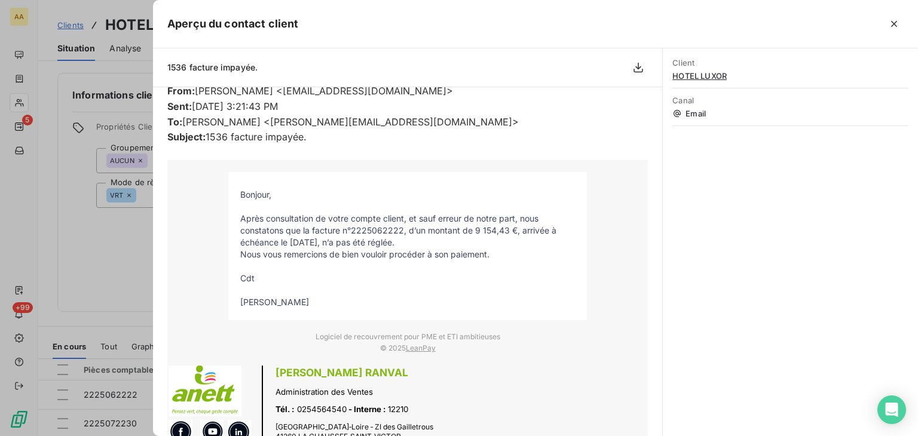
drag, startPoint x: 320, startPoint y: 303, endPoint x: 227, endPoint y: 199, distance: 140.1
click at [228, 199] on tbody "Bonjour, Après consultation de votre compte client, et sauf erreur de notre par…" at bounding box center [407, 249] width 359 height 120
copy tbody "Bonjour, Après consultation de votre compte client, et sauf erreur de notre par…"
click at [28, 101] on div at bounding box center [459, 218] width 918 height 436
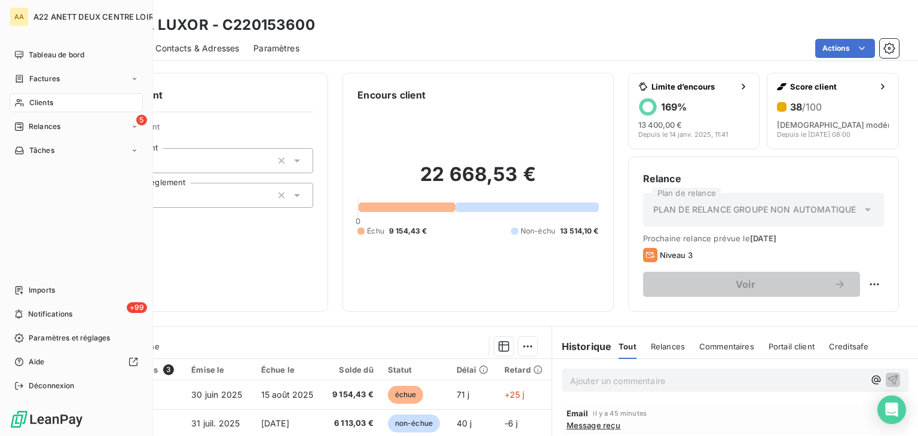
click at [33, 105] on span "Clients" at bounding box center [41, 102] width 24 height 11
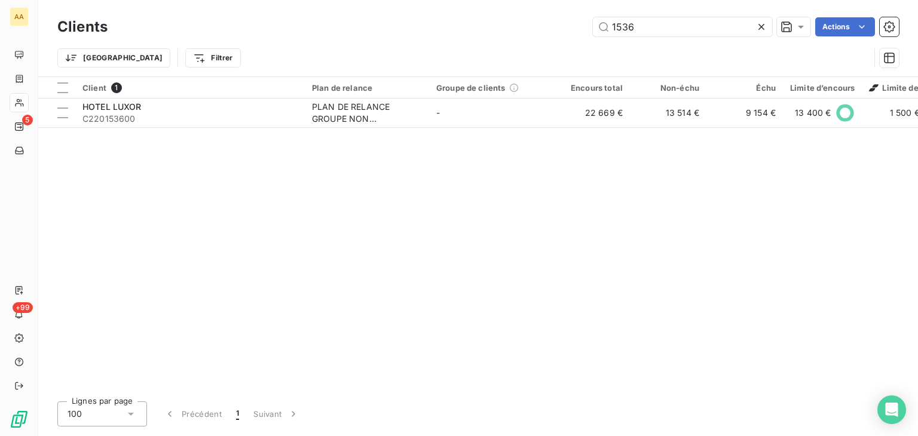
drag, startPoint x: 541, startPoint y: 29, endPoint x: 468, endPoint y: 33, distance: 73.0
click at [471, 33] on div "1536 Actions" at bounding box center [510, 26] width 777 height 19
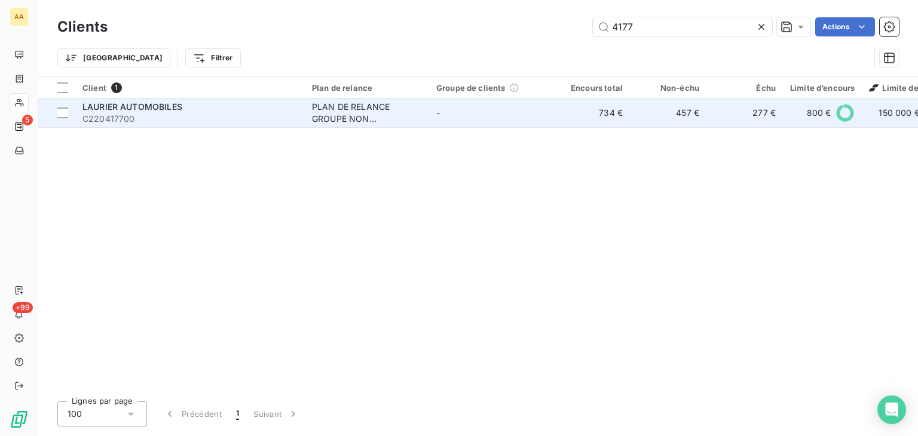
type input "4177"
click at [342, 118] on div "PLAN DE RELANCE GROUPE NON AUTOMATIQUE" at bounding box center [367, 113] width 110 height 24
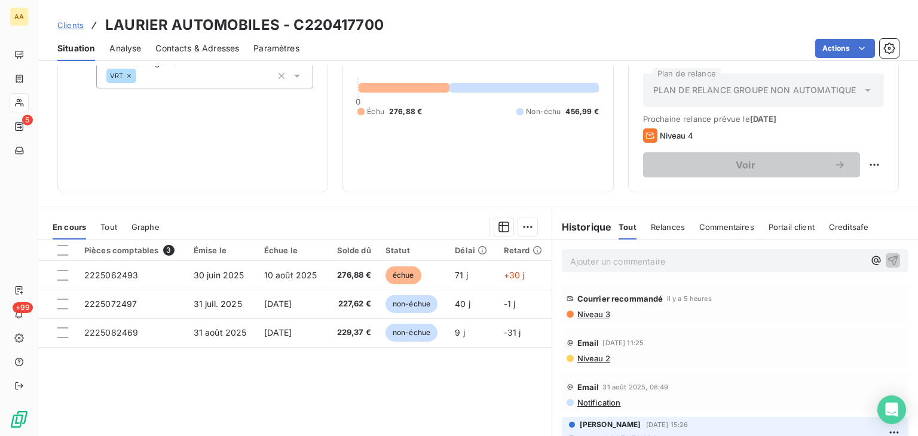
scroll to position [60, 0]
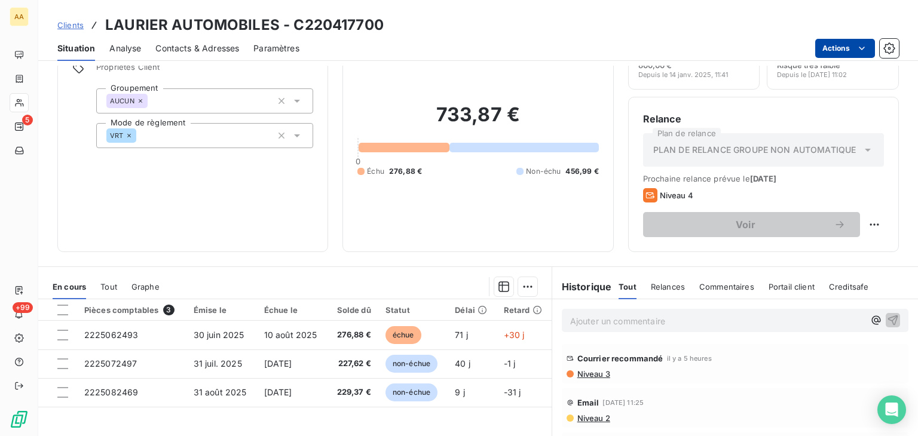
click at [865, 41] on html "AA 5 +99 Clients LAURIER AUTOMOBILES - C220417700 Situation Analyse Contacts & …" at bounding box center [459, 218] width 918 height 436
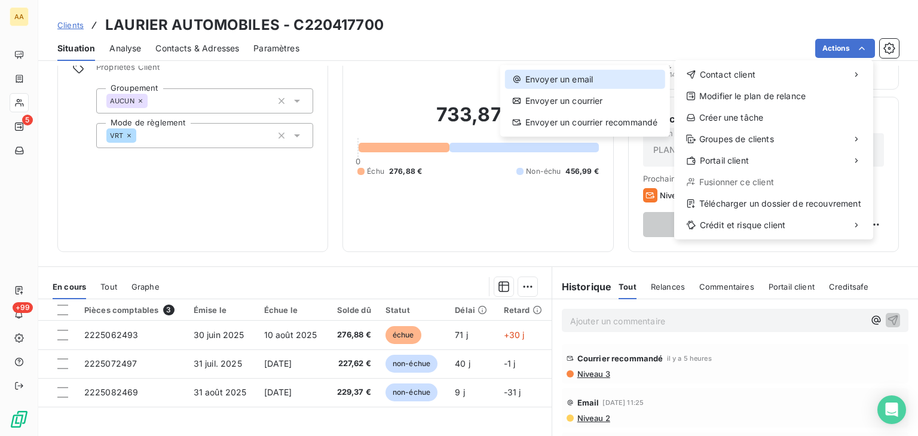
click at [569, 80] on div "Envoyer un email" at bounding box center [585, 79] width 160 height 19
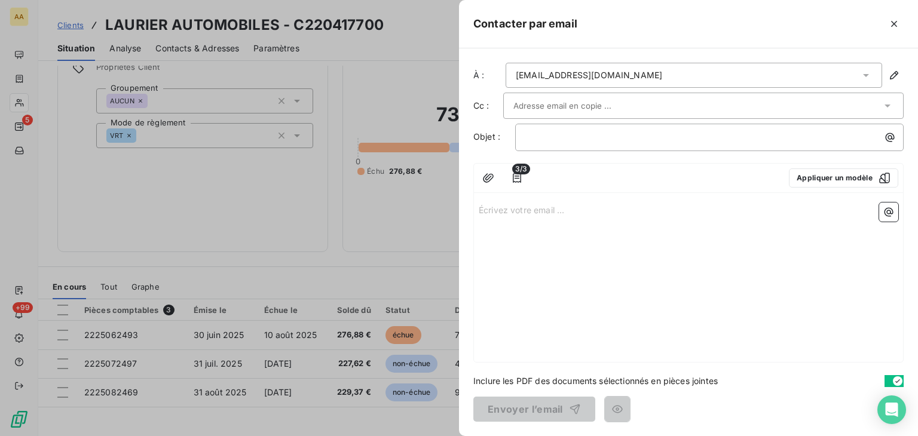
click at [502, 206] on p "Écrivez votre email ... ﻿" at bounding box center [689, 210] width 420 height 14
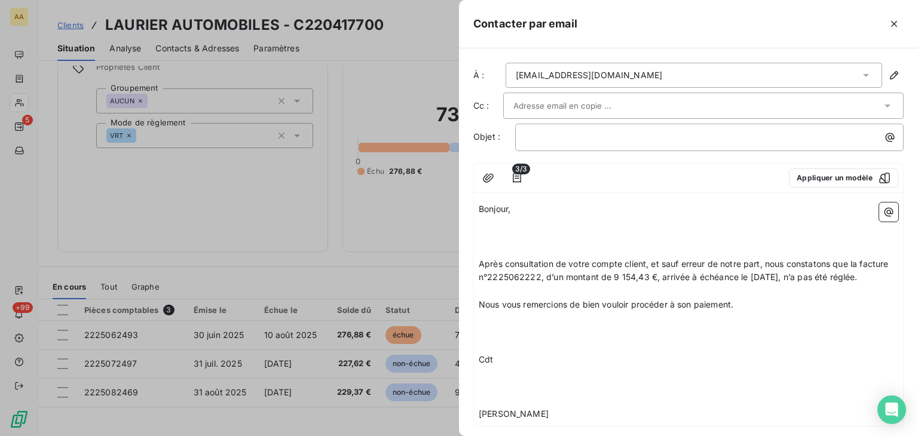
click at [500, 226] on p "﻿" at bounding box center [689, 223] width 420 height 14
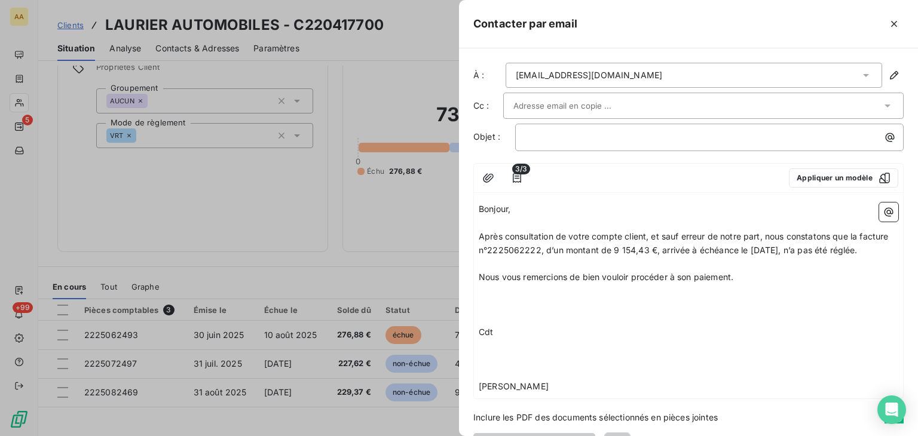
click at [488, 298] on p "﻿" at bounding box center [689, 292] width 420 height 14
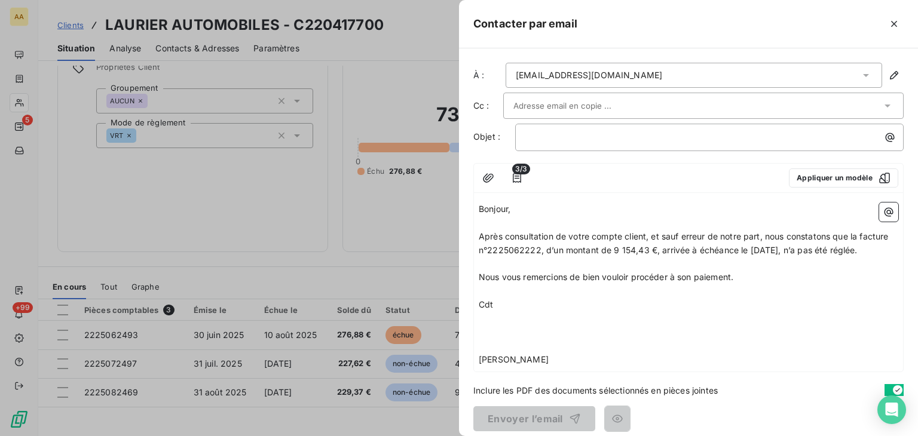
click at [478, 324] on div "Bonjour, ﻿ Après consultation de votre compte client, et sauf erreur de notre p…" at bounding box center [688, 285] width 429 height 174
click at [481, 326] on p "﻿" at bounding box center [689, 319] width 420 height 14
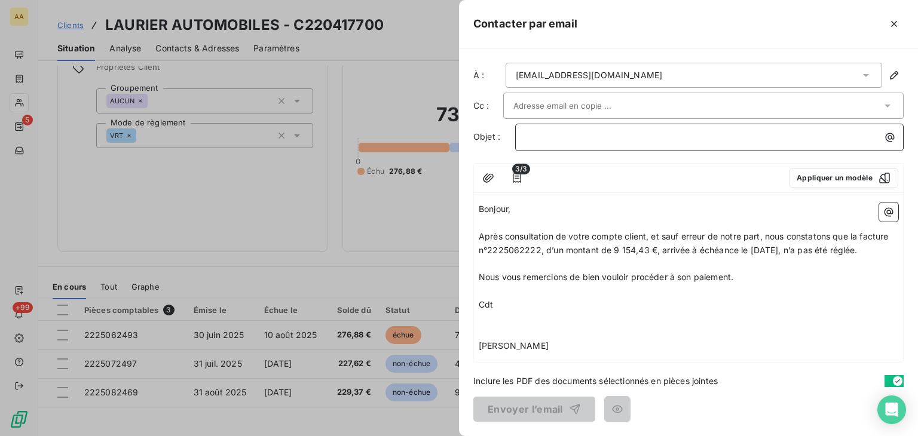
click at [536, 132] on p "﻿" at bounding box center [713, 137] width 374 height 14
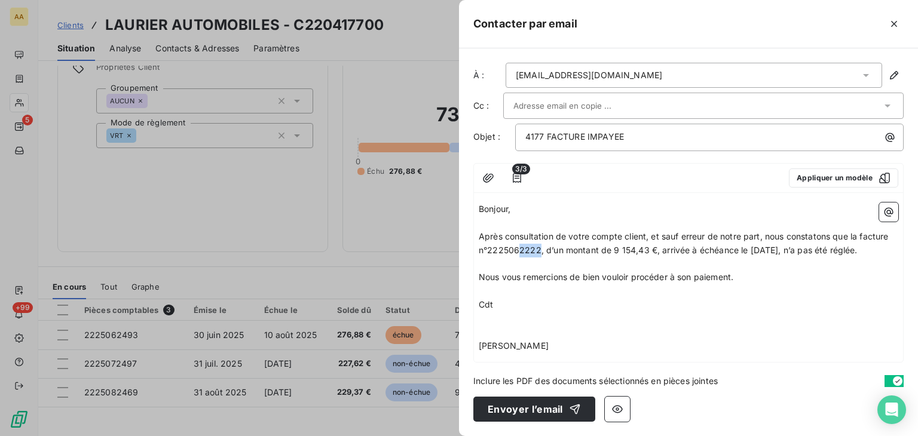
drag, startPoint x: 570, startPoint y: 251, endPoint x: 550, endPoint y: 245, distance: 20.6
click at [550, 245] on span "Après consultation de votre compte client, et sauf erreur de notre part, nous c…" at bounding box center [685, 243] width 413 height 24
drag, startPoint x: 678, startPoint y: 247, endPoint x: 644, endPoint y: 245, distance: 34.1
click at [644, 245] on span "Après consultation de votre compte client, et sauf erreur de notre part, nous c…" at bounding box center [685, 243] width 413 height 24
click at [705, 330] on p "﻿" at bounding box center [689, 333] width 420 height 14
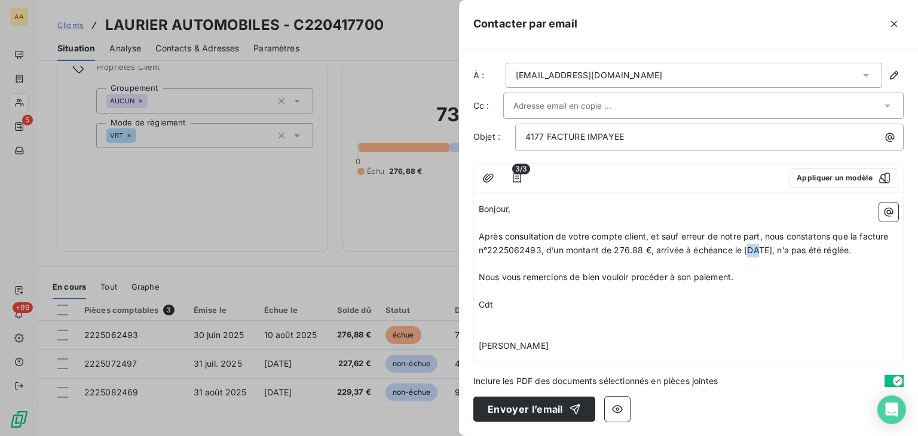
click at [746, 247] on span "Après consultation de votre compte client, et sauf erreur de notre part, nous c…" at bounding box center [685, 243] width 413 height 24
click at [505, 407] on button "Envoyer l’email" at bounding box center [535, 409] width 122 height 25
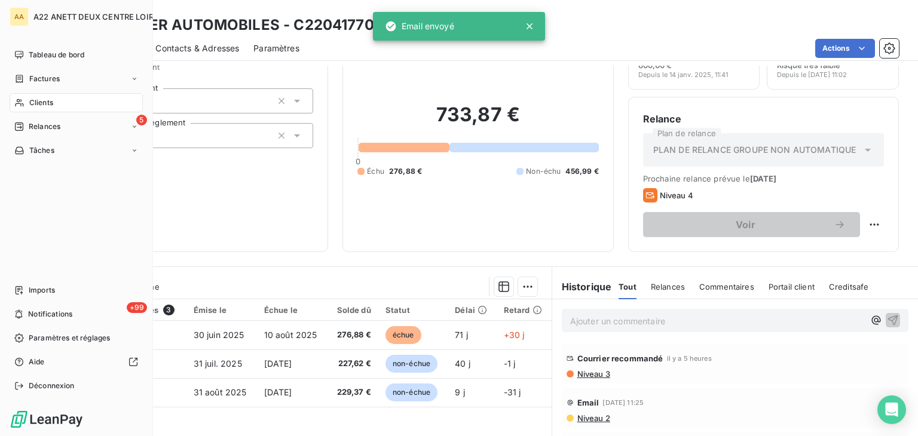
click at [41, 102] on span "Clients" at bounding box center [41, 102] width 24 height 11
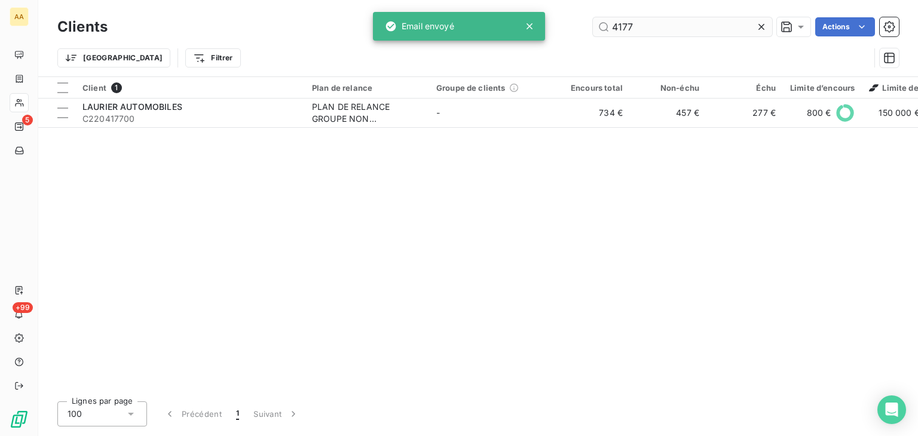
drag, startPoint x: 604, startPoint y: 32, endPoint x: 598, endPoint y: 30, distance: 6.1
click at [598, 30] on input "4177" at bounding box center [682, 26] width 179 height 19
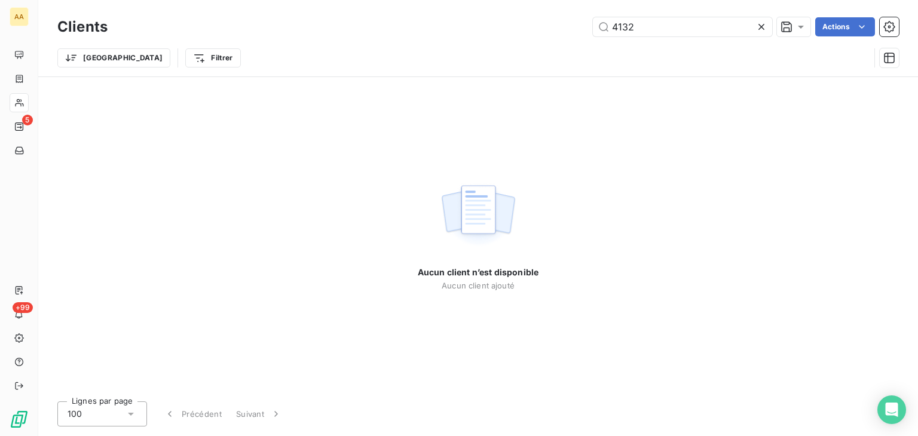
drag, startPoint x: 637, startPoint y: 26, endPoint x: 569, endPoint y: 43, distance: 69.6
click at [569, 43] on div "Clients 4132 Actions Trier Filtrer" at bounding box center [478, 45] width 842 height 62
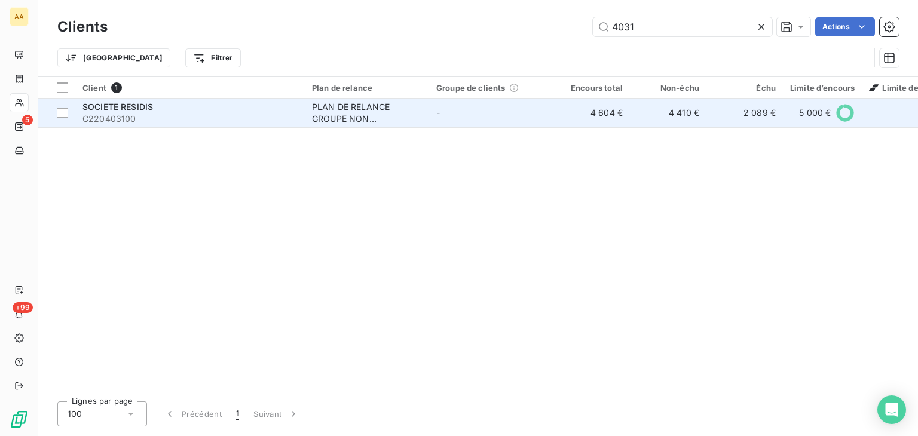
type input "4031"
click at [340, 113] on div "PLAN DE RELANCE GROUPE NON AUTOMATIQUE" at bounding box center [367, 113] width 110 height 24
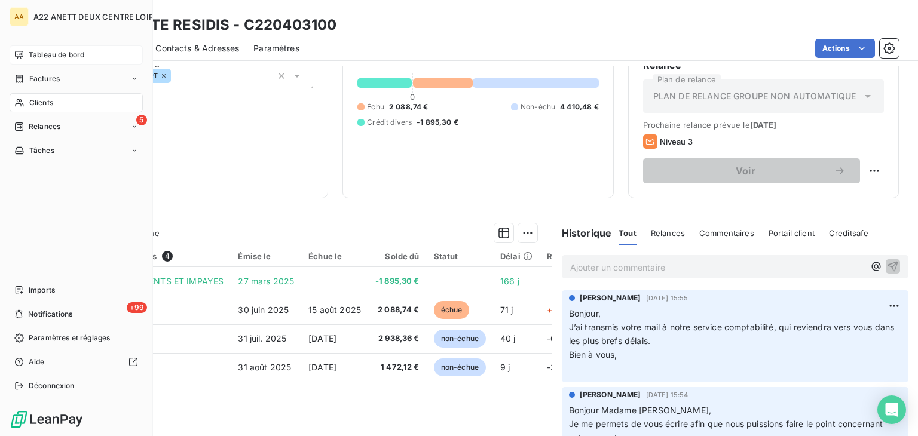
drag, startPoint x: 43, startPoint y: 100, endPoint x: 119, endPoint y: 57, distance: 87.3
click at [43, 100] on span "Clients" at bounding box center [41, 102] width 24 height 11
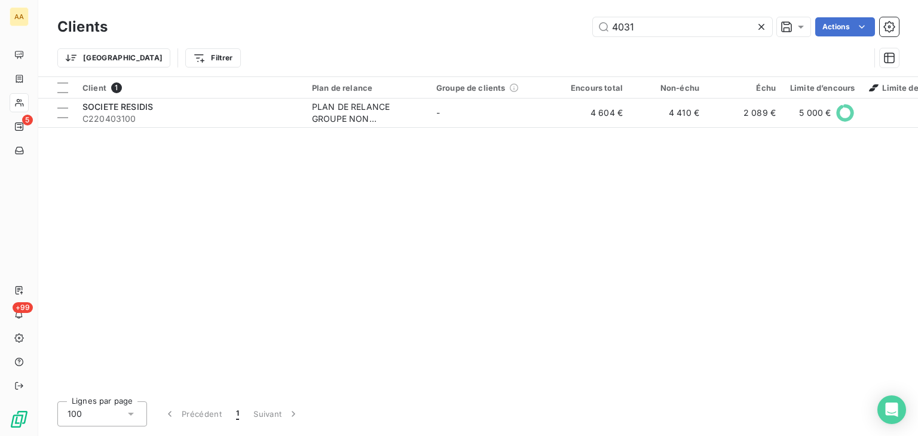
drag, startPoint x: 618, startPoint y: 33, endPoint x: 567, endPoint y: 36, distance: 50.9
click at [567, 36] on div "Clients 4031 Actions" at bounding box center [478, 26] width 842 height 25
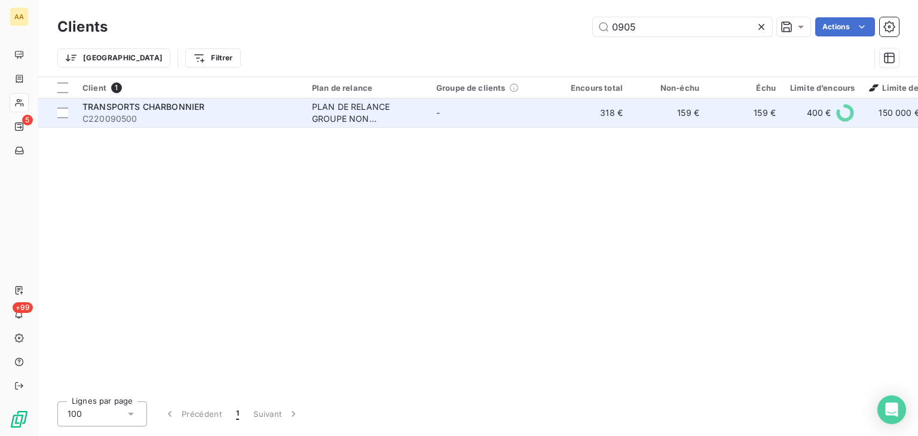
type input "0905"
click at [328, 118] on div "PLAN DE RELANCE GROUPE NON AUTOMATIQUE" at bounding box center [367, 113] width 110 height 24
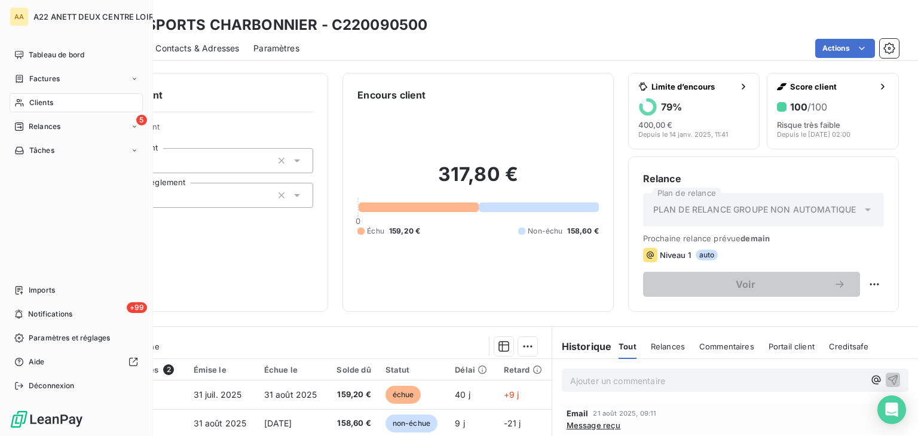
click at [44, 103] on span "Clients" at bounding box center [41, 102] width 24 height 11
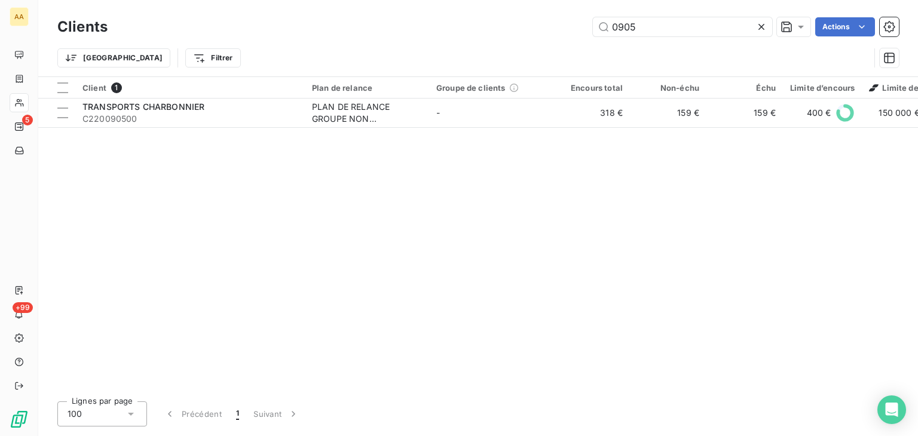
drag, startPoint x: 627, startPoint y: 27, endPoint x: 560, endPoint y: 32, distance: 67.7
click at [560, 32] on div "0905 Actions" at bounding box center [510, 26] width 777 height 19
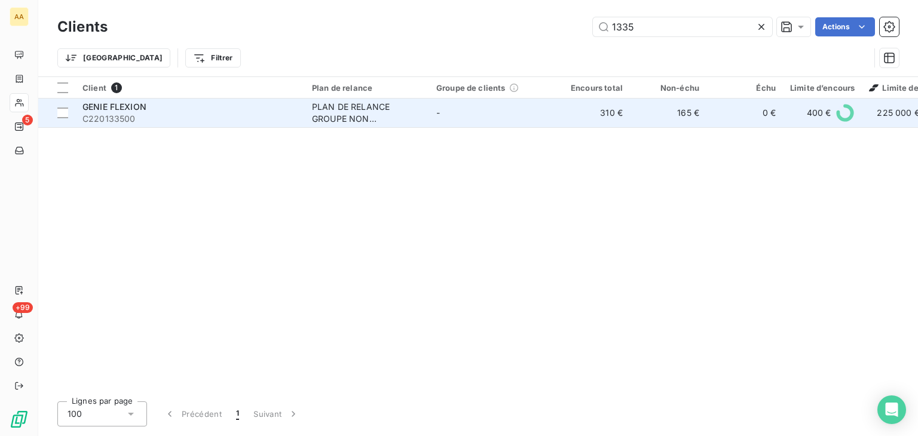
type input "1335"
click at [342, 122] on div "PLAN DE RELANCE GROUPE NON AUTOMATIQUE" at bounding box center [367, 113] width 110 height 24
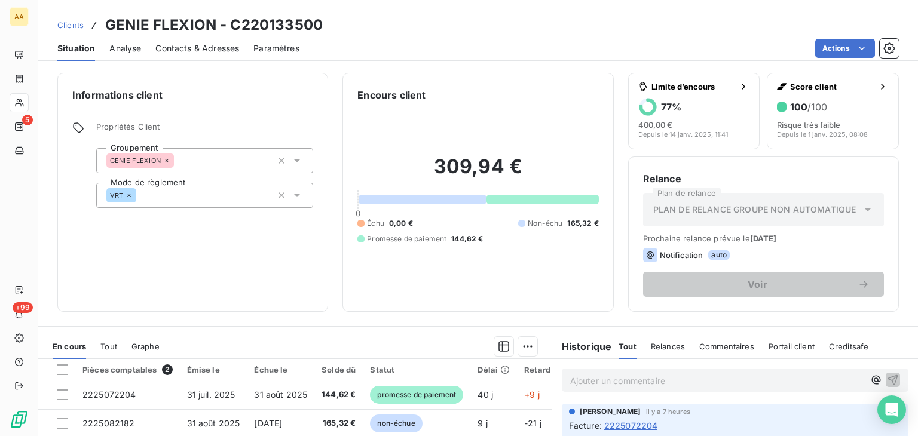
scroll to position [120, 0]
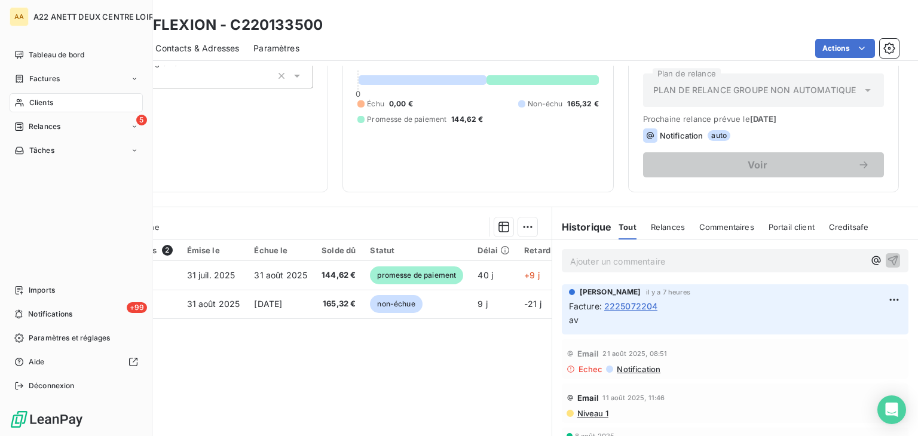
drag, startPoint x: 38, startPoint y: 104, endPoint x: 57, endPoint y: 94, distance: 22.2
click at [38, 104] on span "Clients" at bounding box center [41, 102] width 24 height 11
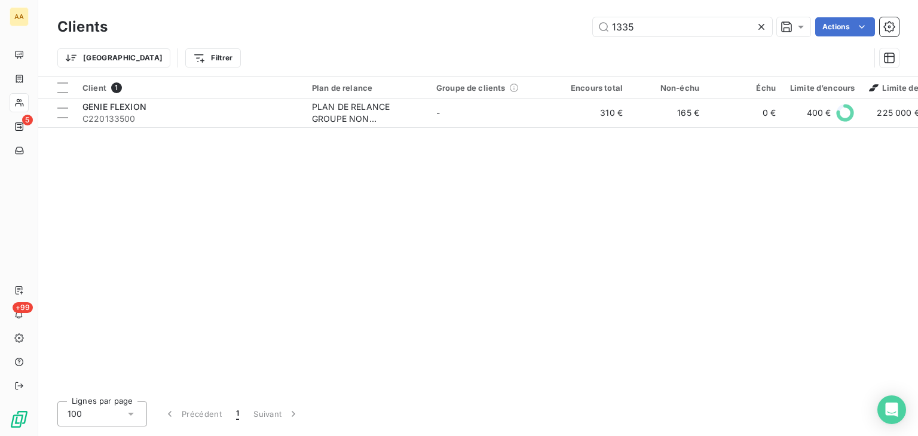
drag, startPoint x: 643, startPoint y: 33, endPoint x: 537, endPoint y: 37, distance: 105.9
click at [537, 37] on div "Clients 1335 Actions" at bounding box center [478, 26] width 842 height 25
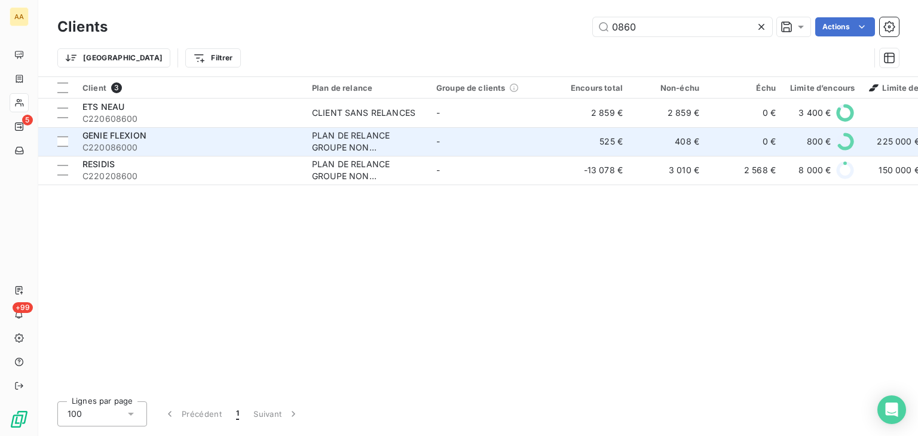
type input "0860"
click at [322, 143] on div "PLAN DE RELANCE GROUPE NON AUTOMATIQUE" at bounding box center [367, 142] width 110 height 24
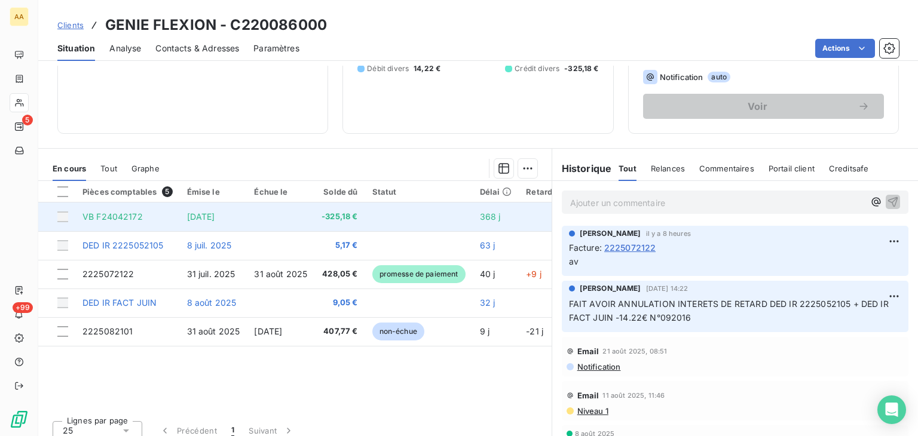
scroll to position [179, 0]
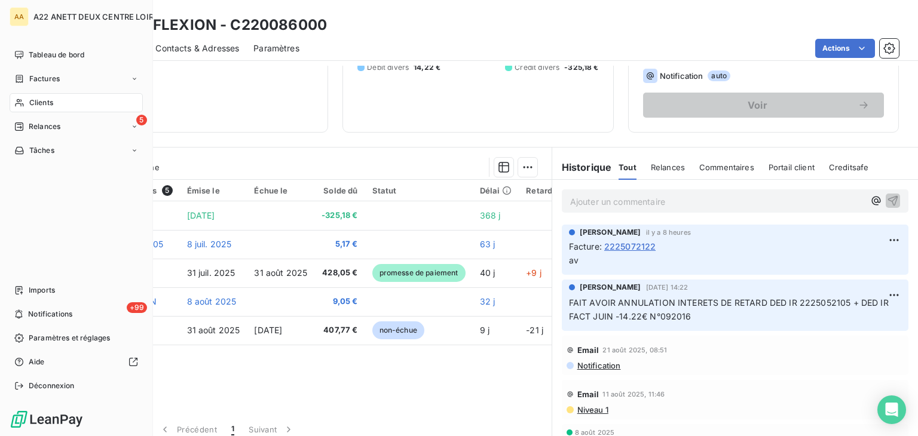
click at [32, 100] on span "Clients" at bounding box center [41, 102] width 24 height 11
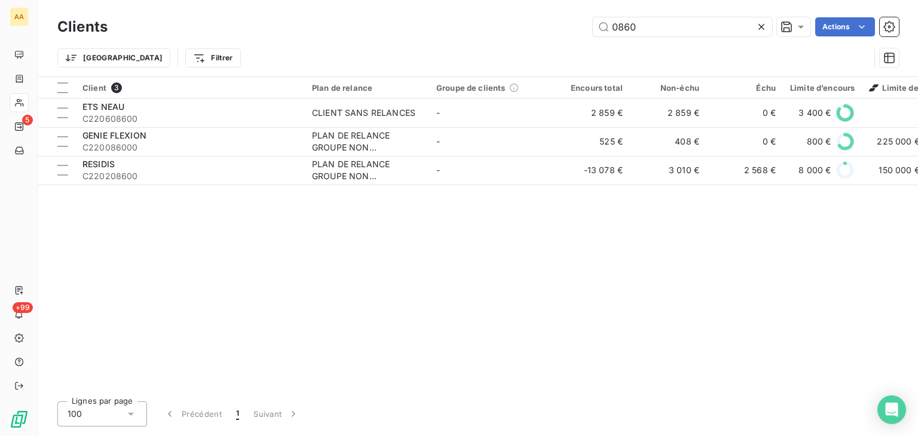
drag, startPoint x: 591, startPoint y: 38, endPoint x: 557, endPoint y: 46, distance: 35.7
click at [557, 46] on div "Clients 0860 Actions Trier Filtrer" at bounding box center [478, 45] width 842 height 62
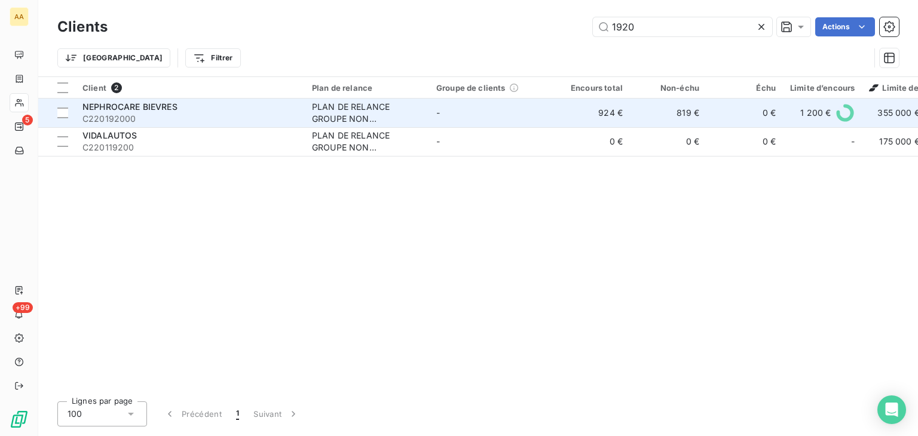
type input "1920"
click at [346, 101] on div "PLAN DE RELANCE GROUPE NON AUTOMATIQUE" at bounding box center [367, 113] width 110 height 24
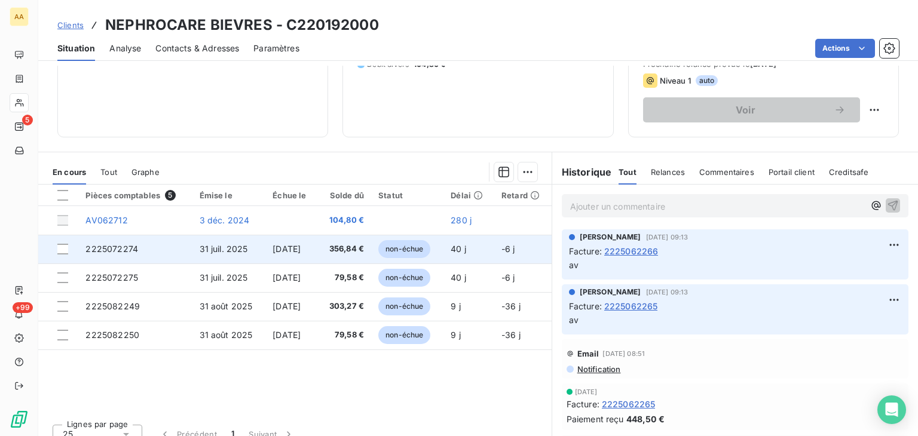
scroll to position [179, 0]
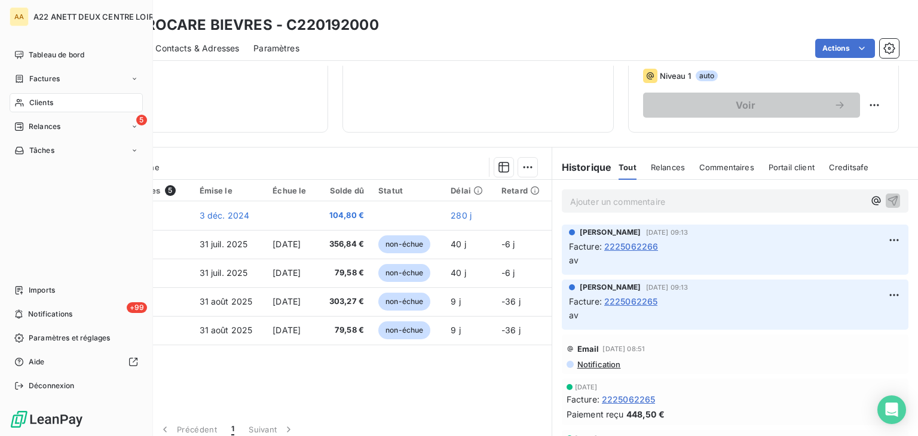
click at [31, 102] on span "Clients" at bounding box center [41, 102] width 24 height 11
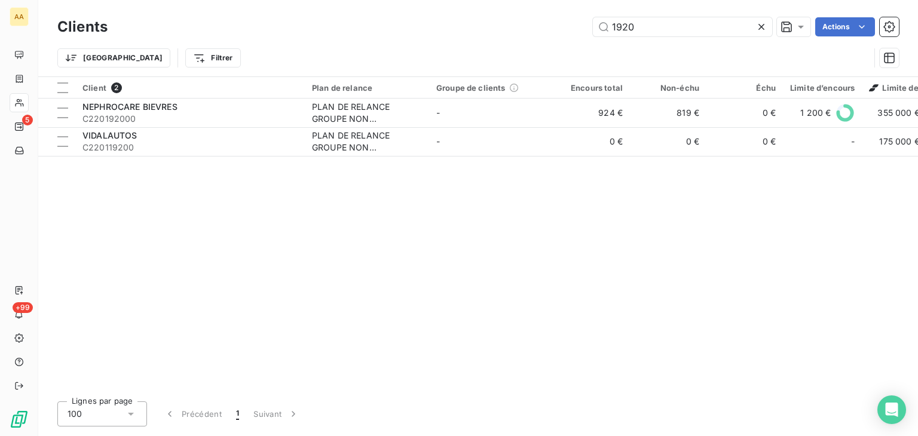
drag, startPoint x: 633, startPoint y: 30, endPoint x: 552, endPoint y: 33, distance: 80.2
click at [552, 33] on div "1920 Actions" at bounding box center [510, 26] width 777 height 19
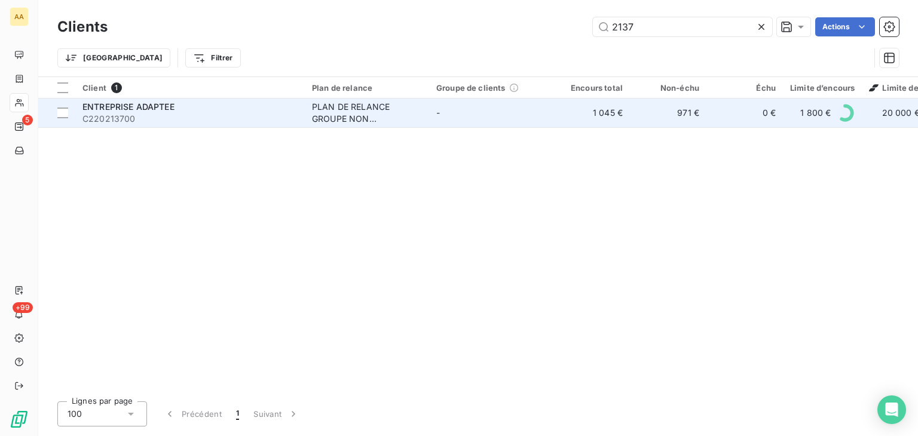
type input "2137"
click at [337, 118] on div "PLAN DE RELANCE GROUPE NON AUTOMATIQUE" at bounding box center [367, 113] width 110 height 24
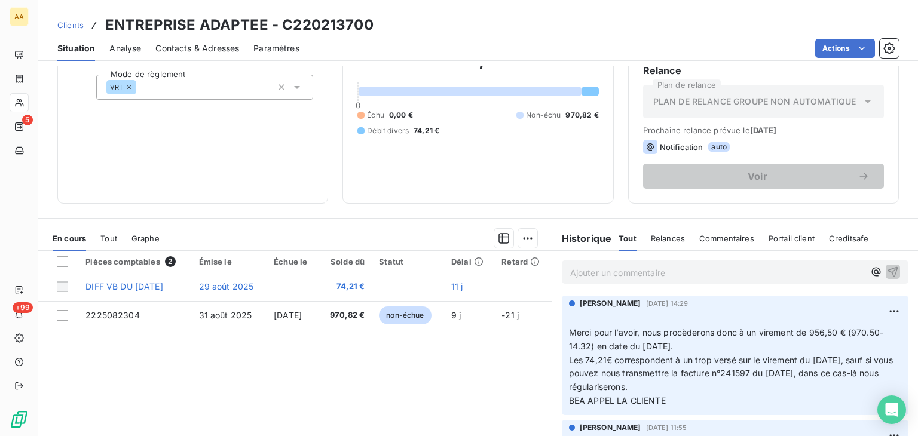
scroll to position [168, 0]
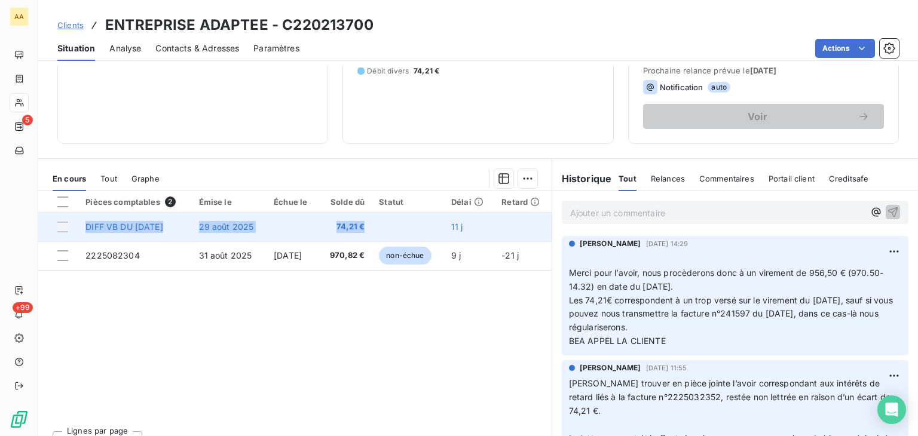
drag, startPoint x: 374, startPoint y: 228, endPoint x: 84, endPoint y: 225, distance: 290.0
click at [84, 225] on tr "DIFF VB DU 30/04/25 29 août 2025 74,21 € 11 j" at bounding box center [295, 227] width 514 height 29
copy tr "DIFF VB DU 30/04/25 29 août 2025 74,21 €"
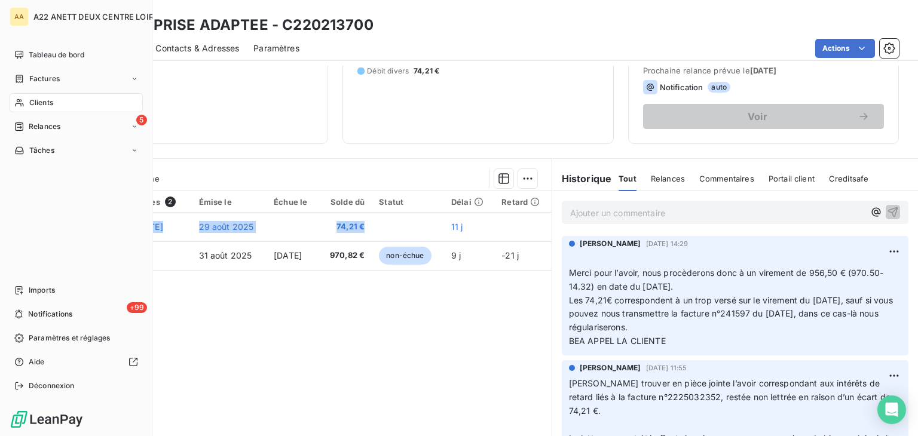
drag, startPoint x: 42, startPoint y: 103, endPoint x: 49, endPoint y: 100, distance: 7.0
click at [42, 103] on span "Clients" at bounding box center [41, 102] width 24 height 11
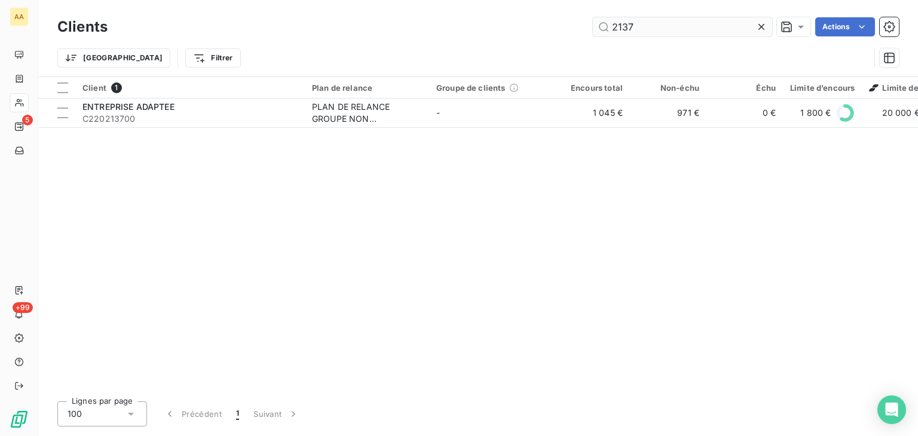
drag, startPoint x: 642, startPoint y: 25, endPoint x: 623, endPoint y: 25, distance: 18.5
click at [623, 25] on input "2137" at bounding box center [682, 26] width 179 height 19
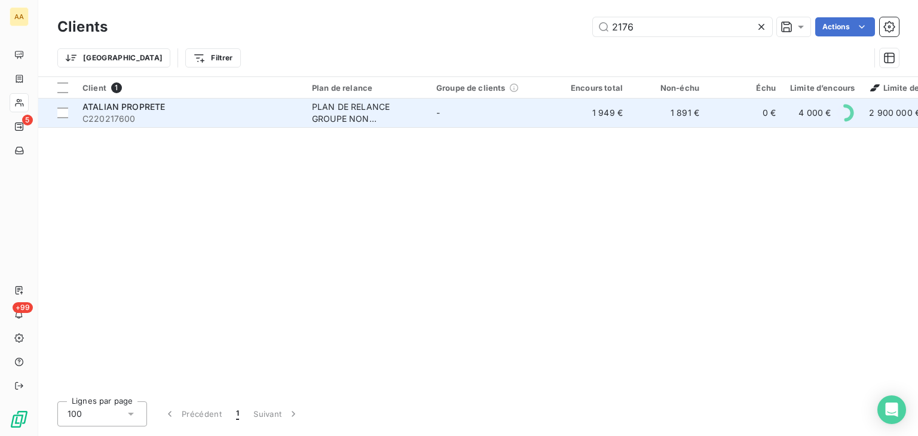
type input "2176"
click at [328, 108] on div "PLAN DE RELANCE GROUPE NON AUTOMATIQUE" at bounding box center [367, 113] width 110 height 24
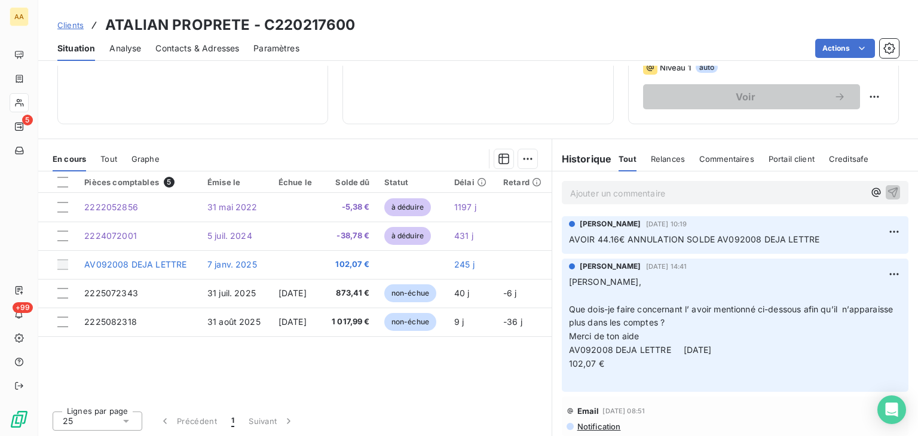
scroll to position [189, 0]
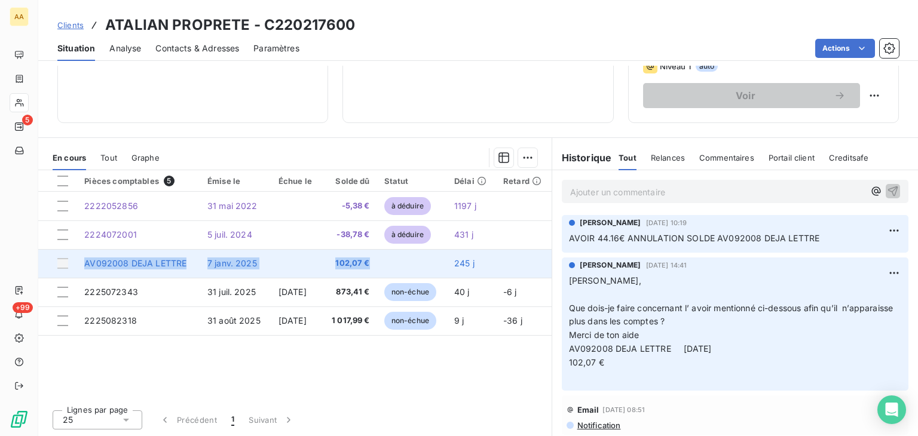
drag, startPoint x: 372, startPoint y: 262, endPoint x: 80, endPoint y: 266, distance: 292.4
click at [80, 266] on tr "AV092008 DEJA LETTRE 7 janv. 2025 102,07 € 245 j" at bounding box center [295, 263] width 514 height 29
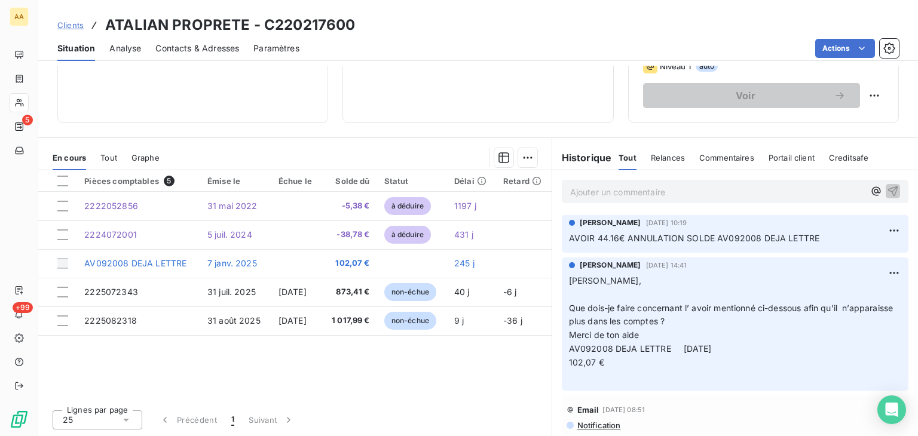
click at [340, 376] on div "Pièces comptables 5 Émise le Échue le Solde dû Statut Délai Retard 2222052856 3…" at bounding box center [295, 285] width 514 height 230
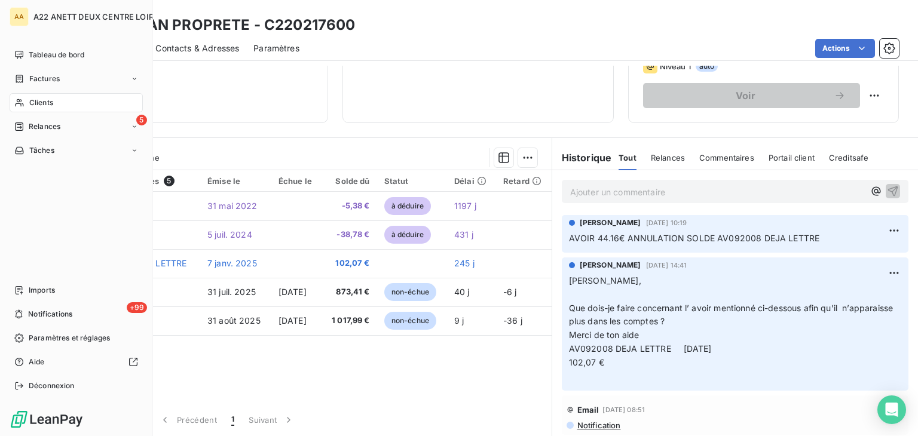
drag, startPoint x: 32, startPoint y: 102, endPoint x: 45, endPoint y: 97, distance: 14.0
click at [32, 102] on span "Clients" at bounding box center [41, 102] width 24 height 11
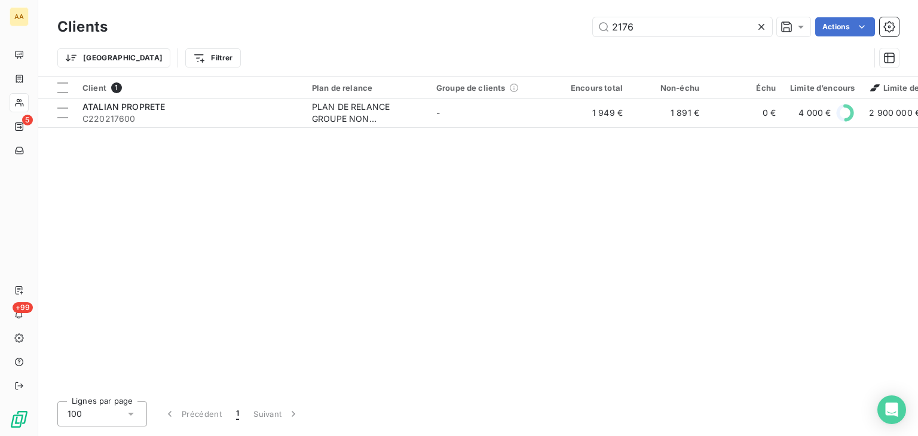
drag, startPoint x: 614, startPoint y: 27, endPoint x: 591, endPoint y: 29, distance: 23.4
click at [591, 27] on div "2176 Actions" at bounding box center [510, 26] width 777 height 19
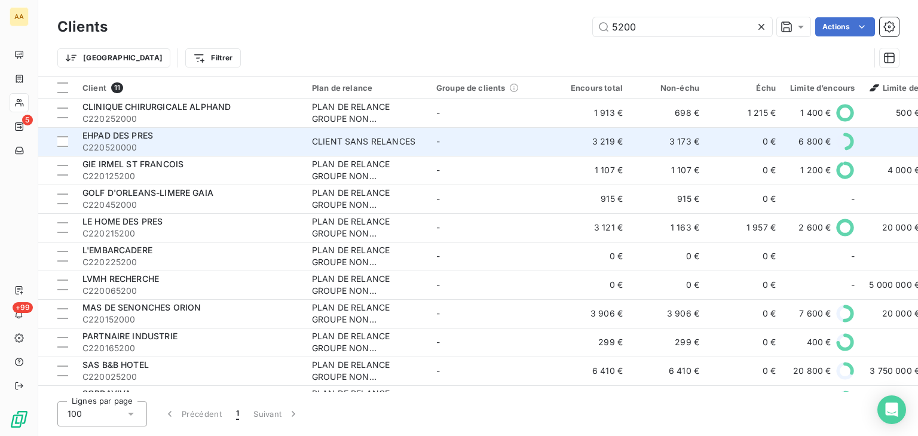
type input "5200"
click at [337, 140] on div "CLIENT SANS RELANCES" at bounding box center [363, 142] width 103 height 12
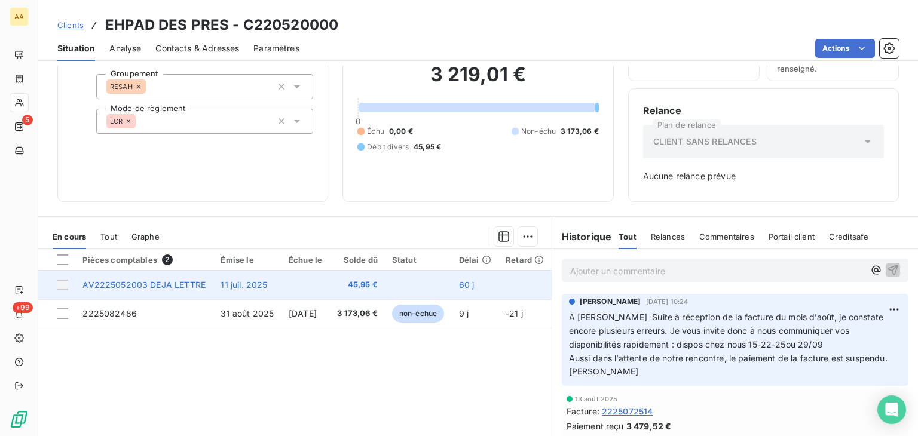
scroll to position [120, 0]
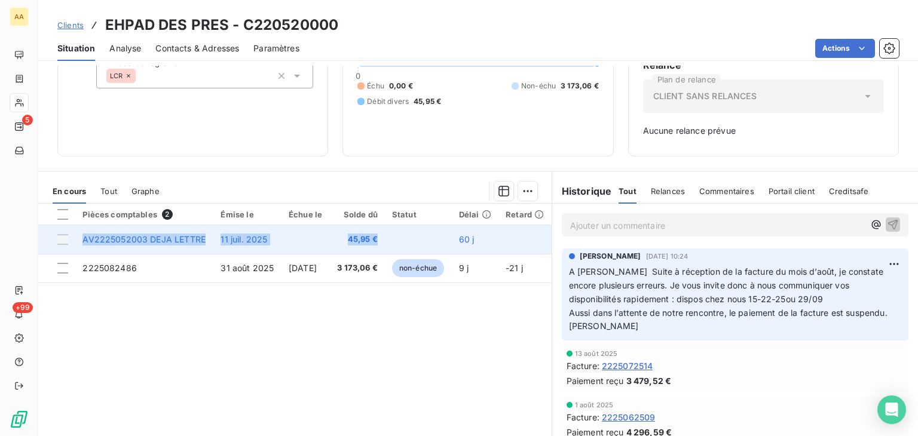
drag, startPoint x: 398, startPoint y: 239, endPoint x: 91, endPoint y: 238, distance: 307.3
click at [84, 238] on tr "AV2225052003 DEJA LETTRE 11 juil. 2025 45,95 € 60 j" at bounding box center [295, 239] width 514 height 29
copy tr "AV2225052003 DEJA LETTRE 11 juil. 2025 45,95 €"
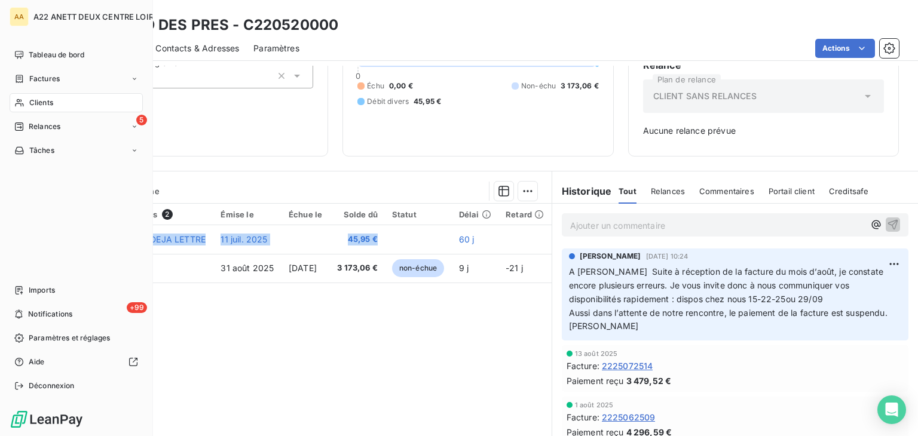
click at [29, 99] on span "Clients" at bounding box center [41, 102] width 24 height 11
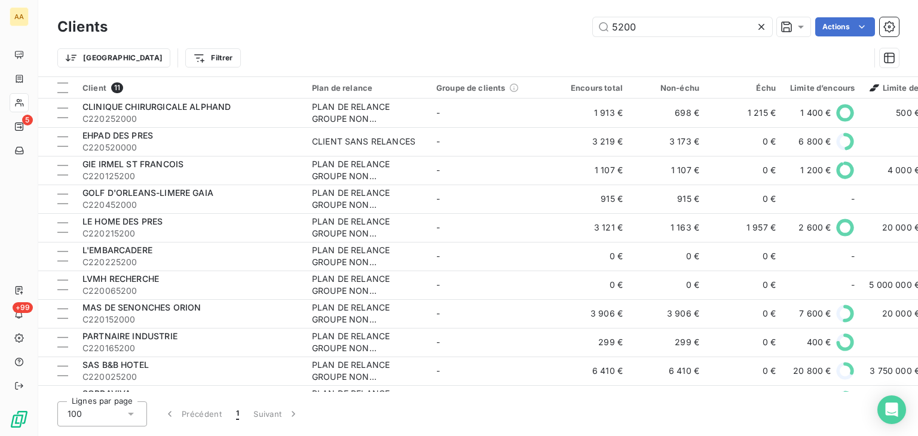
drag, startPoint x: 600, startPoint y: 29, endPoint x: 557, endPoint y: 30, distance: 43.1
click at [557, 30] on div "5200 Actions" at bounding box center [510, 26] width 777 height 19
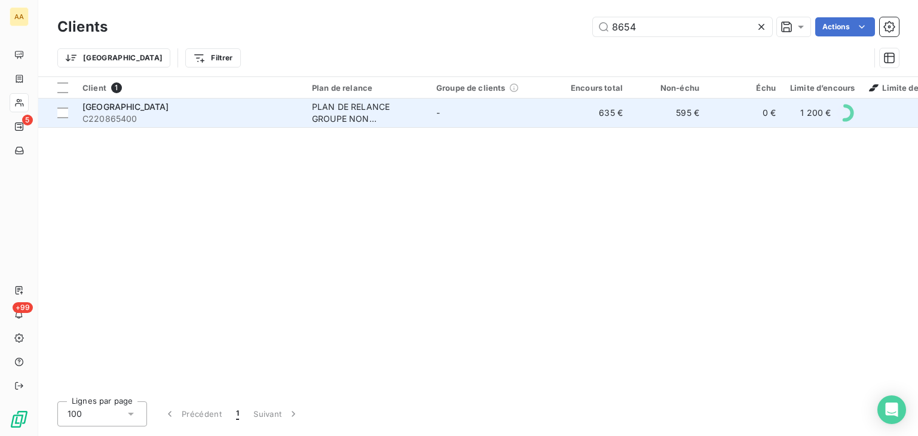
type input "8654"
click at [319, 108] on div "PLAN DE RELANCE GROUPE NON AUTOMATIQUE" at bounding box center [367, 113] width 110 height 24
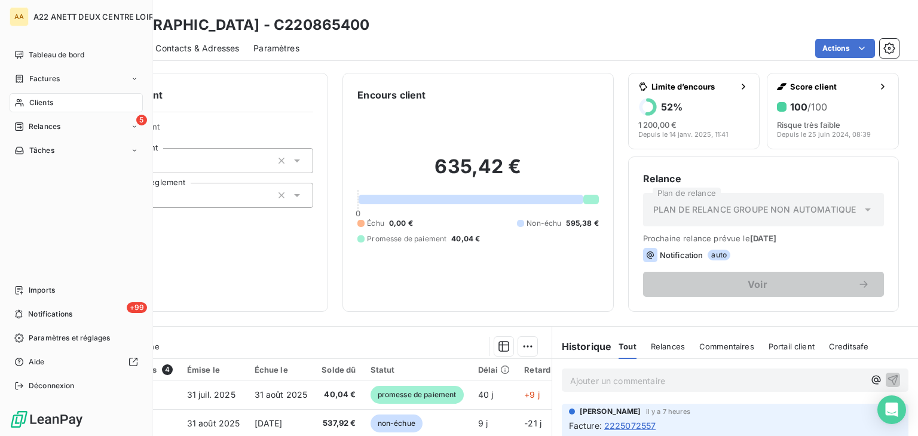
click at [38, 103] on span "Clients" at bounding box center [41, 102] width 24 height 11
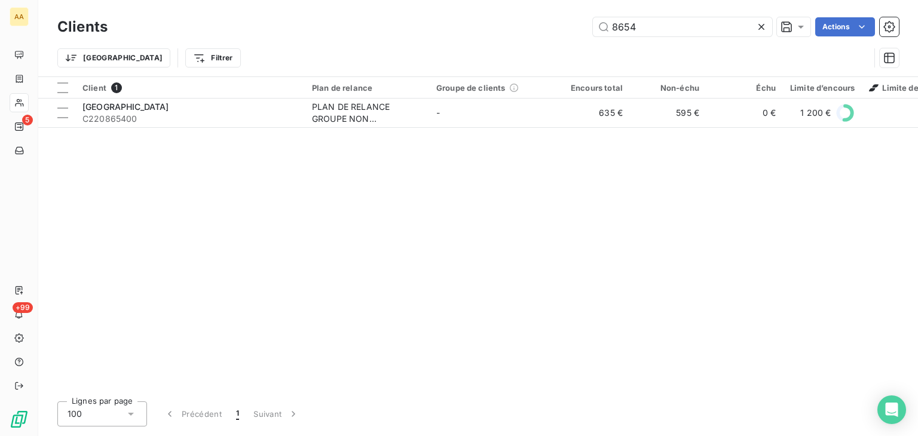
click at [574, 32] on div "8654 Actions" at bounding box center [510, 26] width 777 height 19
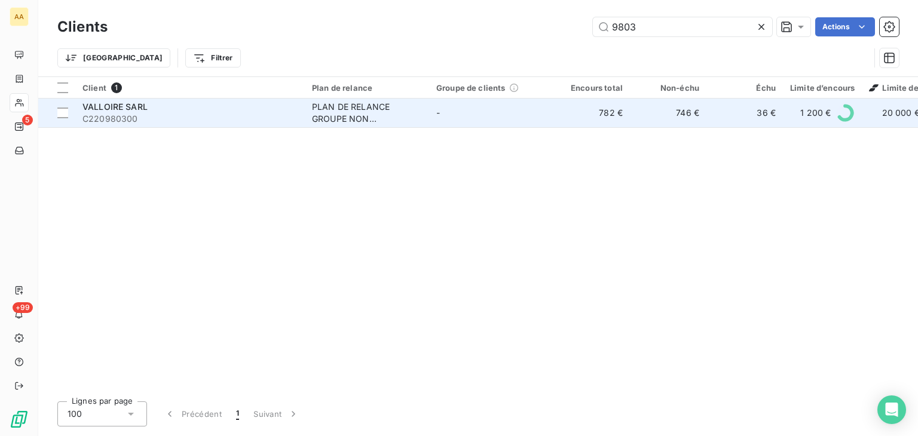
type input "9803"
click at [346, 112] on div "PLAN DE RELANCE GROUPE NON AUTOMATIQUE" at bounding box center [367, 113] width 110 height 24
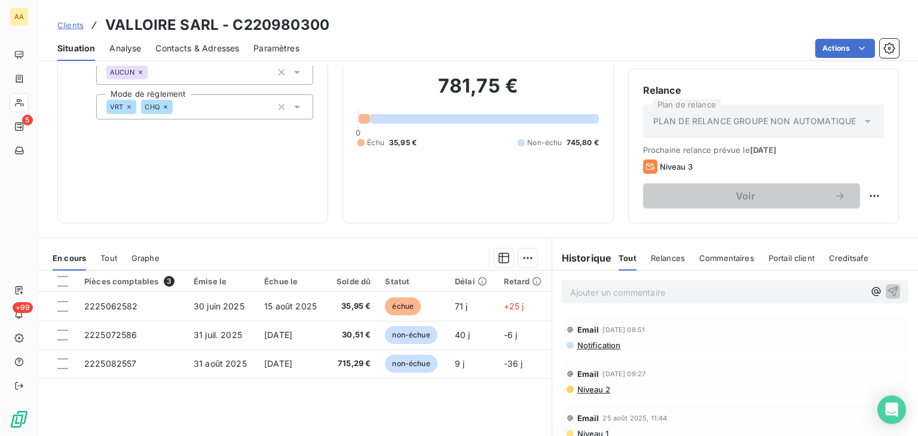
scroll to position [60, 0]
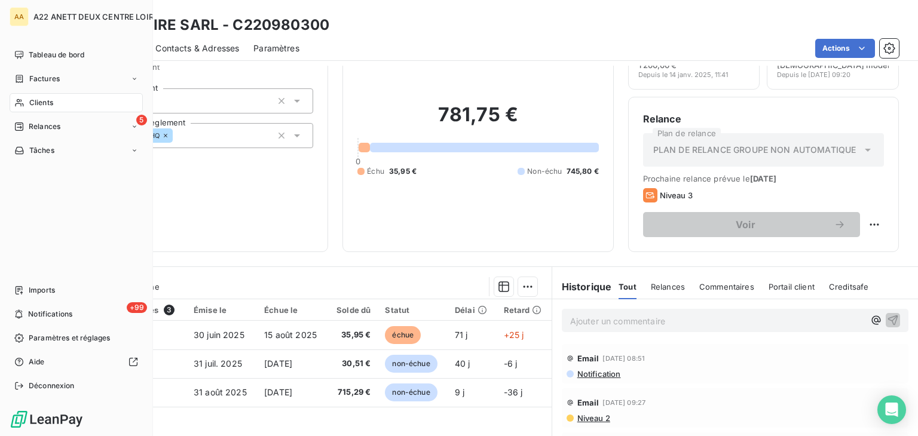
click at [32, 102] on span "Clients" at bounding box center [41, 102] width 24 height 11
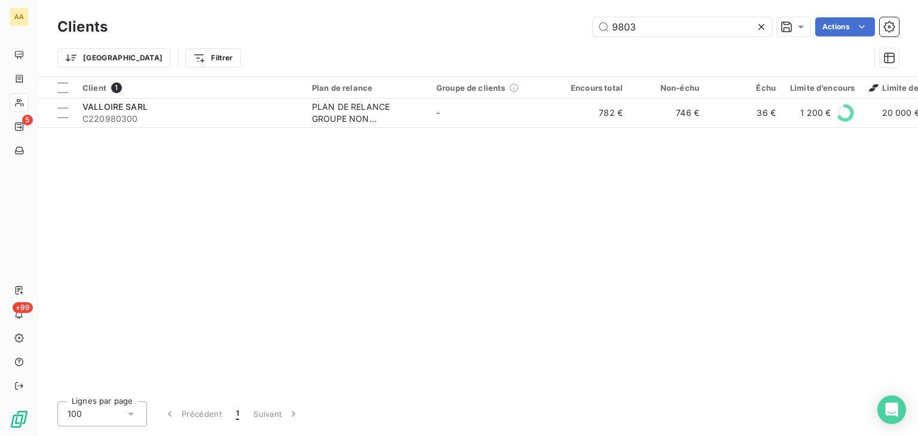
drag, startPoint x: 649, startPoint y: 25, endPoint x: 512, endPoint y: 70, distance: 144.3
click at [524, 56] on div "Clients 9803 Actions Trier Filtrer" at bounding box center [478, 45] width 842 height 62
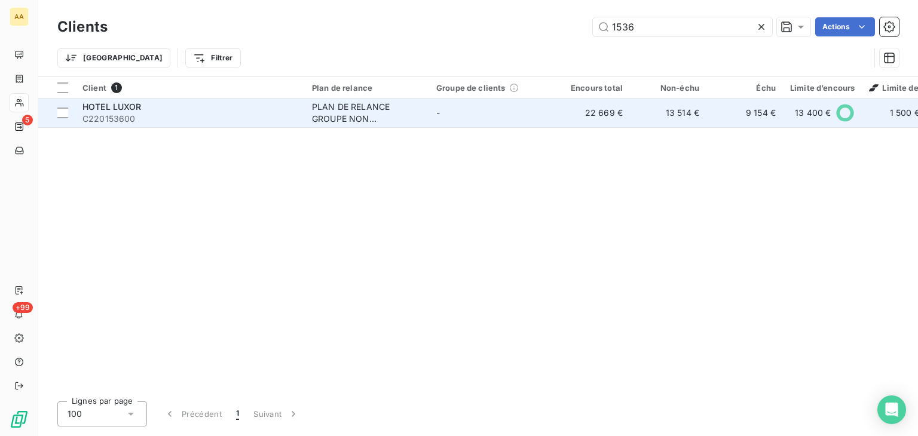
type input "1536"
click at [336, 102] on div "PLAN DE RELANCE GROUPE NON AUTOMATIQUE" at bounding box center [367, 113] width 110 height 24
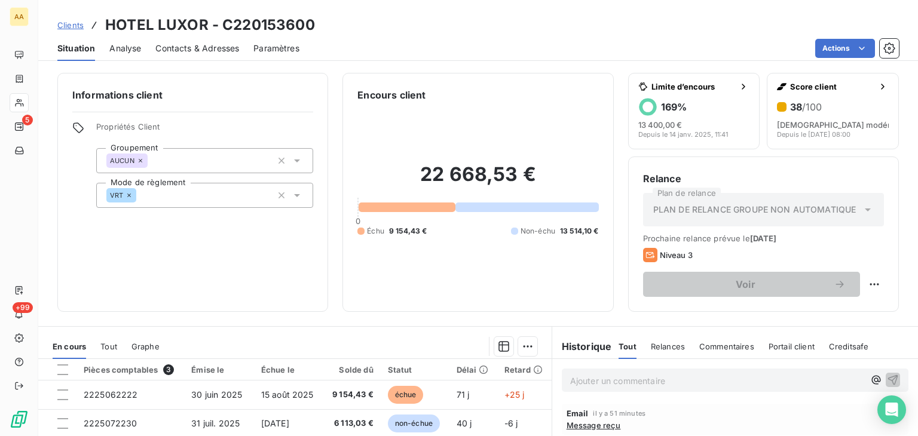
click at [585, 426] on span "Message reçu" at bounding box center [594, 426] width 54 height 10
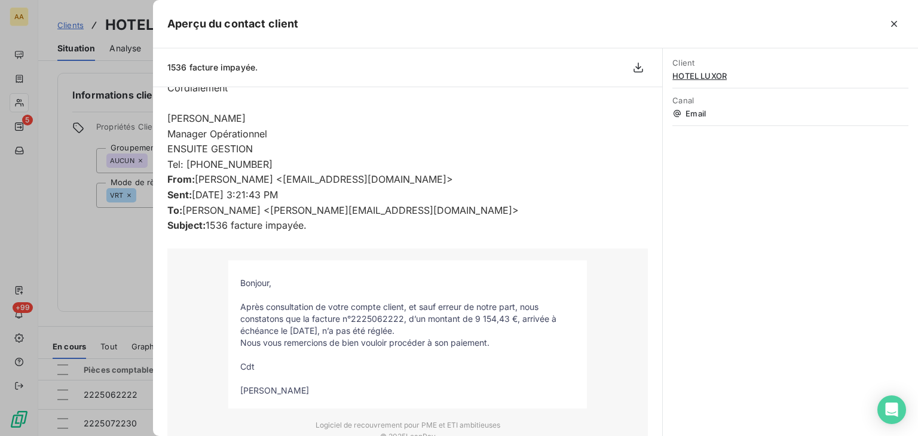
scroll to position [239, 0]
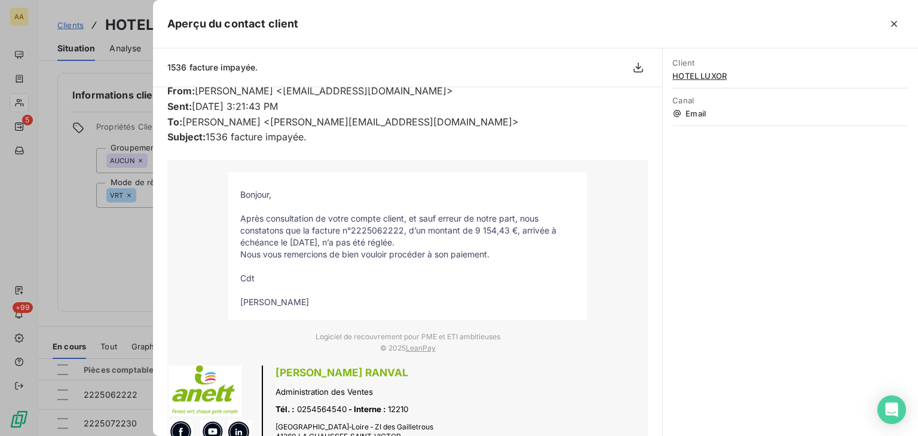
drag, startPoint x: 315, startPoint y: 303, endPoint x: 282, endPoint y: 242, distance: 69.3
click at [237, 195] on tbody "Bonjour, Après consultation de votre compte client, et sauf erreur de notre par…" at bounding box center [407, 249] width 359 height 120
copy tbody "Bonjour, Après consultation de votre compte client, et sauf erreur de notre par…"
click at [24, 100] on div at bounding box center [459, 218] width 918 height 436
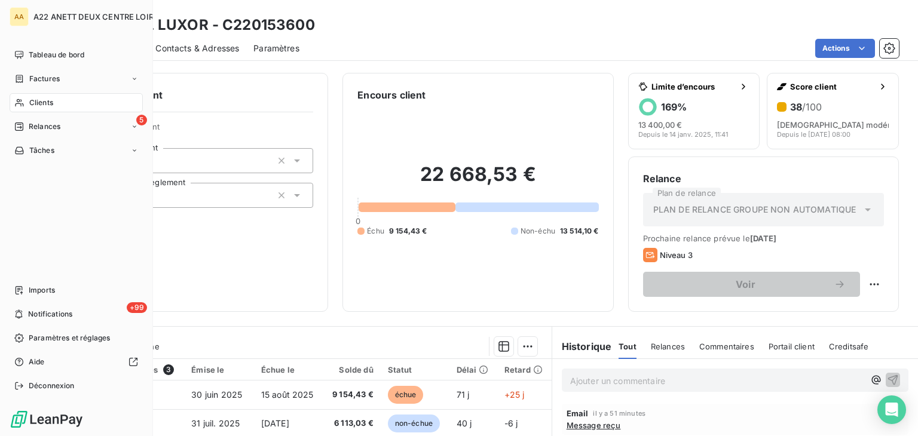
click at [34, 103] on span "Clients" at bounding box center [41, 102] width 24 height 11
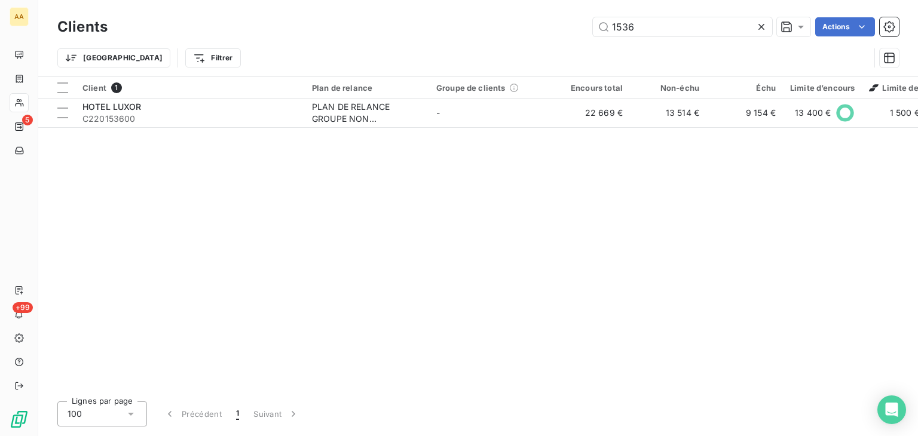
drag, startPoint x: 636, startPoint y: 26, endPoint x: 507, endPoint y: 39, distance: 129.8
click at [507, 39] on div "Clients 1536 Actions" at bounding box center [478, 26] width 842 height 25
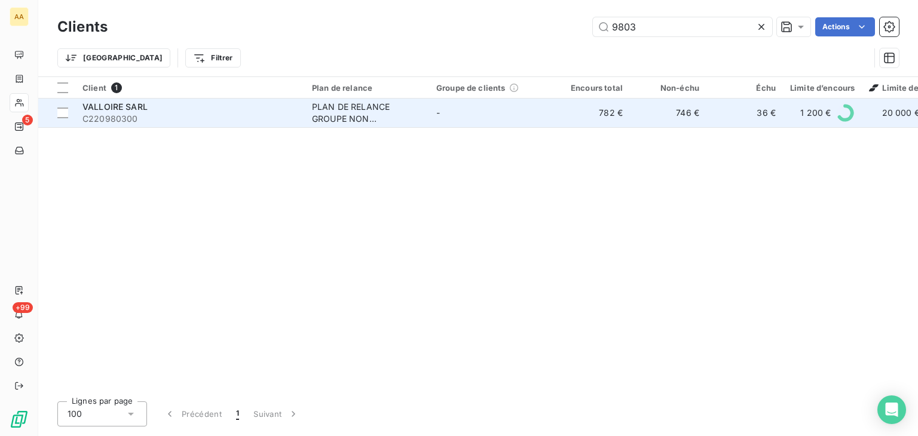
type input "9803"
click at [359, 103] on div "PLAN DE RELANCE GROUPE NON AUTOMATIQUE" at bounding box center [367, 113] width 110 height 24
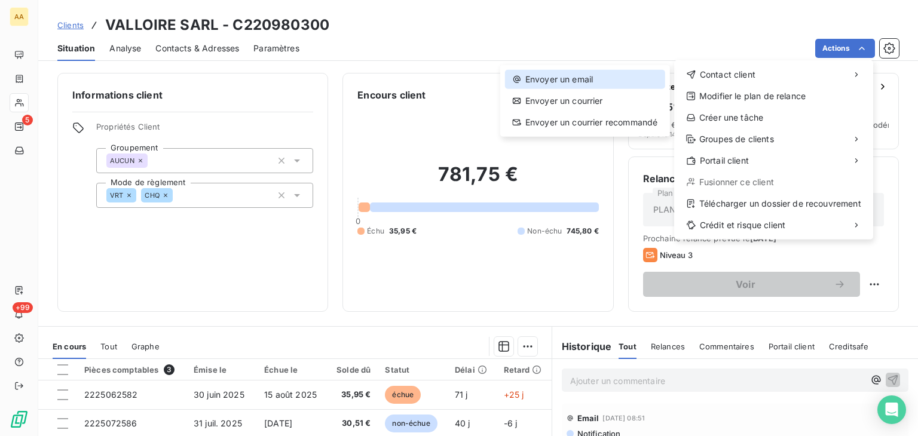
click at [563, 81] on div "Envoyer un email" at bounding box center [585, 79] width 160 height 19
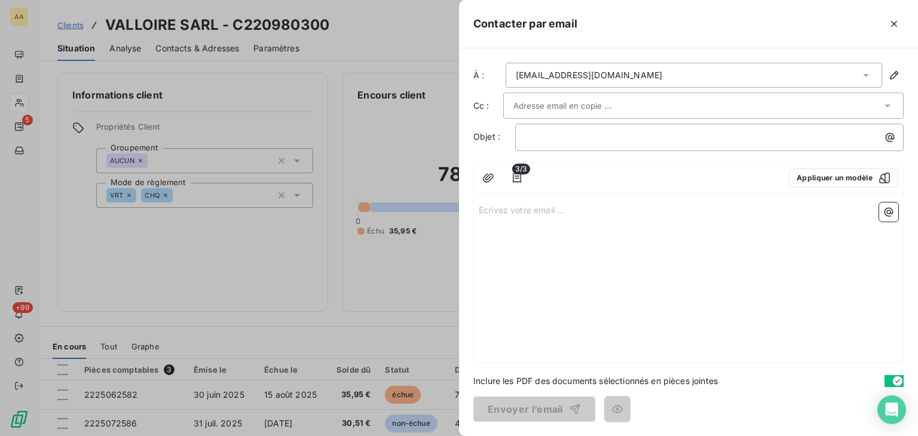
click at [489, 207] on p "Écrivez votre email ... ﻿" at bounding box center [689, 210] width 420 height 14
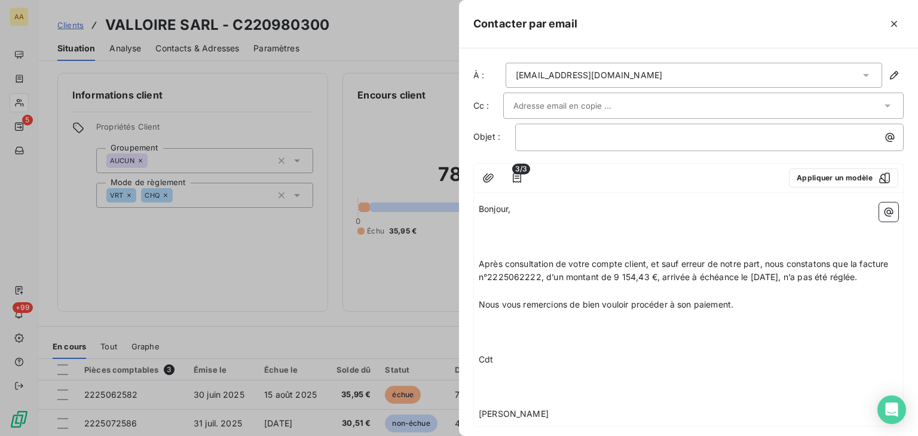
click at [496, 223] on p "﻿" at bounding box center [689, 223] width 420 height 14
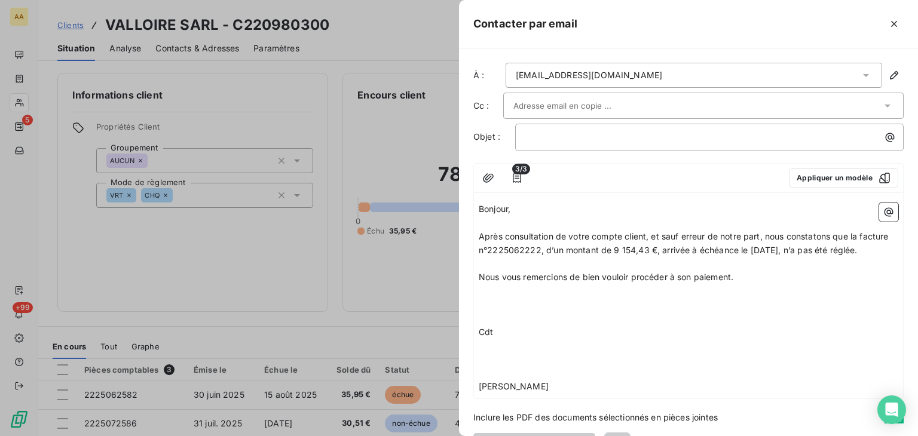
click at [489, 298] on p "﻿" at bounding box center [689, 292] width 420 height 14
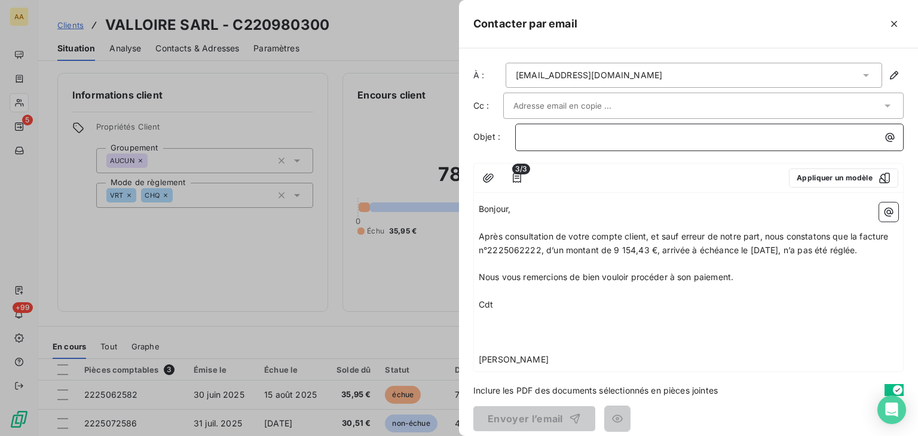
click at [539, 137] on p "﻿" at bounding box center [713, 137] width 374 height 14
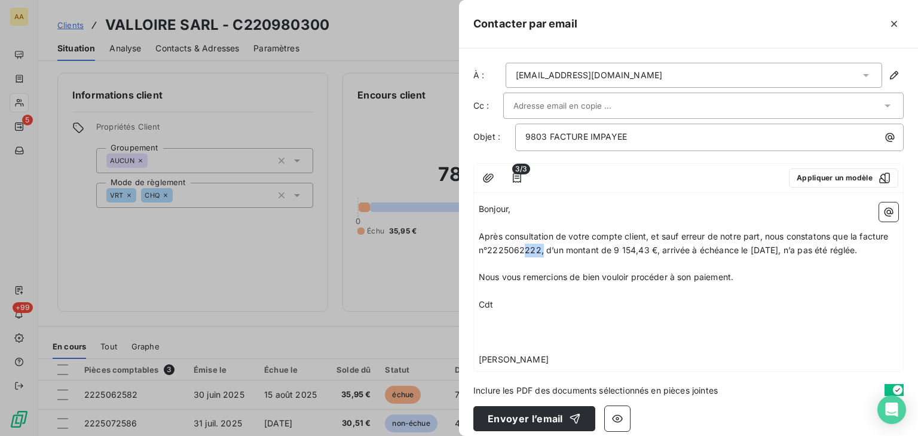
drag, startPoint x: 566, startPoint y: 246, endPoint x: 558, endPoint y: 245, distance: 8.6
click at [555, 245] on span "Après consultation de votre compte client, et sauf erreur de notre part, nous c…" at bounding box center [685, 243] width 413 height 24
drag, startPoint x: 677, startPoint y: 247, endPoint x: 642, endPoint y: 246, distance: 35.3
click at [642, 246] on span "Après consultation de votre compte client, et sauf erreur de notre part, nous c…" at bounding box center [685, 243] width 413 height 24
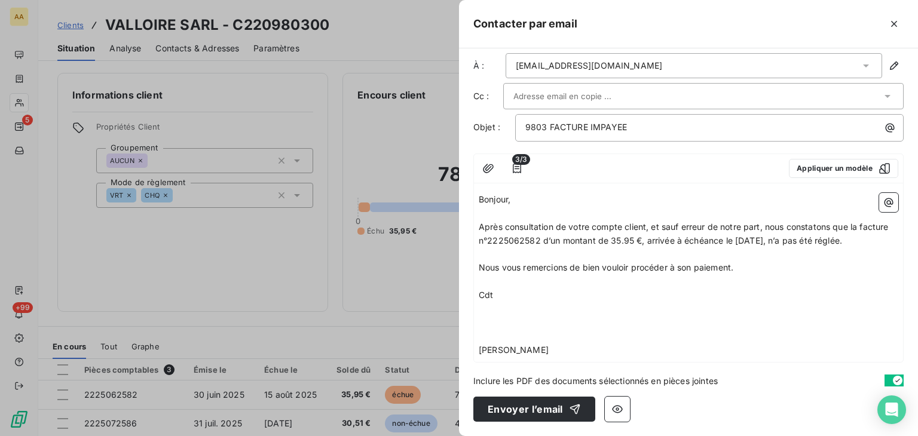
click at [487, 309] on p "﻿" at bounding box center [689, 310] width 420 height 14
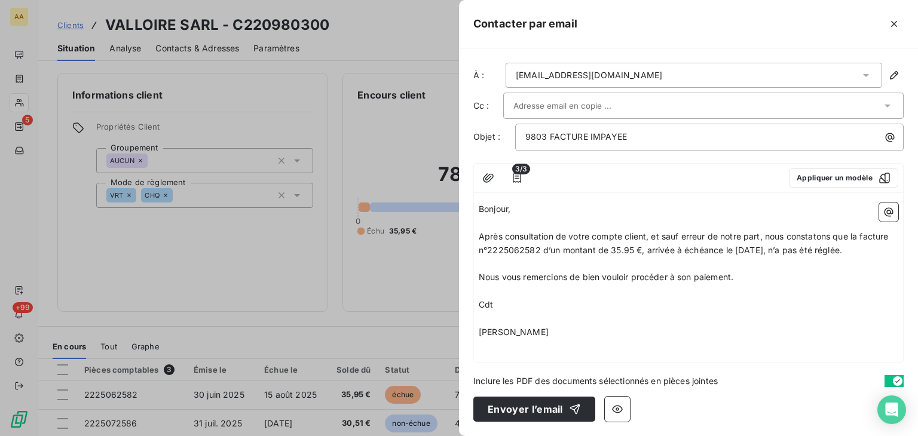
scroll to position [0, 0]
click at [527, 411] on button "Envoyer l’email" at bounding box center [535, 409] width 122 height 25
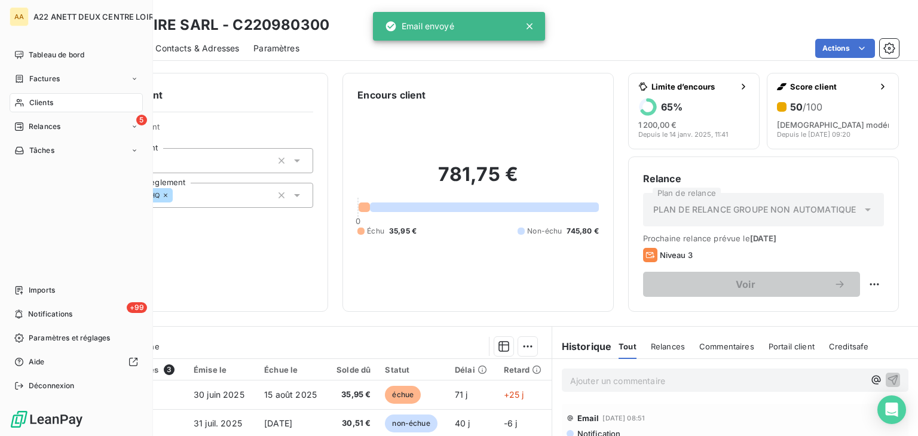
click at [31, 100] on span "Clients" at bounding box center [41, 102] width 24 height 11
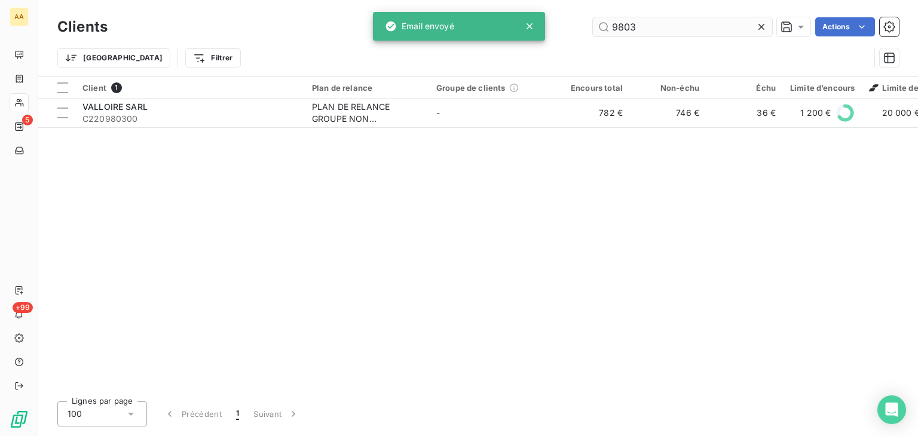
drag, startPoint x: 634, startPoint y: 26, endPoint x: 595, endPoint y: 32, distance: 38.6
click at [595, 32] on input "9803" at bounding box center [682, 26] width 179 height 19
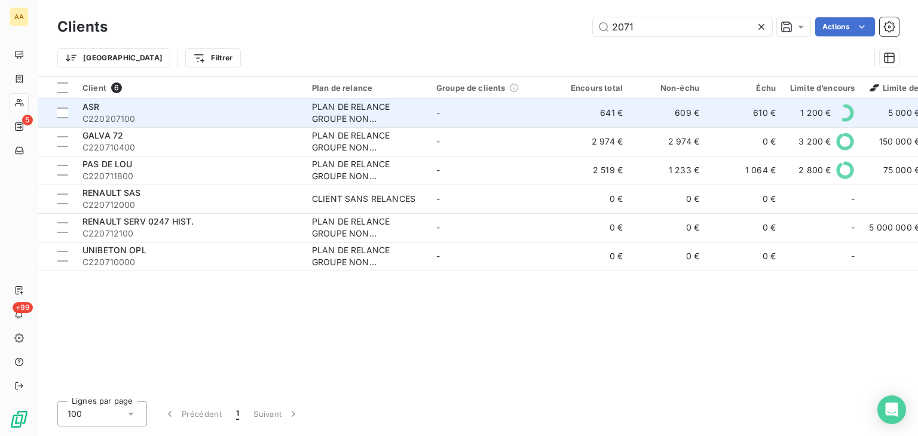
type input "2071"
click at [338, 112] on div "PLAN DE RELANCE GROUPE NON AUTOMATIQUE" at bounding box center [367, 113] width 110 height 24
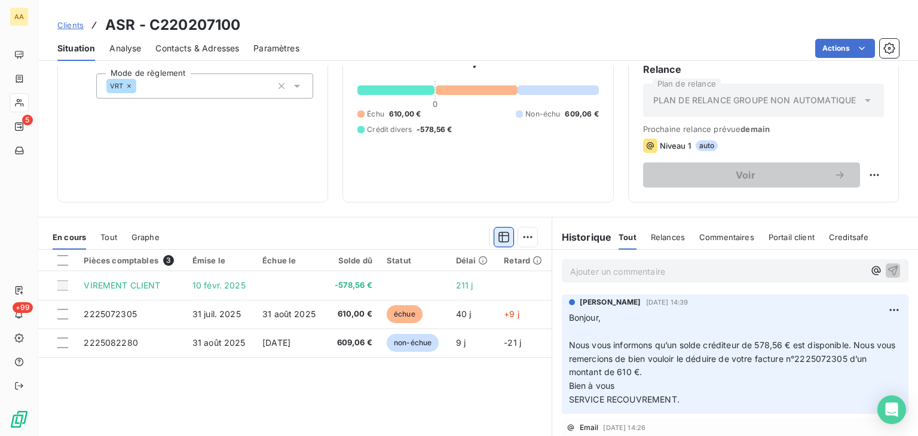
scroll to position [120, 0]
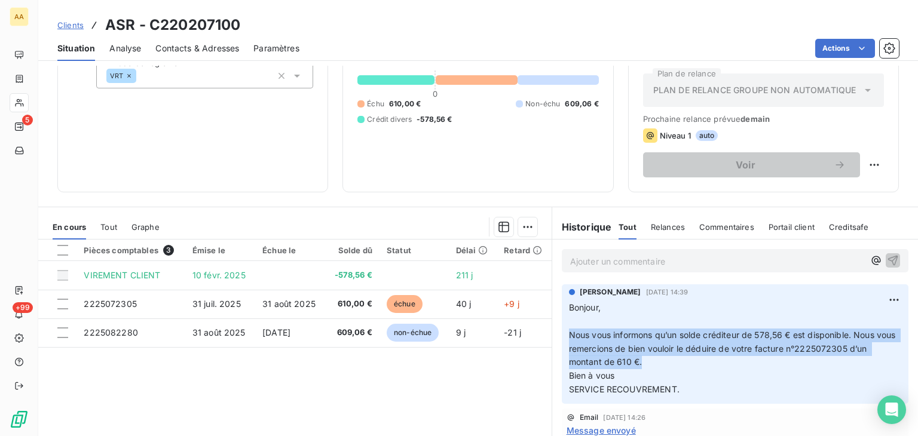
drag, startPoint x: 665, startPoint y: 359, endPoint x: 554, endPoint y: 338, distance: 112.7
click at [554, 338] on div "ANNABELLE RANVAL 5 sept. 2025, 14:39 Bonjour, ﻿ Nous vous informons qu’un solde…" at bounding box center [735, 344] width 366 height 124
copy span "Nous vous informons qu’un solde créditeur de 578,56 € est disponible. Nous vous…"
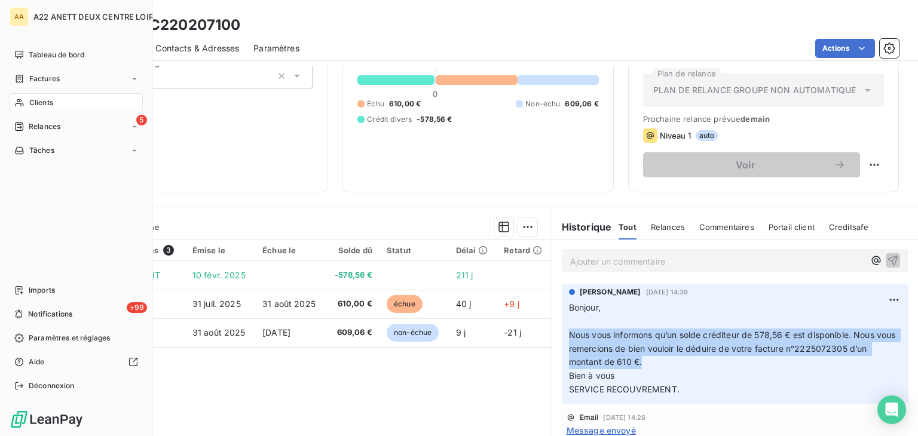
click at [44, 100] on span "Clients" at bounding box center [41, 102] width 24 height 11
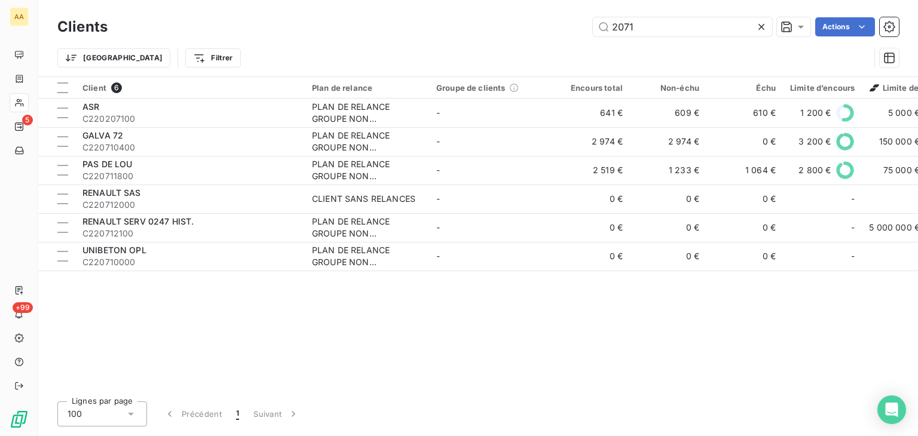
drag, startPoint x: 653, startPoint y: 23, endPoint x: 502, endPoint y: 48, distance: 152.7
click at [502, 48] on div "Clients 2071 Actions Trier Filtrer" at bounding box center [478, 45] width 842 height 62
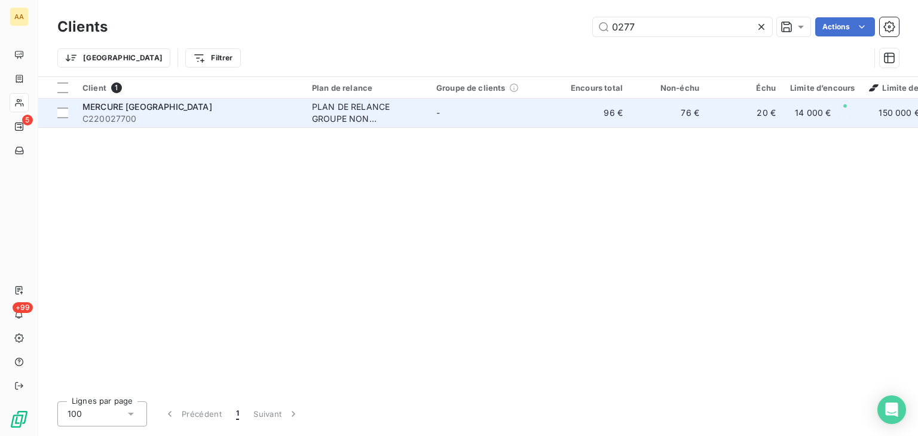
type input "0277"
click at [328, 106] on div "PLAN DE RELANCE GROUPE NON AUTOMATIQUE" at bounding box center [367, 113] width 110 height 24
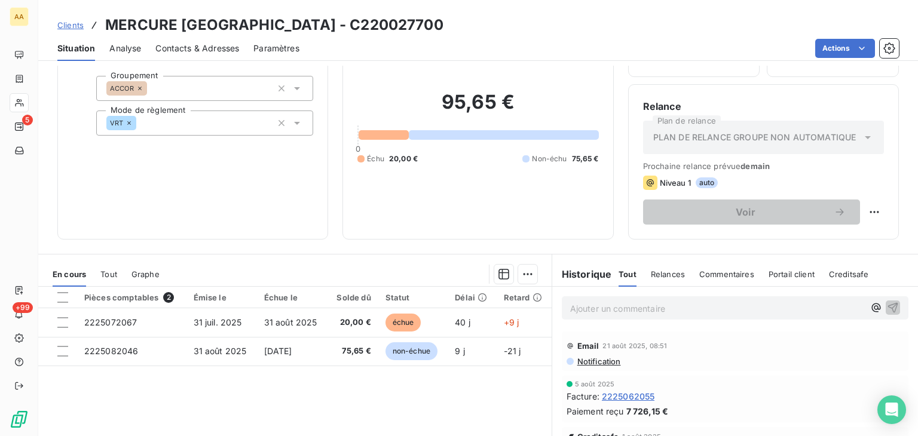
scroll to position [120, 0]
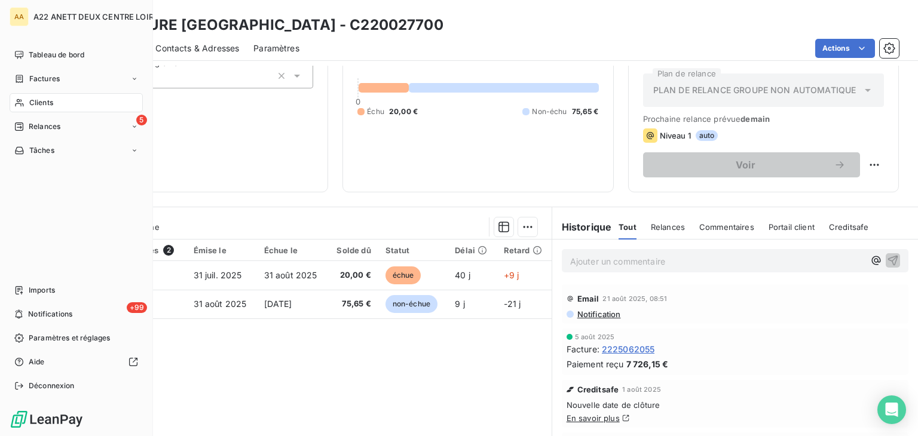
click at [33, 103] on span "Clients" at bounding box center [41, 102] width 24 height 11
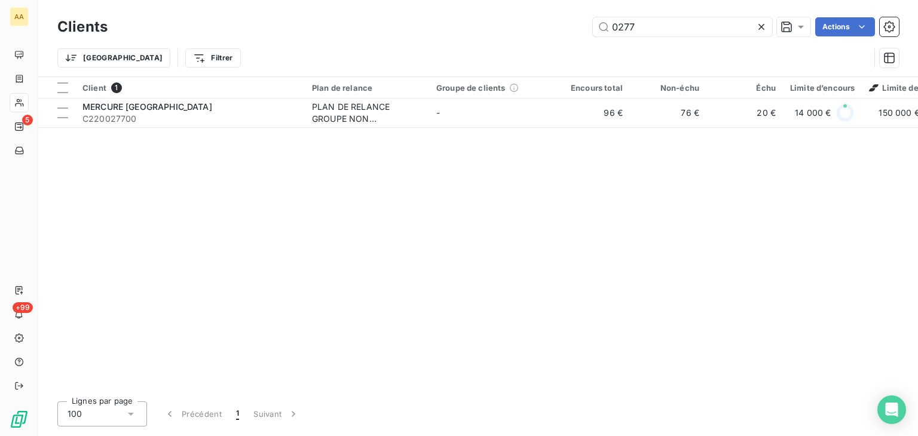
drag, startPoint x: 641, startPoint y: 29, endPoint x: 550, endPoint y: 32, distance: 90.9
click at [551, 32] on div "0277 Actions" at bounding box center [510, 26] width 777 height 19
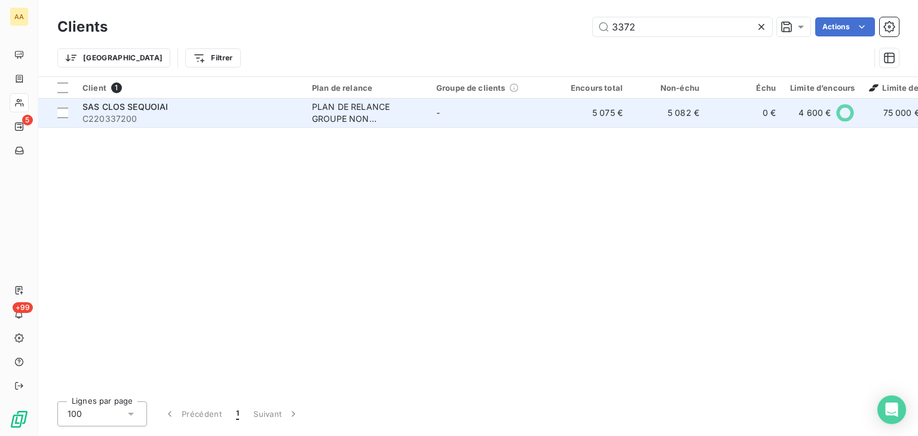
type input "3372"
click at [304, 114] on td "SAS CLOS SEQUOIAI C220337200" at bounding box center [190, 113] width 230 height 29
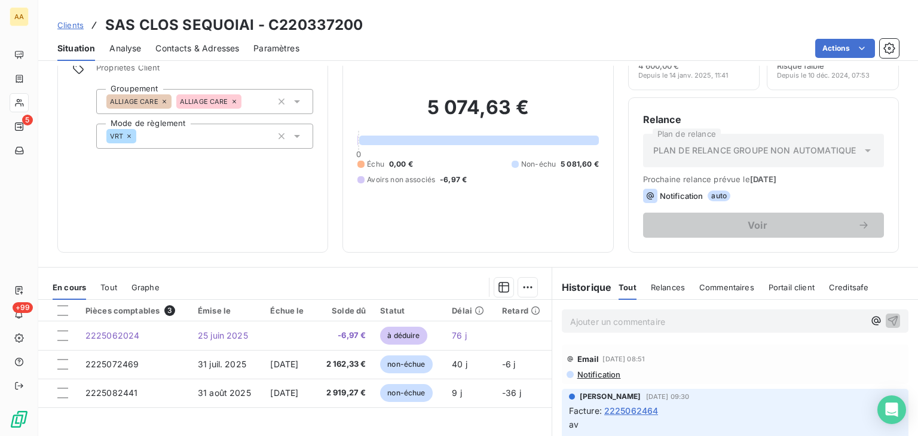
scroll to position [179, 0]
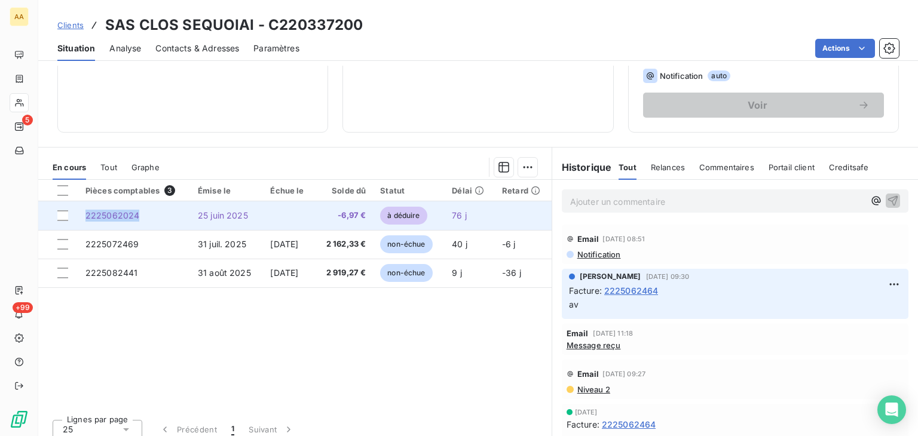
drag, startPoint x: 136, startPoint y: 213, endPoint x: 76, endPoint y: 216, distance: 60.5
click at [78, 214] on td "2225062024" at bounding box center [134, 215] width 112 height 29
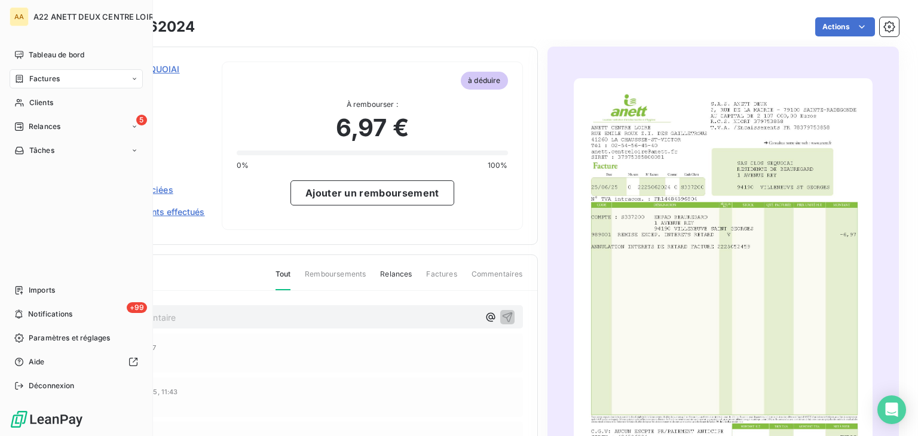
drag, startPoint x: 36, startPoint y: 101, endPoint x: 54, endPoint y: 90, distance: 21.4
click at [36, 101] on span "Clients" at bounding box center [41, 102] width 24 height 11
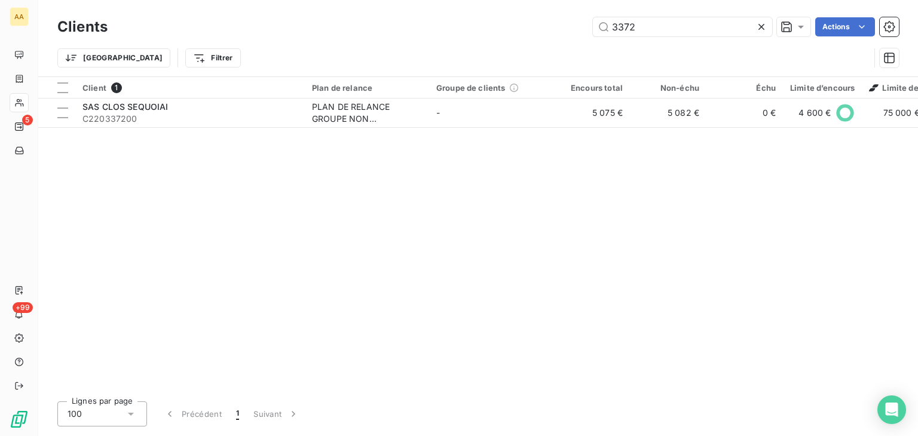
drag, startPoint x: 639, startPoint y: 29, endPoint x: 536, endPoint y: 27, distance: 102.9
click at [536, 27] on div "3372 Actions" at bounding box center [510, 26] width 777 height 19
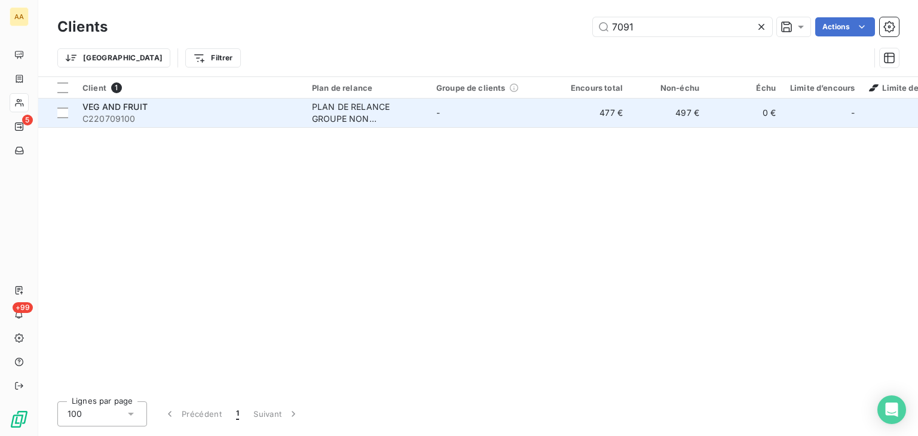
type input "7091"
click at [356, 114] on div "PLAN DE RELANCE GROUPE NON AUTOMATIQUE" at bounding box center [367, 113] width 110 height 24
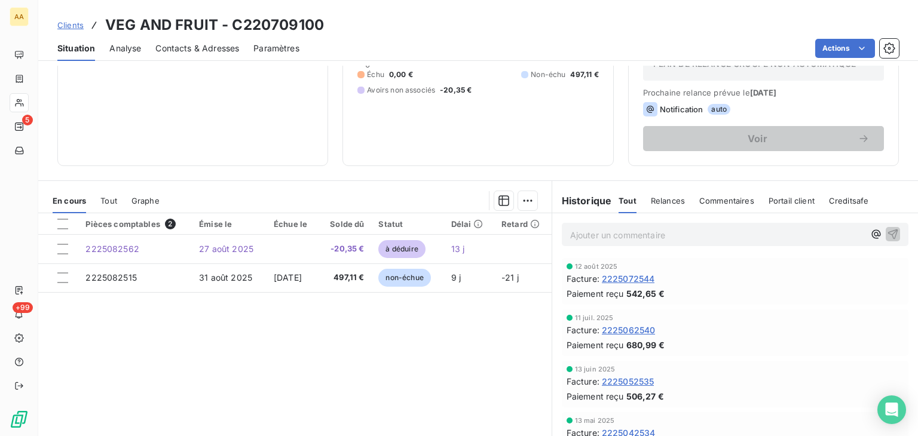
scroll to position [179, 0]
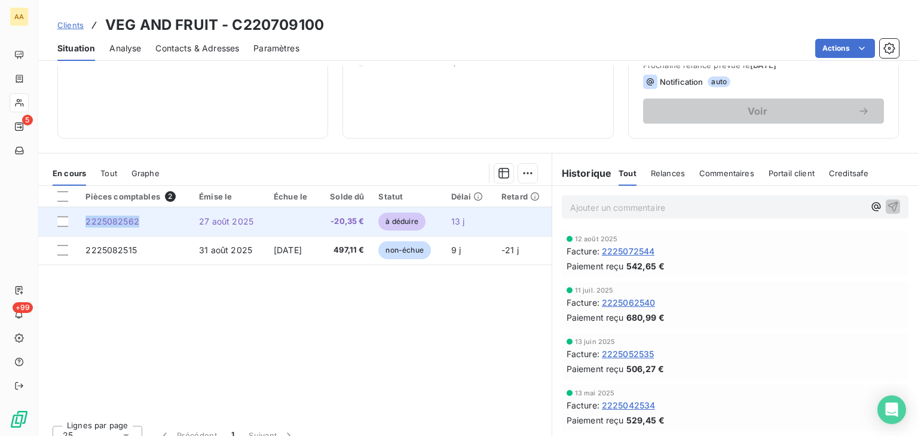
drag, startPoint x: 135, startPoint y: 221, endPoint x: 84, endPoint y: 222, distance: 51.4
click at [82, 222] on td "2225082562" at bounding box center [135, 221] width 114 height 29
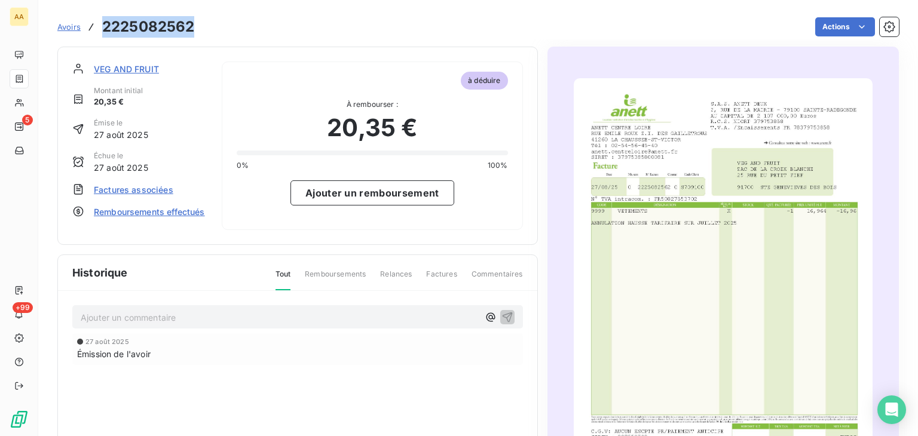
drag, startPoint x: 84, startPoint y: 222, endPoint x: 99, endPoint y: 31, distance: 192.0
click at [99, 31] on div "Avoirs 2225082562" at bounding box center [125, 27] width 137 height 22
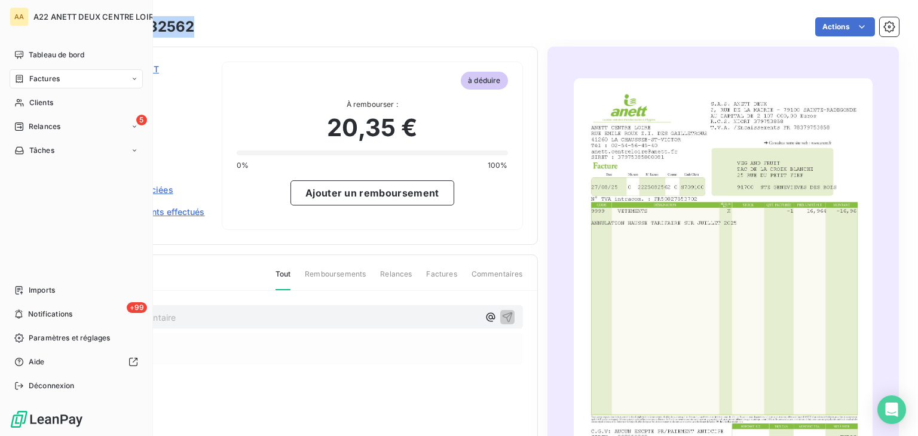
drag, startPoint x: 38, startPoint y: 101, endPoint x: 73, endPoint y: 88, distance: 37.4
click at [38, 101] on span "Clients" at bounding box center [41, 102] width 24 height 11
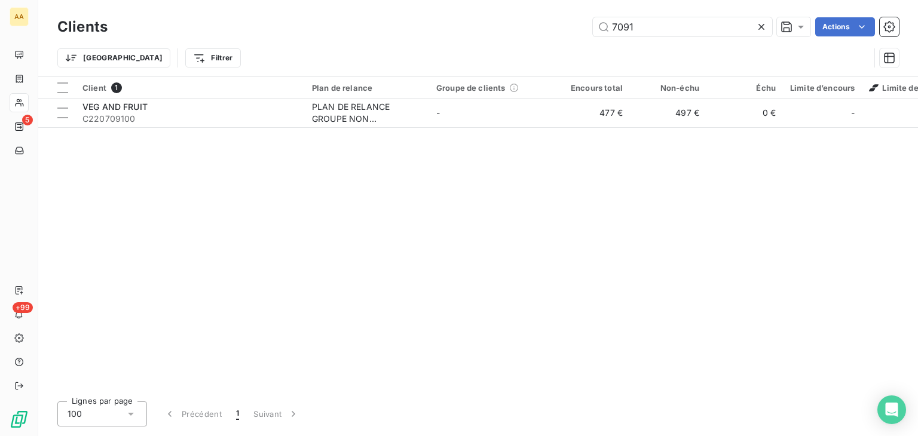
drag, startPoint x: 600, startPoint y: 32, endPoint x: 557, endPoint y: 41, distance: 44.1
click at [557, 41] on div "Clients 7091 Actions Trier Filtrer" at bounding box center [478, 45] width 842 height 62
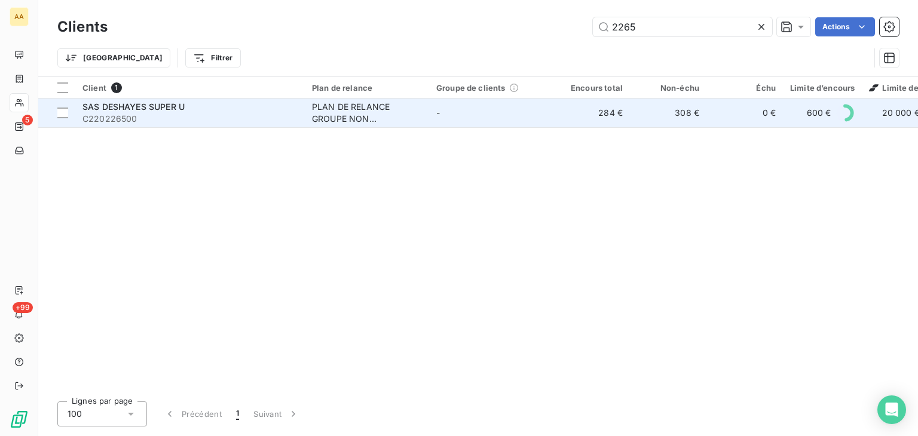
type input "2265"
click at [325, 115] on div "PLAN DE RELANCE GROUPE NON AUTOMATIQUE" at bounding box center [367, 113] width 110 height 24
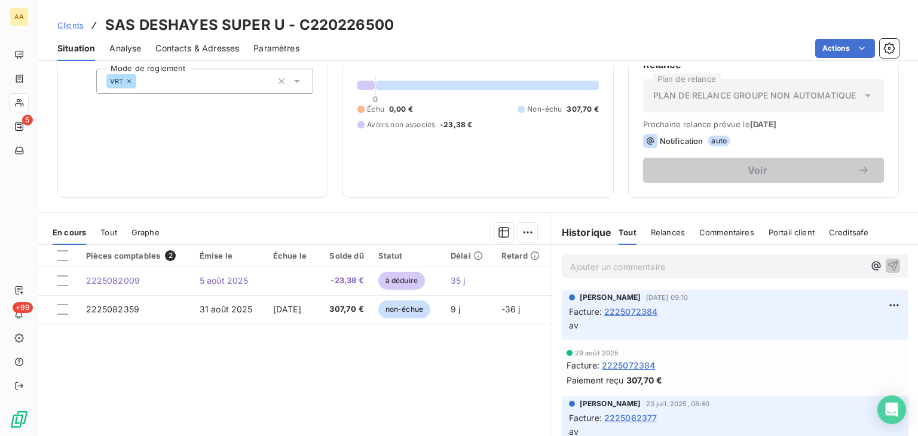
scroll to position [120, 0]
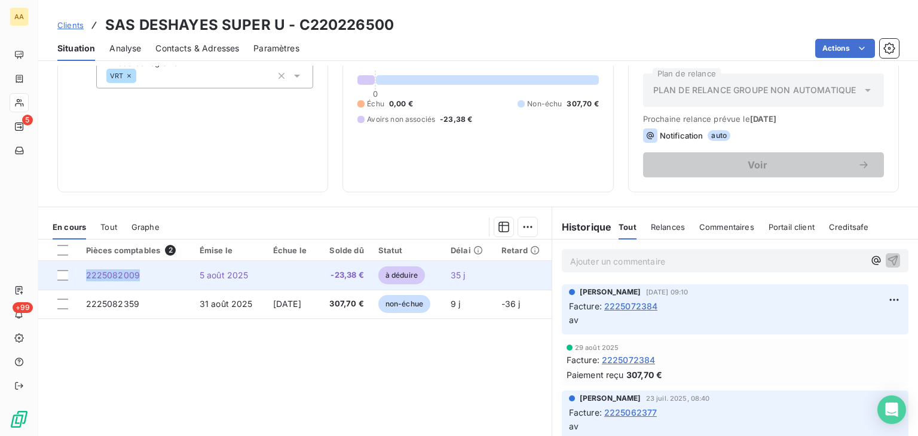
drag, startPoint x: 136, startPoint y: 277, endPoint x: 83, endPoint y: 277, distance: 53.8
click at [83, 277] on td "2225082009" at bounding box center [136, 275] width 114 height 29
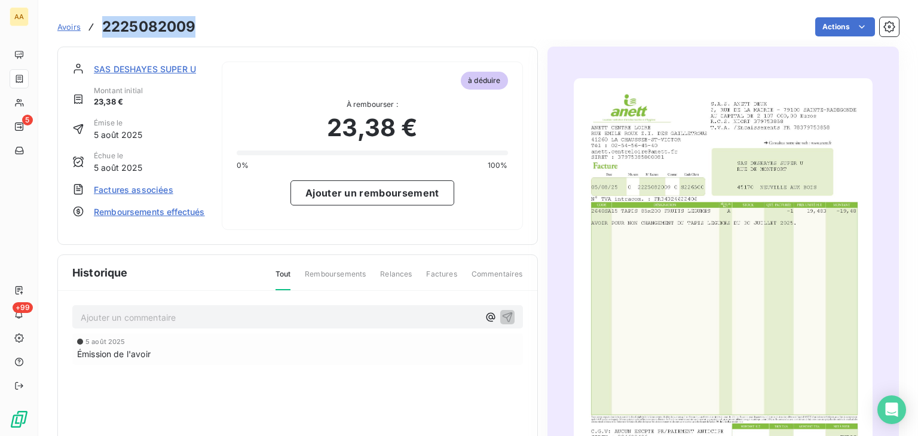
drag, startPoint x: 123, startPoint y: 33, endPoint x: 84, endPoint y: 33, distance: 38.9
click at [84, 33] on div "Avoirs 2225082009" at bounding box center [126, 27] width 138 height 22
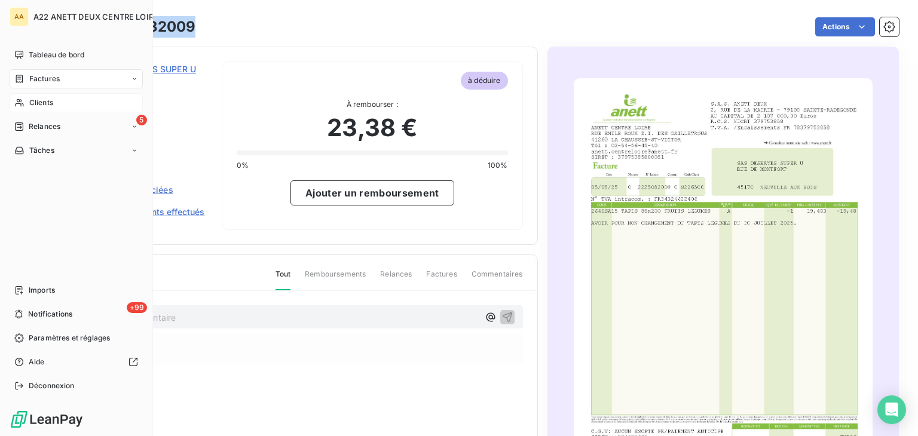
click at [35, 102] on span "Clients" at bounding box center [41, 102] width 24 height 11
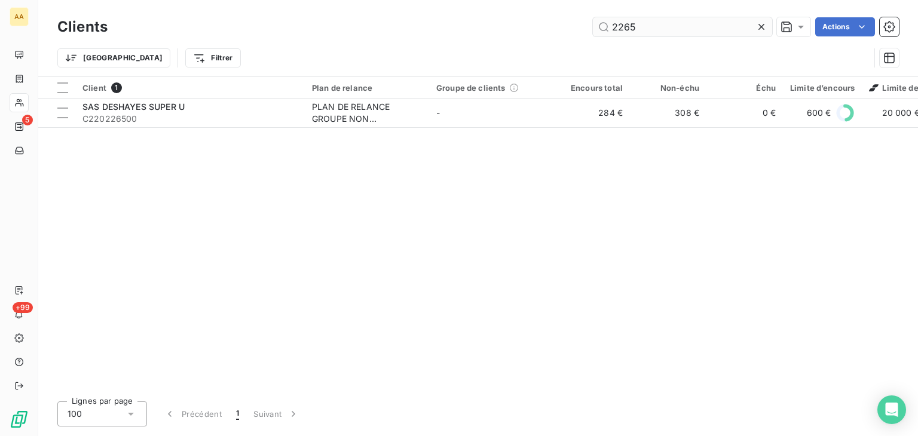
drag, startPoint x: 640, startPoint y: 23, endPoint x: 603, endPoint y: 27, distance: 37.3
click at [603, 27] on input "2265" at bounding box center [682, 26] width 179 height 19
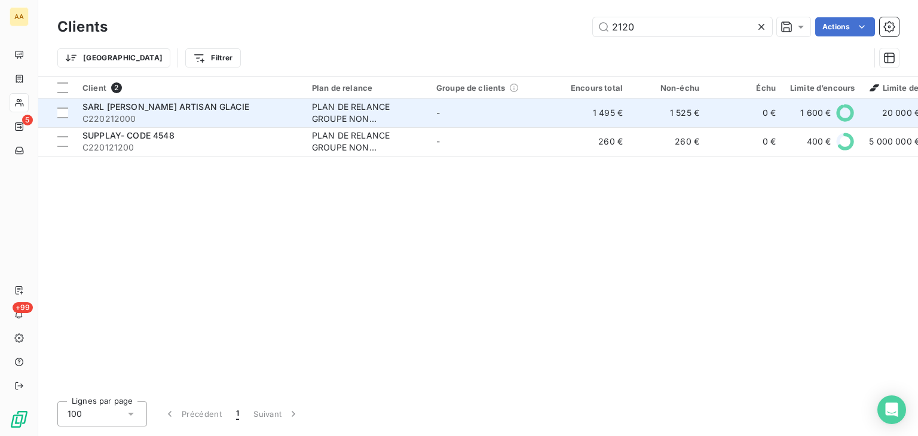
type input "2120"
click at [352, 113] on div "PLAN DE RELANCE GROUPE NON AUTOMATIQUE" at bounding box center [367, 113] width 110 height 24
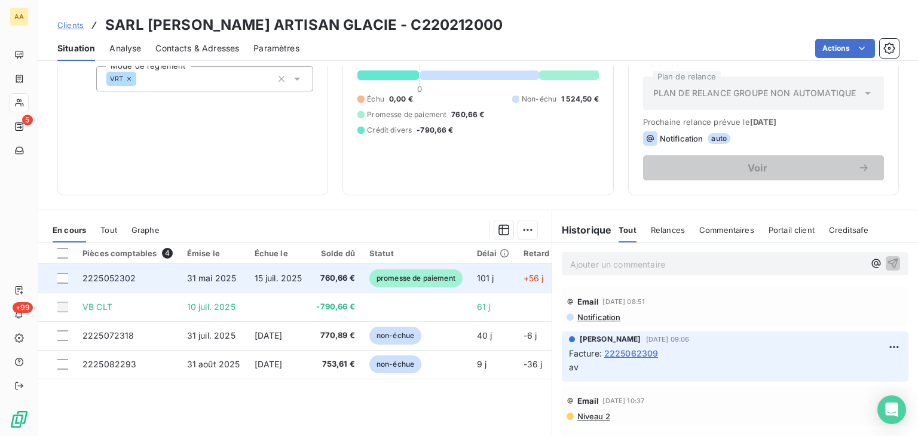
scroll to position [120, 0]
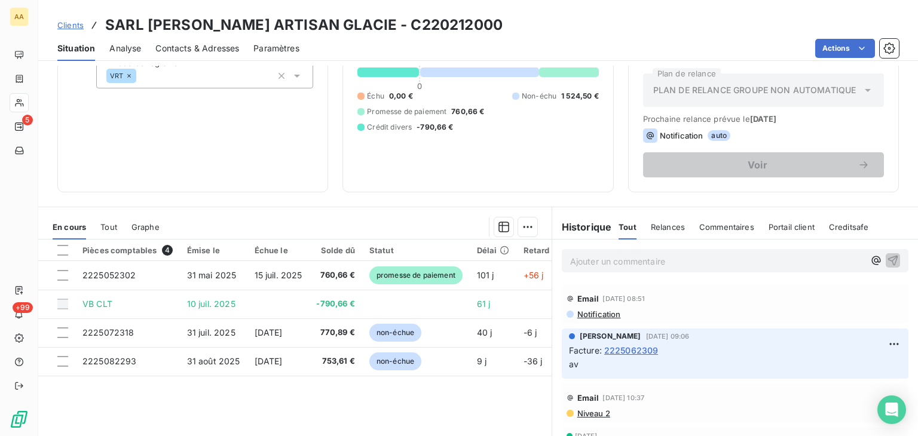
click at [582, 259] on p "Ajouter un commentaire ﻿" at bounding box center [717, 261] width 294 height 15
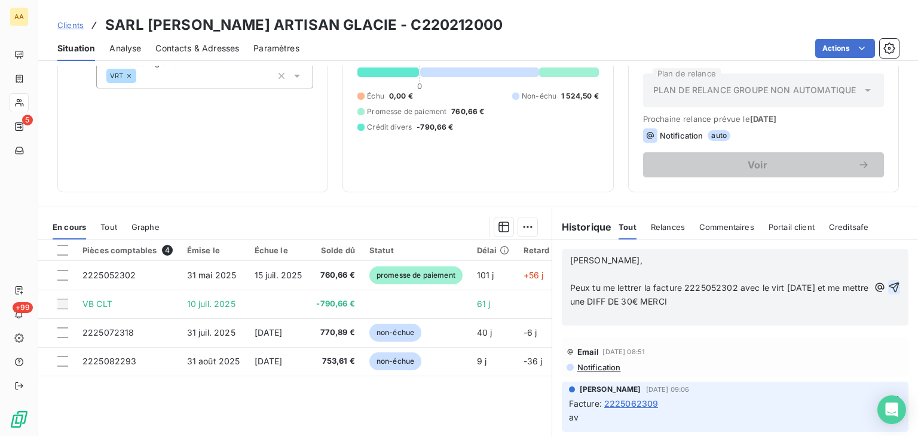
click at [888, 283] on icon "button" at bounding box center [894, 288] width 12 height 12
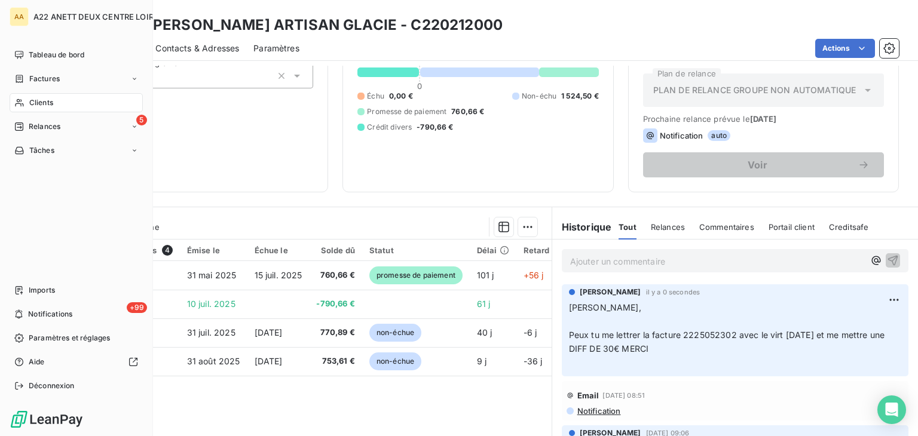
drag, startPoint x: 28, startPoint y: 106, endPoint x: 65, endPoint y: 88, distance: 40.4
click at [28, 106] on div "Clients" at bounding box center [76, 102] width 133 height 19
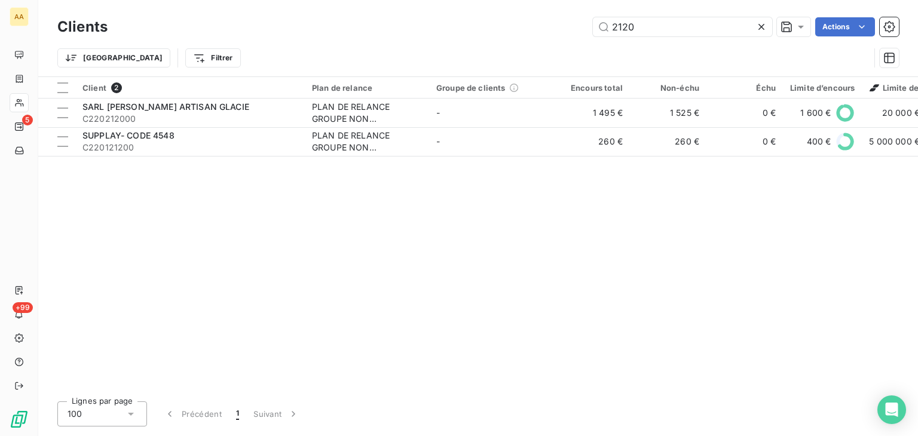
click at [569, 24] on div "2120 Actions" at bounding box center [510, 26] width 777 height 19
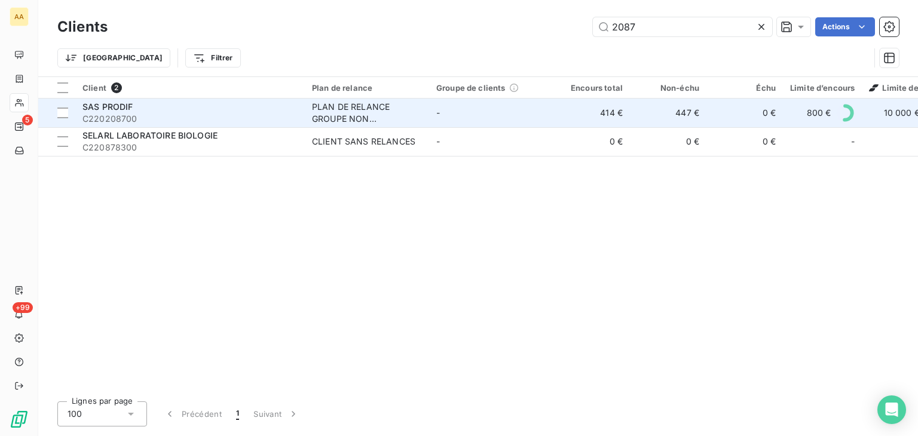
type input "2087"
click at [318, 105] on div "PLAN DE RELANCE GROUPE NON AUTOMATIQUE" at bounding box center [367, 113] width 110 height 24
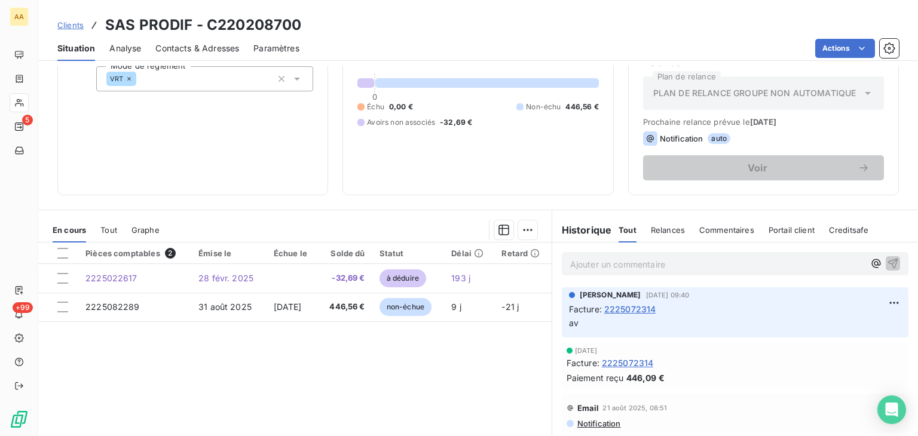
scroll to position [120, 0]
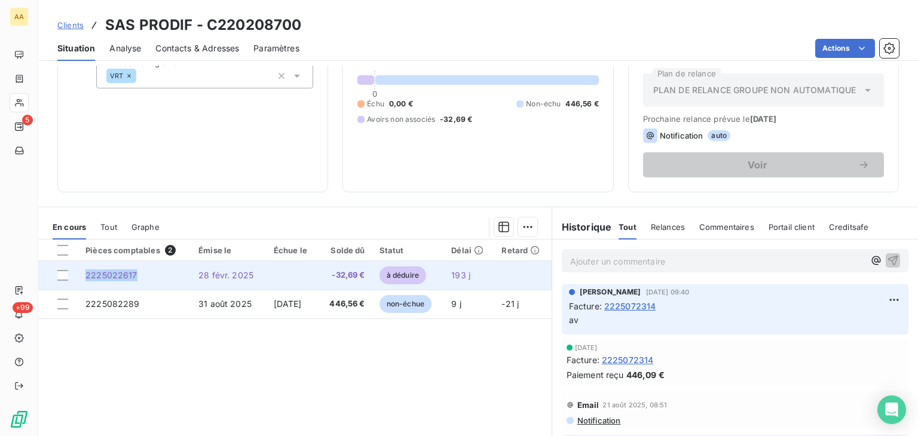
drag, startPoint x: 136, startPoint y: 276, endPoint x: 81, endPoint y: 275, distance: 55.0
click at [81, 275] on td "2225022617" at bounding box center [134, 275] width 113 height 29
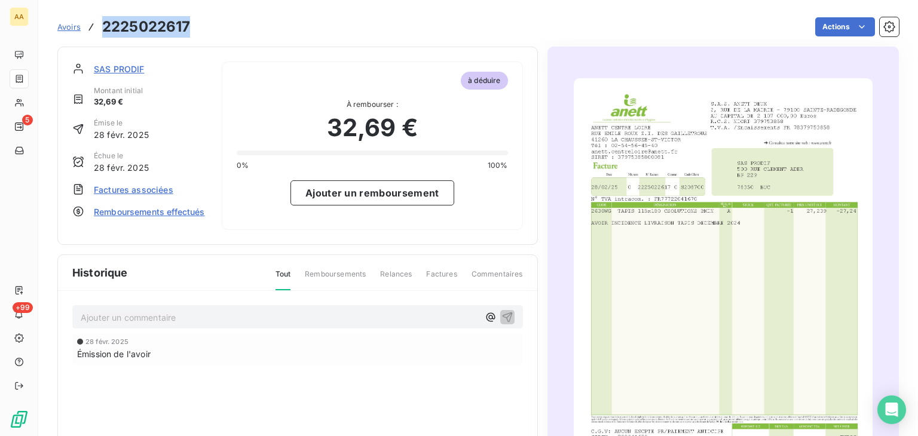
drag, startPoint x: 193, startPoint y: 27, endPoint x: 101, endPoint y: 20, distance: 92.4
click at [101, 20] on div "Avoirs 2225022617 Actions" at bounding box center [478, 26] width 842 height 25
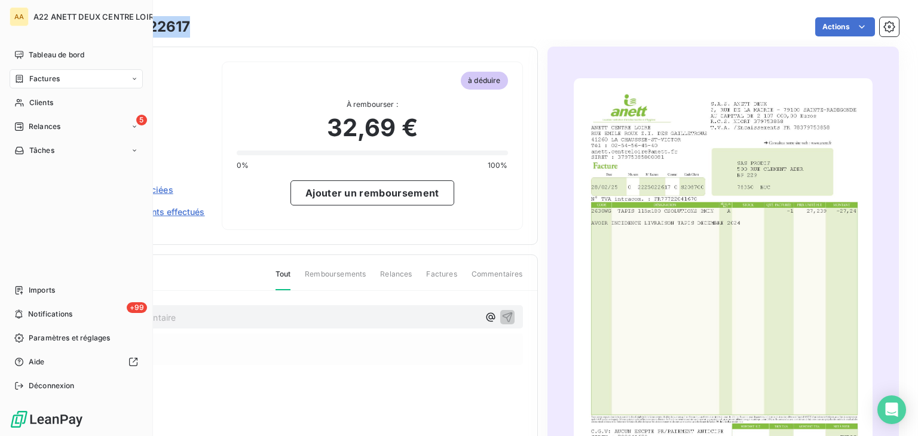
click at [34, 99] on span "Clients" at bounding box center [41, 102] width 24 height 11
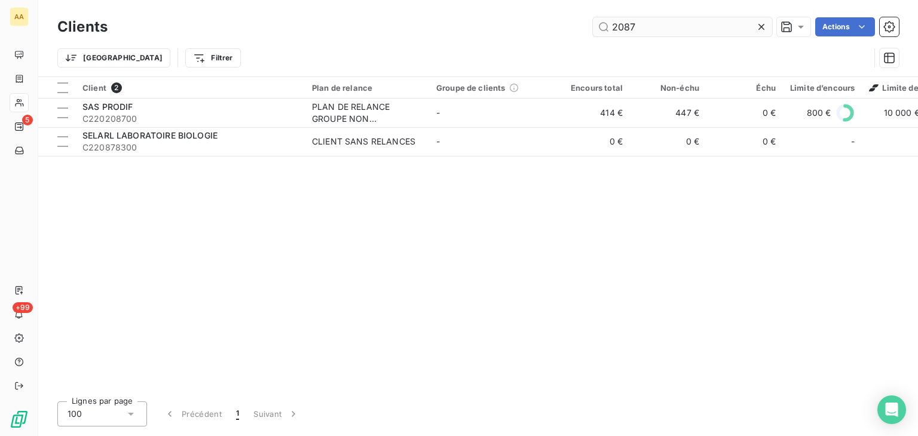
drag, startPoint x: 620, startPoint y: 26, endPoint x: 631, endPoint y: 25, distance: 11.5
click at [619, 27] on input "2087" at bounding box center [682, 26] width 179 height 19
drag, startPoint x: 646, startPoint y: 25, endPoint x: 565, endPoint y: 29, distance: 80.8
click at [565, 29] on div "2087 Actions" at bounding box center [510, 26] width 777 height 19
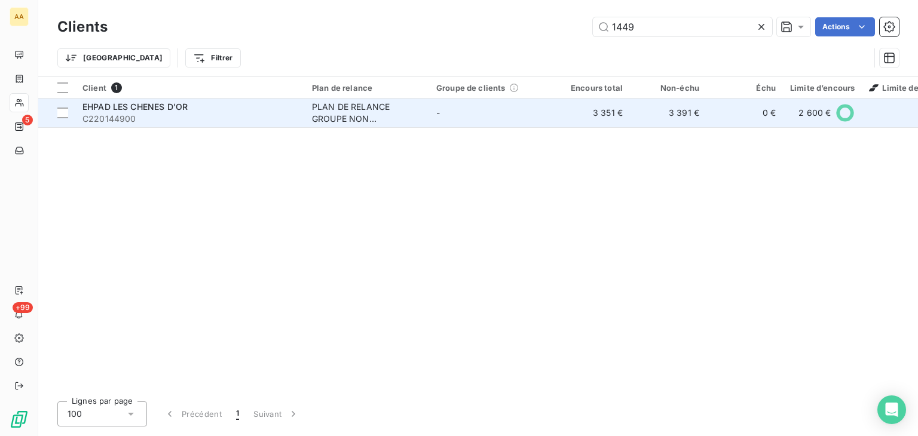
type input "1449"
click at [335, 111] on div "PLAN DE RELANCE GROUPE NON AUTOMATIQUE" at bounding box center [367, 113] width 110 height 24
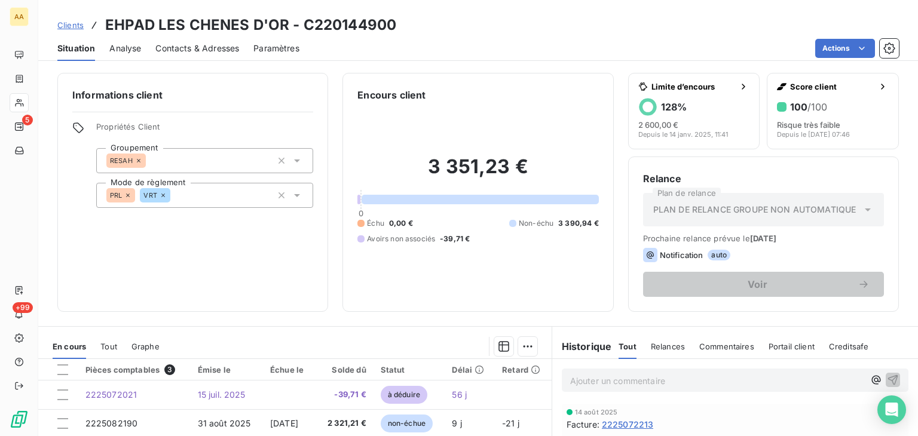
scroll to position [120, 0]
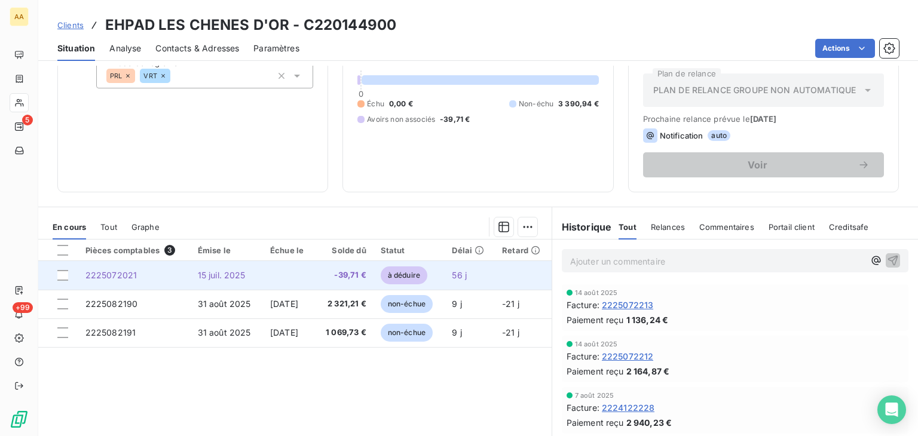
click at [120, 270] on span "2225072021" at bounding box center [111, 275] width 52 height 10
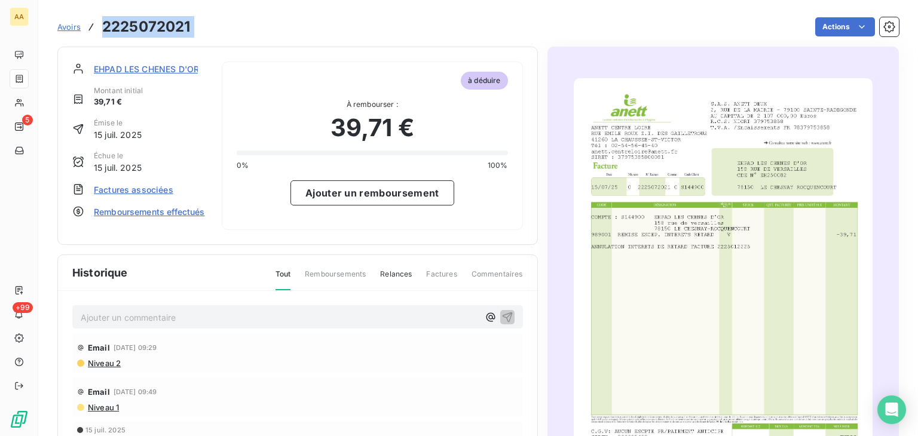
drag, startPoint x: 203, startPoint y: 26, endPoint x: 91, endPoint y: 27, distance: 111.2
click at [91, 27] on div "Avoirs 2225072021 Actions" at bounding box center [478, 26] width 842 height 25
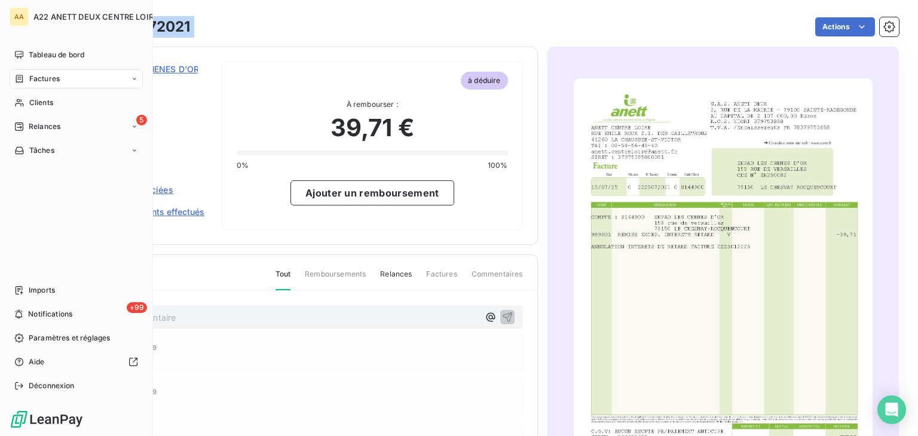
drag, startPoint x: 33, startPoint y: 103, endPoint x: 68, endPoint y: 84, distance: 39.6
click at [33, 103] on span "Clients" at bounding box center [41, 102] width 24 height 11
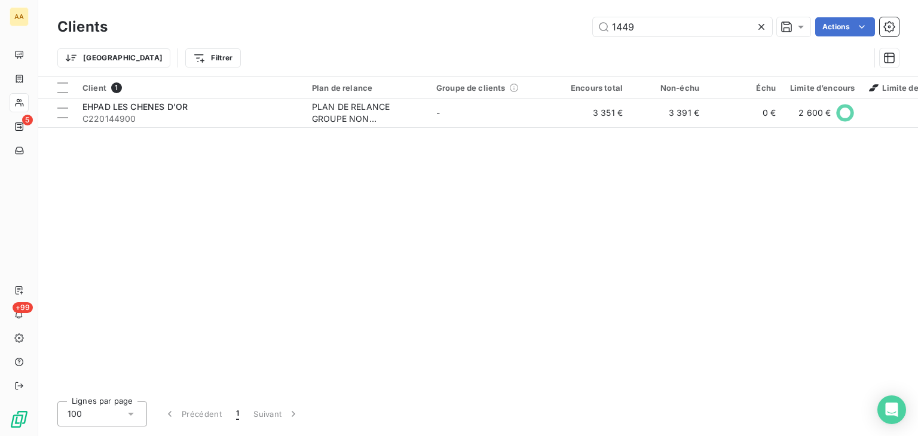
drag, startPoint x: 644, startPoint y: 25, endPoint x: 581, endPoint y: 30, distance: 63.6
click at [581, 30] on div "1449 Actions" at bounding box center [510, 26] width 777 height 19
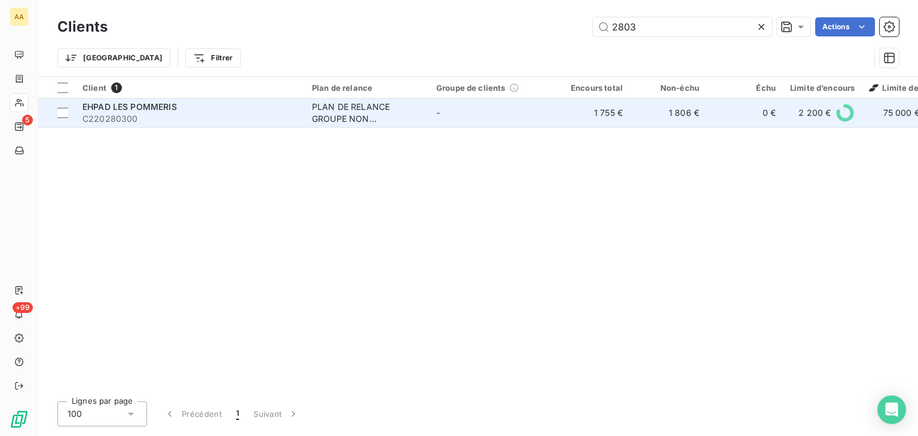
type input "2803"
click at [313, 113] on div "PLAN DE RELANCE GROUPE NON AUTOMATIQUE" at bounding box center [367, 113] width 110 height 24
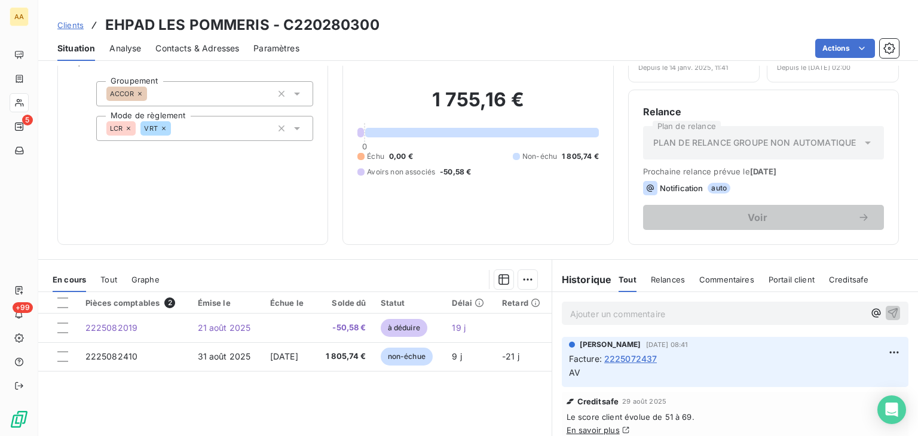
scroll to position [120, 0]
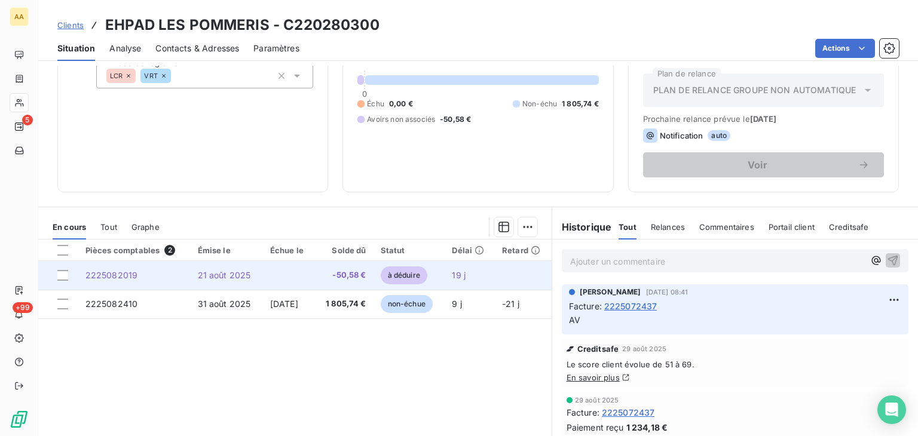
click at [104, 276] on span "2225082019" at bounding box center [111, 275] width 53 height 10
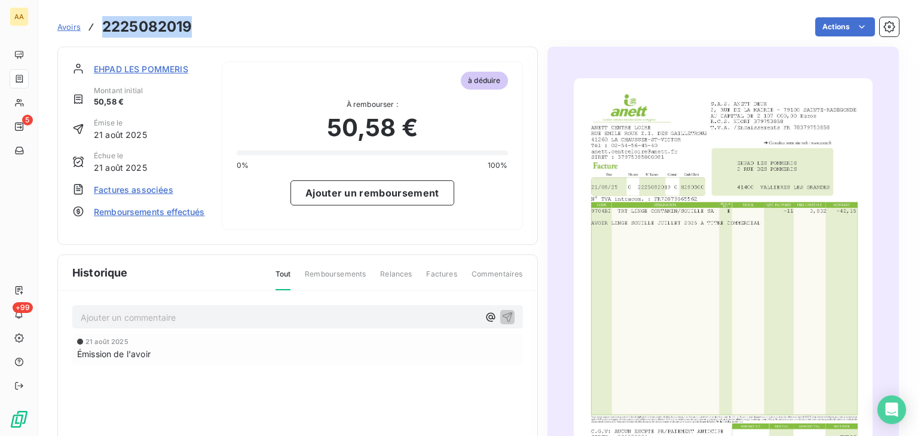
drag, startPoint x: 188, startPoint y: 27, endPoint x: 100, endPoint y: 30, distance: 87.9
click at [100, 30] on div "Avoirs 2225082019 Actions" at bounding box center [478, 26] width 842 height 25
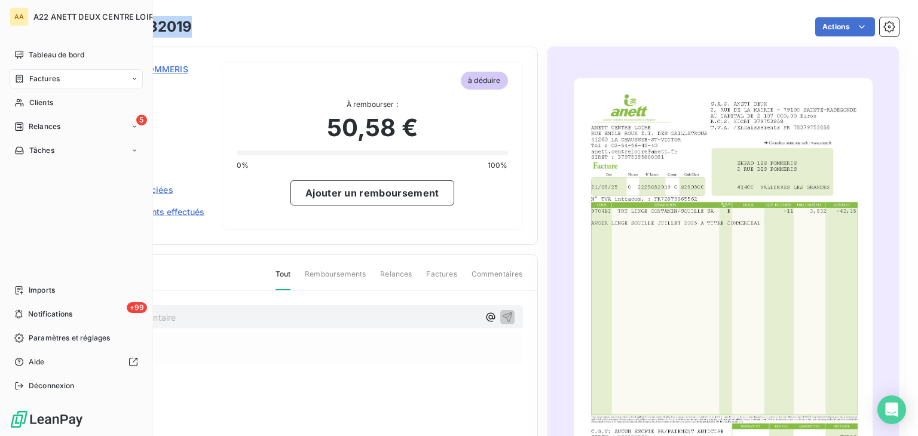
drag, startPoint x: 45, startPoint y: 98, endPoint x: 85, endPoint y: 91, distance: 40.6
click at [45, 98] on span "Clients" at bounding box center [41, 102] width 24 height 11
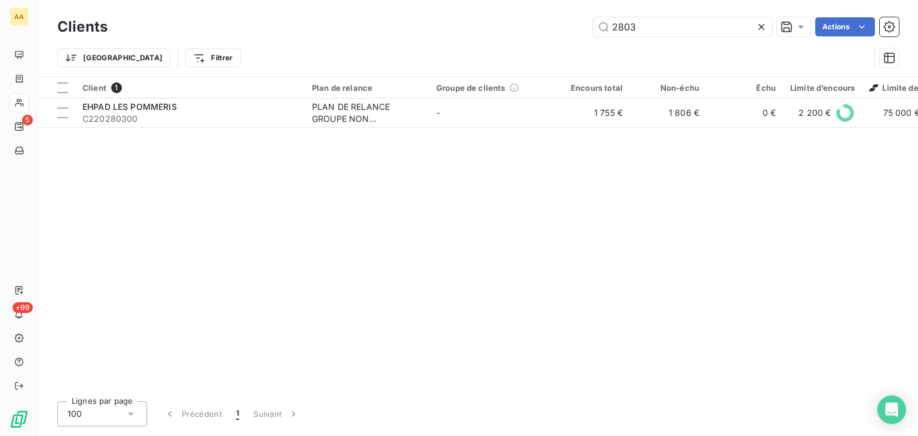
drag, startPoint x: 640, startPoint y: 25, endPoint x: 589, endPoint y: 34, distance: 51.7
click at [589, 34] on div "2803 Actions" at bounding box center [510, 26] width 777 height 19
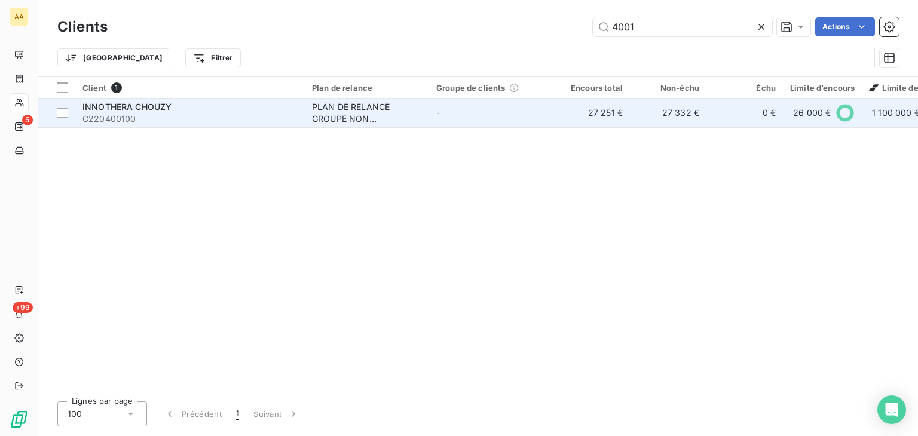
type input "4001"
click at [326, 111] on div "PLAN DE RELANCE GROUPE NON AUTOMATIQUE" at bounding box center [367, 113] width 110 height 24
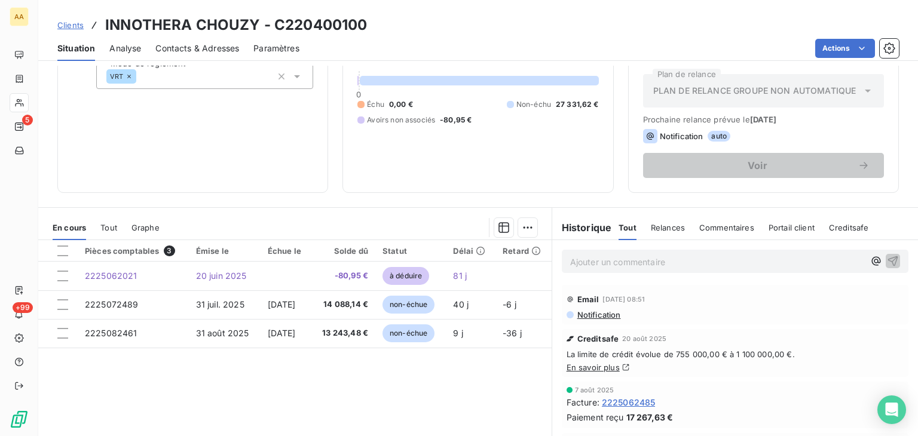
scroll to position [120, 0]
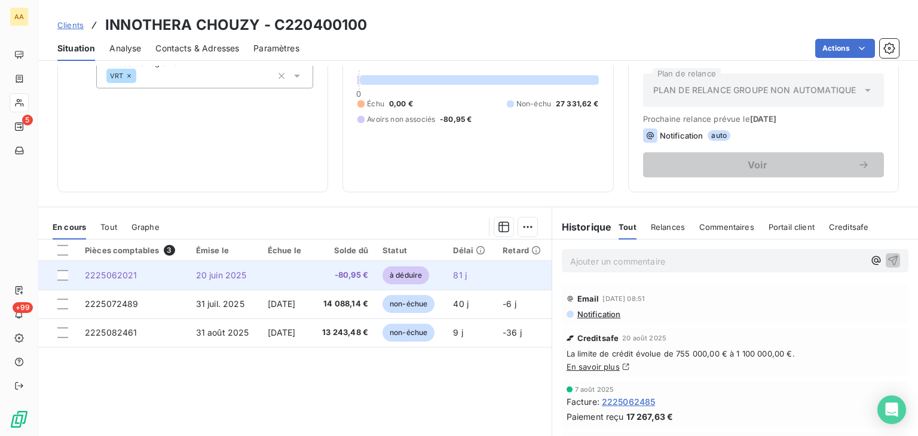
click at [120, 276] on span "2225062021" at bounding box center [111, 275] width 53 height 10
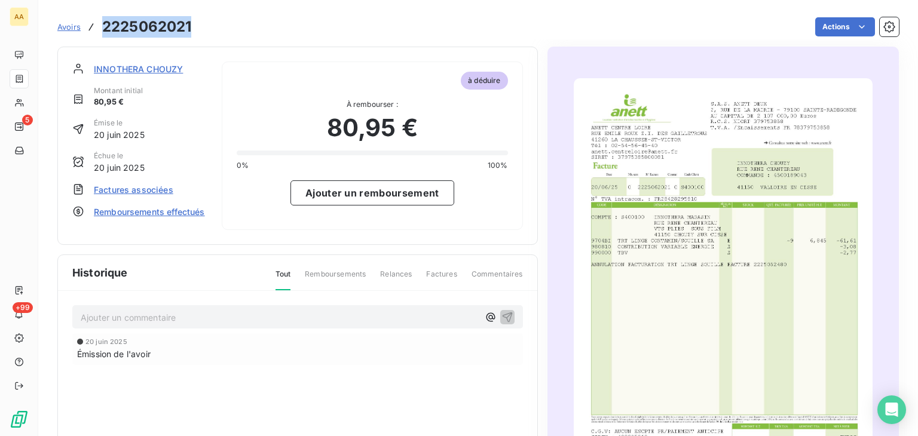
drag, startPoint x: 198, startPoint y: 29, endPoint x: 102, endPoint y: 25, distance: 95.8
click at [102, 25] on div "Avoirs 2225062021 Actions" at bounding box center [478, 26] width 842 height 25
click at [378, 424] on div "Ajouter un commentaire ﻿ 20 juin 2025 Émission de l'avoir" at bounding box center [297, 411] width 479 height 241
click at [116, 68] on span "INNOTHERA CHOUZY" at bounding box center [138, 69] width 89 height 13
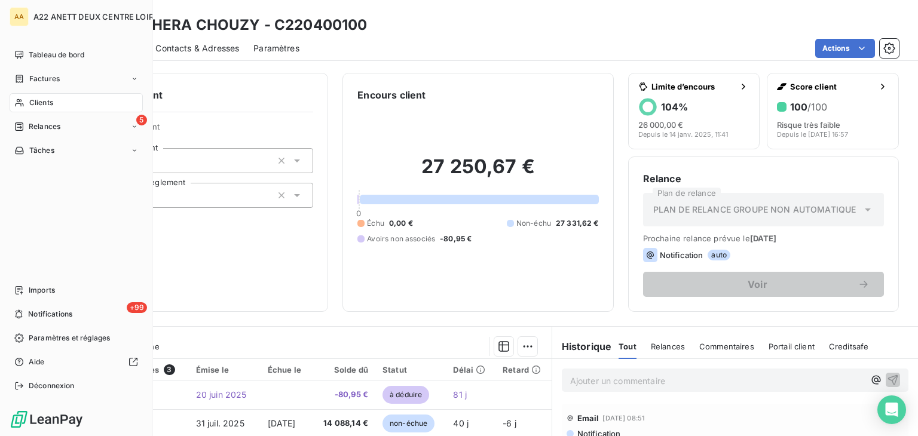
click at [48, 96] on div "Clients" at bounding box center [76, 102] width 133 height 19
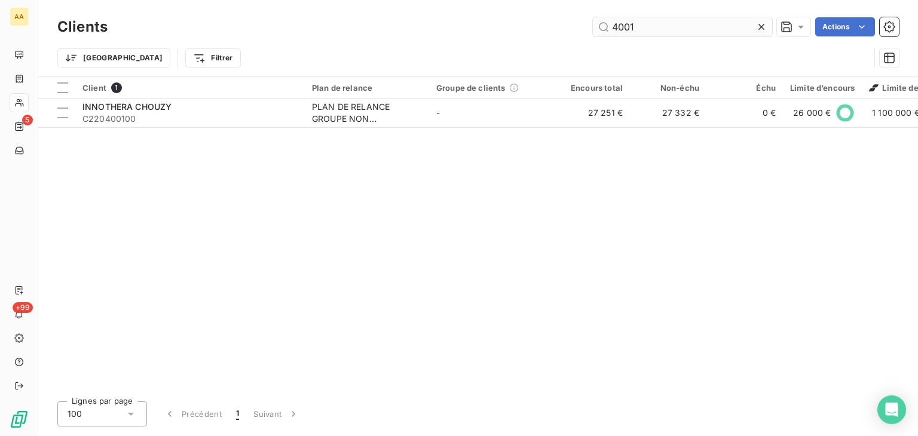
drag, startPoint x: 645, startPoint y: 29, endPoint x: 597, endPoint y: 29, distance: 48.4
click at [597, 29] on input "4001" at bounding box center [682, 26] width 179 height 19
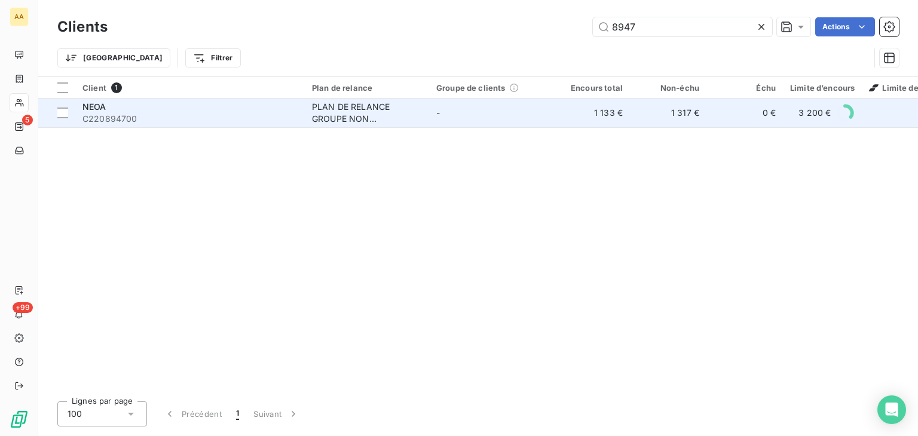
type input "8947"
click at [347, 123] on div "PLAN DE RELANCE GROUPE NON AUTOMATIQUE" at bounding box center [367, 113] width 110 height 24
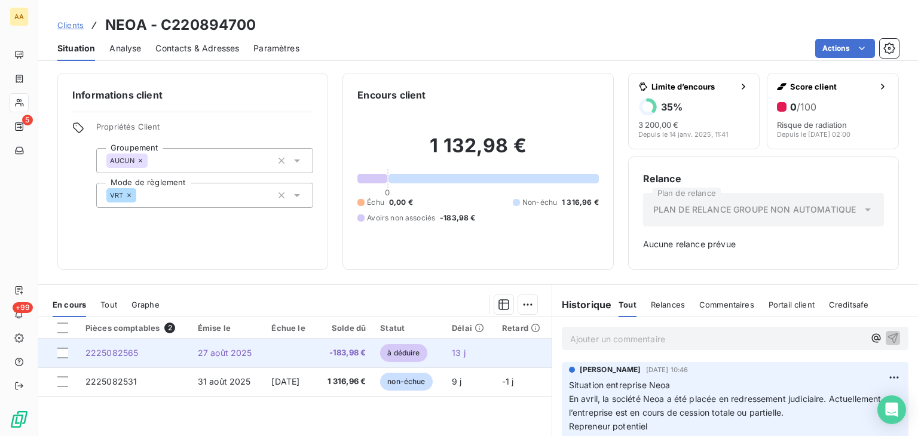
click at [109, 352] on span "2225082565" at bounding box center [111, 353] width 53 height 10
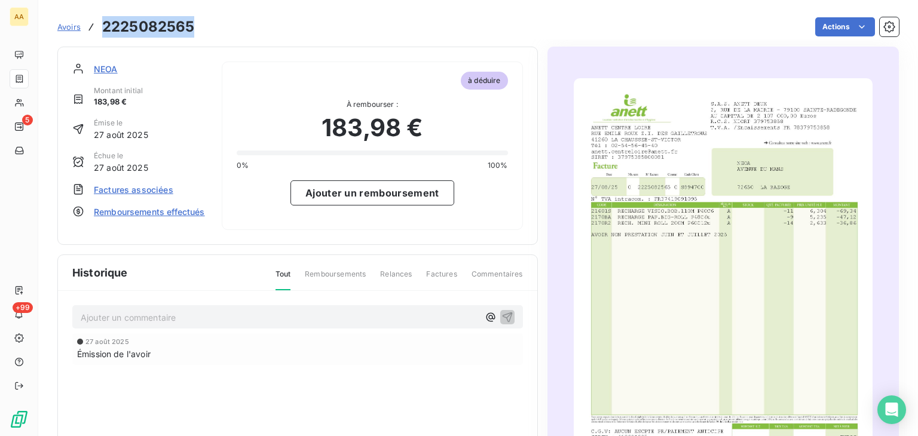
drag, startPoint x: 198, startPoint y: 23, endPoint x: 99, endPoint y: 23, distance: 98.7
click at [99, 23] on div "Avoirs 2225082565 Actions" at bounding box center [478, 26] width 842 height 25
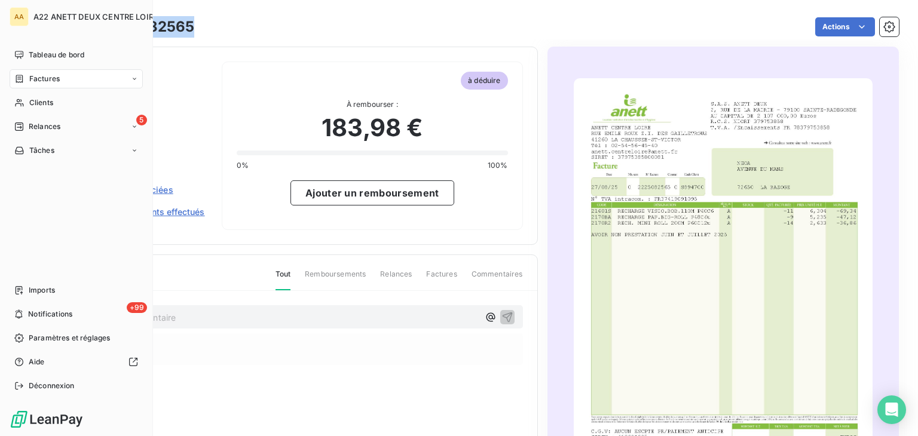
drag, startPoint x: 32, startPoint y: 104, endPoint x: 145, endPoint y: 70, distance: 118.6
click at [32, 104] on span "Clients" at bounding box center [41, 102] width 24 height 11
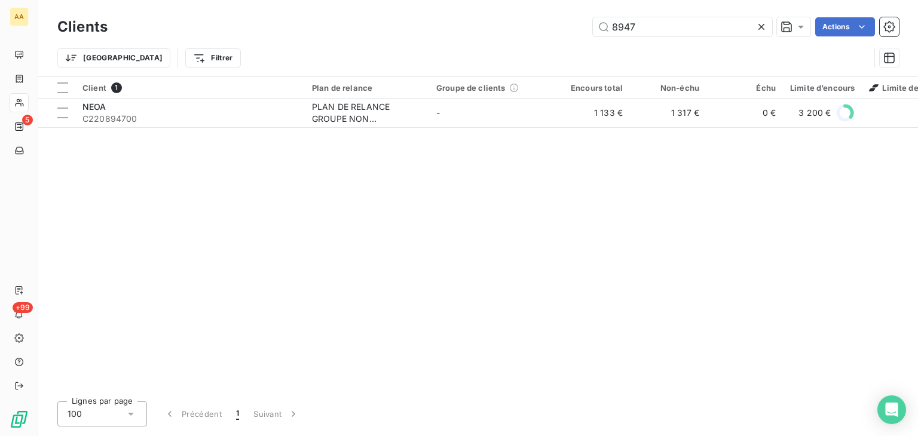
drag, startPoint x: 650, startPoint y: 21, endPoint x: 571, endPoint y: 25, distance: 79.6
click at [571, 25] on div "8947 Actions" at bounding box center [510, 26] width 777 height 19
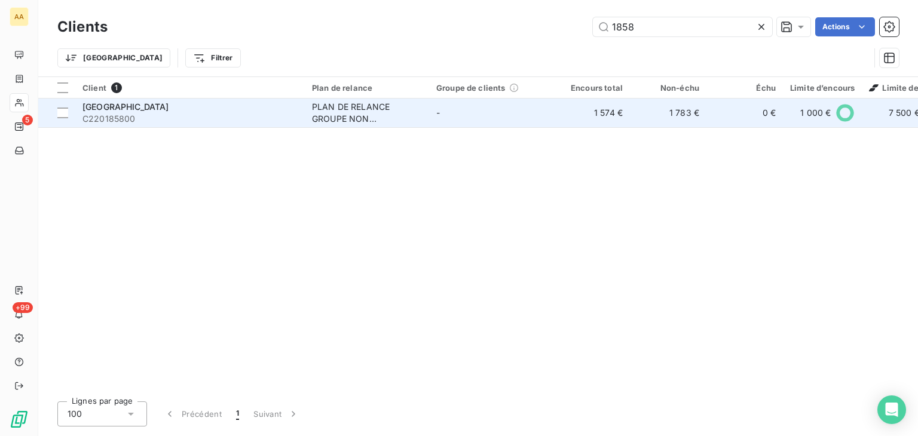
type input "1858"
click at [358, 117] on div "PLAN DE RELANCE GROUPE NON AUTOMATIQUE" at bounding box center [367, 113] width 110 height 24
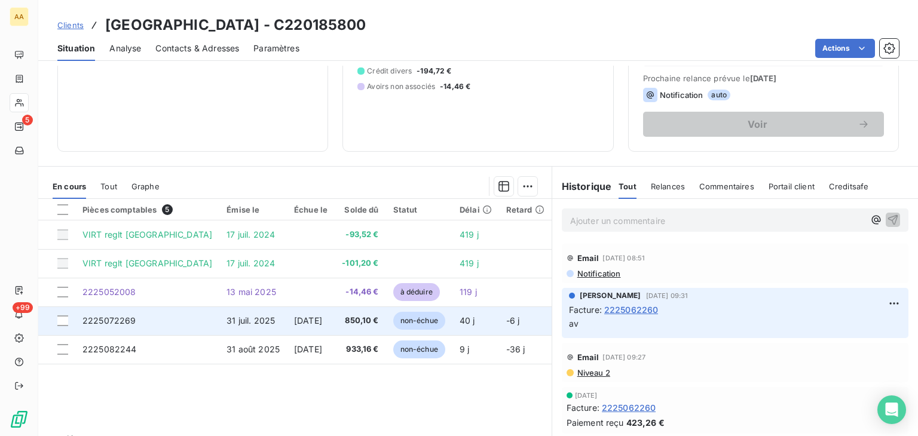
scroll to position [179, 0]
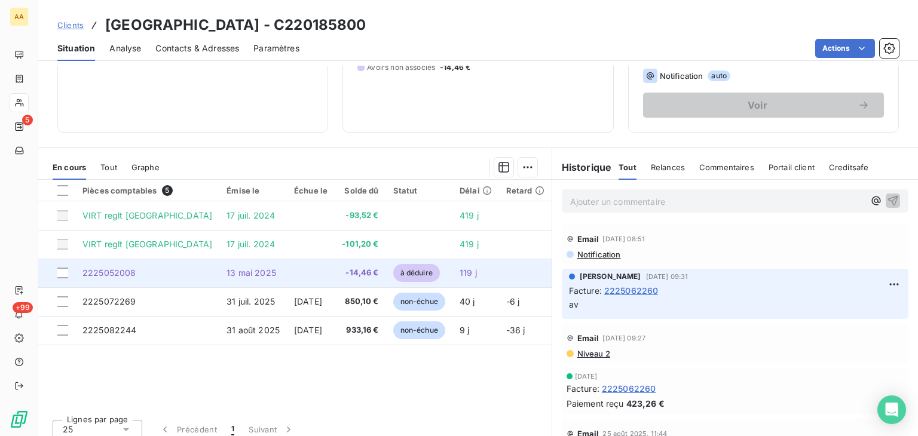
click at [120, 271] on span "2225052008" at bounding box center [110, 273] width 54 height 10
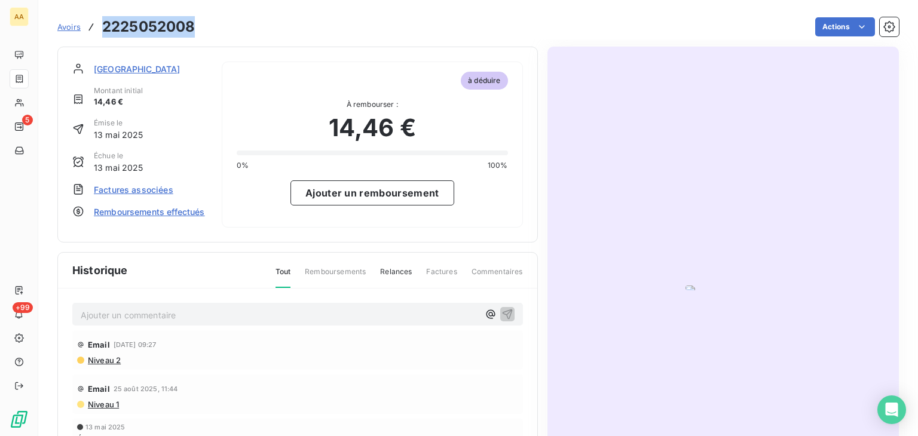
drag, startPoint x: 200, startPoint y: 27, endPoint x: 98, endPoint y: 23, distance: 102.3
click at [98, 23] on div "Avoirs 2225052008 Actions" at bounding box center [478, 26] width 842 height 25
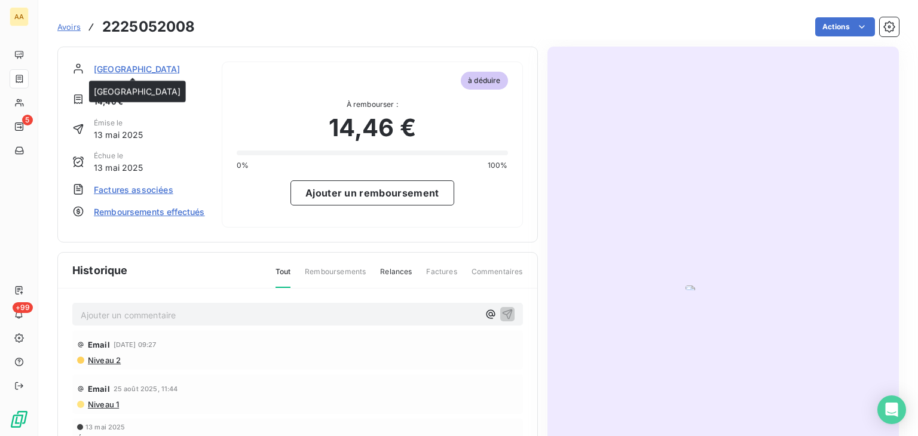
click at [120, 65] on span "ST AIGNAN HOTEL" at bounding box center [137, 69] width 87 height 13
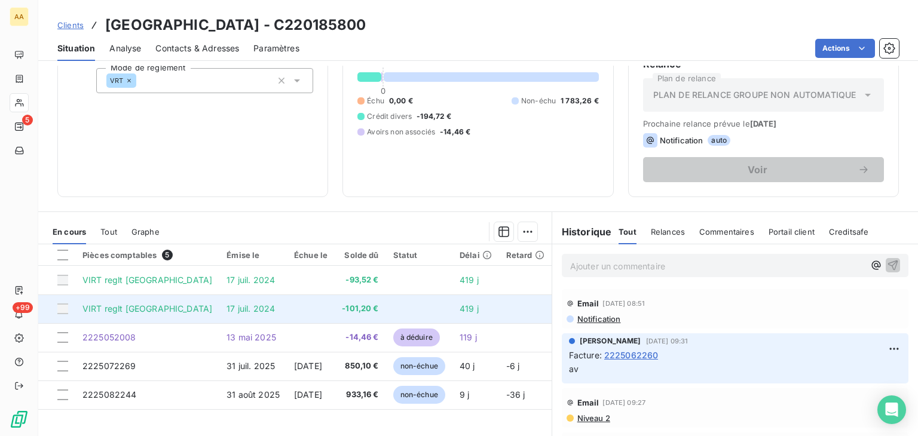
scroll to position [120, 0]
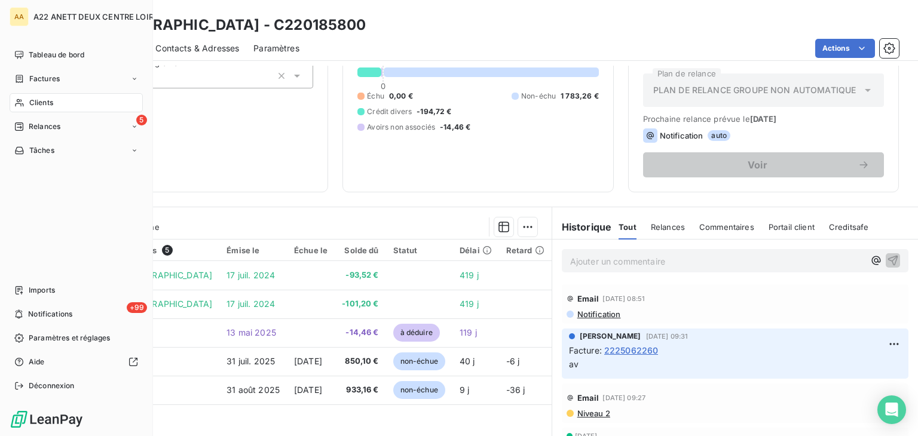
click at [38, 101] on span "Clients" at bounding box center [41, 102] width 24 height 11
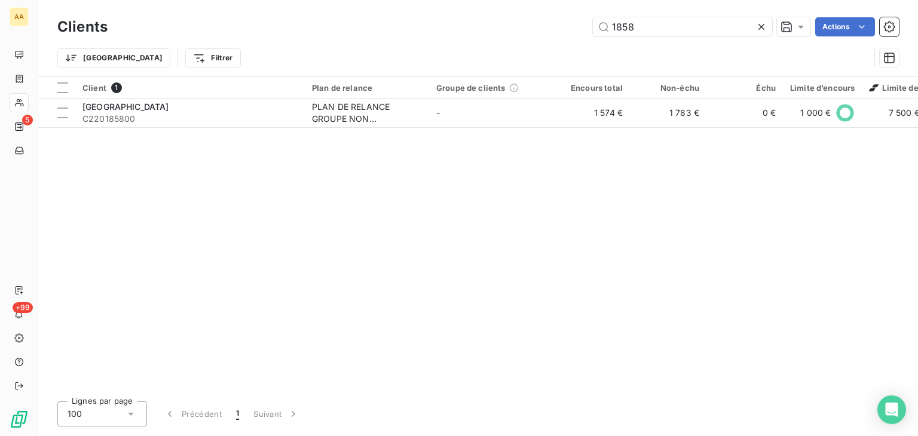
drag, startPoint x: 639, startPoint y: 28, endPoint x: 538, endPoint y: 36, distance: 100.8
click at [538, 36] on div "Clients 1858 Actions" at bounding box center [478, 26] width 842 height 25
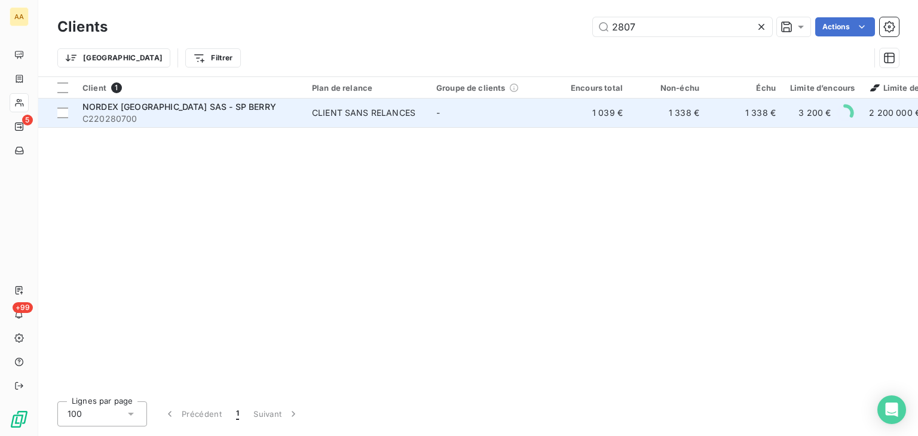
type input "2807"
click at [342, 115] on div "CLIENT SANS RELANCES" at bounding box center [363, 113] width 103 height 12
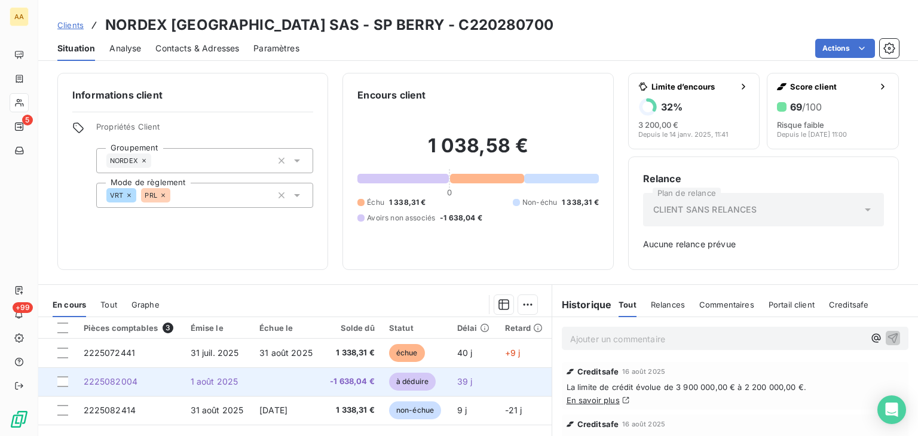
click at [124, 381] on span "2225082004" at bounding box center [111, 382] width 54 height 10
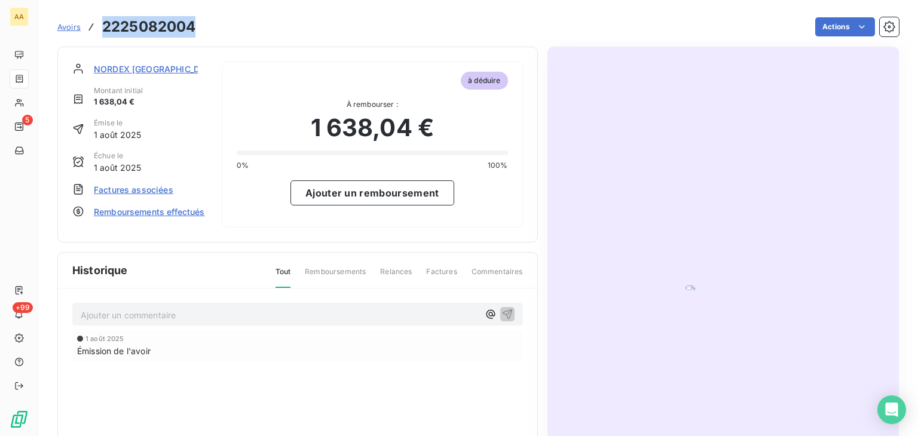
drag, startPoint x: 198, startPoint y: 26, endPoint x: 93, endPoint y: 26, distance: 104.6
click at [93, 26] on div "Avoirs 2225082004 Actions" at bounding box center [478, 26] width 842 height 25
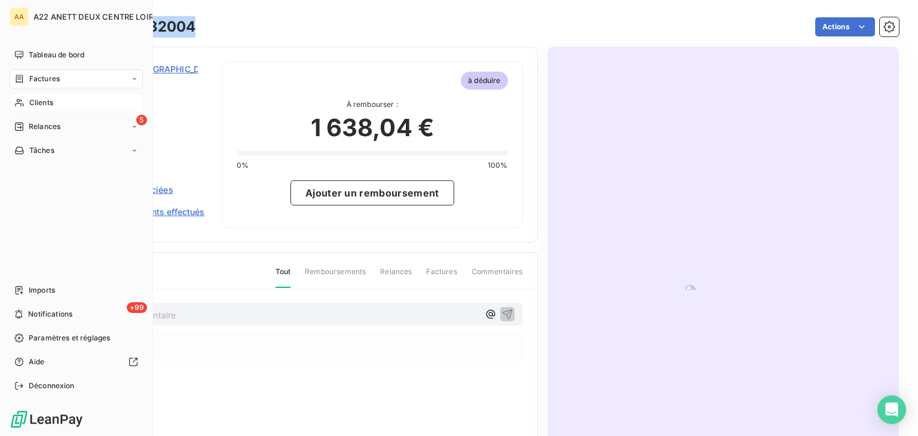
click at [34, 99] on span "Clients" at bounding box center [41, 102] width 24 height 11
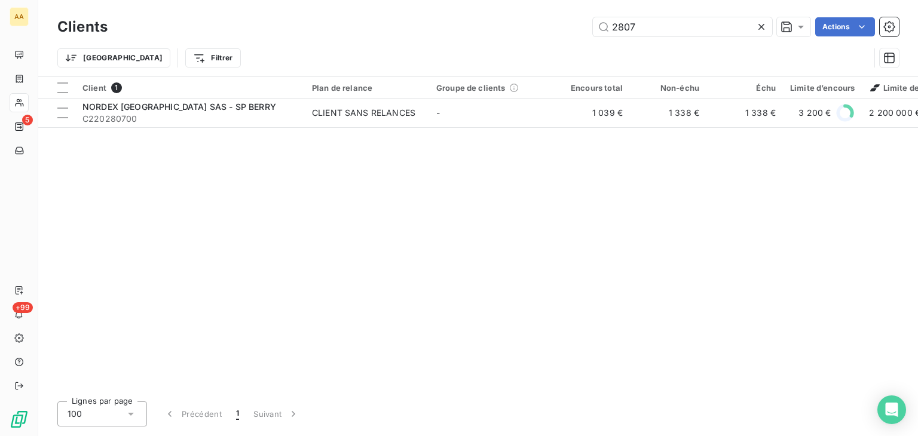
drag, startPoint x: 634, startPoint y: 27, endPoint x: 588, endPoint y: 27, distance: 46.6
click at [588, 29] on div "2807 Actions" at bounding box center [510, 26] width 777 height 19
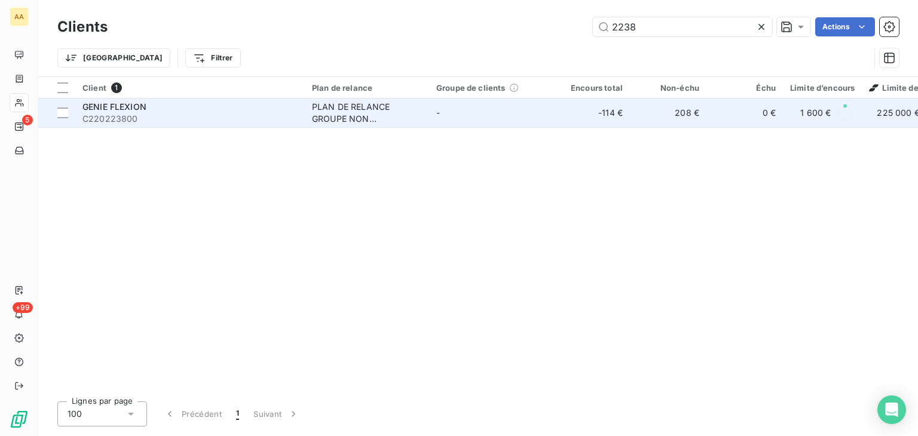
type input "2238"
click at [336, 117] on div "PLAN DE RELANCE GROUPE NON AUTOMATIQUE" at bounding box center [367, 113] width 110 height 24
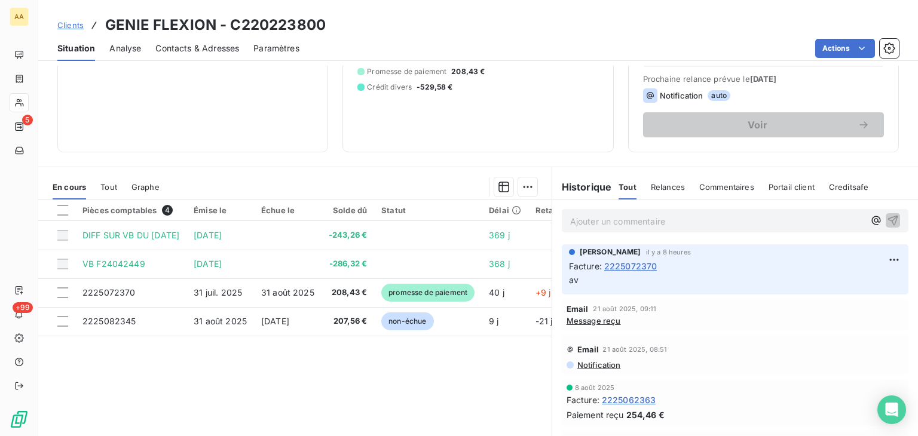
scroll to position [179, 0]
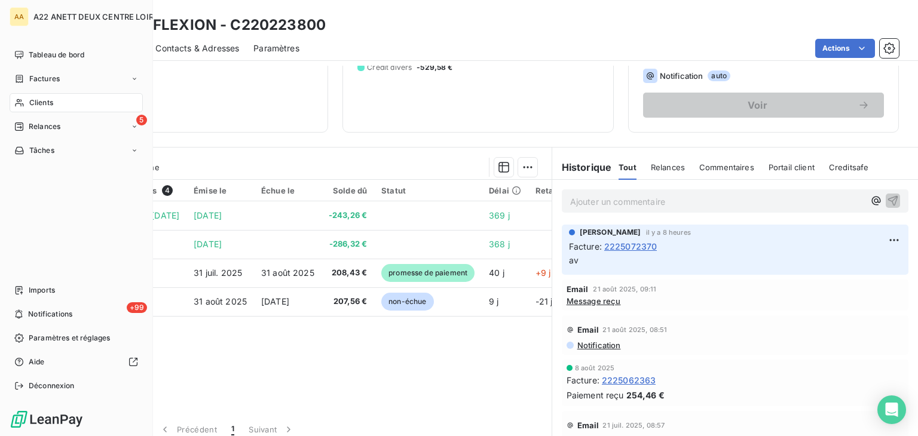
click at [36, 103] on span "Clients" at bounding box center [41, 102] width 24 height 11
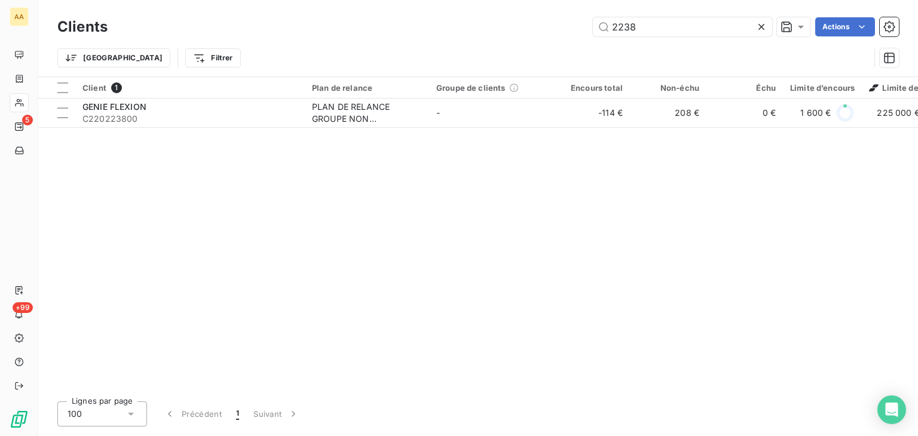
drag, startPoint x: 647, startPoint y: 30, endPoint x: 511, endPoint y: 30, distance: 135.7
click at [511, 30] on div "2238 Actions" at bounding box center [510, 26] width 777 height 19
type input "0"
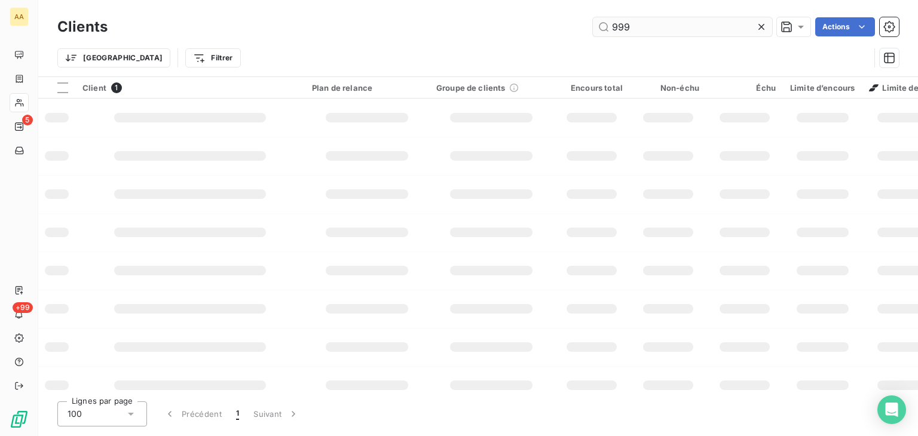
click at [575, 26] on div "999 Actions" at bounding box center [510, 26] width 777 height 19
click at [613, 22] on input "999" at bounding box center [682, 26] width 179 height 19
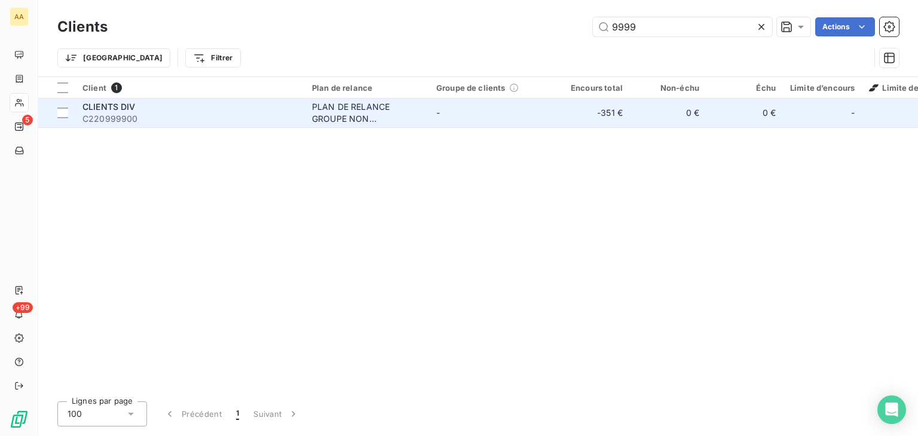
type input "9999"
click at [340, 116] on div "PLAN DE RELANCE GROUPE NON AUTOMATIQUE" at bounding box center [367, 113] width 110 height 24
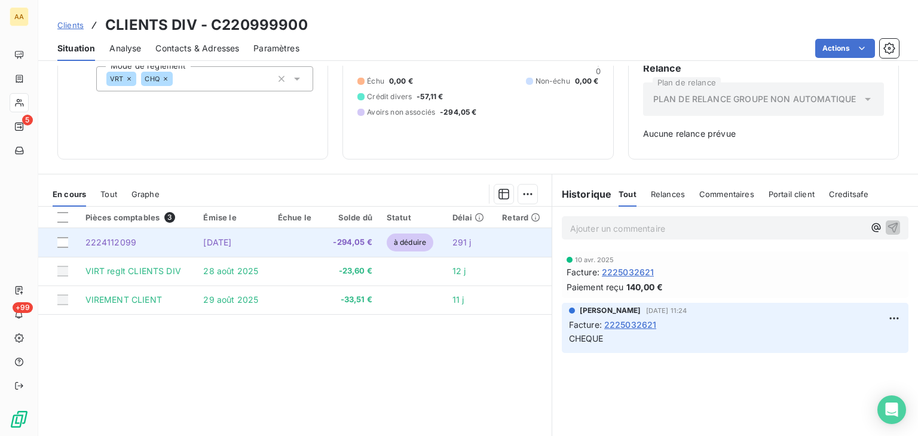
scroll to position [120, 0]
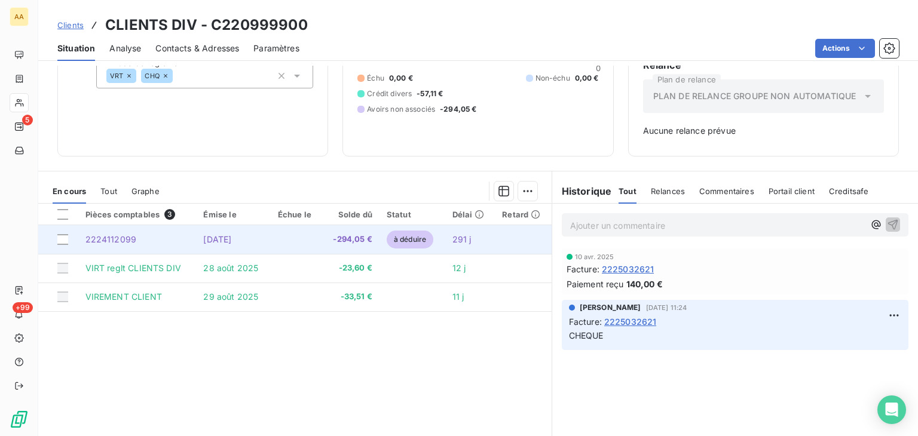
click at [108, 238] on span "2224112099" at bounding box center [110, 239] width 51 height 10
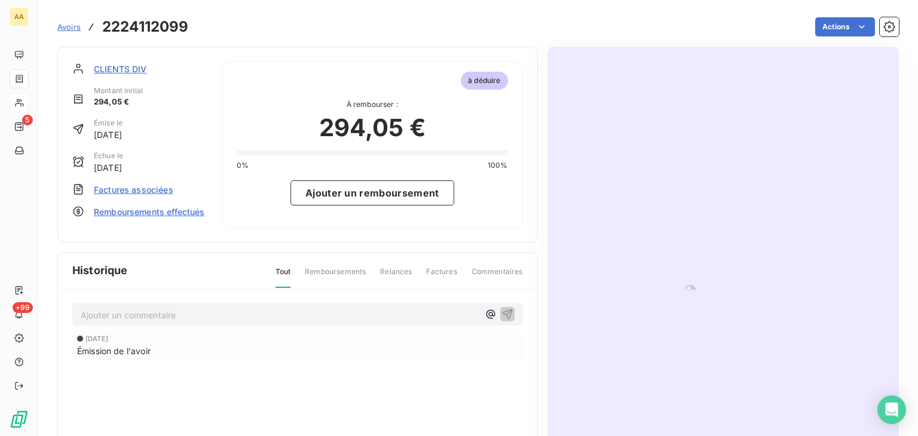
click at [688, 286] on img "button" at bounding box center [723, 288] width 75 height 5
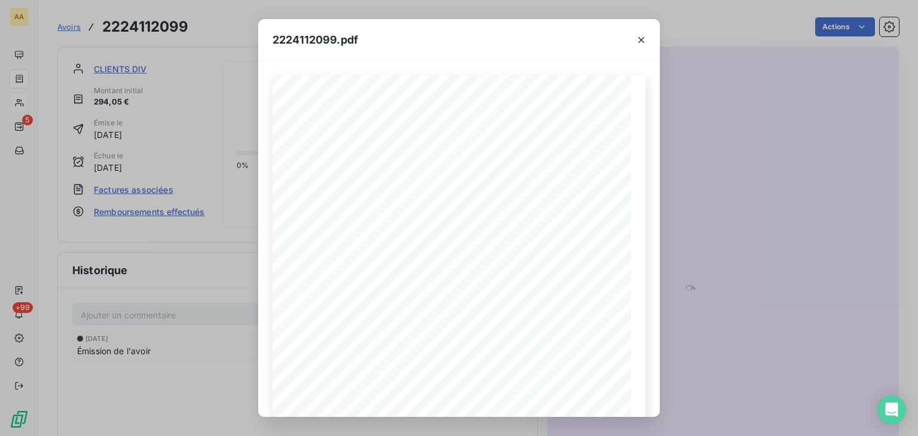
click at [188, 274] on div "2224112099.pdf S.A.S. ANETT DEUX 2, RUE DE LA MAIRIE - 79100 SAINTE-RADEGONDE A…" at bounding box center [459, 218] width 918 height 436
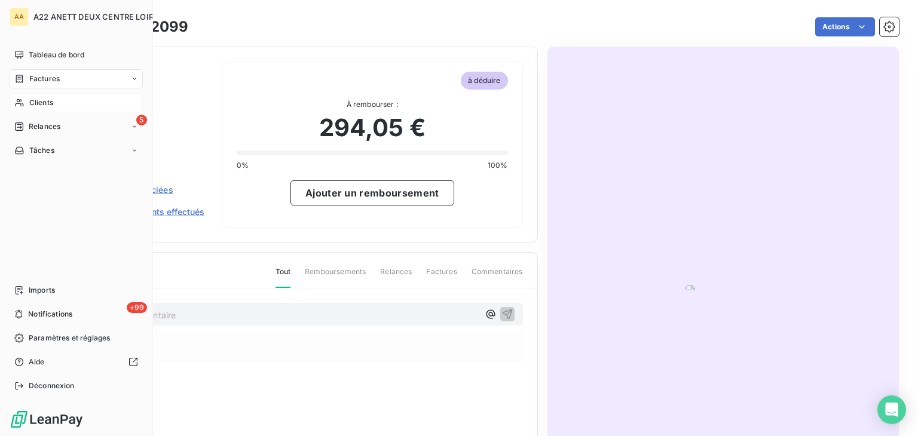
click at [33, 103] on span "Clients" at bounding box center [41, 102] width 24 height 11
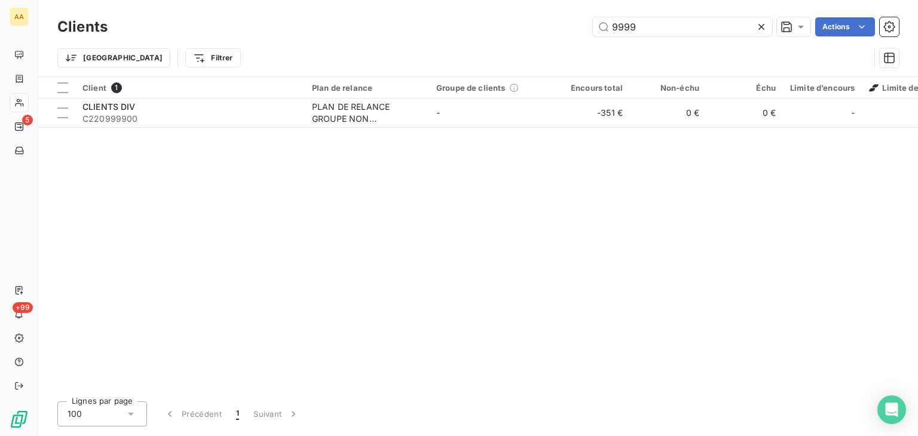
drag, startPoint x: 646, startPoint y: 22, endPoint x: 577, endPoint y: 23, distance: 68.8
click at [577, 23] on div "9999 Actions" at bounding box center [510, 26] width 777 height 19
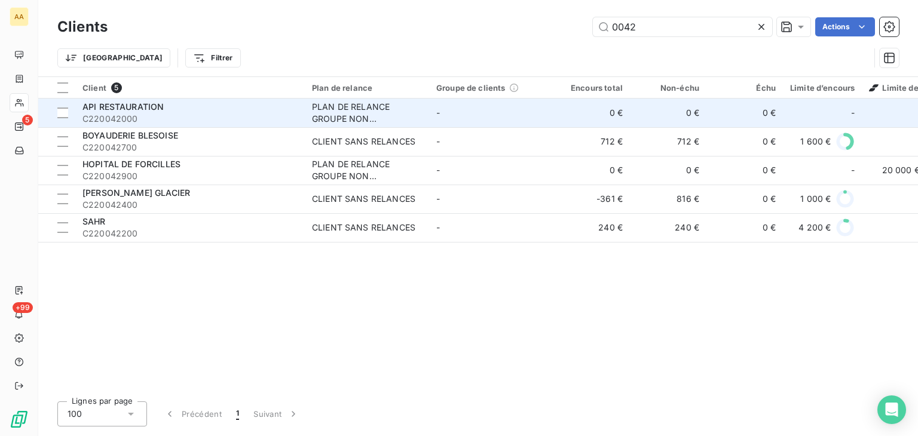
type input "0042"
click at [341, 108] on div "PLAN DE RELANCE GROUPE NON AUTOMATIQUE" at bounding box center [367, 113] width 110 height 24
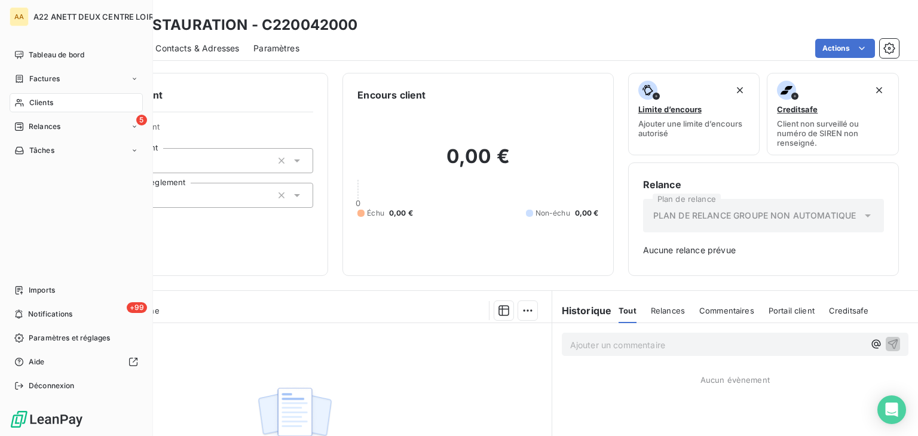
click at [32, 101] on span "Clients" at bounding box center [41, 102] width 24 height 11
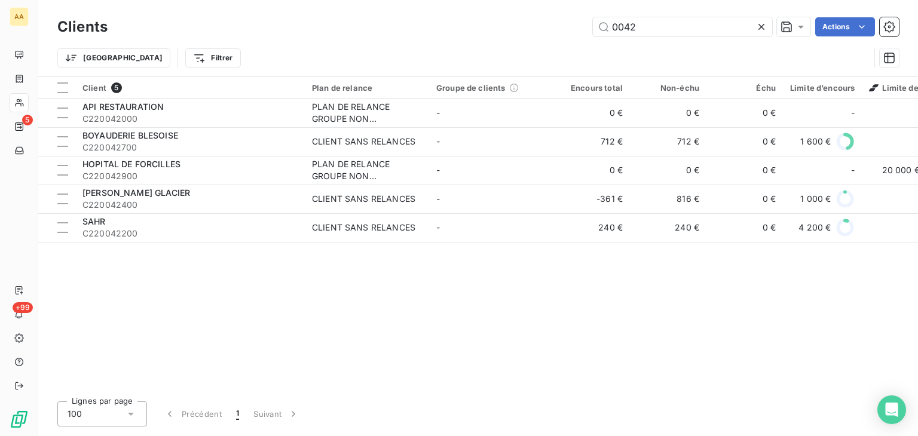
drag, startPoint x: 649, startPoint y: 22, endPoint x: 554, endPoint y: 36, distance: 96.1
click at [554, 36] on div "Clients 0042 Actions" at bounding box center [478, 26] width 842 height 25
type input "0"
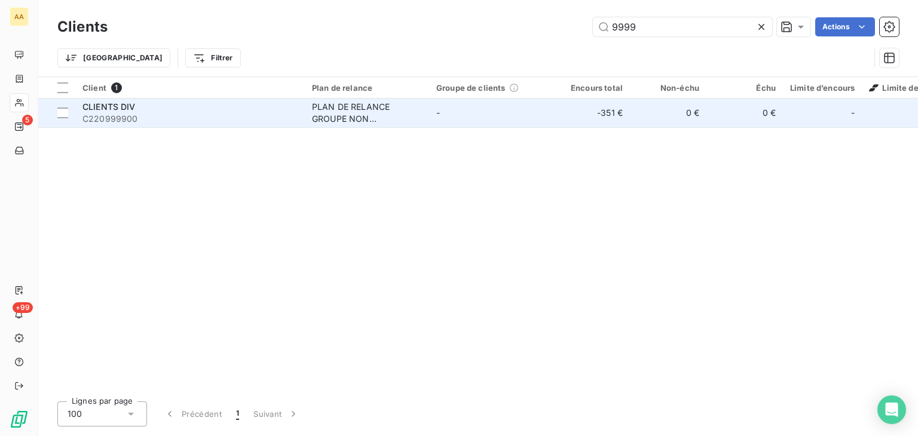
type input "9999"
click at [329, 111] on div "PLAN DE RELANCE GROUPE NON AUTOMATIQUE" at bounding box center [367, 113] width 110 height 24
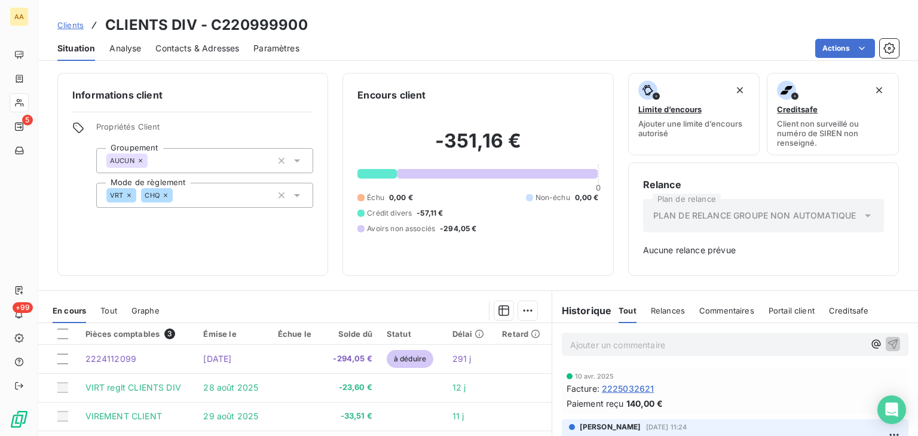
scroll to position [60, 0]
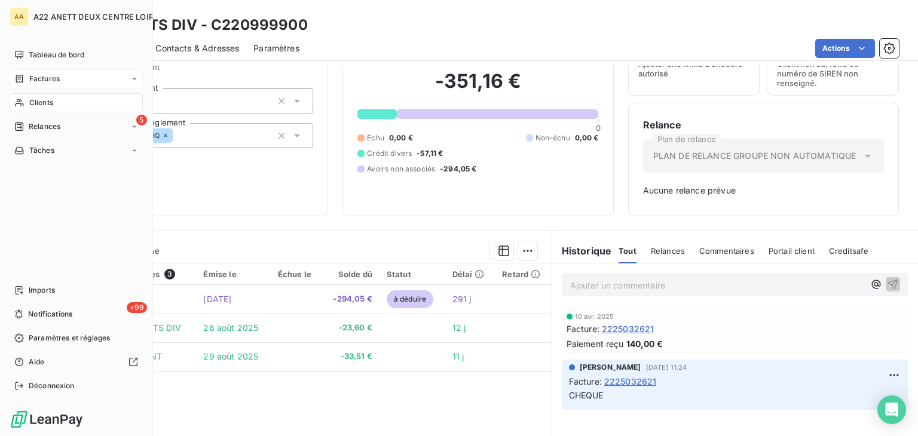
drag, startPoint x: 42, startPoint y: 100, endPoint x: 118, endPoint y: 80, distance: 78.8
click at [42, 100] on span "Clients" at bounding box center [41, 102] width 24 height 11
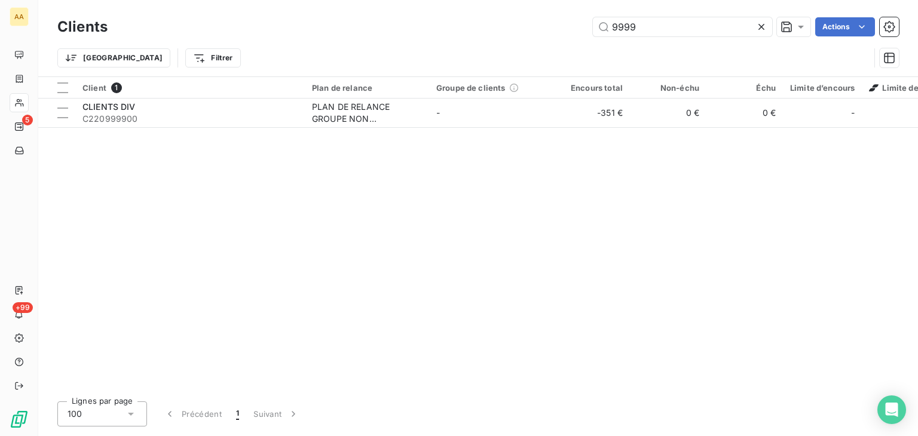
drag, startPoint x: 661, startPoint y: 27, endPoint x: 550, endPoint y: 44, distance: 112.5
click at [550, 44] on div "Clients 9999 Actions Trier Filtrer" at bounding box center [478, 45] width 842 height 62
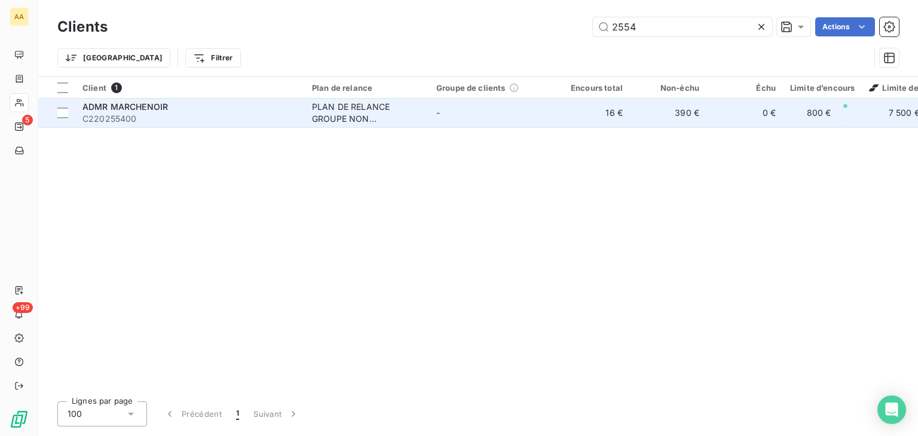
type input "2554"
click at [338, 116] on div "PLAN DE RELANCE GROUPE NON AUTOMATIQUE" at bounding box center [367, 113] width 110 height 24
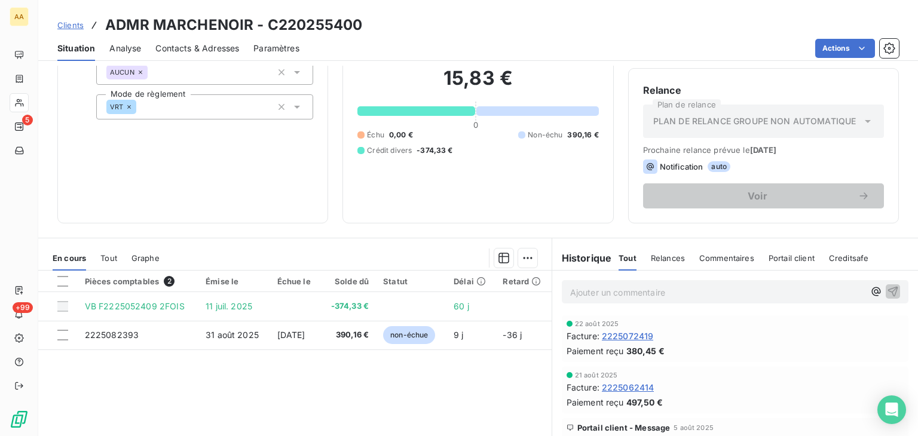
scroll to position [120, 0]
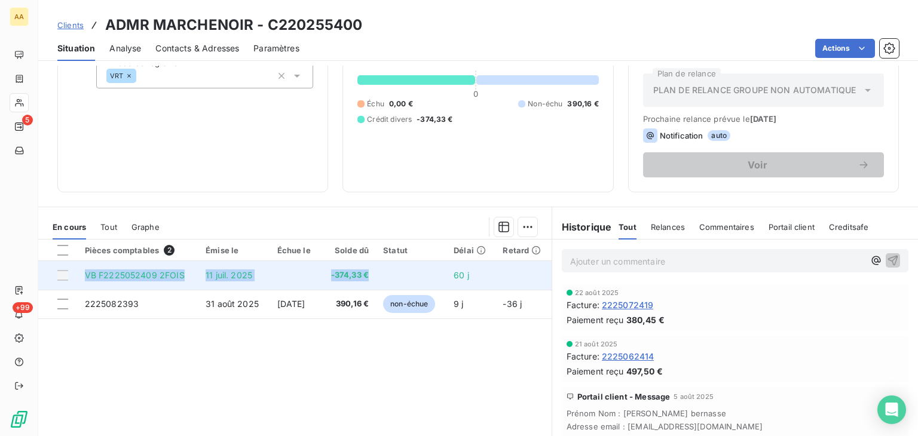
drag, startPoint x: 374, startPoint y: 277, endPoint x: 83, endPoint y: 280, distance: 291.2
click at [83, 280] on tr "VB F2225052409 2FOIS 11 juil. 2025 -374,33 € 60 j" at bounding box center [295, 275] width 514 height 29
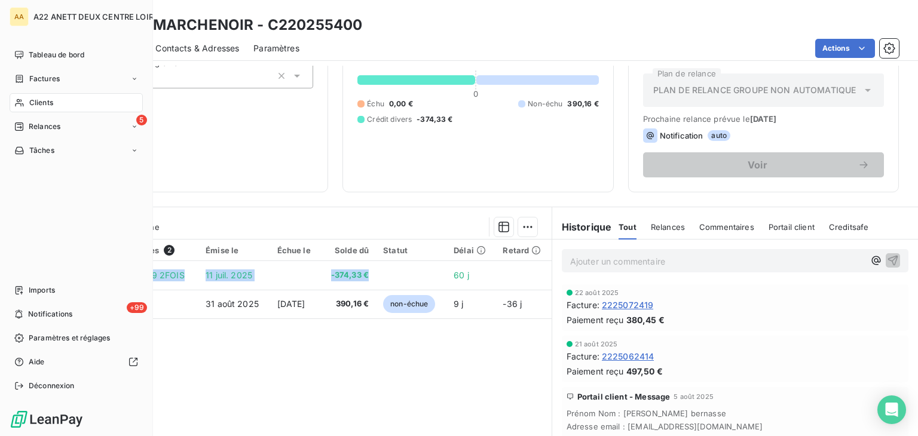
click at [43, 96] on div "Clients" at bounding box center [76, 102] width 133 height 19
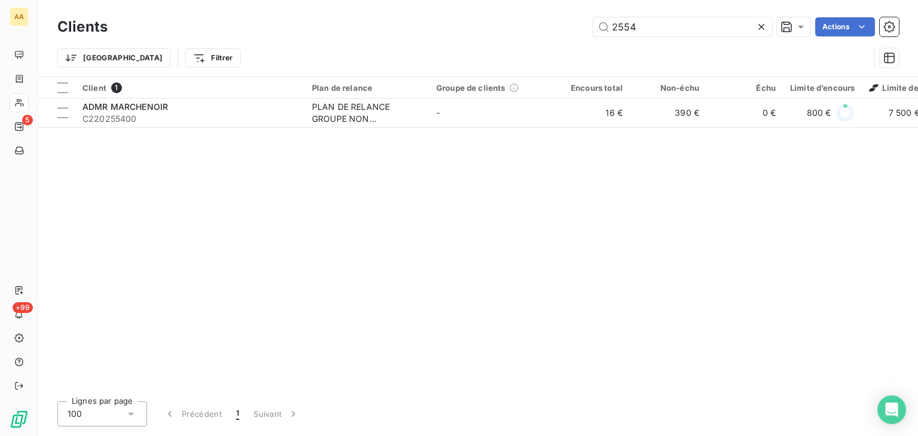
drag, startPoint x: 593, startPoint y: 31, endPoint x: 561, endPoint y: 34, distance: 31.8
click at [561, 34] on div "2554 Actions" at bounding box center [510, 26] width 777 height 19
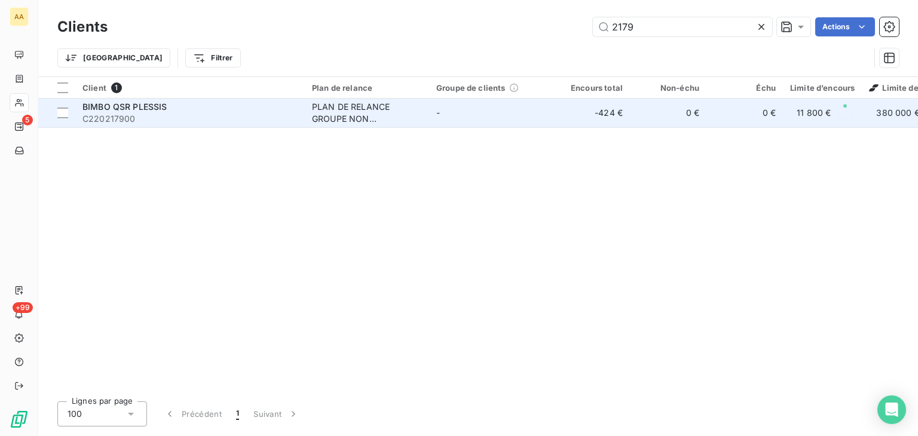
type input "2179"
click at [366, 111] on div "PLAN DE RELANCE GROUPE NON AUTOMATIQUE" at bounding box center [367, 113] width 110 height 24
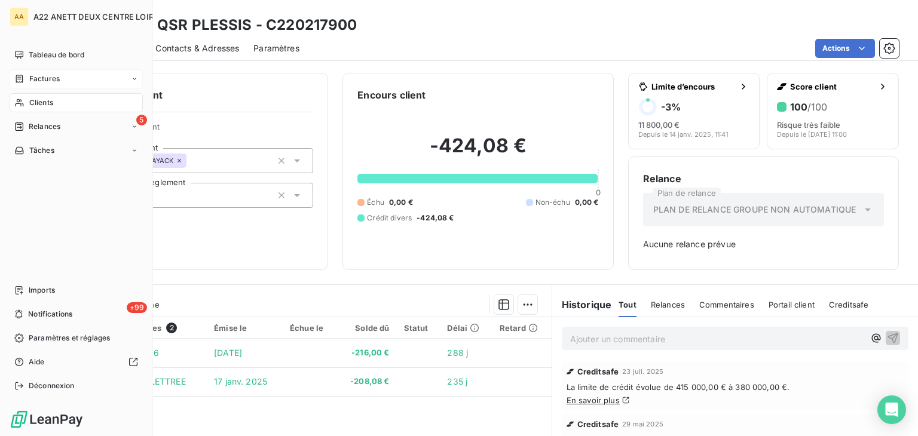
click at [39, 102] on span "Clients" at bounding box center [41, 102] width 24 height 11
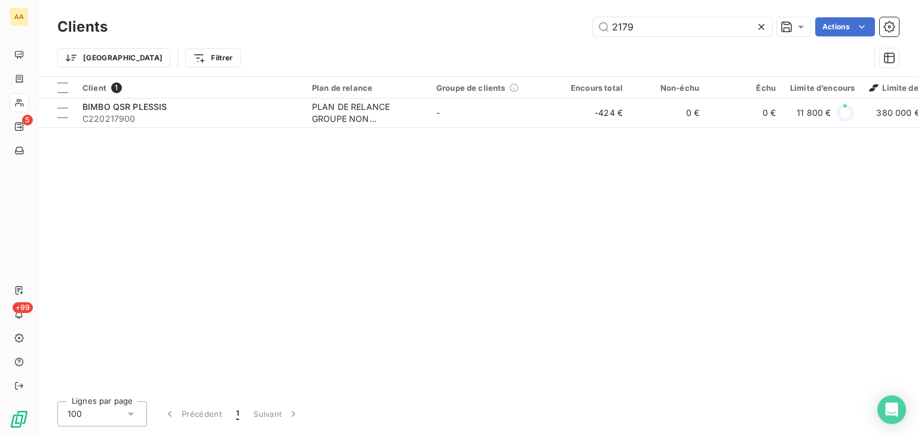
drag, startPoint x: 639, startPoint y: 29, endPoint x: 568, endPoint y: 39, distance: 71.2
click at [574, 33] on div "2179 Actions" at bounding box center [510, 26] width 777 height 19
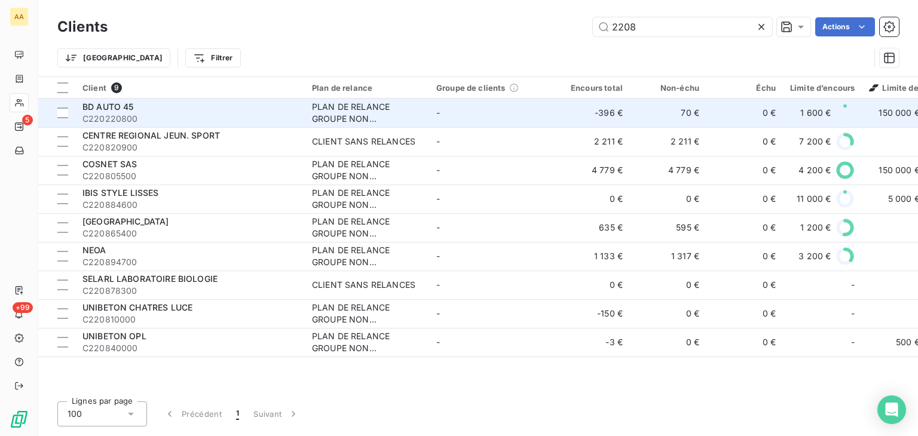
type input "2208"
click at [334, 114] on div "PLAN DE RELANCE GROUPE NON AUTOMATIQUE" at bounding box center [367, 113] width 110 height 24
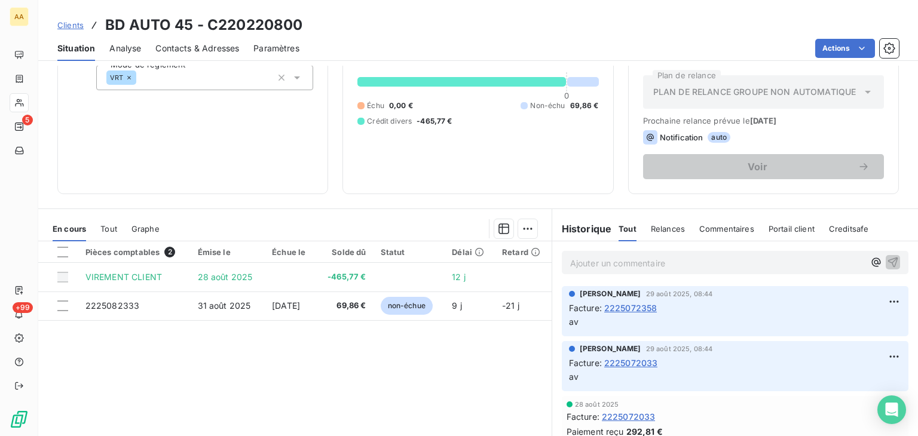
scroll to position [120, 0]
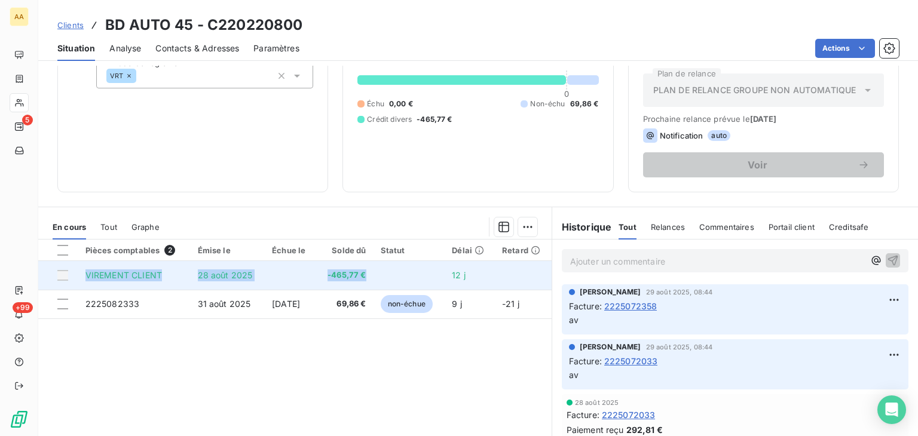
drag, startPoint x: 377, startPoint y: 274, endPoint x: 81, endPoint y: 275, distance: 295.4
click at [81, 275] on tr "VIREMENT CLIENT 28 août 2025 -465,77 € 12 j" at bounding box center [295, 275] width 514 height 29
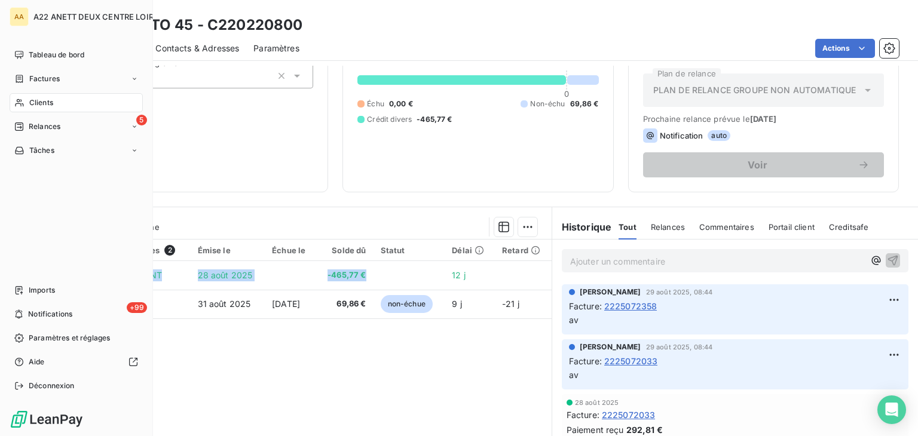
drag, startPoint x: 93, startPoint y: 273, endPoint x: 29, endPoint y: 279, distance: 64.8
click at [22, 280] on div "Tableau de bord Factures Clients 5 Relances Tâches Imports +99 Notifications Pa…" at bounding box center [76, 220] width 133 height 350
drag, startPoint x: 34, startPoint y: 104, endPoint x: 61, endPoint y: 93, distance: 29.0
click at [34, 104] on span "Clients" at bounding box center [41, 102] width 24 height 11
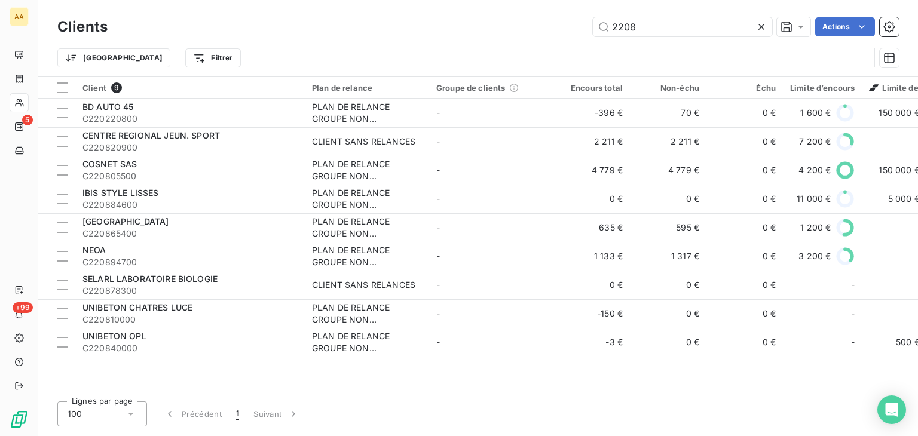
drag, startPoint x: 650, startPoint y: 30, endPoint x: 572, endPoint y: 30, distance: 78.9
click at [572, 30] on div "2208 Actions" at bounding box center [510, 26] width 777 height 19
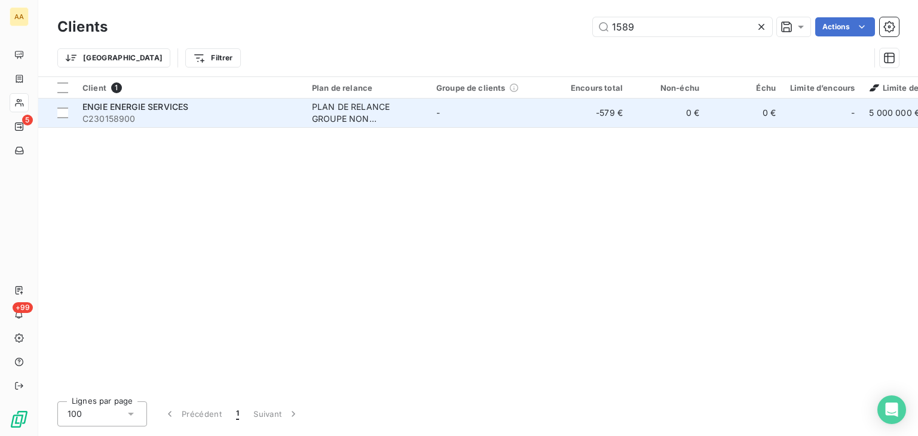
type input "1589"
click at [335, 113] on div "PLAN DE RELANCE GROUPE NON AUTOMATIQUE" at bounding box center [367, 113] width 110 height 24
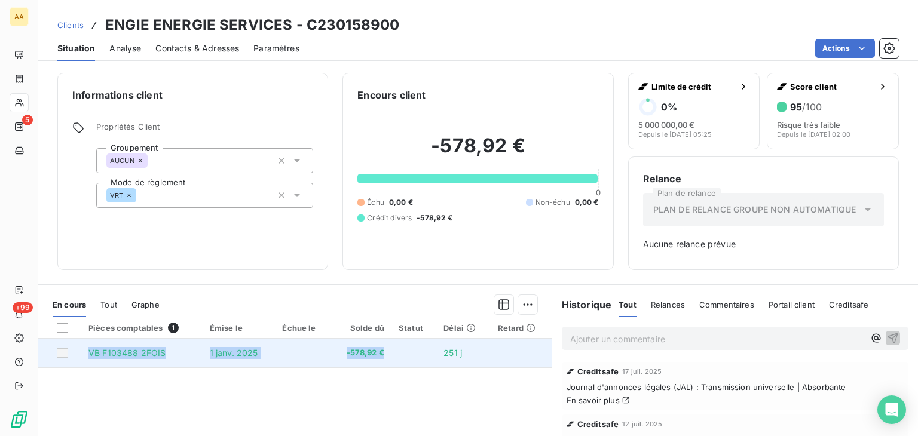
drag, startPoint x: 384, startPoint y: 354, endPoint x: 90, endPoint y: 352, distance: 294.2
click at [90, 352] on tr "VB F103488 2FOIS 1 janv. 2025 -578,92 € 251 j" at bounding box center [295, 353] width 514 height 29
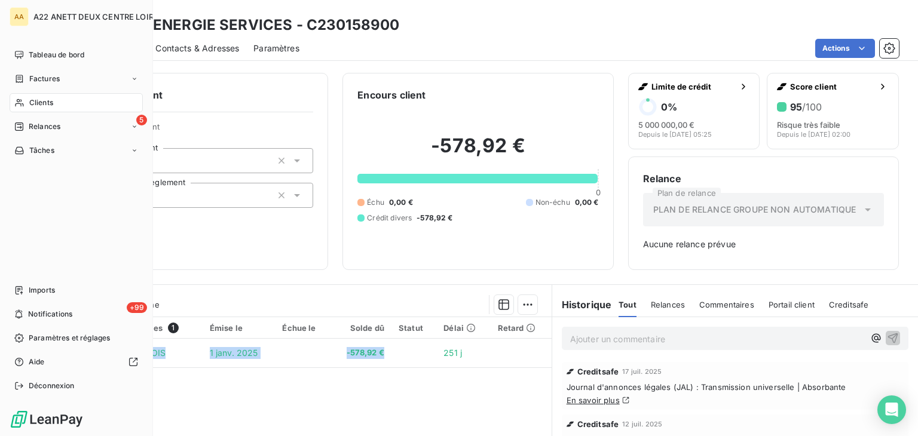
click at [34, 99] on span "Clients" at bounding box center [41, 102] width 24 height 11
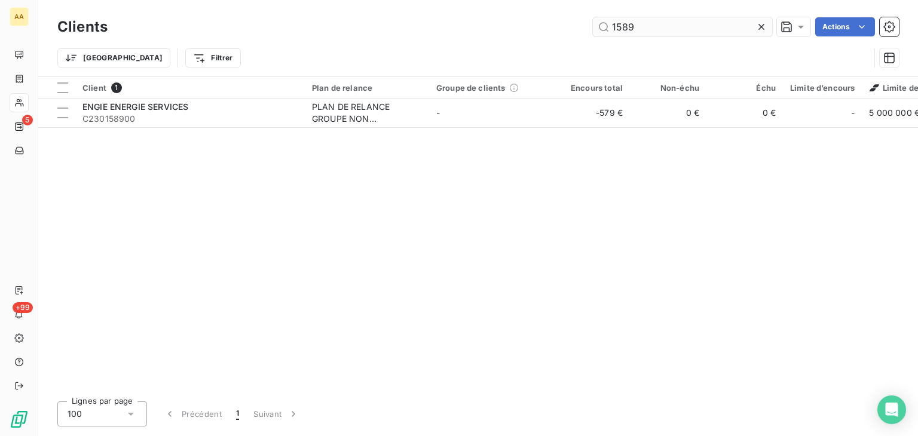
drag, startPoint x: 637, startPoint y: 29, endPoint x: 606, endPoint y: 22, distance: 31.8
click at [606, 22] on input "1589" at bounding box center [682, 26] width 179 height 19
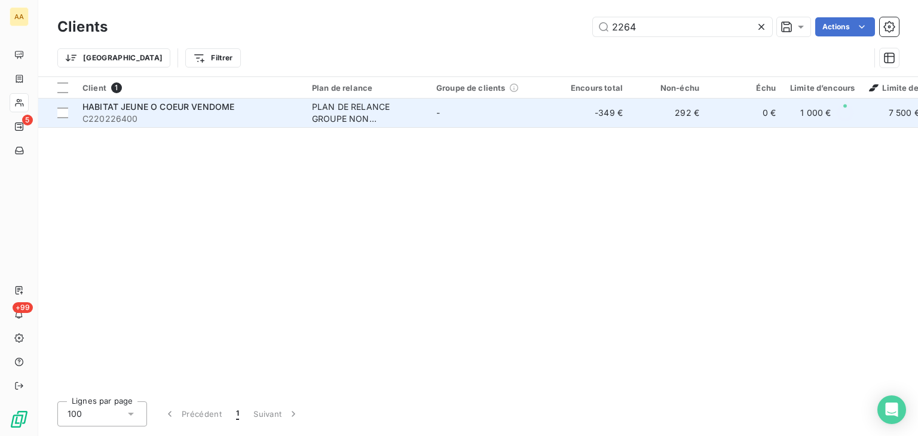
type input "2264"
click at [184, 109] on span "HABITAT JEUNE O COEUR VENDOME" at bounding box center [159, 107] width 152 height 10
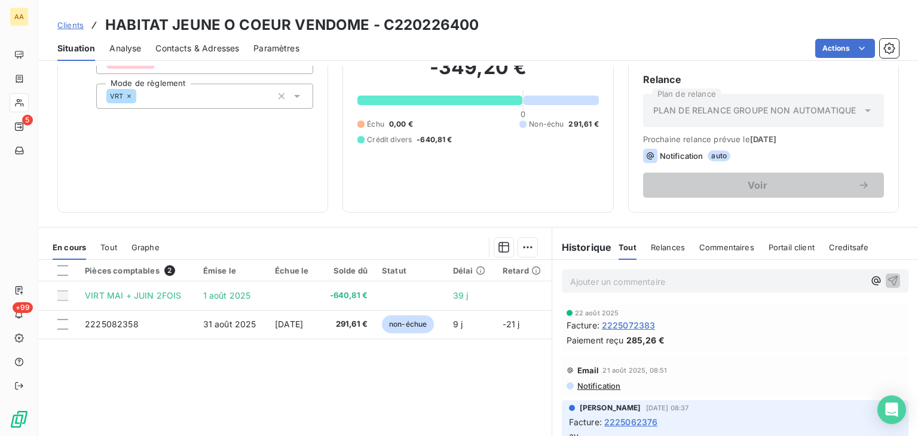
scroll to position [120, 0]
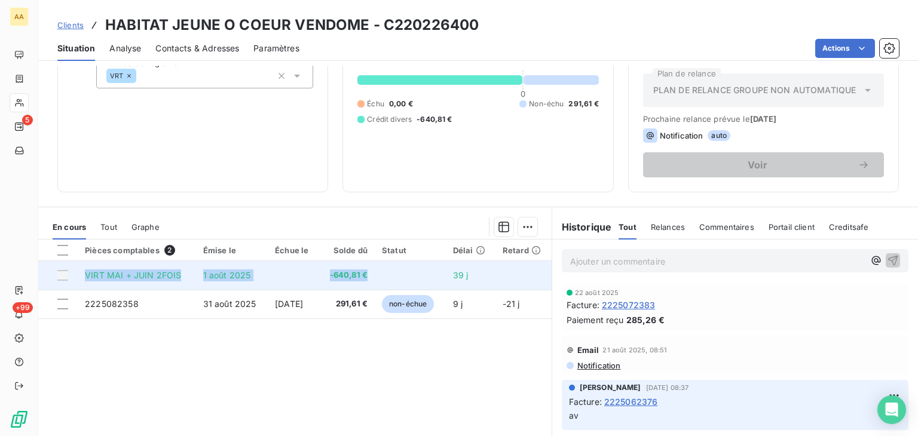
drag, startPoint x: 378, startPoint y: 273, endPoint x: 85, endPoint y: 273, distance: 293.0
click at [85, 273] on tr "VIRT MAI + JUIN 2FOIS 1 août 2025 -640,81 € 39 j" at bounding box center [295, 275] width 514 height 29
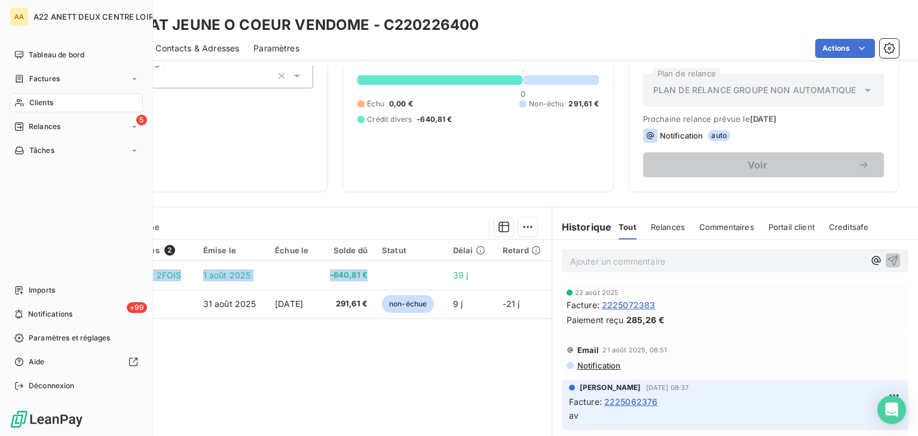
click at [26, 103] on div "Clients" at bounding box center [76, 102] width 133 height 19
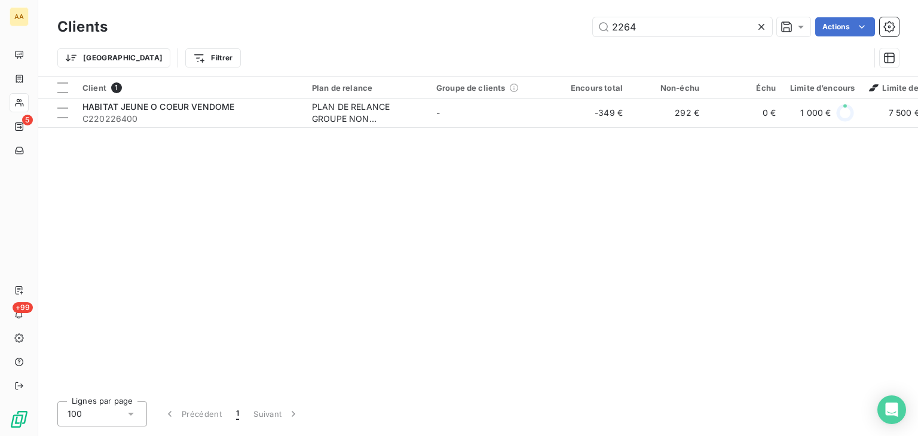
drag, startPoint x: 650, startPoint y: 17, endPoint x: 586, endPoint y: 35, distance: 66.4
click at [586, 35] on div "Clients 2264 Actions" at bounding box center [478, 26] width 842 height 25
drag, startPoint x: 643, startPoint y: 25, endPoint x: 577, endPoint y: 36, distance: 66.8
click at [577, 36] on div "Clients 2264 Actions" at bounding box center [478, 26] width 842 height 25
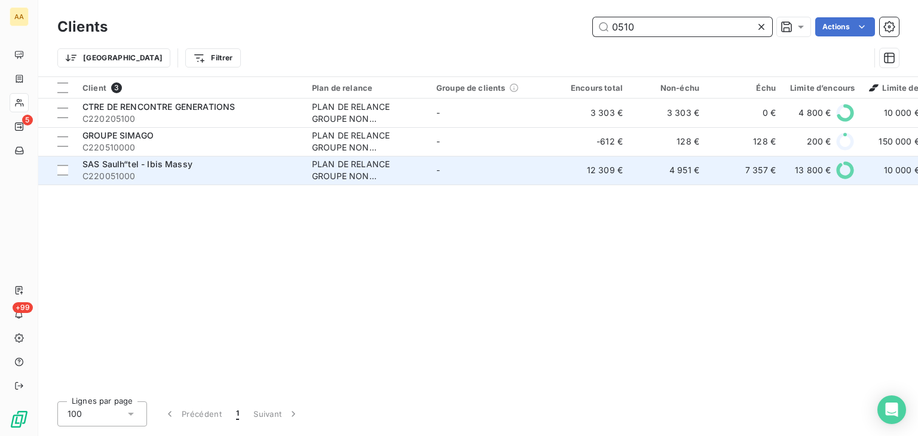
type input "0510"
click at [331, 163] on div "PLAN DE RELANCE GROUPE NON AUTOMATIQUE" at bounding box center [367, 170] width 110 height 24
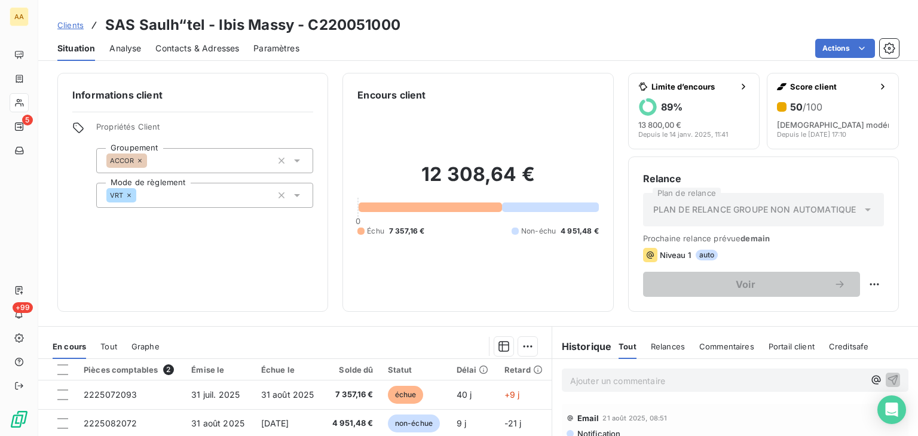
scroll to position [120, 0]
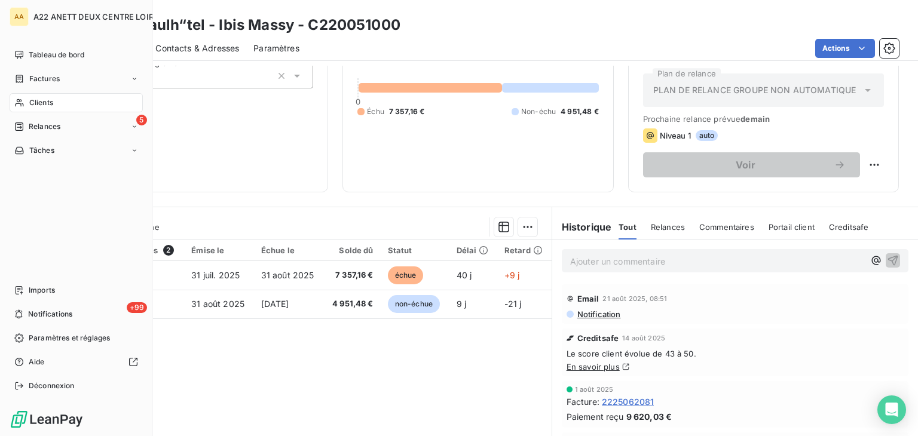
click at [28, 101] on div "Clients" at bounding box center [76, 102] width 133 height 19
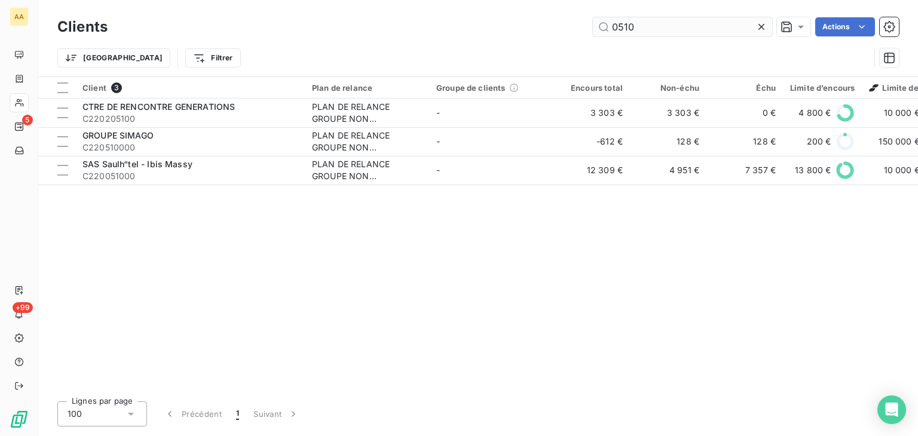
drag, startPoint x: 625, startPoint y: 26, endPoint x: 596, endPoint y: 26, distance: 29.3
click at [596, 26] on input "0510" at bounding box center [682, 26] width 179 height 19
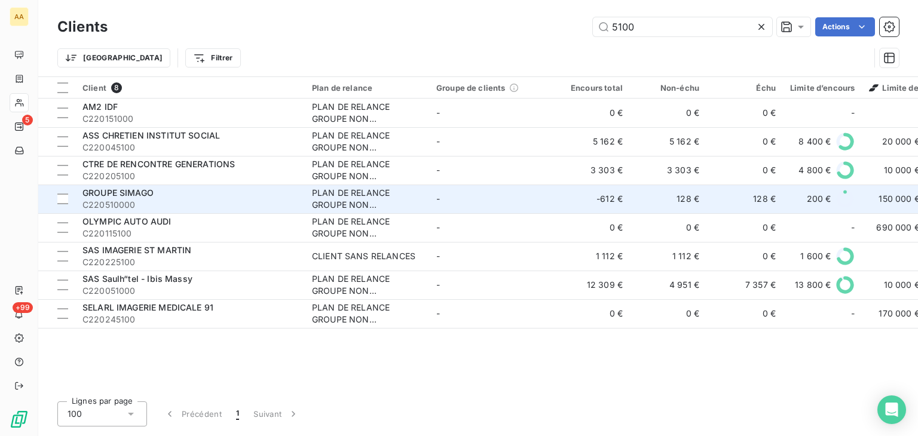
type input "5100"
click at [351, 194] on div "PLAN DE RELANCE GROUPE NON AUTOMATIQUE" at bounding box center [367, 199] width 110 height 24
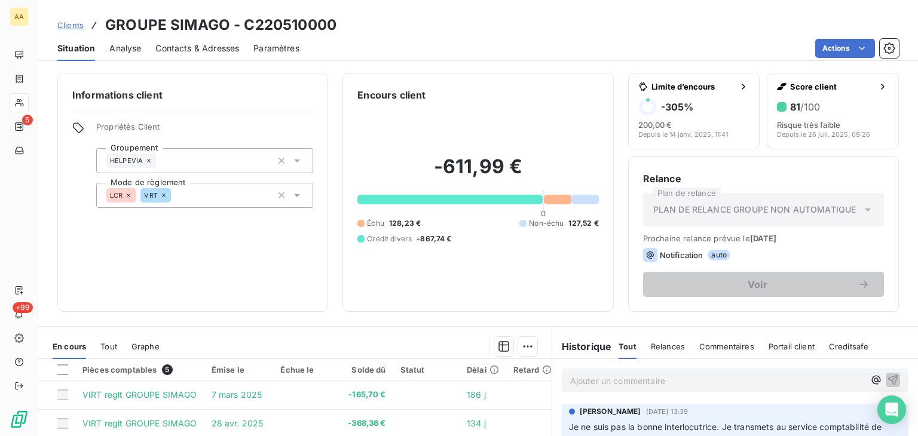
scroll to position [179, 0]
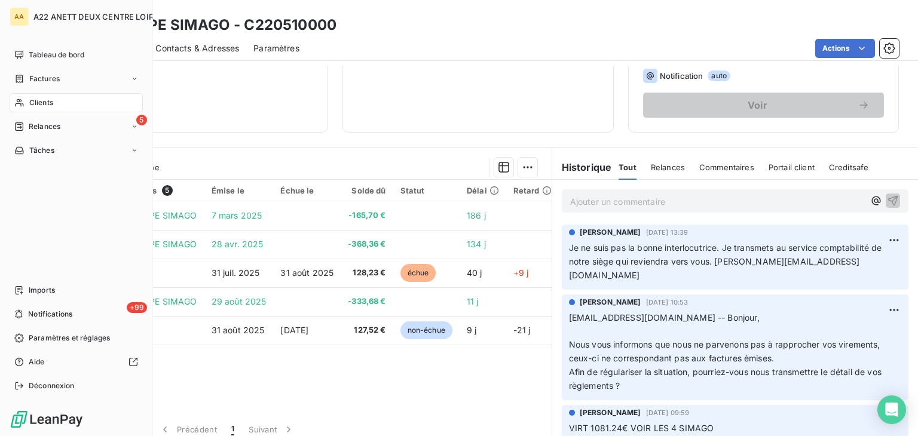
click at [36, 101] on span "Clients" at bounding box center [41, 102] width 24 height 11
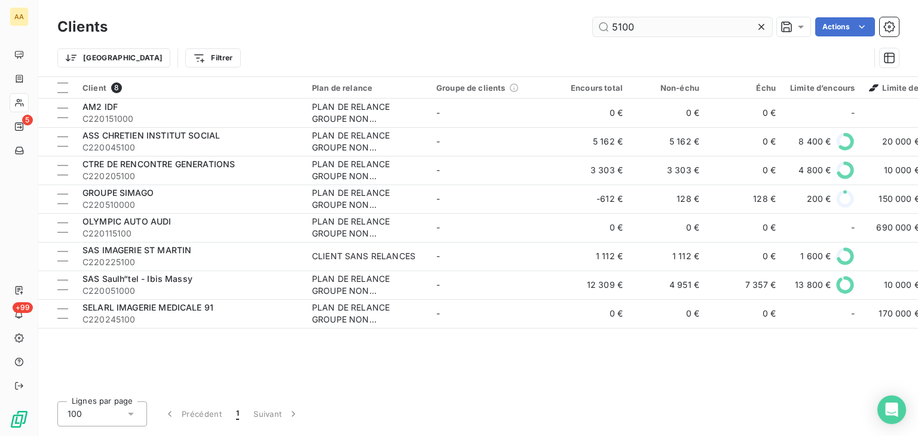
drag, startPoint x: 631, startPoint y: 28, endPoint x: 595, endPoint y: 28, distance: 35.3
click at [595, 28] on input "5100" at bounding box center [682, 26] width 179 height 19
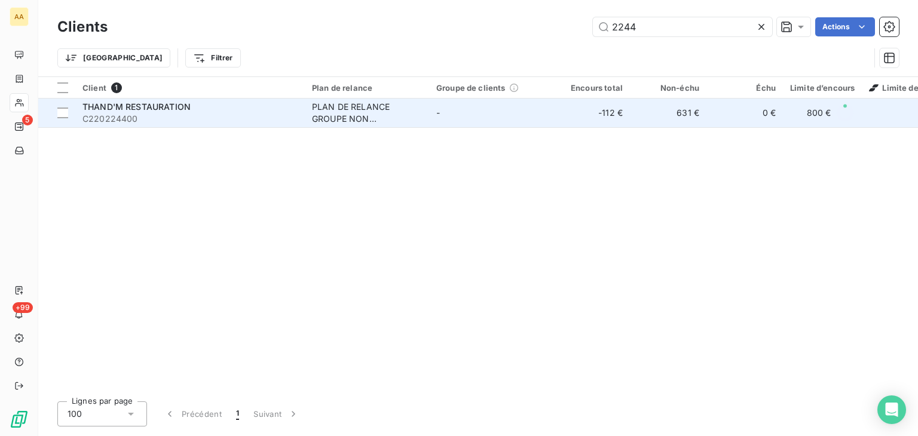
type input "2244"
click at [342, 106] on div "PLAN DE RELANCE GROUPE NON AUTOMATIQUE" at bounding box center [367, 113] width 110 height 24
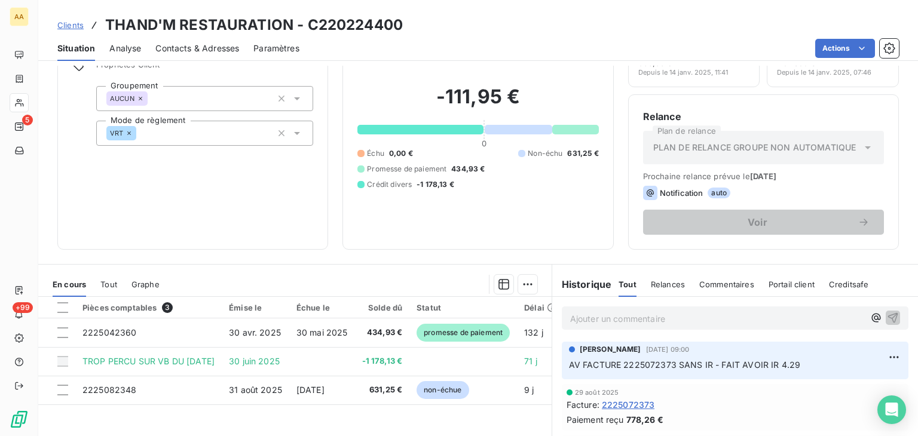
scroll to position [179, 0]
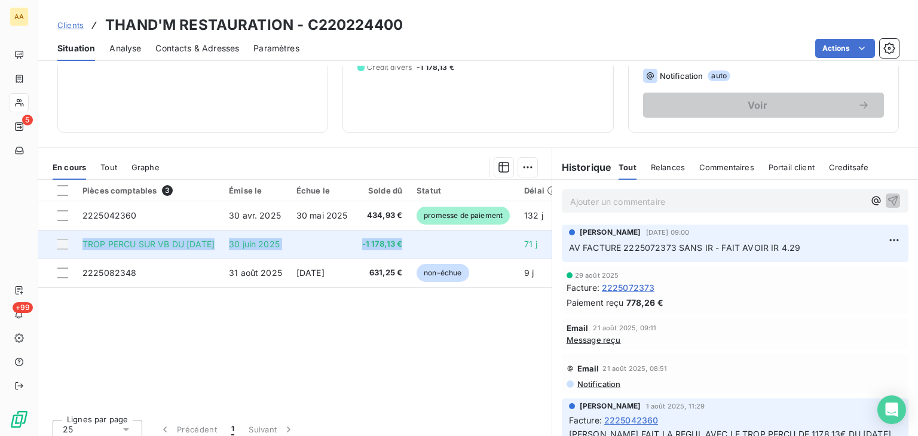
drag, startPoint x: 387, startPoint y: 242, endPoint x: 83, endPoint y: 245, distance: 303.7
click at [83, 245] on tr "TROP PERCU SUR VB DU 15/03/24 30 juin 2025 -1 178,13 € 71 j" at bounding box center [327, 244] width 578 height 29
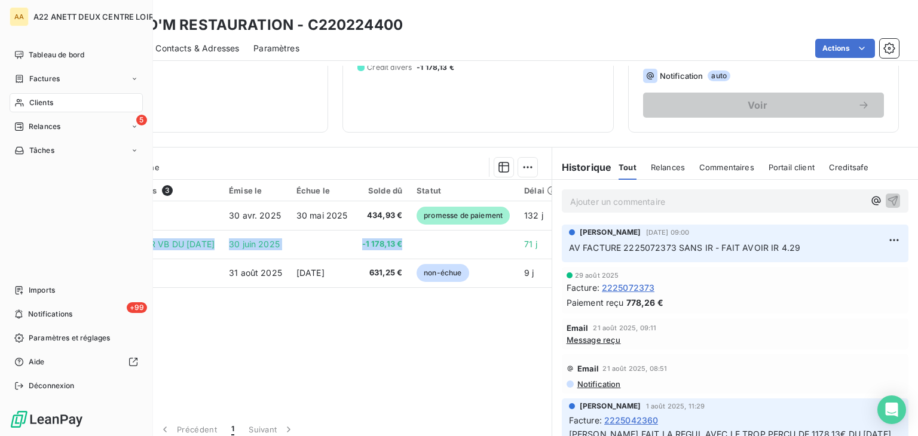
click at [45, 99] on span "Clients" at bounding box center [41, 102] width 24 height 11
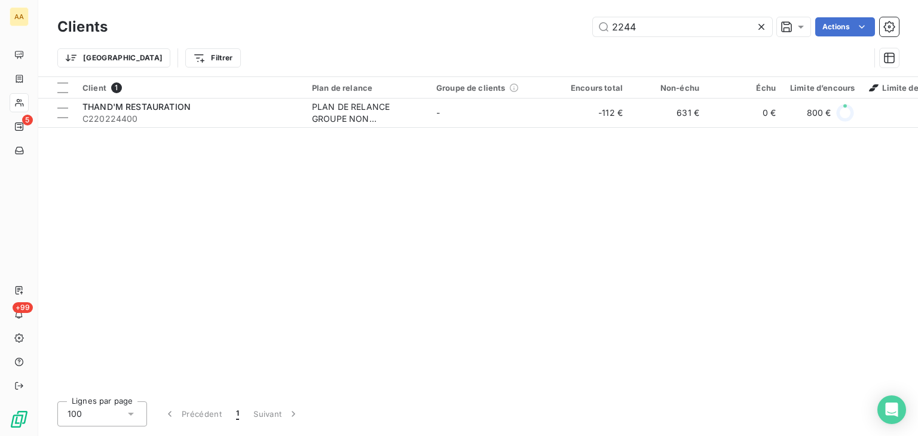
drag, startPoint x: 640, startPoint y: 27, endPoint x: 543, endPoint y: 38, distance: 97.5
click at [544, 37] on div "Clients 2244 Actions" at bounding box center [478, 26] width 842 height 25
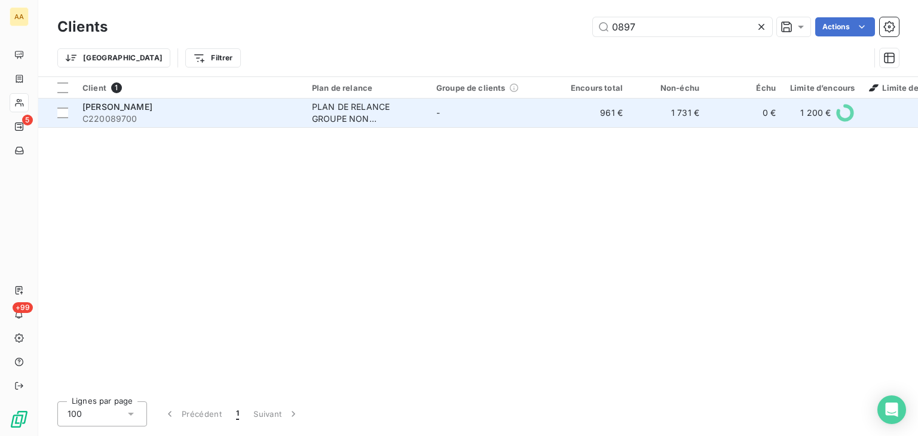
type input "0897"
click at [340, 118] on div "PLAN DE RELANCE GROUPE NON AUTOMATIQUE" at bounding box center [367, 113] width 110 height 24
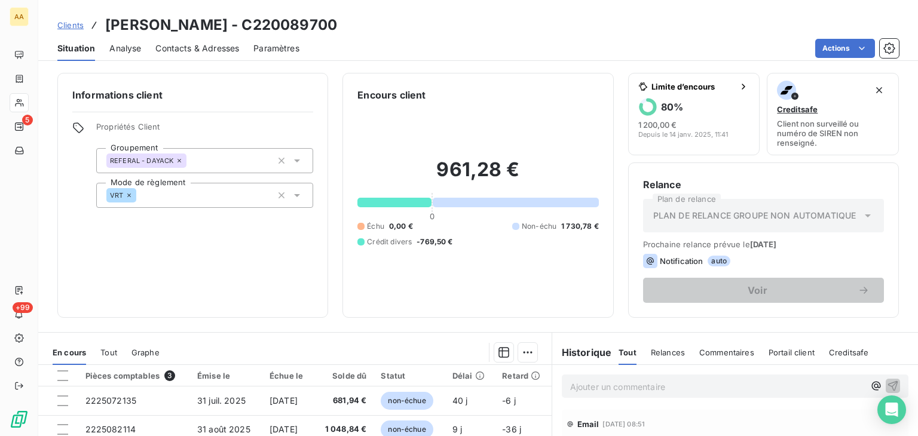
scroll to position [179, 0]
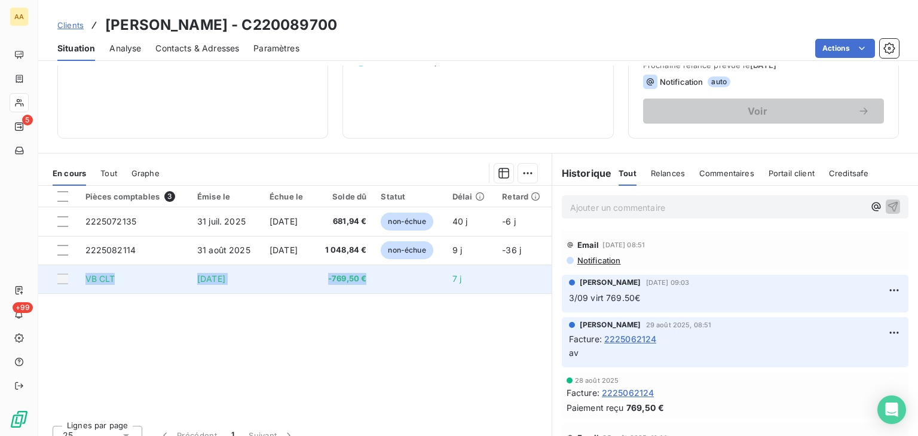
drag, startPoint x: 375, startPoint y: 277, endPoint x: 96, endPoint y: 282, distance: 279.2
click at [69, 280] on tr "VB CLT 2 sept. 2025 -769,50 € 7 j" at bounding box center [295, 279] width 514 height 29
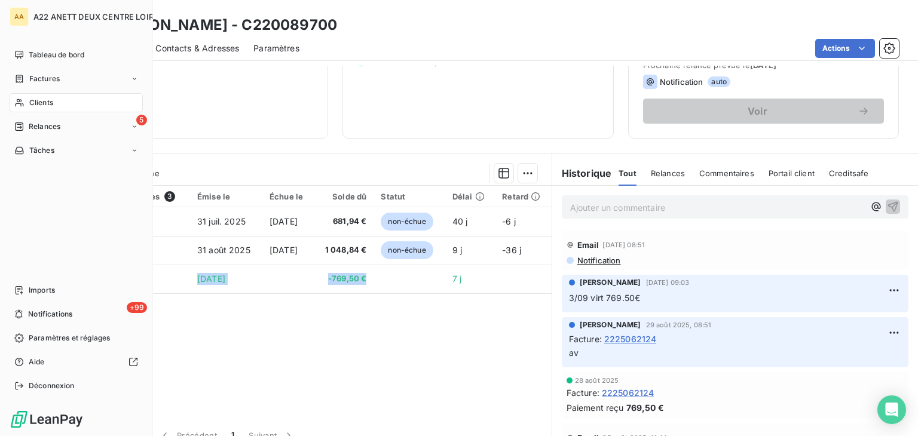
drag, startPoint x: 37, startPoint y: 102, endPoint x: 141, endPoint y: 65, distance: 109.9
click at [35, 100] on span "Clients" at bounding box center [41, 102] width 24 height 11
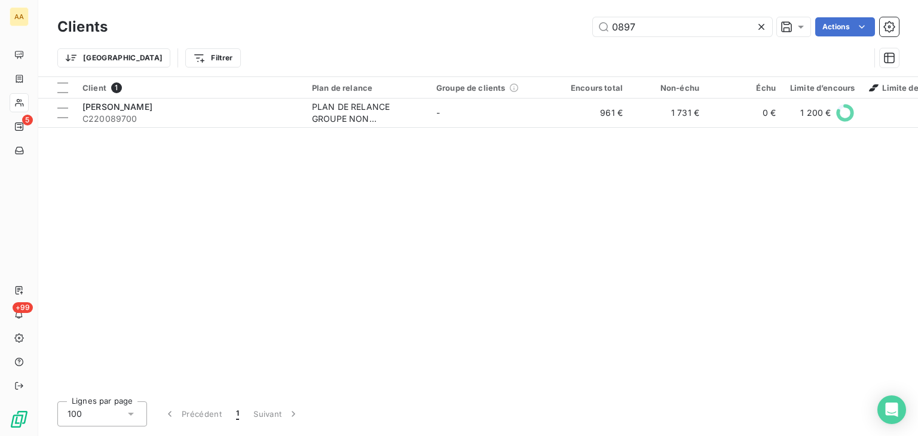
drag, startPoint x: 581, startPoint y: 29, endPoint x: 545, endPoint y: 36, distance: 37.3
click at [548, 34] on div "0897 Actions" at bounding box center [510, 26] width 777 height 19
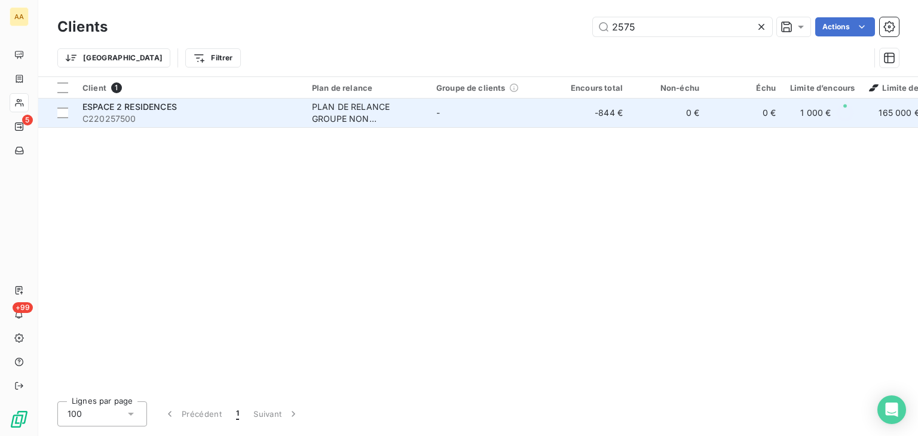
type input "2575"
click at [336, 112] on div "PLAN DE RELANCE GROUPE NON AUTOMATIQUE" at bounding box center [367, 113] width 110 height 24
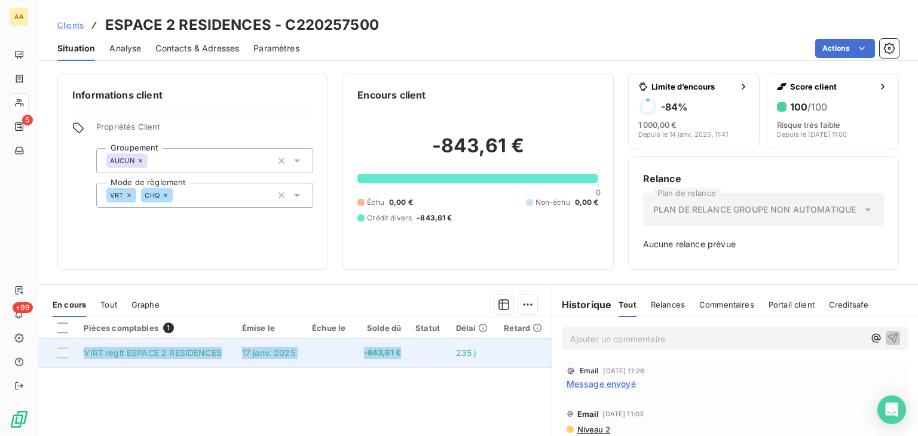
drag, startPoint x: 402, startPoint y: 357, endPoint x: 81, endPoint y: 357, distance: 321.7
click at [81, 357] on tr "VIRT reglt ESPACE 2 RESIDENCES 17 janv. 2025 -843,61 € 235 j" at bounding box center [295, 353] width 514 height 29
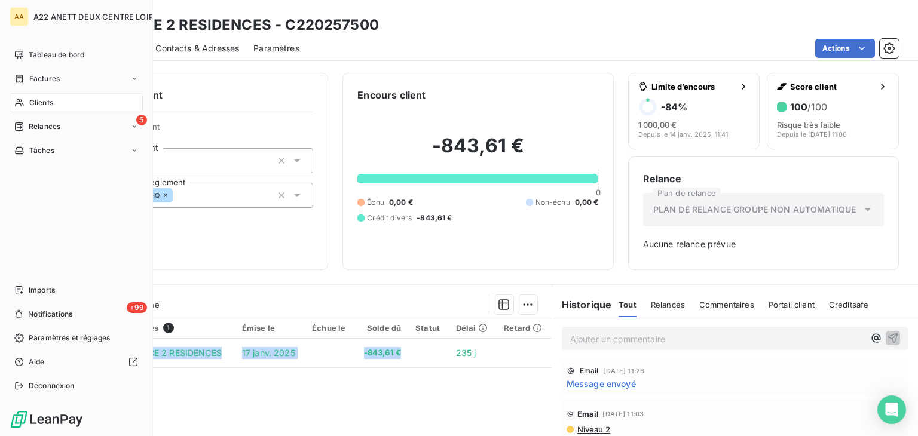
drag, startPoint x: 51, startPoint y: 103, endPoint x: 61, endPoint y: 96, distance: 11.6
click at [51, 103] on span "Clients" at bounding box center [41, 102] width 24 height 11
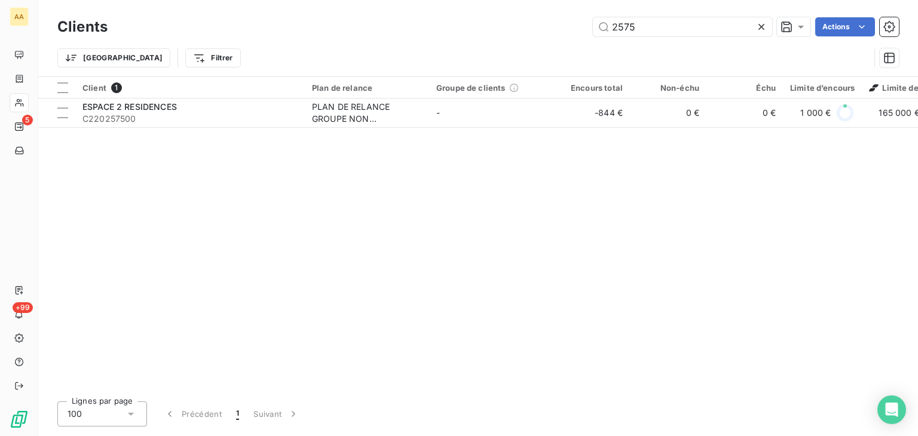
drag, startPoint x: 648, startPoint y: 27, endPoint x: 548, endPoint y: 33, distance: 100.1
click at [548, 33] on div "2575 Actions" at bounding box center [510, 26] width 777 height 19
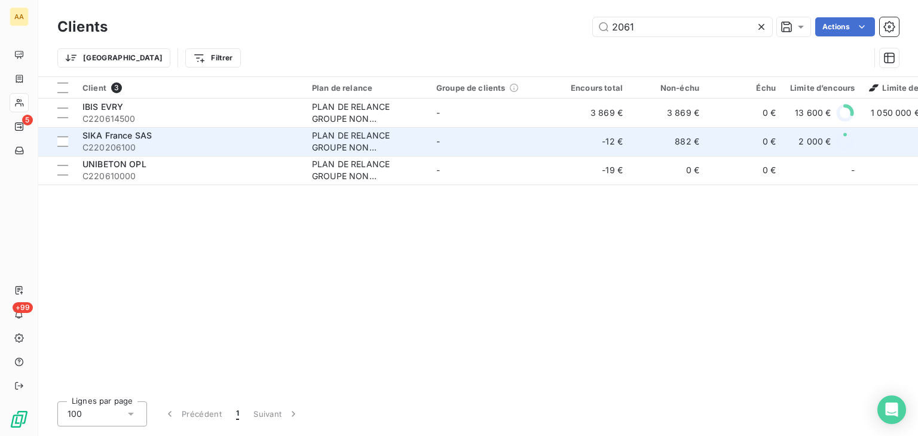
type input "2061"
click at [329, 138] on div "PLAN DE RELANCE GROUPE NON AUTOMATIQUE" at bounding box center [367, 142] width 110 height 24
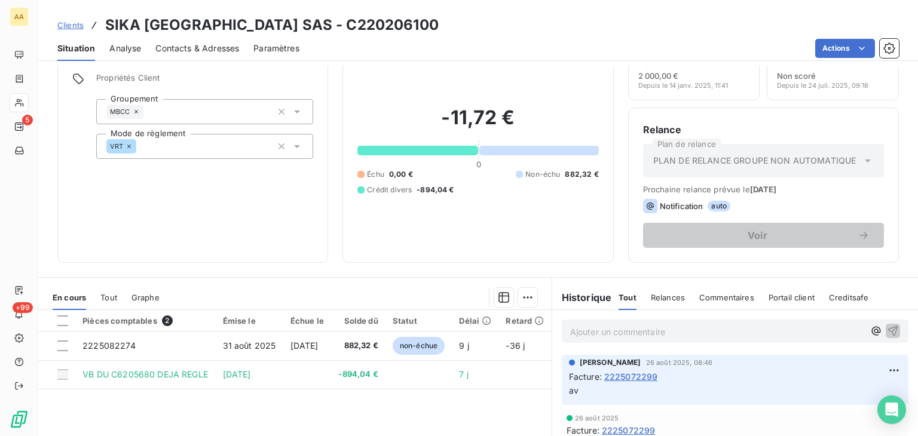
scroll to position [120, 0]
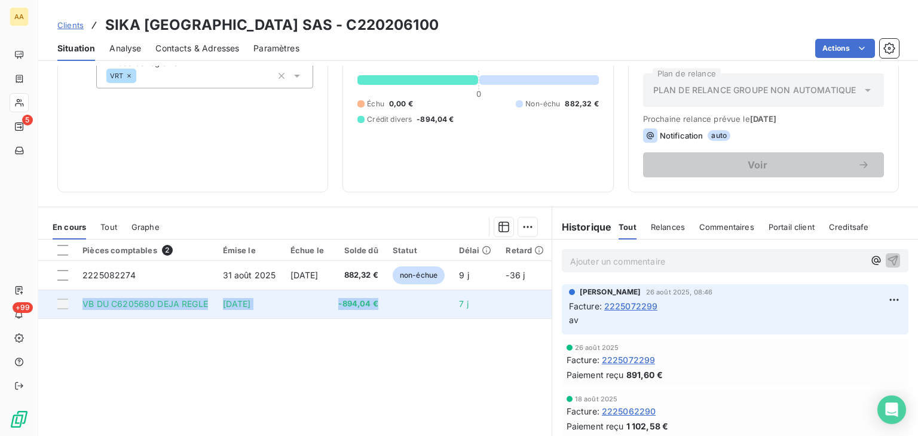
drag, startPoint x: 400, startPoint y: 307, endPoint x: 84, endPoint y: 304, distance: 316.3
click at [84, 303] on tr "VB DU C6205680 DEJA REGLE 2 sept. 2025 -894,04 € 7 j" at bounding box center [295, 304] width 514 height 29
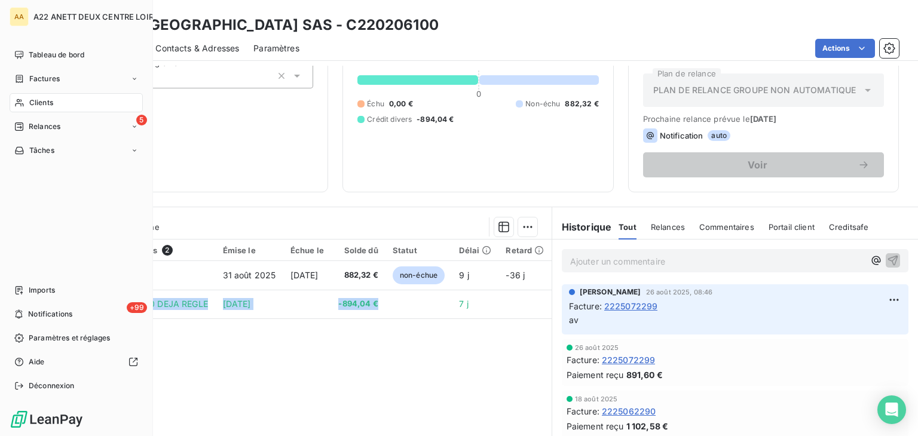
click at [35, 102] on span "Clients" at bounding box center [41, 102] width 24 height 11
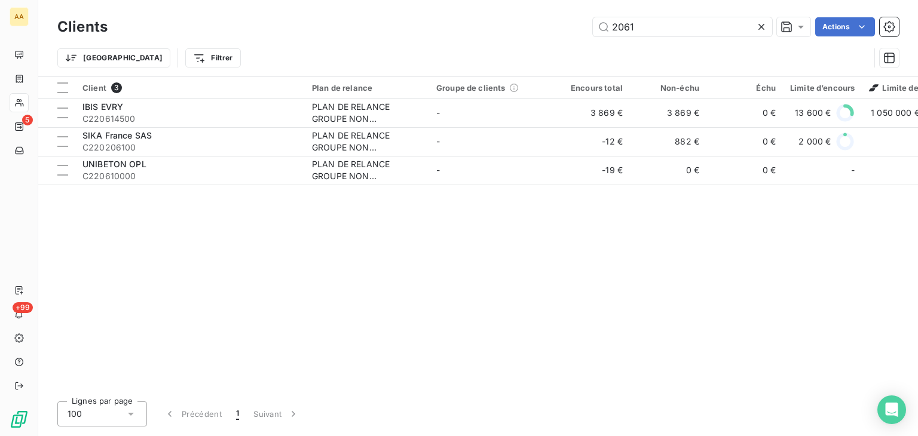
drag, startPoint x: 641, startPoint y: 28, endPoint x: 575, endPoint y: 28, distance: 65.8
click at [575, 28] on div "2061 Actions" at bounding box center [510, 26] width 777 height 19
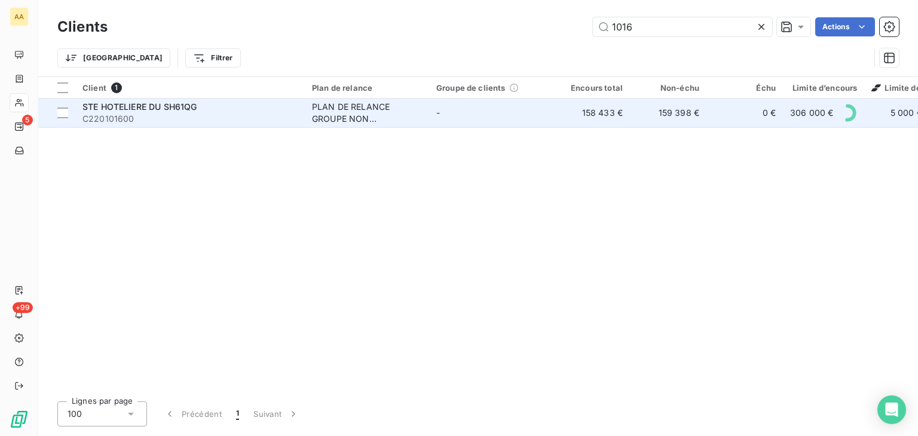
type input "1016"
click at [339, 104] on div "PLAN DE RELANCE GROUPE NON AUTOMATIQUE" at bounding box center [367, 113] width 110 height 24
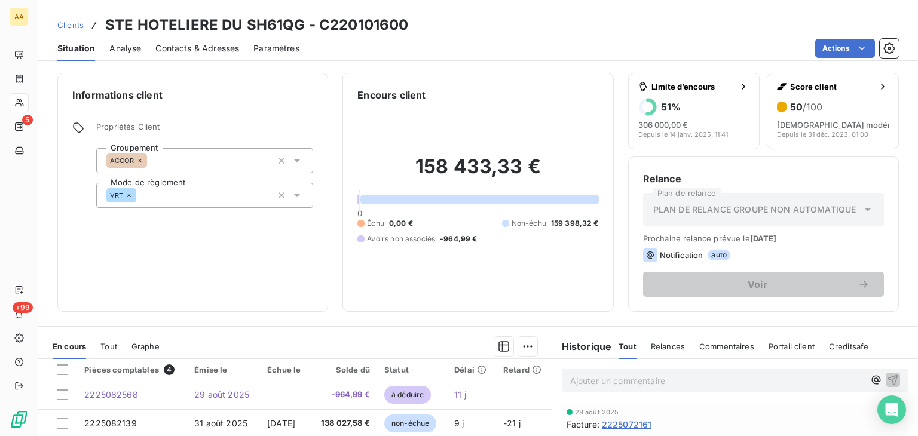
scroll to position [179, 0]
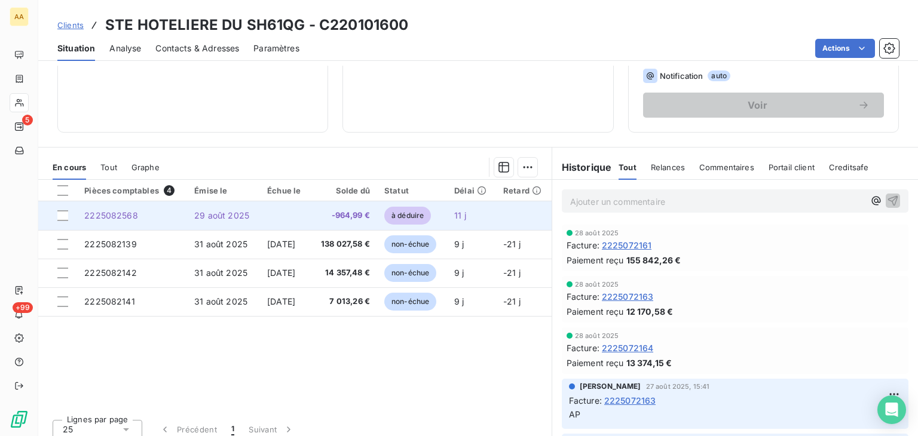
click at [132, 213] on span "2225082568" at bounding box center [111, 215] width 54 height 10
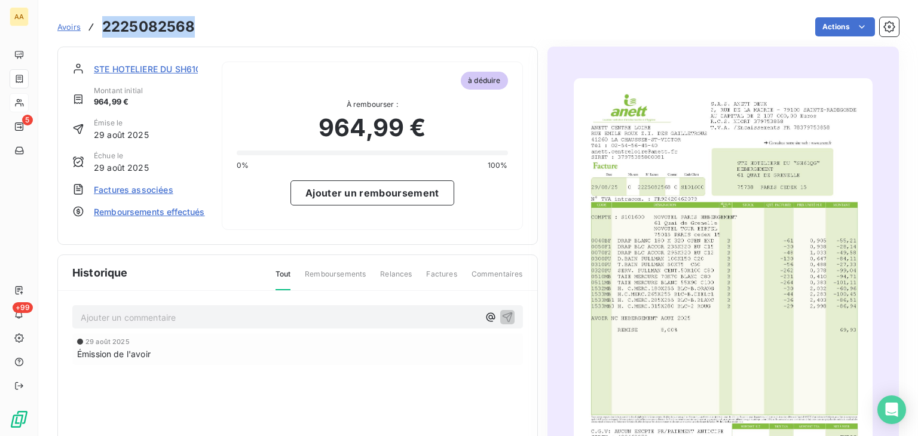
drag, startPoint x: 197, startPoint y: 32, endPoint x: 103, endPoint y: 29, distance: 94.5
click at [103, 29] on div "Avoirs 2225082568 Actions" at bounding box center [478, 26] width 842 height 25
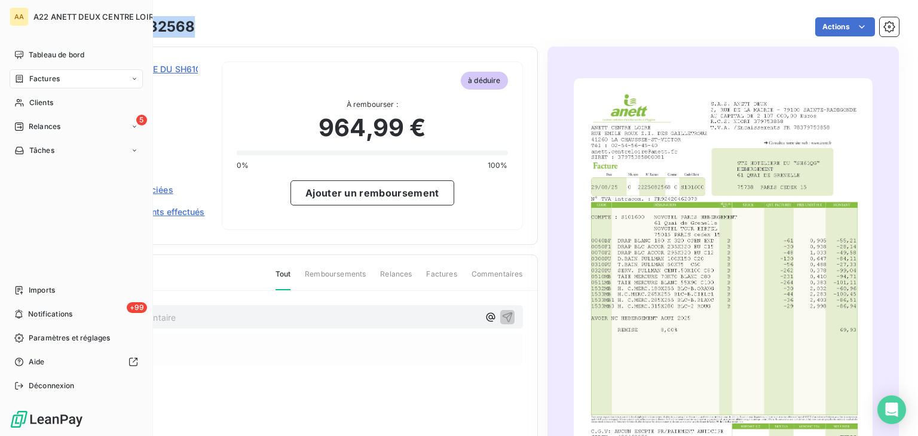
drag, startPoint x: 36, startPoint y: 99, endPoint x: 70, endPoint y: 84, distance: 37.0
click at [36, 99] on span "Clients" at bounding box center [41, 102] width 24 height 11
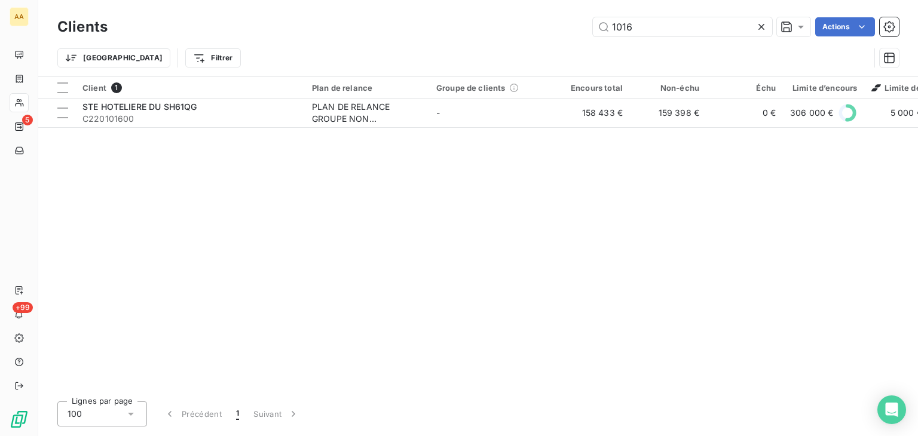
drag, startPoint x: 587, startPoint y: 30, endPoint x: 557, endPoint y: 36, distance: 30.5
click at [558, 36] on div "Clients 1016 Actions" at bounding box center [478, 26] width 842 height 25
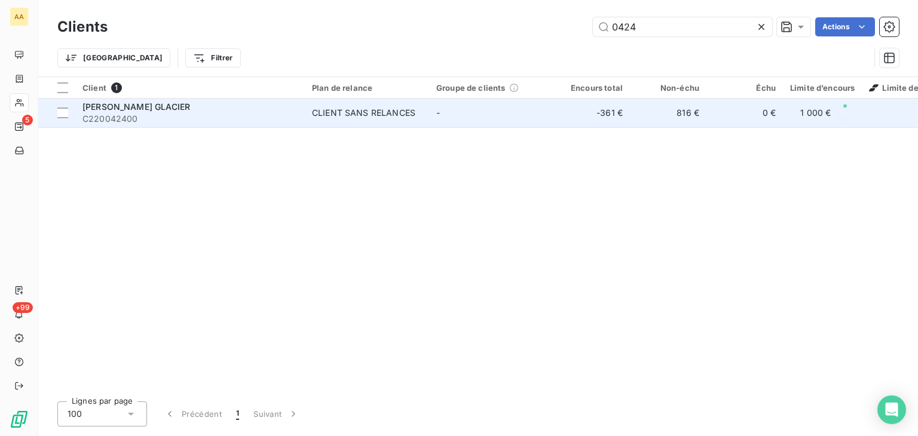
type input "0424"
click at [358, 107] on div "CLIENT SANS RELANCES" at bounding box center [363, 113] width 103 height 12
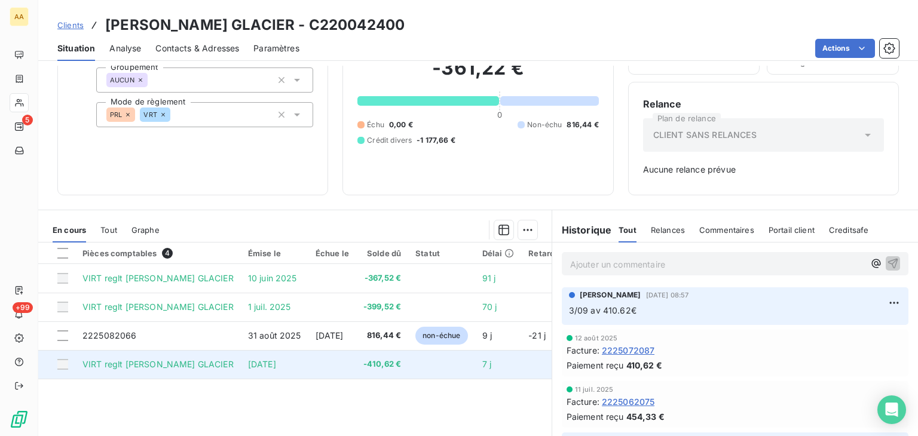
scroll to position [120, 0]
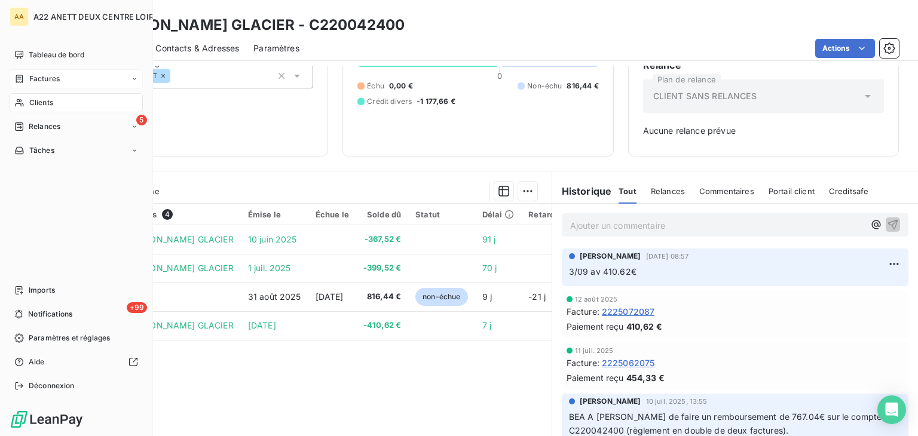
drag, startPoint x: 48, startPoint y: 99, endPoint x: 141, endPoint y: 78, distance: 95.5
click at [48, 99] on span "Clients" at bounding box center [41, 102] width 24 height 11
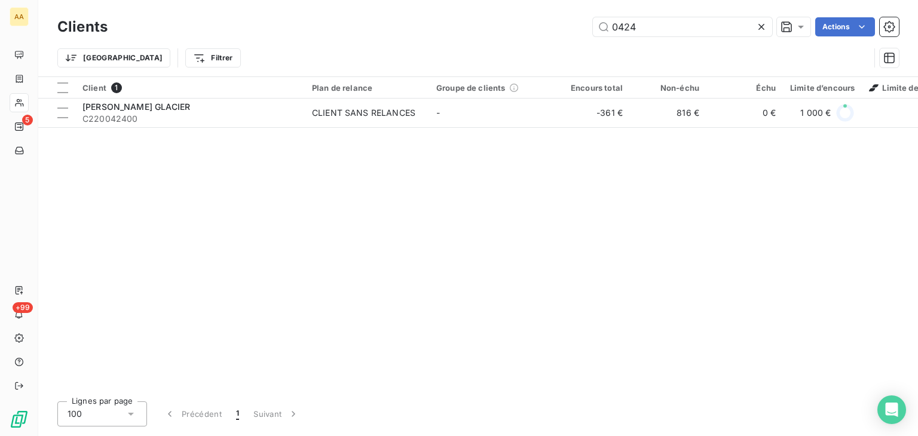
drag, startPoint x: 634, startPoint y: 29, endPoint x: 562, endPoint y: 32, distance: 72.4
click at [562, 32] on div "0424 Actions" at bounding box center [510, 26] width 777 height 19
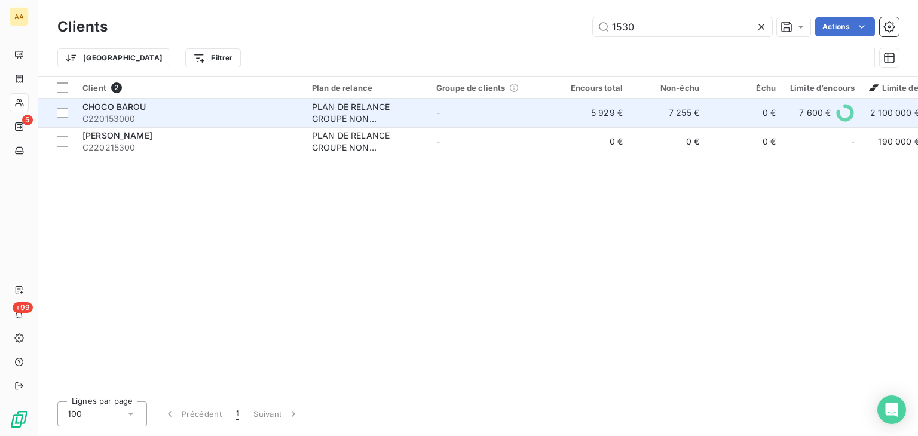
type input "1530"
click at [332, 123] on div "PLAN DE RELANCE GROUPE NON AUTOMATIQUE" at bounding box center [367, 113] width 110 height 24
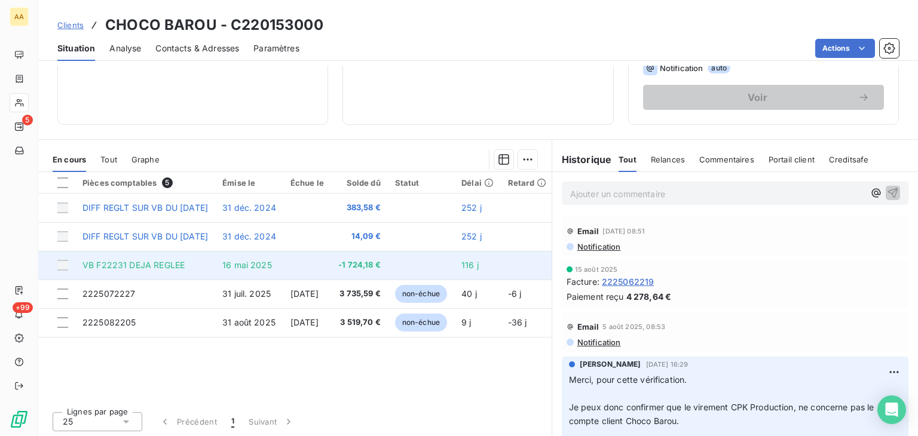
scroll to position [189, 0]
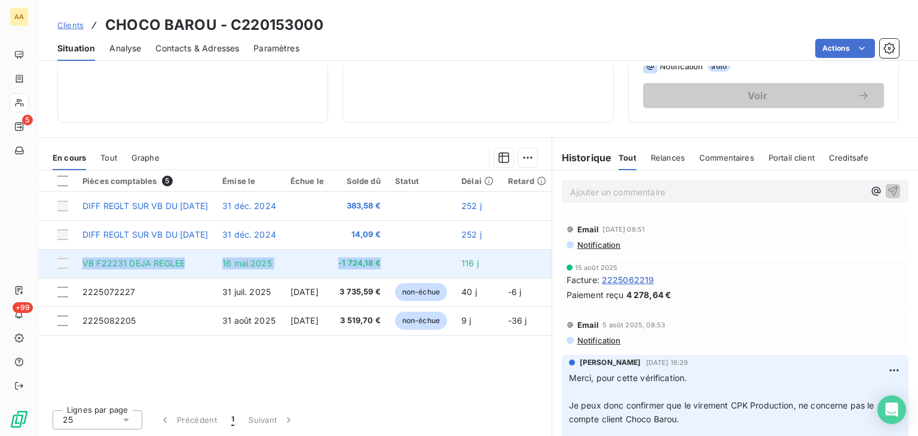
drag, startPoint x: 411, startPoint y: 262, endPoint x: 81, endPoint y: 263, distance: 330.0
click at [81, 263] on tr "VB F22231 DEJA REGLEE 16 mai 2025 -1 724,18 € 116 j" at bounding box center [295, 263] width 515 height 29
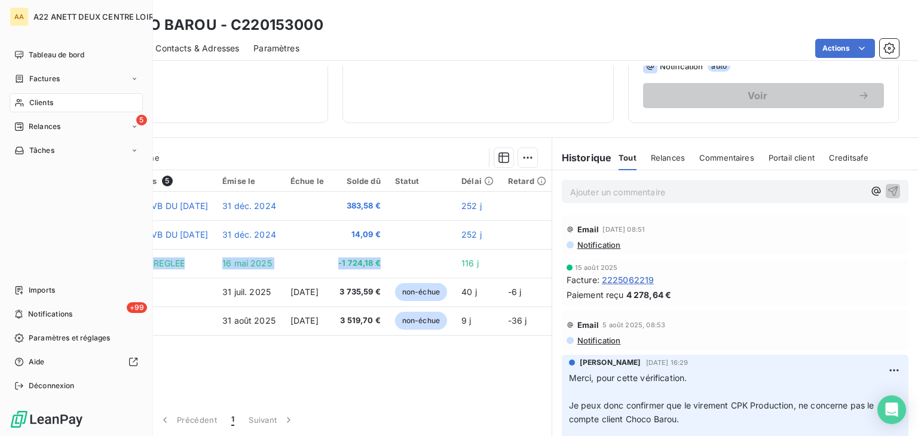
drag, startPoint x: 33, startPoint y: 96, endPoint x: 74, endPoint y: 99, distance: 40.7
click at [33, 96] on div "Clients" at bounding box center [76, 102] width 133 height 19
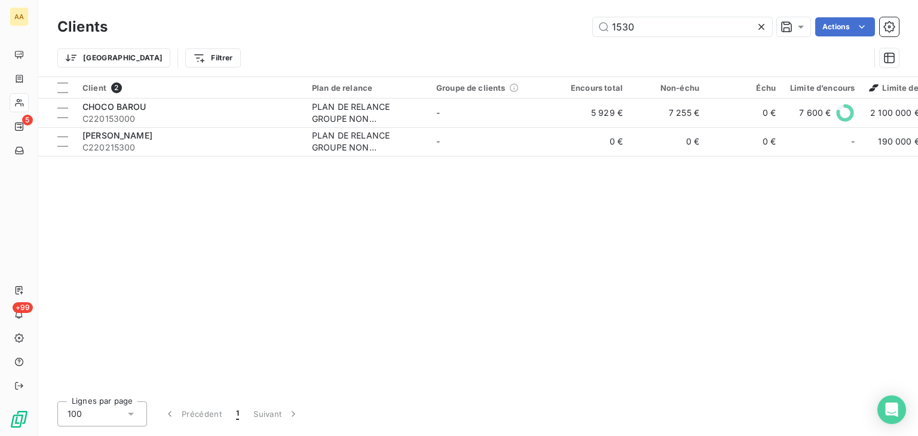
drag, startPoint x: 644, startPoint y: 29, endPoint x: 518, endPoint y: 59, distance: 129.2
click at [520, 57] on div "Clients 1530 Actions Trier Filtrer" at bounding box center [478, 45] width 842 height 62
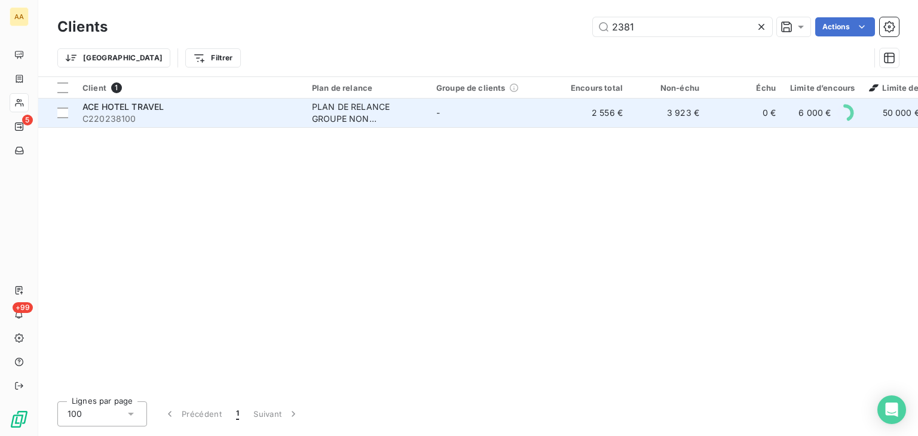
type input "2381"
click at [312, 115] on div "PLAN DE RELANCE GROUPE NON AUTOMATIQUE" at bounding box center [367, 113] width 110 height 24
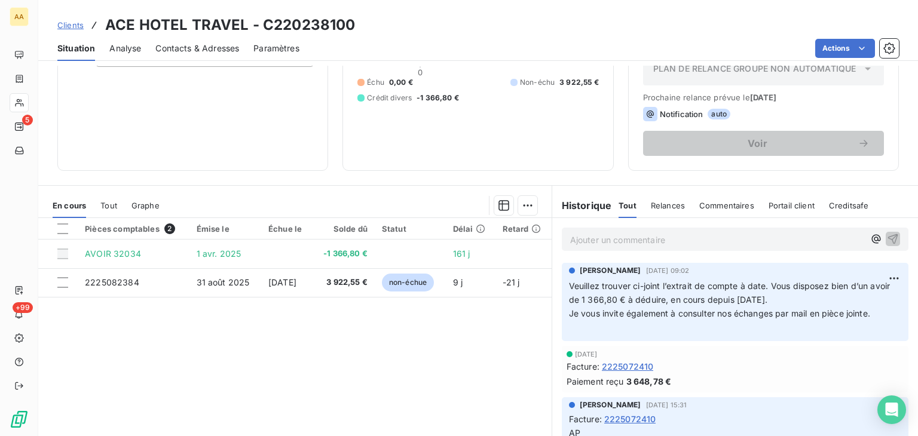
scroll to position [189, 0]
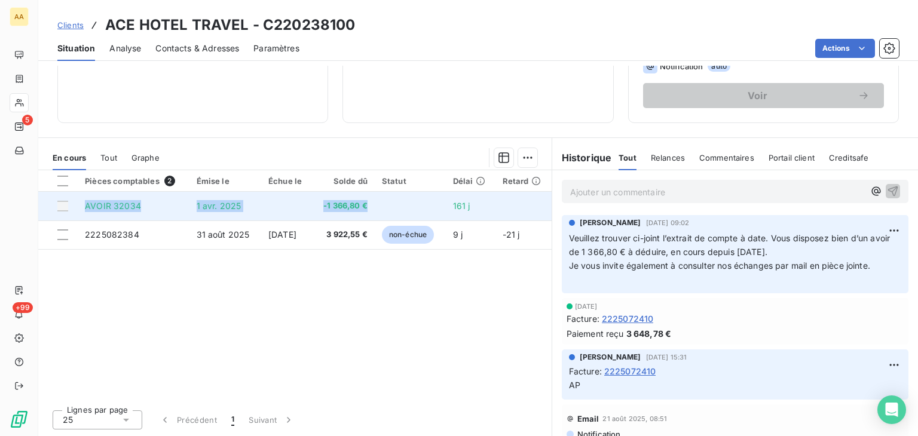
drag, startPoint x: 385, startPoint y: 205, endPoint x: 84, endPoint y: 202, distance: 300.7
click at [84, 202] on tr "AVOIR 32034 1 avr. 2025 -1 366,80 € 161 j" at bounding box center [295, 206] width 514 height 29
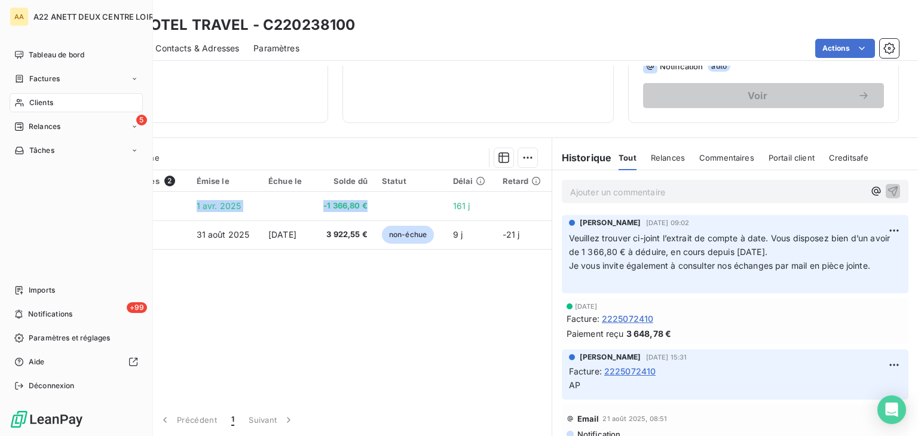
drag, startPoint x: 29, startPoint y: 99, endPoint x: 51, endPoint y: 94, distance: 22.0
click at [29, 99] on span "Clients" at bounding box center [41, 102] width 24 height 11
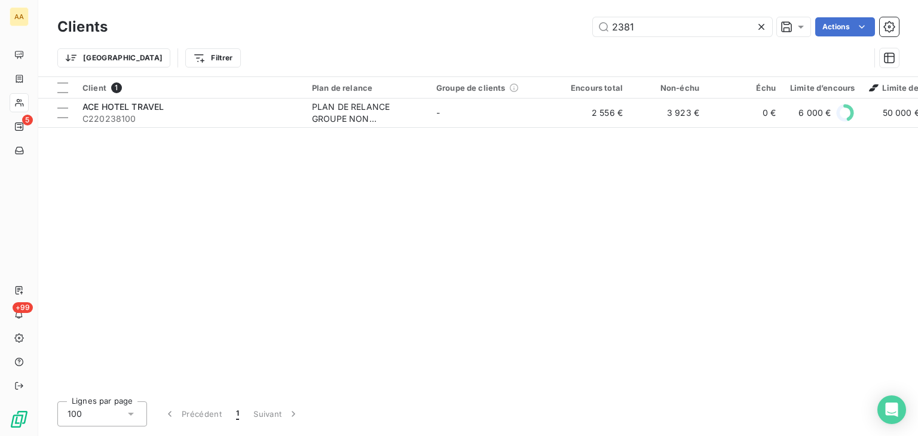
drag, startPoint x: 645, startPoint y: 26, endPoint x: 515, endPoint y: 42, distance: 131.3
click at [515, 42] on div "Clients 2381 Actions Trier Filtrer" at bounding box center [478, 45] width 842 height 62
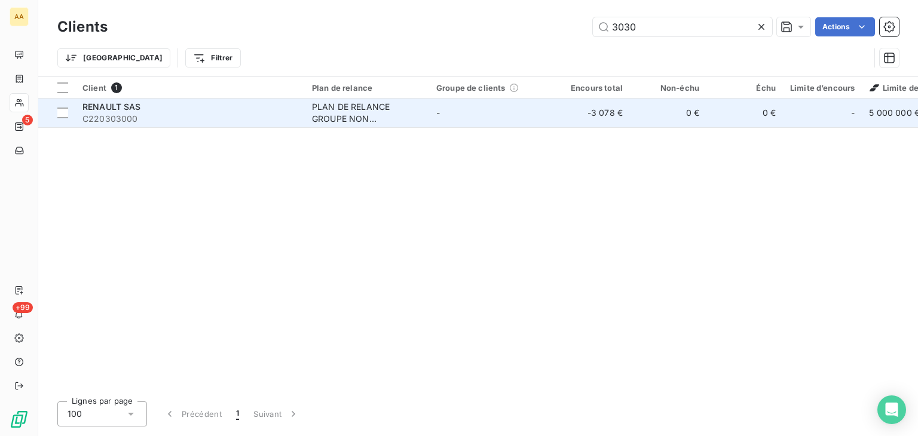
type input "3030"
click at [362, 114] on div "PLAN DE RELANCE GROUPE NON AUTOMATIQUE" at bounding box center [367, 113] width 110 height 24
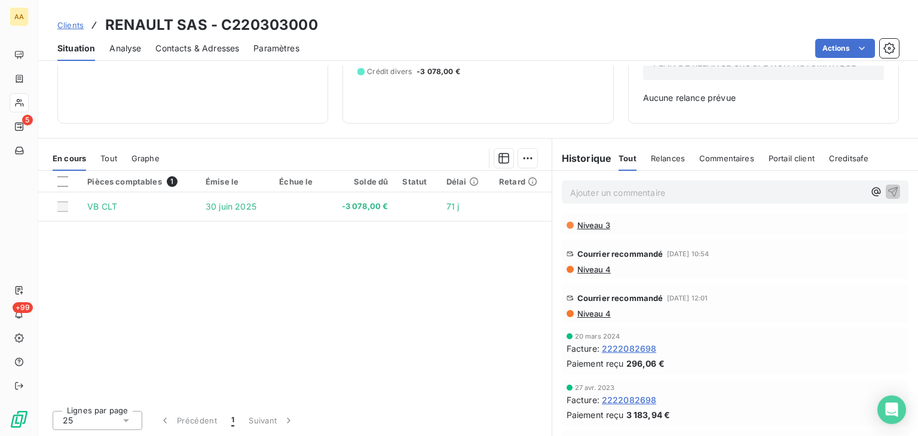
scroll to position [2122, 0]
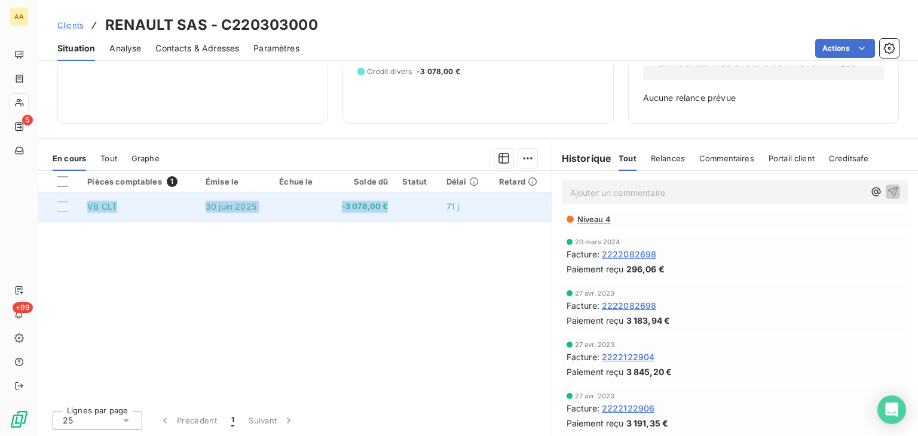
drag, startPoint x: 391, startPoint y: 204, endPoint x: 86, endPoint y: 203, distance: 304.9
click at [86, 203] on tr "VB CLT 30 juin 2025 -3 078,00 € 71 j" at bounding box center [295, 207] width 514 height 29
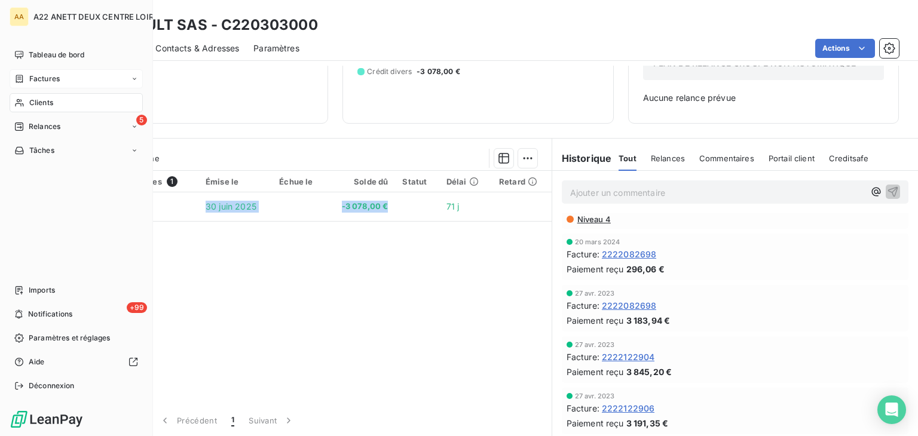
drag, startPoint x: 38, startPoint y: 100, endPoint x: 96, endPoint y: 85, distance: 59.5
click at [38, 100] on span "Clients" at bounding box center [41, 102] width 24 height 11
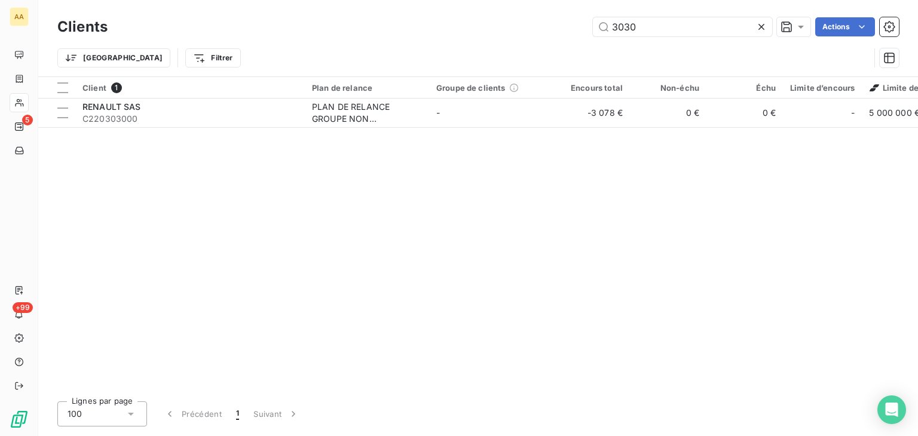
drag, startPoint x: 635, startPoint y: 29, endPoint x: 557, endPoint y: 31, distance: 77.7
click at [557, 31] on div "3030 Actions" at bounding box center [510, 26] width 777 height 19
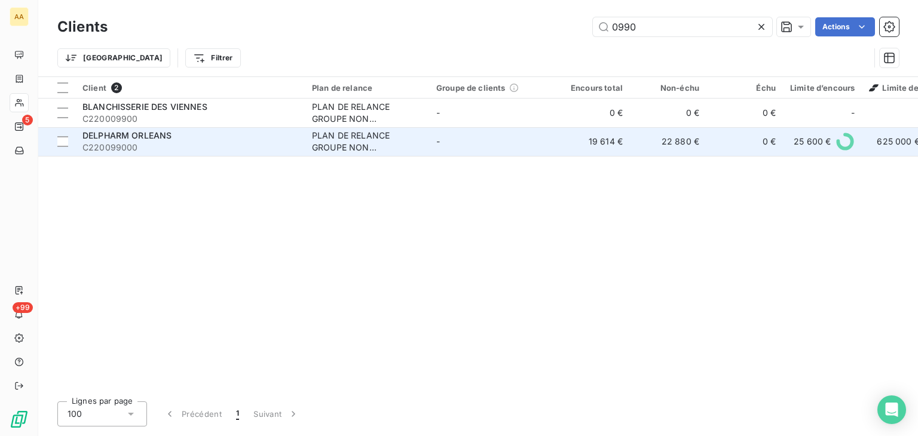
type input "0990"
click at [321, 143] on div "PLAN DE RELANCE GROUPE NON AUTOMATIQUE" at bounding box center [367, 142] width 110 height 24
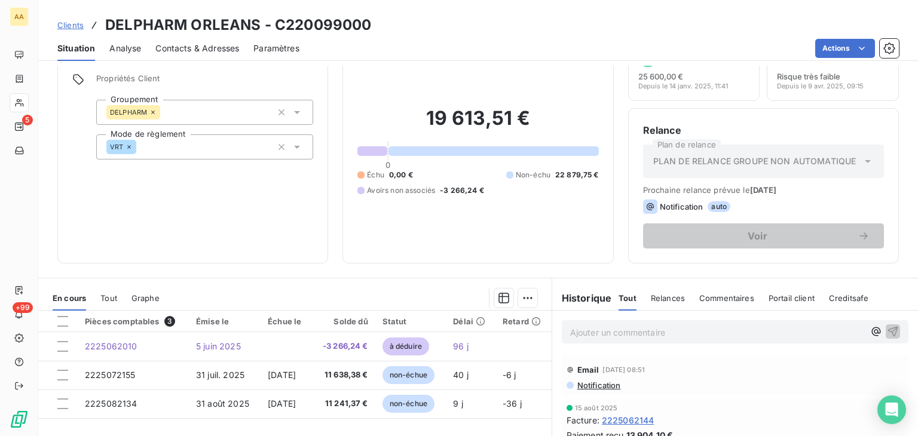
scroll to position [179, 0]
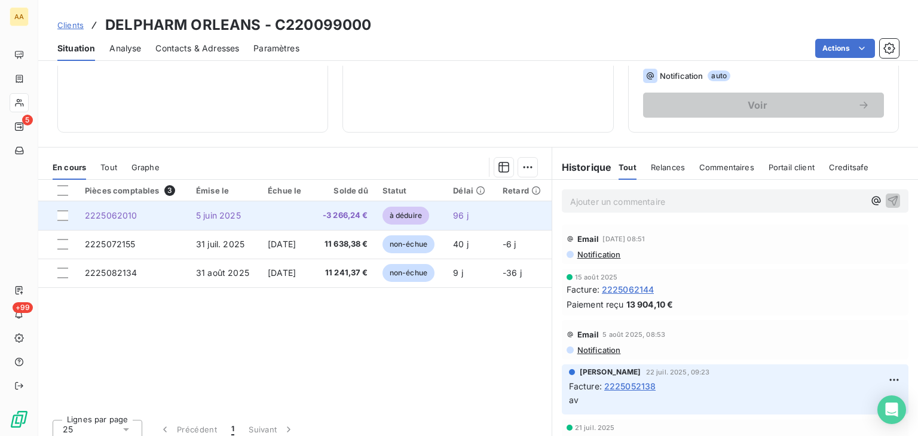
click at [124, 216] on span "2225062010" at bounding box center [111, 215] width 53 height 10
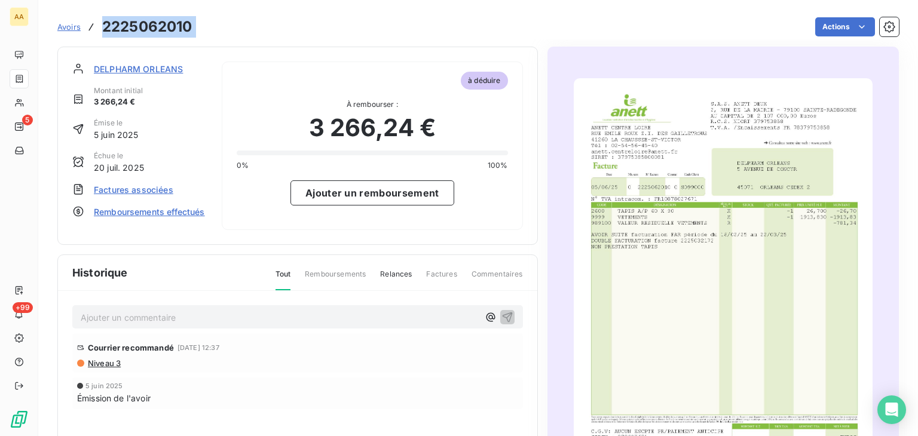
drag, startPoint x: 200, startPoint y: 28, endPoint x: 102, endPoint y: 26, distance: 98.1
click at [102, 26] on div "Avoirs 2225062010 Actions" at bounding box center [478, 26] width 842 height 25
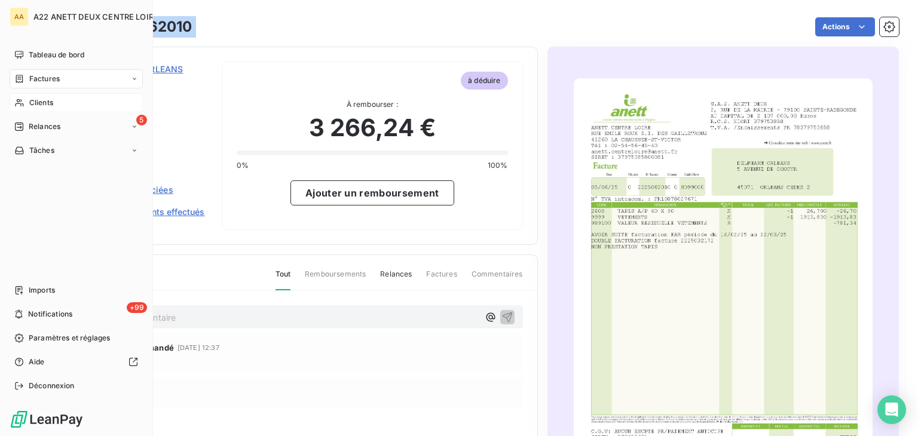
drag, startPoint x: 41, startPoint y: 103, endPoint x: 50, endPoint y: 96, distance: 11.0
click at [41, 103] on span "Clients" at bounding box center [41, 102] width 24 height 11
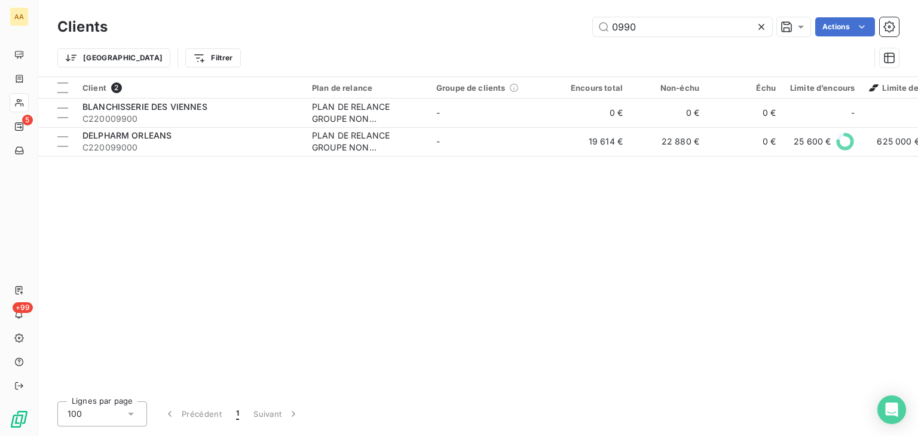
drag, startPoint x: 646, startPoint y: 26, endPoint x: 551, endPoint y: 24, distance: 95.1
click at [551, 24] on div "0990 Actions" at bounding box center [510, 26] width 777 height 19
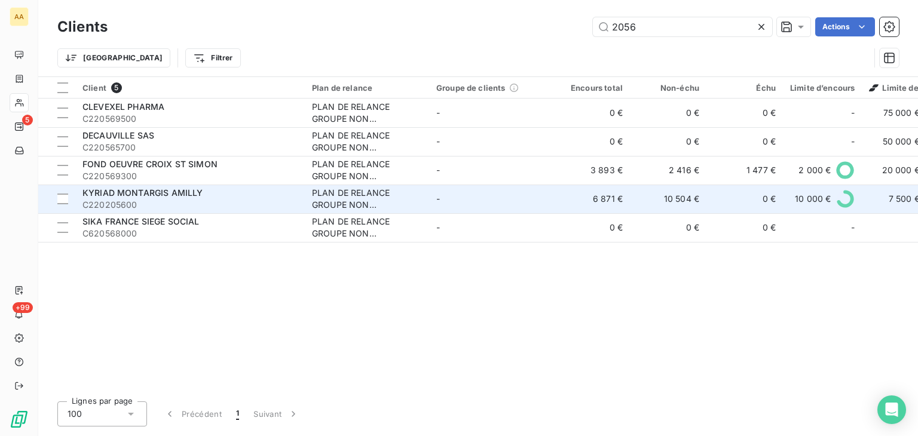
type input "2056"
click at [127, 202] on span "C220205600" at bounding box center [190, 205] width 215 height 12
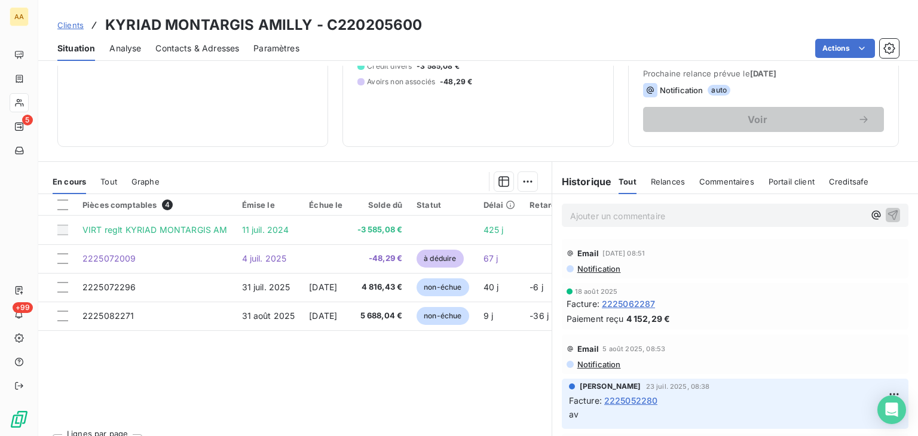
scroll to position [179, 0]
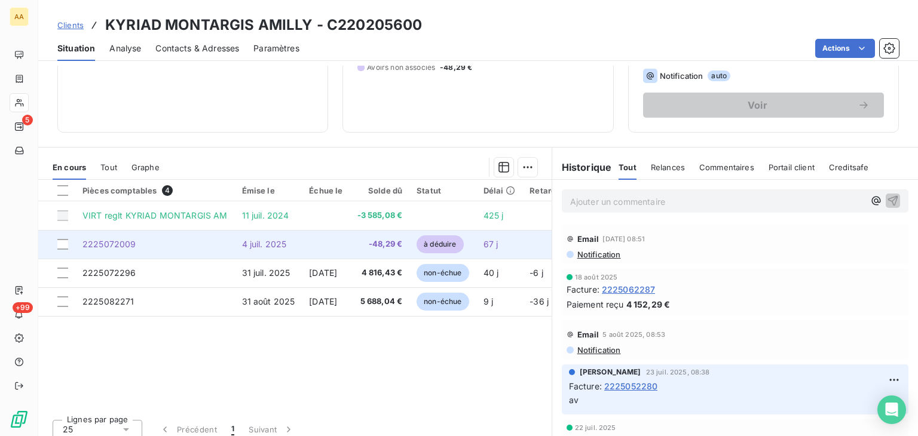
click at [102, 242] on span "2225072009" at bounding box center [110, 244] width 54 height 10
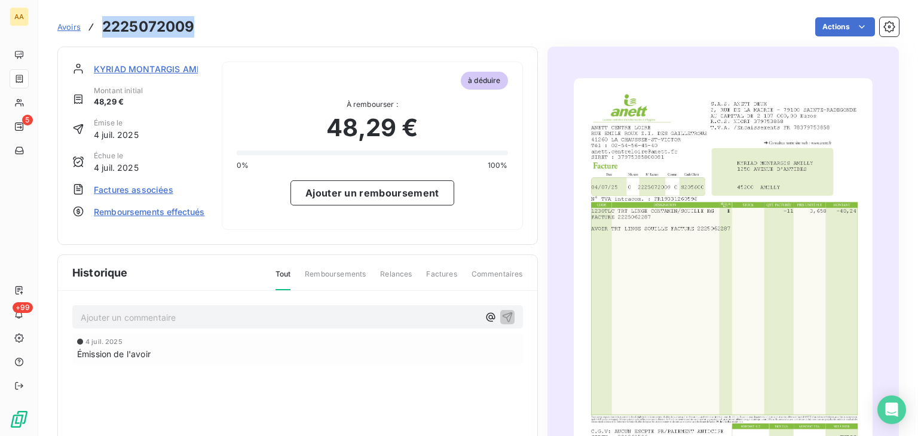
drag, startPoint x: 148, startPoint y: 25, endPoint x: 88, endPoint y: 25, distance: 59.2
click at [88, 25] on div "Avoirs 2225072009 Actions" at bounding box center [478, 26] width 842 height 25
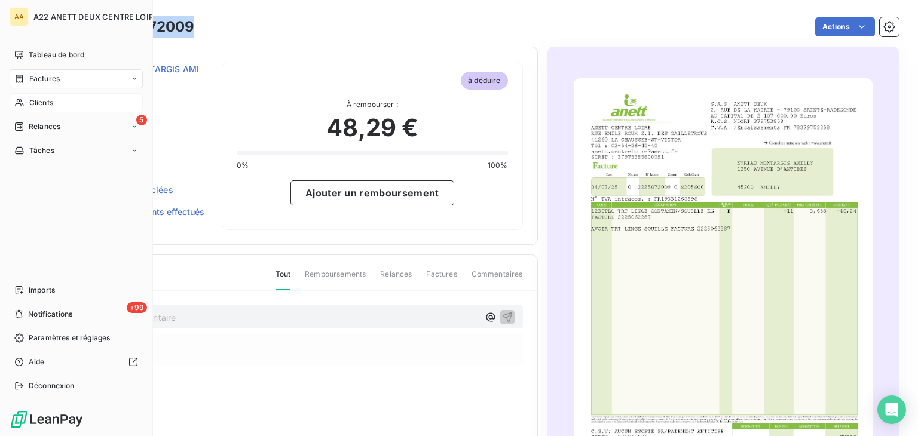
click at [43, 102] on span "Clients" at bounding box center [41, 102] width 24 height 11
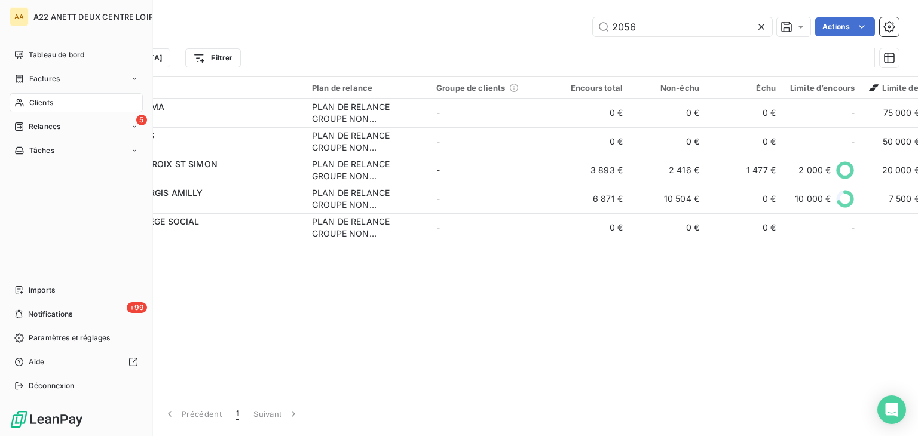
click at [36, 96] on div "Clients" at bounding box center [76, 102] width 133 height 19
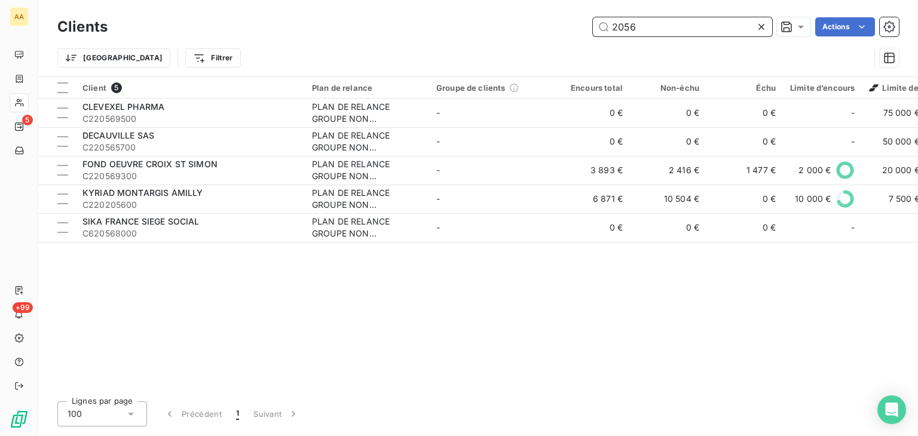
drag, startPoint x: 650, startPoint y: 25, endPoint x: 550, endPoint y: 41, distance: 101.1
click at [550, 41] on div "Clients 2056 Actions Trier Filtrer" at bounding box center [478, 45] width 842 height 62
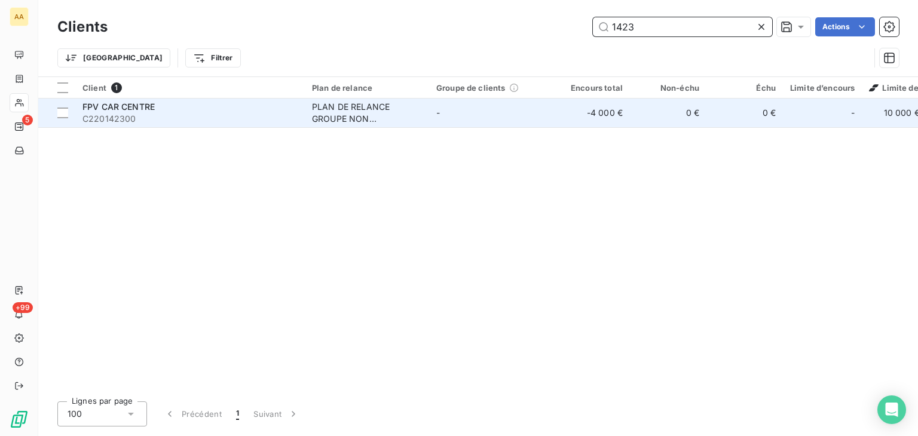
type input "1423"
click at [340, 111] on div "PLAN DE RELANCE GROUPE NON AUTOMATIQUE" at bounding box center [367, 113] width 110 height 24
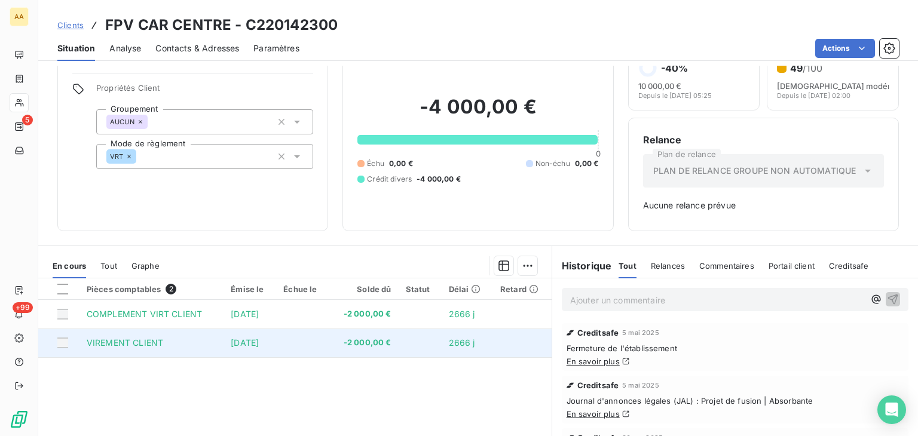
scroll to position [60, 0]
